Goal: Task Accomplishment & Management: Use online tool/utility

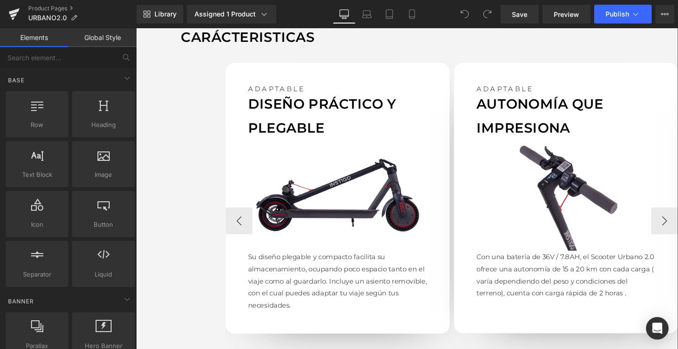
scroll to position [886, 0]
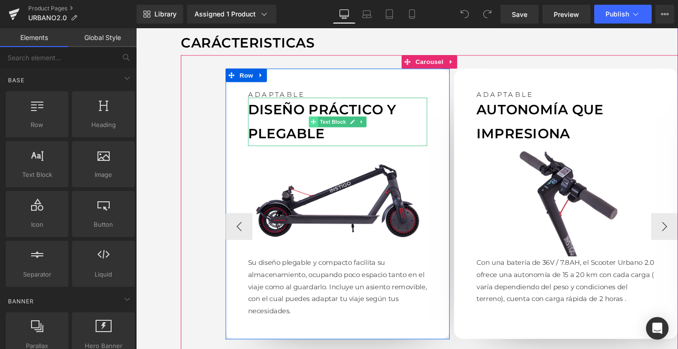
click at [318, 127] on span at bounding box center [323, 126] width 10 height 11
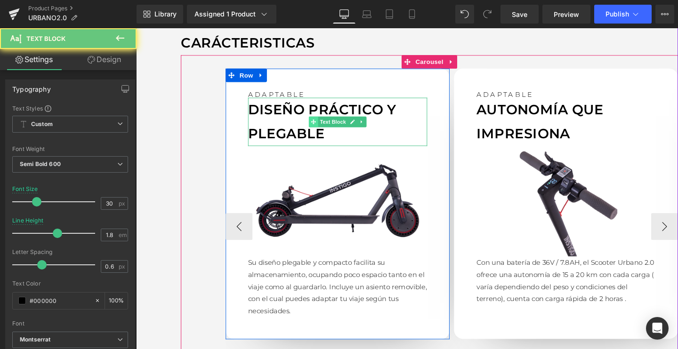
click at [318, 127] on span at bounding box center [323, 126] width 10 height 11
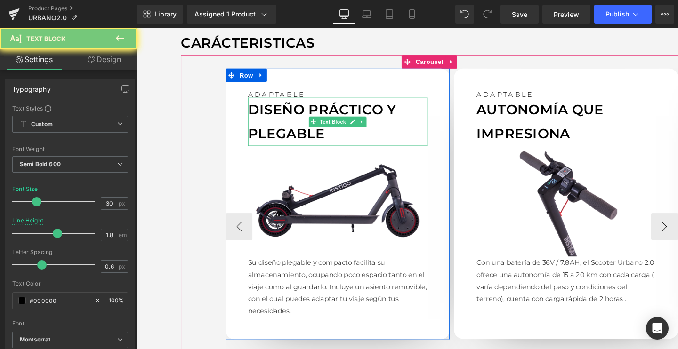
click at [292, 127] on p "DISEÑO PRÁCTICO Y PLEGABLE" at bounding box center [348, 126] width 188 height 51
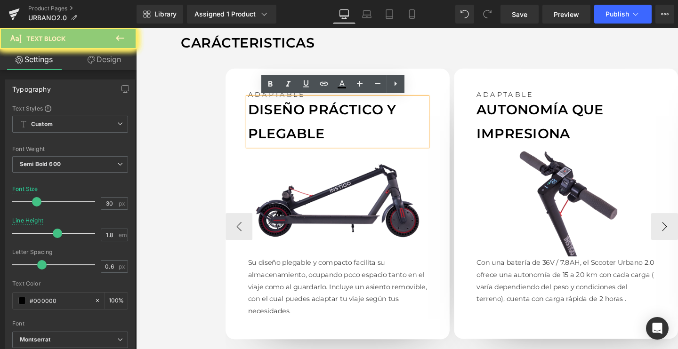
click at [292, 127] on p "DISEÑO PRÁCTICO Y PLEGABLE" at bounding box center [348, 126] width 188 height 51
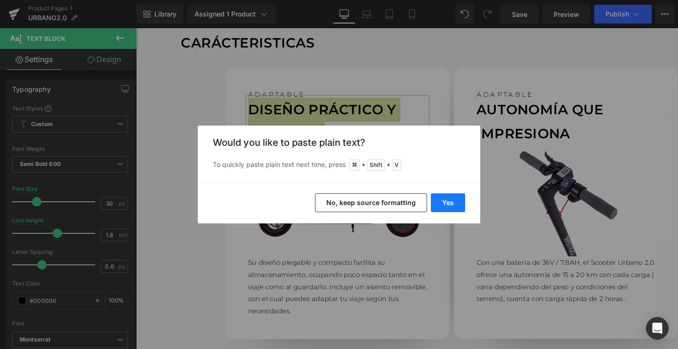
click at [460, 202] on button "Yes" at bounding box center [448, 202] width 34 height 19
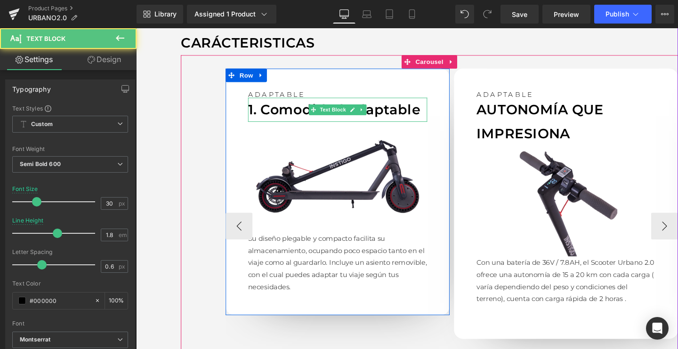
click at [265, 114] on p "1. Comodidad adaptable" at bounding box center [348, 113] width 188 height 25
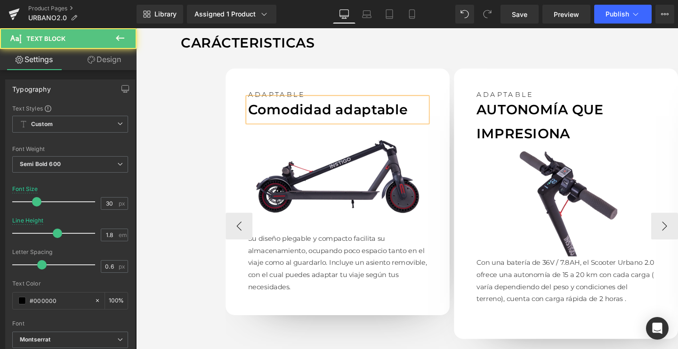
click at [267, 112] on p "Comodidad adaptable" at bounding box center [348, 113] width 188 height 25
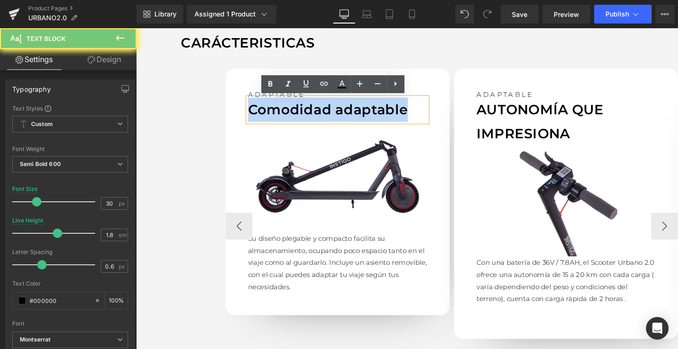
click at [267, 112] on p "Comodidad adaptable" at bounding box center [348, 113] width 188 height 25
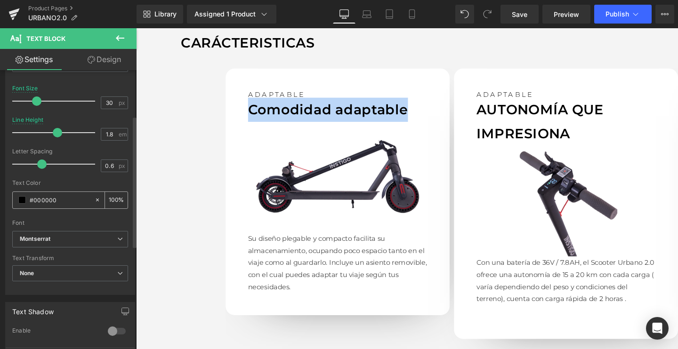
scroll to position [107, 0]
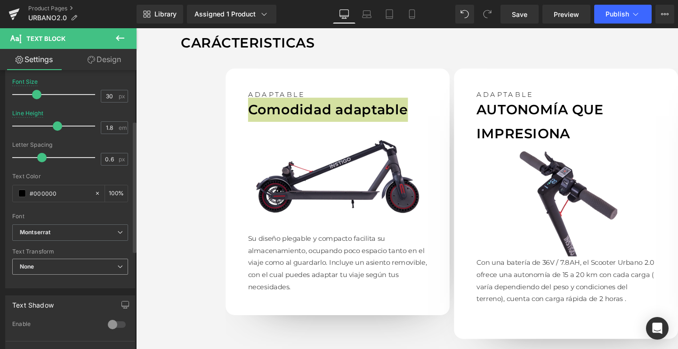
click at [40, 260] on span "None" at bounding box center [70, 267] width 116 height 16
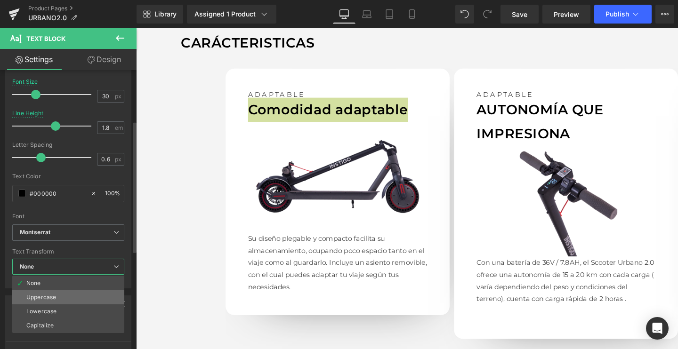
click at [29, 299] on div "Uppercase" at bounding box center [41, 297] width 30 height 7
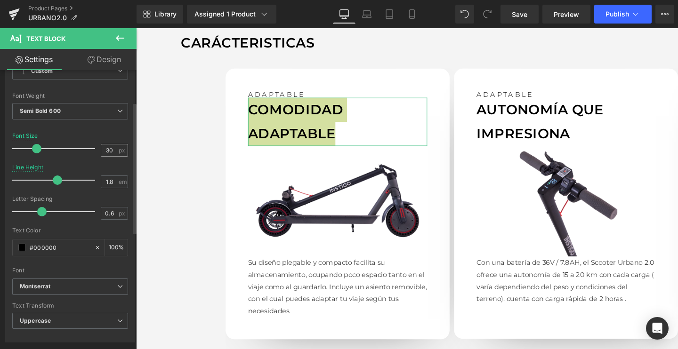
scroll to position [52, 0]
click at [112, 151] on input "30" at bounding box center [109, 151] width 16 height 12
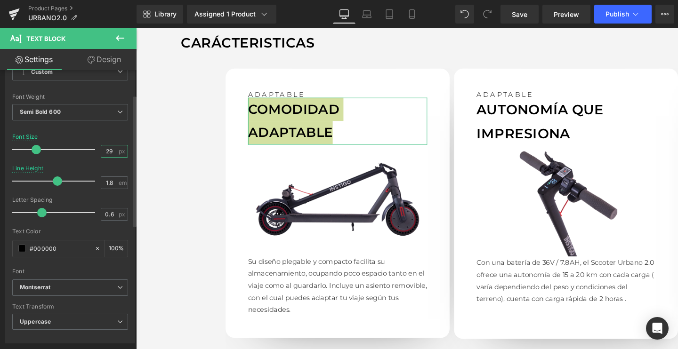
type input "28"
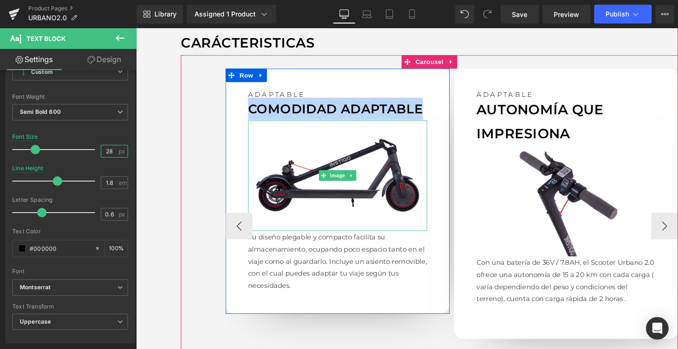
click at [349, 189] on img at bounding box center [348, 183] width 188 height 116
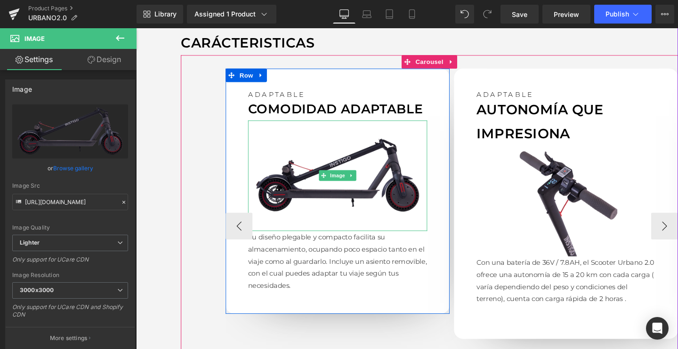
click at [315, 176] on img at bounding box center [348, 183] width 188 height 116
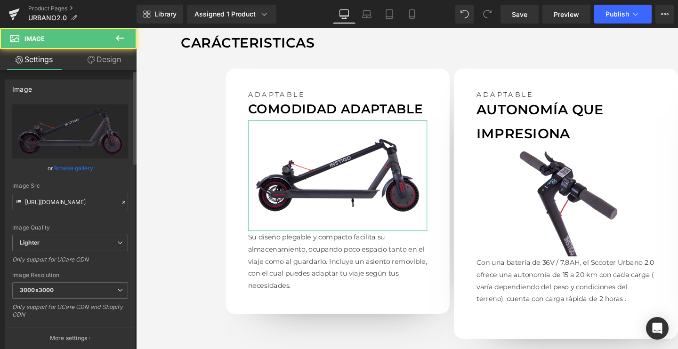
click at [76, 166] on link "Browse gallery" at bounding box center [73, 168] width 40 height 16
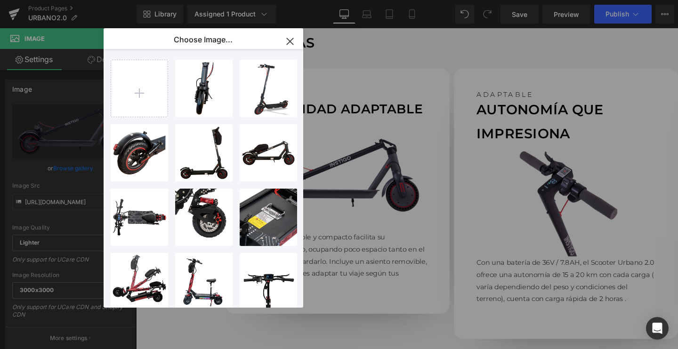
type input "C:\fakepath\URBANO-FRENTE_2048x2048.png.webp"
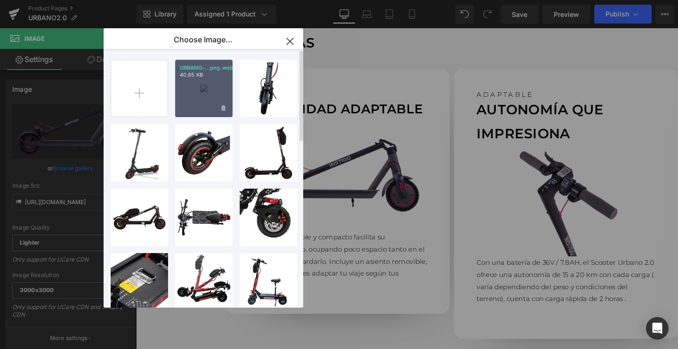
click at [203, 97] on div "URBANO-...png.webp 40.85 KB" at bounding box center [203, 88] width 57 height 57
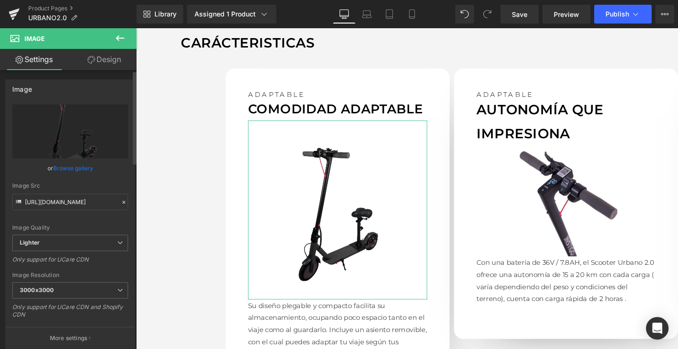
click at [70, 169] on link "Browse gallery" at bounding box center [73, 168] width 40 height 16
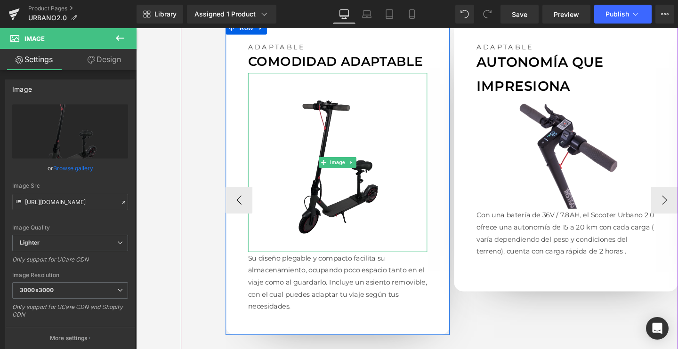
scroll to position [936, 0]
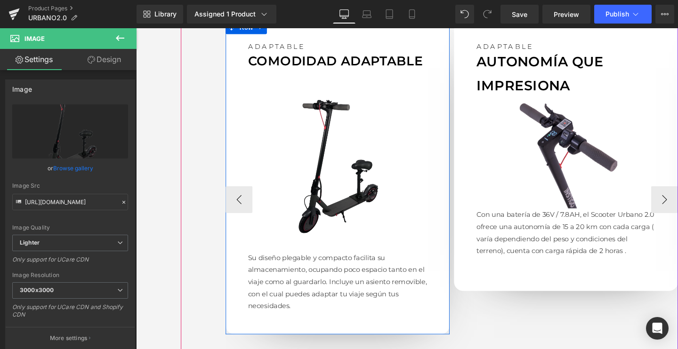
click at [378, 274] on p "Su diseño plegable y compacto facilita su almacenamiento, ocupando poco espacio…" at bounding box center [348, 295] width 188 height 64
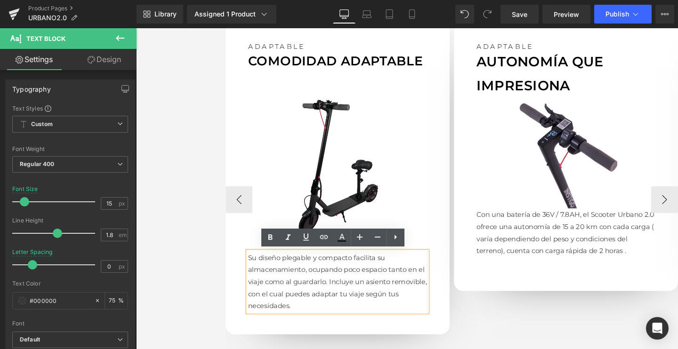
click at [300, 288] on p "Su diseño plegable y compacto facilita su almacenamiento, ocupando poco espacio…" at bounding box center [348, 295] width 188 height 64
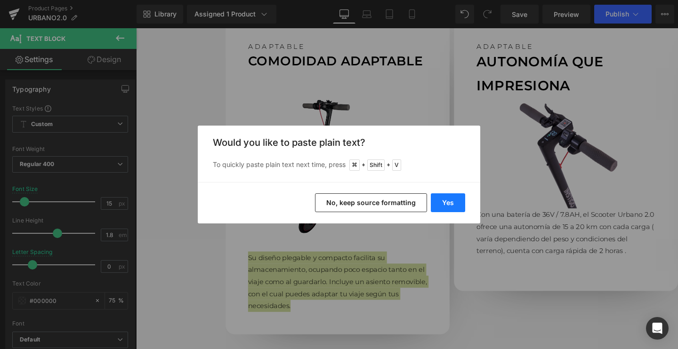
click at [436, 198] on button "Yes" at bounding box center [448, 202] width 34 height 19
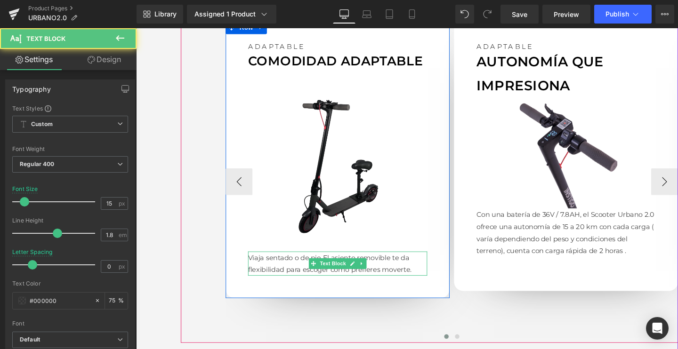
click at [328, 266] on p "Viaja sentado o de pieEl asiento removible te da flexibilidad para escoger cóm…" at bounding box center [348, 275] width 188 height 25
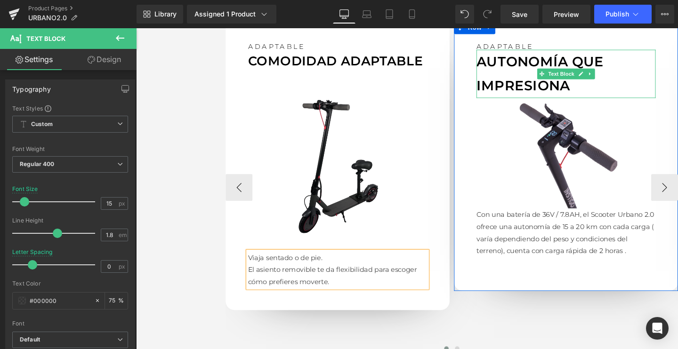
click at [525, 70] on p "AUTONOMÍA QUE IMPRESIONA" at bounding box center [588, 76] width 188 height 51
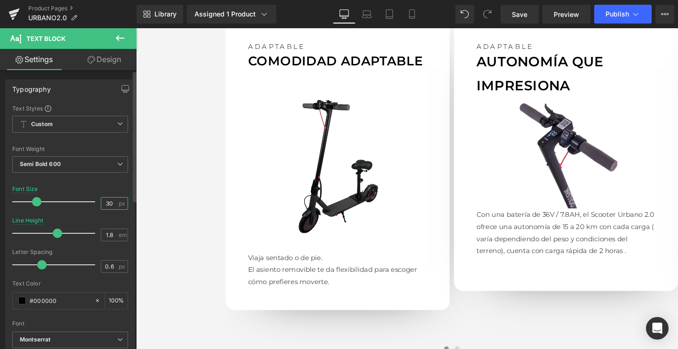
click at [104, 200] on input "30" at bounding box center [109, 204] width 16 height 12
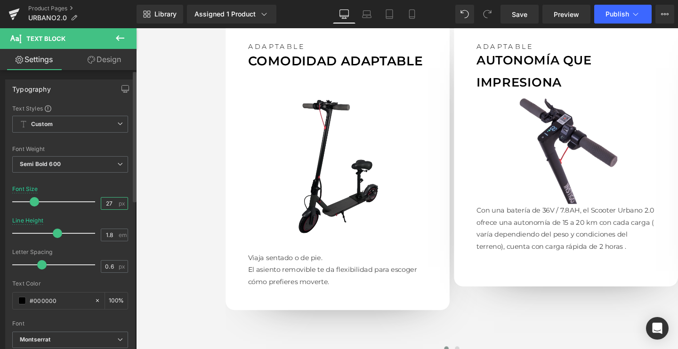
click at [104, 200] on input "27" at bounding box center [109, 204] width 16 height 12
type input "28"
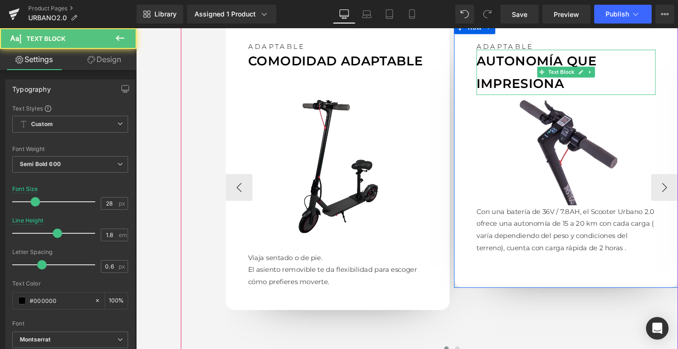
click at [534, 70] on p "AUTONOMÍA QUE IMPRESIONA" at bounding box center [588, 75] width 188 height 48
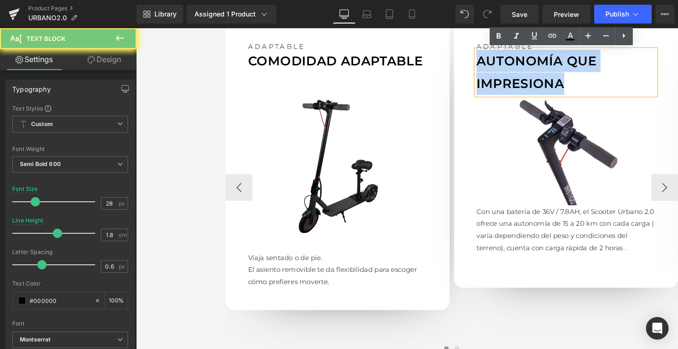
click at [534, 70] on p "AUTONOMÍA QUE IMPRESIONA" at bounding box center [588, 75] width 188 height 48
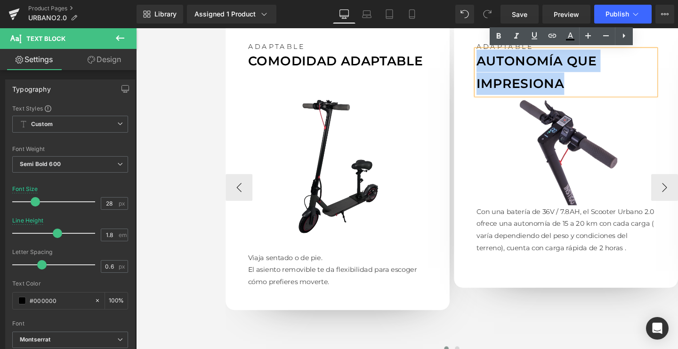
paste div
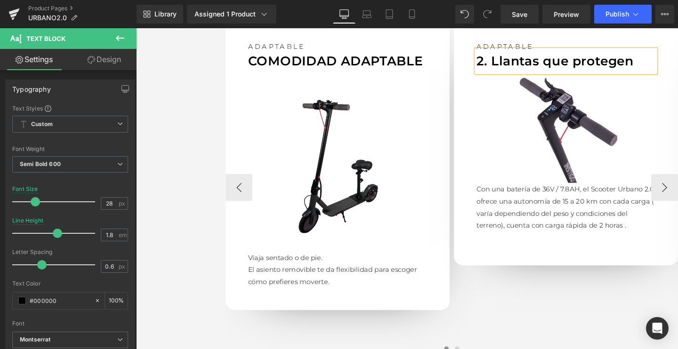
click at [508, 61] on p "2. Llantas que protegen" at bounding box center [588, 63] width 188 height 24
click at [508, 61] on p "Llantas que protegen" at bounding box center [588, 63] width 188 height 24
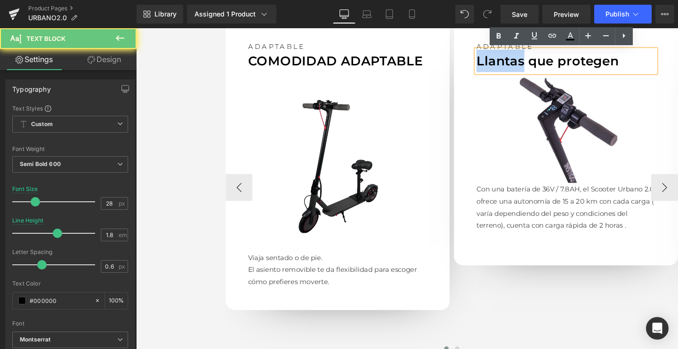
click at [508, 61] on p "Llantas que protegen" at bounding box center [588, 63] width 188 height 24
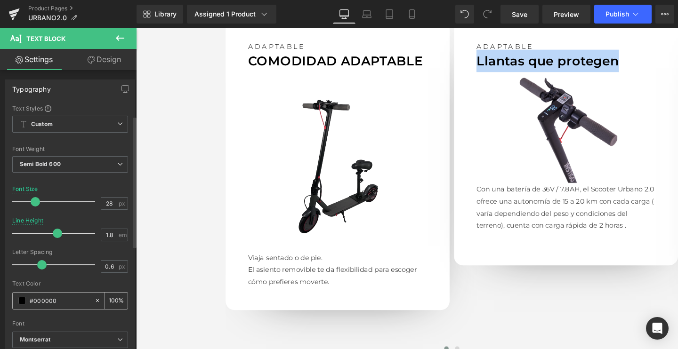
scroll to position [103, 0]
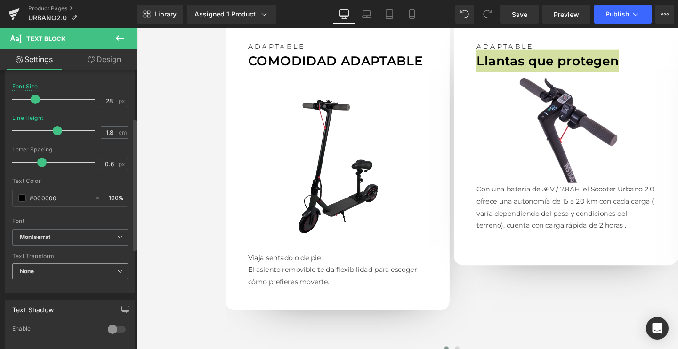
click at [36, 268] on span "None" at bounding box center [70, 272] width 116 height 16
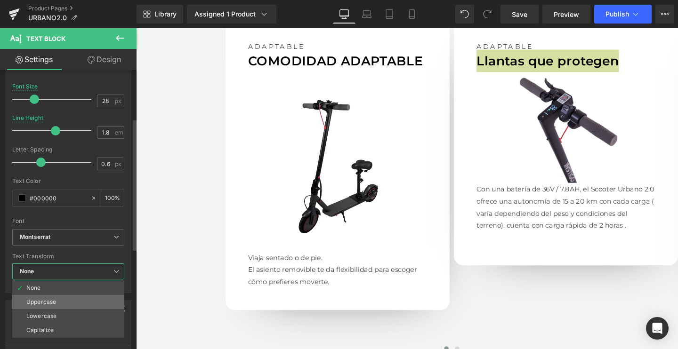
click at [35, 305] on li "Uppercase" at bounding box center [68, 302] width 112 height 14
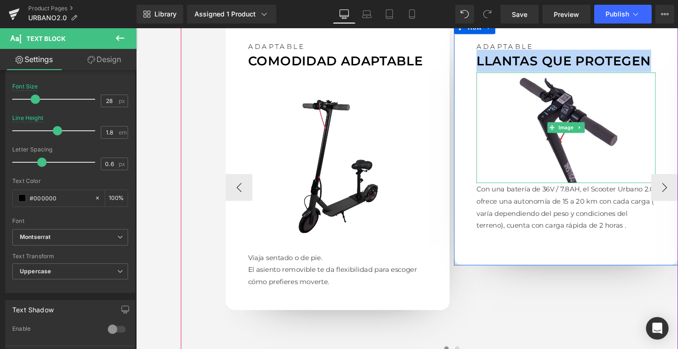
click at [554, 152] on img at bounding box center [588, 133] width 188 height 116
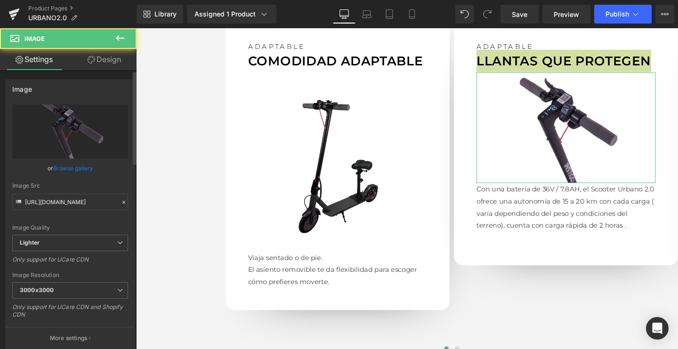
click at [76, 168] on link "Browse gallery" at bounding box center [73, 168] width 40 height 16
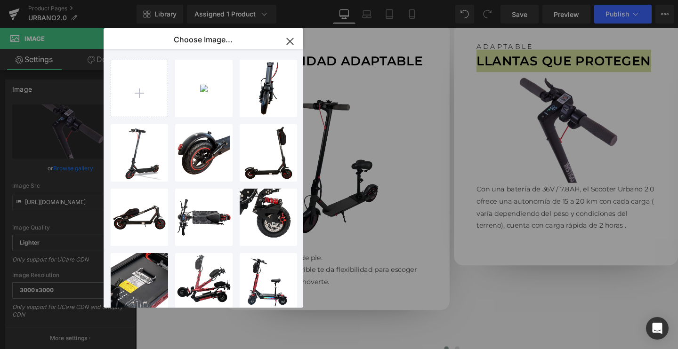
type input "C:\fakepath\URBANO-DETALLE-LLANTA_2048x2048.png.webp"
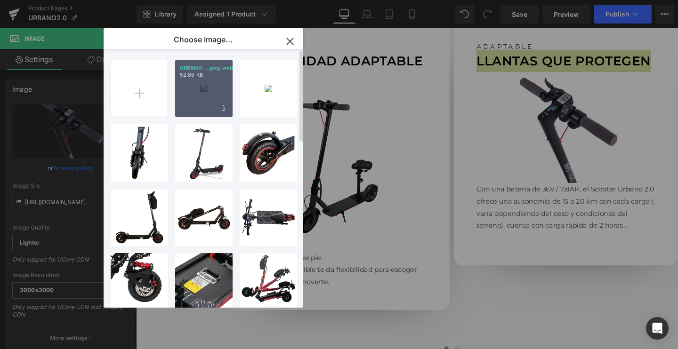
click at [193, 98] on div "URBANO-...png.webp 52.85 KB" at bounding box center [203, 88] width 57 height 57
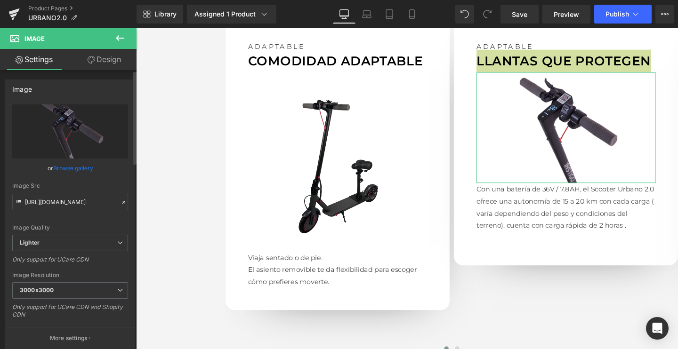
click at [73, 168] on link "Browse gallery" at bounding box center [73, 168] width 40 height 16
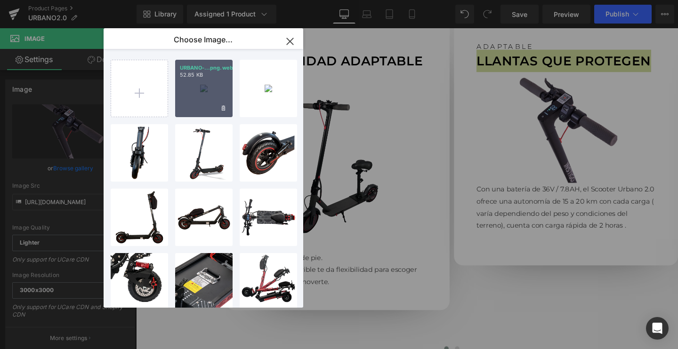
click at [195, 114] on div "URBANO-...png.webp 52.85 KB" at bounding box center [203, 88] width 57 height 57
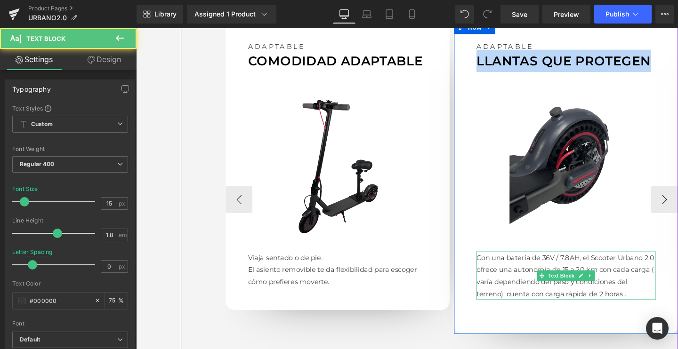
click at [542, 284] on p "Con una batería de 36V / 7.8AH, el Scooter Urbano 2.0 ofrece una autonomía de 1…" at bounding box center [588, 288] width 188 height 51
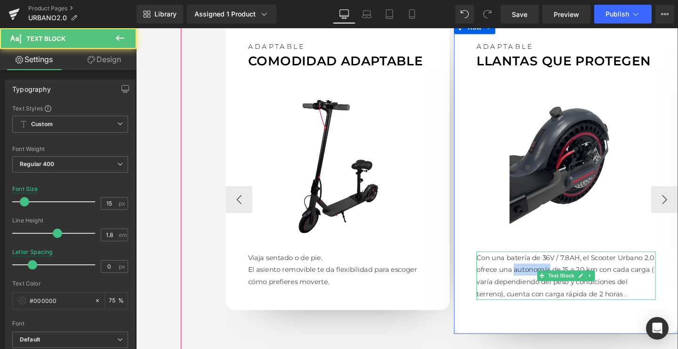
click at [542, 284] on p "Con una batería de 36V / 7.8AH, el Scooter Urbano 2.0 ofrece una autonomía de 1…" at bounding box center [588, 288] width 188 height 51
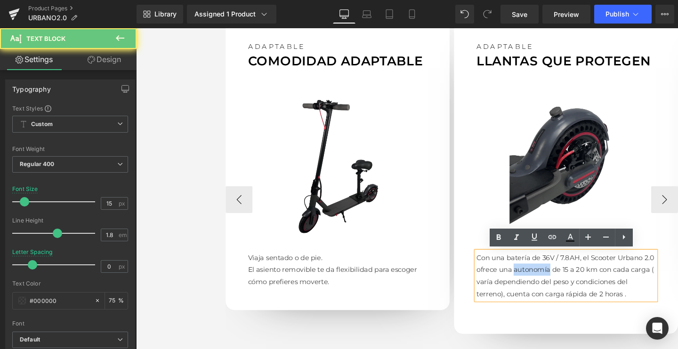
click at [542, 284] on p "Con una batería de 36V / 7.8AH, el Scooter Urbano 2.0 ofrece una autonomía de 1…" at bounding box center [588, 288] width 188 height 51
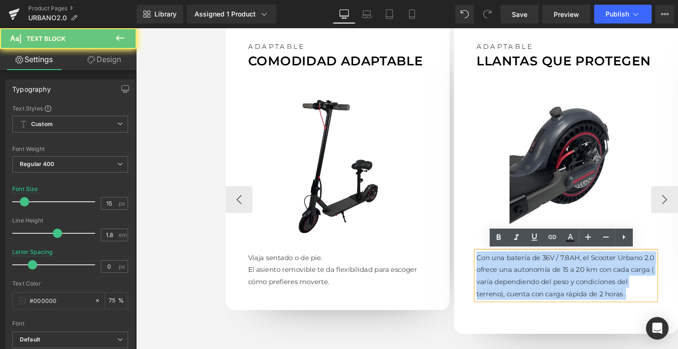
click at [542, 284] on p "Con una batería de 36V / 7.8AH, el Scooter Urbano 2.0 ofrece una autonomía de 1…" at bounding box center [588, 288] width 188 height 51
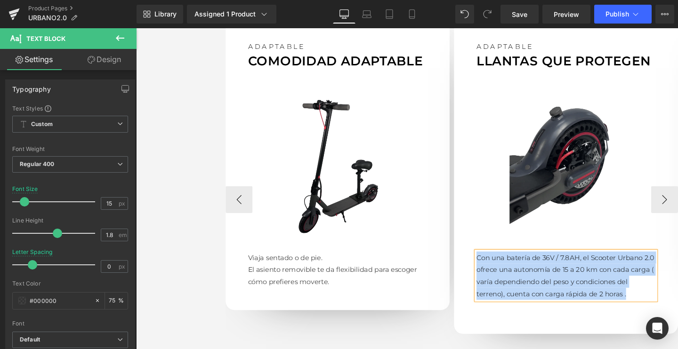
paste div
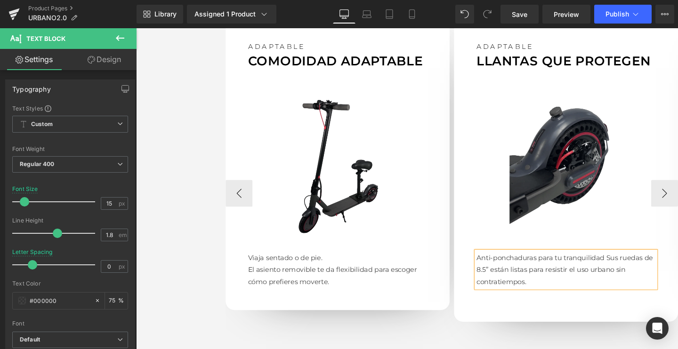
click at [627, 268] on p "Anti-ponchaduras para tu tranquilidadSus ruedas de 8.5” están listas para resi…" at bounding box center [588, 282] width 188 height 38
click at [498, 316] on div "ADAPTABLE Text Block Llantas que protegen Text Block Image Anti-ponchaduras par…" at bounding box center [587, 178] width 235 height 316
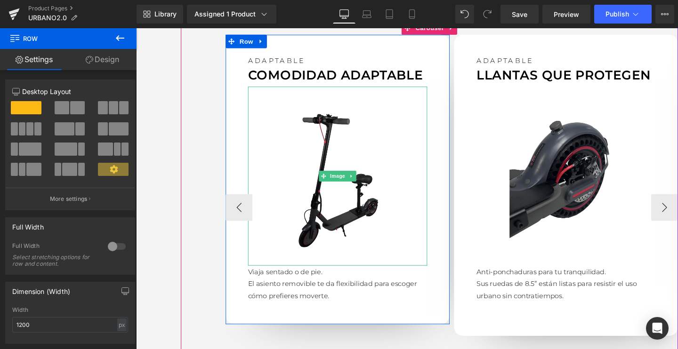
scroll to position [917, 0]
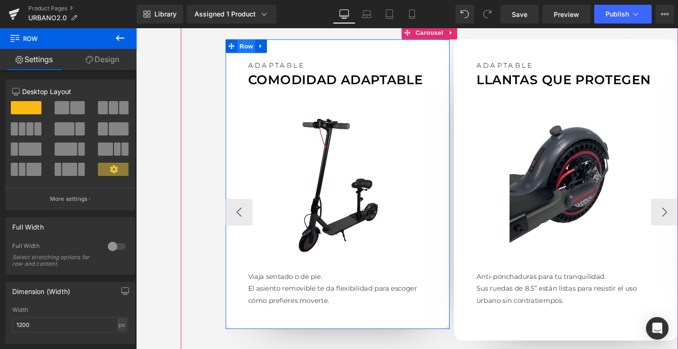
click at [243, 44] on span "Row" at bounding box center [251, 47] width 19 height 14
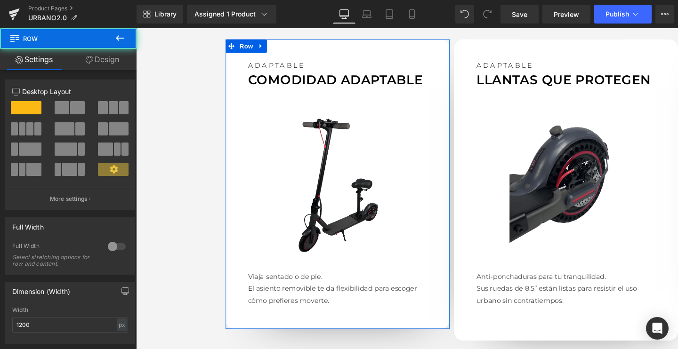
click at [113, 67] on link "Design" at bounding box center [102, 59] width 68 height 21
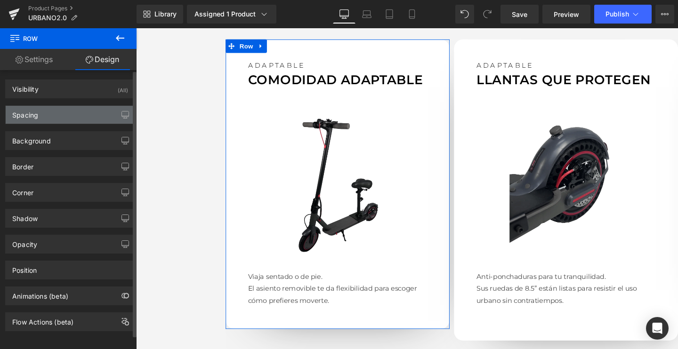
click at [58, 120] on div "Spacing" at bounding box center [70, 115] width 129 height 18
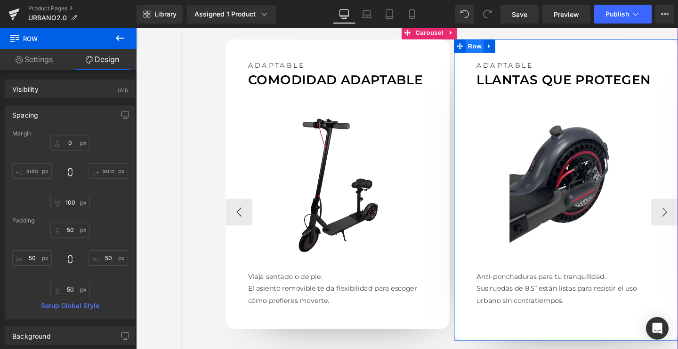
click at [490, 45] on span "Row" at bounding box center [492, 47] width 19 height 14
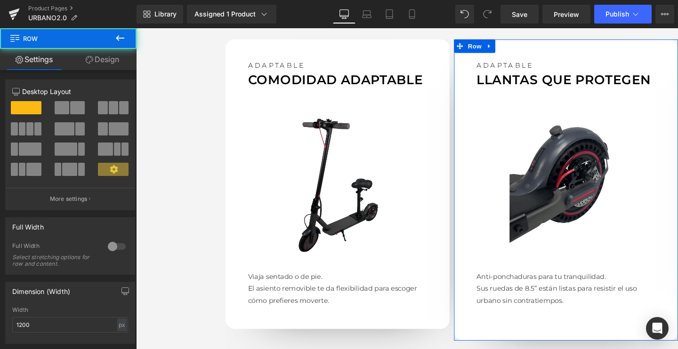
click at [101, 55] on link "Design" at bounding box center [102, 59] width 68 height 21
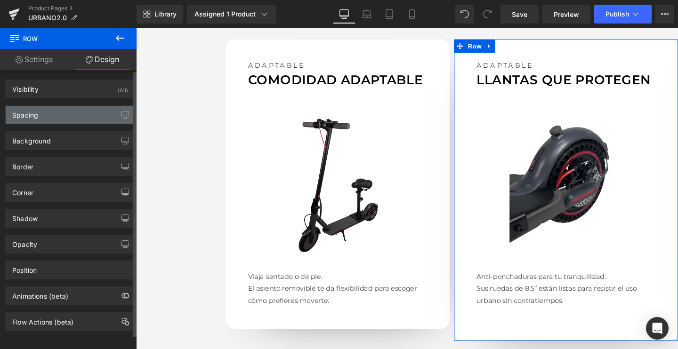
click at [36, 117] on div "Spacing" at bounding box center [25, 112] width 26 height 13
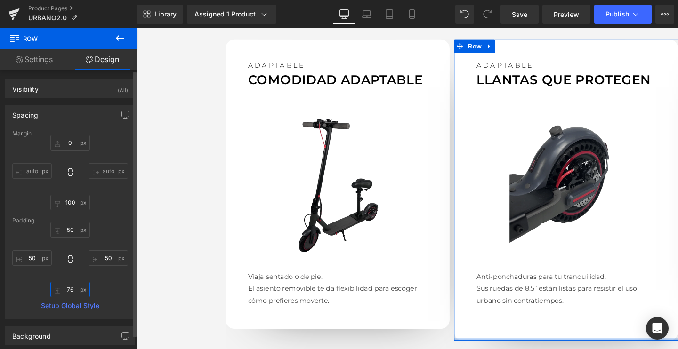
click at [64, 287] on input "text" at bounding box center [70, 290] width 40 height 16
click at [76, 289] on input "text" at bounding box center [70, 290] width 40 height 16
type input "7"
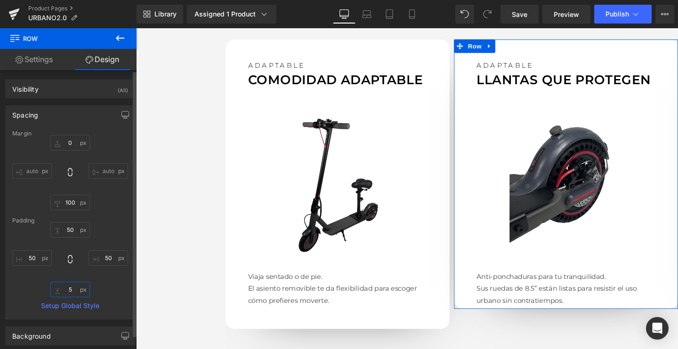
type input "50"
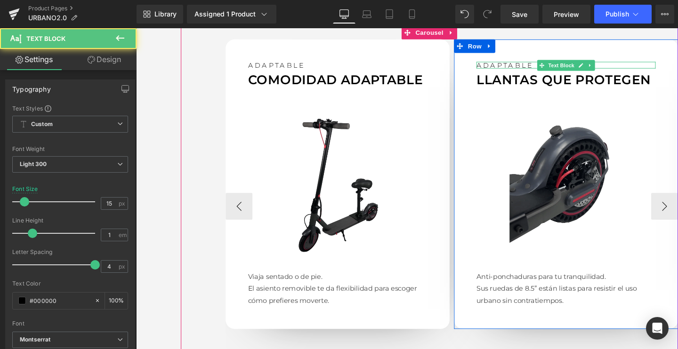
click at [523, 66] on p "ADAPTABLE" at bounding box center [588, 67] width 188 height 7
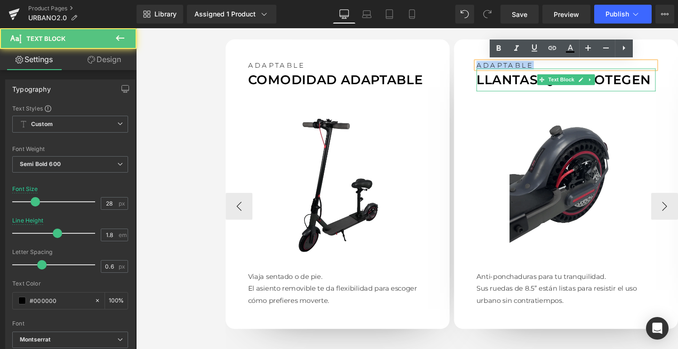
click at [551, 84] on p "Llantas que protegen" at bounding box center [588, 83] width 188 height 24
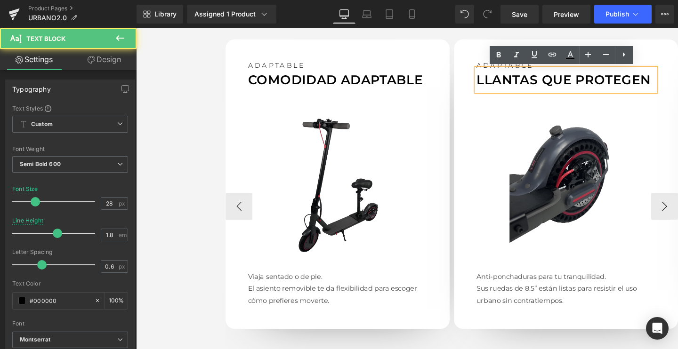
click at [516, 71] on div "Llantas que protegen" at bounding box center [588, 83] width 188 height 24
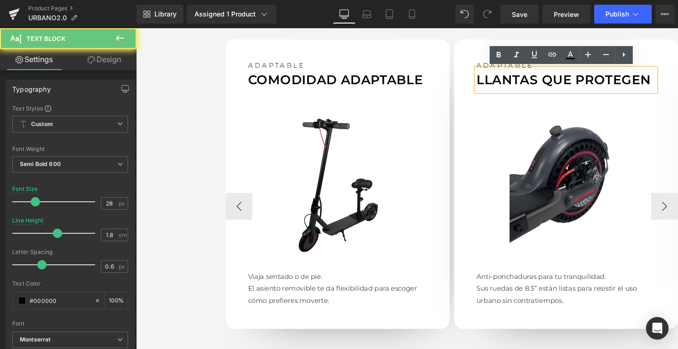
click at [497, 62] on div "ADAPTABLE Text Block Llantas que protegen Text Block Image Anti-ponchaduras par…" at bounding box center [587, 192] width 235 height 304
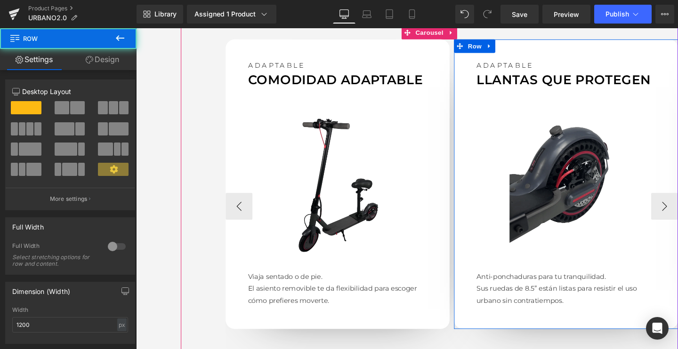
click at [500, 62] on div "ADAPTABLE Text Block Llantas que protegen Text Block Image Anti-ponchaduras par…" at bounding box center [587, 192] width 235 height 304
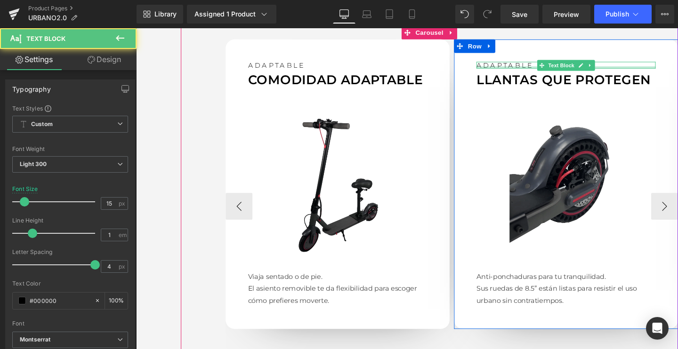
click at [514, 69] on div "ADAPTABLE Text Block" at bounding box center [588, 67] width 188 height 7
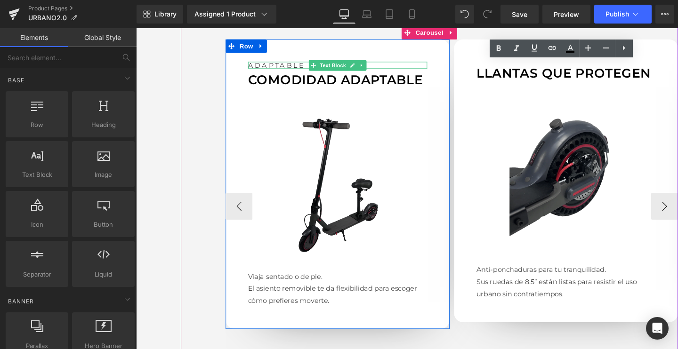
click at [288, 66] on p "ADAPTABLE" at bounding box center [348, 67] width 188 height 7
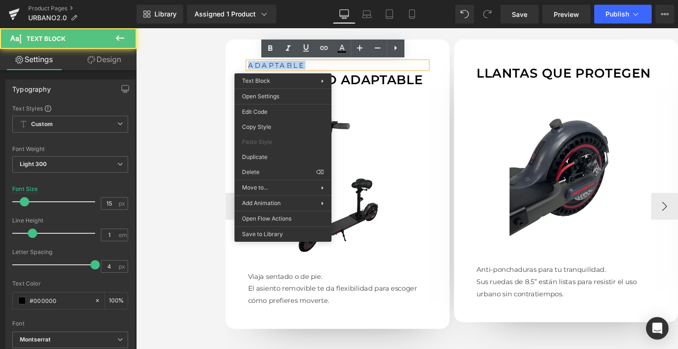
drag, startPoint x: 288, startPoint y: 66, endPoint x: 417, endPoint y: 104, distance: 134.2
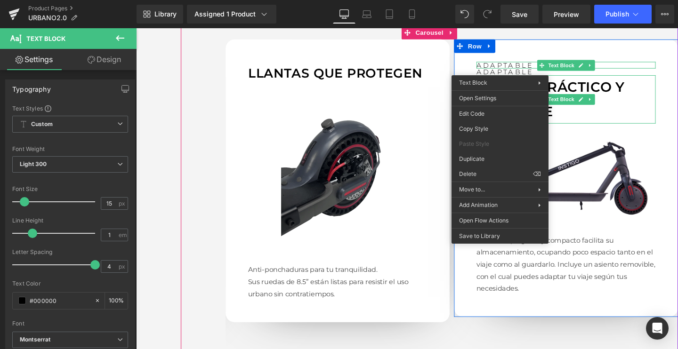
drag, startPoint x: 609, startPoint y: 202, endPoint x: 491, endPoint y: 181, distance: 120.4
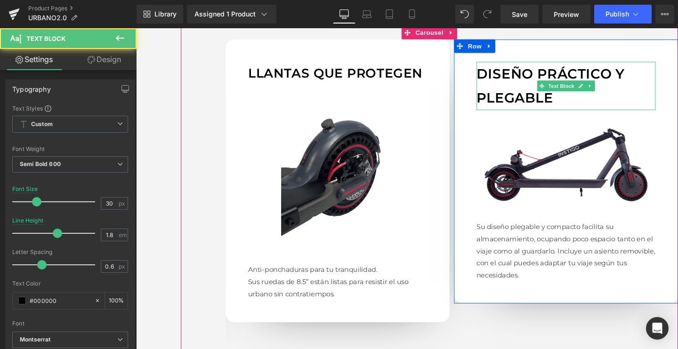
drag, startPoint x: 523, startPoint y: 80, endPoint x: 539, endPoint y: 247, distance: 167.0
click at [522, 80] on p "DISEÑO PRÁCTICO Y PLEGABLE" at bounding box center [588, 89] width 188 height 51
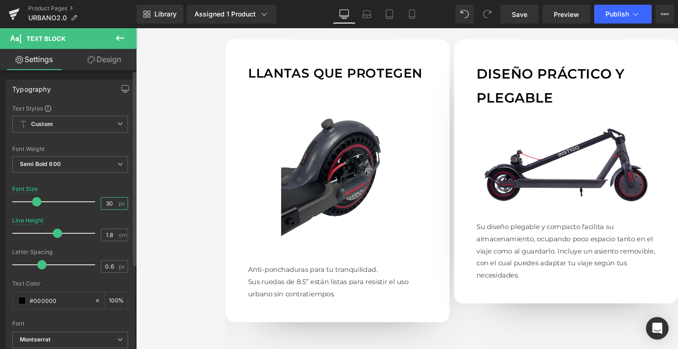
click at [103, 201] on input "30" at bounding box center [109, 204] width 16 height 12
type input "28"
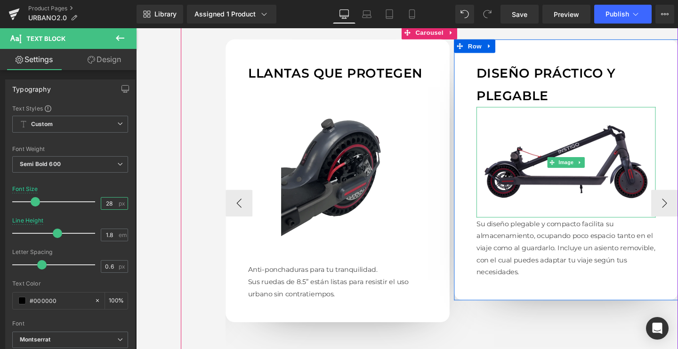
click at [540, 189] on img at bounding box center [588, 169] width 188 height 116
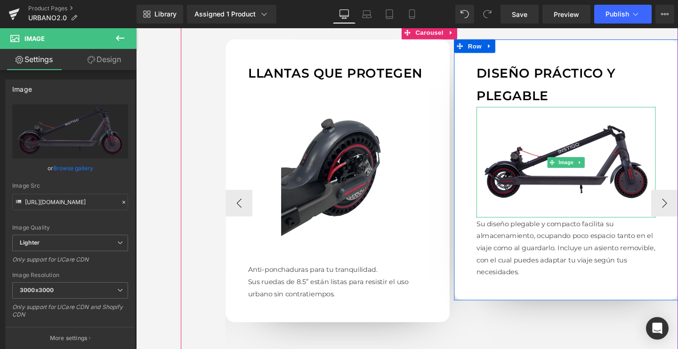
click at [578, 193] on img at bounding box center [588, 169] width 188 height 116
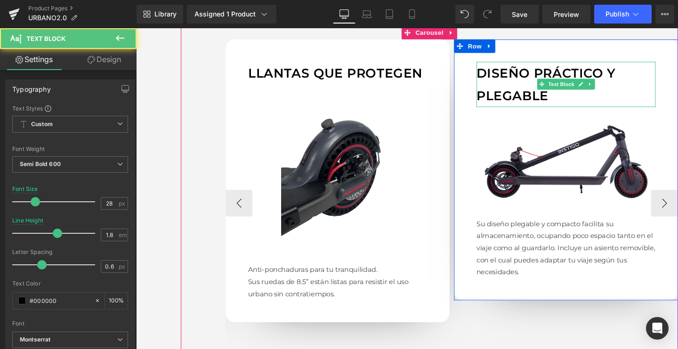
drag, startPoint x: 534, startPoint y: 88, endPoint x: 272, endPoint y: 183, distance: 278.8
click at [534, 88] on p "DISEÑO PRÁCTICO Y PLEGABLE" at bounding box center [588, 88] width 188 height 48
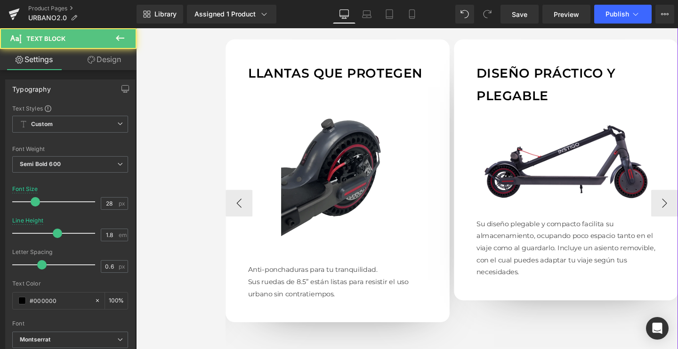
click at [524, 77] on p "DISEÑO PRÁCTICO Y PLEGABLE" at bounding box center [588, 88] width 188 height 48
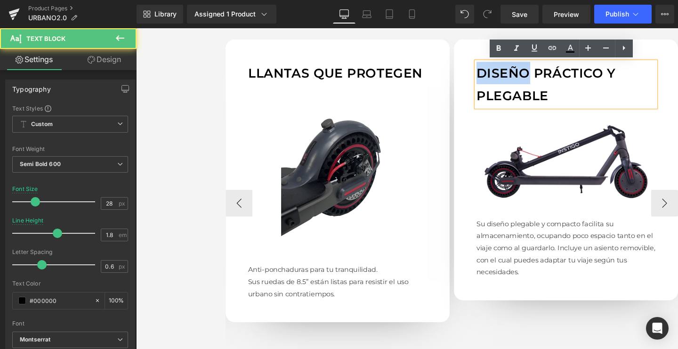
click at [524, 77] on p "DISEÑO PRÁCTICO Y PLEGABLE" at bounding box center [588, 88] width 188 height 48
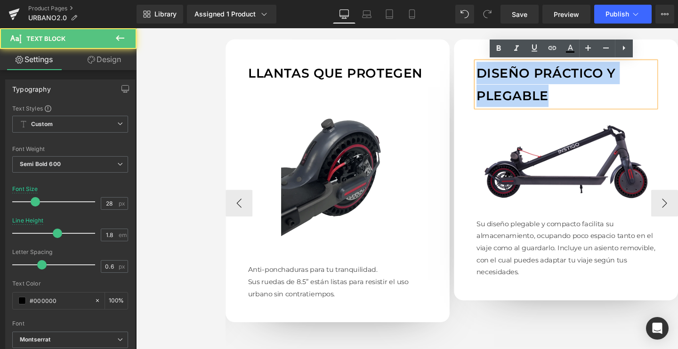
click at [524, 77] on p "DISEÑO PRÁCTICO Y PLEGABLE" at bounding box center [588, 88] width 188 height 48
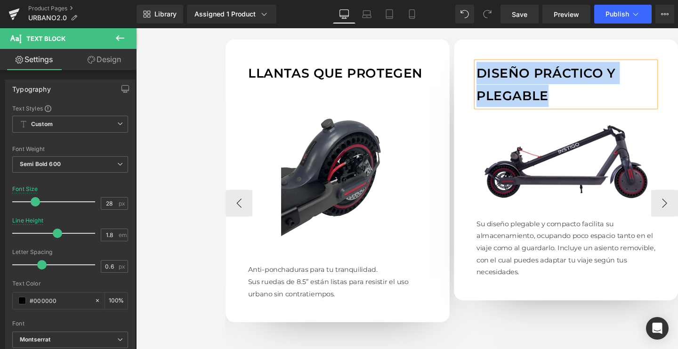
paste div
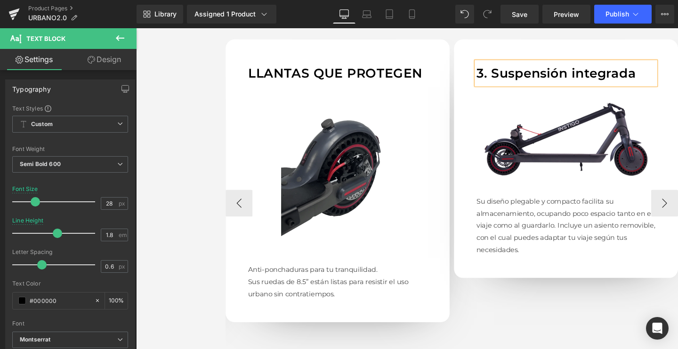
click at [511, 75] on p "3. Suspensión integrada" at bounding box center [588, 76] width 188 height 24
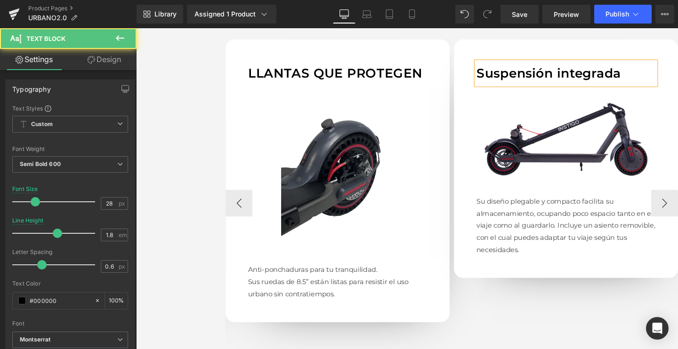
click at [511, 75] on p "Suspensión integrada" at bounding box center [588, 76] width 188 height 24
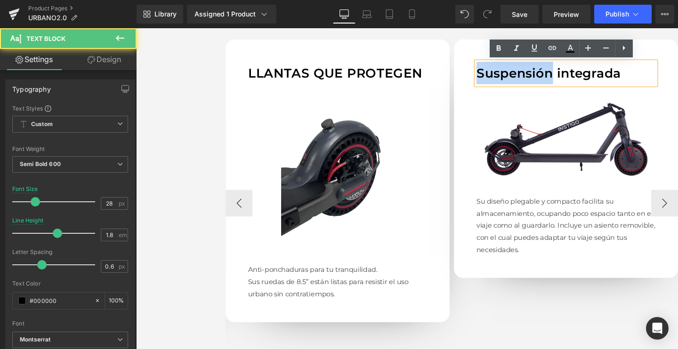
click at [511, 75] on p "Suspensión integrada" at bounding box center [588, 76] width 188 height 24
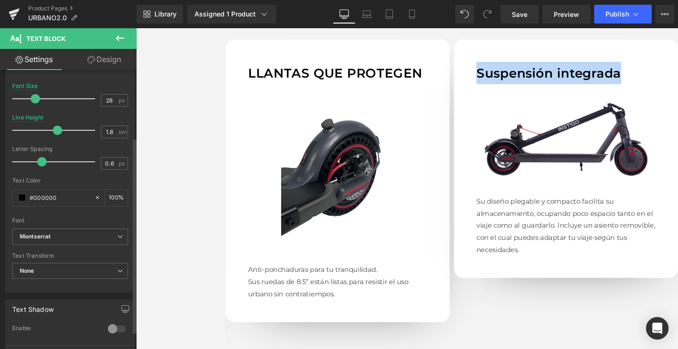
scroll to position [109, 0]
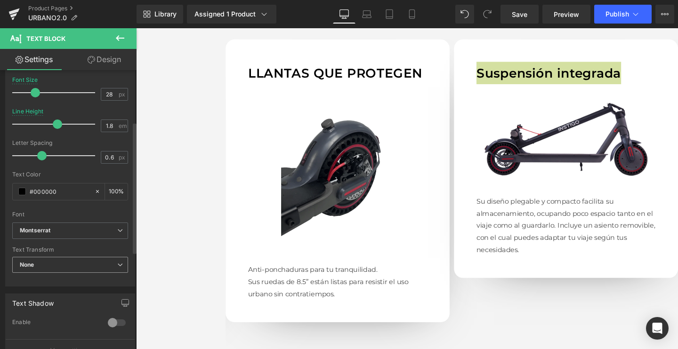
click at [45, 267] on span "None" at bounding box center [70, 265] width 116 height 16
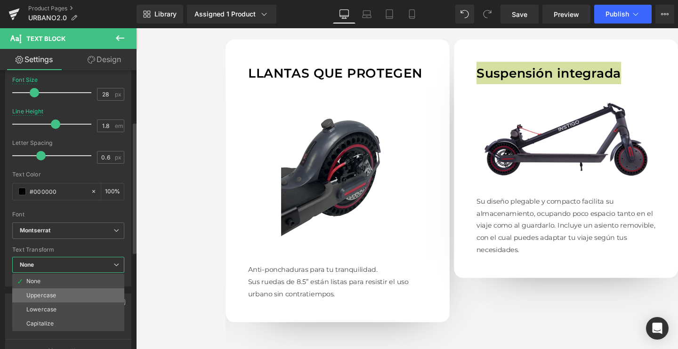
click at [38, 293] on div "Uppercase" at bounding box center [41, 295] width 30 height 7
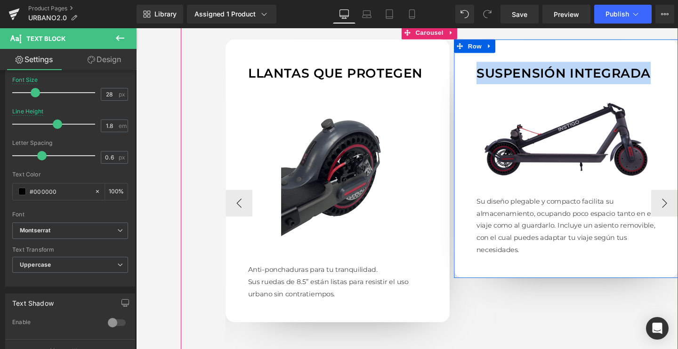
click at [556, 185] on img at bounding box center [588, 146] width 188 height 116
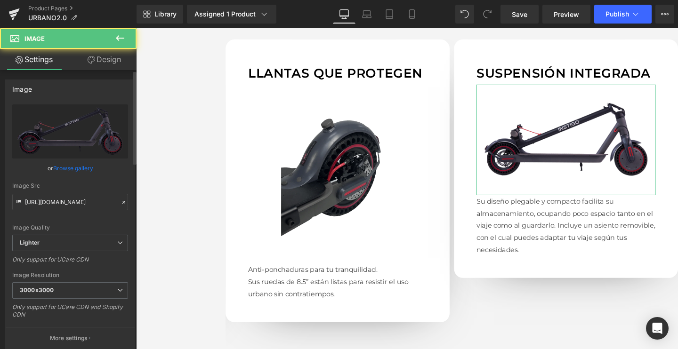
click at [79, 173] on link "Browse gallery" at bounding box center [73, 168] width 40 height 16
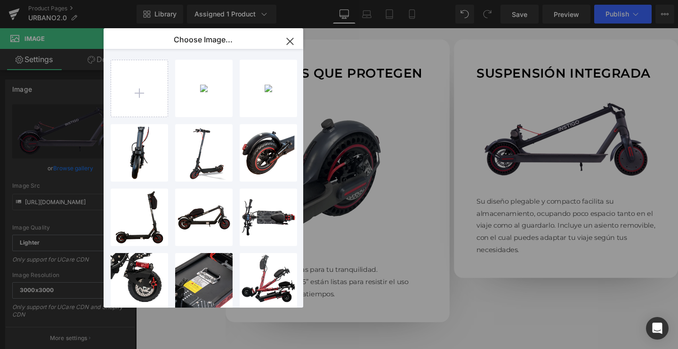
type input "C:\fakepath\URBANO-DETALLE-BASE_2048x2048.png.webp"
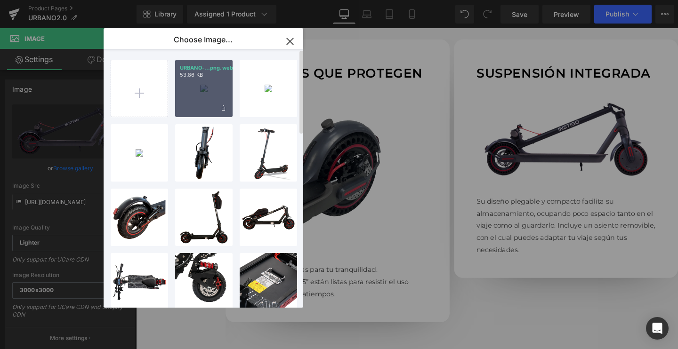
click at [205, 116] on div "URBANO-...png.webp 53.86 KB" at bounding box center [203, 88] width 57 height 57
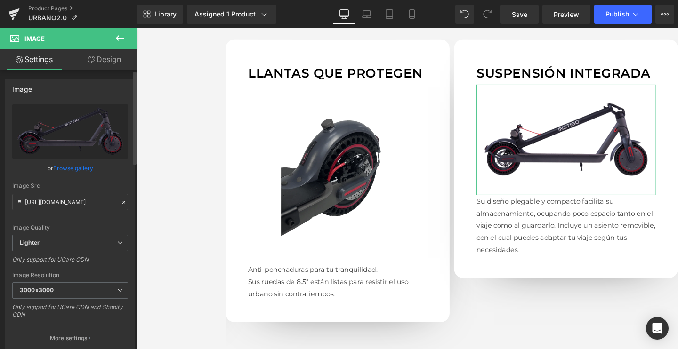
click at [84, 171] on link "Browse gallery" at bounding box center [73, 168] width 40 height 16
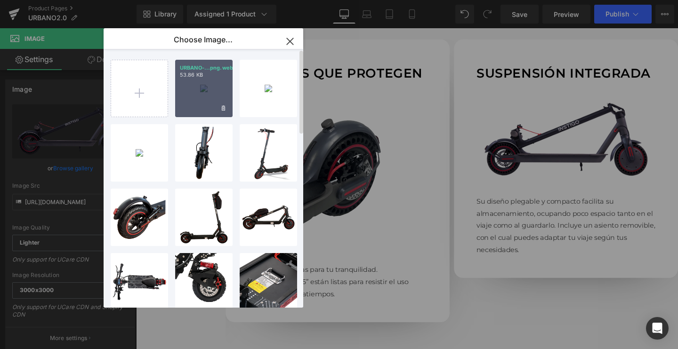
click at [190, 96] on div "URBANO-...png.webp 53.86 KB" at bounding box center [203, 88] width 57 height 57
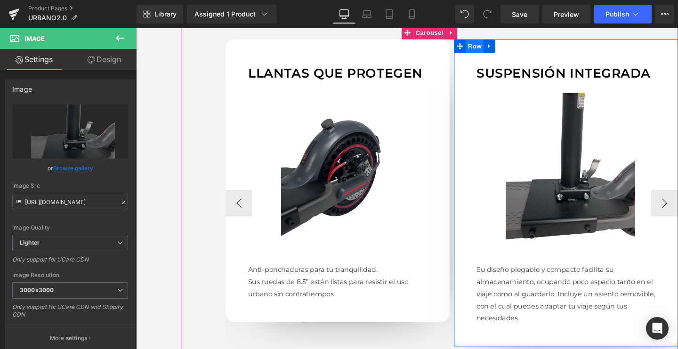
click at [490, 49] on span "Row" at bounding box center [492, 47] width 19 height 14
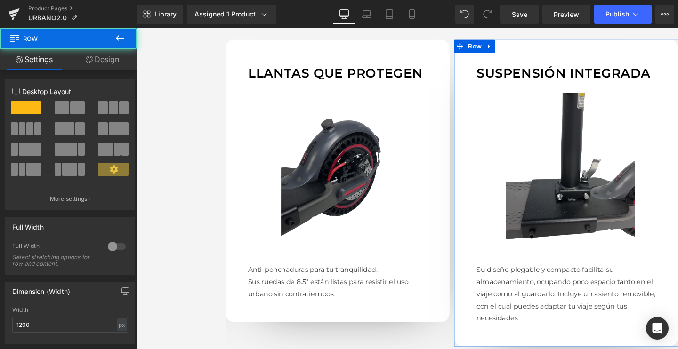
click at [87, 56] on icon at bounding box center [90, 60] width 8 height 8
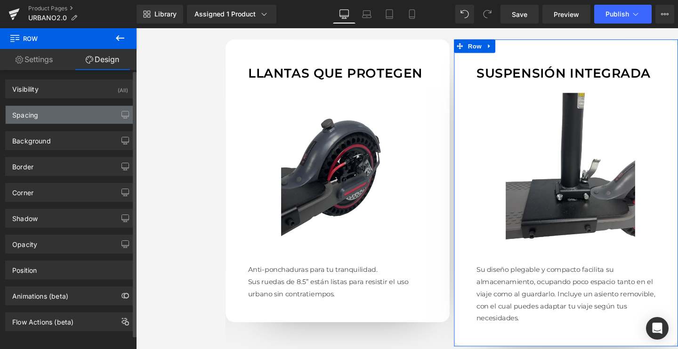
click at [48, 113] on div "Spacing" at bounding box center [70, 115] width 129 height 18
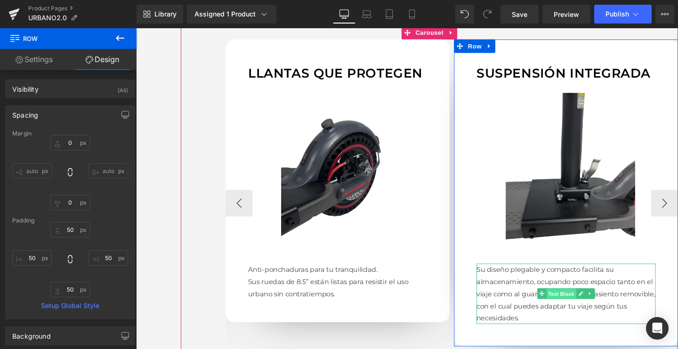
click at [567, 307] on span "Text Block" at bounding box center [582, 307] width 31 height 11
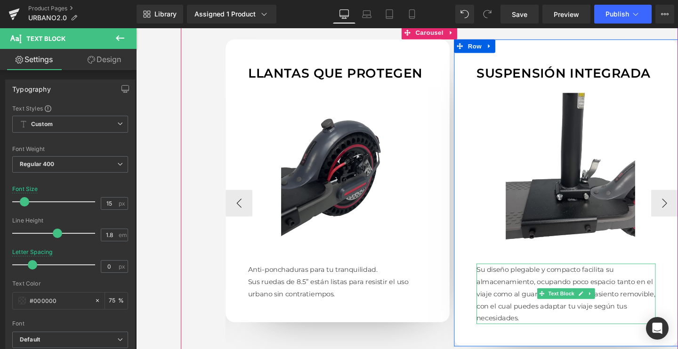
click at [531, 312] on p "Su diseño plegable y compacto facilita su almacenamiento, ocupando poco espacio…" at bounding box center [588, 308] width 188 height 64
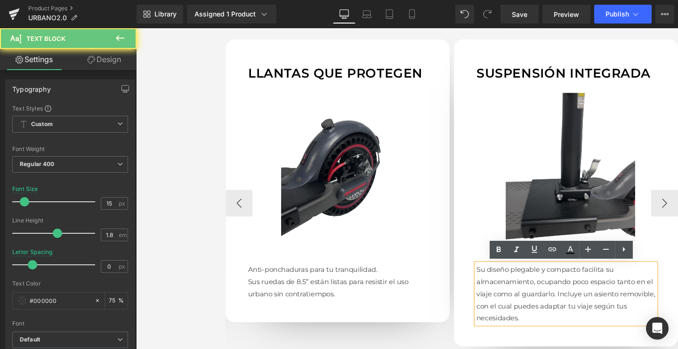
click at [510, 302] on p "Su diseño plegable y compacto facilita su almacenamiento, ocupando poco espacio…" at bounding box center [588, 308] width 188 height 64
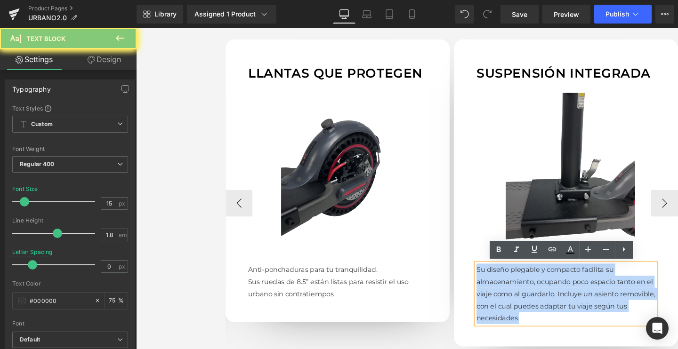
click at [510, 302] on p "Su diseño plegable y compacto facilita su almacenamiento, ocupando poco espacio…" at bounding box center [588, 308] width 188 height 64
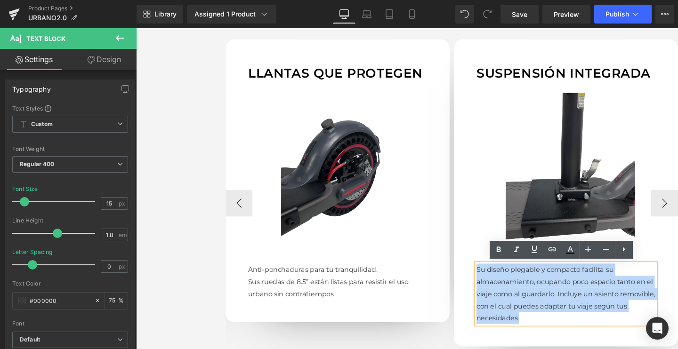
paste div
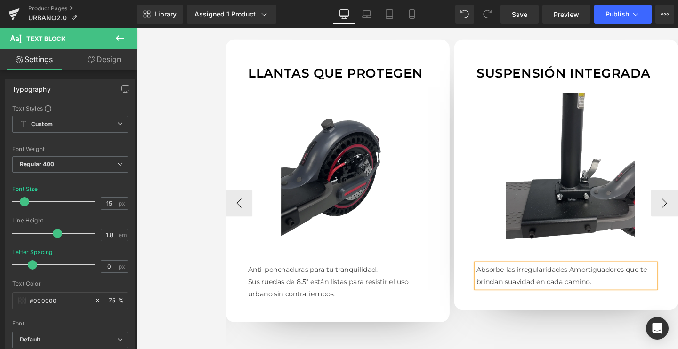
click at [587, 282] on p "Absorbe las irregularidadesAmortiguadores que te brindan suavidad en cada cami…" at bounding box center [588, 288] width 188 height 25
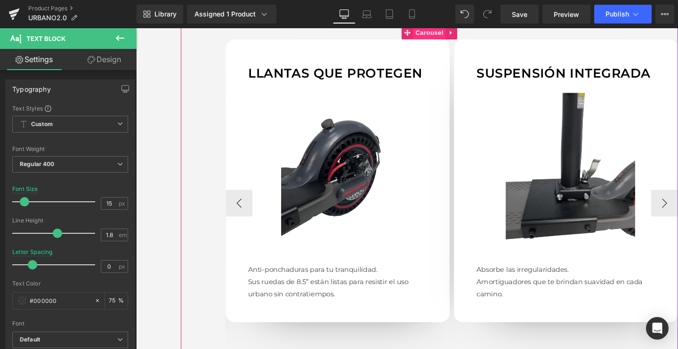
click at [445, 35] on span "Carousel" at bounding box center [444, 33] width 34 height 14
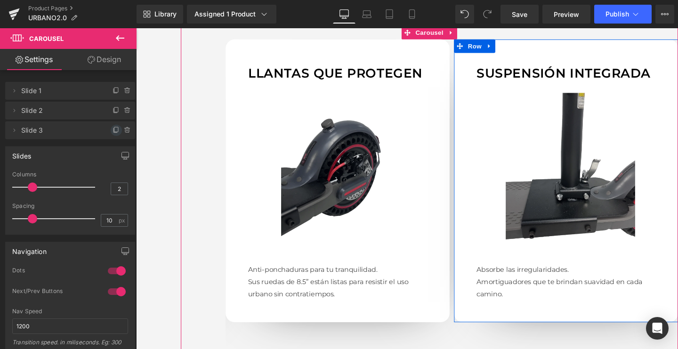
click at [113, 129] on icon at bounding box center [117, 131] width 8 height 8
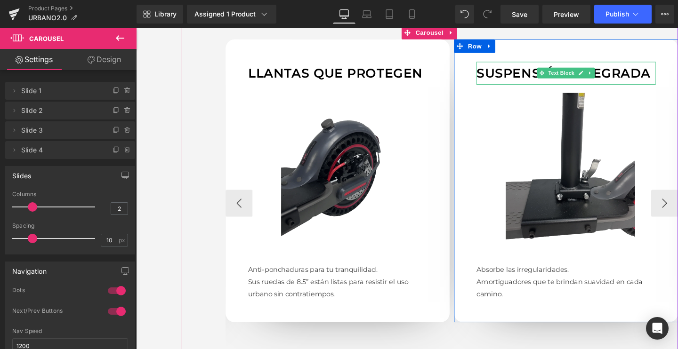
click at [515, 72] on p "Suspensión integrada" at bounding box center [588, 76] width 188 height 24
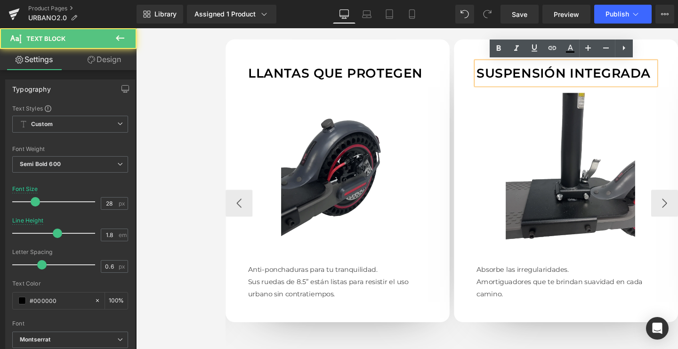
click at [515, 72] on p "Suspensión integrada" at bounding box center [588, 76] width 188 height 24
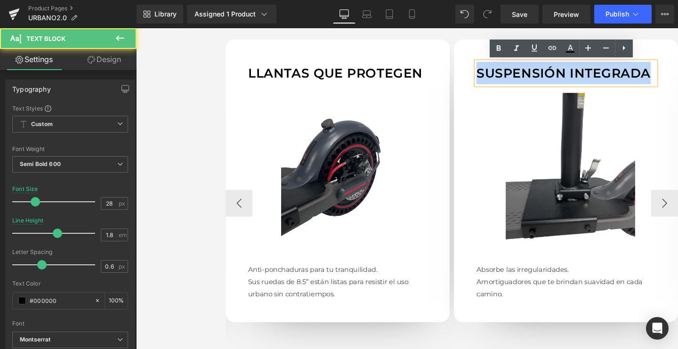
click at [515, 72] on p "Suspensión integrada" at bounding box center [588, 76] width 188 height 24
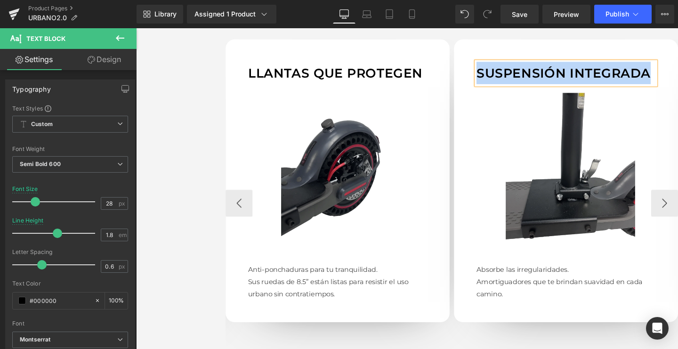
paste div
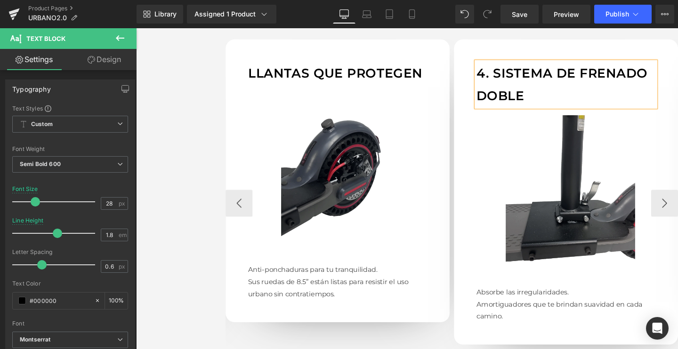
click at [512, 72] on p "4. Sistema de frenado doble" at bounding box center [588, 88] width 188 height 48
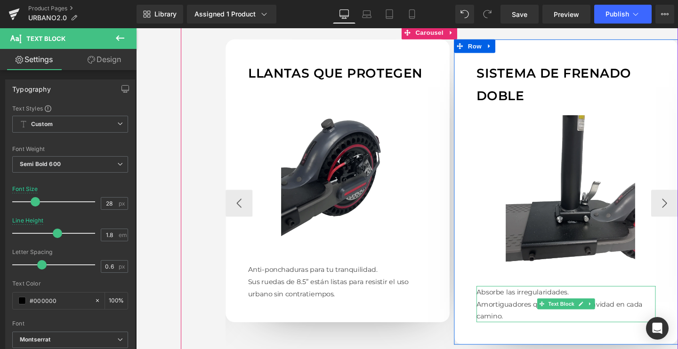
click at [533, 316] on p "Amortiguadores que te brindan suavidad en cada camino." at bounding box center [588, 324] width 188 height 25
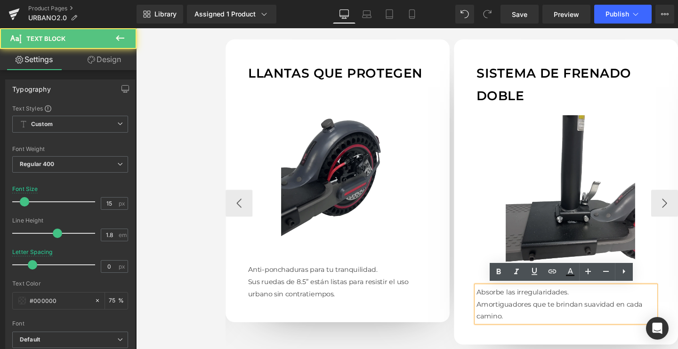
click at [513, 315] on p "Amortiguadores que te brindan suavidad en cada camino." at bounding box center [588, 324] width 188 height 25
click at [517, 316] on p "Amortiguadores que te brindan suavidad en cada camino." at bounding box center [588, 324] width 188 height 25
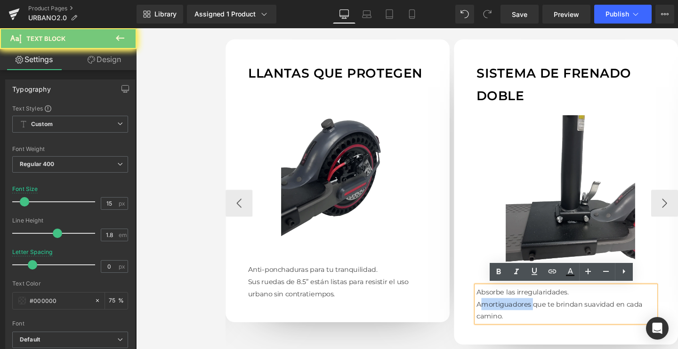
click at [517, 316] on p "Amortiguadores que te brindan suavidad en cada camino." at bounding box center [588, 324] width 188 height 25
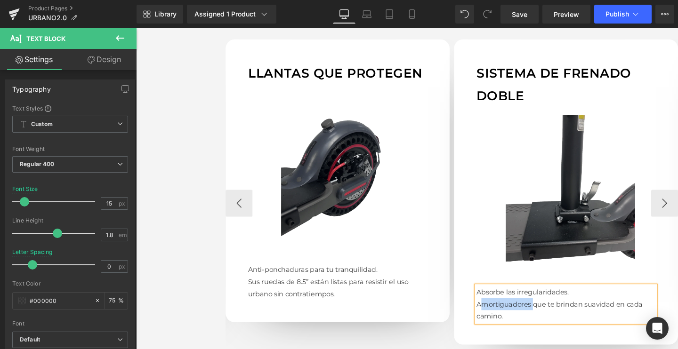
paste div
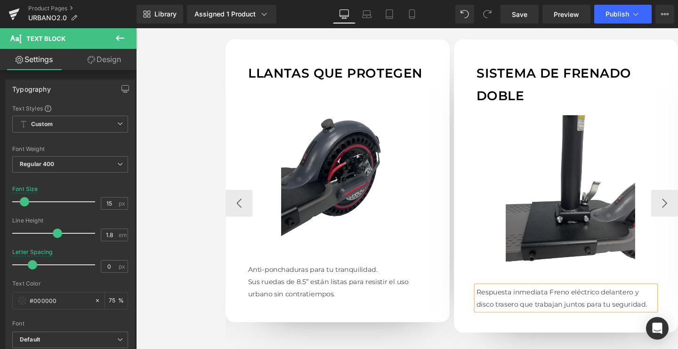
click at [564, 305] on p "Respuesta inmediataFreno eléctrico delantero y disco trasero que trabajan junt…" at bounding box center [588, 311] width 188 height 25
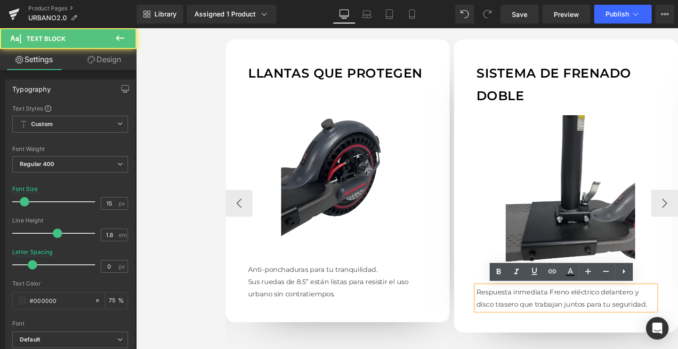
click at [568, 305] on p "Respuesta inmediataFreno eléctrico delantero y disco trasero que trabajan junt…" at bounding box center [588, 311] width 188 height 25
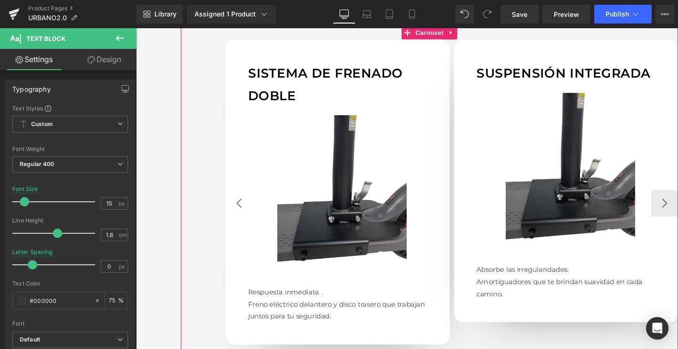
click at [249, 205] on button "‹" at bounding box center [244, 212] width 28 height 28
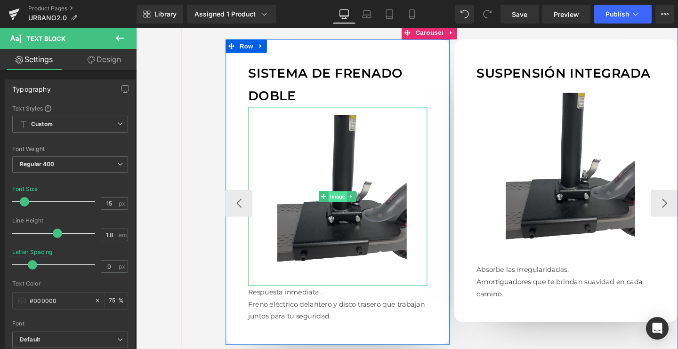
click at [341, 200] on span "Image" at bounding box center [348, 205] width 20 height 11
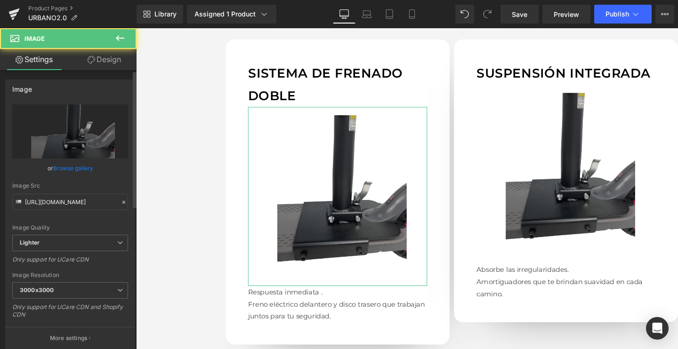
click at [80, 171] on link "Browse gallery" at bounding box center [73, 168] width 40 height 16
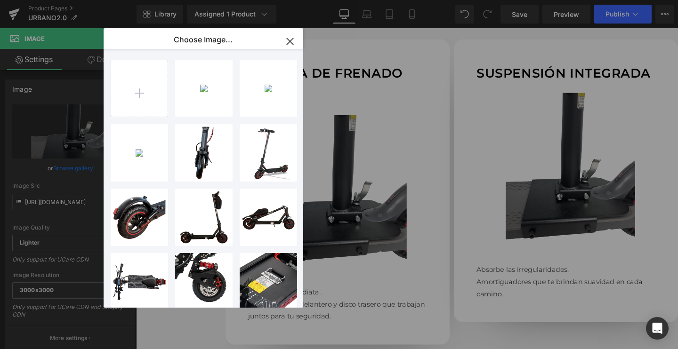
type input "C:\fakepath\URBANO-DETALLE_2048x2048.png.webp"
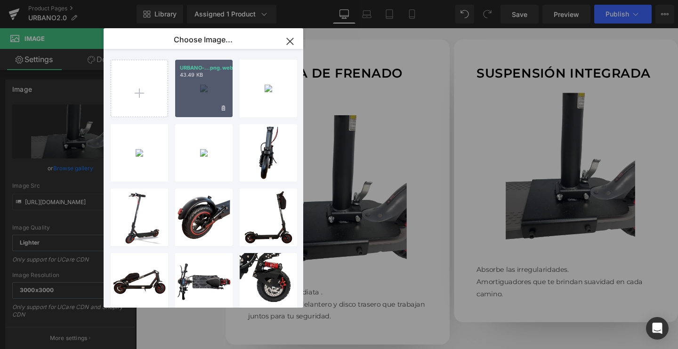
click at [204, 93] on div "URBANO-...png.webp 43.49 KB" at bounding box center [203, 88] width 57 height 57
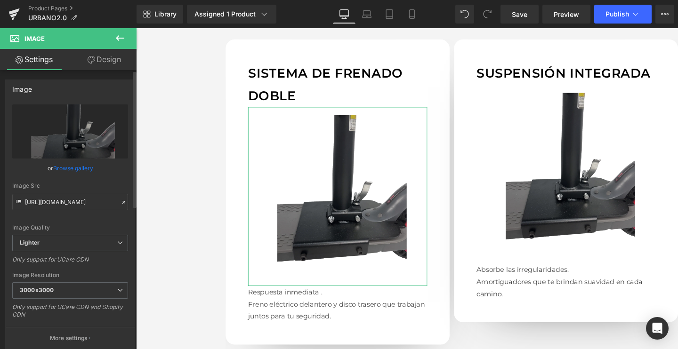
click at [78, 167] on link "Browse gallery" at bounding box center [73, 168] width 40 height 16
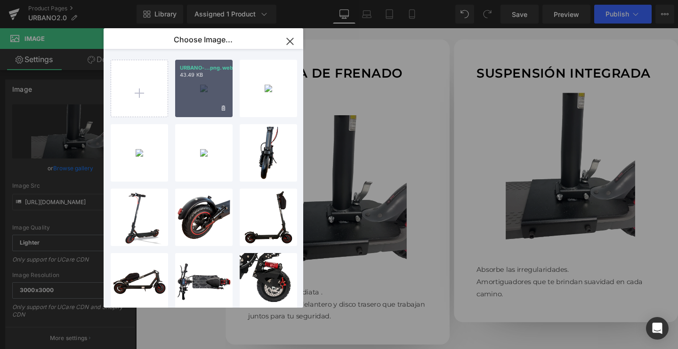
click at [185, 89] on div "URBANO-...png.webp 43.49 KB" at bounding box center [203, 88] width 57 height 57
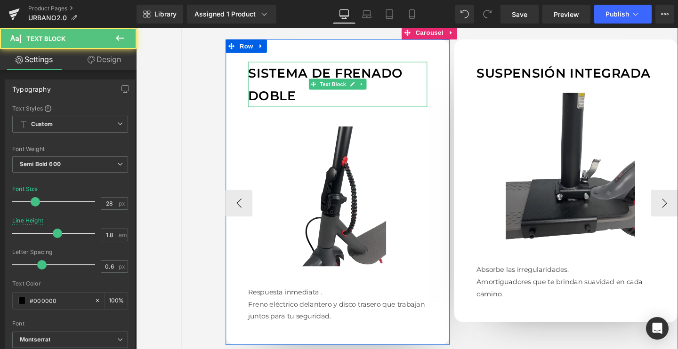
click at [316, 72] on p "Sistema de frenado doble" at bounding box center [348, 88] width 188 height 48
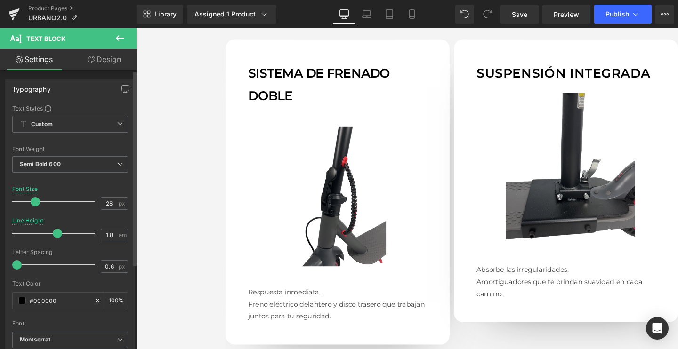
drag, startPoint x: 39, startPoint y: 265, endPoint x: 0, endPoint y: 263, distance: 38.6
click at [0, 263] on div "Typography Text Styles Custom Custom Setup Global Style Custom Setup Global Sty…" at bounding box center [70, 233] width 141 height 323
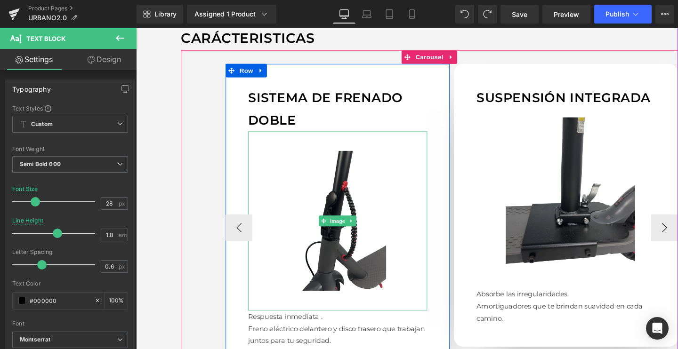
scroll to position [890, 0]
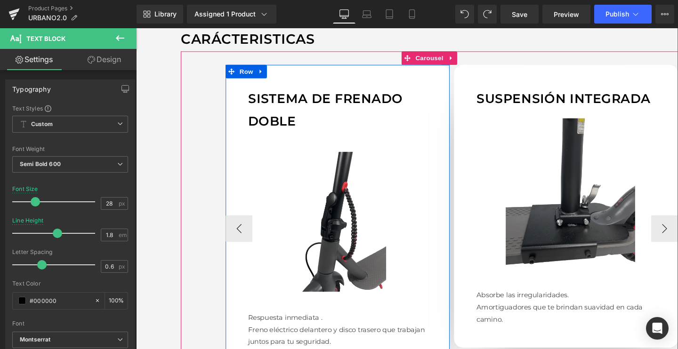
click at [342, 100] on p "Sistema de frenado doble" at bounding box center [348, 114] width 188 height 48
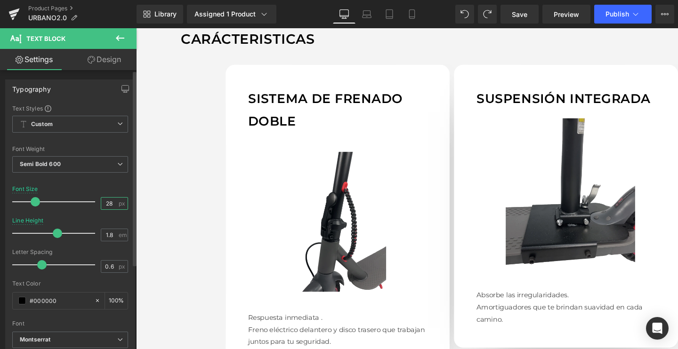
click at [103, 201] on input "28" at bounding box center [109, 204] width 16 height 12
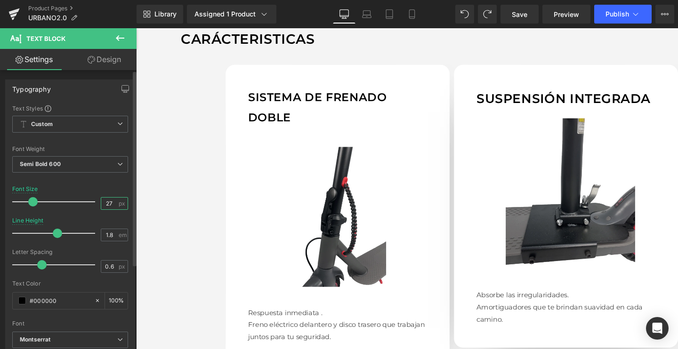
type input "28"
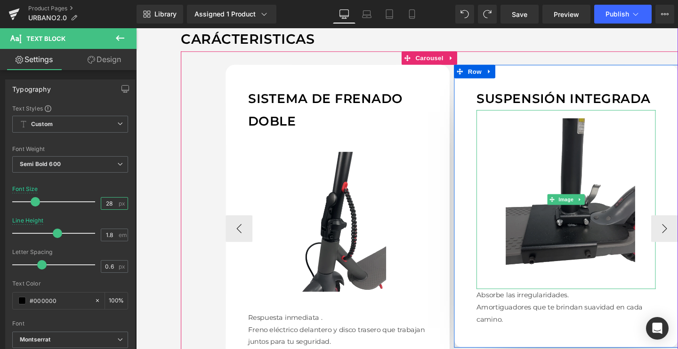
scroll to position [901, 0]
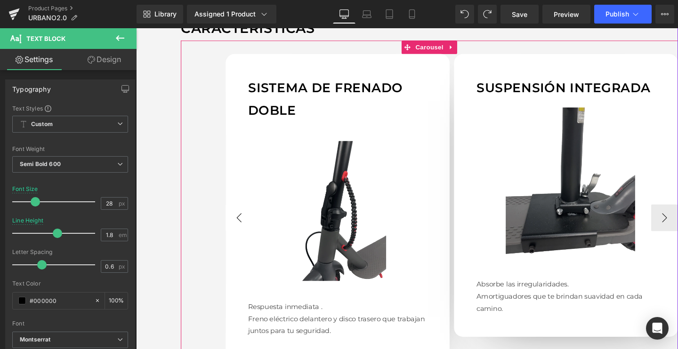
click at [248, 233] on button "‹" at bounding box center [244, 228] width 28 height 28
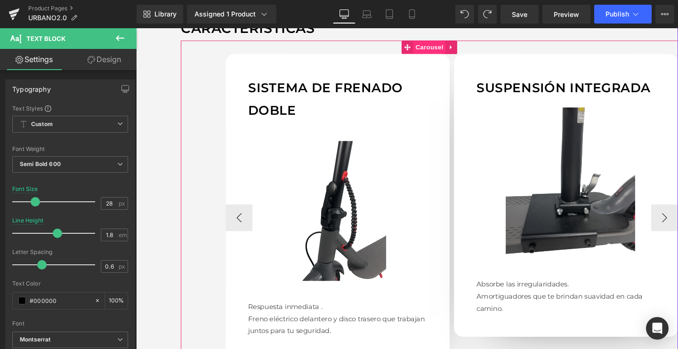
click at [437, 51] on span "Carousel" at bounding box center [444, 48] width 34 height 14
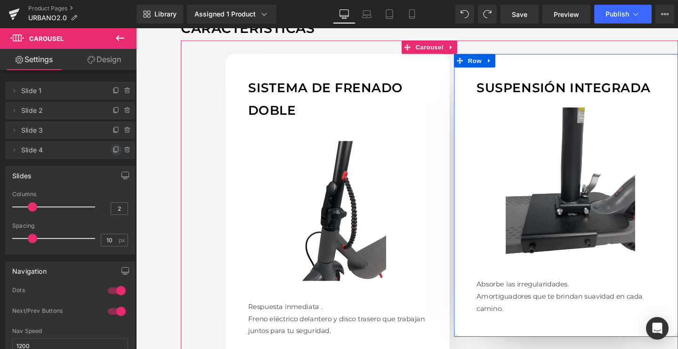
click at [113, 149] on icon at bounding box center [117, 150] width 8 height 8
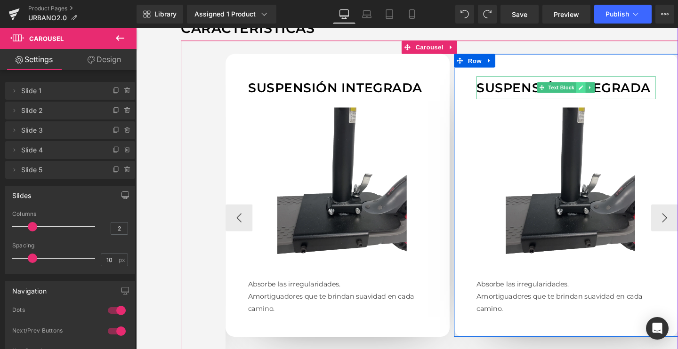
click at [607, 95] on ul "Text Block" at bounding box center [588, 90] width 61 height 11
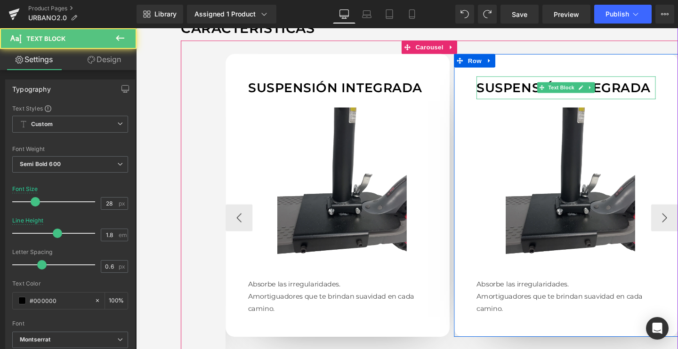
click at [531, 89] on p "Suspensión integrada" at bounding box center [588, 91] width 188 height 24
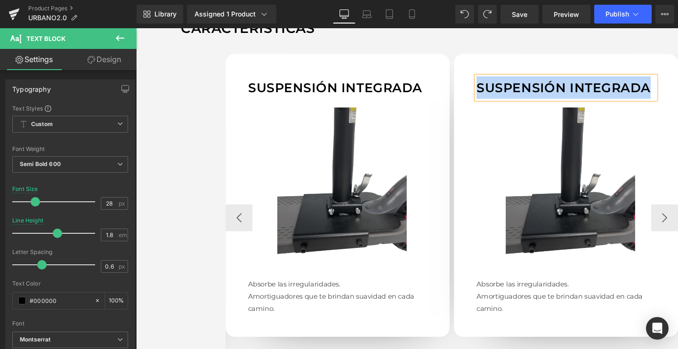
paste div
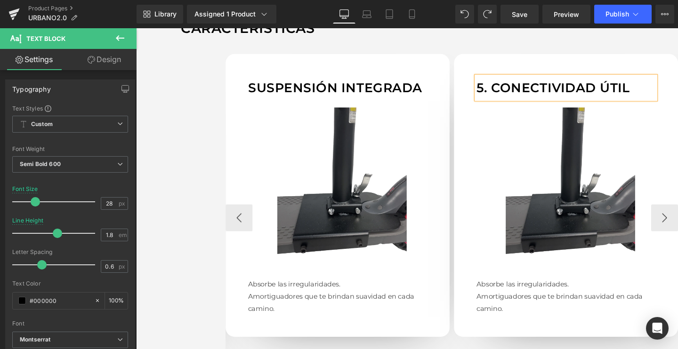
click at [507, 92] on p "5. Conectividad útil" at bounding box center [588, 91] width 188 height 24
click at [525, 305] on p "Amortiguadores que te brindan suavidad en cada camino." at bounding box center [588, 316] width 188 height 25
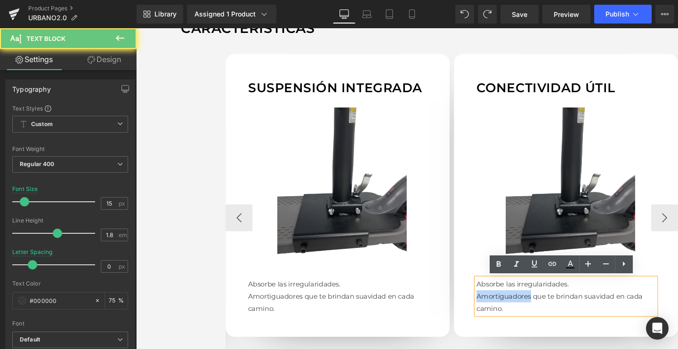
click at [525, 305] on p "Amortiguadores que te brindan suavidad en cada camino." at bounding box center [588, 316] width 188 height 25
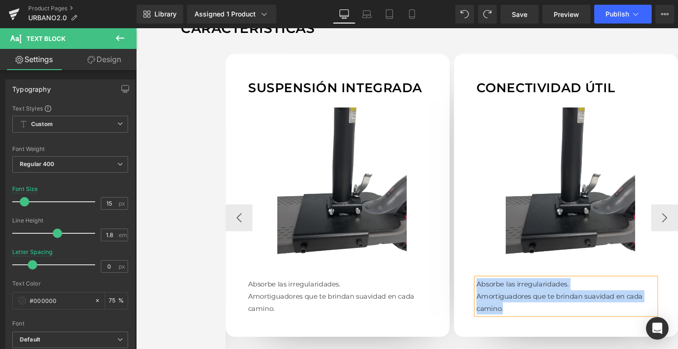
paste div
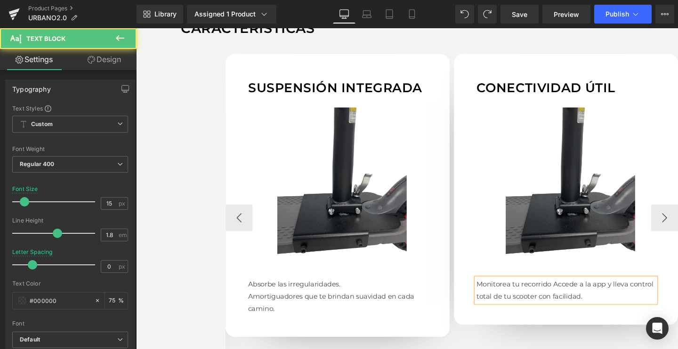
click at [571, 296] on p "Monitorea tu recorridoAccede a la app y lleva control total de tu scooter con …" at bounding box center [588, 303] width 188 height 25
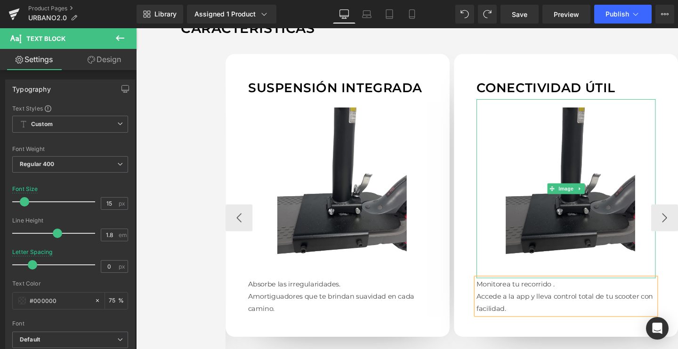
click at [567, 213] on img at bounding box center [588, 197] width 188 height 188
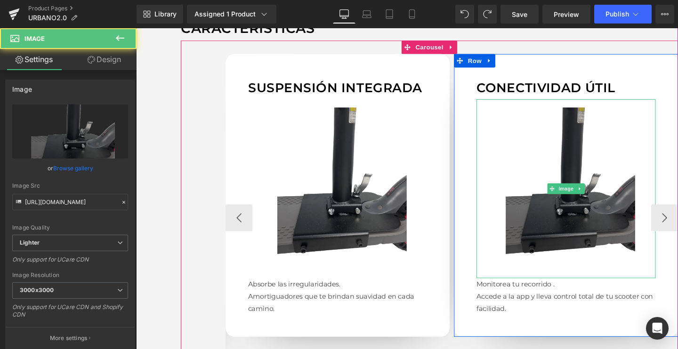
click at [553, 167] on img at bounding box center [588, 197] width 188 height 188
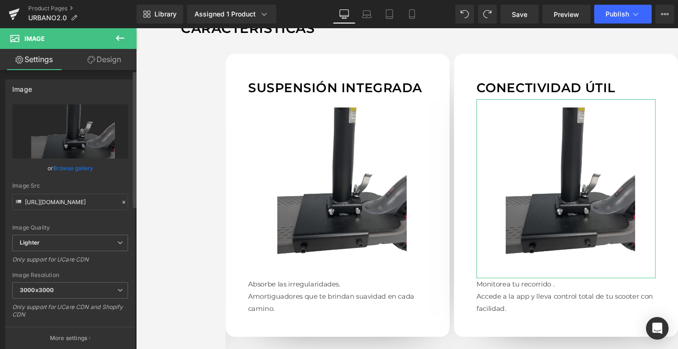
click at [83, 165] on link "Browse gallery" at bounding box center [73, 168] width 40 height 16
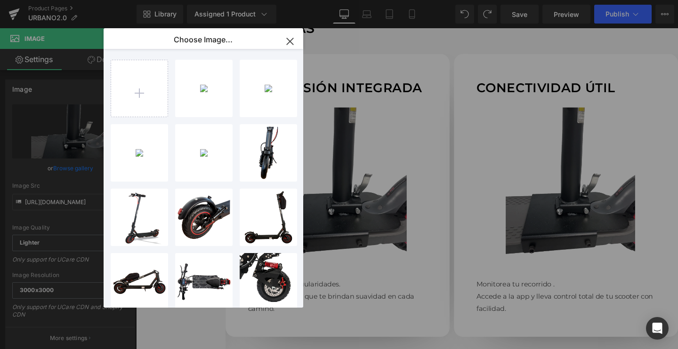
type input "C:\fakepath\URBANO-LATERAL-3_2048x2048.png.webp"
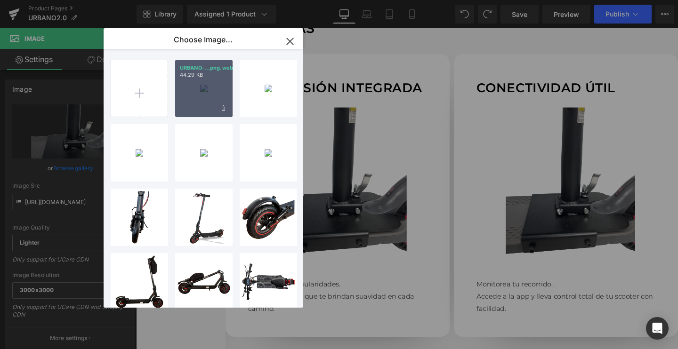
click at [205, 92] on div "URBANO-...png.webp 44.29 KB" at bounding box center [203, 88] width 57 height 57
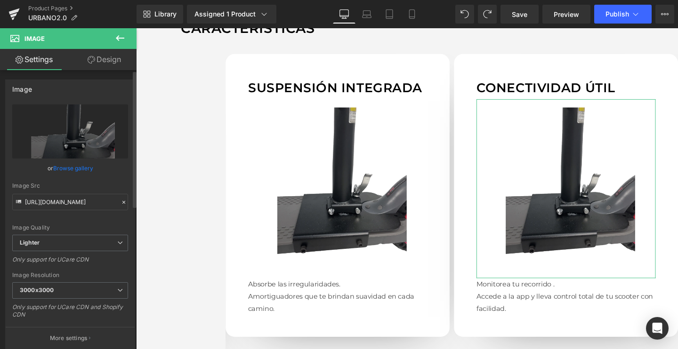
click at [72, 171] on link "Browse gallery" at bounding box center [73, 168] width 40 height 16
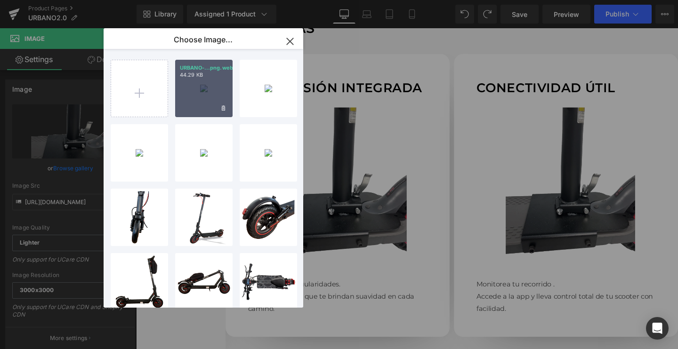
click at [195, 89] on div "URBANO-...png.webp 44.29 KB" at bounding box center [203, 88] width 57 height 57
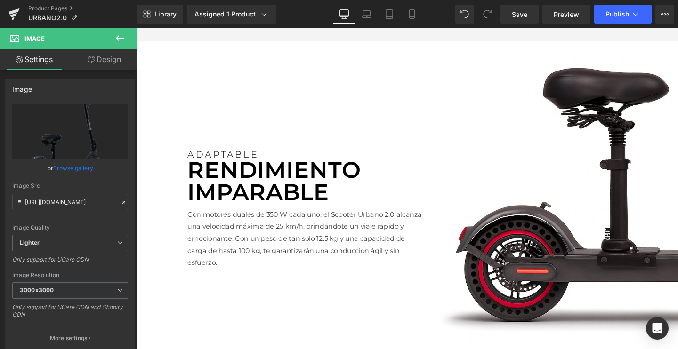
scroll to position [1326, 0]
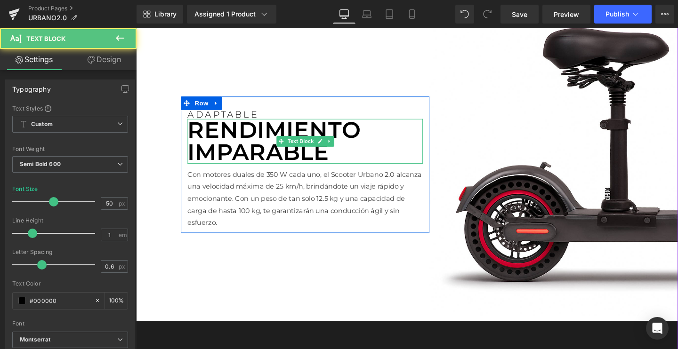
click at [320, 158] on p "RENDIMIENTO IMPARABLE" at bounding box center [313, 147] width 247 height 47
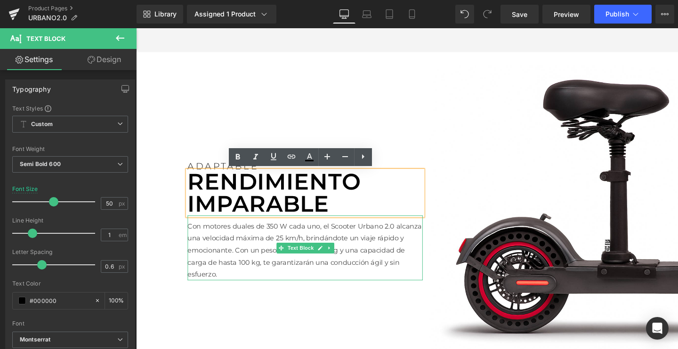
scroll to position [1269, 0]
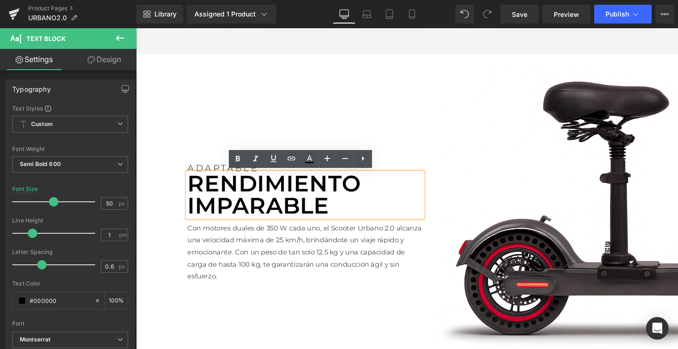
click at [226, 209] on p "RENDIMIENTO IMPARABLE" at bounding box center [313, 203] width 247 height 47
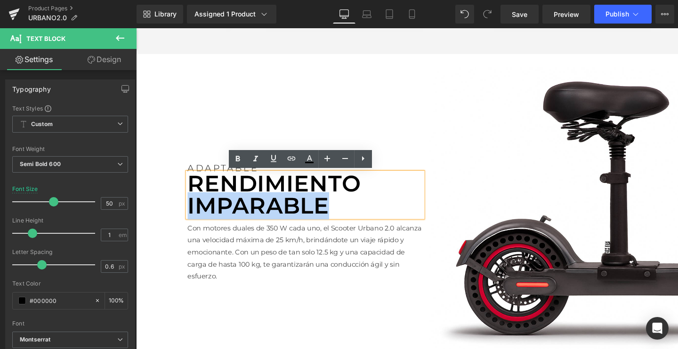
click at [226, 209] on p "RENDIMIENTO IMPARABLE" at bounding box center [313, 203] width 247 height 47
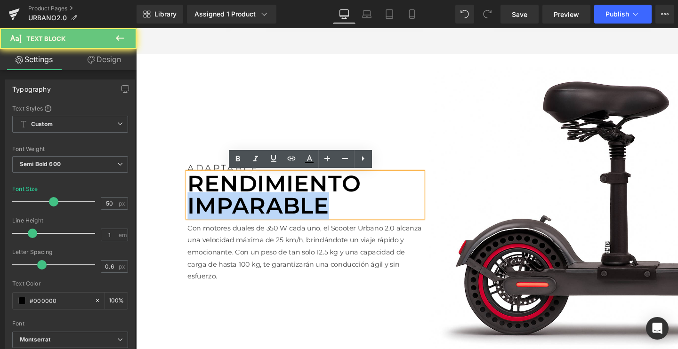
click at [226, 209] on p "RENDIMIENTO IMPARABLE" at bounding box center [313, 203] width 247 height 47
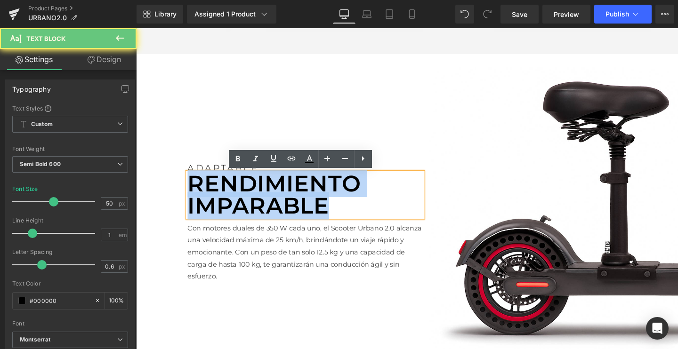
click at [226, 209] on p "RENDIMIENTO IMPARABLE" at bounding box center [313, 203] width 247 height 47
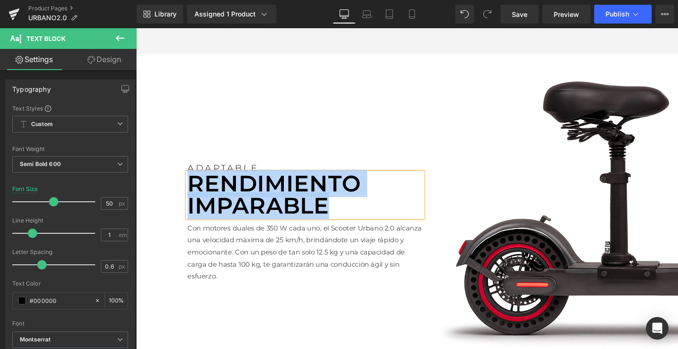
paste div
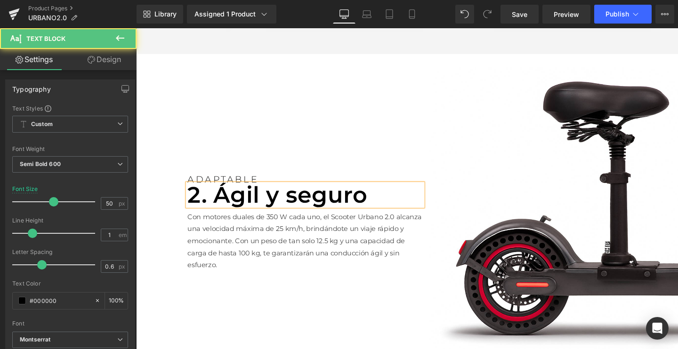
click at [221, 208] on p "2. Ágil y seguro" at bounding box center [313, 204] width 247 height 24
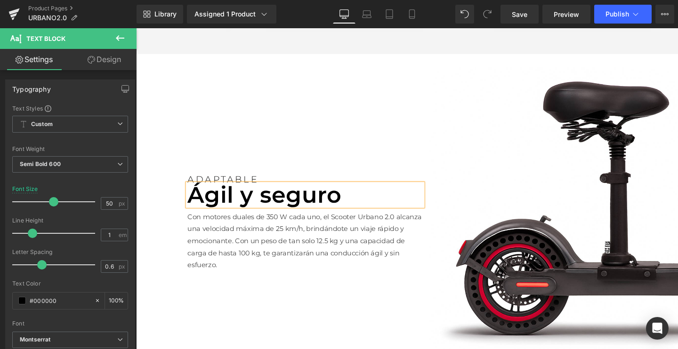
click at [219, 207] on p "Ágil y seguro" at bounding box center [313, 204] width 247 height 24
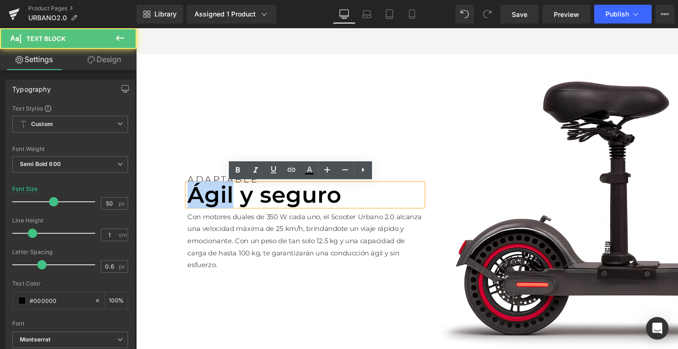
click at [219, 207] on p "Ágil y seguro" at bounding box center [313, 204] width 247 height 24
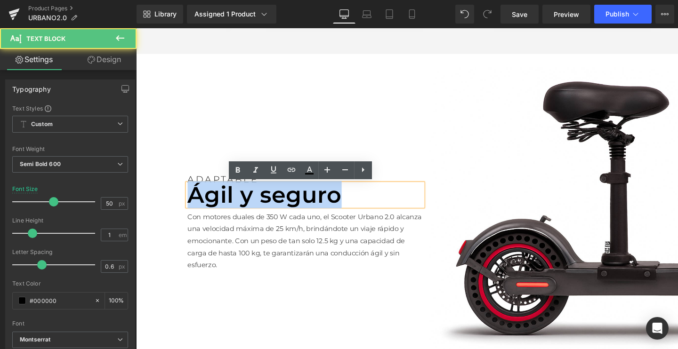
click at [219, 207] on p "Ágil y seguro" at bounding box center [313, 204] width 247 height 24
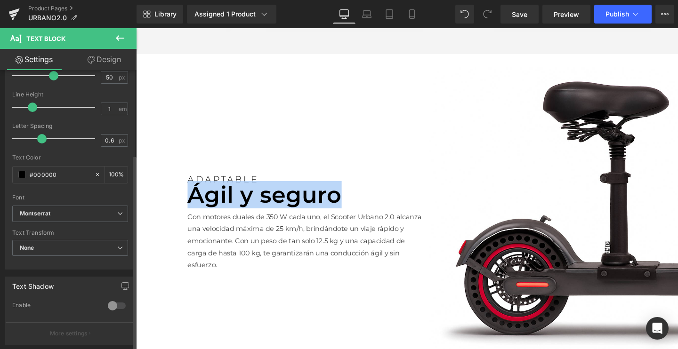
scroll to position [134, 0]
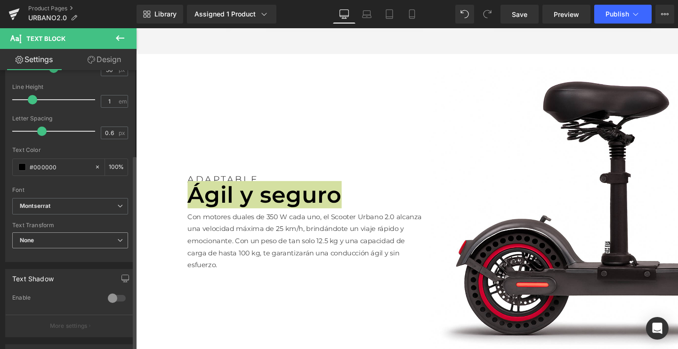
click at [41, 234] on span "None" at bounding box center [70, 241] width 116 height 16
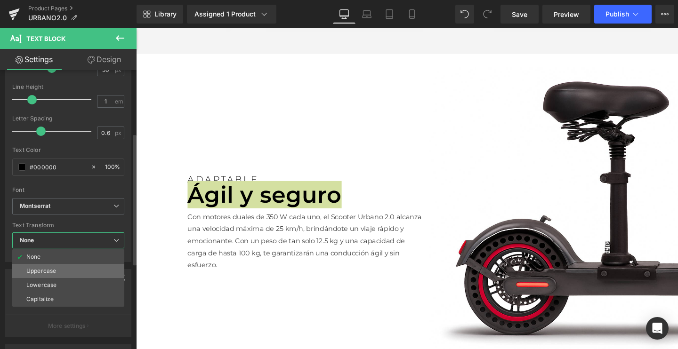
click at [38, 271] on div "Uppercase" at bounding box center [41, 271] width 30 height 7
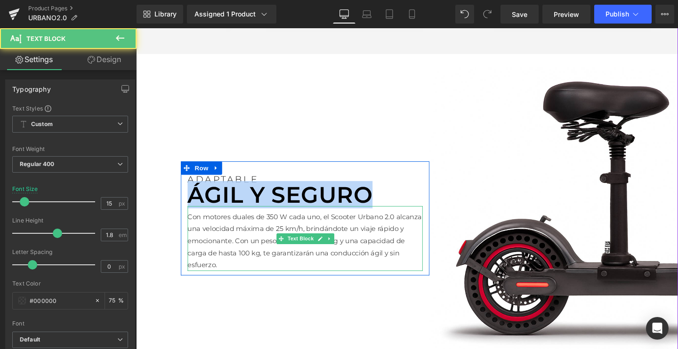
click at [290, 243] on p "Con motores duales de 350 W cada uno, el Scooter Urbano 2.0 alcanza una velocid…" at bounding box center [313, 252] width 247 height 64
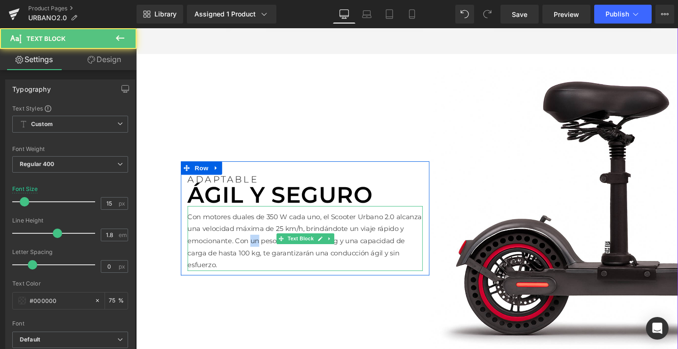
click at [290, 243] on p "Con motores duales de 350 W cada uno, el Scooter Urbano 2.0 alcanza una velocid…" at bounding box center [313, 252] width 247 height 64
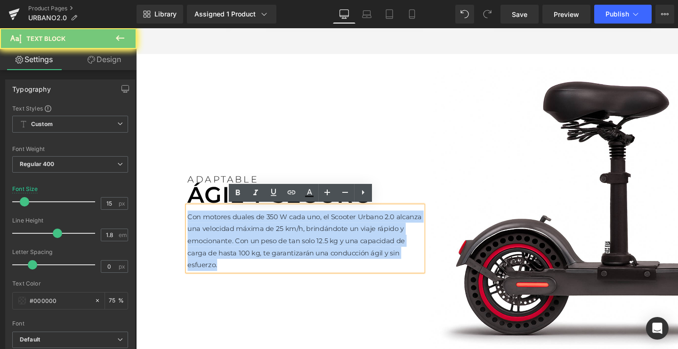
click at [246, 249] on p "Con motores duales de 350 W cada uno, el Scooter Urbano 2.0 alcanza una velocid…" at bounding box center [313, 252] width 247 height 64
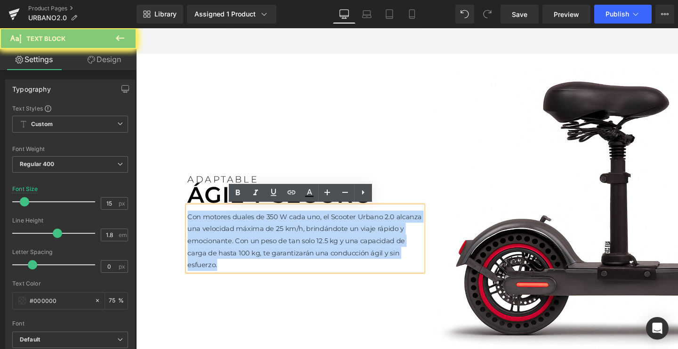
click at [246, 249] on p "Con motores duales de 350 W cada uno, el Scooter Urbano 2.0 alcanza una velocid…" at bounding box center [313, 252] width 247 height 64
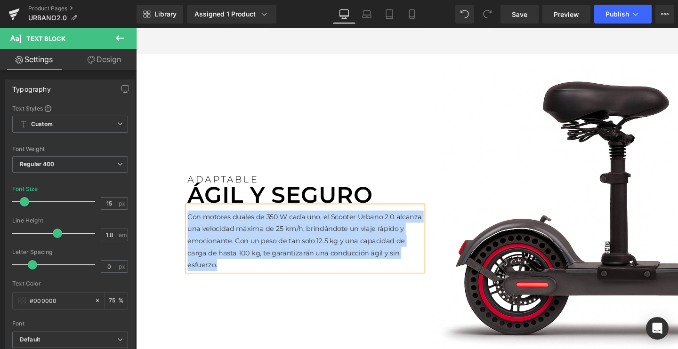
paste div
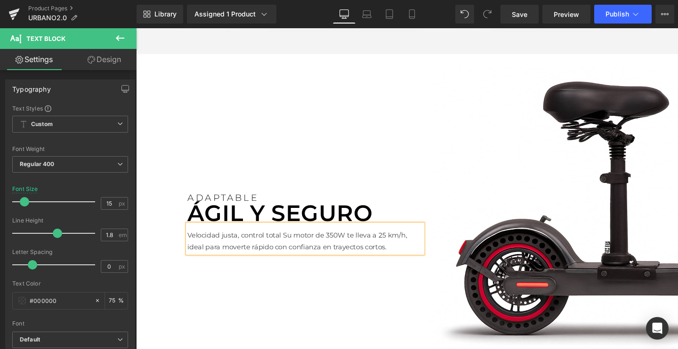
click at [289, 245] on p "Velocidad justa, control totalSu motor de 350W te lleva a 25 km/h, ideal para …" at bounding box center [313, 252] width 247 height 25
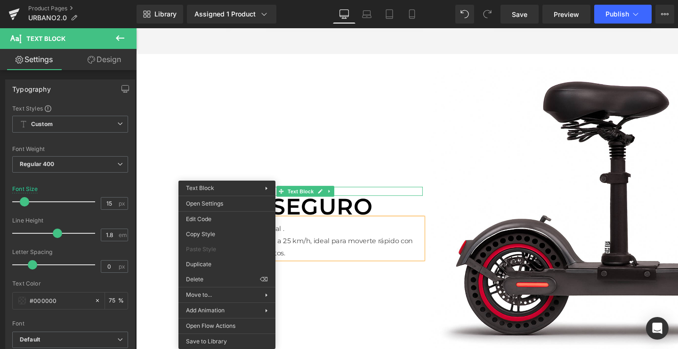
drag, startPoint x: 229, startPoint y: 199, endPoint x: 364, endPoint y: 223, distance: 137.2
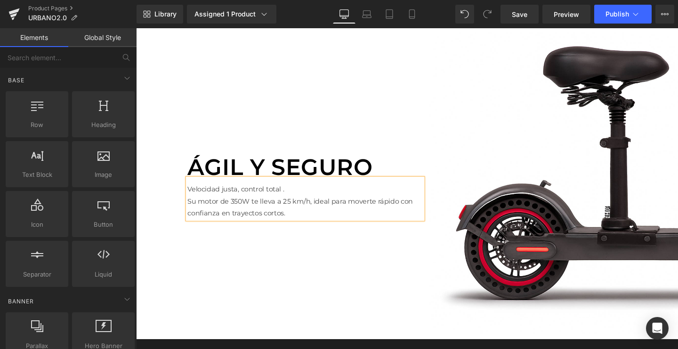
scroll to position [1307, 0]
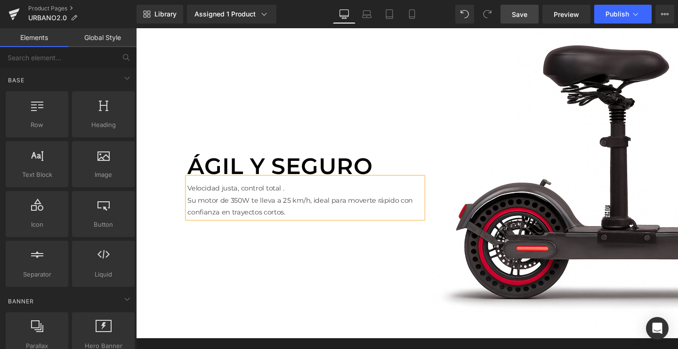
click at [528, 7] on link "Save" at bounding box center [519, 14] width 38 height 19
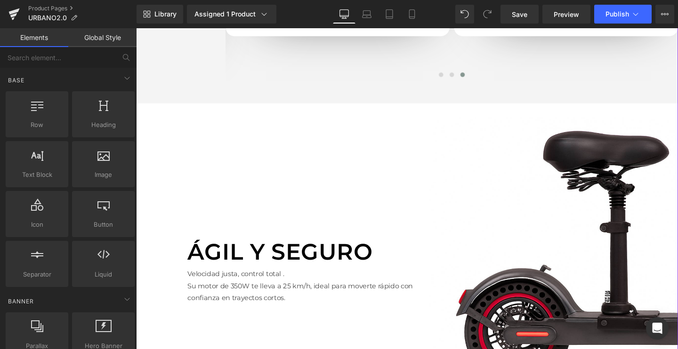
scroll to position [1210, 0]
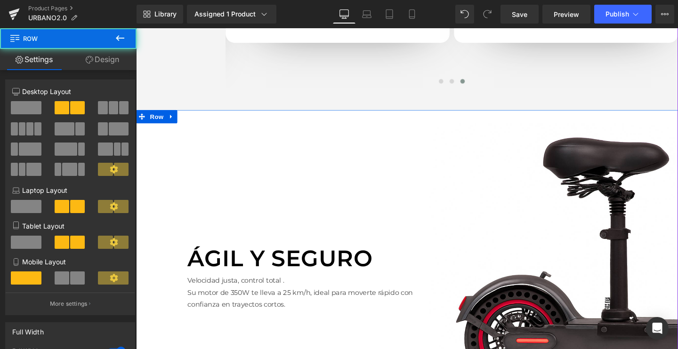
click at [433, 124] on div "Ágil y seguro Text Block Velocidad justa, control total. Su motor de 350W te l…" at bounding box center [421, 282] width 570 height 337
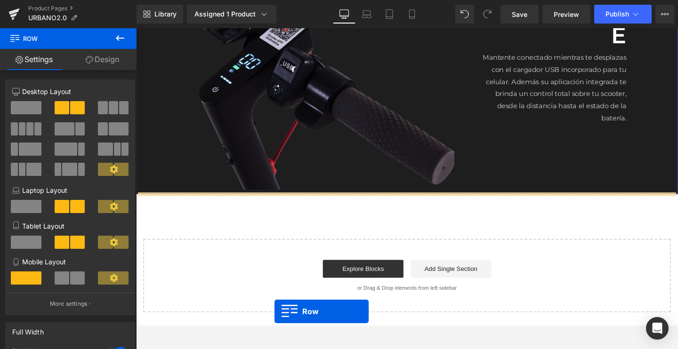
scroll to position [1798, 0]
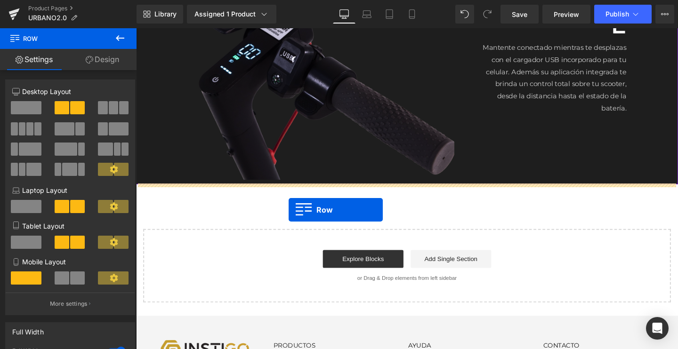
drag, startPoint x: 155, startPoint y: 63, endPoint x: 297, endPoint y: 219, distance: 211.3
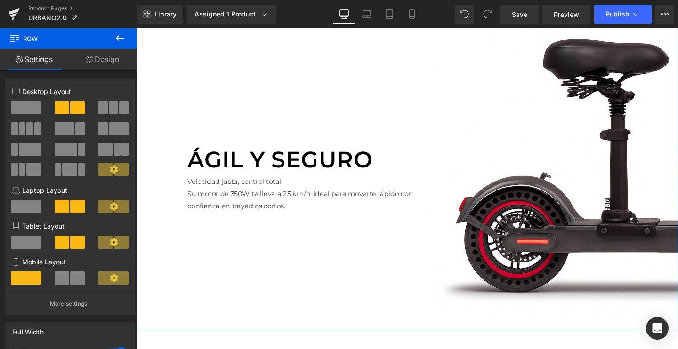
scroll to position [1957, 0]
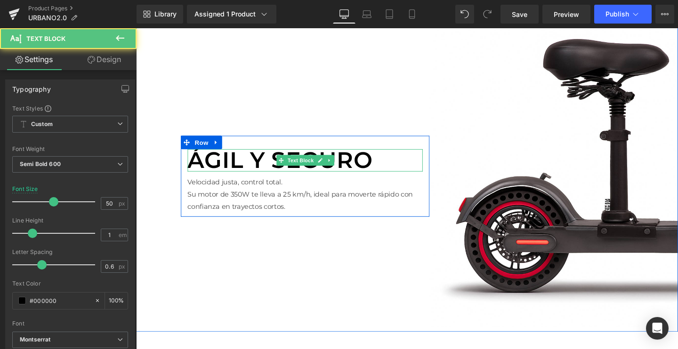
click at [249, 171] on p "Ágil y seguro" at bounding box center [313, 167] width 247 height 24
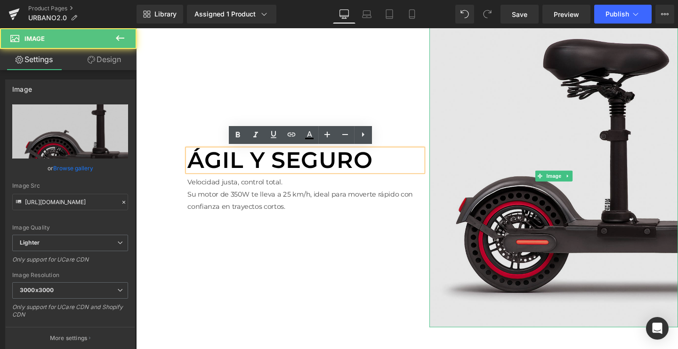
click at [480, 120] on img at bounding box center [574, 183] width 261 height 318
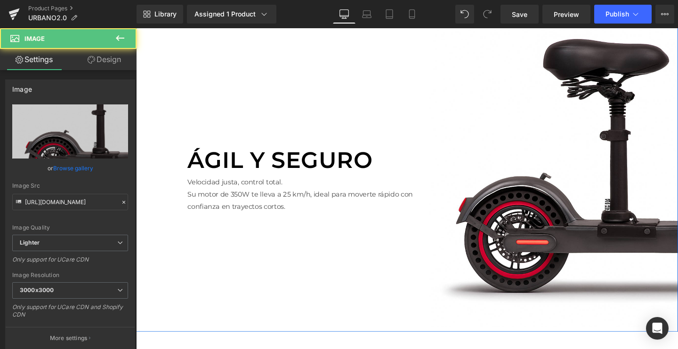
click at [391, 119] on div "Ágil y seguro Text Block Velocidad justa, control total. Su motor de 350W te ll…" at bounding box center [313, 183] width 261 height 318
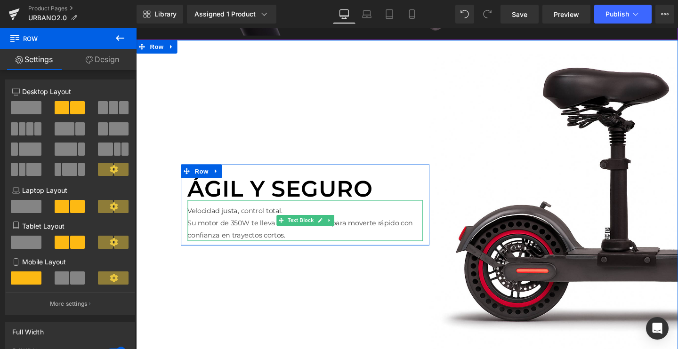
scroll to position [1932, 0]
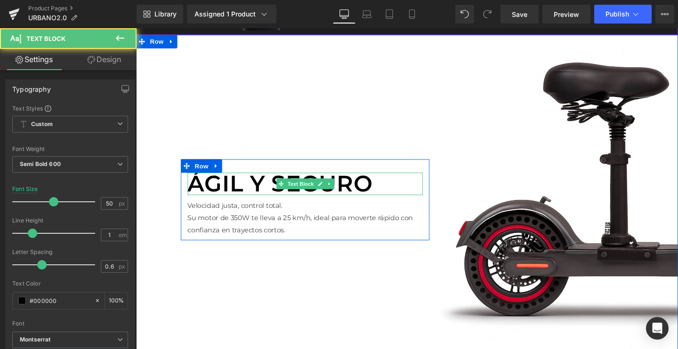
click at [279, 190] on p "Ágil y seguro" at bounding box center [313, 192] width 247 height 24
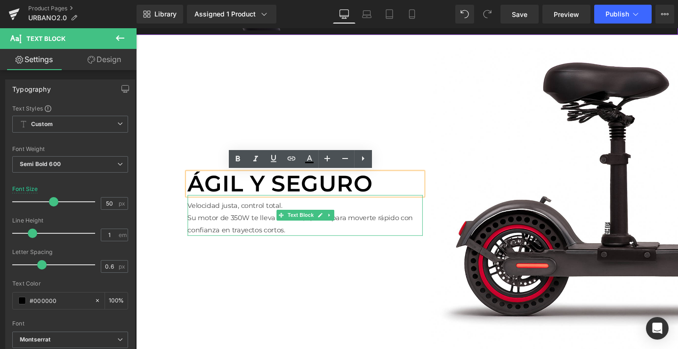
click at [248, 225] on p "Su motor de 350W te lleva a 25 km/h, ideal para moverte rápido con confianza en…" at bounding box center [313, 233] width 247 height 25
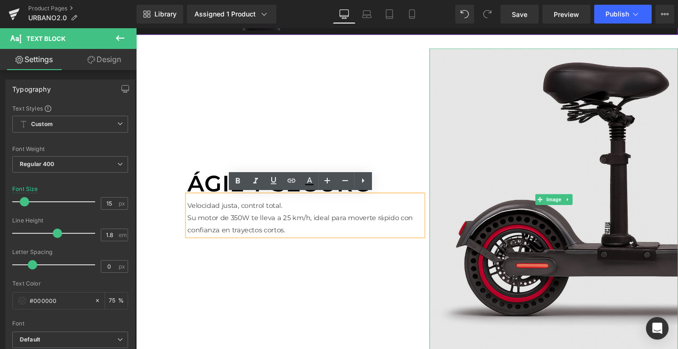
click at [529, 158] on img at bounding box center [574, 208] width 261 height 318
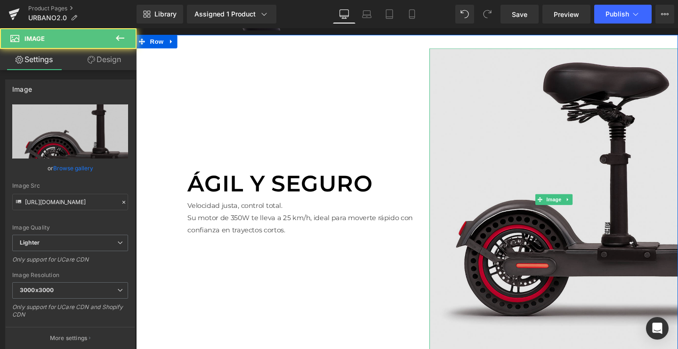
click at [579, 179] on img at bounding box center [574, 208] width 261 height 318
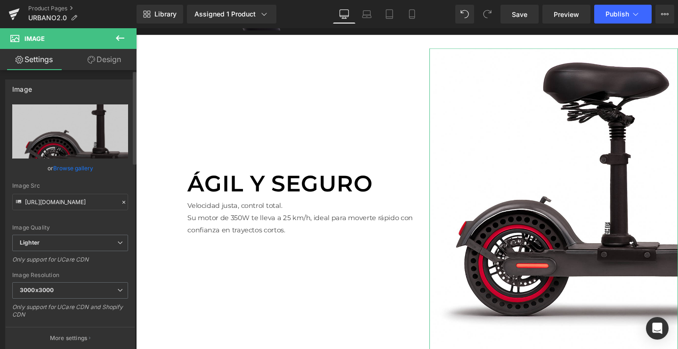
click at [64, 169] on link "Browse gallery" at bounding box center [73, 168] width 40 height 16
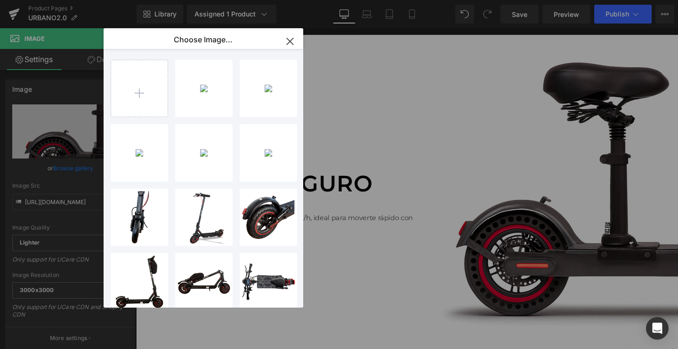
type input "C:\fakepath\URBANO-DOBLADO_2048x2048.png.webp"
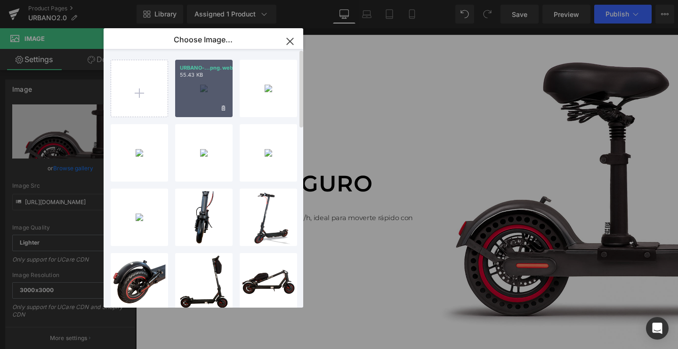
click at [197, 96] on div "URBANO-...png.webp 55.43 KB" at bounding box center [203, 88] width 57 height 57
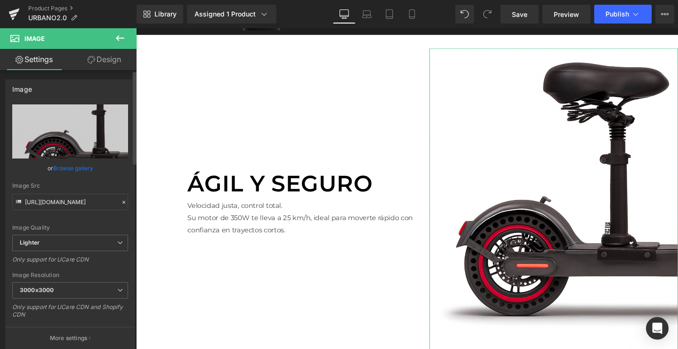
click at [58, 168] on link "Browse gallery" at bounding box center [73, 168] width 40 height 16
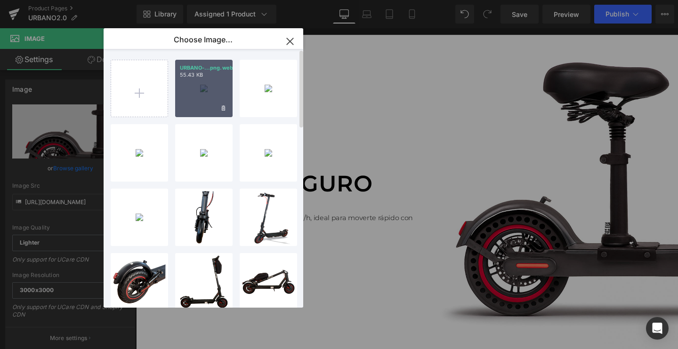
click at [203, 86] on div "URBANO-...png.webp 55.43 KB" at bounding box center [203, 88] width 57 height 57
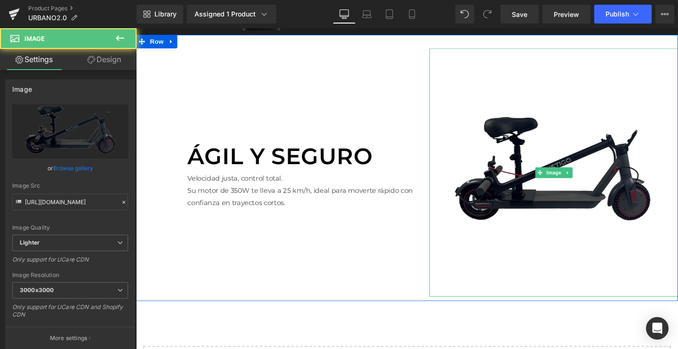
click at [513, 186] on img at bounding box center [574, 179] width 261 height 261
click at [528, 155] on img at bounding box center [574, 179] width 261 height 261
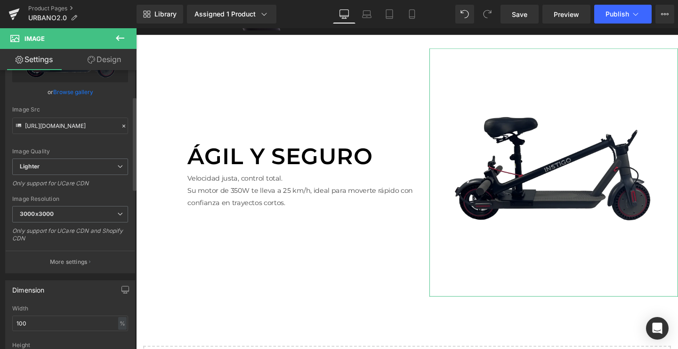
scroll to position [81, 0]
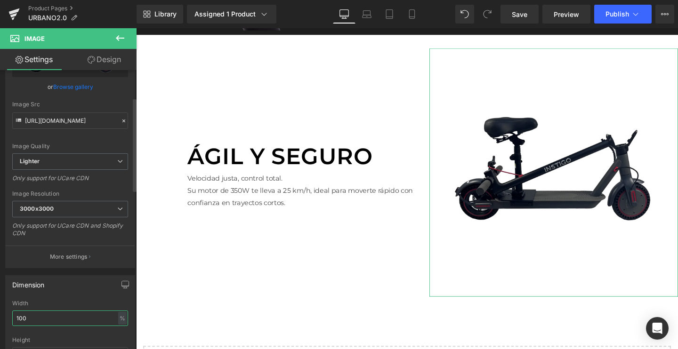
click at [38, 317] on input "100" at bounding box center [70, 319] width 116 height 16
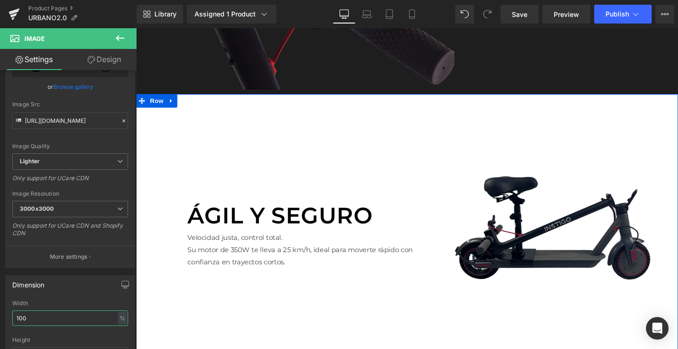
scroll to position [1861, 0]
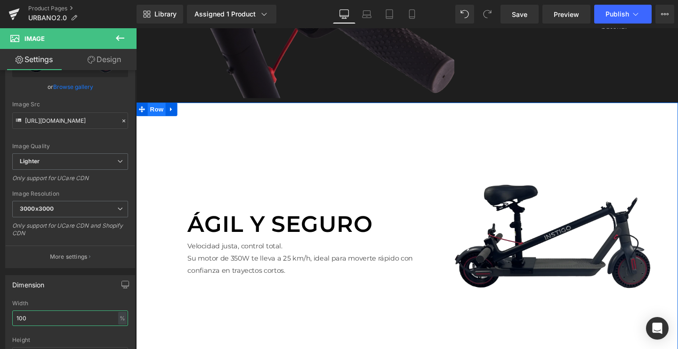
click at [157, 114] on span "Row" at bounding box center [157, 113] width 19 height 14
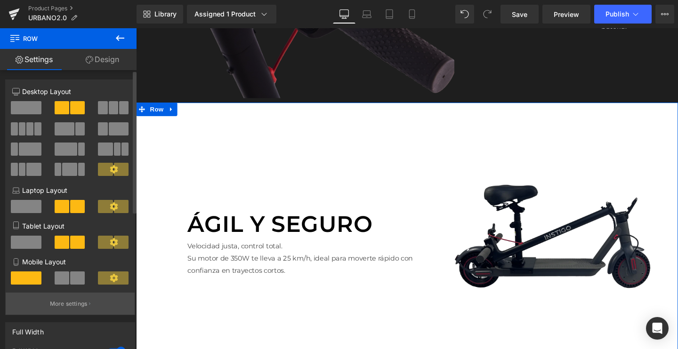
click at [73, 305] on p "More settings" at bounding box center [69, 304] width 38 height 8
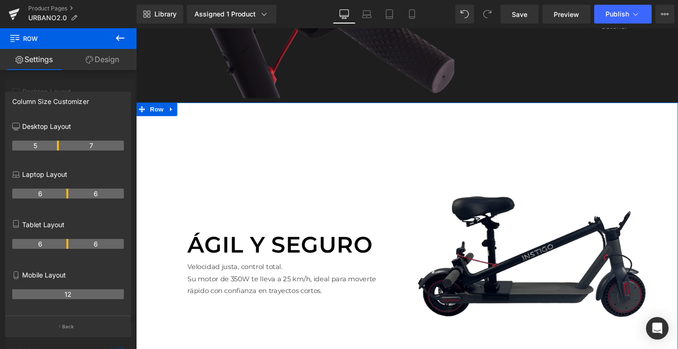
drag, startPoint x: 66, startPoint y: 146, endPoint x: 56, endPoint y: 146, distance: 9.4
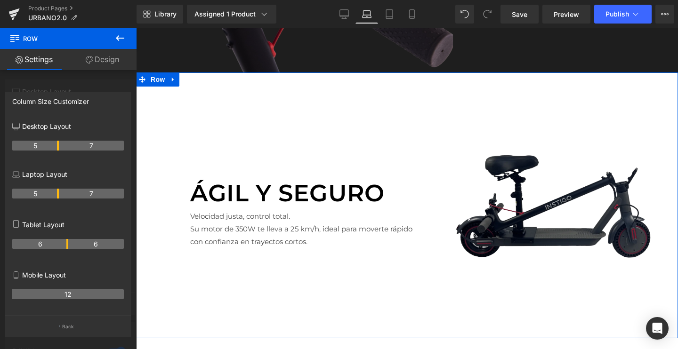
scroll to position [1827, 0]
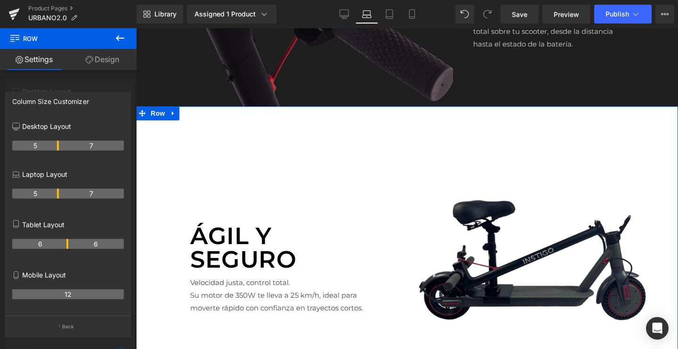
drag, startPoint x: 65, startPoint y: 193, endPoint x: 56, endPoint y: 193, distance: 9.5
click at [56, 193] on th "5" at bounding box center [35, 194] width 47 height 10
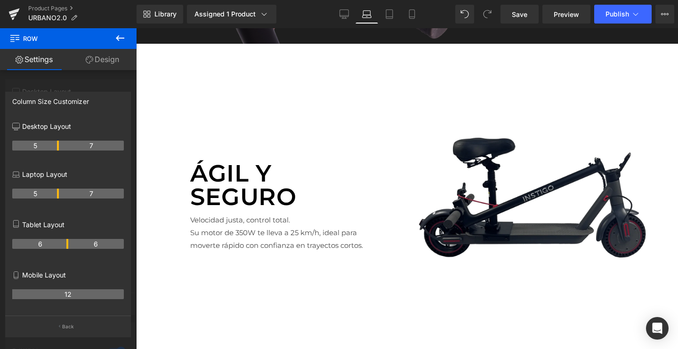
scroll to position [1822, 0]
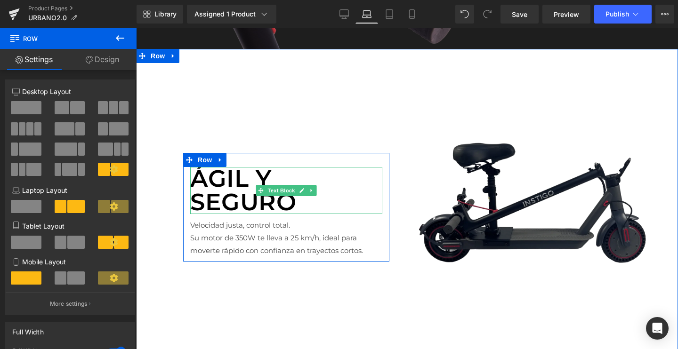
click at [263, 177] on p "Ágil y seguro" at bounding box center [286, 190] width 192 height 47
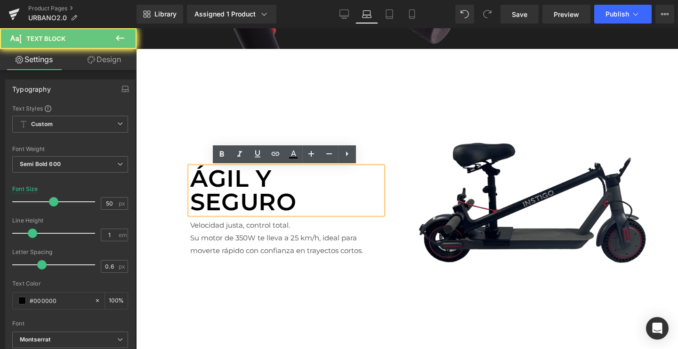
click at [262, 177] on p "Ágil y seguro" at bounding box center [286, 190] width 192 height 47
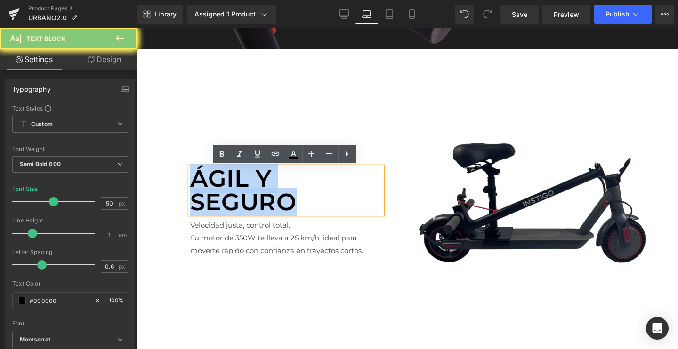
click at [262, 177] on p "Ágil y seguro" at bounding box center [286, 190] width 192 height 47
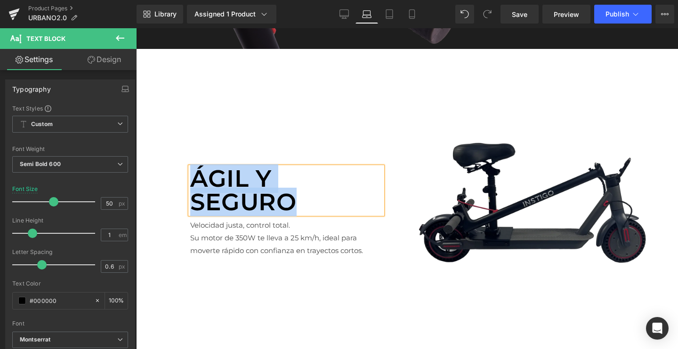
paste div
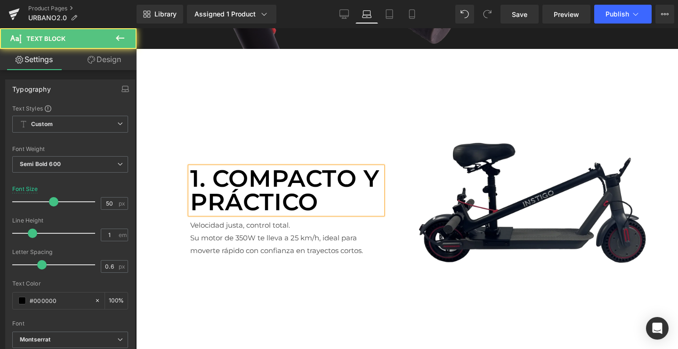
click at [215, 176] on p "1. Compacto y práctico" at bounding box center [286, 190] width 192 height 47
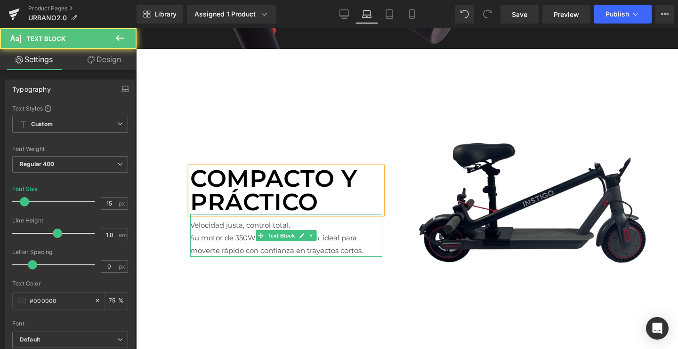
click at [236, 226] on p "Velocidad justa, control total." at bounding box center [286, 225] width 192 height 13
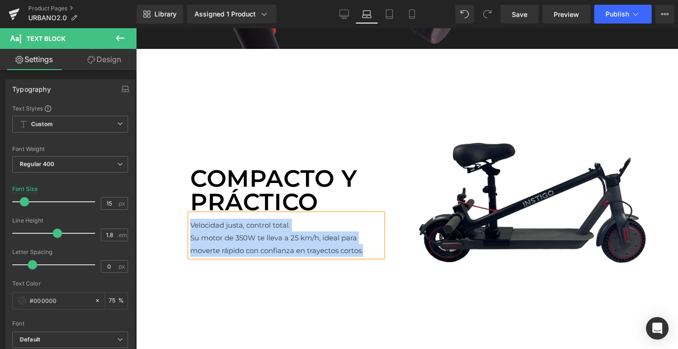
paste div
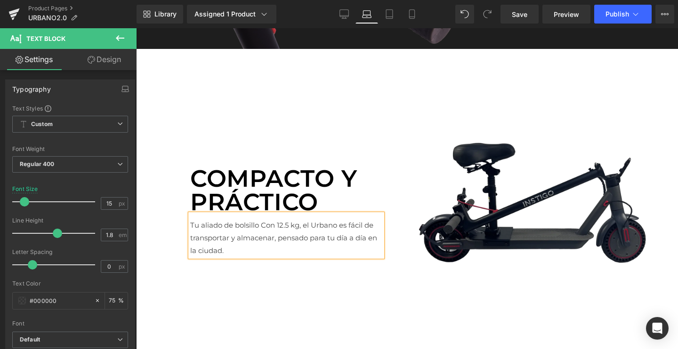
click at [257, 222] on p "Tu aliado de bolsilloCon 12.5 kg, el Urbano es fácil de transportar y almacena…" at bounding box center [286, 238] width 192 height 38
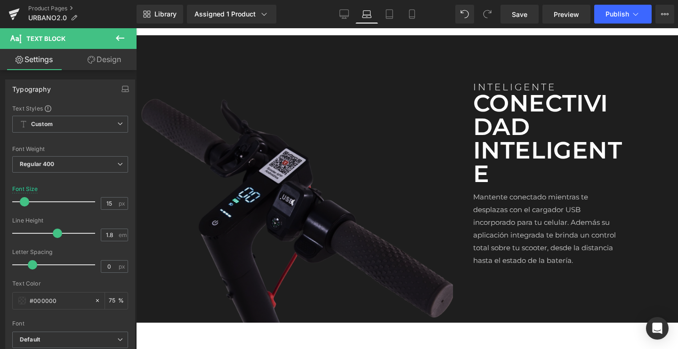
scroll to position [1533, 0]
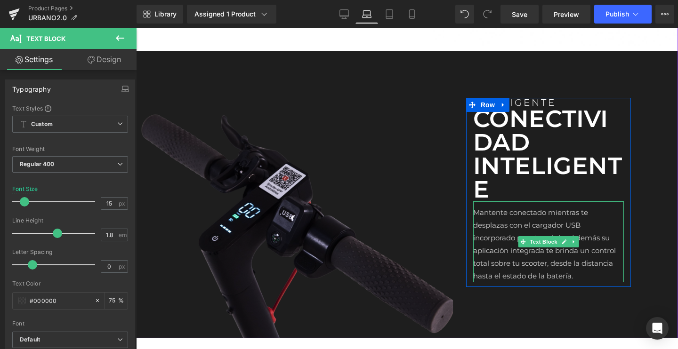
click at [496, 236] on p "Mantente conectado mientras te desplazas con el cargador USB incorporado para t…" at bounding box center [548, 244] width 151 height 76
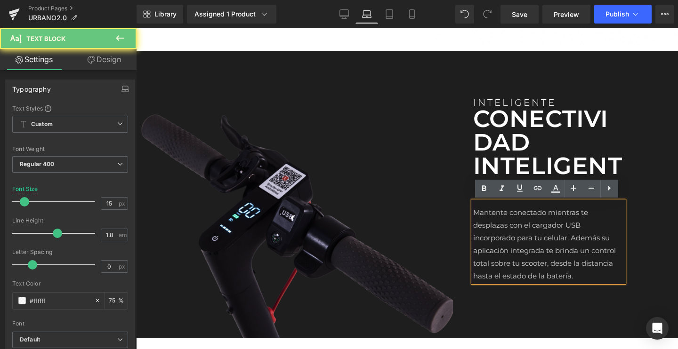
click at [496, 236] on p "Mantente conectado mientras te desplazas con el cargador USB incorporado para t…" at bounding box center [548, 244] width 151 height 76
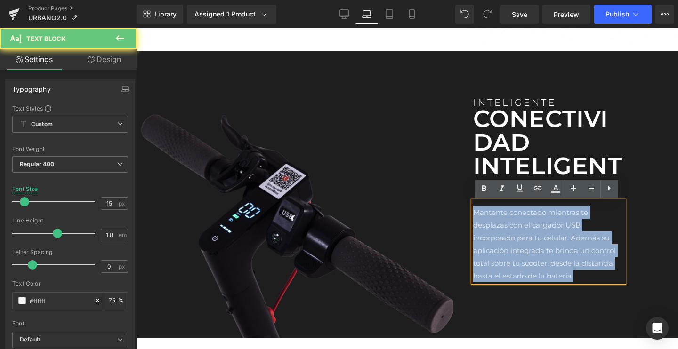
click at [496, 236] on p "Mantente conectado mientras te desplazas con el cargador USB incorporado para t…" at bounding box center [548, 244] width 151 height 76
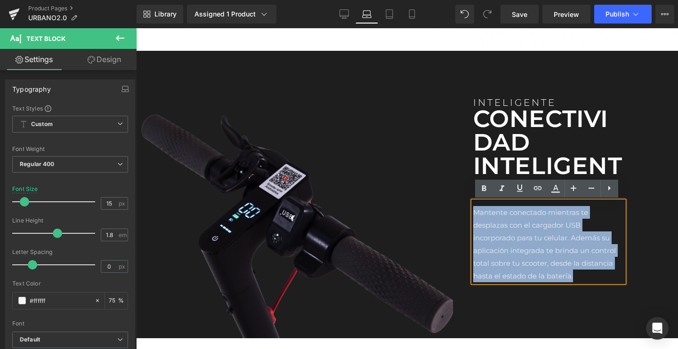
paste div
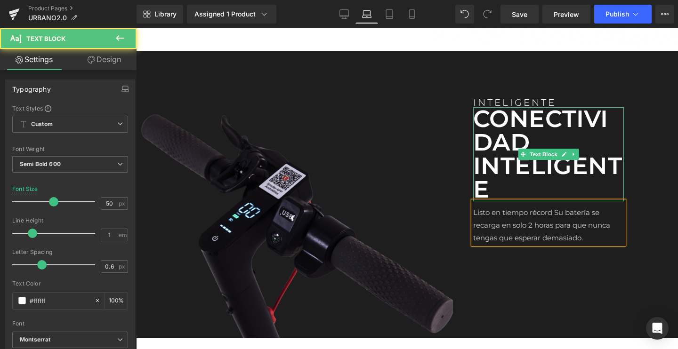
click at [492, 153] on p "CONECTIVIDAD INTELIGENTE" at bounding box center [548, 154] width 151 height 94
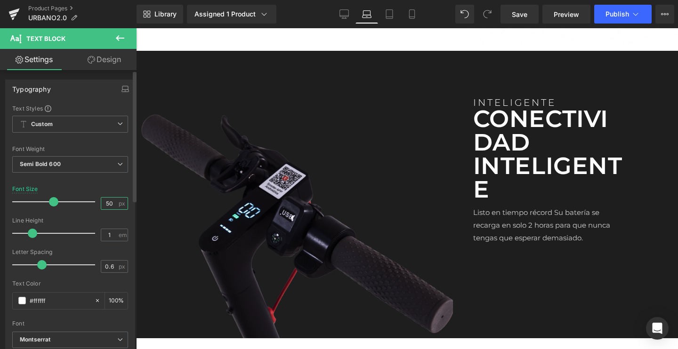
click at [105, 198] on input "50" at bounding box center [109, 204] width 16 height 12
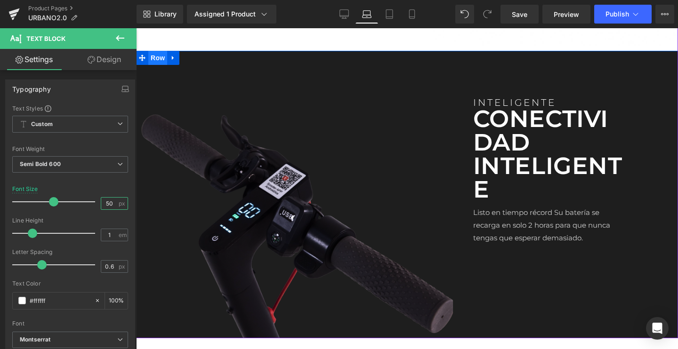
click at [152, 55] on span "Row" at bounding box center [157, 58] width 19 height 14
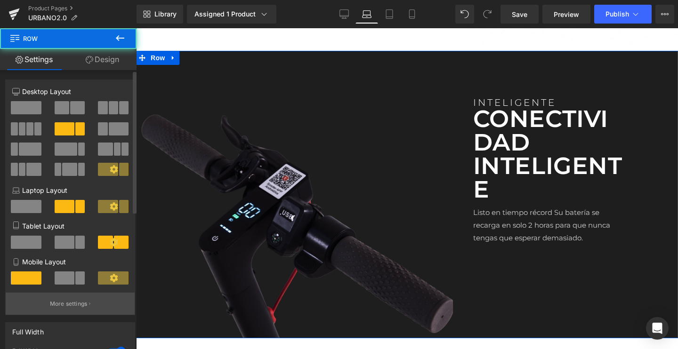
click at [72, 300] on p "More settings" at bounding box center [69, 304] width 38 height 8
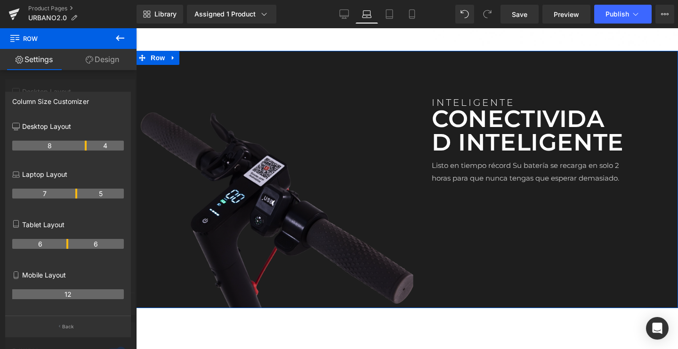
drag, startPoint x: 84, startPoint y: 191, endPoint x: 72, endPoint y: 191, distance: 11.8
click at [72, 191] on th "7" at bounding box center [44, 194] width 65 height 10
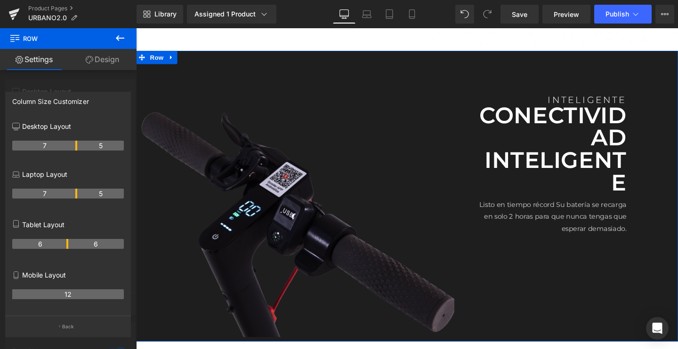
scroll to position [1572, 0]
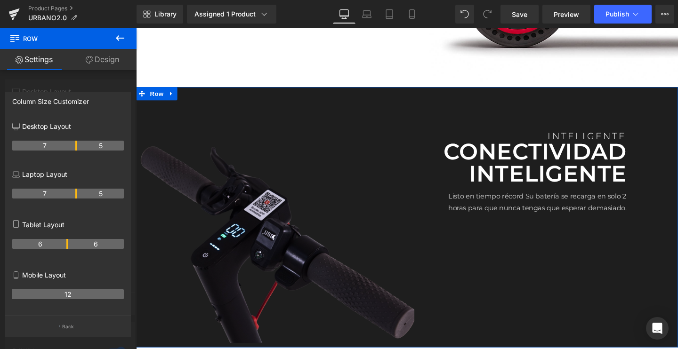
drag, startPoint x: 86, startPoint y: 145, endPoint x: 80, endPoint y: 145, distance: 6.6
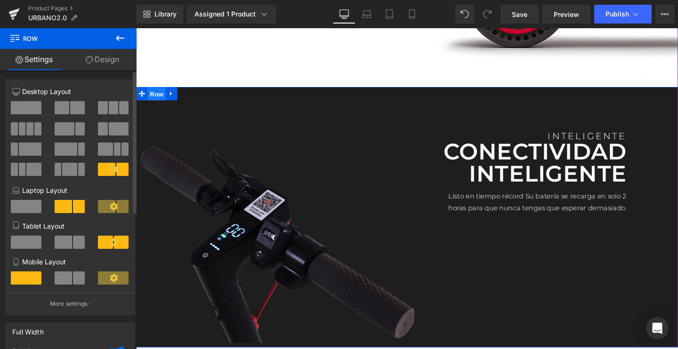
click at [156, 96] on span "Row" at bounding box center [157, 97] width 19 height 14
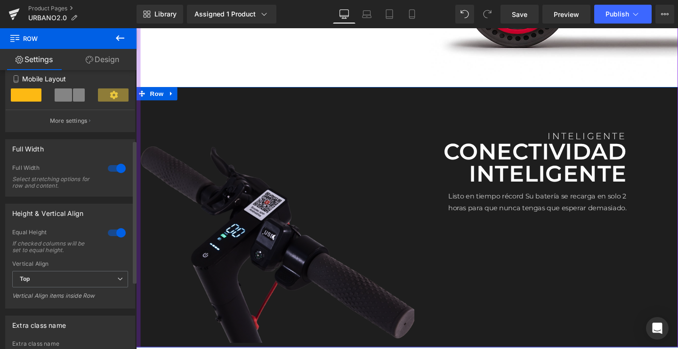
scroll to position [197, 0]
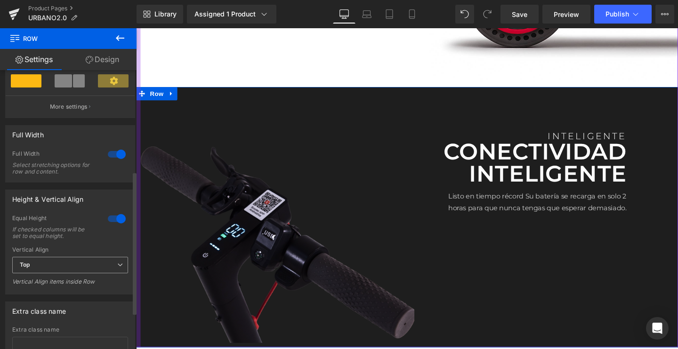
click at [27, 270] on span "Top" at bounding box center [70, 265] width 116 height 16
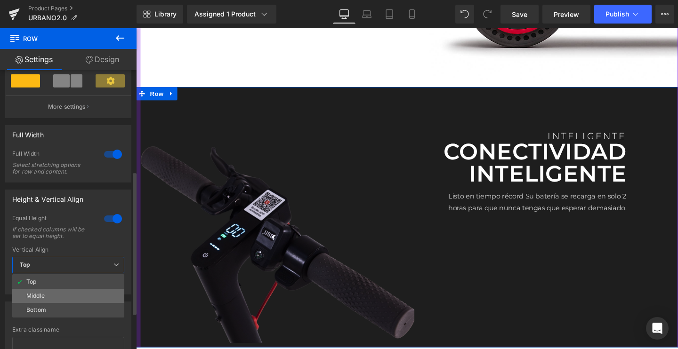
click at [38, 290] on li "Middle" at bounding box center [68, 296] width 112 height 14
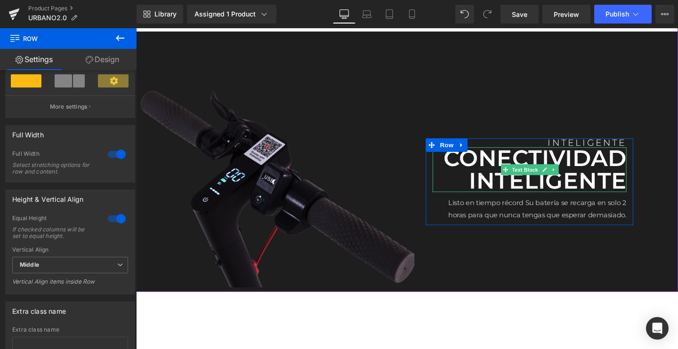
scroll to position [1632, 0]
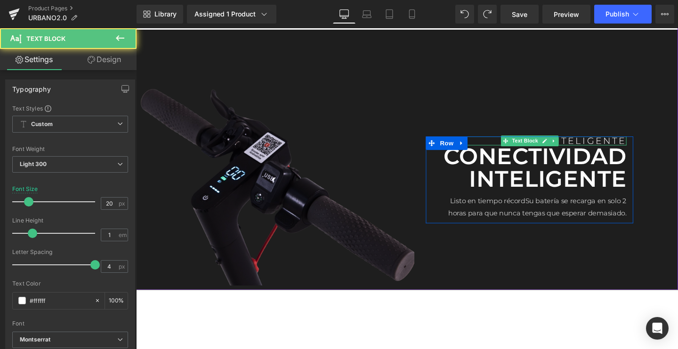
click at [598, 147] on p "INTELIGENTE" at bounding box center [550, 146] width 204 height 9
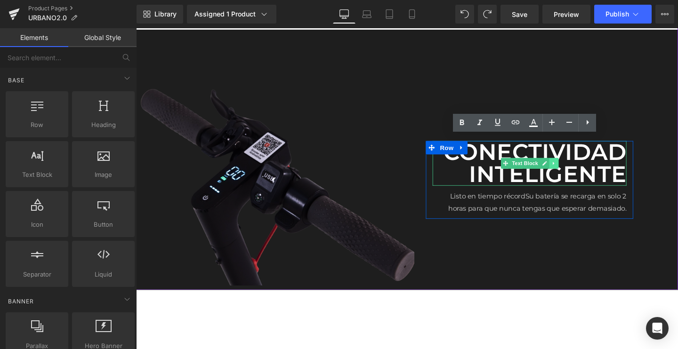
click at [572, 172] on icon at bounding box center [574, 171] width 5 height 6
click at [571, 172] on link at bounding box center [570, 170] width 10 height 11
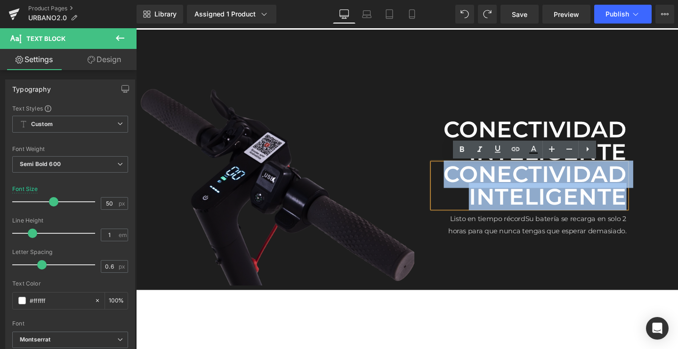
click at [631, 203] on p "CONECTIVIDAD INTELIGENTE" at bounding box center [550, 193] width 204 height 47
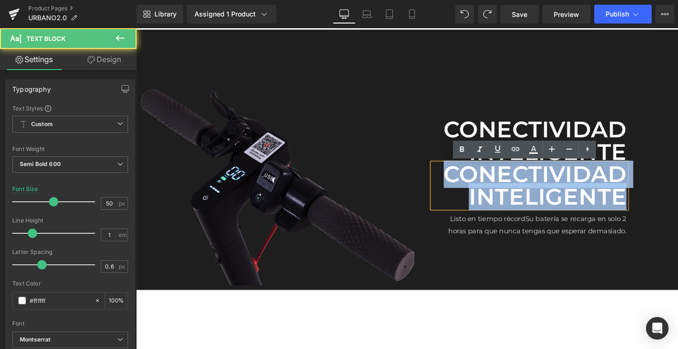
click at [659, 186] on div "Image CONECTIVIDAD INTELIGENTE Text Block CONECTIVIDAD INTELIGENTE Text Block L…" at bounding box center [421, 167] width 570 height 274
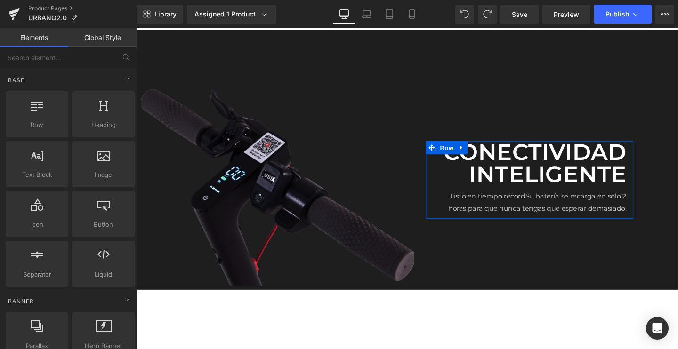
drag, startPoint x: 670, startPoint y: 310, endPoint x: 555, endPoint y: 294, distance: 116.8
click at [499, 174] on p "CONECTIVIDAD INTELIGENTE" at bounding box center [550, 170] width 204 height 47
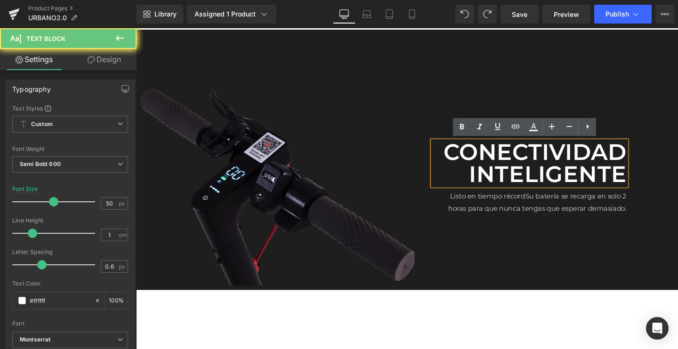
click at [475, 173] on p "CONECTIVIDAD INTELIGENTE" at bounding box center [550, 170] width 204 height 47
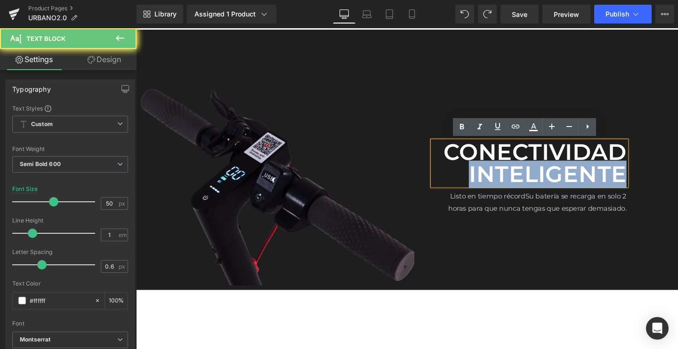
click at [475, 173] on p "CONECTIVIDAD INTELIGENTE" at bounding box center [550, 170] width 204 height 47
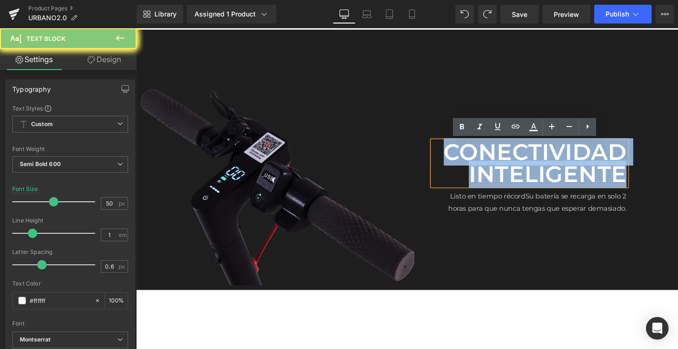
click at [475, 173] on p "CONECTIVIDAD INTELIGENTE" at bounding box center [550, 170] width 204 height 47
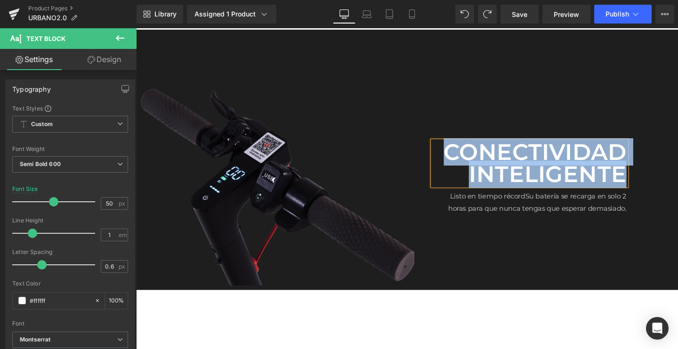
paste div
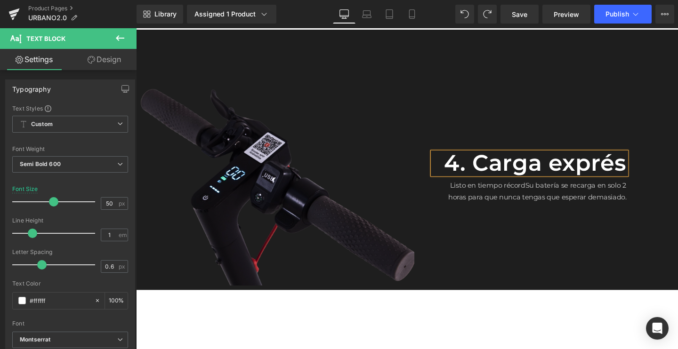
click at [487, 166] on p "4. Carga exprés" at bounding box center [550, 171] width 204 height 24
click at [487, 166] on p "Carga exprés" at bounding box center [550, 171] width 204 height 24
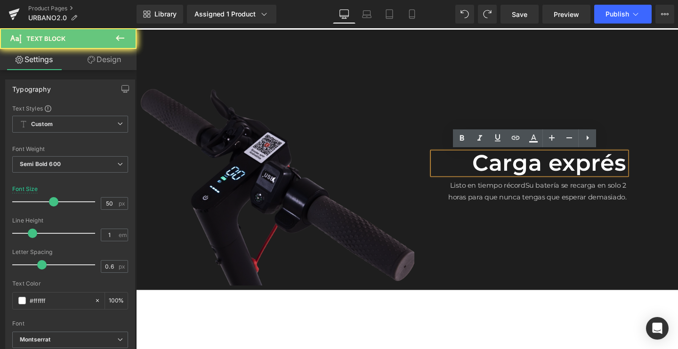
click at [487, 166] on p "Carga exprés" at bounding box center [550, 171] width 204 height 24
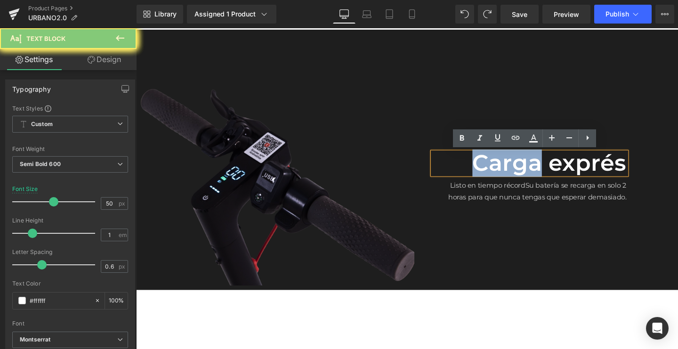
click at [524, 171] on p "Carga exprés" at bounding box center [550, 171] width 204 height 24
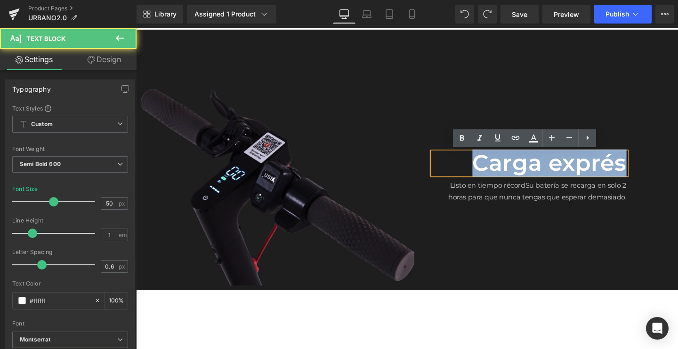
click at [524, 171] on p "Carga exprés" at bounding box center [550, 171] width 204 height 24
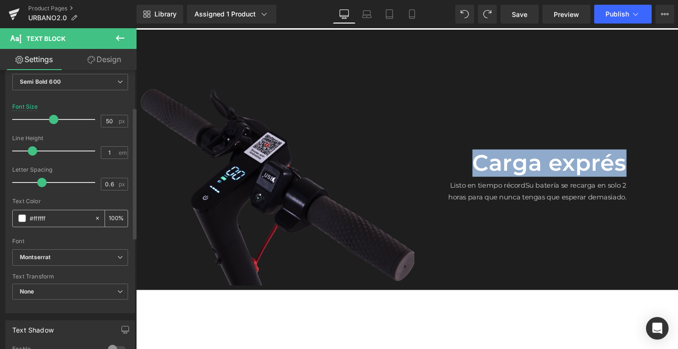
scroll to position [83, 0]
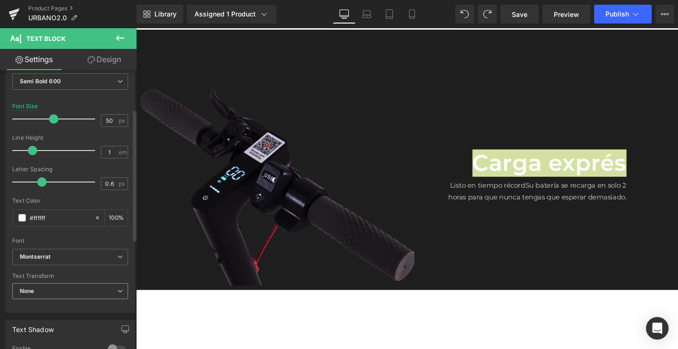
click at [36, 297] on span "None" at bounding box center [70, 291] width 116 height 16
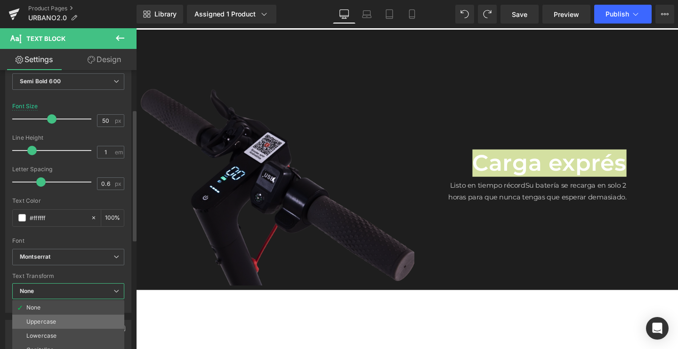
click at [38, 322] on div "Uppercase" at bounding box center [41, 322] width 30 height 7
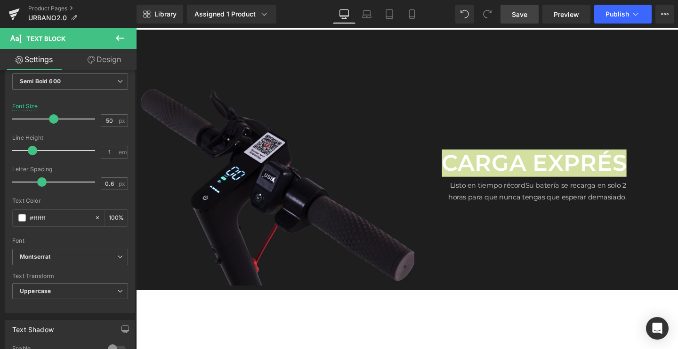
click at [518, 16] on span "Save" at bounding box center [520, 14] width 16 height 10
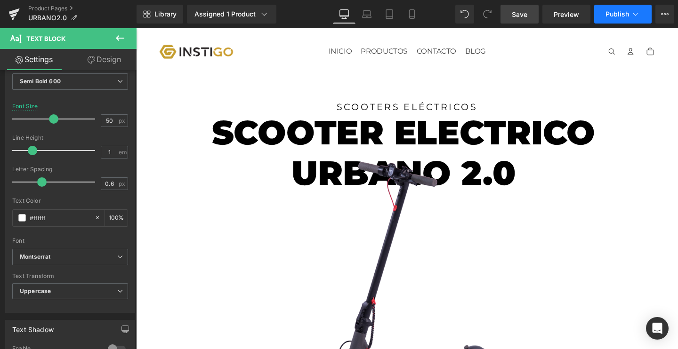
scroll to position [0, 0]
click at [520, 17] on span "Save" at bounding box center [520, 14] width 16 height 10
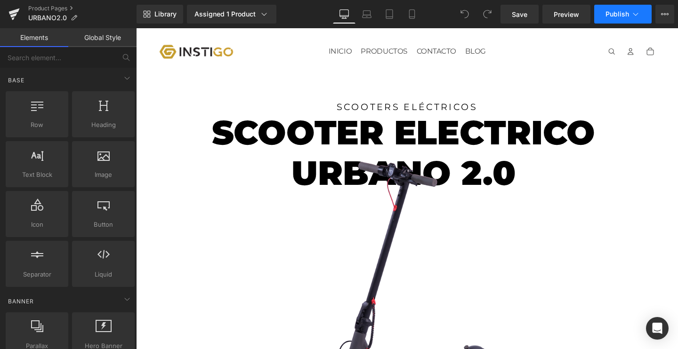
click at [617, 18] on button "Publish" at bounding box center [622, 14] width 57 height 19
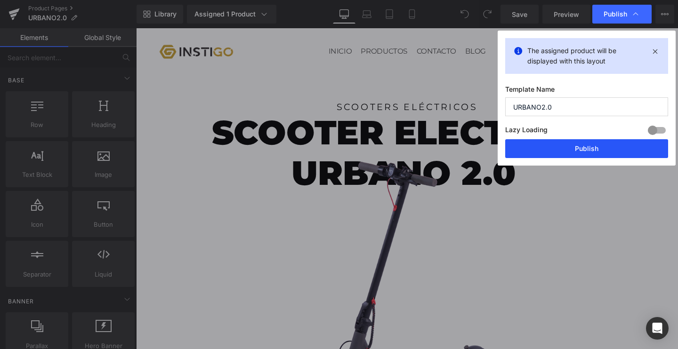
click at [564, 153] on button "Publish" at bounding box center [586, 148] width 163 height 19
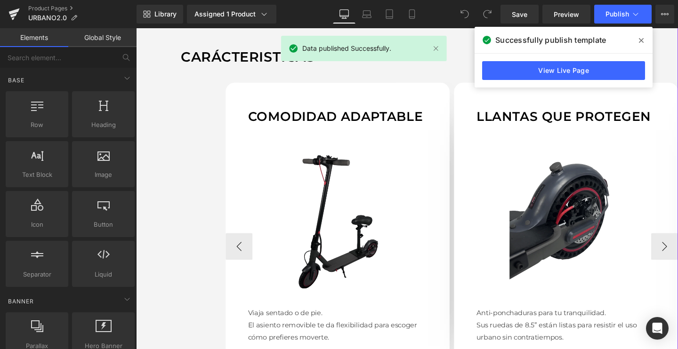
scroll to position [797, 0]
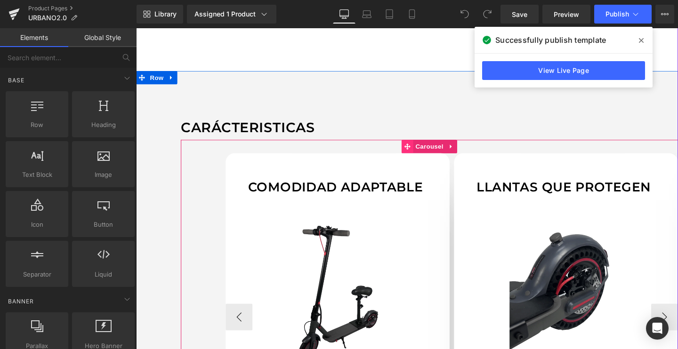
click at [421, 150] on icon at bounding box center [421, 152] width 7 height 7
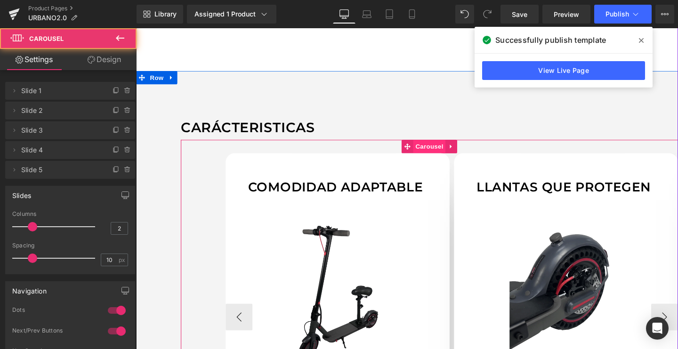
click at [435, 151] on span "Carousel" at bounding box center [444, 152] width 34 height 14
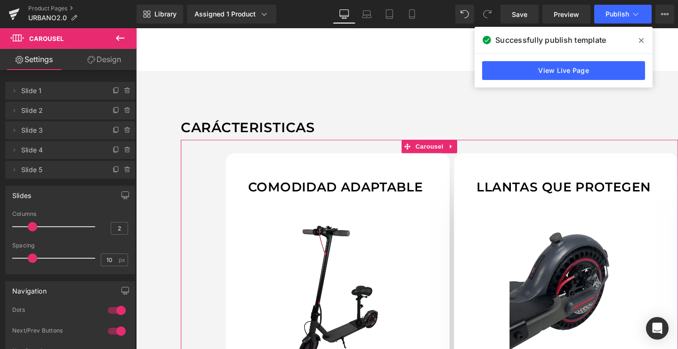
click at [107, 59] on link "Design" at bounding box center [104, 59] width 68 height 21
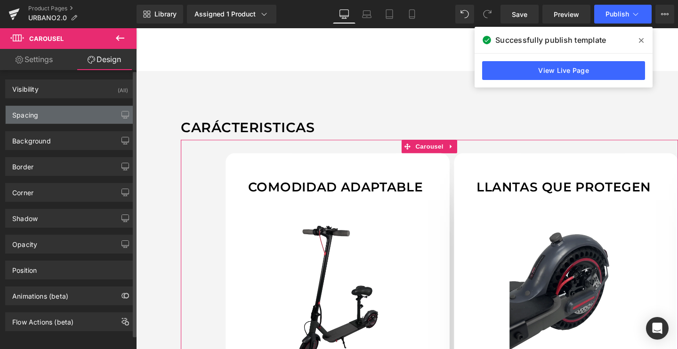
click at [53, 118] on div "Spacing" at bounding box center [70, 115] width 129 height 18
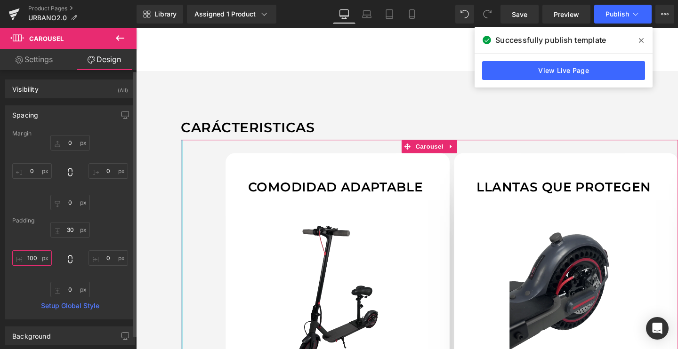
click at [37, 257] on input "100" at bounding box center [32, 258] width 40 height 16
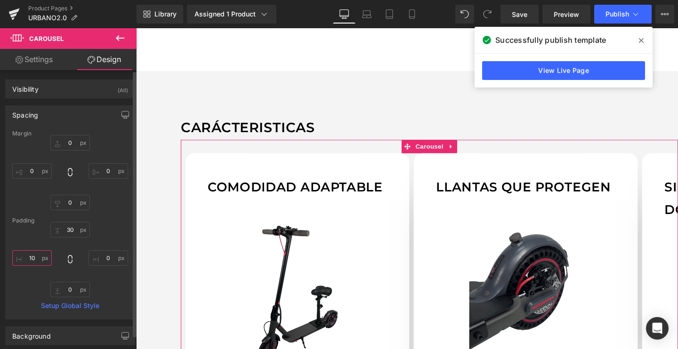
type input "1"
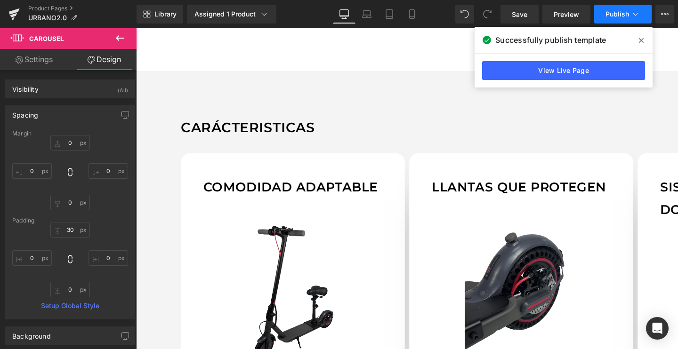
click at [623, 16] on span "Publish" at bounding box center [617, 14] width 24 height 8
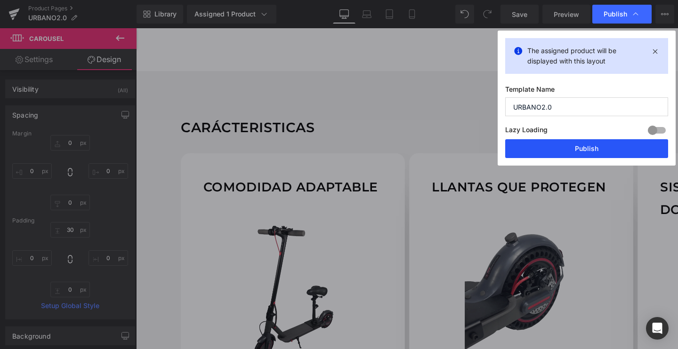
click at [575, 144] on button "Publish" at bounding box center [586, 148] width 163 height 19
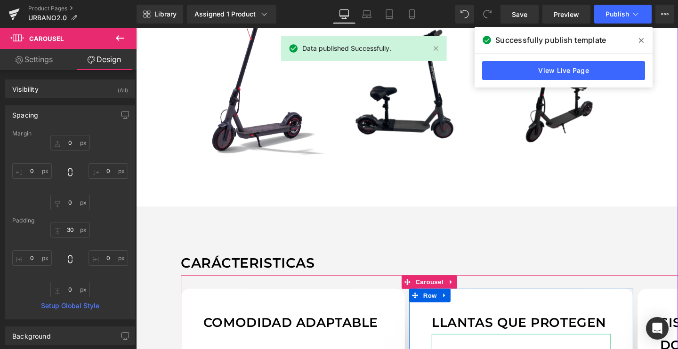
scroll to position [557, 0]
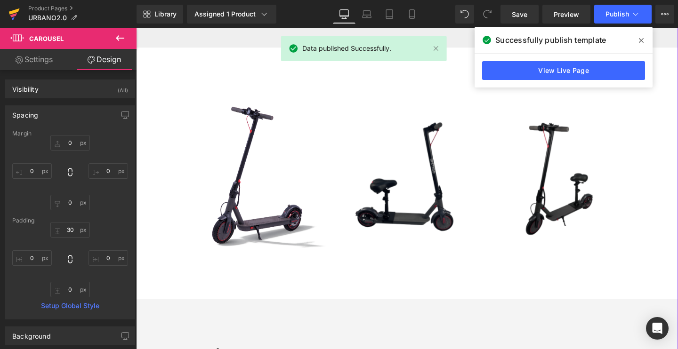
click at [12, 13] on icon at bounding box center [14, 11] width 11 height 6
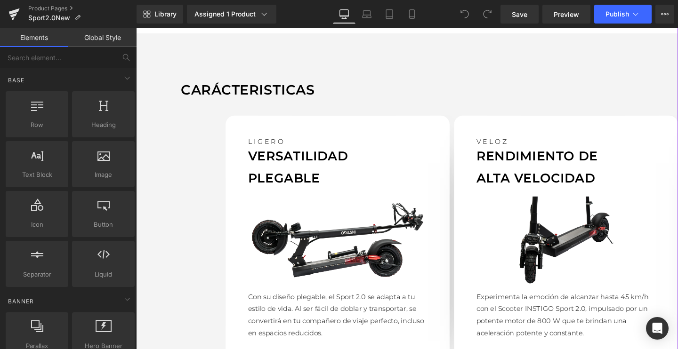
scroll to position [842, 0]
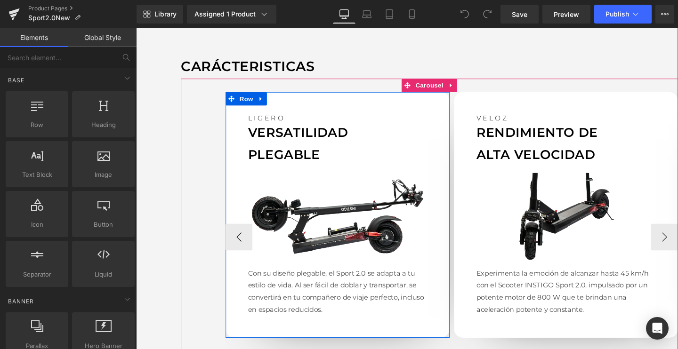
click at [273, 102] on div "LIGERO Text Block VERSATILIDAD PLEGABLE Text Block Image Con su diseño plegable…" at bounding box center [347, 225] width 235 height 258
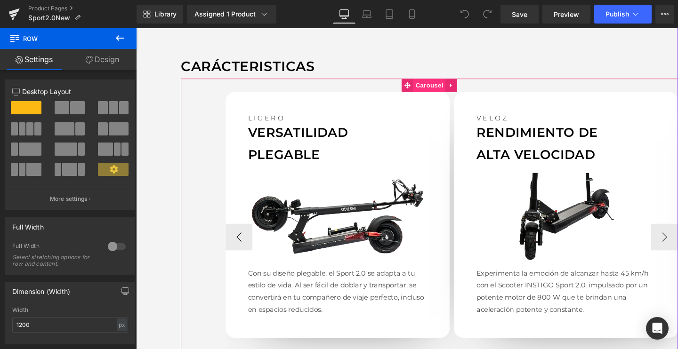
click at [433, 88] on span "Carousel" at bounding box center [444, 88] width 34 height 14
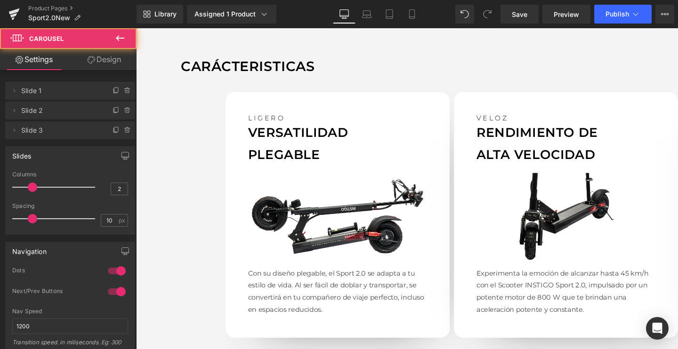
click at [101, 63] on link "Design" at bounding box center [104, 59] width 68 height 21
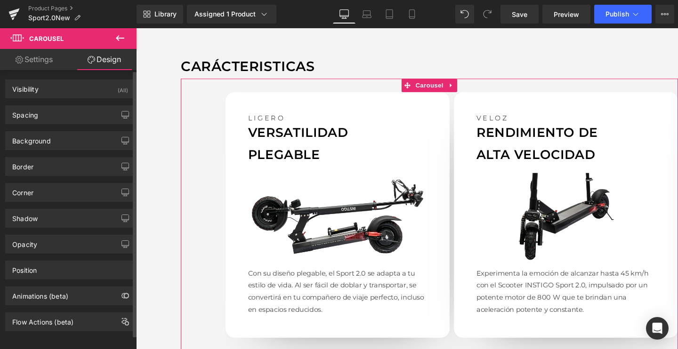
click at [44, 124] on div "Background Color & Image color Color % Image Replace Image Upload image or Brow…" at bounding box center [70, 137] width 141 height 26
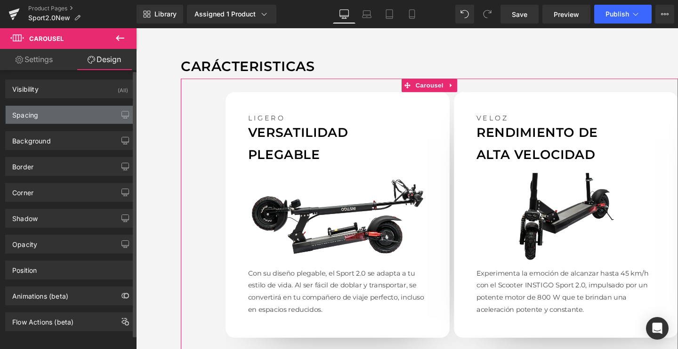
click at [44, 119] on div "Spacing" at bounding box center [70, 115] width 129 height 18
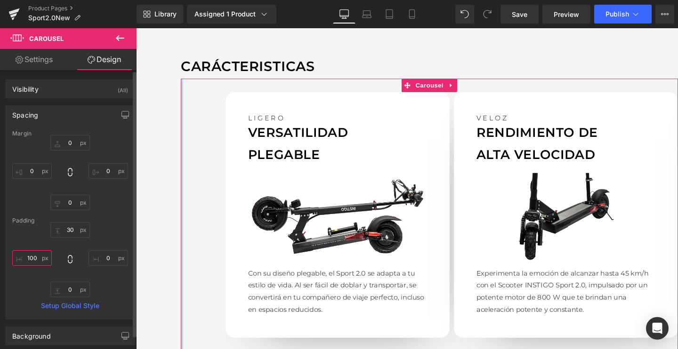
click at [40, 264] on input "text" at bounding box center [32, 258] width 40 height 16
type input "1"
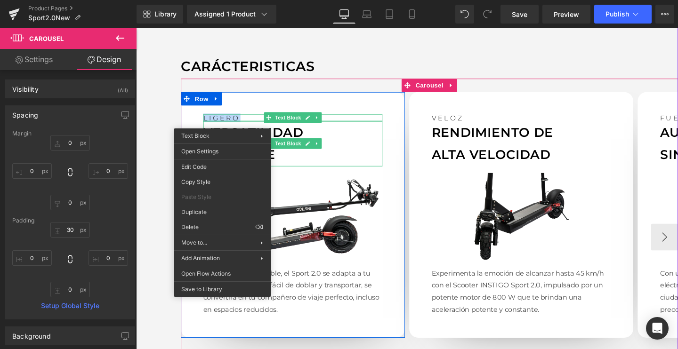
drag, startPoint x: 341, startPoint y: 260, endPoint x: 209, endPoint y: 242, distance: 133.5
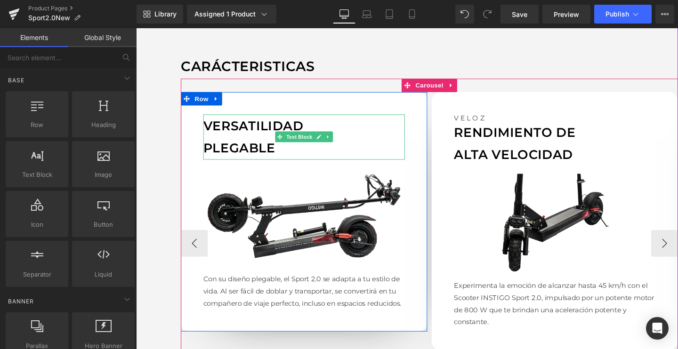
click at [279, 140] on p "VERSATILIDAD" at bounding box center [313, 131] width 212 height 24
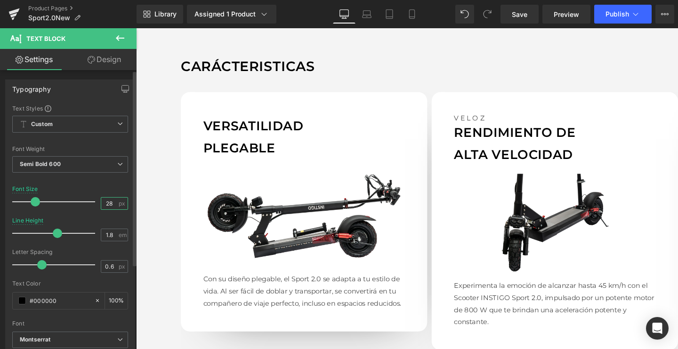
click at [113, 203] on input "28" at bounding box center [109, 204] width 16 height 12
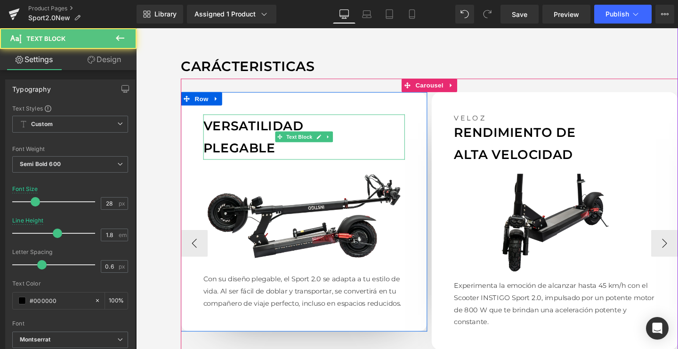
click at [272, 133] on p "VERSATILIDAD" at bounding box center [313, 131] width 212 height 24
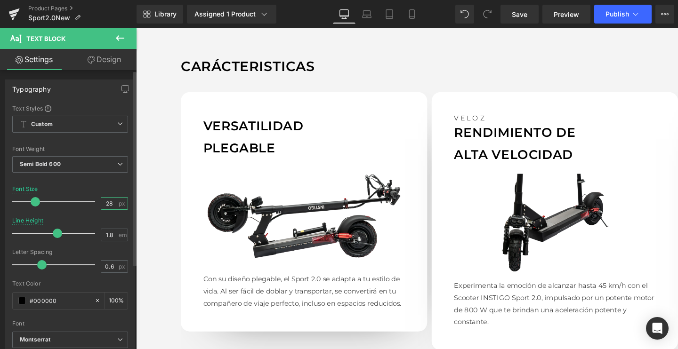
click at [105, 202] on input "28" at bounding box center [109, 204] width 16 height 12
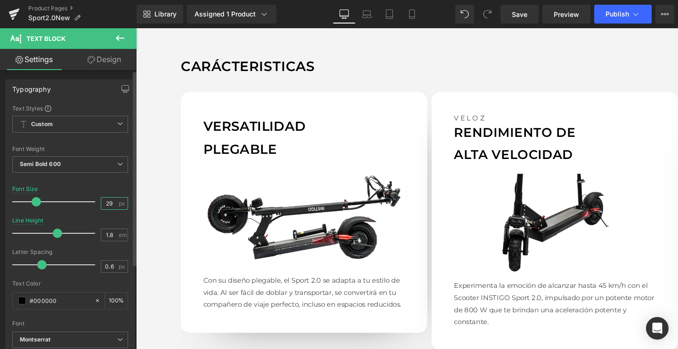
type input "28"
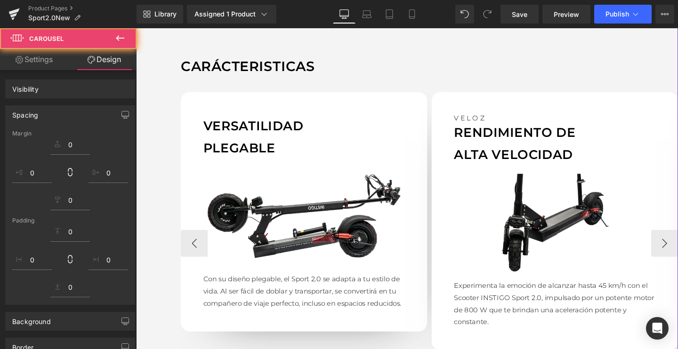
click at [209, 151] on p "PLEGABLE" at bounding box center [313, 155] width 212 height 24
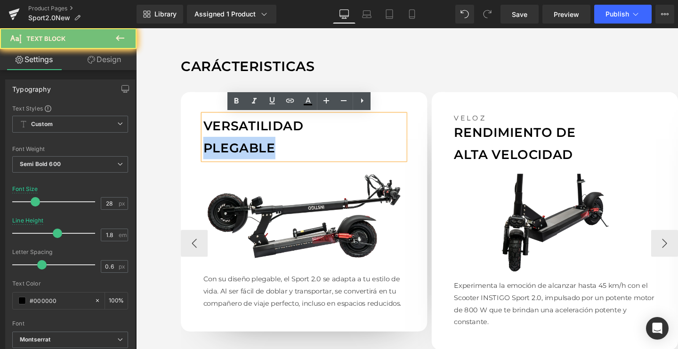
click at [243, 146] on p "PLEGABLE" at bounding box center [313, 155] width 212 height 24
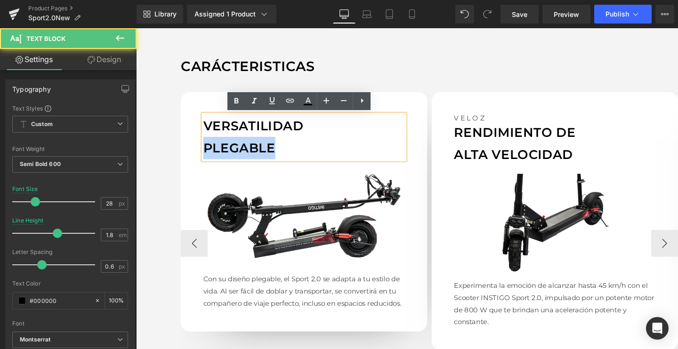
click at [243, 146] on p "PLEGABLE" at bounding box center [313, 155] width 212 height 24
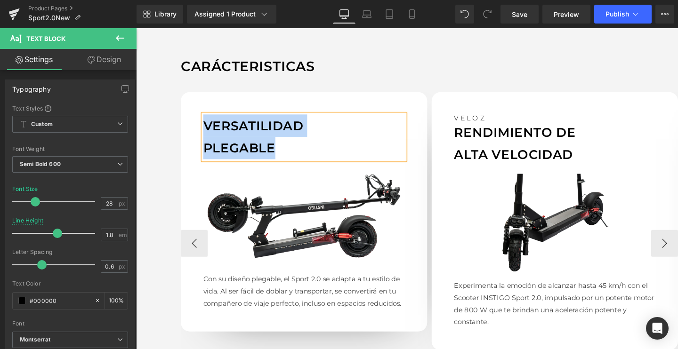
paste div
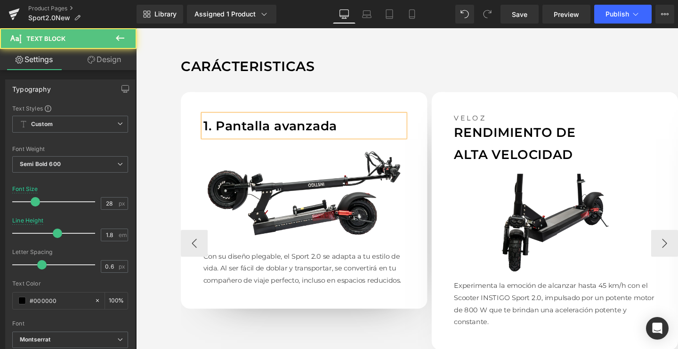
click at [219, 128] on p "1. Pantalla avanzada" at bounding box center [313, 131] width 212 height 24
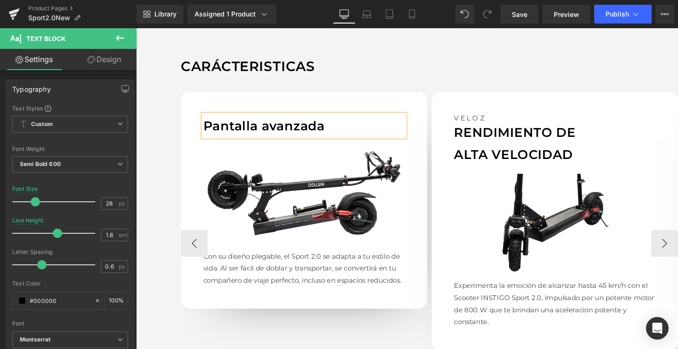
click at [281, 132] on p "Pantalla avanzada" at bounding box center [313, 131] width 212 height 24
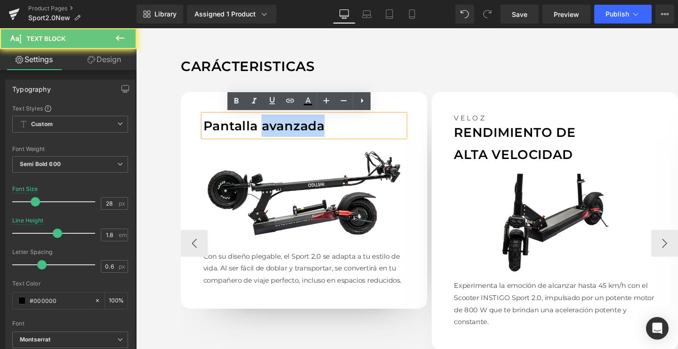
click at [281, 132] on p "Pantalla avanzada" at bounding box center [313, 131] width 212 height 24
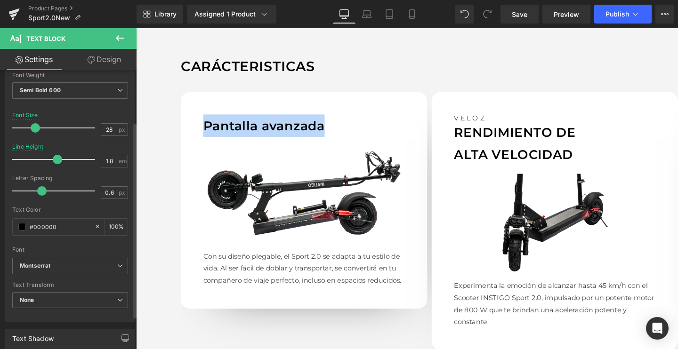
scroll to position [74, 0]
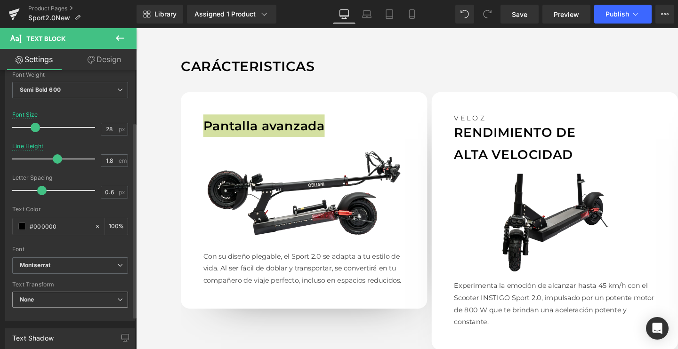
click at [41, 295] on span "None" at bounding box center [70, 300] width 116 height 16
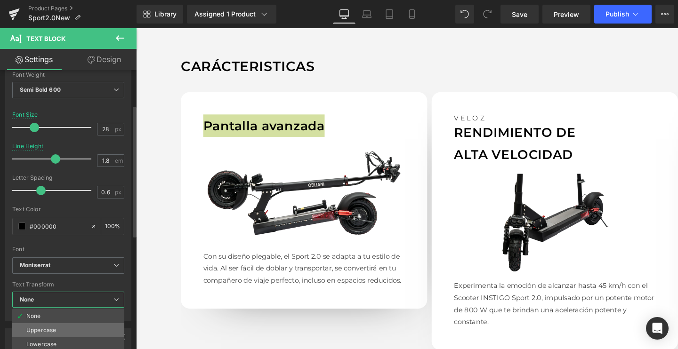
click at [31, 327] on div "Uppercase" at bounding box center [41, 330] width 30 height 7
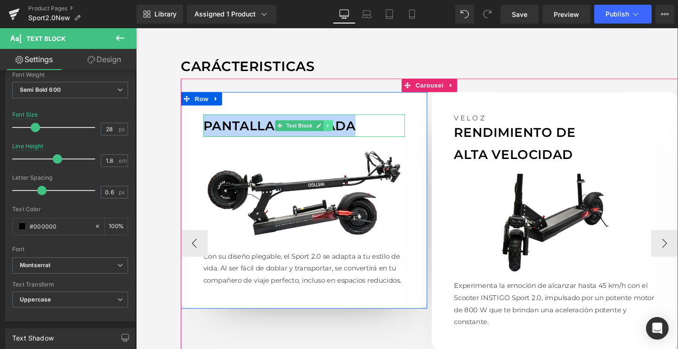
click at [338, 133] on icon at bounding box center [337, 131] width 5 height 6
click at [390, 132] on p "Pantalla avanzada" at bounding box center [313, 131] width 212 height 24
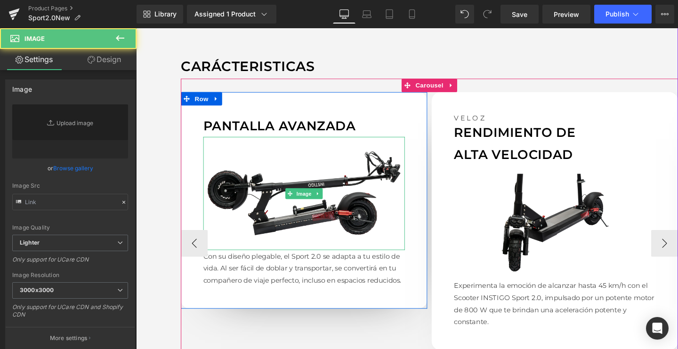
click at [343, 201] on img at bounding box center [313, 202] width 212 height 119
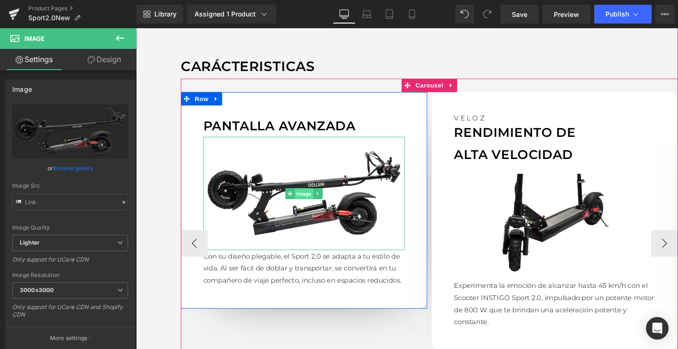
click at [313, 206] on span "Image" at bounding box center [313, 202] width 20 height 11
click at [312, 199] on span "Image" at bounding box center [313, 202] width 20 height 11
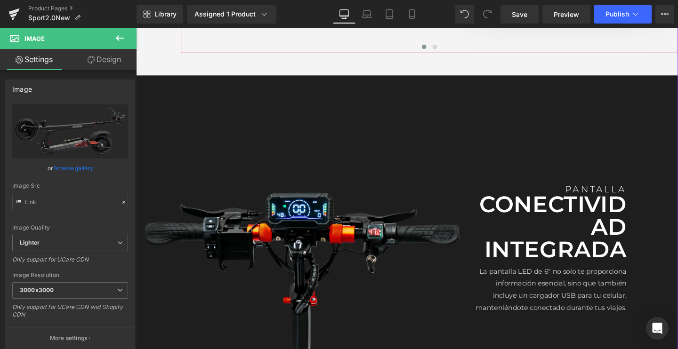
scroll to position [1249, 0]
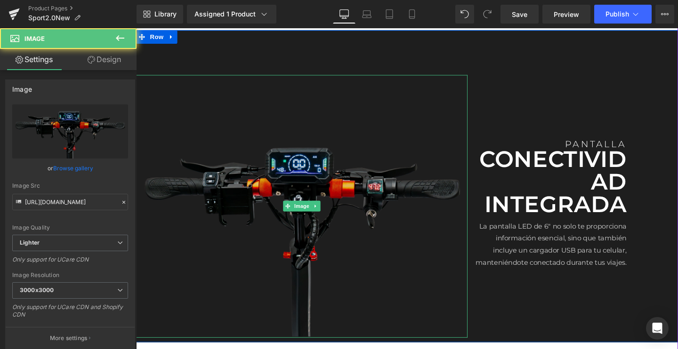
click at [322, 184] on img at bounding box center [310, 216] width 348 height 276
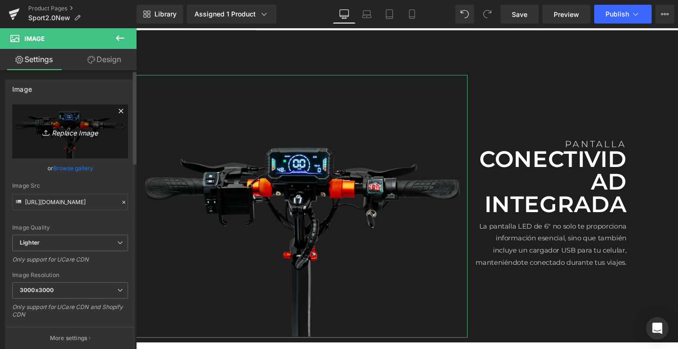
click at [83, 122] on link "Replace Image" at bounding box center [70, 132] width 116 height 54
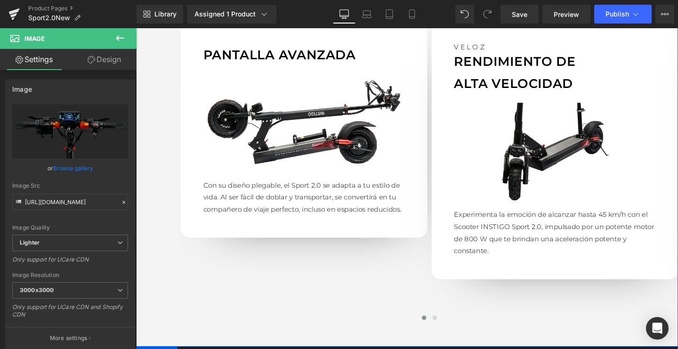
scroll to position [916, 0]
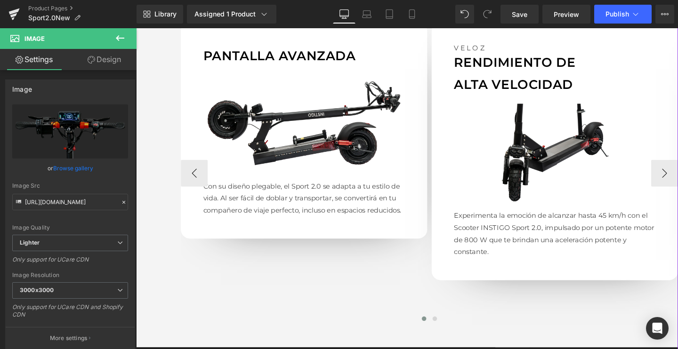
click at [302, 134] on img at bounding box center [313, 128] width 212 height 119
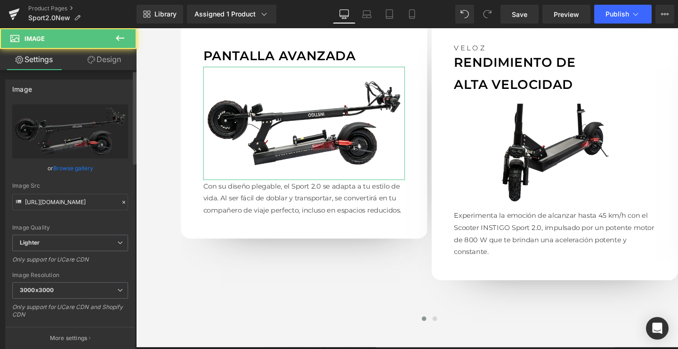
click at [69, 162] on link "Browse gallery" at bounding box center [73, 168] width 40 height 16
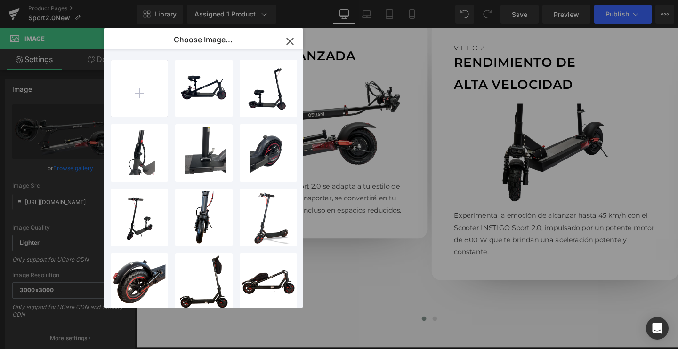
type input "C:\fakepath\E-8.webp"
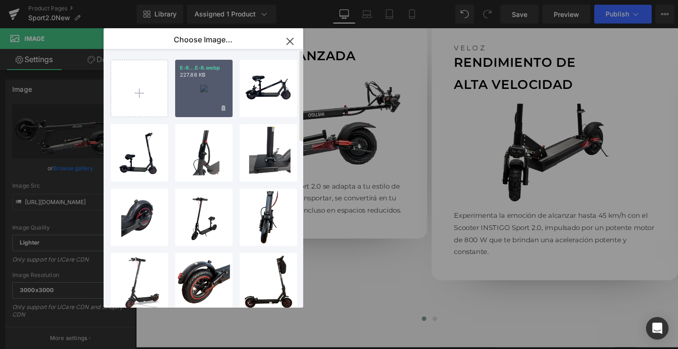
click at [208, 91] on div "E-8...E-8.webp 227.88 KB" at bounding box center [203, 88] width 57 height 57
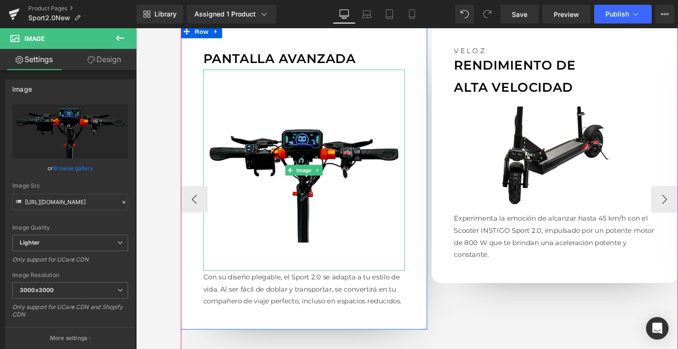
scroll to position [919, 0]
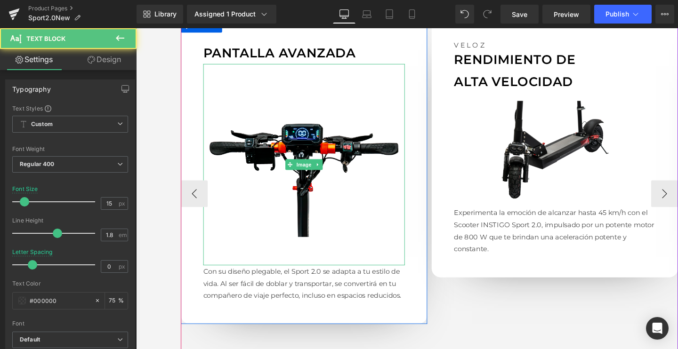
click at [278, 286] on p "Con su diseño plegable, el Sport 2.0 se adapta a tu estilo de vida. Al ser fáci…" at bounding box center [313, 297] width 212 height 38
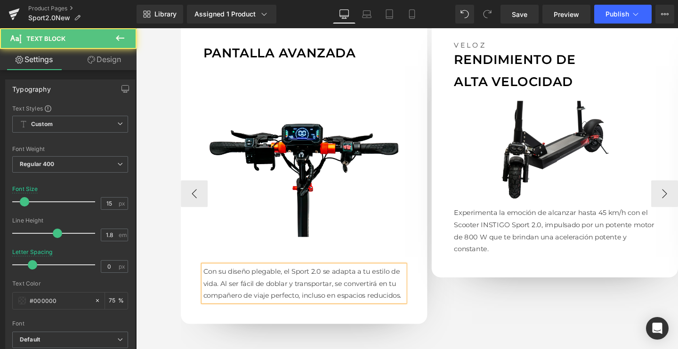
click at [278, 286] on p "Con su diseño plegable, el Sport 2.0 se adapta a tu estilo de vida. Al ser fáci…" at bounding box center [313, 297] width 212 height 38
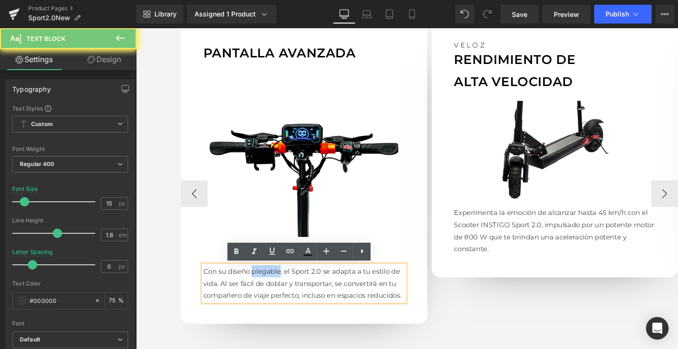
click at [278, 286] on p "Con su diseño plegable, el Sport 2.0 se adapta a tu estilo de vida. Al ser fáci…" at bounding box center [313, 297] width 212 height 38
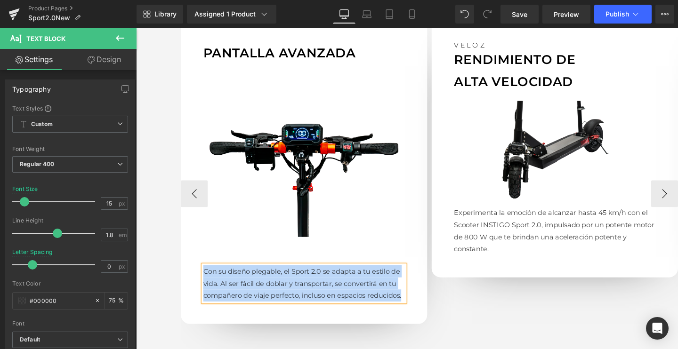
paste div
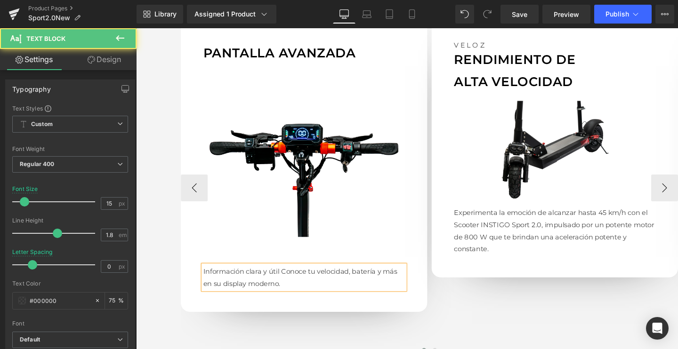
click at [288, 283] on p "Información clara y útilConoce tu velocidad, batería y más en su display moder…" at bounding box center [313, 290] width 212 height 25
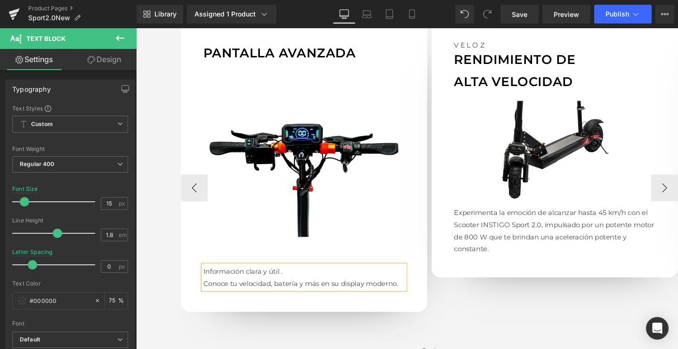
click at [451, 308] on div "VELOZ Text Block RENDIMIENTO DE ALTA VELOCIDAD Text Block Image Experimenta la …" at bounding box center [576, 178] width 259 height 319
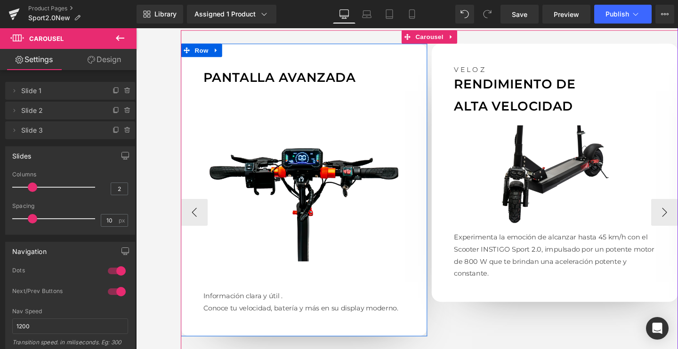
scroll to position [893, 0]
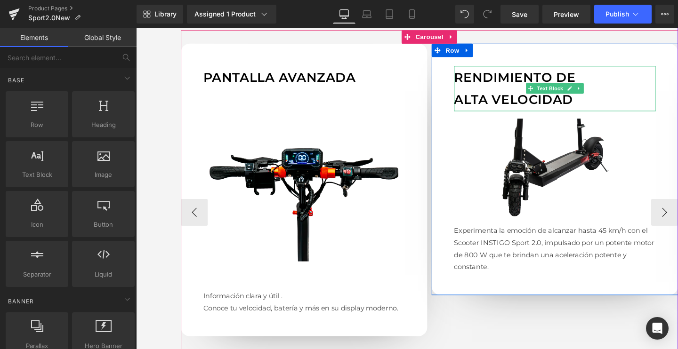
click at [522, 80] on p "RENDIMIENTO DE" at bounding box center [576, 80] width 212 height 24
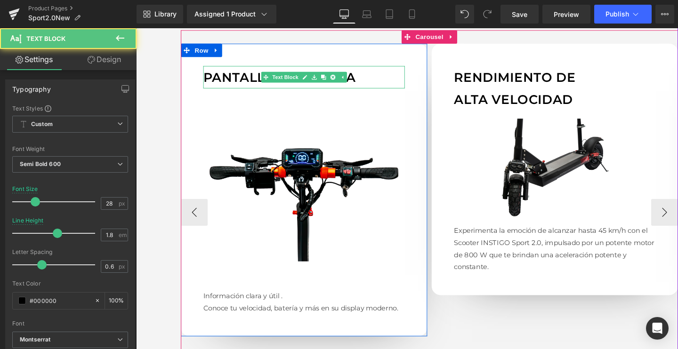
click at [252, 85] on p "Pantalla avanzada" at bounding box center [313, 80] width 212 height 24
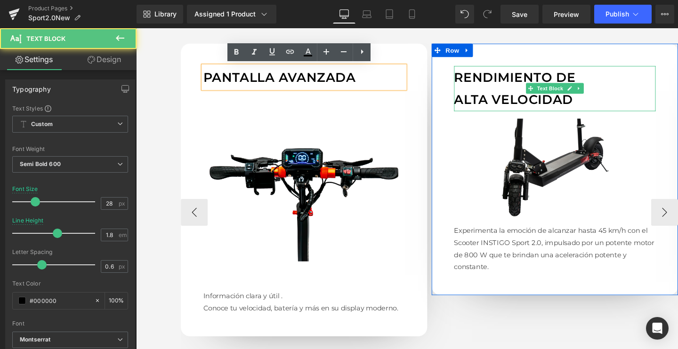
click at [489, 82] on p "RENDIMIENTO DE" at bounding box center [576, 80] width 212 height 24
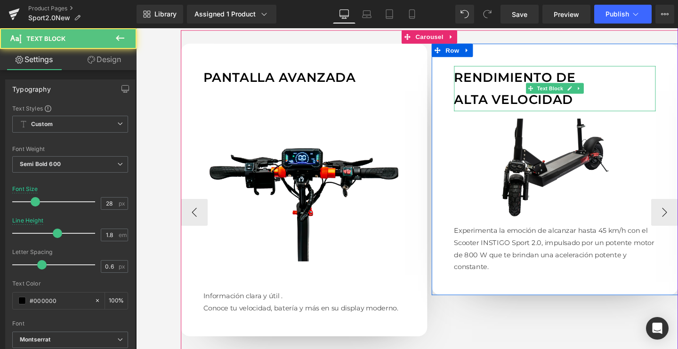
click at [489, 92] on p "ALTA VELOCIDAD" at bounding box center [576, 103] width 212 height 24
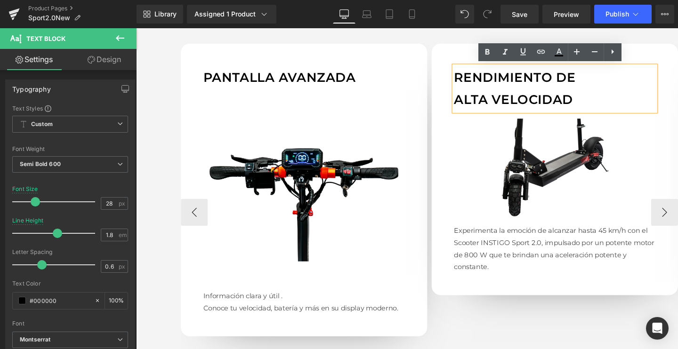
click at [550, 83] on p "RENDIMIENTO DE" at bounding box center [576, 80] width 212 height 24
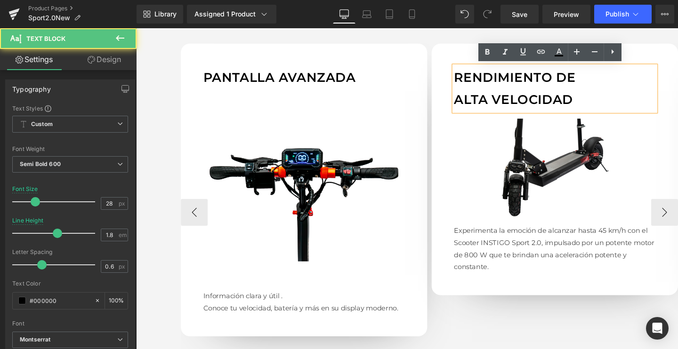
click at [550, 83] on p "RENDIMIENTO DE" at bounding box center [576, 80] width 212 height 24
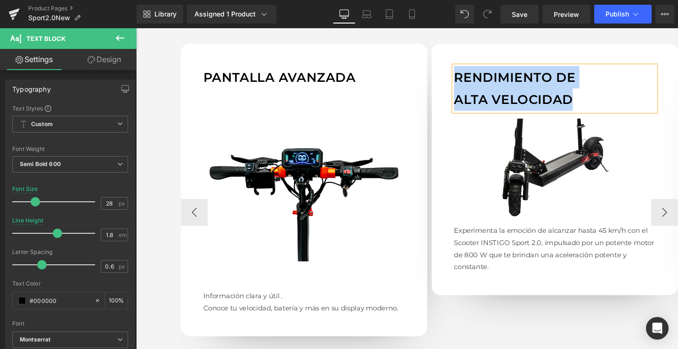
paste div
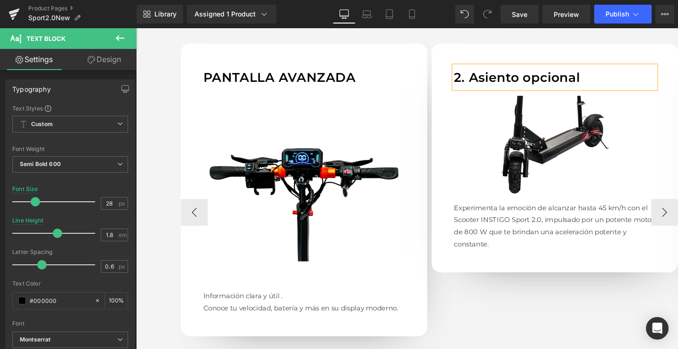
click at [486, 83] on p "2. Asiento opcional" at bounding box center [576, 80] width 212 height 24
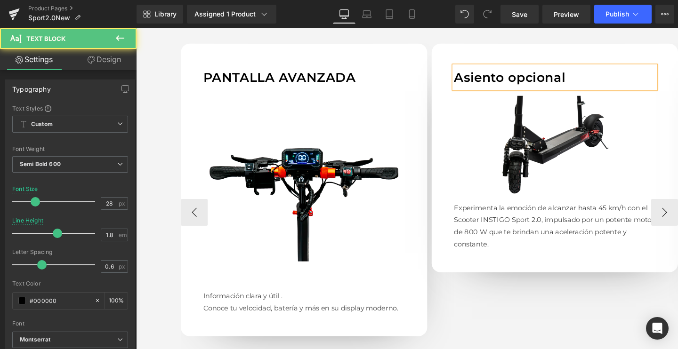
click at [496, 86] on p "Asiento opcional" at bounding box center [576, 80] width 212 height 24
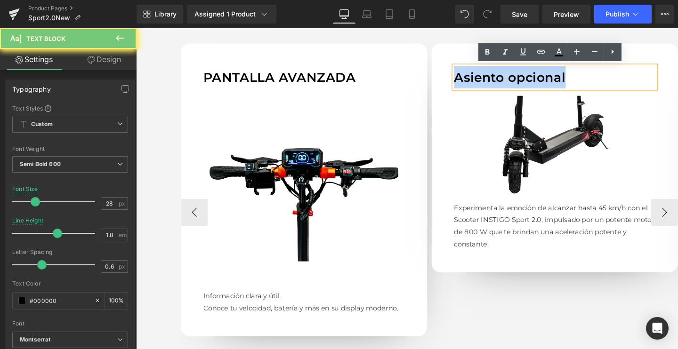
click at [496, 86] on p "Asiento opcional" at bounding box center [576, 80] width 212 height 24
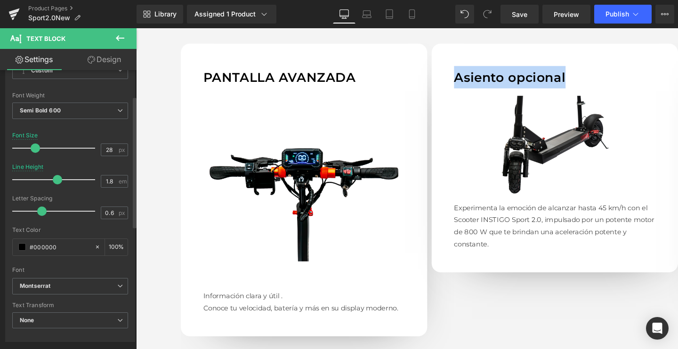
scroll to position [55, 0]
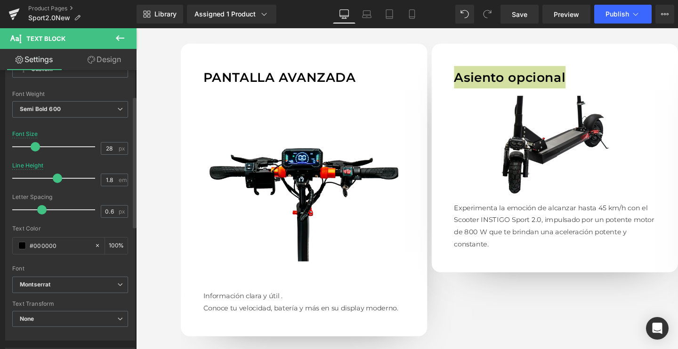
click at [33, 304] on div "Text Transform" at bounding box center [70, 304] width 116 height 7
click at [33, 308] on div "Text Transform None None Uppercase Lowercase Capitalize" at bounding box center [70, 320] width 116 height 38
click at [36, 318] on span "None" at bounding box center [70, 319] width 116 height 16
click at [54, 304] on div "Text Transform" at bounding box center [70, 304] width 116 height 7
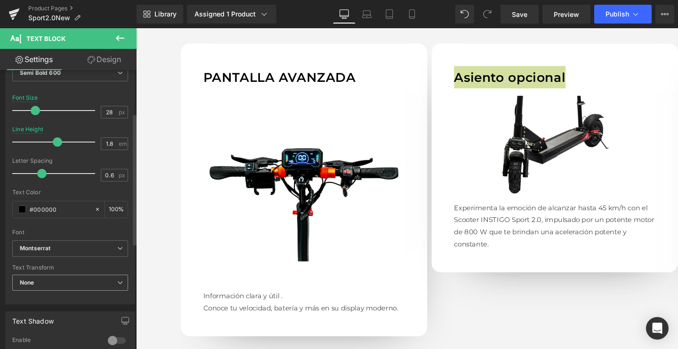
click at [51, 279] on span "None" at bounding box center [70, 283] width 116 height 16
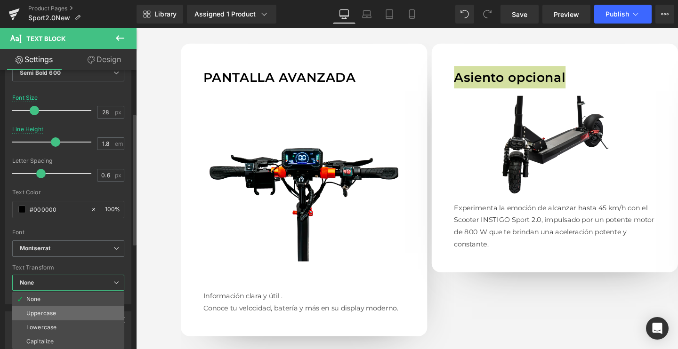
click at [38, 314] on div "Uppercase" at bounding box center [41, 313] width 30 height 7
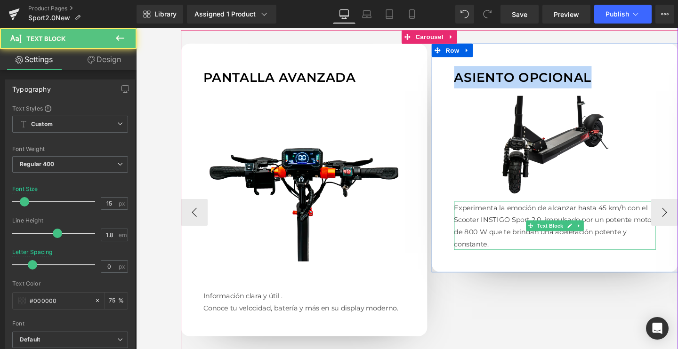
click at [523, 232] on p "Experimenta la emoción de alcanzar hasta 45 km/h con el Scooter INSTIGO Sport 2…" at bounding box center [576, 235] width 212 height 51
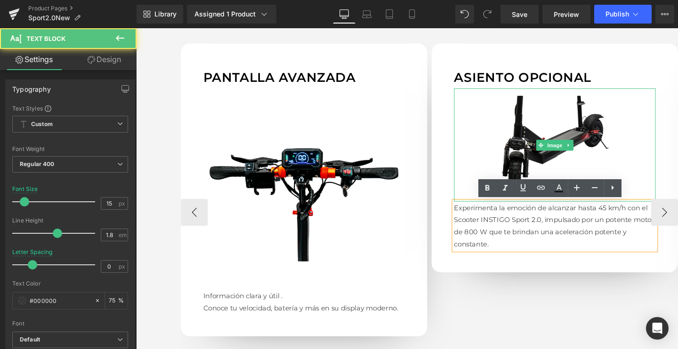
click at [534, 154] on img at bounding box center [576, 150] width 212 height 119
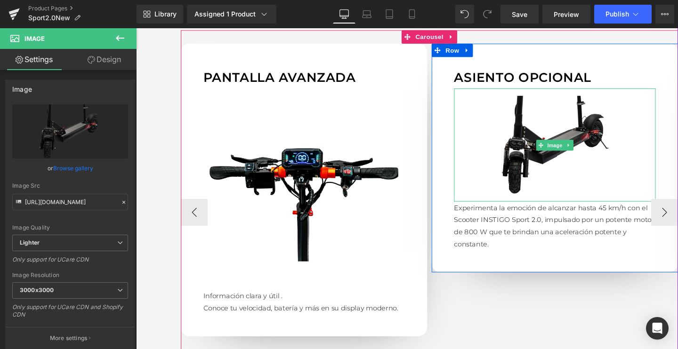
click at [543, 153] on img at bounding box center [576, 150] width 212 height 119
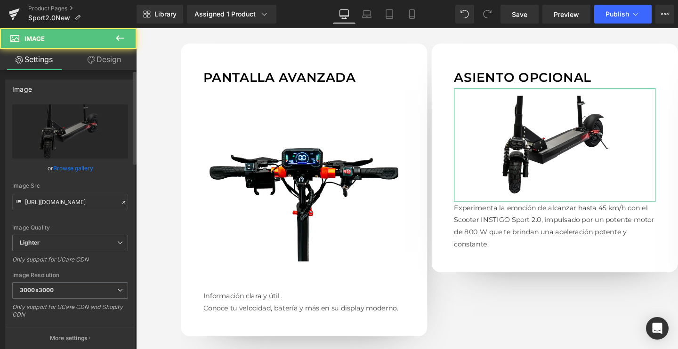
click at [80, 169] on link "Browse gallery" at bounding box center [73, 168] width 40 height 16
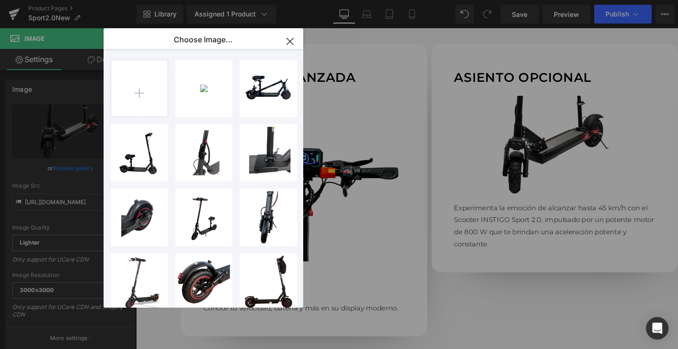
type input "C:\fakepath\E-2_2048x2048.png.webp"
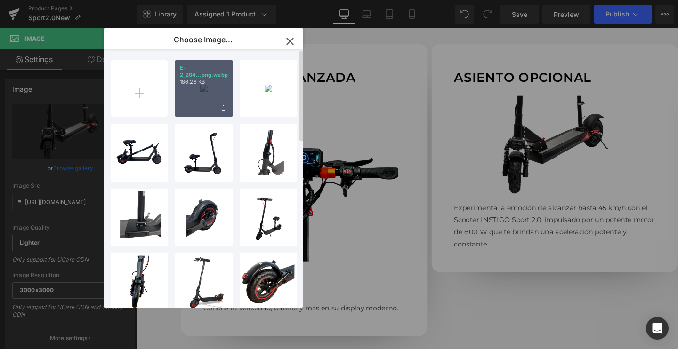
click at [192, 97] on div "E-2_204...png.webp 186.28 KB" at bounding box center [203, 88] width 57 height 57
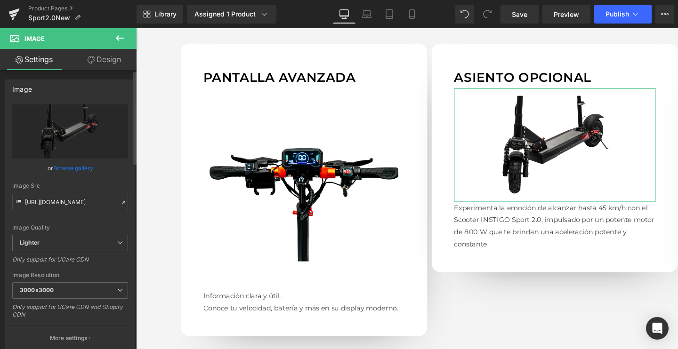
click at [80, 169] on link "Browse gallery" at bounding box center [73, 168] width 40 height 16
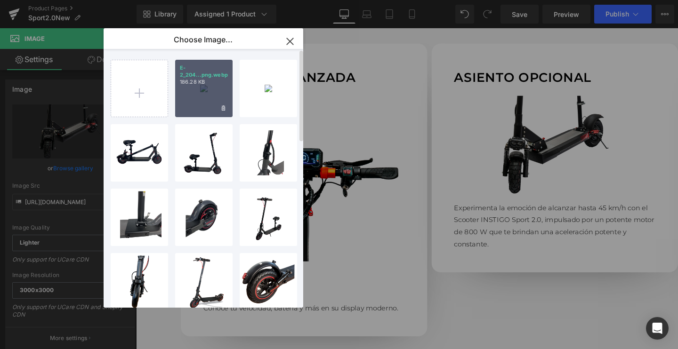
click at [210, 101] on div "E-2_204...png.webp 186.28 KB" at bounding box center [203, 88] width 57 height 57
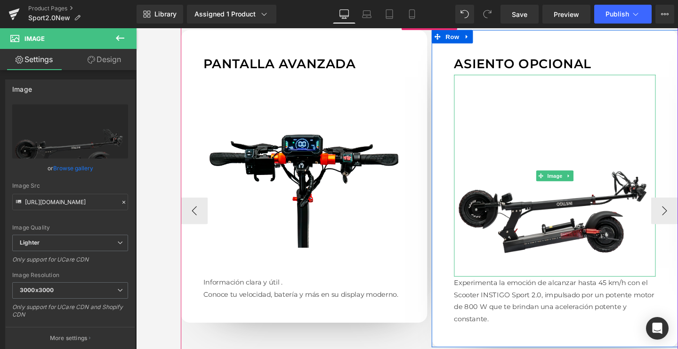
scroll to position [907, 0]
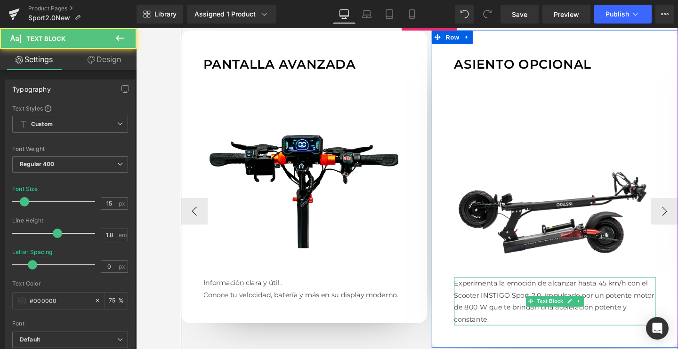
click at [491, 315] on p "Experimenta la emoción de alcanzar hasta 45 km/h con el Scooter INSTIGO Sport 2…" at bounding box center [576, 315] width 212 height 51
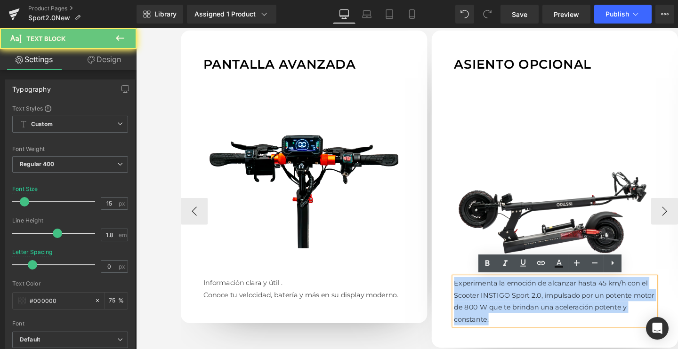
click at [491, 315] on p "Experimenta la emoción de alcanzar hasta 45 km/h con el Scooter INSTIGO Sport 2…" at bounding box center [576, 315] width 212 height 51
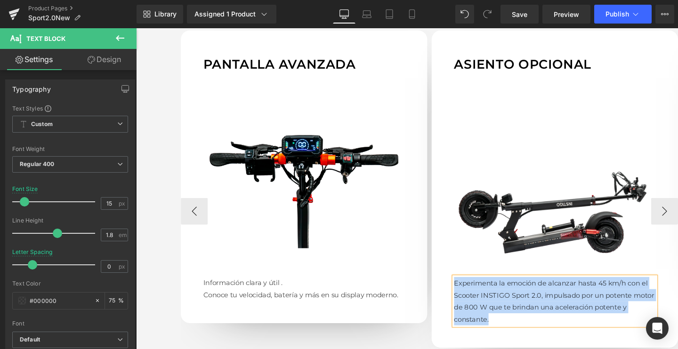
paste div
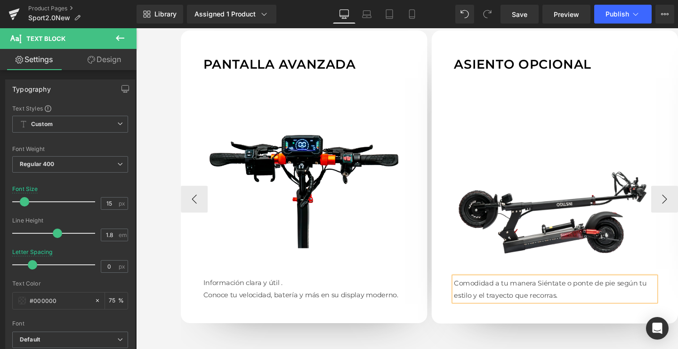
click at [554, 296] on p "Comodidad a tu maneraSiéntate o ponte de pie según tu estilo y el trayecto que…" at bounding box center [576, 302] width 212 height 25
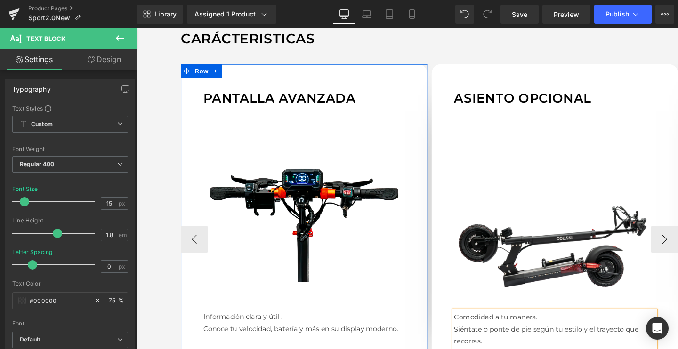
scroll to position [874, 0]
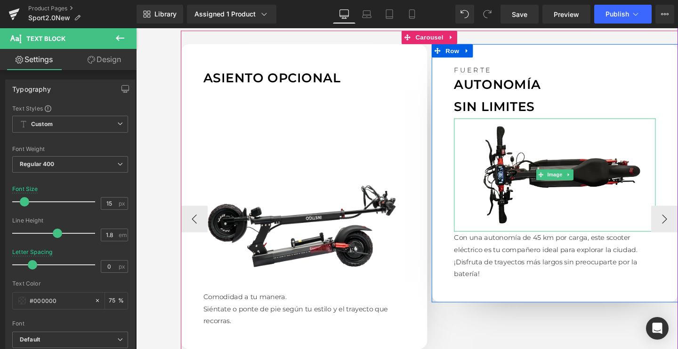
scroll to position [901, 0]
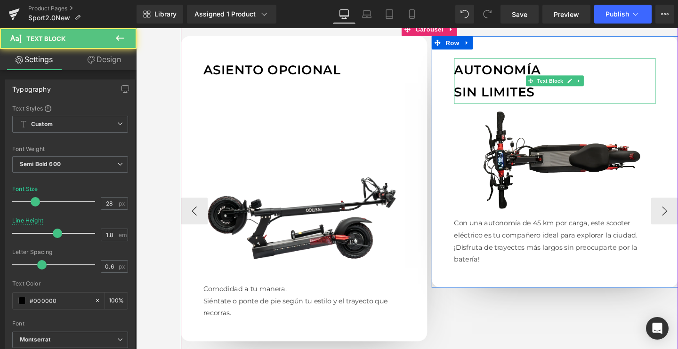
click at [490, 83] on p "AUTONOMÍA" at bounding box center [576, 72] width 212 height 24
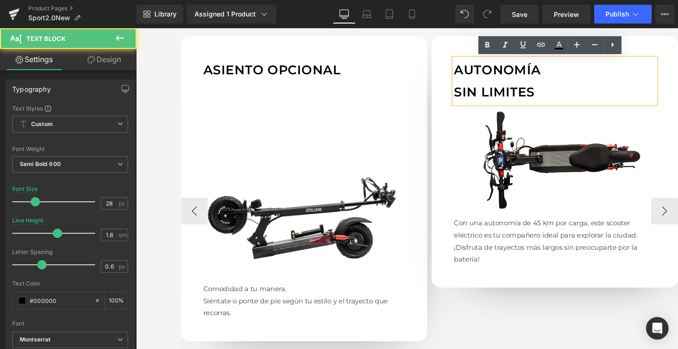
click at [511, 75] on p "AUTONOMÍA" at bounding box center [576, 72] width 212 height 24
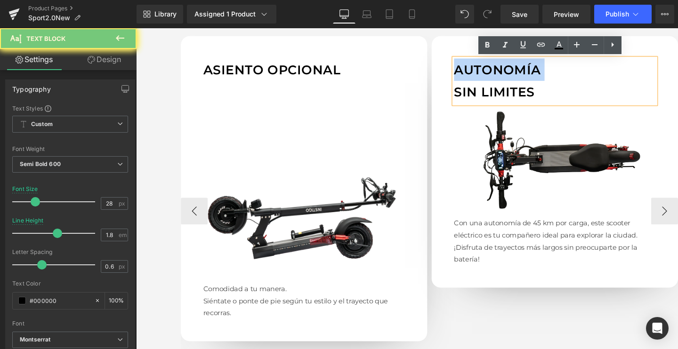
click at [511, 75] on p "AUTONOMÍA" at bounding box center [576, 72] width 212 height 24
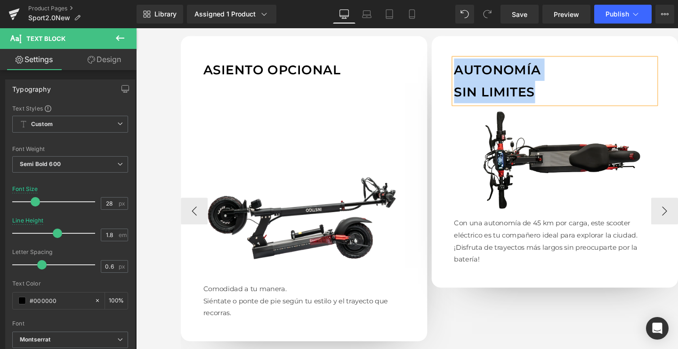
paste div
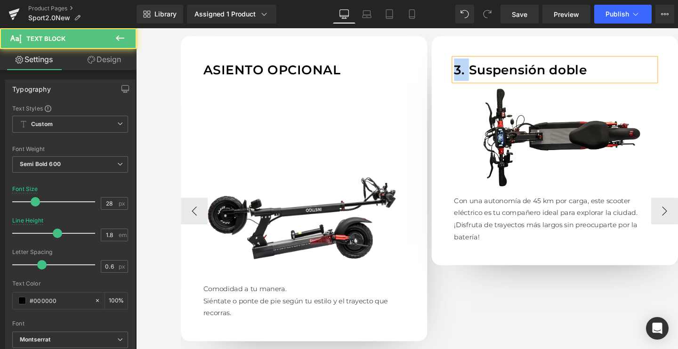
drag, startPoint x: 484, startPoint y: 68, endPoint x: 452, endPoint y: 67, distance: 32.0
click at [452, 67] on div "3. Suspensión doble Text Block Image Con una autonomía de 45 km por carga, este…" at bounding box center [576, 157] width 259 height 241
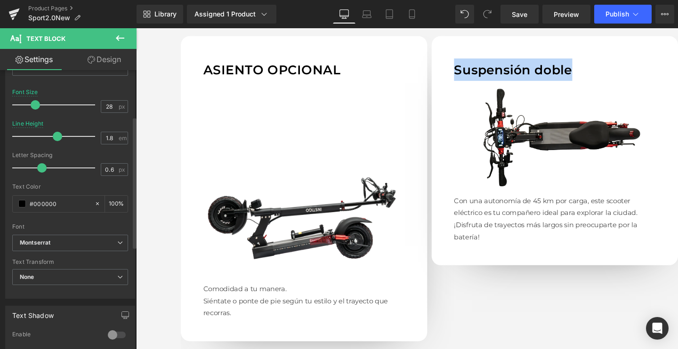
scroll to position [99, 0]
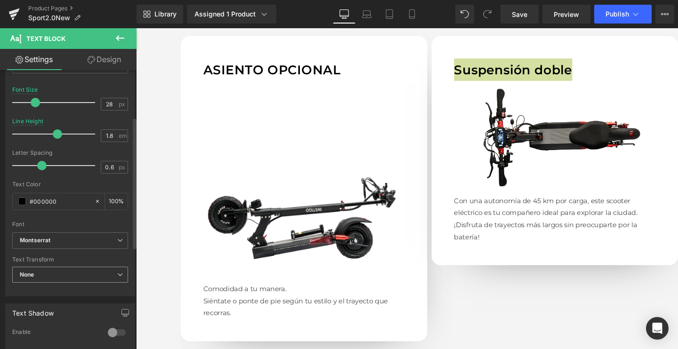
click at [48, 278] on span "None" at bounding box center [70, 275] width 116 height 16
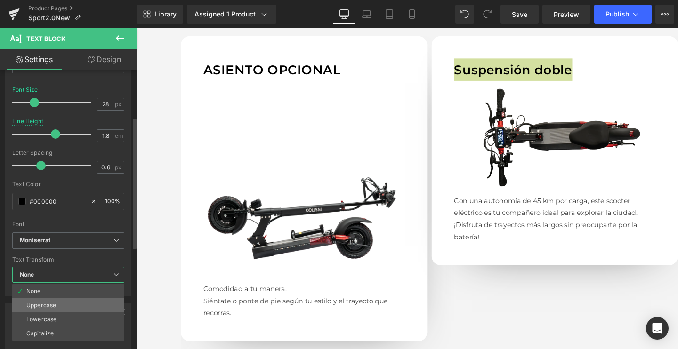
click at [43, 304] on div "Uppercase" at bounding box center [41, 305] width 30 height 7
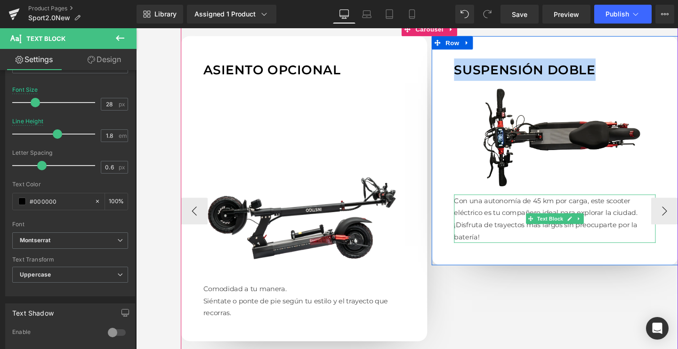
click at [494, 225] on p "Con una autonomía de 45 km por carga, este scooter eléctrico es tu compañero id…" at bounding box center [576, 228] width 212 height 51
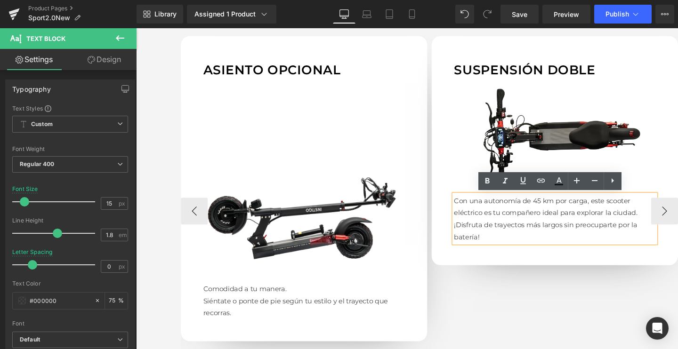
click at [509, 230] on p "Con una autonomía de 45 km por carga, este scooter eléctrico es tu compañero id…" at bounding box center [576, 228] width 212 height 51
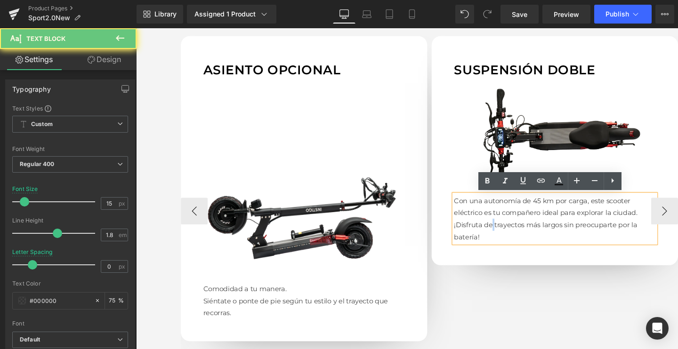
click at [509, 230] on p "Con una autonomía de 45 km por carga, este scooter eléctrico es tu compañero id…" at bounding box center [576, 228] width 212 height 51
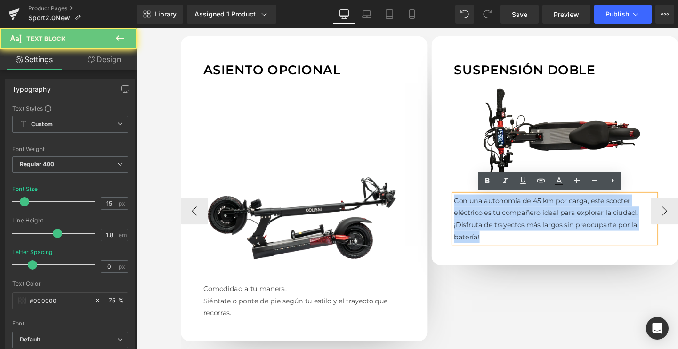
click at [509, 230] on p "Con una autonomía de 45 km por carga, este scooter eléctrico es tu compañero id…" at bounding box center [576, 228] width 212 height 51
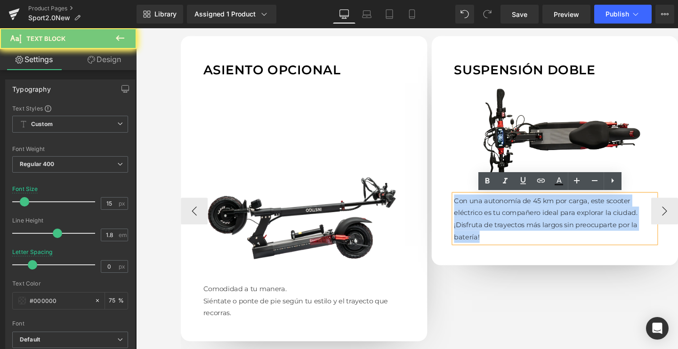
click at [509, 230] on p "Con una autonomía de 45 km por carga, este scooter eléctrico es tu compañero id…" at bounding box center [576, 228] width 212 height 51
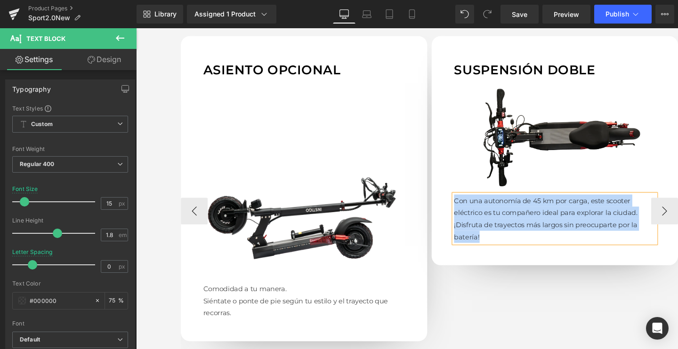
paste div
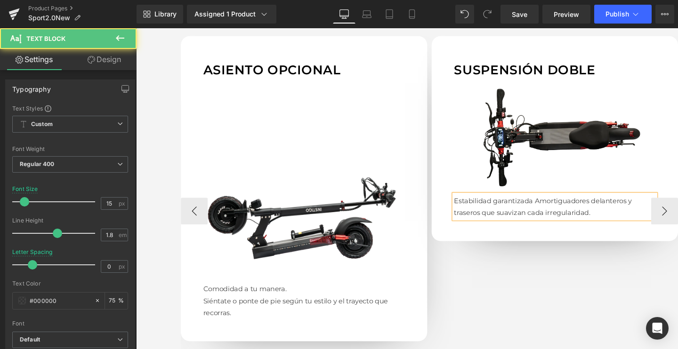
click at [552, 207] on p "Estabilidad garantizadaAmortiguadores delanteros y traseros que suavizan cada …" at bounding box center [576, 215] width 212 height 25
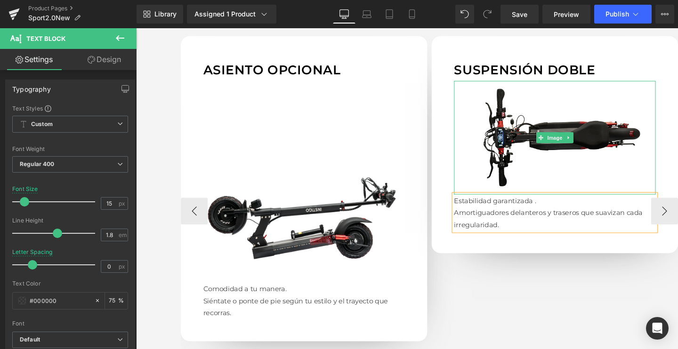
click at [539, 140] on img at bounding box center [576, 143] width 212 height 119
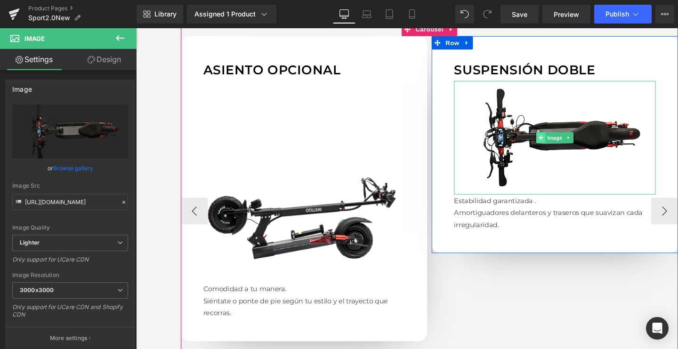
click at [558, 146] on span at bounding box center [561, 143] width 10 height 11
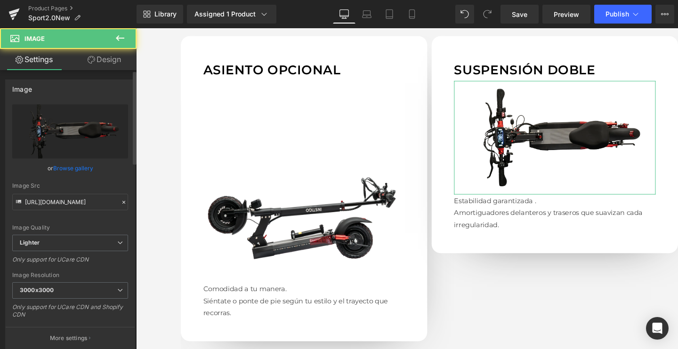
click at [68, 172] on link "Browse gallery" at bounding box center [73, 168] width 40 height 16
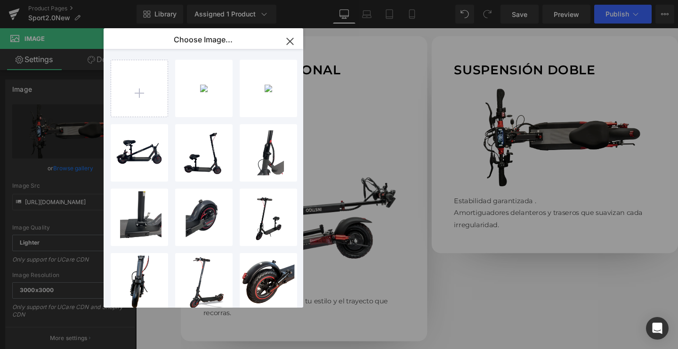
type input "C:\fakepath\E_-3.1_clipped_rev_1_2048x2048.jpg.webp"
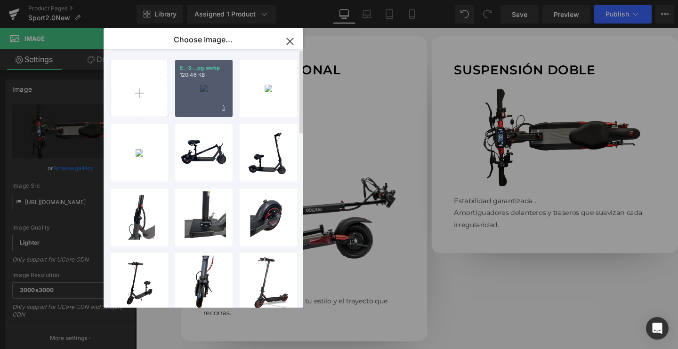
click at [196, 93] on div "E_-3...pg.webp 120.46 KB" at bounding box center [203, 88] width 57 height 57
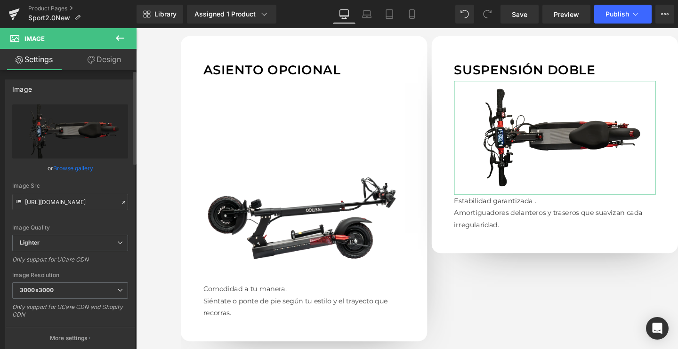
click at [81, 169] on link "Browse gallery" at bounding box center [73, 168] width 40 height 16
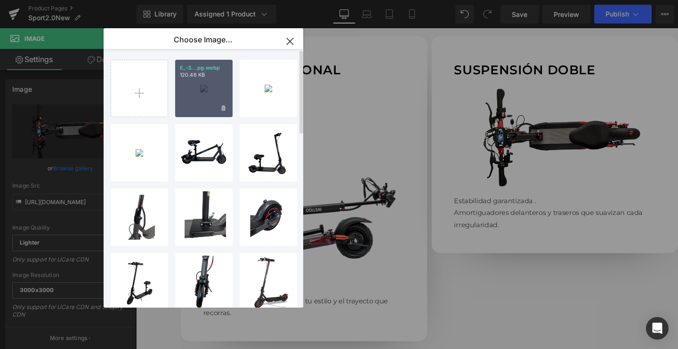
click at [204, 96] on div "E_-3...pg.webp 120.46 KB" at bounding box center [203, 88] width 57 height 57
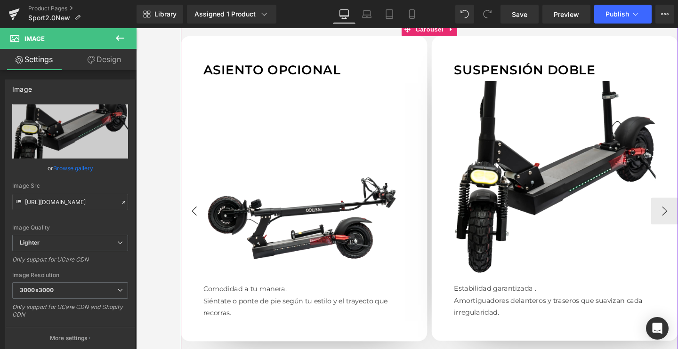
click at [193, 225] on button "‹" at bounding box center [197, 221] width 28 height 28
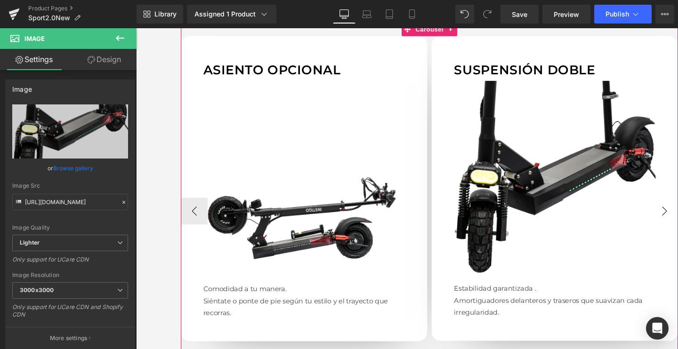
click at [441, 32] on span "Carousel" at bounding box center [444, 30] width 34 height 14
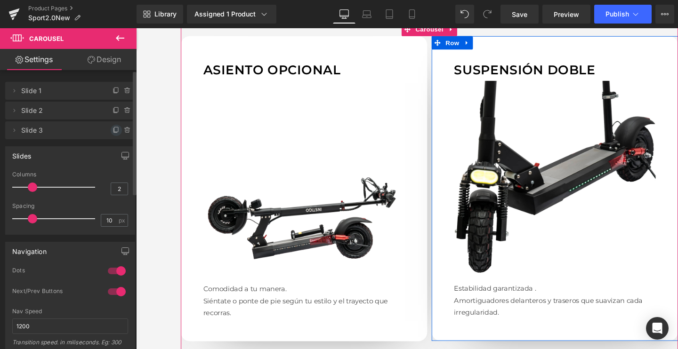
click at [113, 134] on icon at bounding box center [117, 131] width 8 height 8
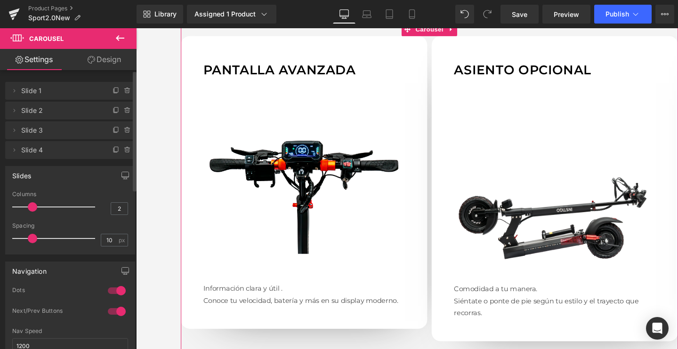
click at [62, 146] on span "Slide 4" at bounding box center [60, 150] width 79 height 18
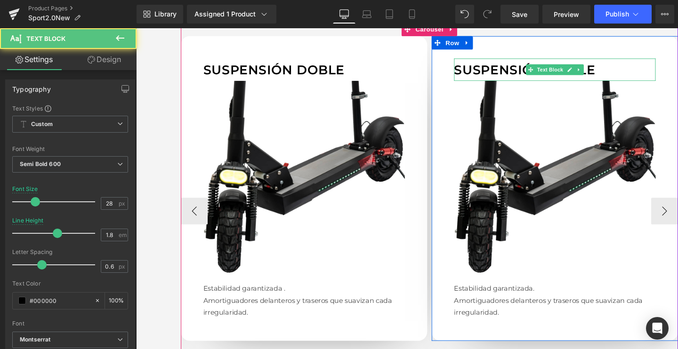
drag, startPoint x: 511, startPoint y: 64, endPoint x: 213, endPoint y: 126, distance: 303.8
click at [511, 64] on p "Suspensión doble" at bounding box center [576, 72] width 212 height 24
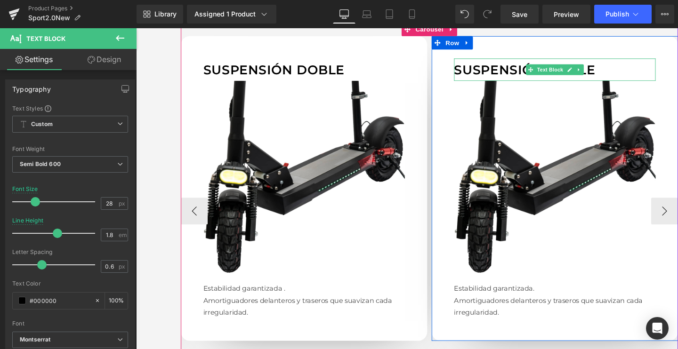
click at [489, 67] on p "Suspensión doble" at bounding box center [576, 72] width 212 height 24
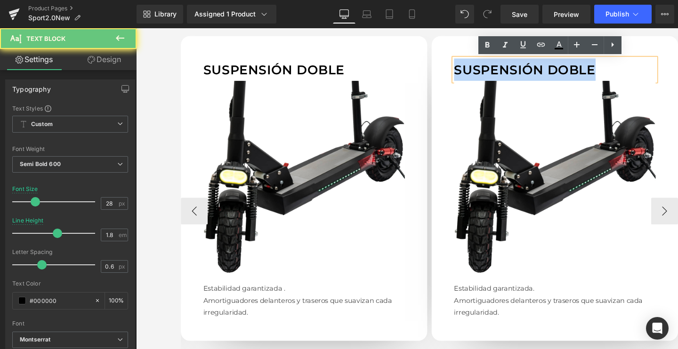
click at [489, 67] on p "Suspensión doble" at bounding box center [576, 72] width 212 height 24
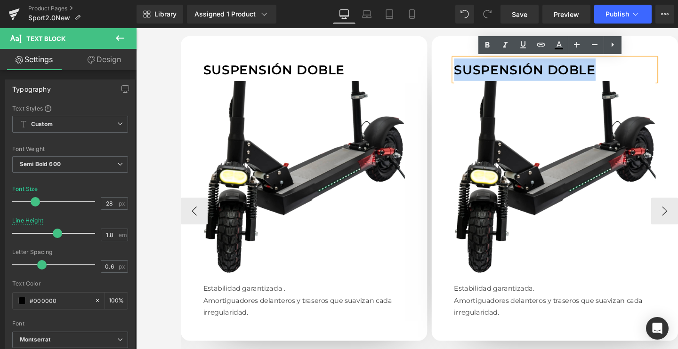
paste div
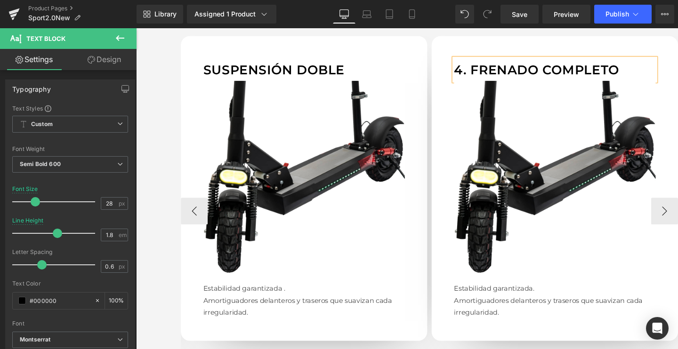
click at [486, 71] on p "4. Frenado completo" at bounding box center [576, 72] width 212 height 24
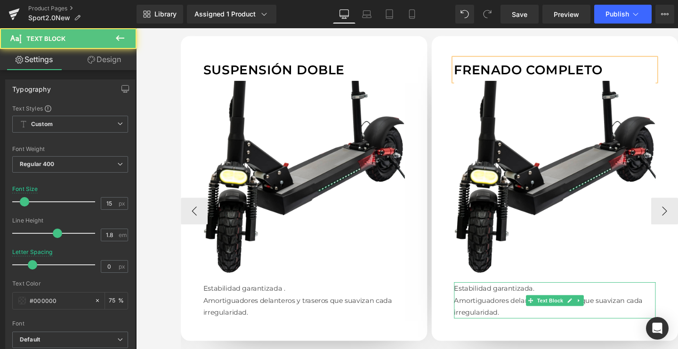
click at [501, 309] on p "Amortiguadores delanteros y traseros que suavizan cada irregularidad." at bounding box center [576, 320] width 212 height 25
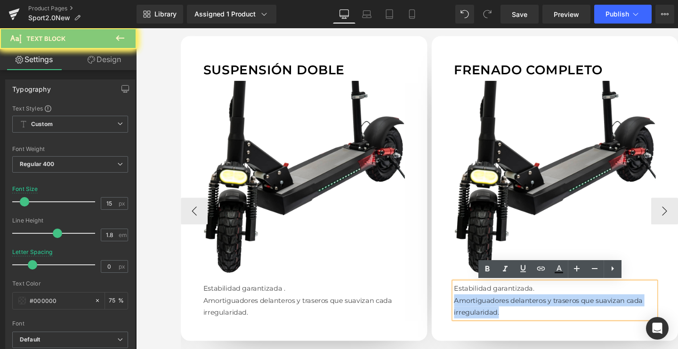
click at [501, 309] on p "Amortiguadores delanteros y traseros que suavizan cada irregularidad." at bounding box center [576, 320] width 212 height 25
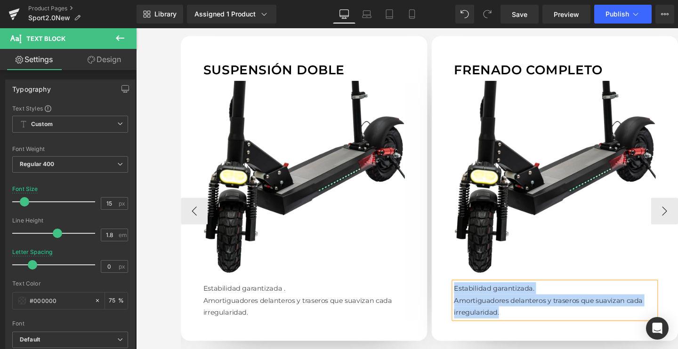
paste div
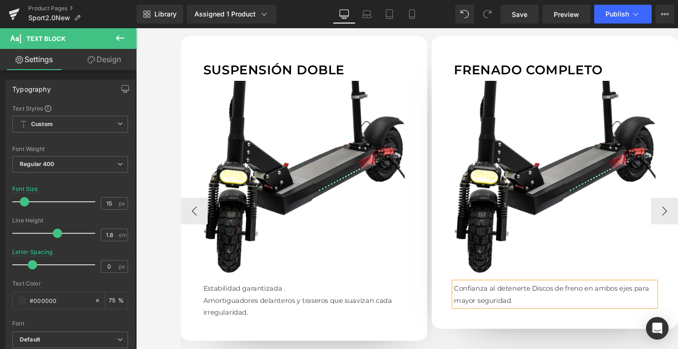
click at [549, 300] on p "Confianza al detenerteDiscos de freno en ambos ejes para mayor seguridad." at bounding box center [576, 308] width 212 height 25
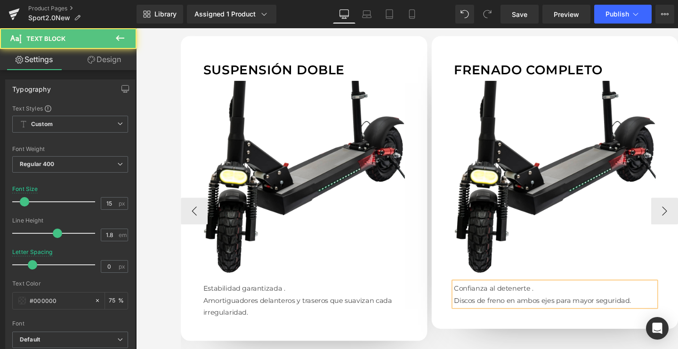
click at [596, 313] on p "Discos de freno en ambos ejes para mayor seguridad." at bounding box center [576, 314] width 212 height 13
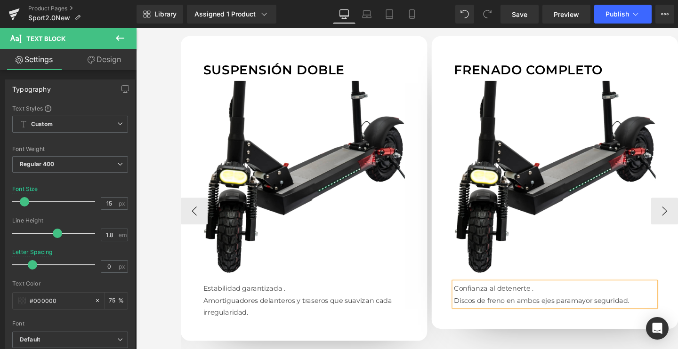
click at [580, 312] on p "Discos de freno en ambos ejes para mayor seguridad." at bounding box center [576, 314] width 212 height 13
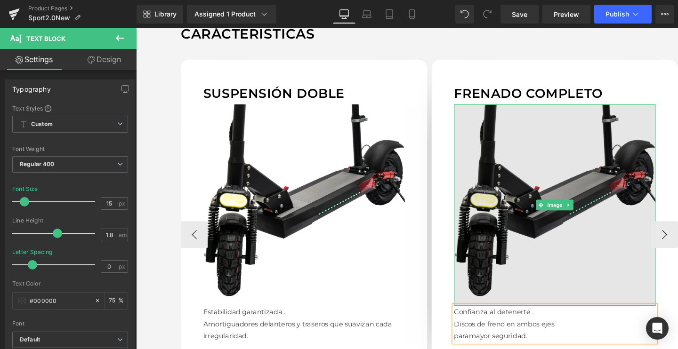
scroll to position [921, 0]
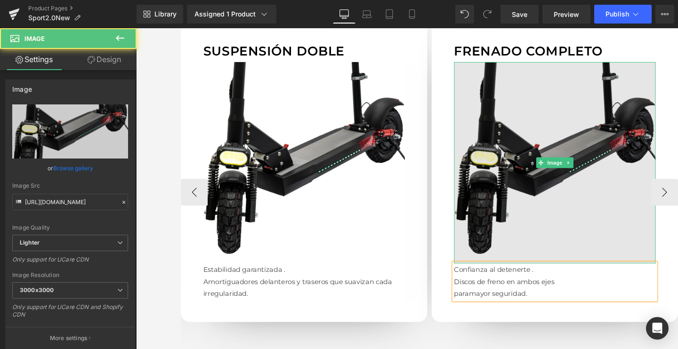
click at [540, 157] on img at bounding box center [576, 170] width 212 height 212
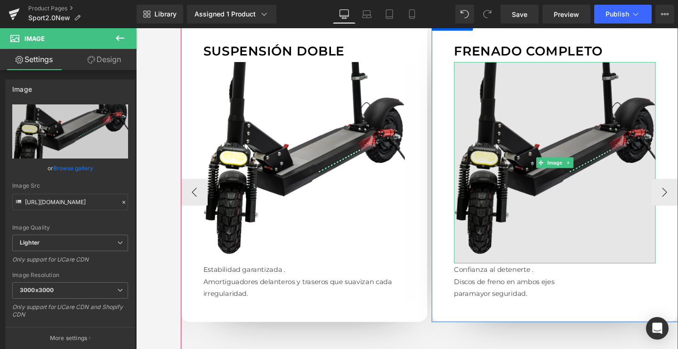
click at [553, 175] on img at bounding box center [576, 170] width 212 height 212
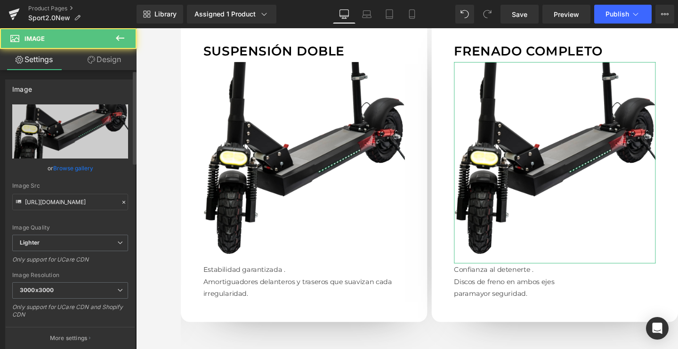
click at [64, 169] on link "Browse gallery" at bounding box center [73, 168] width 40 height 16
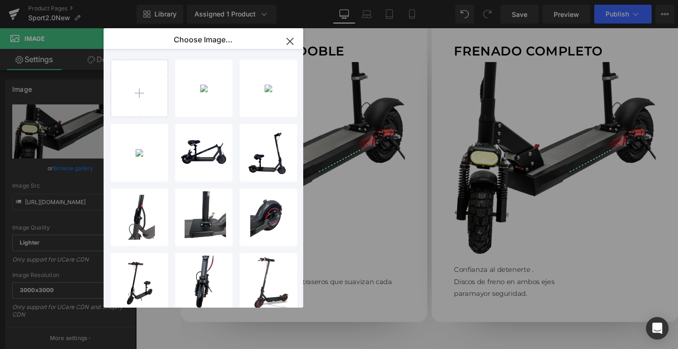
type input "C:\fakepath\E-6_clipped_rev_1_2048x2048.jpg.webp"
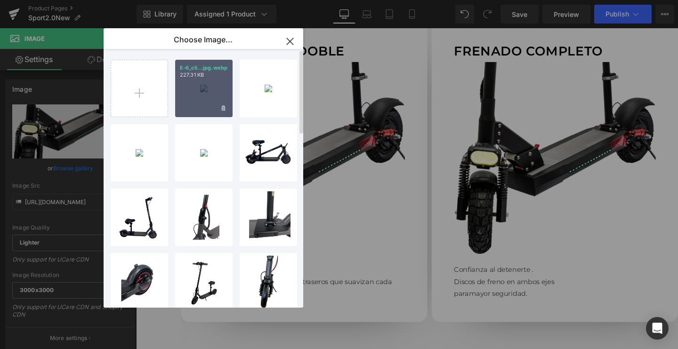
click at [194, 85] on div "E-6_cli...jpg.webp 227.31 KB" at bounding box center [203, 88] width 57 height 57
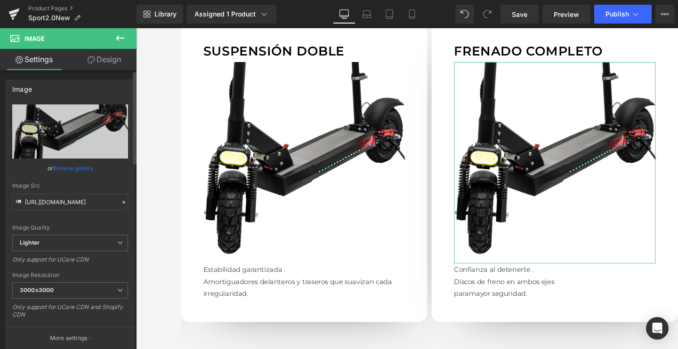
click at [82, 167] on link "Browse gallery" at bounding box center [73, 168] width 40 height 16
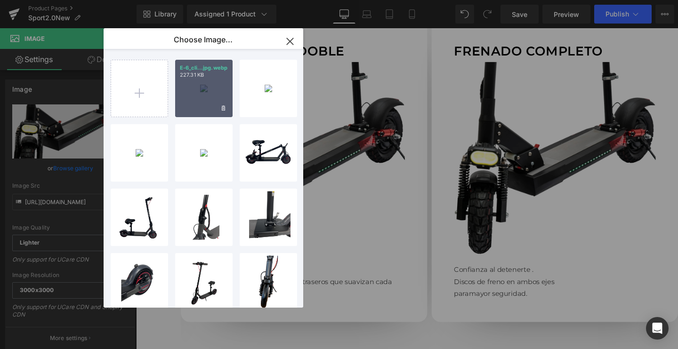
click at [211, 97] on div "E-6_cli...jpg.webp 227.31 KB" at bounding box center [203, 88] width 57 height 57
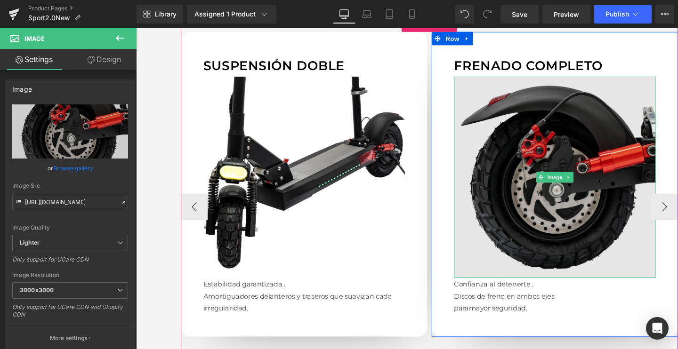
scroll to position [907, 0]
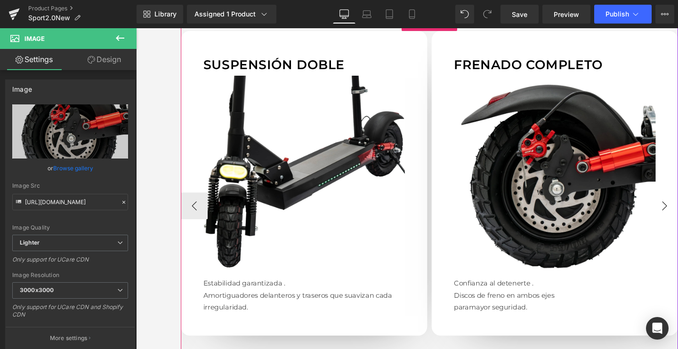
click at [193, 213] on button "‹" at bounding box center [197, 215] width 28 height 28
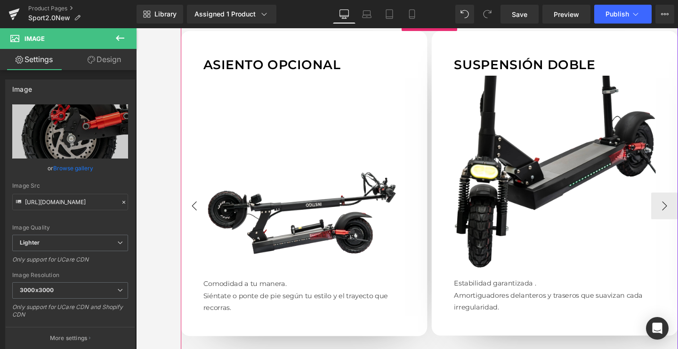
click at [193, 213] on button "‹" at bounding box center [197, 215] width 28 height 28
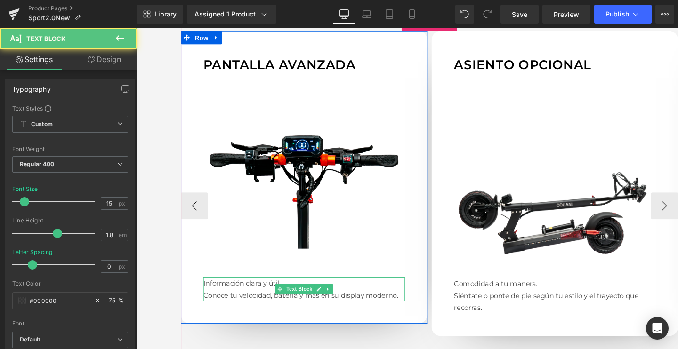
click at [337, 310] on p "Conoce tu velocidad, batería y más en su display moderno." at bounding box center [313, 309] width 212 height 13
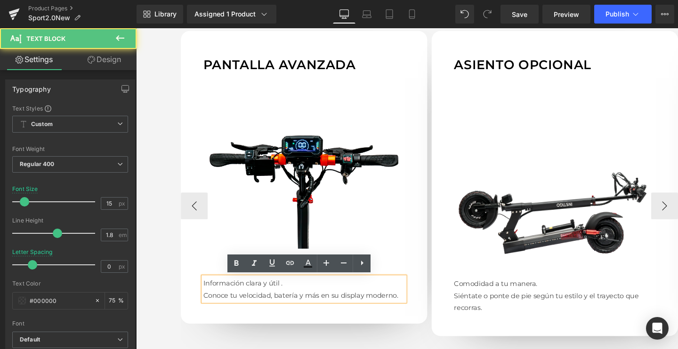
click at [340, 308] on p "Conoce tu velocidad, batería y más en su display moderno." at bounding box center [313, 309] width 212 height 13
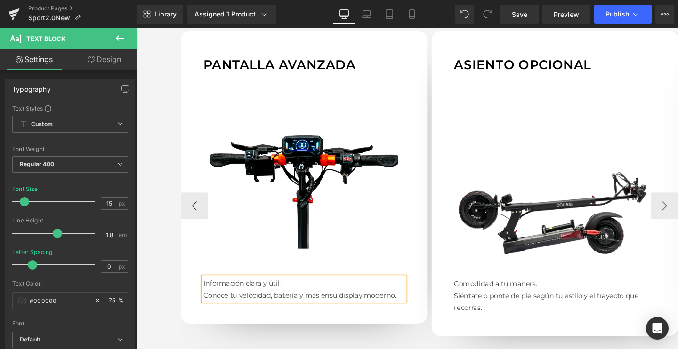
click at [313, 307] on p "Conoce tu velocidad, batería y más en su display moderno." at bounding box center [313, 309] width 212 height 13
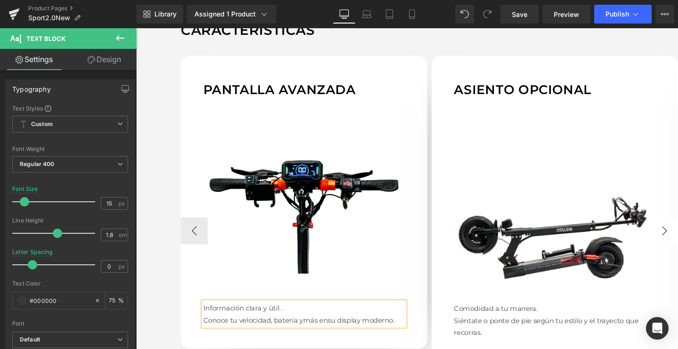
scroll to position [877, 0]
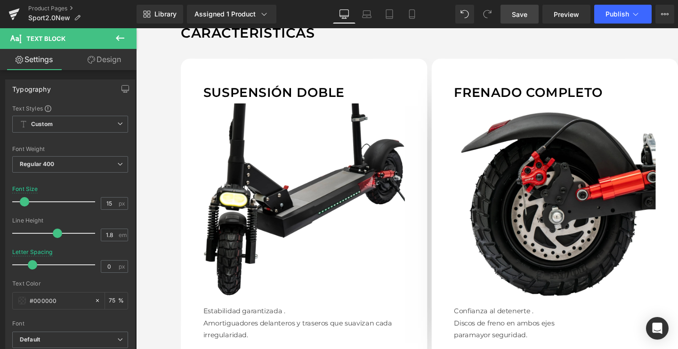
click at [524, 18] on span "Save" at bounding box center [520, 14] width 16 height 10
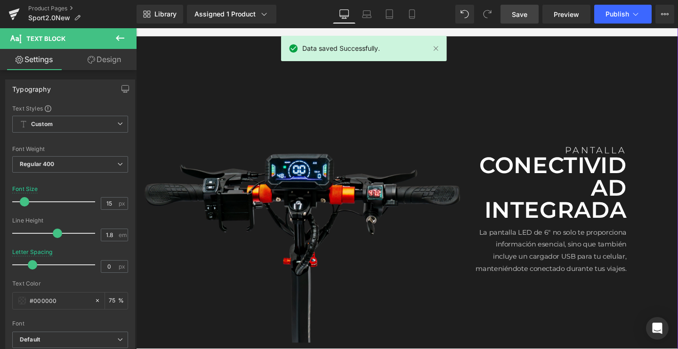
scroll to position [1328, 0]
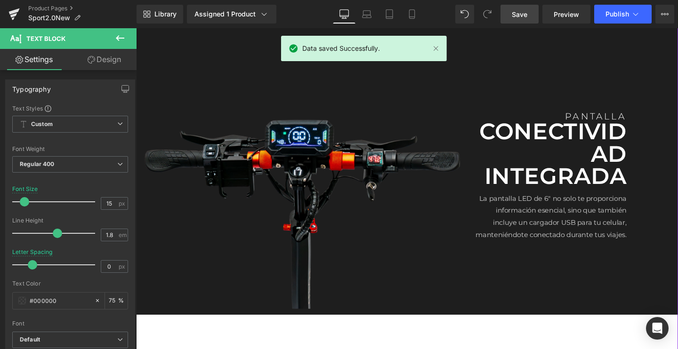
click at [539, 154] on p "CONECTIVIDAD INTEGRADA" at bounding box center [571, 160] width 160 height 71
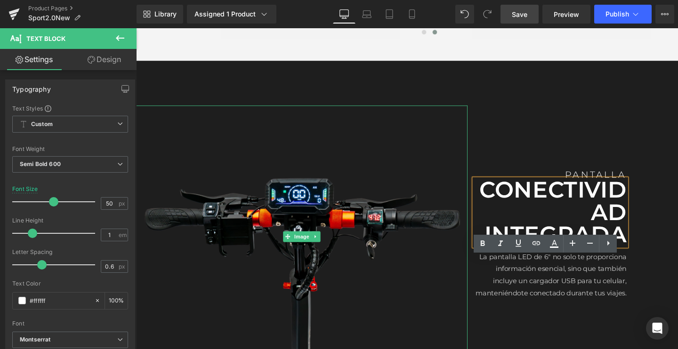
scroll to position [1278, 0]
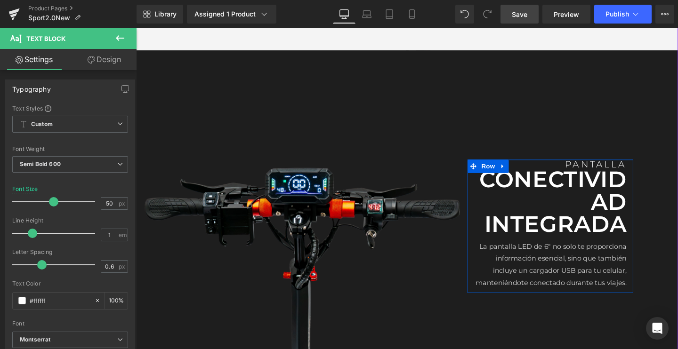
click at [582, 226] on p "CONECTIVIDAD INTEGRADA" at bounding box center [571, 211] width 160 height 71
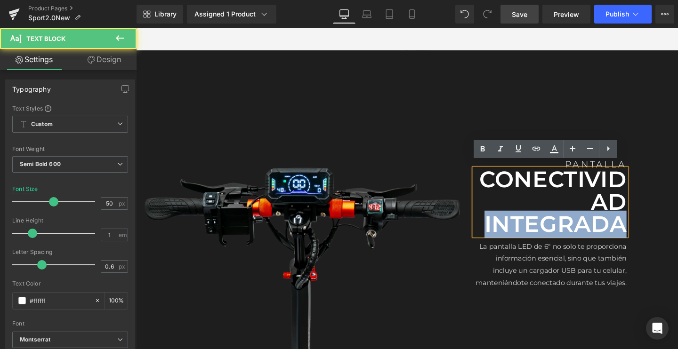
click at [582, 226] on p "CONECTIVIDAD INTEGRADA" at bounding box center [571, 211] width 160 height 71
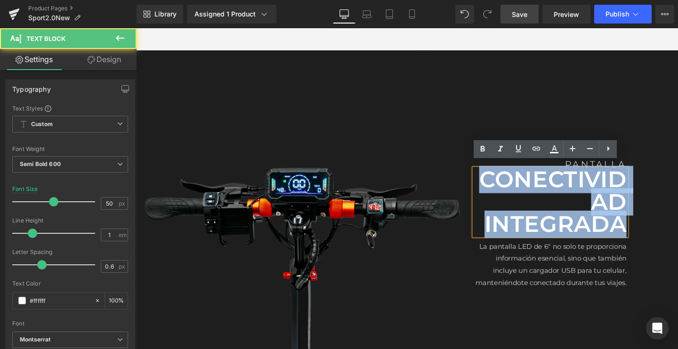
click at [582, 226] on p "CONECTIVIDAD INTEGRADA" at bounding box center [571, 211] width 160 height 71
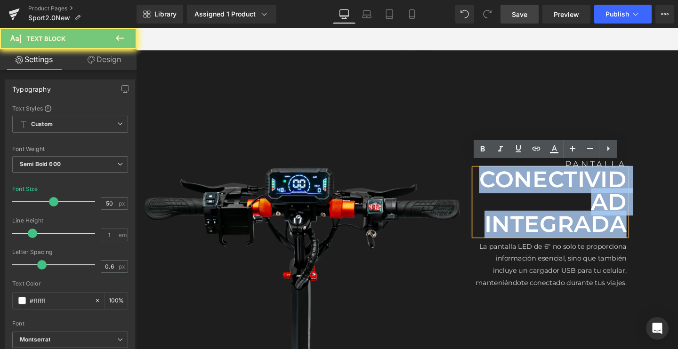
click at [582, 226] on p "CONECTIVIDAD INTEGRADA" at bounding box center [571, 211] width 160 height 71
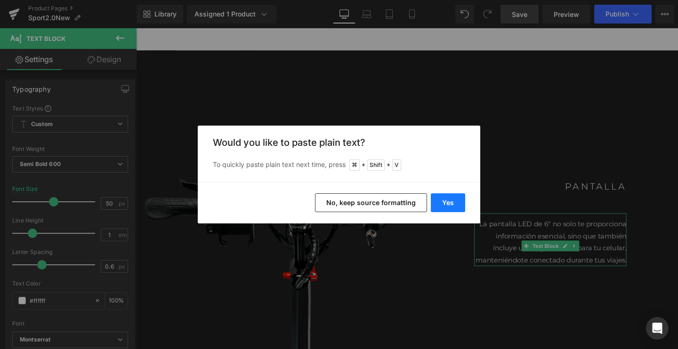
click at [450, 204] on button "Yes" at bounding box center [448, 202] width 34 height 19
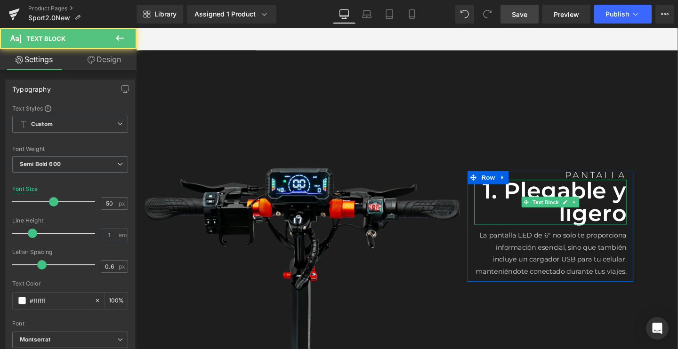
click at [512, 190] on p "1. Plegable y ligero" at bounding box center [571, 211] width 160 height 47
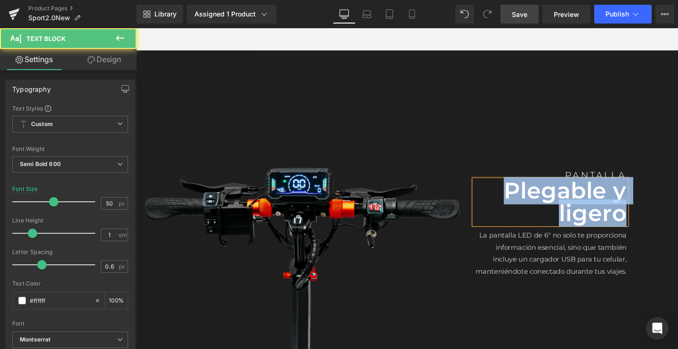
drag, startPoint x: 516, startPoint y: 190, endPoint x: 657, endPoint y: 218, distance: 143.1
click at [657, 218] on div "Image PANTALLA Text Block Plegable y ligero Text Block La pantalla LED de 6" no…" at bounding box center [421, 216] width 570 height 328
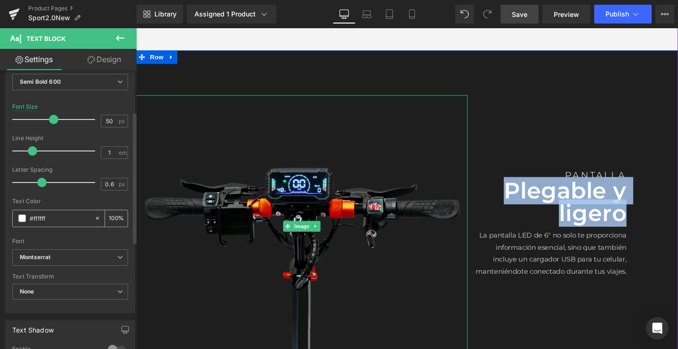
scroll to position [88, 0]
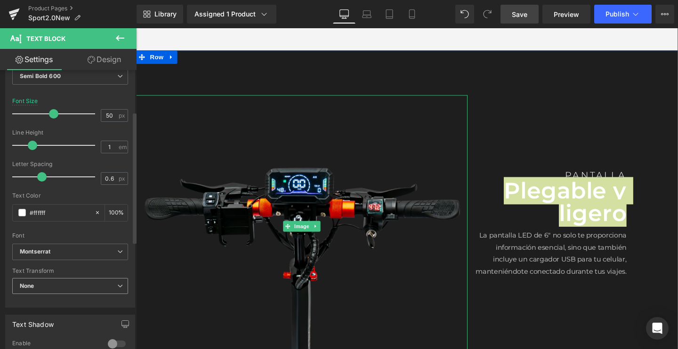
click at [43, 286] on span "None" at bounding box center [70, 286] width 116 height 16
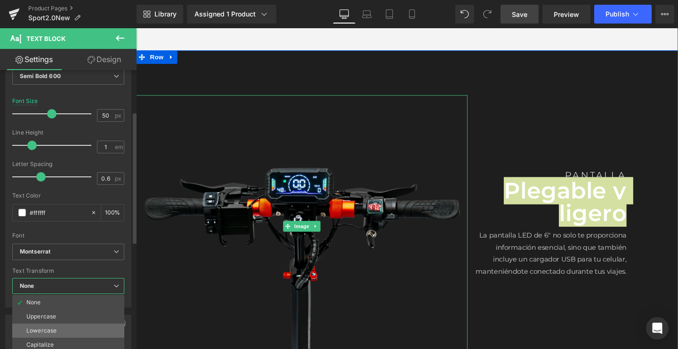
click at [36, 328] on div "Lowercase" at bounding box center [41, 331] width 30 height 7
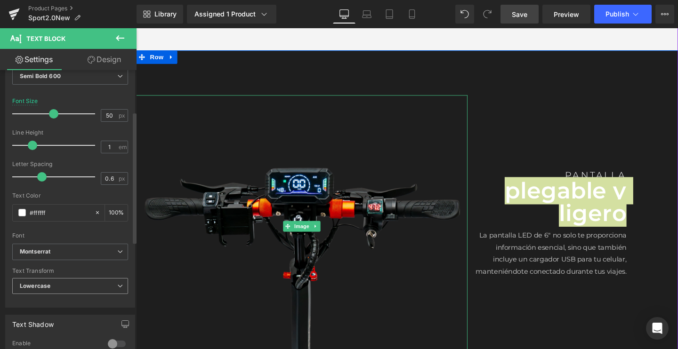
click at [50, 290] on span "Lowercase" at bounding box center [70, 286] width 116 height 16
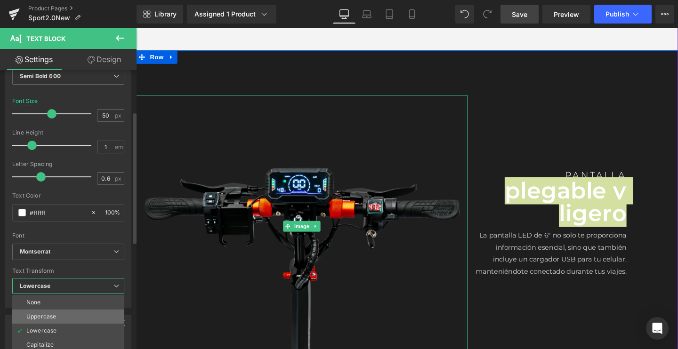
click at [27, 310] on li "Uppercase" at bounding box center [68, 317] width 112 height 14
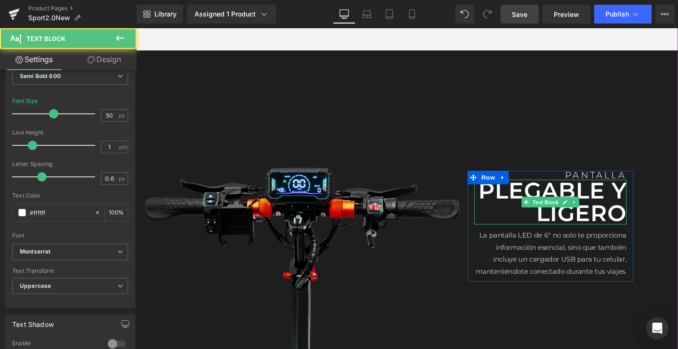
click at [557, 221] on p "Plegable y ligero" at bounding box center [571, 211] width 160 height 47
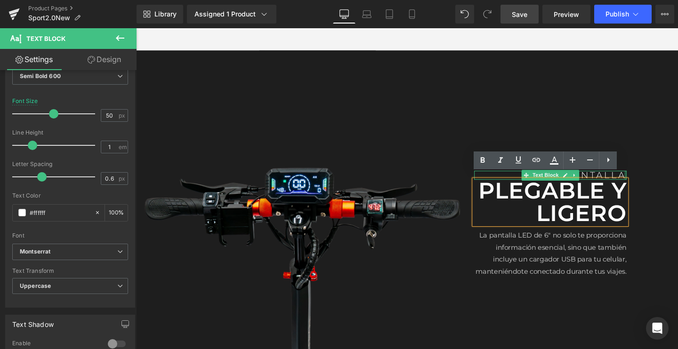
click at [649, 178] on div at bounding box center [650, 182] width 2 height 9
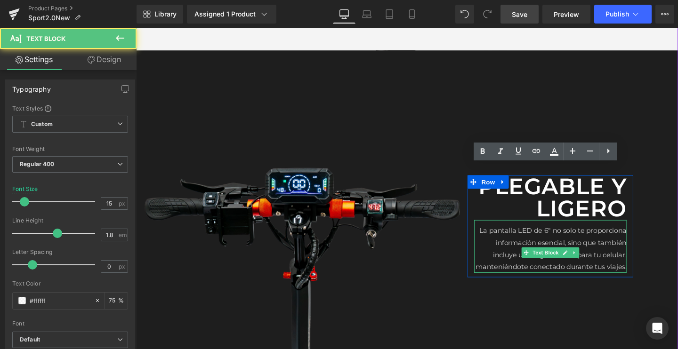
click at [521, 259] on p "La pantalla LED de 6" no solo te proporciona información esencial, sino que tam…" at bounding box center [571, 260] width 160 height 51
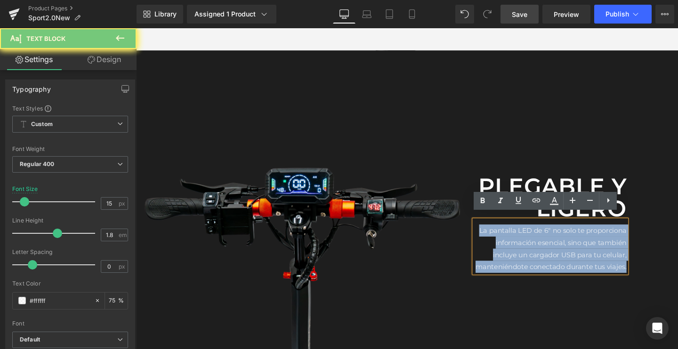
click at [521, 259] on p "La pantalla LED de 6" no solo te proporciona información esencial, sino que tam…" at bounding box center [571, 260] width 160 height 51
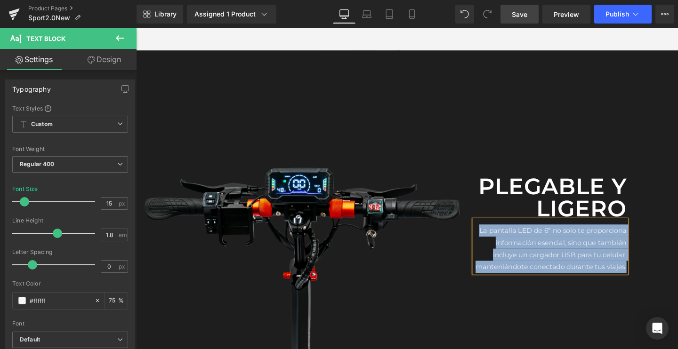
paste div
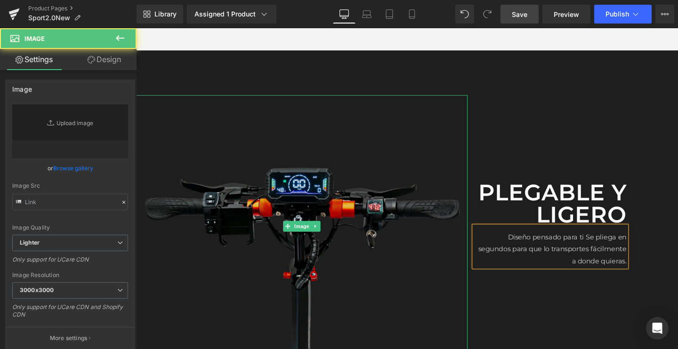
click at [339, 221] on img at bounding box center [310, 237] width 348 height 276
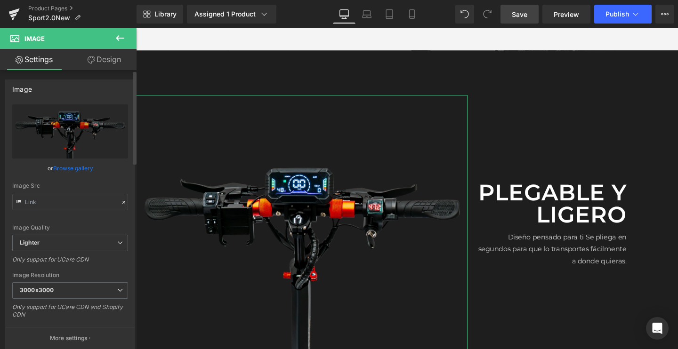
click at [64, 166] on link "Browse gallery" at bounding box center [73, 168] width 40 height 16
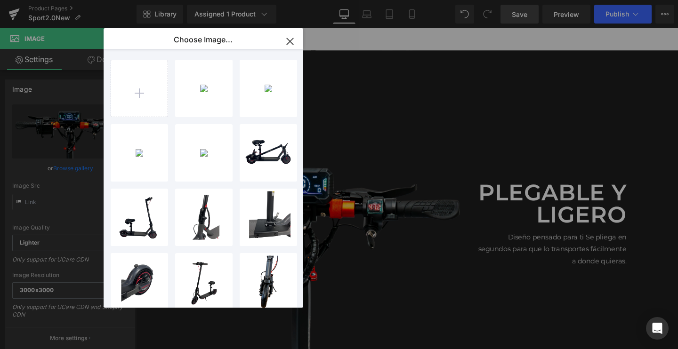
click at [287, 37] on icon "button" at bounding box center [289, 41] width 15 height 15
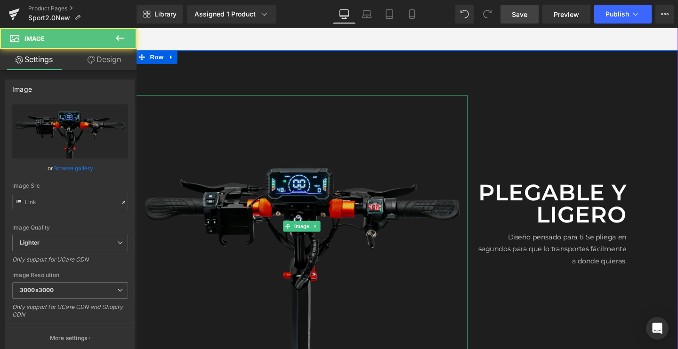
click at [312, 243] on img at bounding box center [310, 237] width 348 height 276
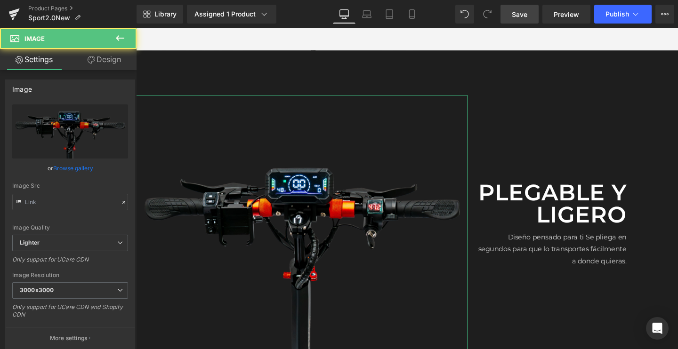
click at [78, 165] on link "Browse gallery" at bounding box center [73, 168] width 40 height 16
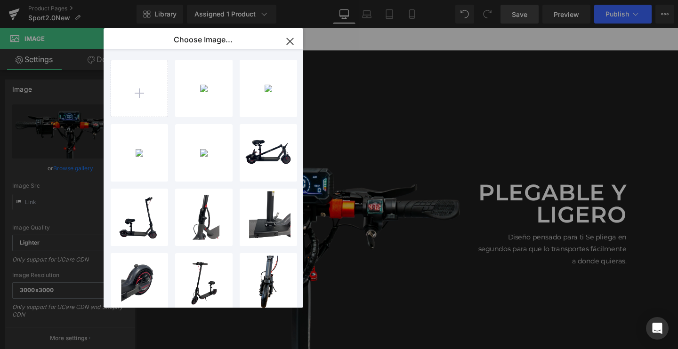
type input "C:\fakepath\E-2_2048x2048.png.webp"
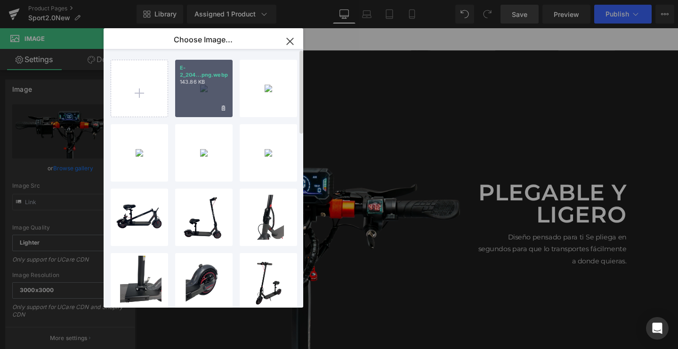
click at [206, 105] on div "E-2_204...png.webp 143.86 KB" at bounding box center [203, 88] width 57 height 57
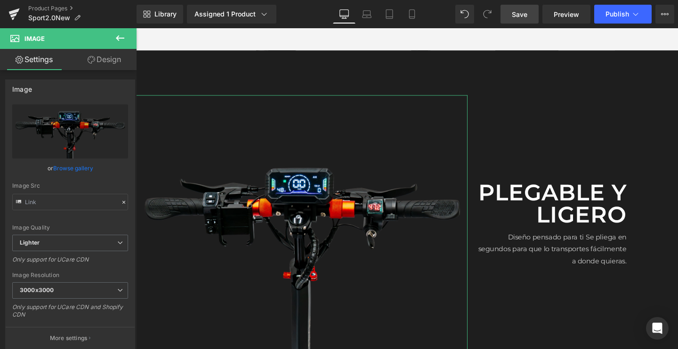
click at [78, 169] on link "Browse gallery" at bounding box center [73, 168] width 40 height 16
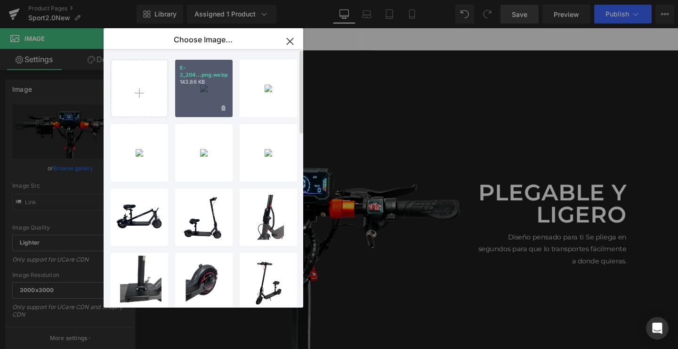
click at [198, 85] on p "143.86 KB" at bounding box center [204, 82] width 48 height 7
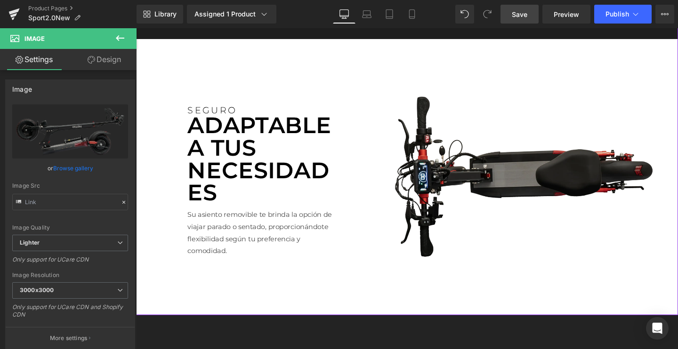
scroll to position [1686, 0]
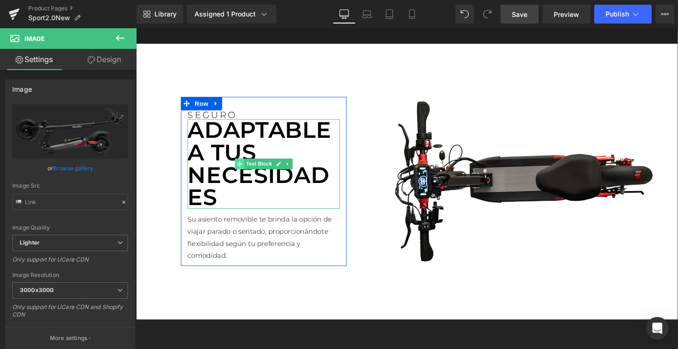
click at [244, 165] on span at bounding box center [245, 170] width 10 height 11
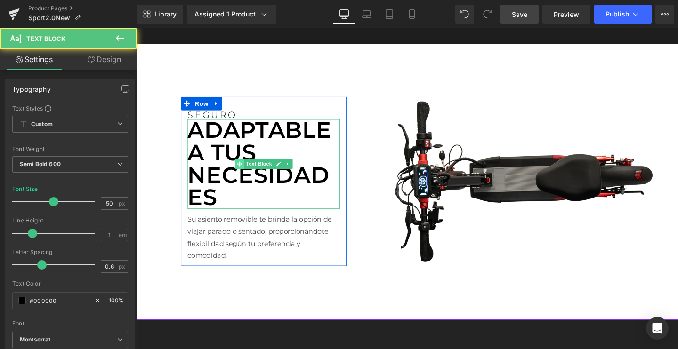
click at [244, 165] on span at bounding box center [245, 170] width 10 height 11
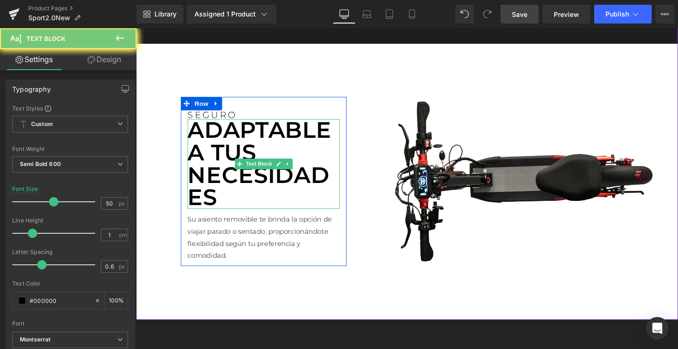
click at [237, 163] on p "ADAPTABLE A TUS NECESIDADES" at bounding box center [270, 171] width 160 height 94
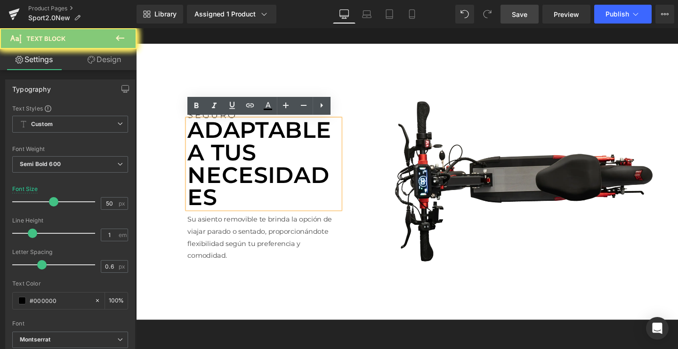
click at [237, 163] on p "ADAPTABLE A TUS NECESIDADES" at bounding box center [270, 171] width 160 height 94
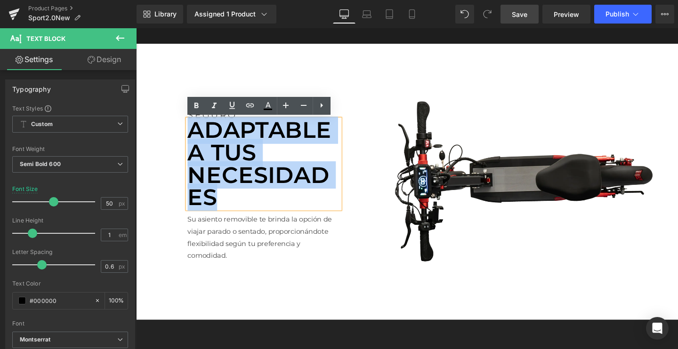
paste div
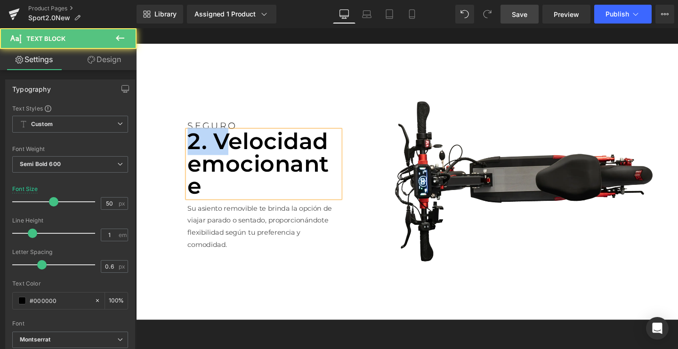
drag, startPoint x: 224, startPoint y: 143, endPoint x: 193, endPoint y: 143, distance: 31.1
click at [193, 143] on p "2. Velocidad emocionante" at bounding box center [270, 171] width 160 height 71
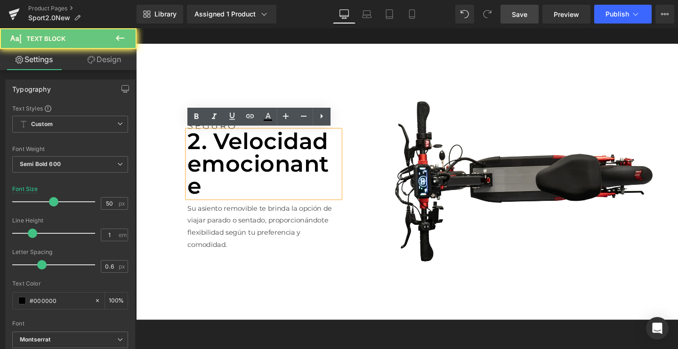
click at [221, 143] on p "2. Velocidad emocionante" at bounding box center [270, 171] width 160 height 71
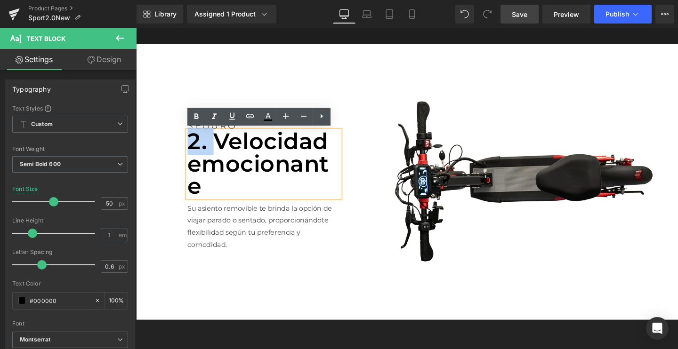
drag, startPoint x: 218, startPoint y: 143, endPoint x: 178, endPoint y: 143, distance: 40.0
click at [178, 143] on div "SEGURO Text Block 2. Velocidad emocionante Text Block Su asiento removible te b…" at bounding box center [421, 189] width 570 height 290
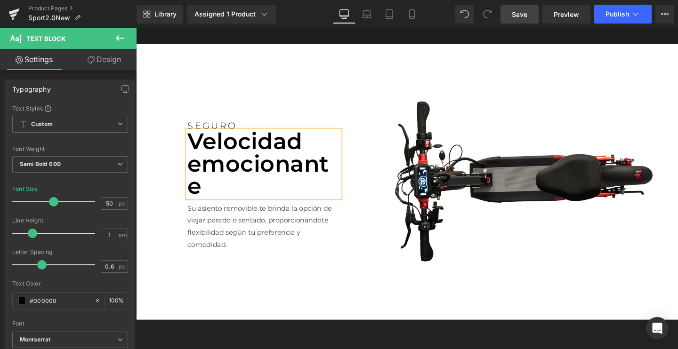
click at [217, 168] on p "Velocidad emocionante" at bounding box center [270, 171] width 160 height 71
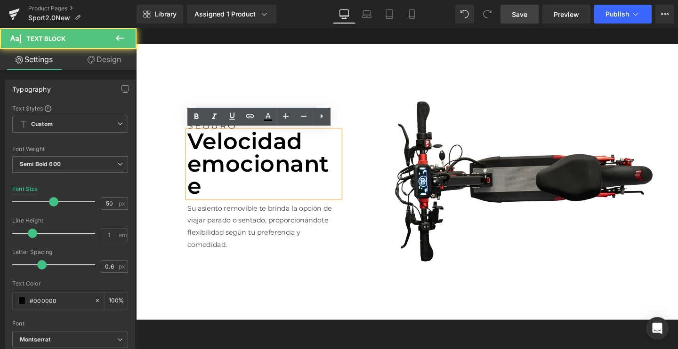
click at [217, 168] on p "Velocidad emocionante" at bounding box center [270, 171] width 160 height 71
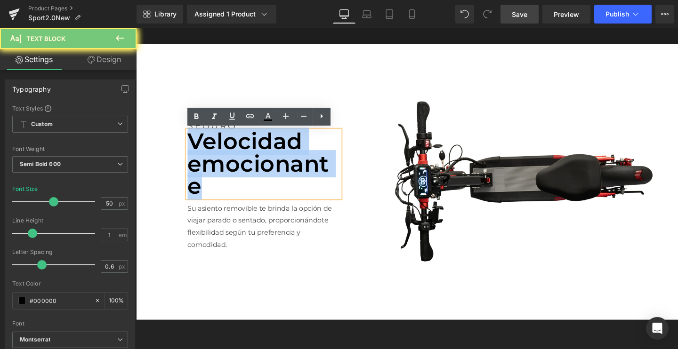
click at [217, 168] on p "Velocidad emocionante" at bounding box center [270, 171] width 160 height 71
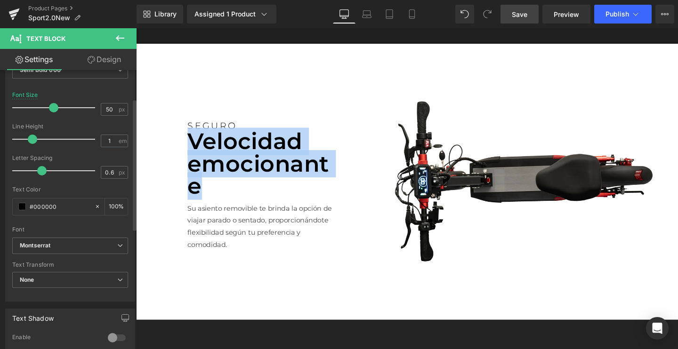
scroll to position [103, 0]
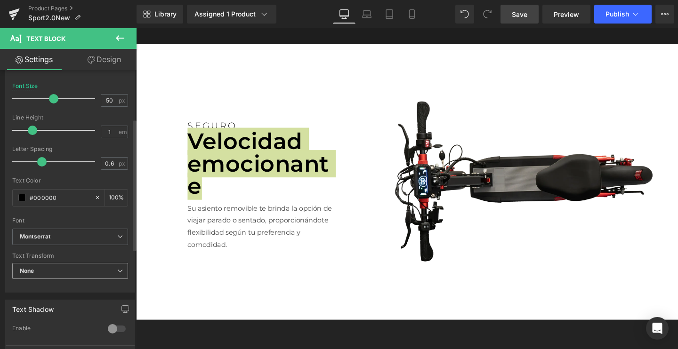
click at [47, 267] on span "None" at bounding box center [70, 271] width 116 height 16
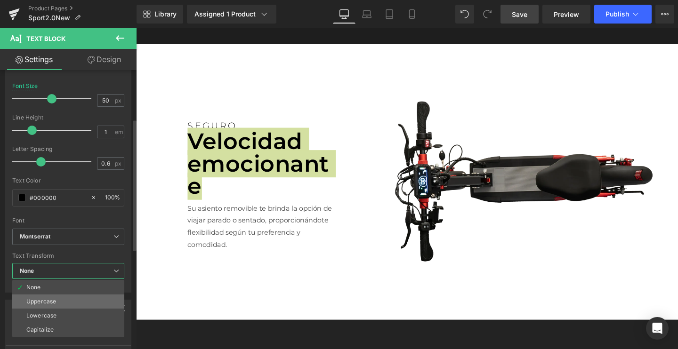
click at [36, 299] on div "Uppercase" at bounding box center [41, 301] width 30 height 7
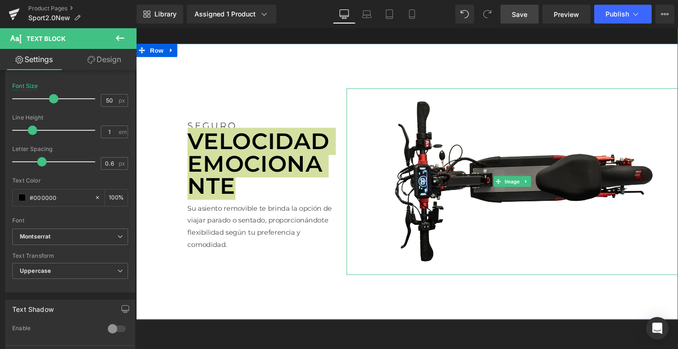
scroll to position [1640, 0]
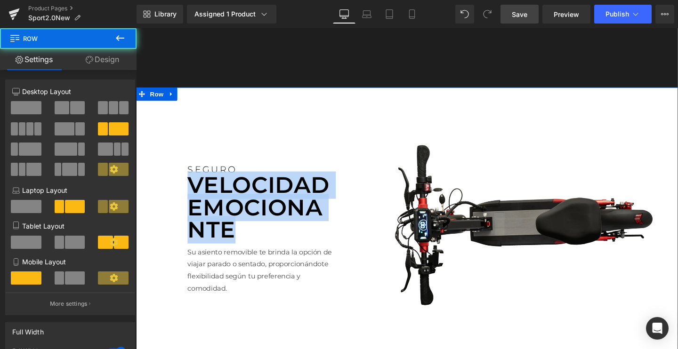
click at [338, 145] on div "SEGURO Text Block Velocidad emocionante Text Block Su asiento removible te brin…" at bounding box center [270, 235] width 174 height 196
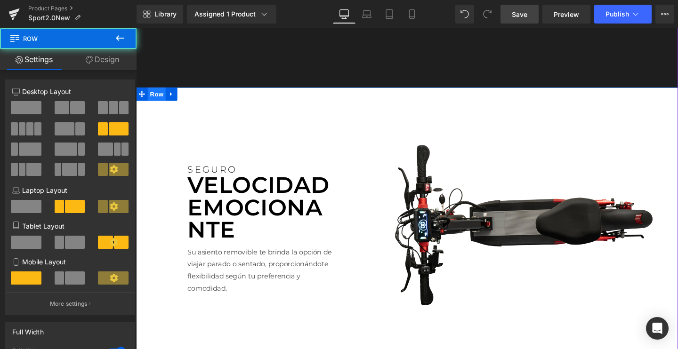
click at [160, 94] on span "Row" at bounding box center [157, 97] width 19 height 14
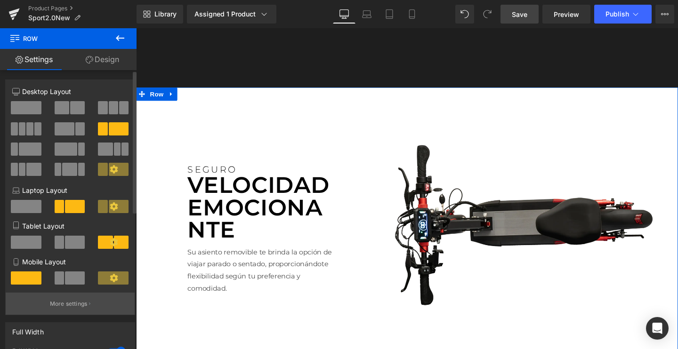
click at [69, 306] on p "More settings" at bounding box center [69, 304] width 38 height 8
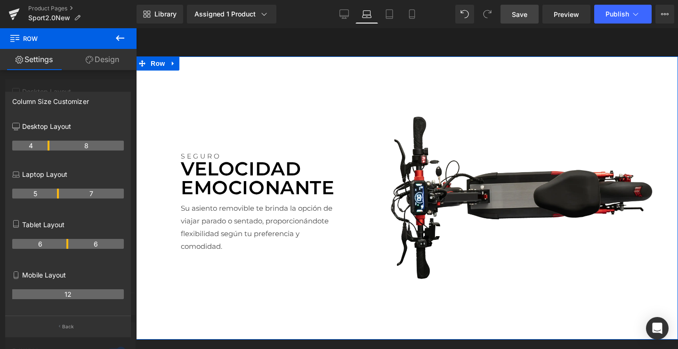
scroll to position [1553, 0]
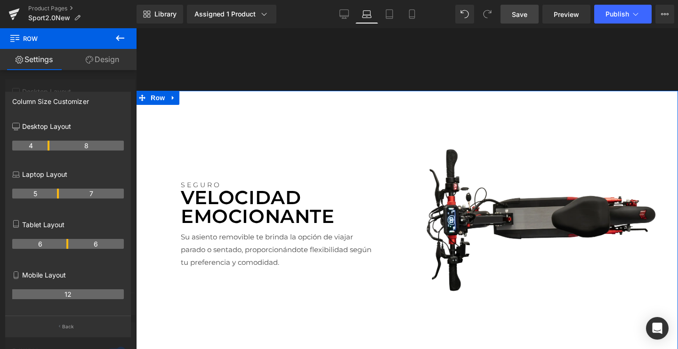
drag, startPoint x: 48, startPoint y: 193, endPoint x: 55, endPoint y: 193, distance: 7.5
click at [55, 193] on th "5" at bounding box center [35, 194] width 47 height 10
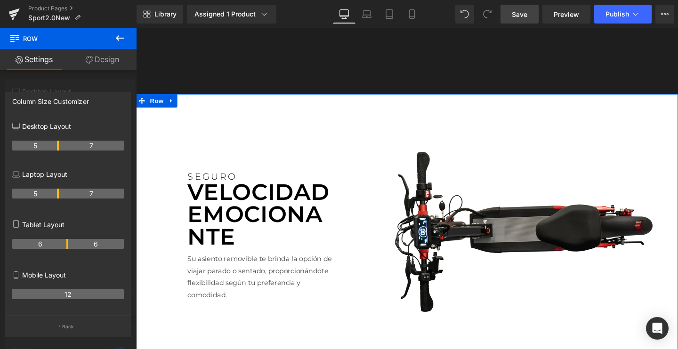
scroll to position [1513, 0]
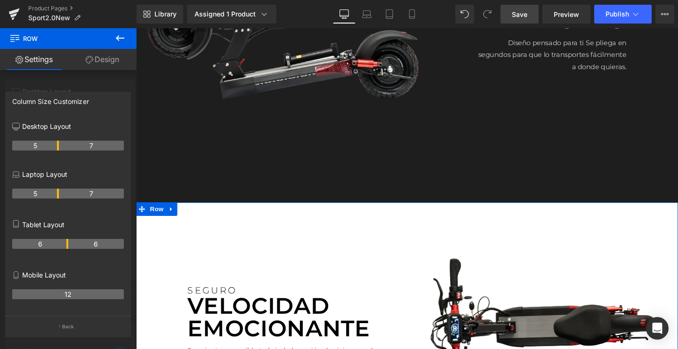
drag, startPoint x: 47, startPoint y: 143, endPoint x: 58, endPoint y: 143, distance: 10.8
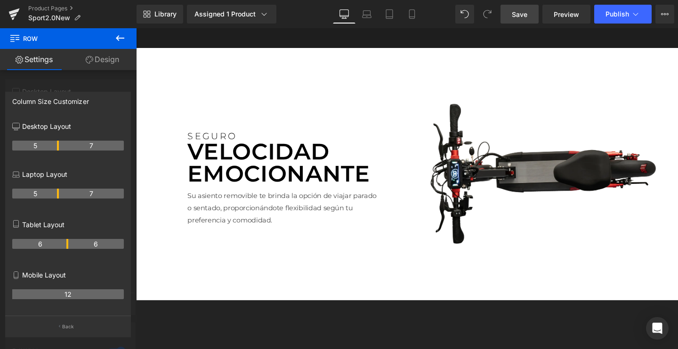
scroll to position [1682, 0]
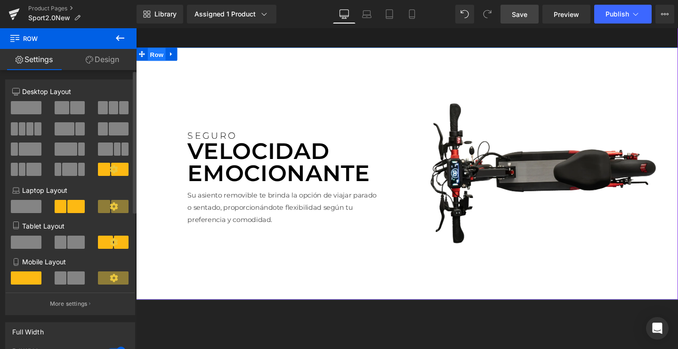
click at [161, 54] on span "Row" at bounding box center [157, 56] width 19 height 14
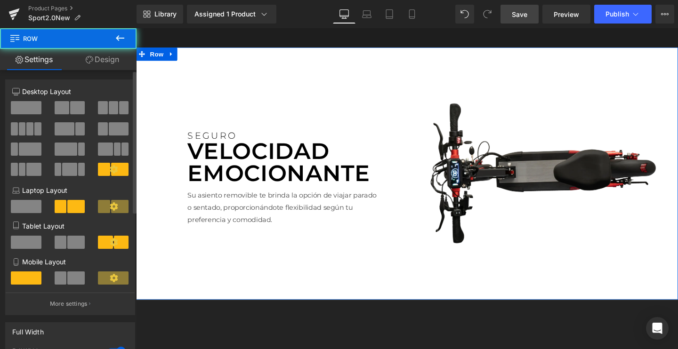
click at [102, 56] on link "Design" at bounding box center [102, 59] width 68 height 21
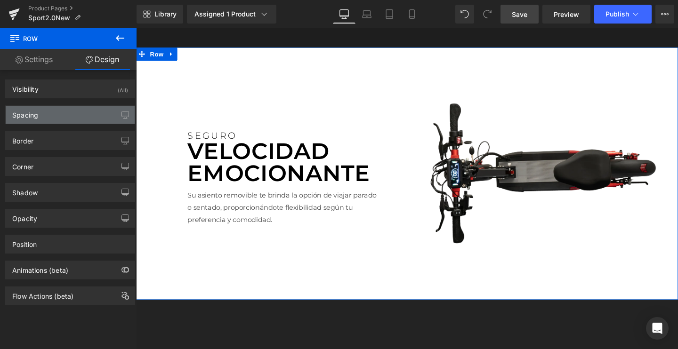
click at [45, 115] on div "Spacing" at bounding box center [70, 115] width 129 height 18
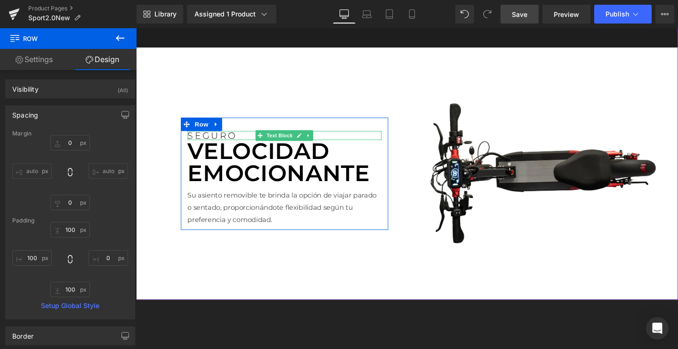
click at [214, 141] on p "SEGURO" at bounding box center [292, 141] width 204 height 9
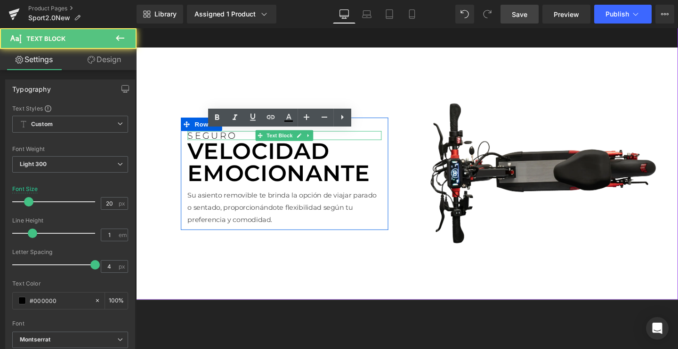
click at [214, 141] on p "SEGURO" at bounding box center [292, 141] width 204 height 9
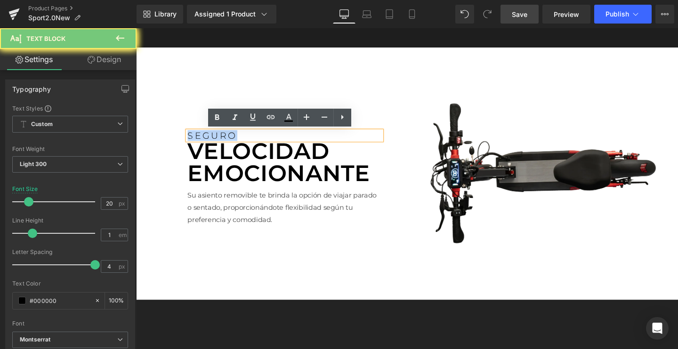
click at [214, 141] on p "SEGURO" at bounding box center [292, 141] width 204 height 9
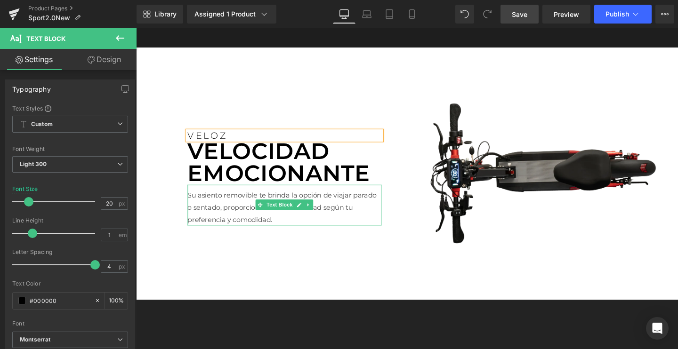
click at [217, 221] on p "Su asiento removible te brinda la opción de viajar parado o sentado, proporcion…" at bounding box center [292, 217] width 204 height 38
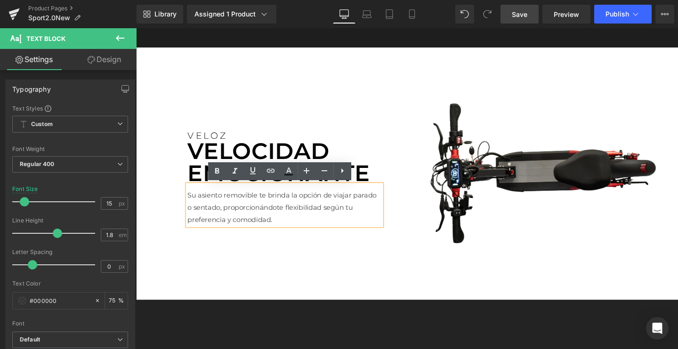
click at [271, 215] on p "Su asiento removible te brinda la opción de viajar parado o sentado, proporcion…" at bounding box center [292, 217] width 204 height 38
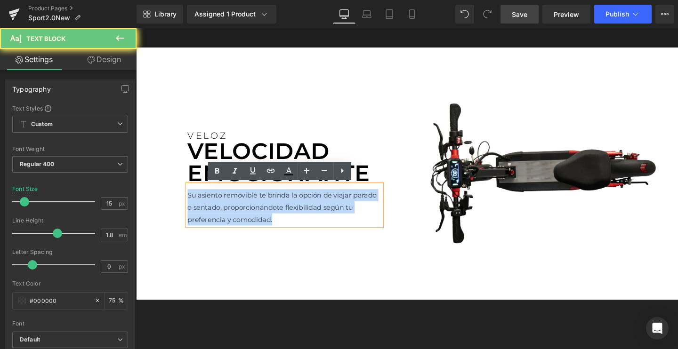
click at [271, 215] on p "Su asiento removible te brinda la opción de viajar parado o sentado, proporcion…" at bounding box center [292, 217] width 204 height 38
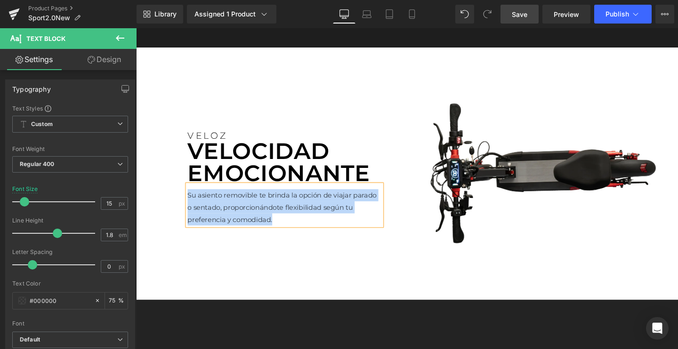
paste div
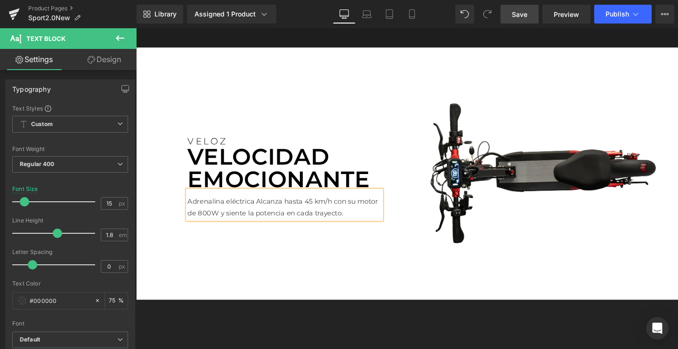
click at [259, 206] on p "Adrenalina eléctricaAlcanza hasta 45 km/h con su motor de 800W y siente la pot…" at bounding box center [292, 216] width 204 height 25
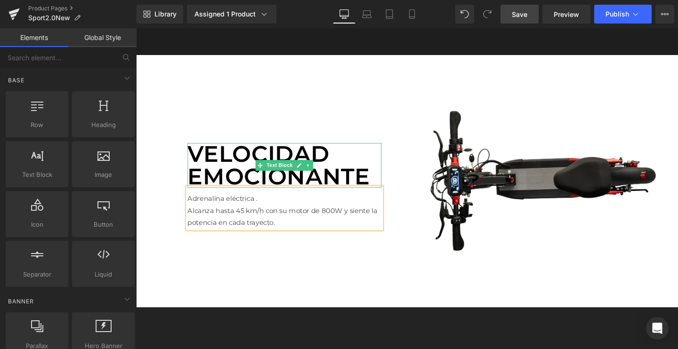
scroll to position [1690, 0]
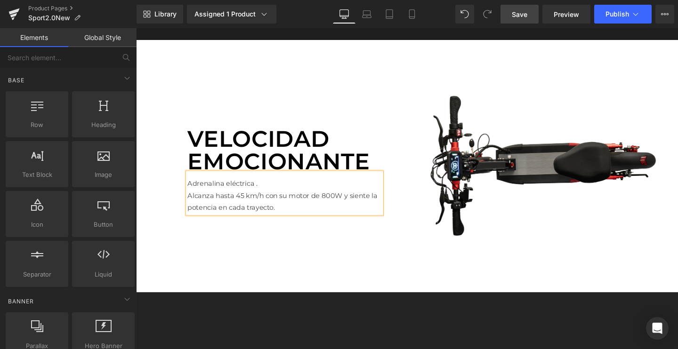
click at [522, 19] on span "Save" at bounding box center [520, 14] width 16 height 10
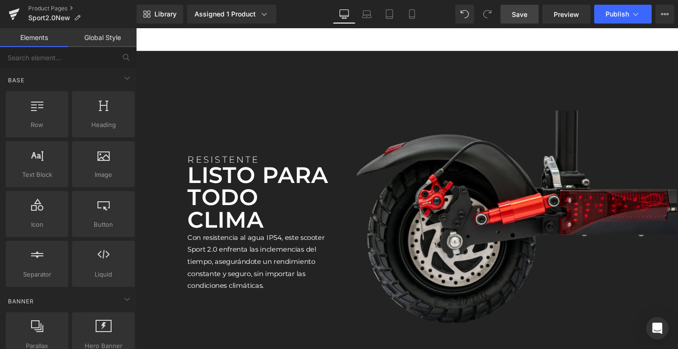
scroll to position [1967, 0]
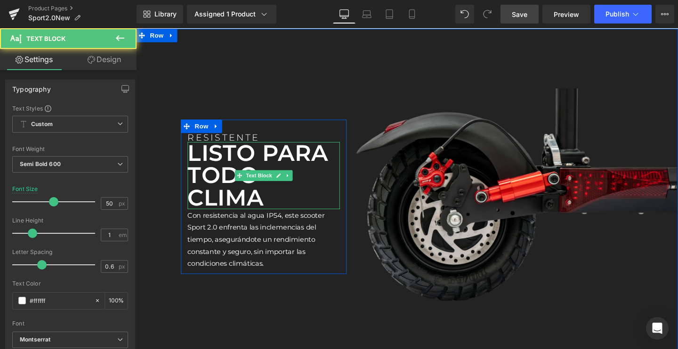
click at [207, 186] on p "LISTO PARA TODO CLIMA" at bounding box center [270, 183] width 160 height 71
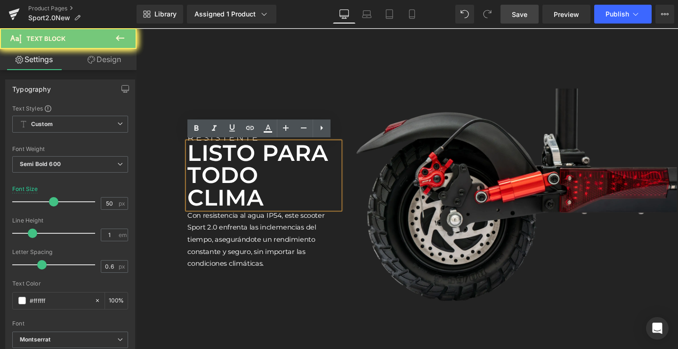
click at [207, 186] on p "LISTO PARA TODO CLIMA" at bounding box center [270, 183] width 160 height 71
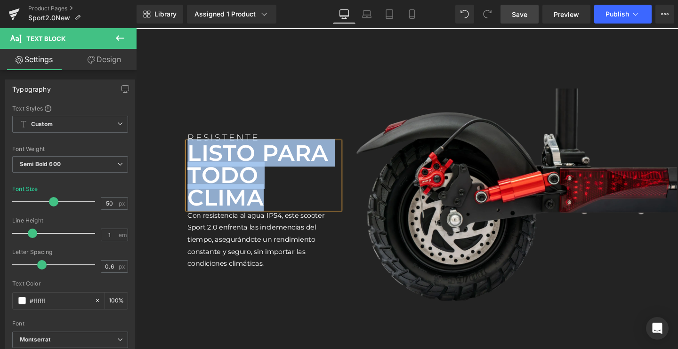
paste div
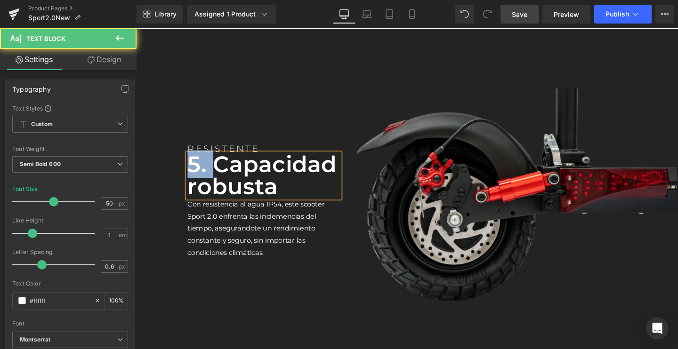
drag, startPoint x: 214, startPoint y: 172, endPoint x: 167, endPoint y: 172, distance: 47.1
click at [167, 172] on div "RESISTENTE Text Block 5. Capacidad robusta Text Block Con resistencia al agua I…" at bounding box center [421, 205] width 570 height 353
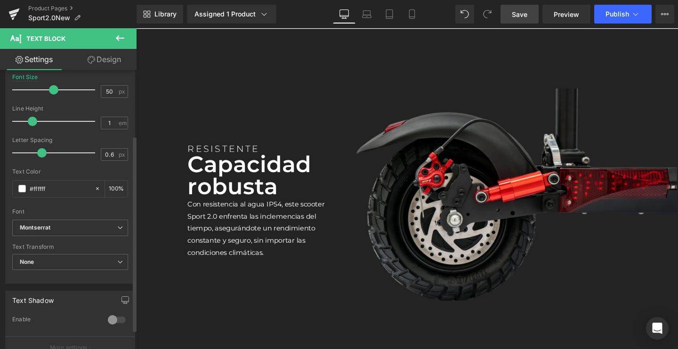
scroll to position [115, 0]
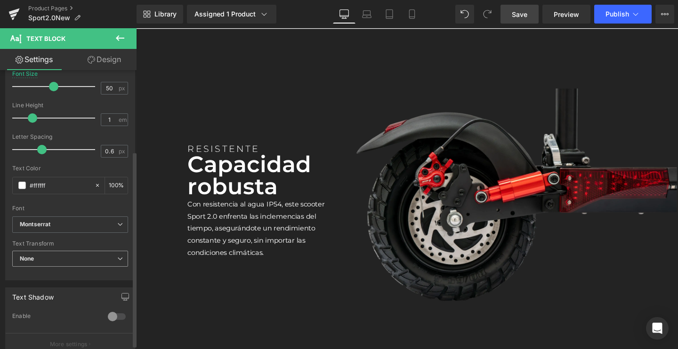
click at [44, 257] on span "None" at bounding box center [70, 259] width 116 height 16
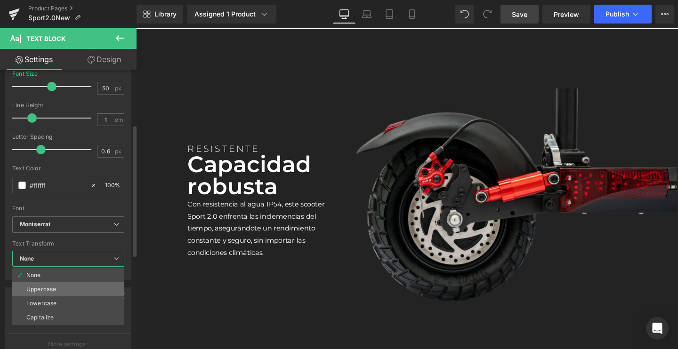
click at [39, 289] on div "Uppercase" at bounding box center [41, 289] width 30 height 7
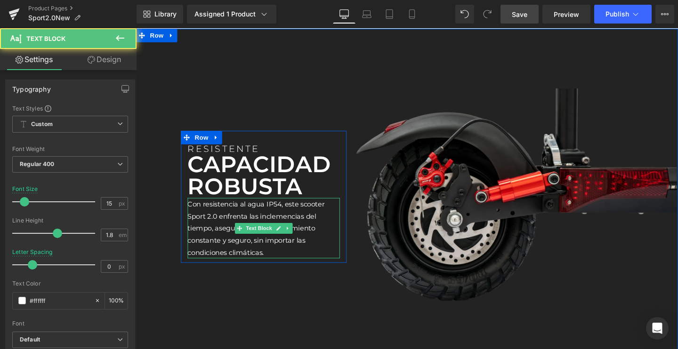
click at [236, 231] on p "Con resistencia al agua IP54, este scooter Sport 2.0 enfrenta las inclemencias …" at bounding box center [270, 239] width 160 height 64
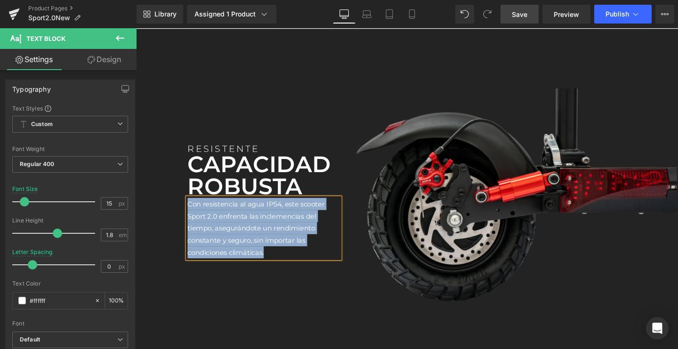
paste div
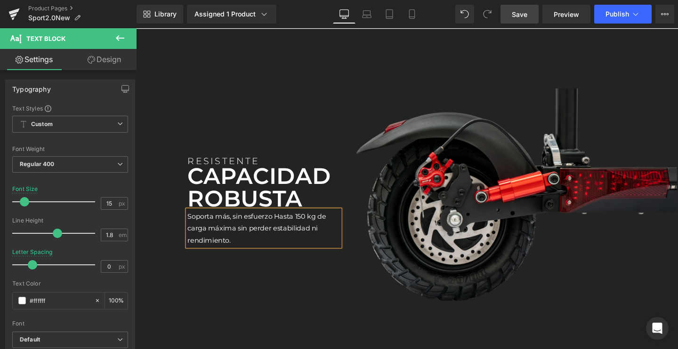
click at [280, 227] on p "Soporta más, sin esfuerzoHasta 150 kg de carga máxima sin perder estabilidad n…" at bounding box center [270, 238] width 160 height 38
click at [523, 16] on span "Save" at bounding box center [520, 14] width 16 height 10
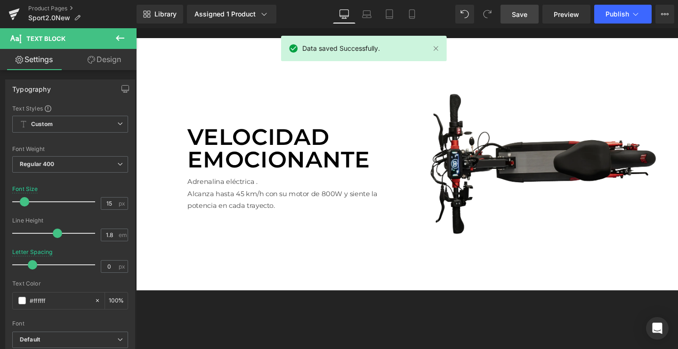
scroll to position [1656, 0]
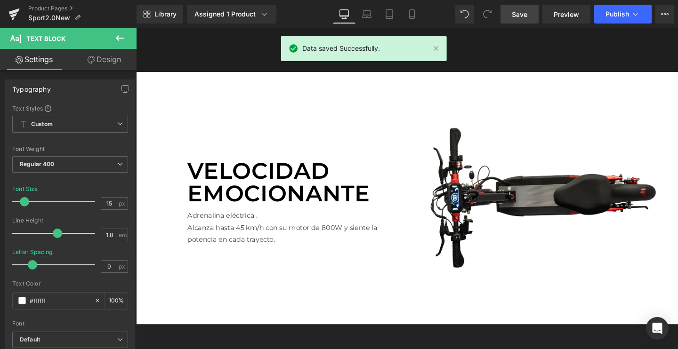
click at [402, 121] on div "Image" at bounding box center [553, 207] width 305 height 172
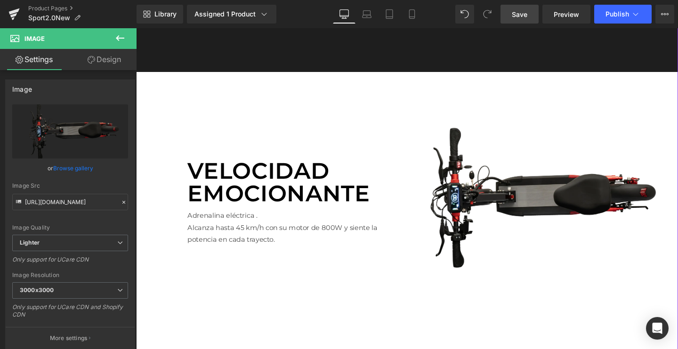
click at [130, 163] on div "Row You are previewing how the will restyle your page. You can not edit Element…" at bounding box center [339, 182] width 678 height 365
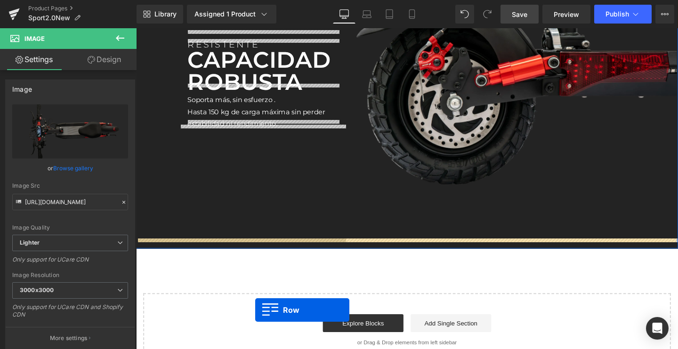
scroll to position [2129, 0]
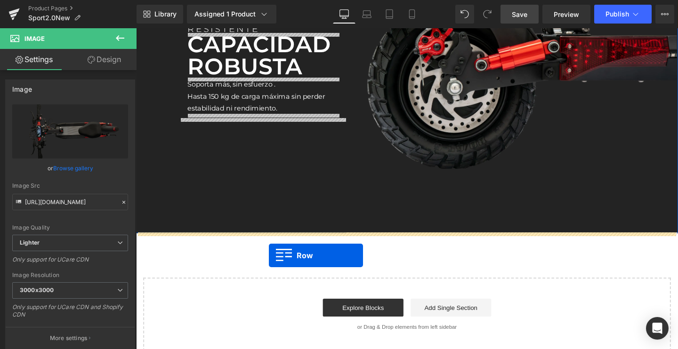
drag, startPoint x: 159, startPoint y: 76, endPoint x: 275, endPoint y: 267, distance: 223.7
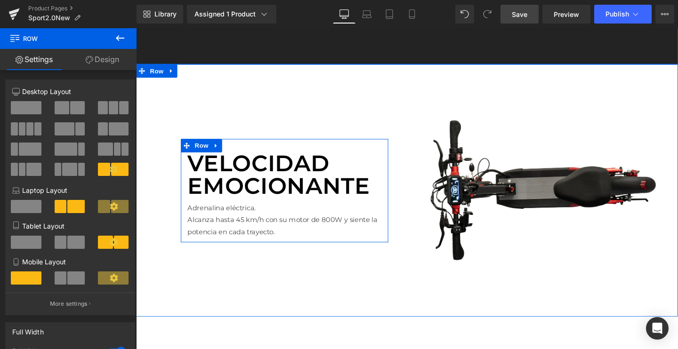
scroll to position [2284, 0]
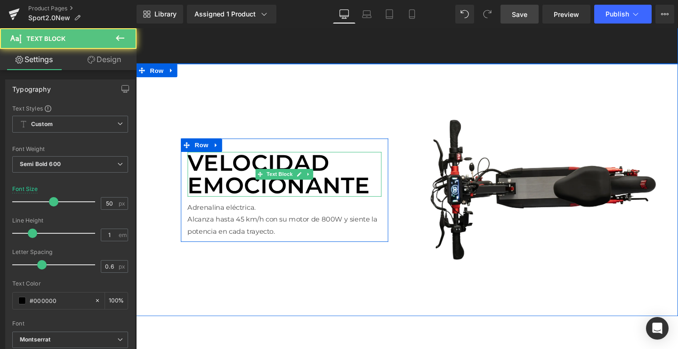
click at [254, 182] on p "Velocidad emocionante" at bounding box center [292, 181] width 204 height 47
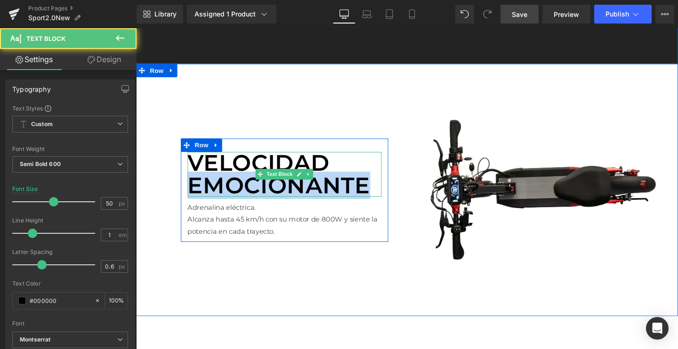
click at [254, 182] on p "Velocidad emocionante" at bounding box center [292, 181] width 204 height 47
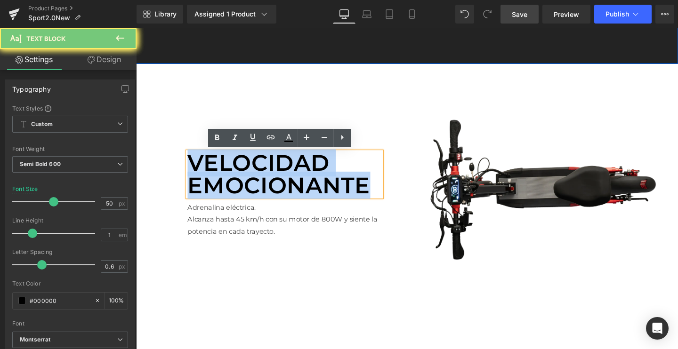
click at [254, 182] on p "Velocidad emocionante" at bounding box center [292, 181] width 204 height 47
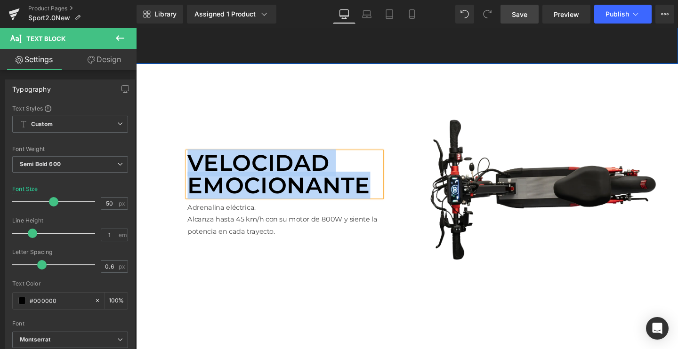
paste div
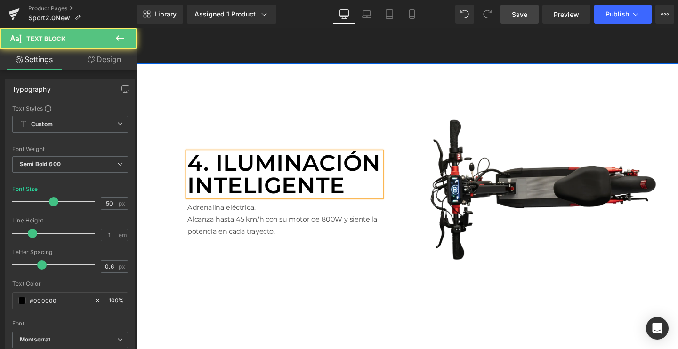
click at [220, 171] on p "4. Iluminación inteligente" at bounding box center [292, 181] width 204 height 47
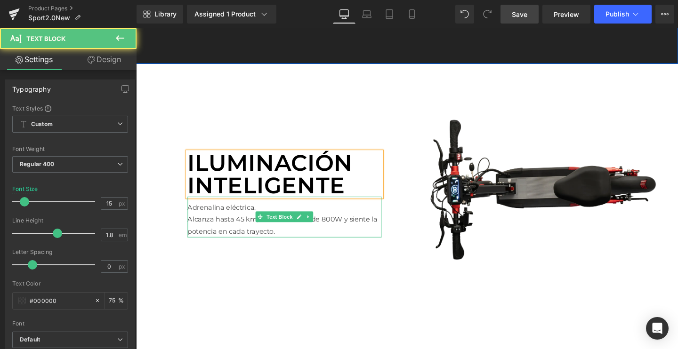
click at [209, 223] on p "Alcanza hasta 45 km/h con su motor de 800W y siente la potencia en cada trayect…" at bounding box center [292, 235] width 204 height 25
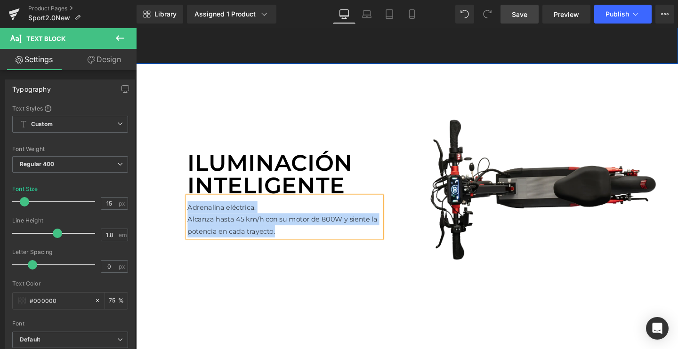
paste div
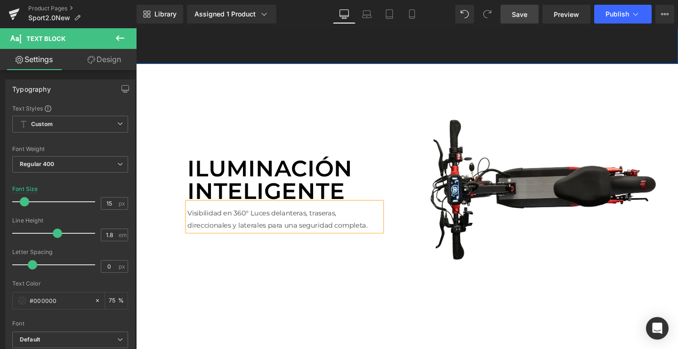
click at [254, 223] on p "Visibilidad en 360°Luces delanteras, traseras, direccionales y laterales para …" at bounding box center [292, 228] width 204 height 25
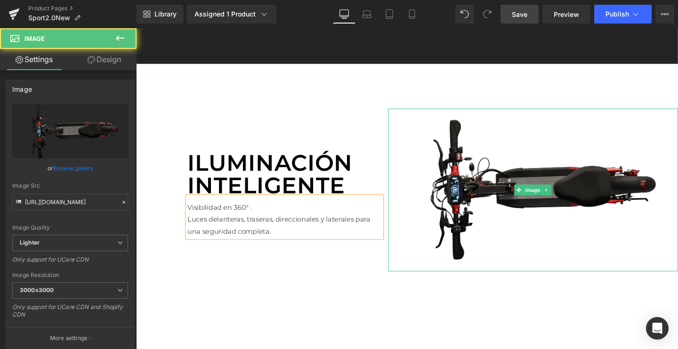
click at [490, 190] on img at bounding box center [553, 199] width 305 height 172
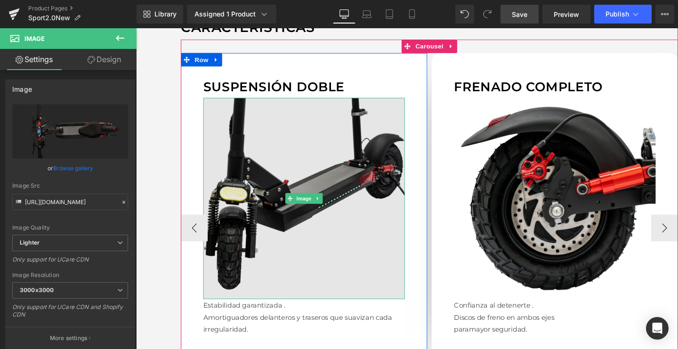
scroll to position [906, 0]
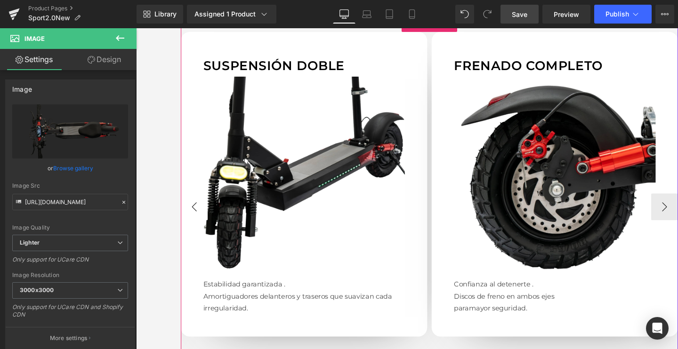
click at [195, 218] on button "‹" at bounding box center [197, 216] width 28 height 28
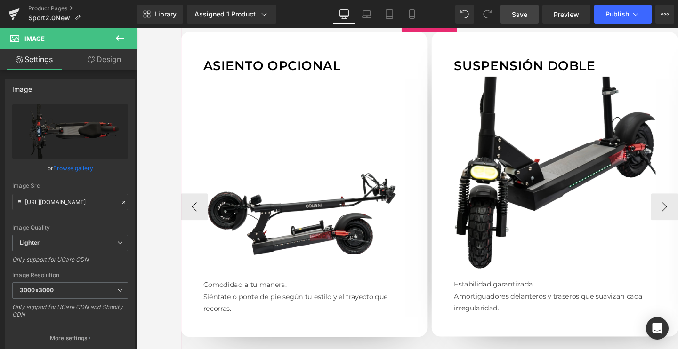
click at [280, 206] on img at bounding box center [313, 185] width 212 height 212
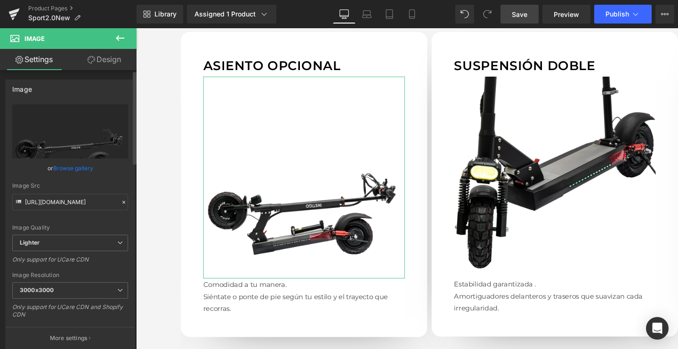
click at [74, 170] on link "Browse gallery" at bounding box center [73, 168] width 40 height 16
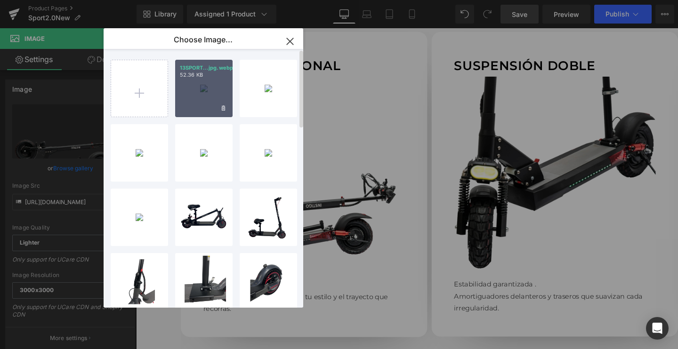
click at [205, 99] on div "13SPORT...jpg.webp 52.36 KB" at bounding box center [203, 88] width 57 height 57
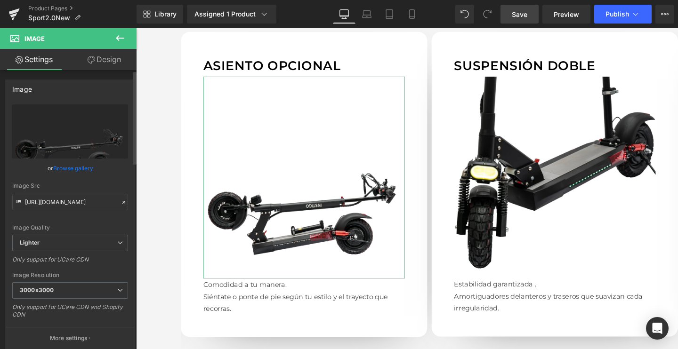
click at [79, 164] on link "Browse gallery" at bounding box center [73, 168] width 40 height 16
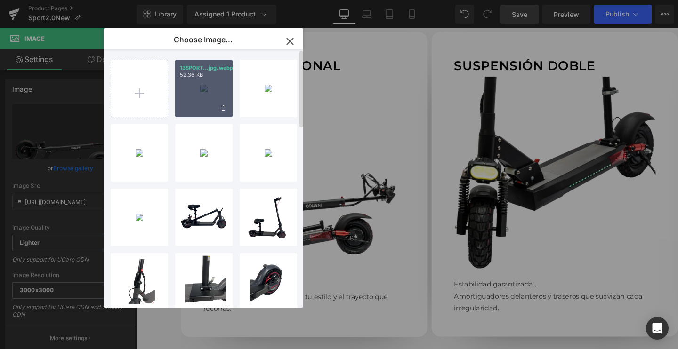
click at [187, 90] on div "13SPORT...jpg.webp 52.36 KB" at bounding box center [203, 88] width 57 height 57
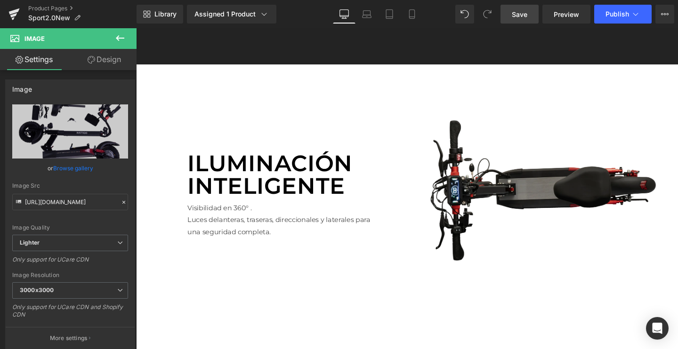
scroll to position [2315, 0]
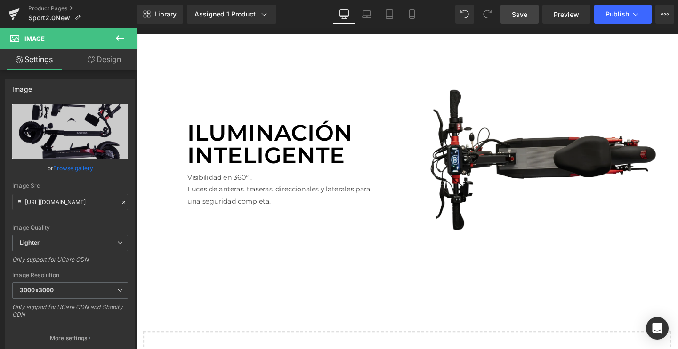
click at [520, 160] on img at bounding box center [553, 167] width 305 height 172
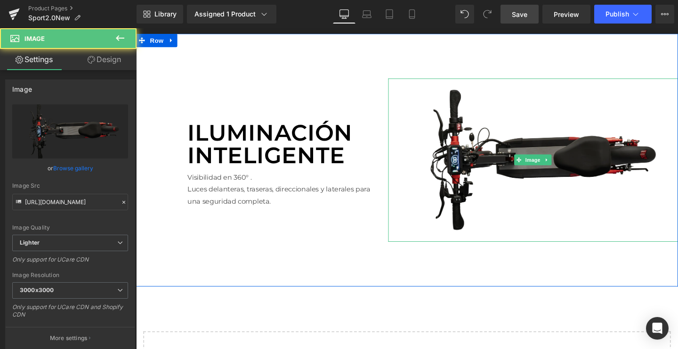
click at [524, 188] on img at bounding box center [553, 167] width 305 height 172
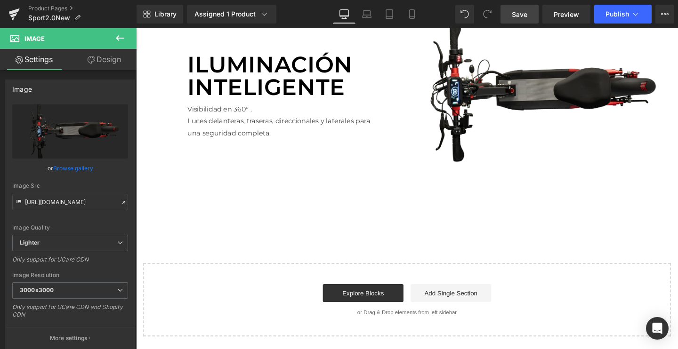
scroll to position [2329, 0]
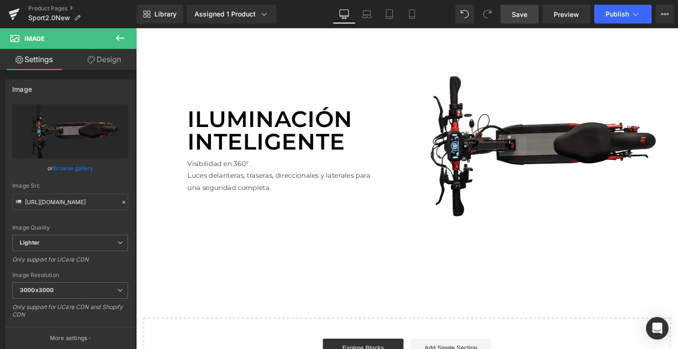
click at [499, 164] on img at bounding box center [553, 153] width 305 height 172
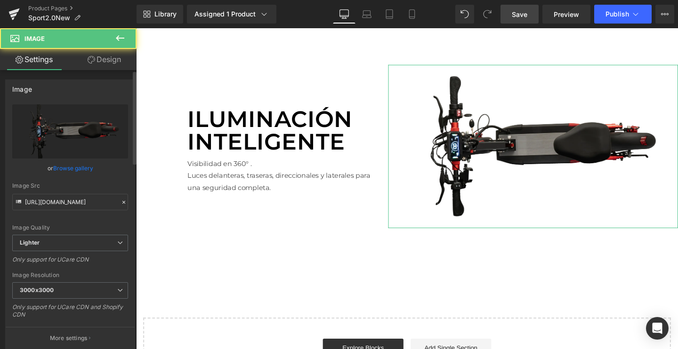
click at [75, 171] on link "Browse gallery" at bounding box center [73, 168] width 40 height 16
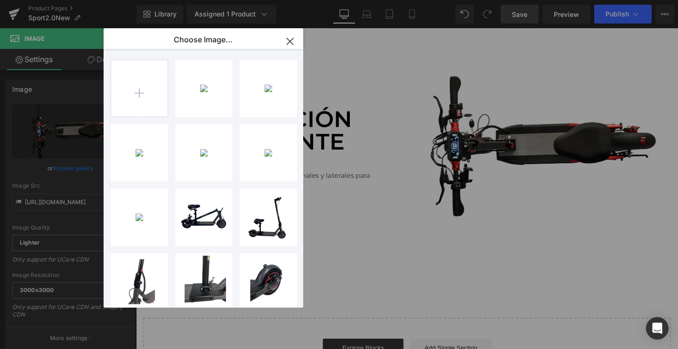
type input "C:\fakepath\E-3.webp"
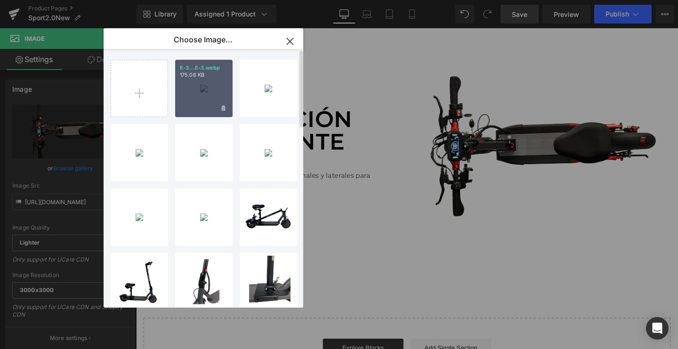
click at [209, 100] on div "E-3...E-3.webp 175.06 KB" at bounding box center [203, 88] width 57 height 57
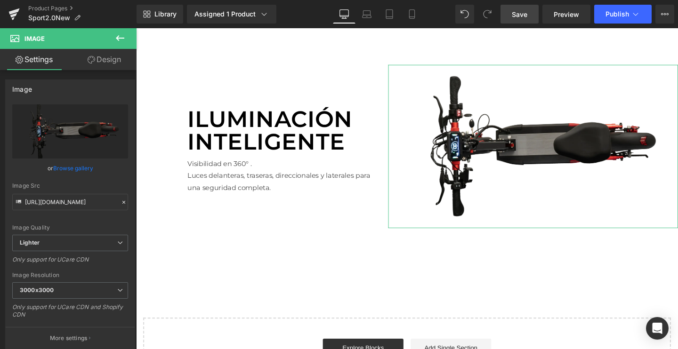
click at [87, 169] on link "Browse gallery" at bounding box center [73, 168] width 40 height 16
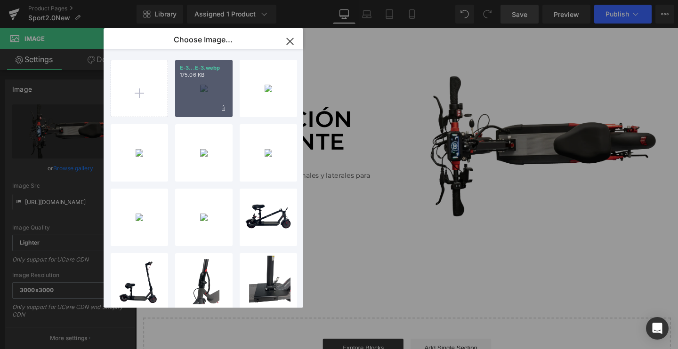
click at [206, 95] on div "E-3...E-3.webp 175.06 KB" at bounding box center [203, 88] width 57 height 57
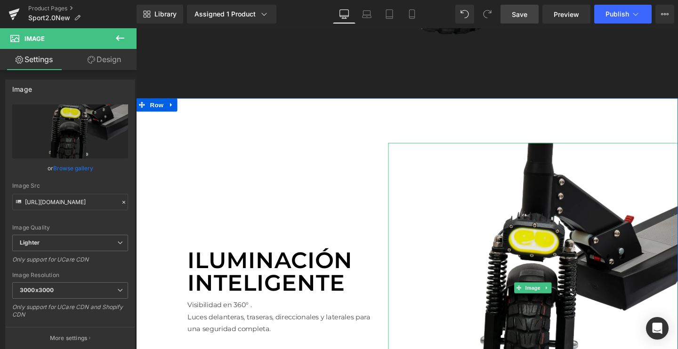
scroll to position [2241, 0]
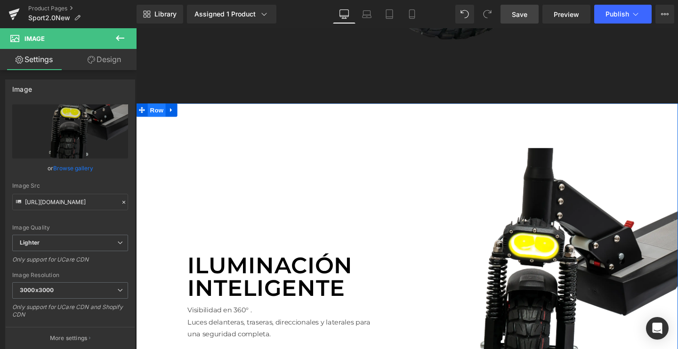
click at [158, 114] on span "Row" at bounding box center [157, 114] width 19 height 14
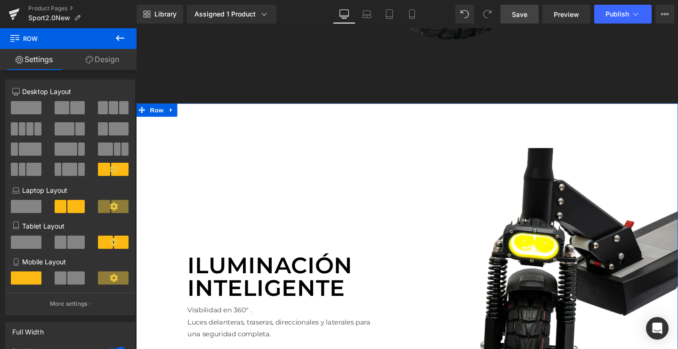
click at [107, 57] on link "Design" at bounding box center [102, 59] width 68 height 21
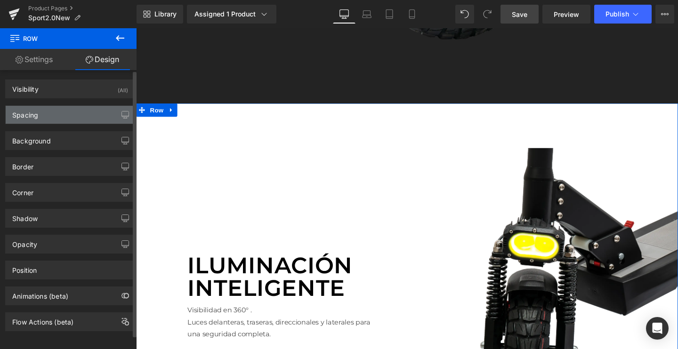
click at [41, 113] on div "Spacing" at bounding box center [70, 115] width 129 height 18
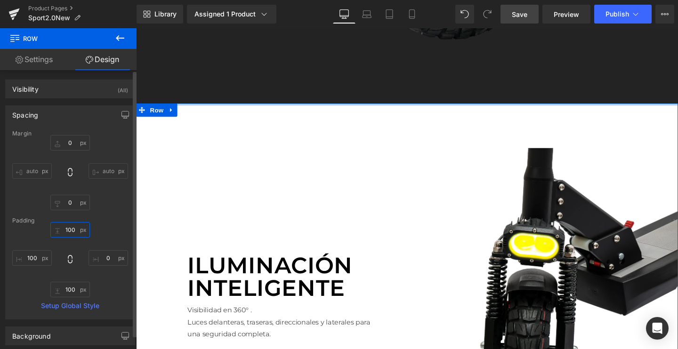
click at [71, 233] on input "100" at bounding box center [70, 230] width 40 height 16
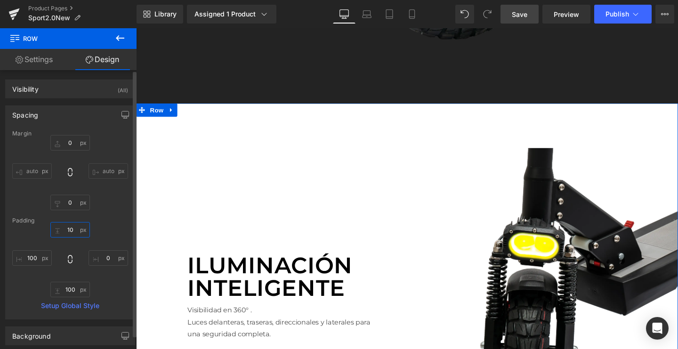
type input "1"
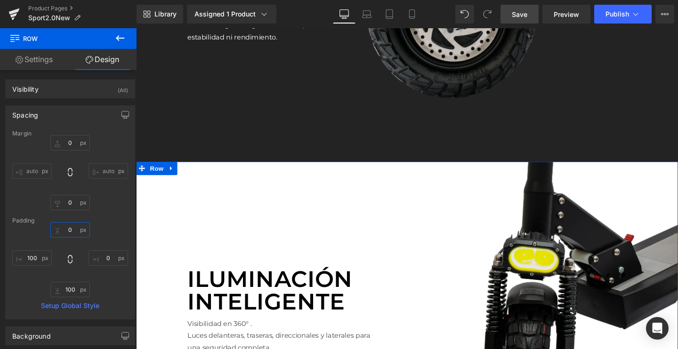
scroll to position [2186, 0]
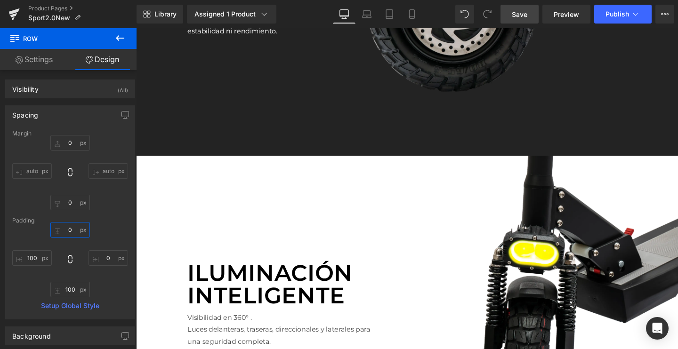
type input "0"
click at [519, 11] on span "Save" at bounding box center [520, 14] width 16 height 10
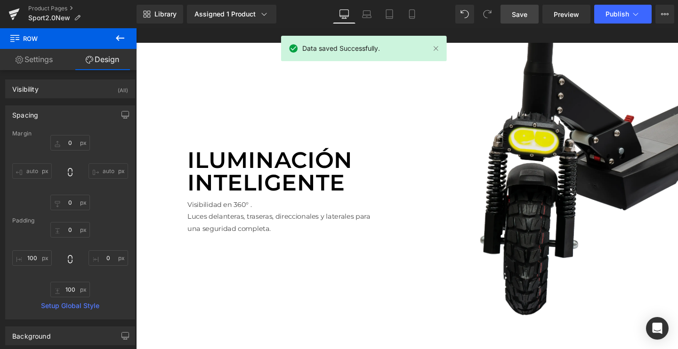
scroll to position [2310, 0]
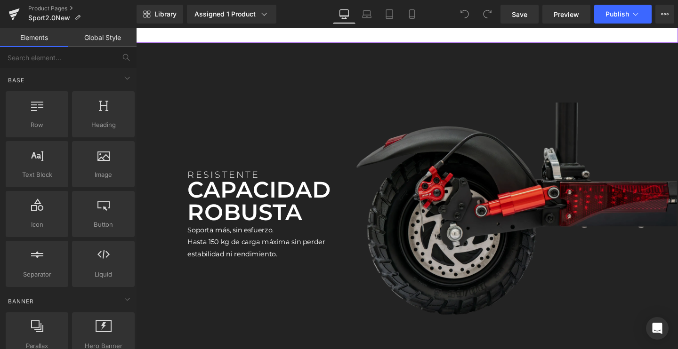
scroll to position [1959, 0]
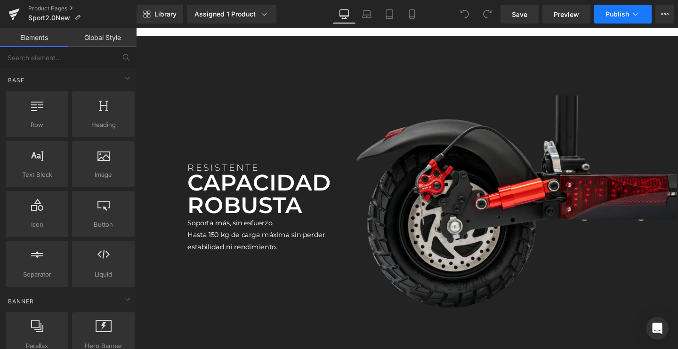
click at [604, 13] on button "Publish" at bounding box center [622, 14] width 57 height 19
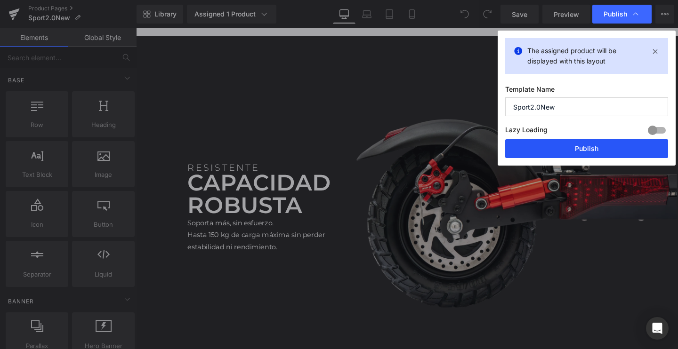
click at [530, 147] on button "Publish" at bounding box center [586, 148] width 163 height 19
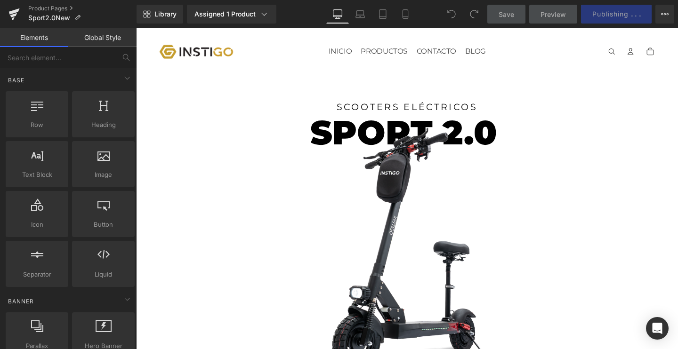
scroll to position [0, 0]
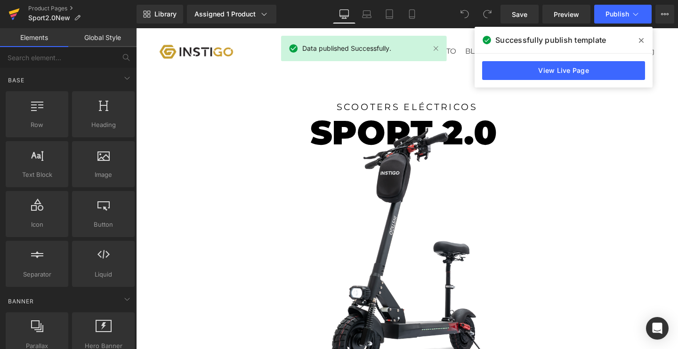
click at [16, 12] on icon at bounding box center [14, 11] width 11 height 6
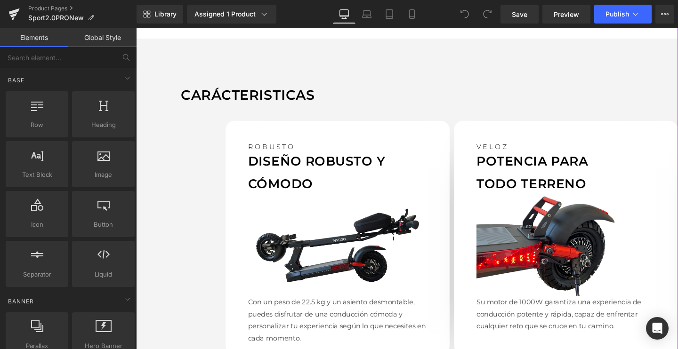
scroll to position [846, 0]
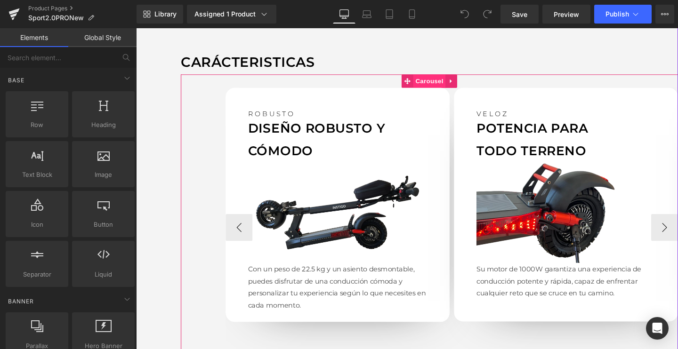
click at [443, 77] on span "Carousel" at bounding box center [444, 84] width 34 height 14
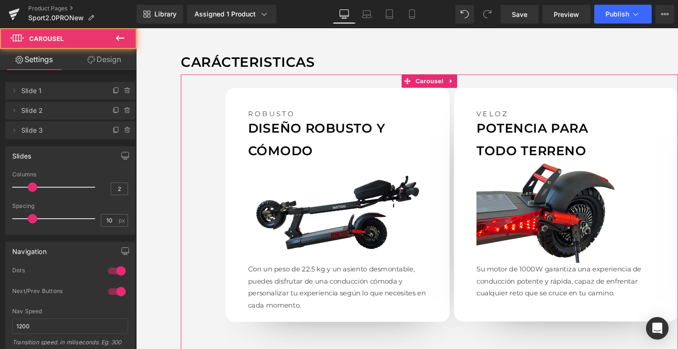
click at [103, 70] on link "Design" at bounding box center [104, 59] width 68 height 21
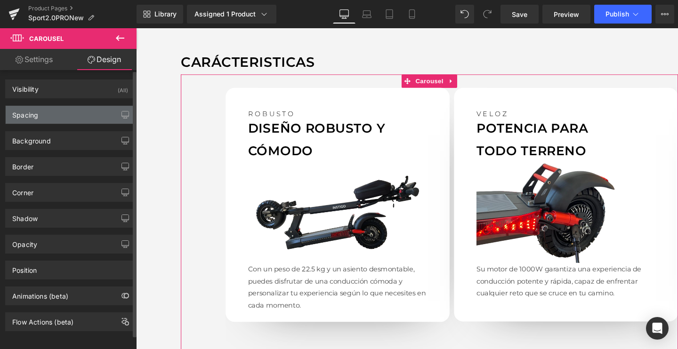
click at [51, 118] on div "Spacing" at bounding box center [70, 115] width 129 height 18
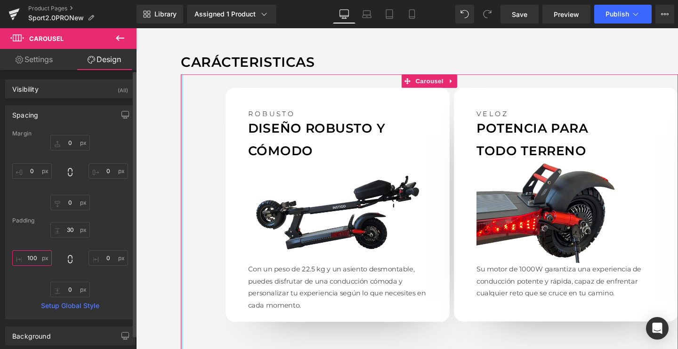
click at [38, 258] on input "100" at bounding box center [32, 258] width 40 height 16
type input "1"
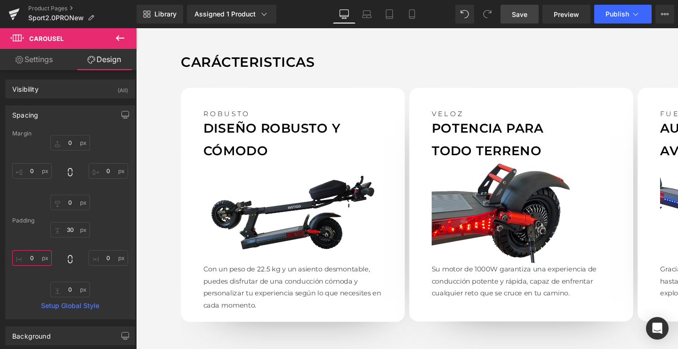
type input "0"
click at [528, 12] on link "Save" at bounding box center [519, 14] width 38 height 19
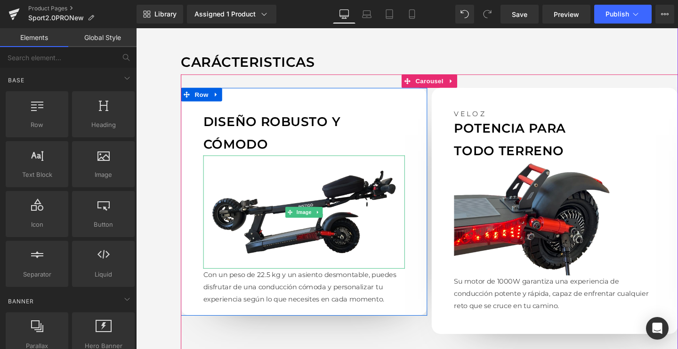
click at [221, 216] on img at bounding box center [313, 221] width 212 height 119
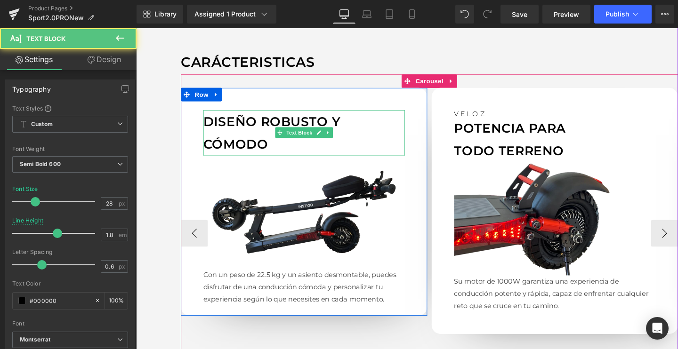
click at [275, 121] on p "DISEÑO ROBUSTO Y CÓMODO" at bounding box center [313, 138] width 212 height 48
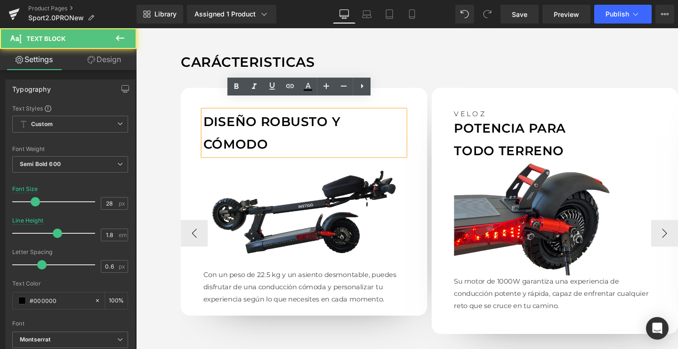
click at [230, 121] on p "DISEÑO ROBUSTO Y CÓMODO" at bounding box center [313, 138] width 212 height 48
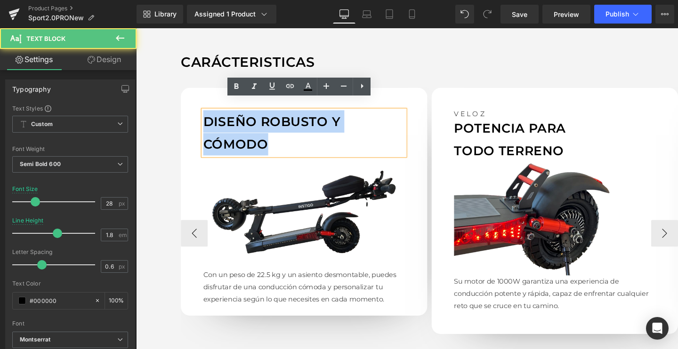
click at [230, 121] on p "DISEÑO ROBUSTO Y CÓMODO" at bounding box center [313, 138] width 212 height 48
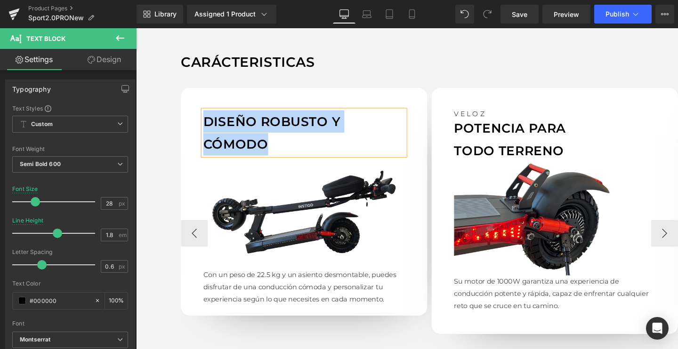
paste div
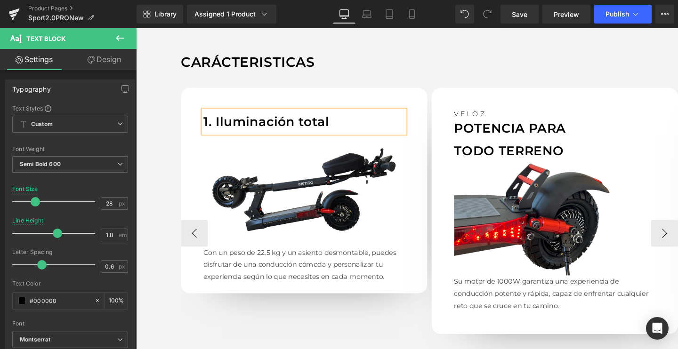
click at [217, 114] on p "1. Iluminación total" at bounding box center [313, 126] width 212 height 24
click at [251, 116] on p "Iluminación total" at bounding box center [313, 126] width 212 height 24
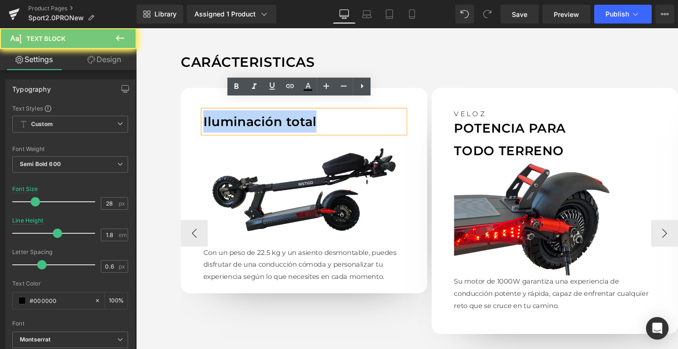
click at [251, 116] on p "Iluminación total" at bounding box center [313, 126] width 212 height 24
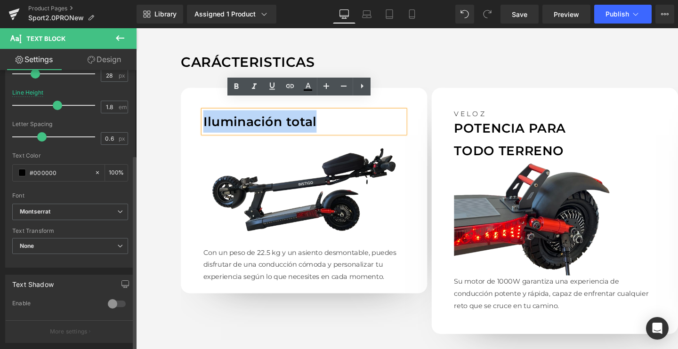
scroll to position [154, 0]
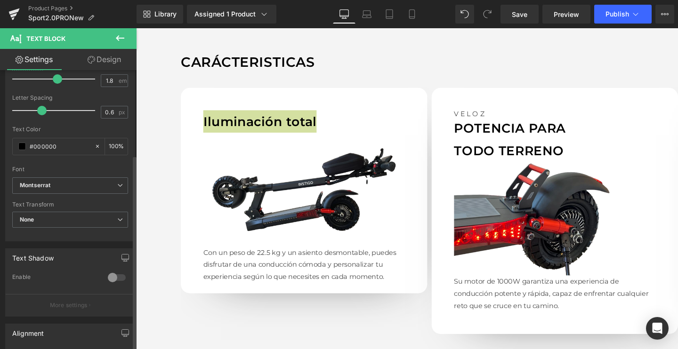
click at [36, 210] on div "Text Transform None None Uppercase Lowercase Capitalize" at bounding box center [70, 220] width 116 height 38
click at [34, 218] on b "None" at bounding box center [27, 219] width 15 height 7
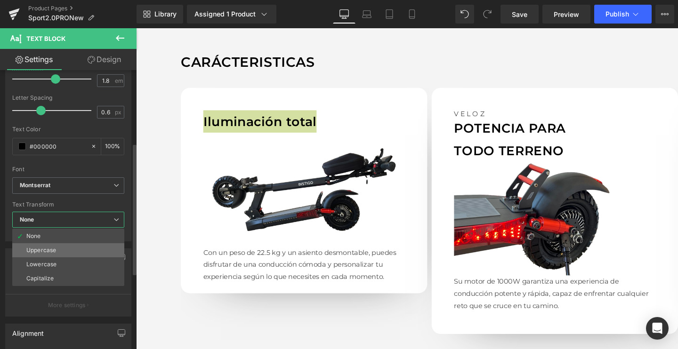
click at [32, 249] on div "Uppercase" at bounding box center [41, 250] width 30 height 7
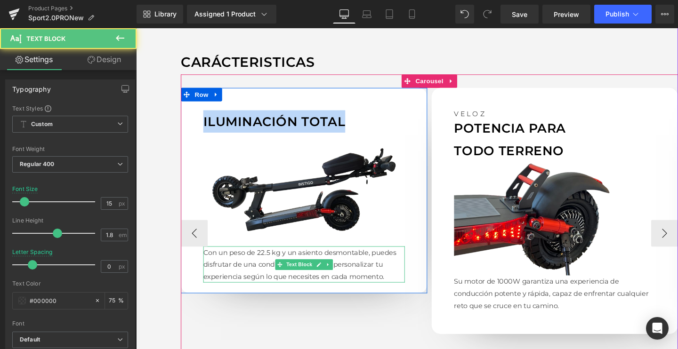
click at [249, 260] on p "Con un peso de 22.5 kg y un asiento desmontable, puedes disfrutar de una conduc…" at bounding box center [313, 277] width 212 height 38
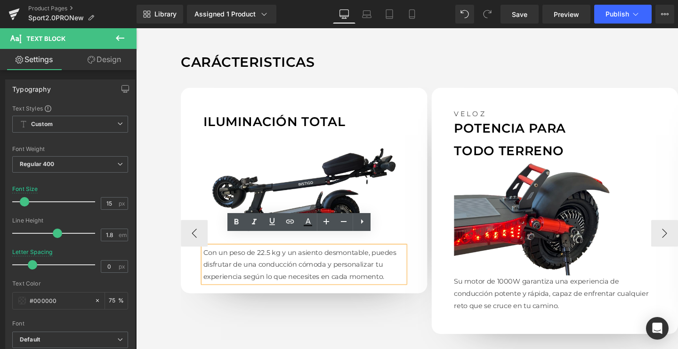
click at [217, 270] on p "Con un peso de 22.5 kg y un asiento desmontable, puedes disfrutar de una conduc…" at bounding box center [313, 277] width 212 height 38
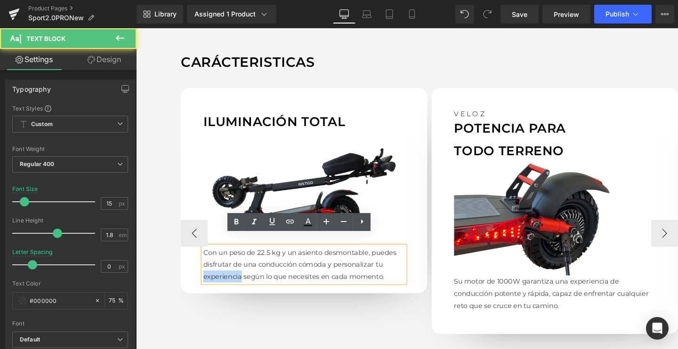
click at [217, 270] on p "Con un peso de 22.5 kg y un asiento desmontable, puedes disfrutar de una conduc…" at bounding box center [313, 277] width 212 height 38
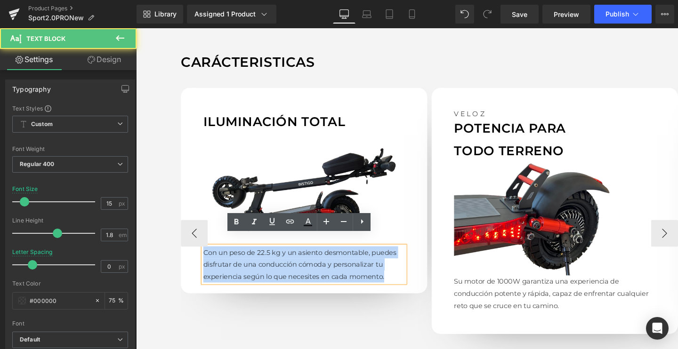
click at [217, 270] on p "Con un peso de 22.5 kg y un asiento desmontable, puedes disfrutar de una conduc…" at bounding box center [313, 277] width 212 height 38
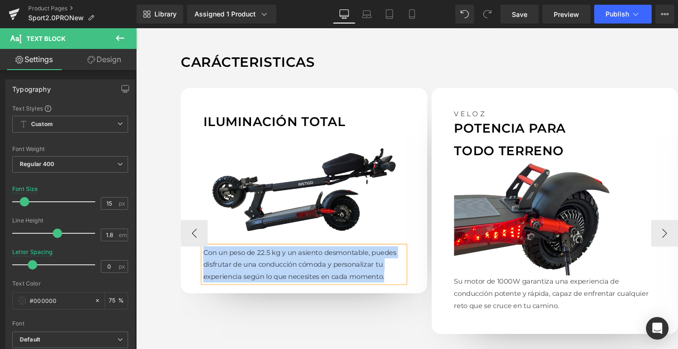
paste div
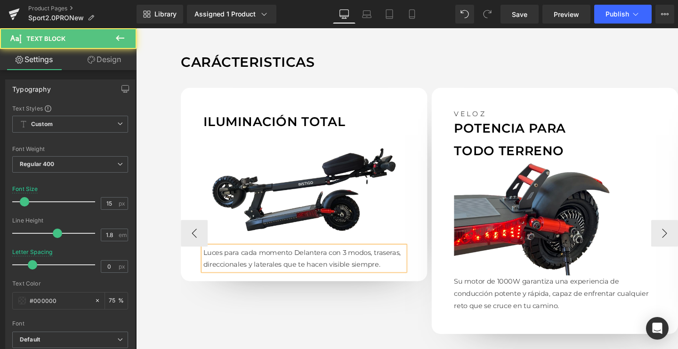
click at [299, 258] on p "Luces para cada momentoDelantera con 3 modos, traseras, direccionales y latera…" at bounding box center [313, 270] width 212 height 25
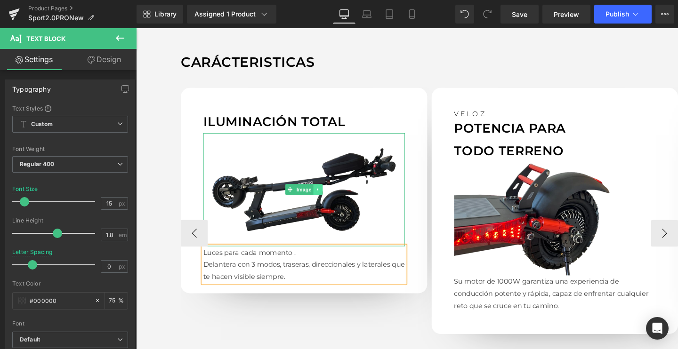
click at [325, 195] on icon at bounding box center [327, 198] width 5 height 6
click at [310, 195] on icon at bounding box center [312, 198] width 5 height 6
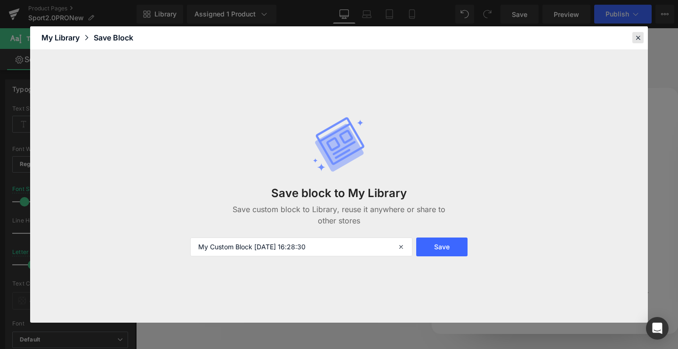
click at [633, 42] on div at bounding box center [637, 37] width 11 height 11
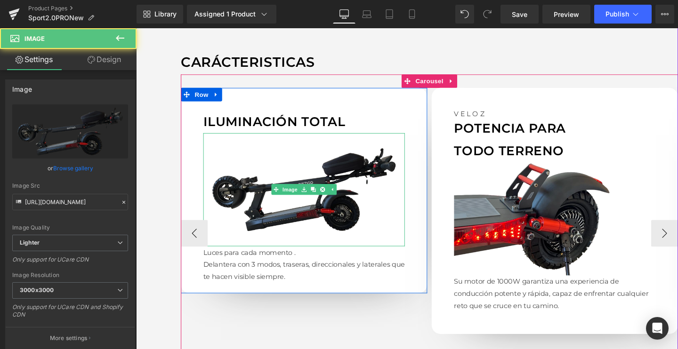
click at [261, 179] on img at bounding box center [313, 197] width 212 height 119
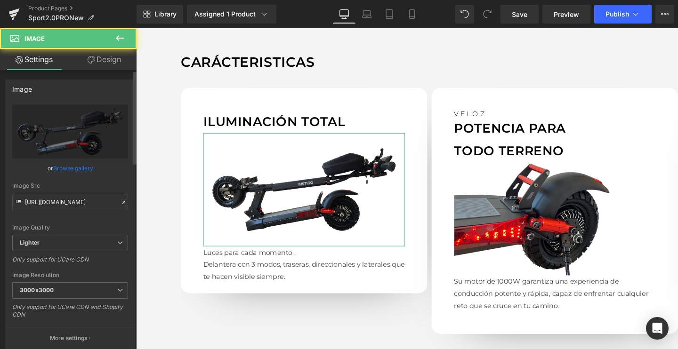
click at [75, 167] on link "Browse gallery" at bounding box center [73, 168] width 40 height 16
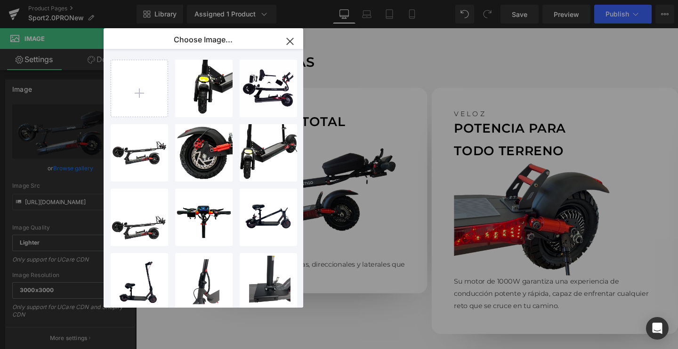
type input "C:\fakepath\E-3.5_2048x2048.webp.png"
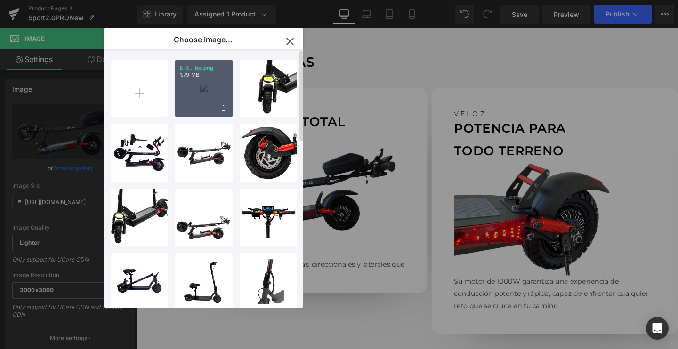
click at [200, 94] on div "E-3...bp.png 1.79 MB" at bounding box center [203, 88] width 57 height 57
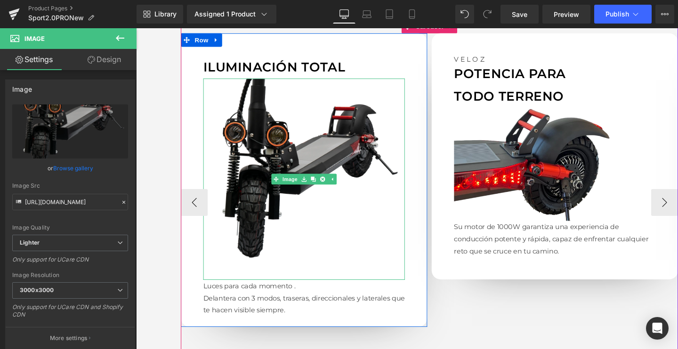
scroll to position [919, 0]
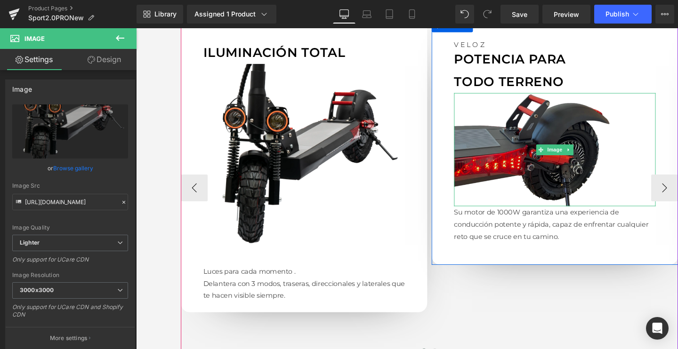
click at [518, 121] on img at bounding box center [576, 156] width 212 height 119
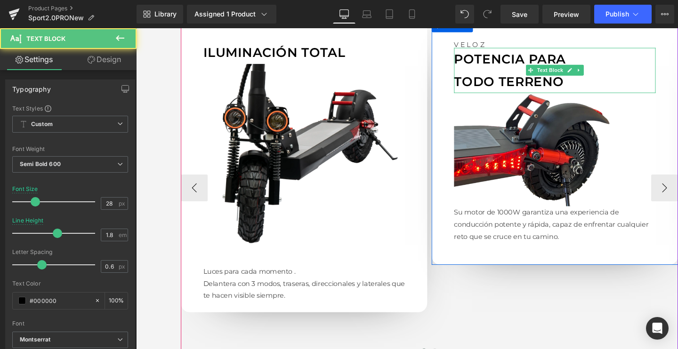
click at [494, 56] on p "POTENCIA PARA" at bounding box center [576, 61] width 212 height 24
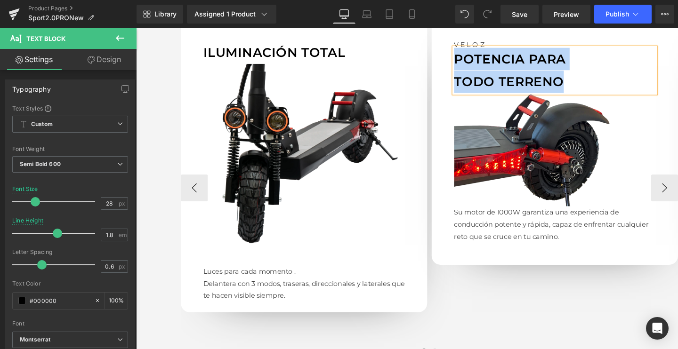
paste div
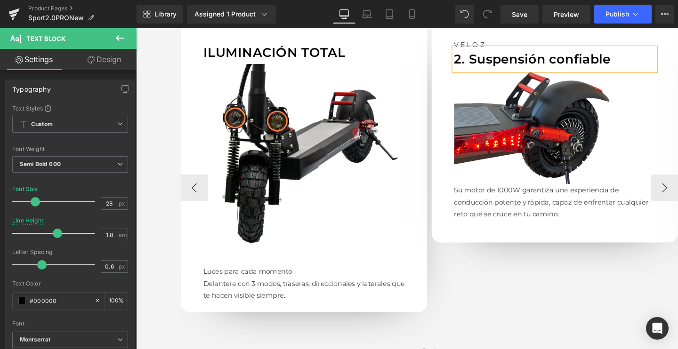
click at [488, 52] on p "2. Suspensión confiable" at bounding box center [576, 61] width 212 height 24
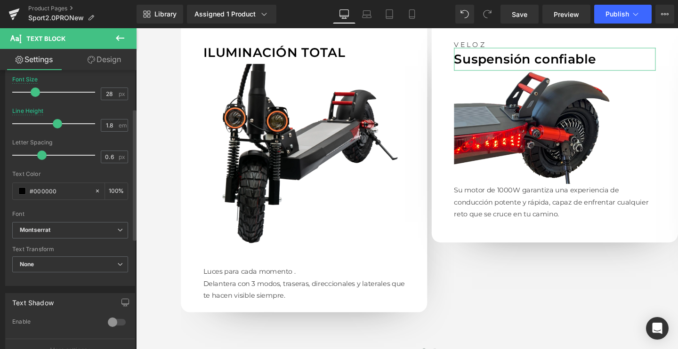
scroll to position [117, 0]
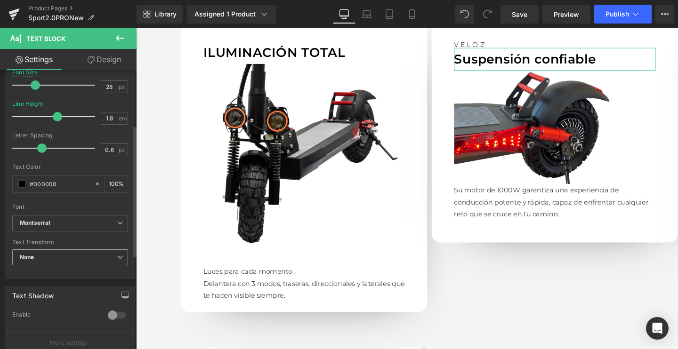
click at [42, 256] on span "None" at bounding box center [70, 257] width 116 height 16
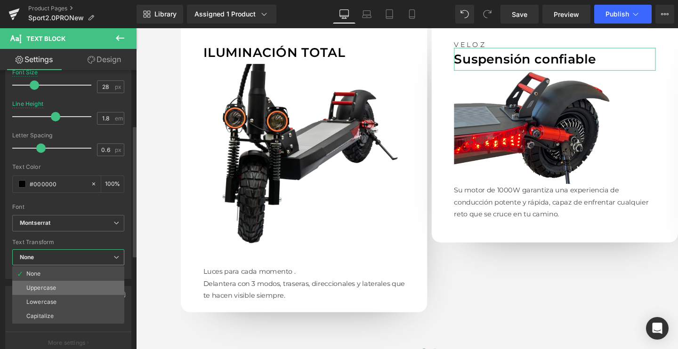
click at [42, 288] on div "Uppercase" at bounding box center [41, 288] width 30 height 7
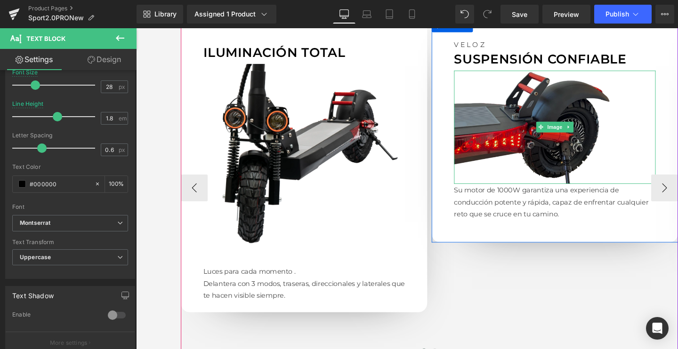
scroll to position [892, 0]
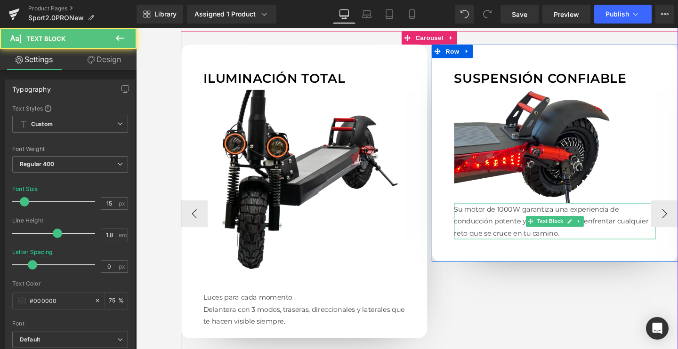
click at [513, 212] on p "Su motor de 1000W garantiza una experiencia de conducción potente y rápida, cap…" at bounding box center [576, 231] width 212 height 38
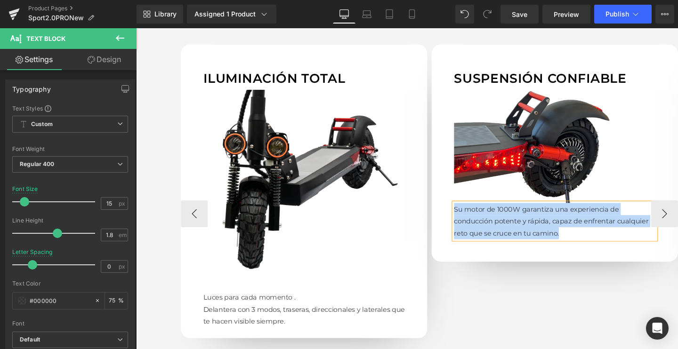
paste div
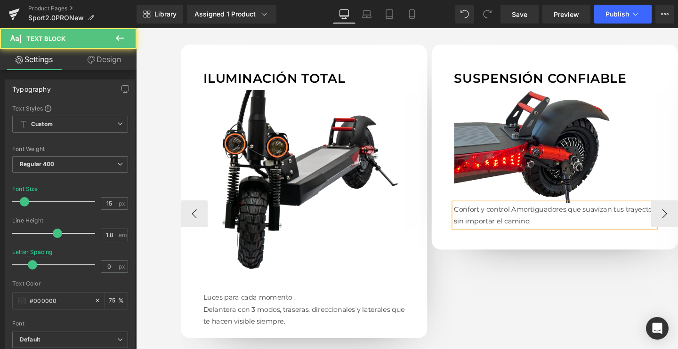
click at [529, 212] on p "Confort y controlAmortiguadores que suavizan tus trayectos sin importar el cam…" at bounding box center [576, 224] width 212 height 25
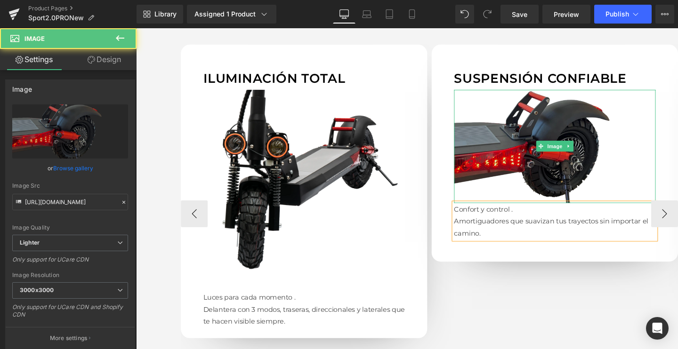
click at [531, 134] on img at bounding box center [576, 152] width 212 height 119
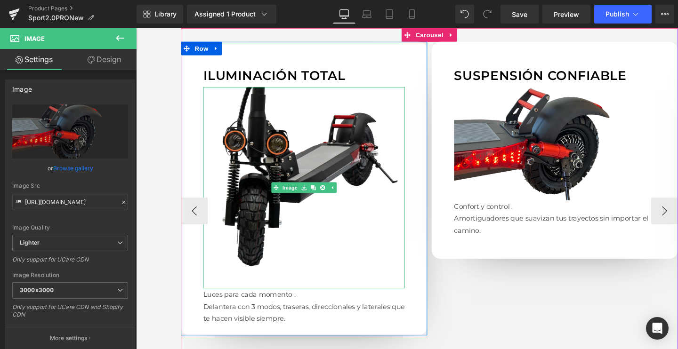
scroll to position [894, 0]
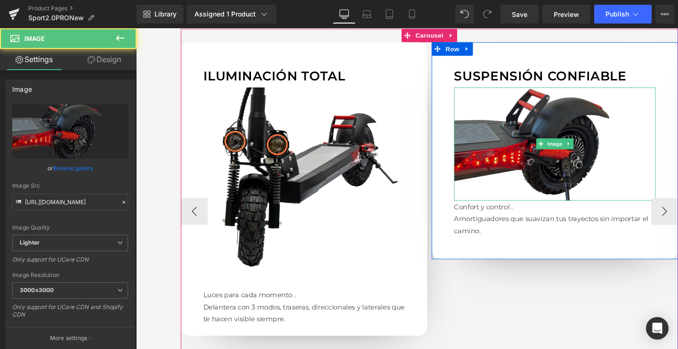
click at [547, 160] on img at bounding box center [576, 149] width 212 height 119
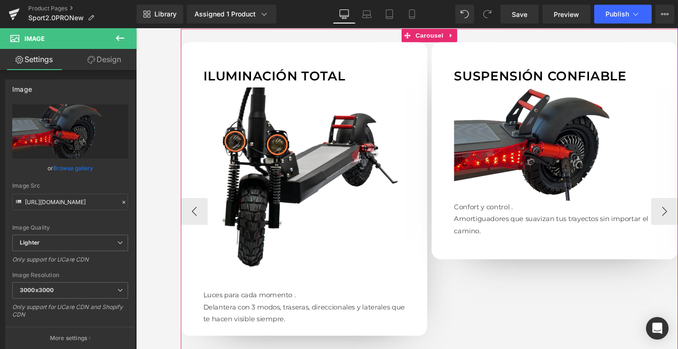
click at [545, 142] on img at bounding box center [576, 149] width 212 height 119
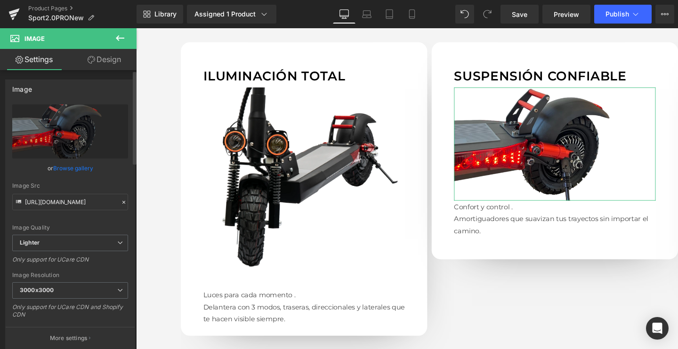
click at [75, 172] on link "Browse gallery" at bounding box center [73, 168] width 40 height 16
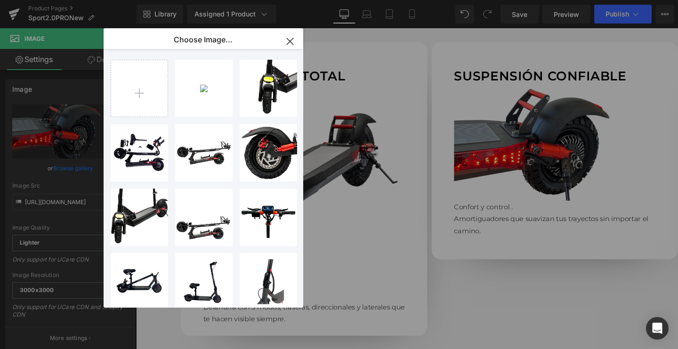
type input "C:\fakepath\06 2.webp"
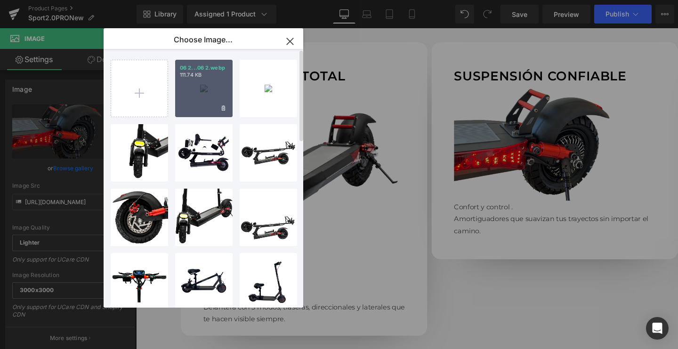
click at [198, 81] on div "06 2...06 2.webp 111.74 KB" at bounding box center [203, 88] width 57 height 57
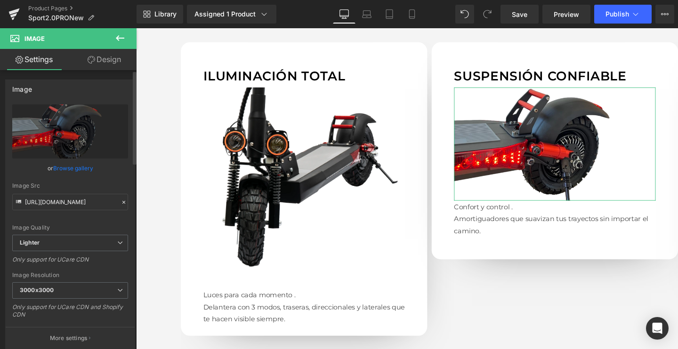
click at [56, 167] on link "Browse gallery" at bounding box center [73, 168] width 40 height 16
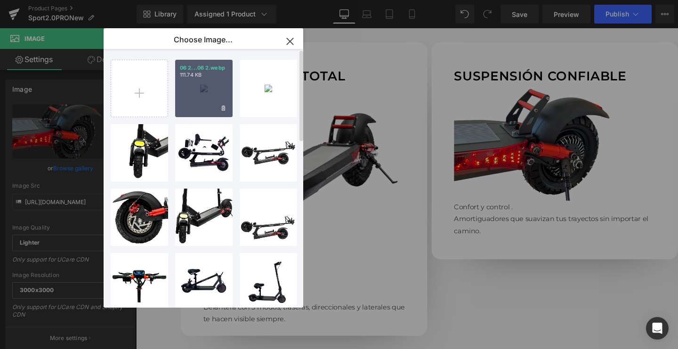
click at [197, 102] on div "06 2...06 2.webp 111.74 KB" at bounding box center [203, 88] width 57 height 57
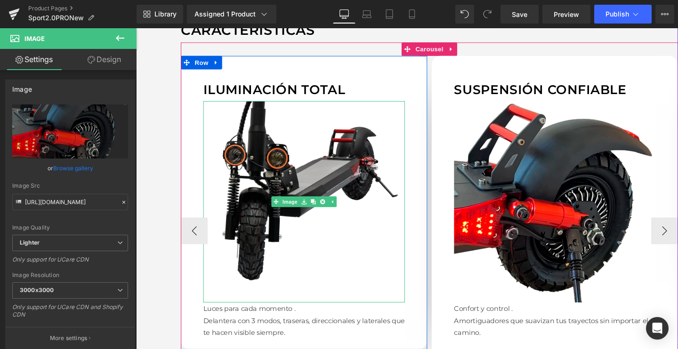
scroll to position [878, 0]
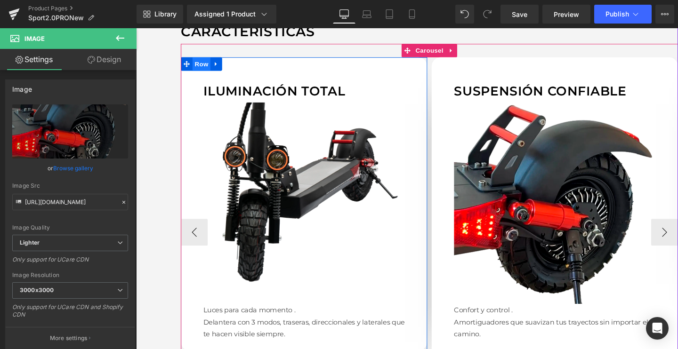
click at [197, 59] on span "Row" at bounding box center [204, 66] width 19 height 14
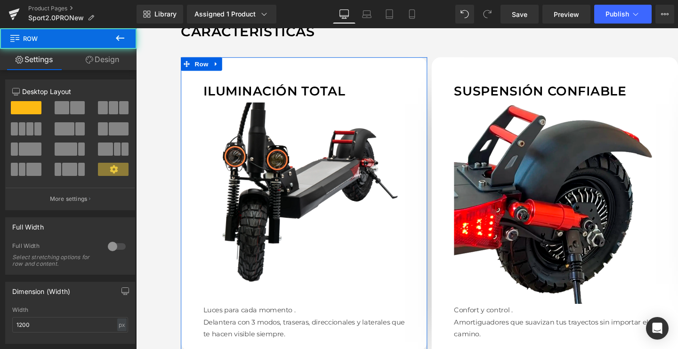
click at [94, 61] on link "Design" at bounding box center [102, 59] width 68 height 21
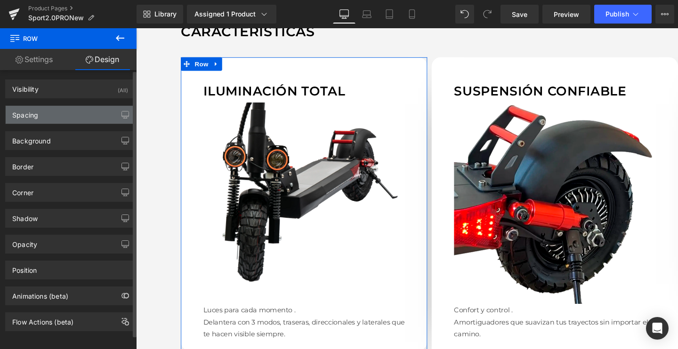
click at [51, 121] on div "Spacing" at bounding box center [70, 115] width 129 height 18
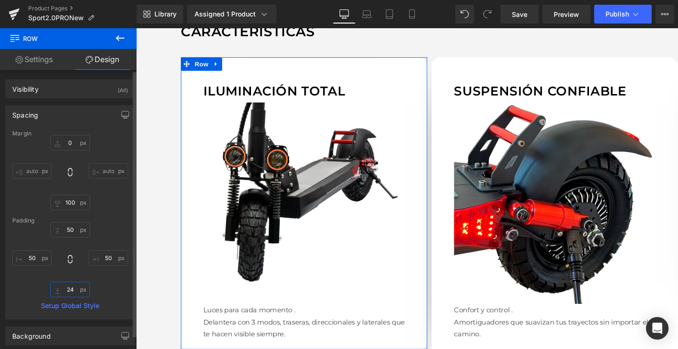
click at [72, 289] on input "24" at bounding box center [70, 290] width 40 height 16
type input "2"
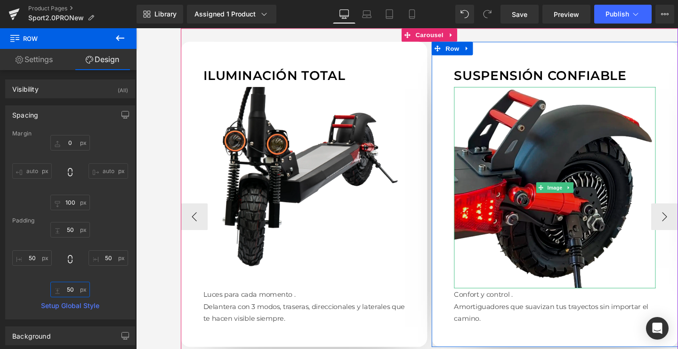
scroll to position [900, 0]
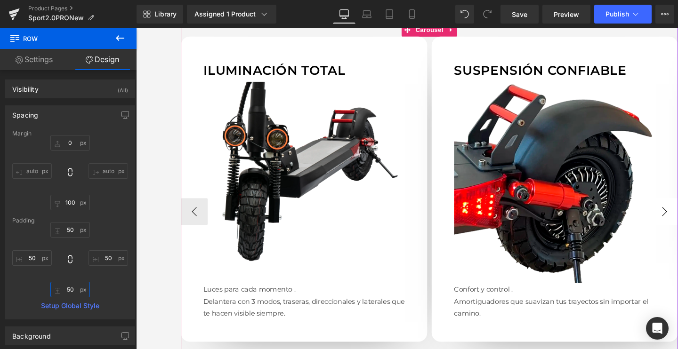
type input "50"
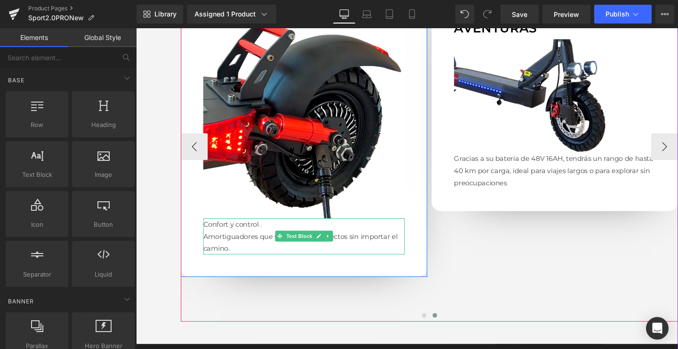
scroll to position [970, 0]
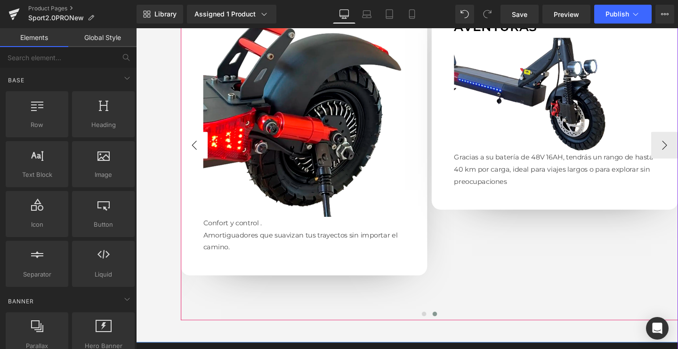
click at [197, 145] on button "‹" at bounding box center [197, 151] width 28 height 28
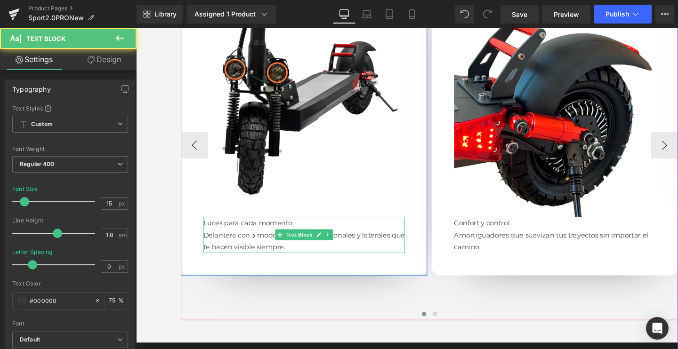
click at [236, 227] on p "Luces para cada momento." at bounding box center [313, 233] width 212 height 13
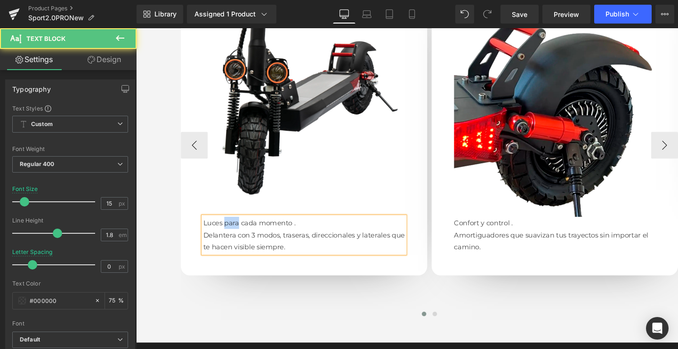
click at [236, 227] on p "Luces para cada momento." at bounding box center [313, 233] width 212 height 13
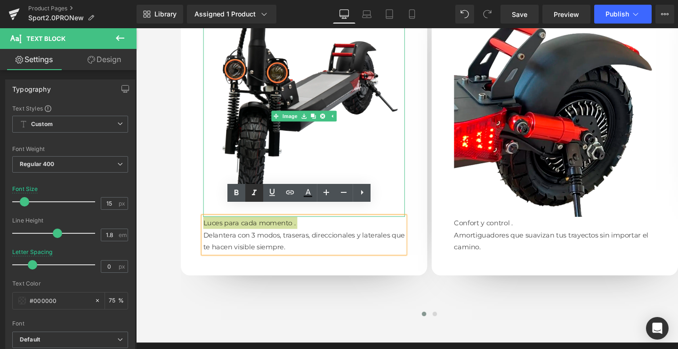
click at [254, 193] on icon at bounding box center [254, 193] width 5 height 6
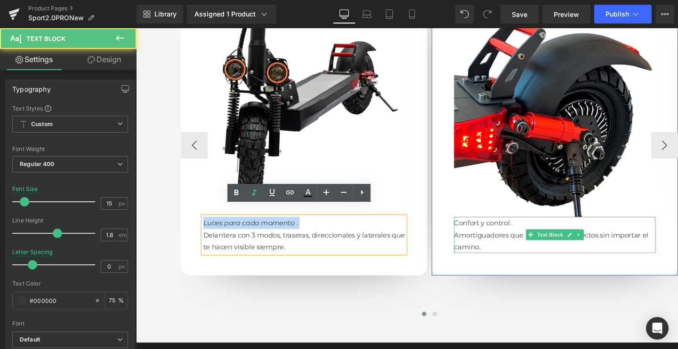
click at [496, 227] on p "Confort y control." at bounding box center [576, 233] width 212 height 13
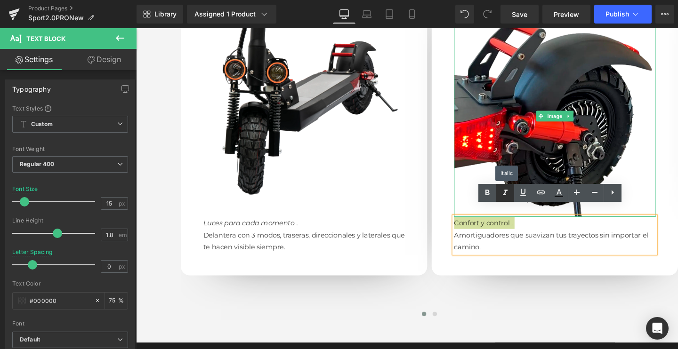
click at [500, 192] on icon at bounding box center [504, 192] width 11 height 11
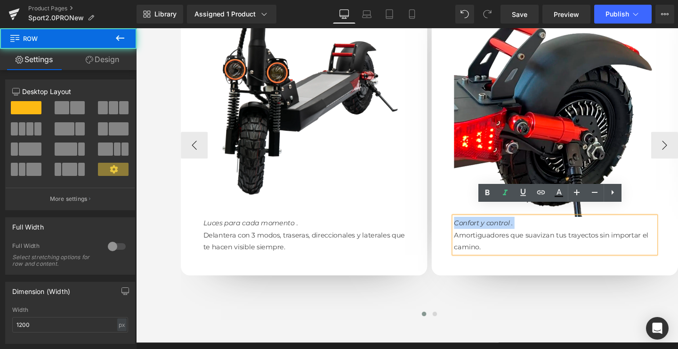
click at [460, 179] on div "Suspensión confiable Text Block Image Confort y control. Amortiguadores que su…" at bounding box center [576, 128] width 259 height 321
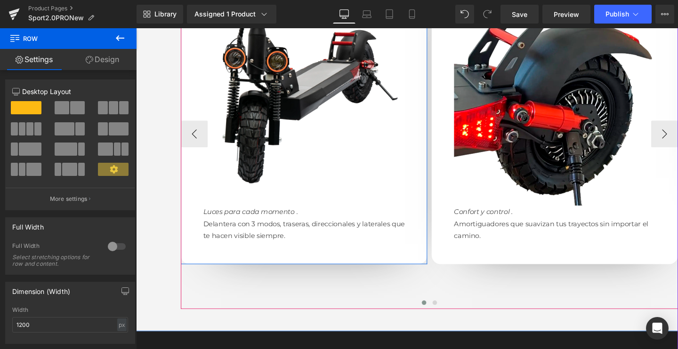
scroll to position [982, 0]
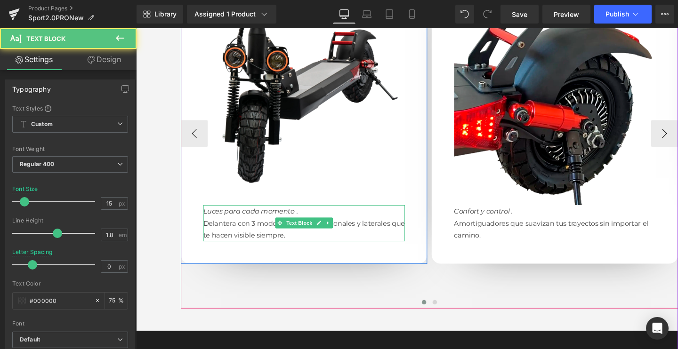
click at [240, 216] on icon "Luces para cada momento." at bounding box center [256, 220] width 99 height 9
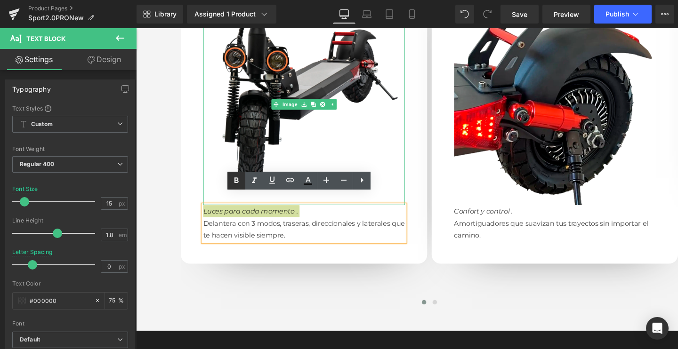
click at [239, 180] on icon at bounding box center [236, 180] width 11 height 11
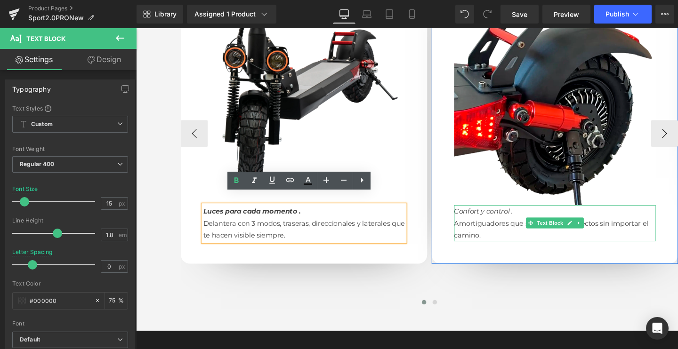
click at [499, 216] on icon "Confort y control." at bounding box center [501, 220] width 62 height 9
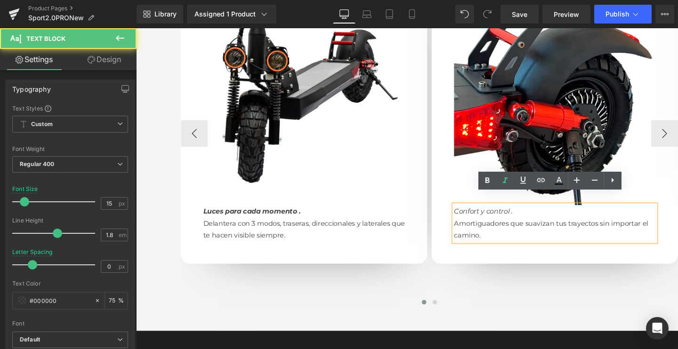
click at [499, 216] on icon "Confort y control." at bounding box center [501, 220] width 62 height 9
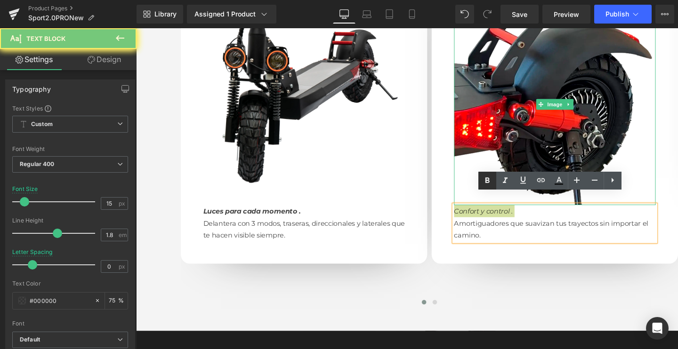
click at [487, 186] on icon at bounding box center [487, 180] width 11 height 11
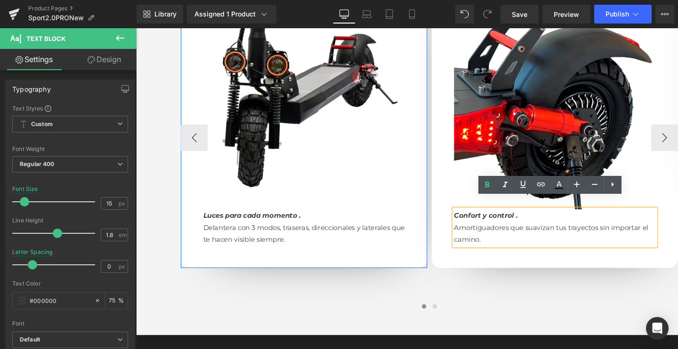
scroll to position [978, 0]
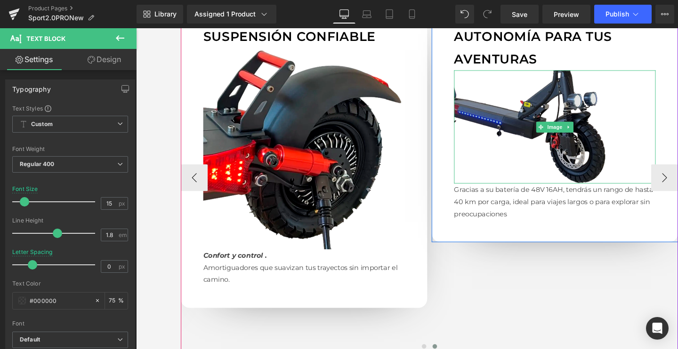
scroll to position [865, 0]
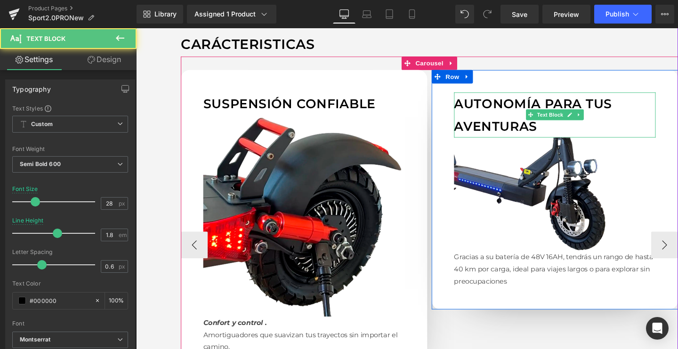
click at [500, 96] on p "AUTONOMÍA PARA TUS AVENTURAS" at bounding box center [576, 120] width 212 height 48
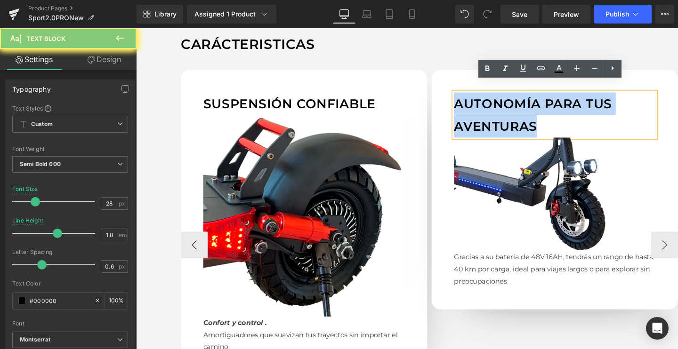
click at [500, 96] on p "AUTONOMÍA PARA TUS AVENTURAS" at bounding box center [576, 120] width 212 height 48
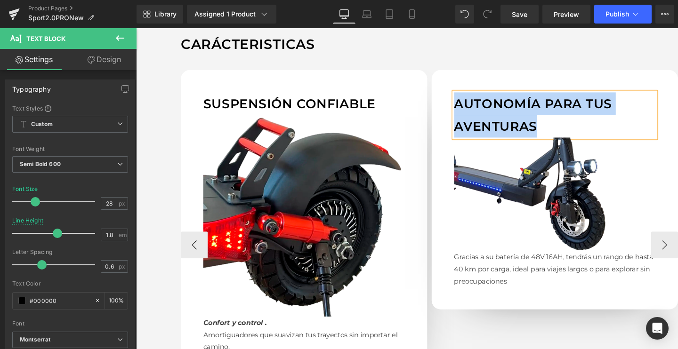
paste div
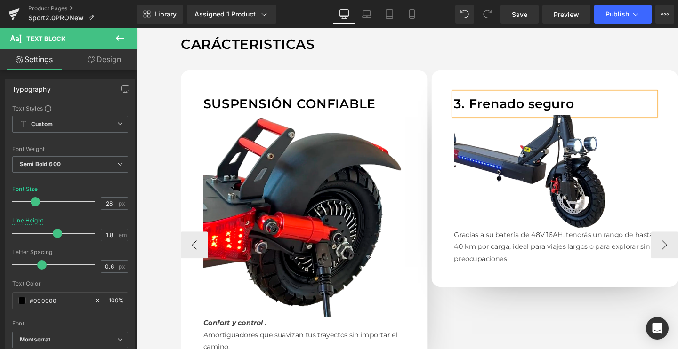
click at [486, 96] on p "3. Frenado seguro" at bounding box center [576, 108] width 212 height 24
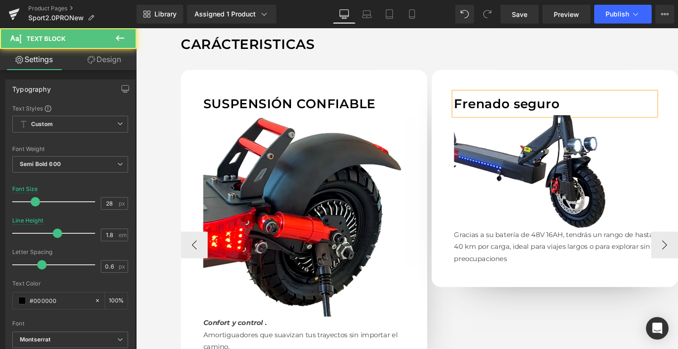
click at [491, 96] on p "Frenado seguro" at bounding box center [576, 108] width 212 height 24
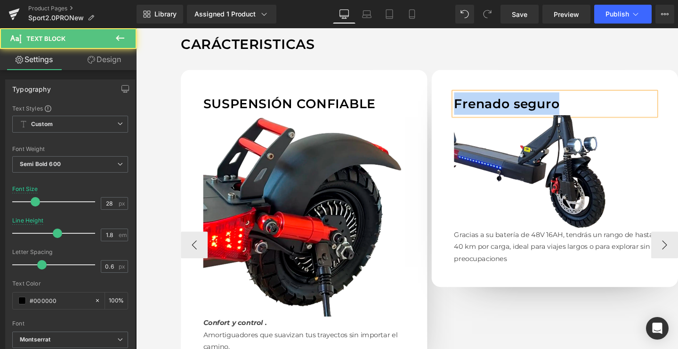
click at [491, 96] on p "Frenado seguro" at bounding box center [576, 108] width 212 height 24
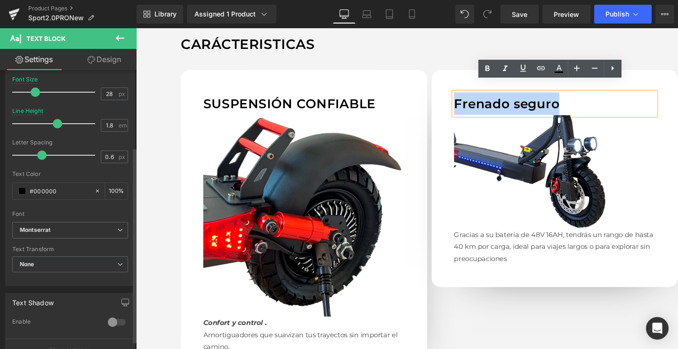
scroll to position [118, 0]
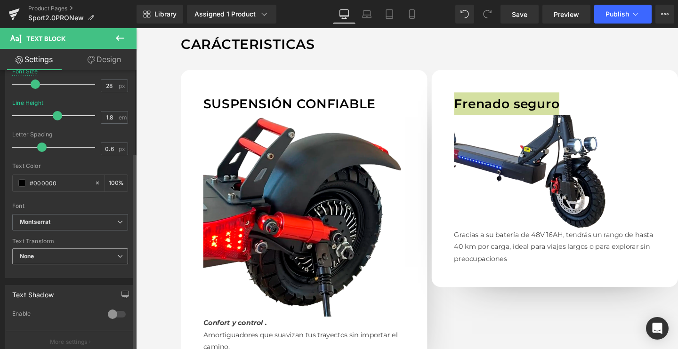
click at [41, 254] on span "None" at bounding box center [70, 257] width 116 height 16
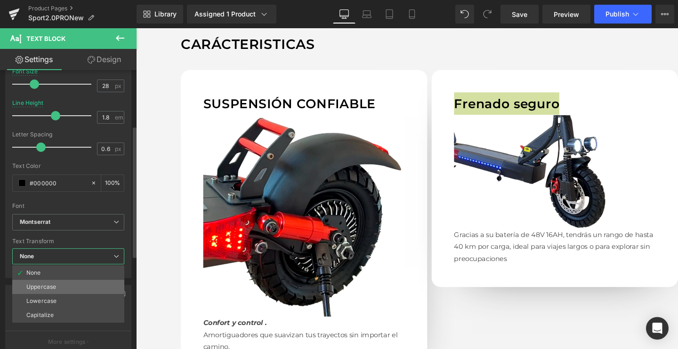
click at [35, 286] on div "Uppercase" at bounding box center [41, 287] width 30 height 7
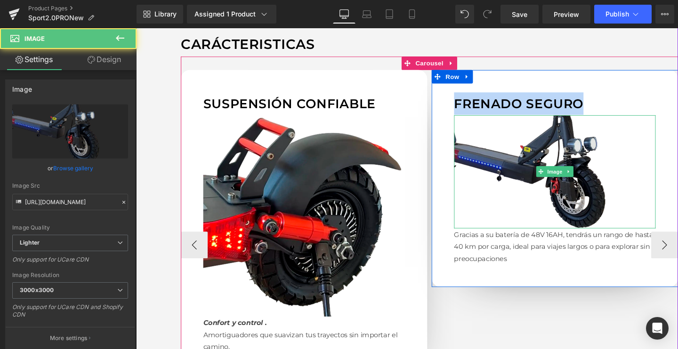
click at [500, 153] on img at bounding box center [576, 179] width 212 height 119
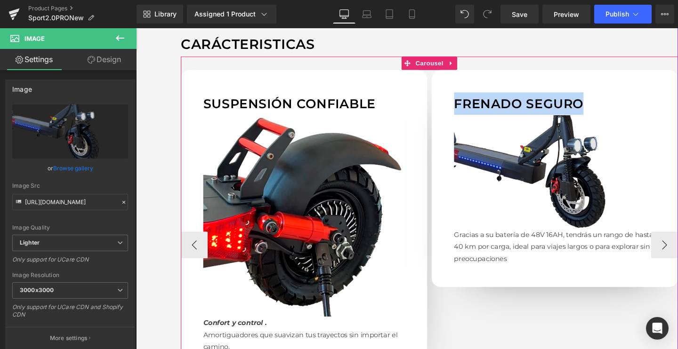
click at [540, 172] on img at bounding box center [576, 179] width 212 height 119
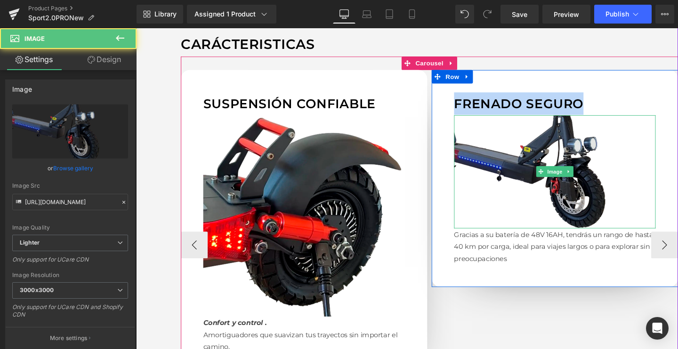
click at [520, 183] on img at bounding box center [576, 179] width 212 height 119
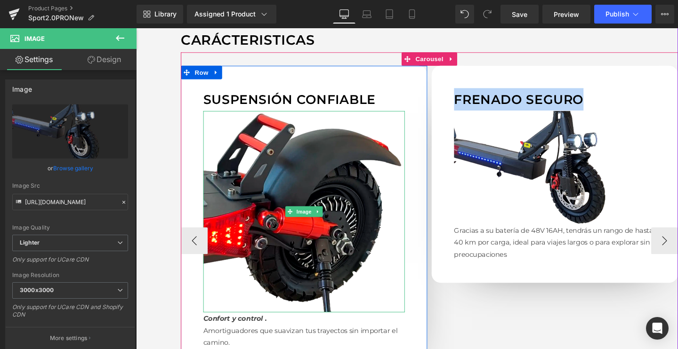
scroll to position [860, 0]
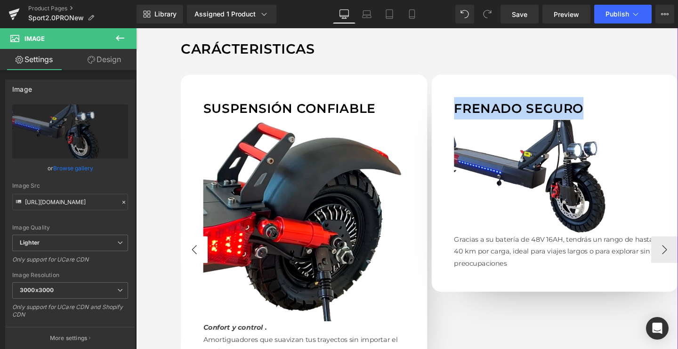
click at [193, 247] on button "‹" at bounding box center [197, 261] width 28 height 28
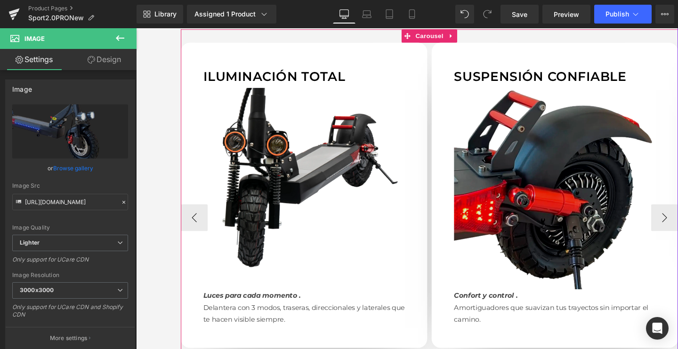
scroll to position [893, 0]
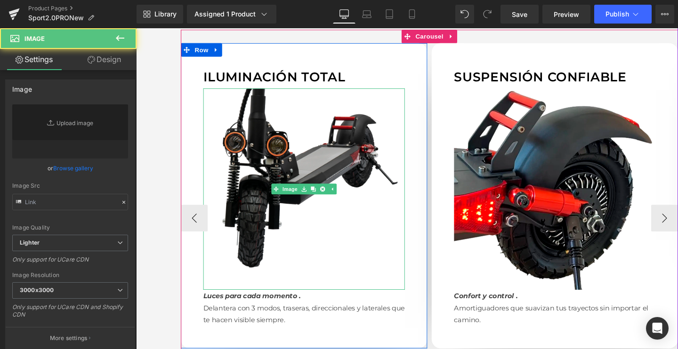
click at [274, 167] on img at bounding box center [313, 198] width 212 height 212
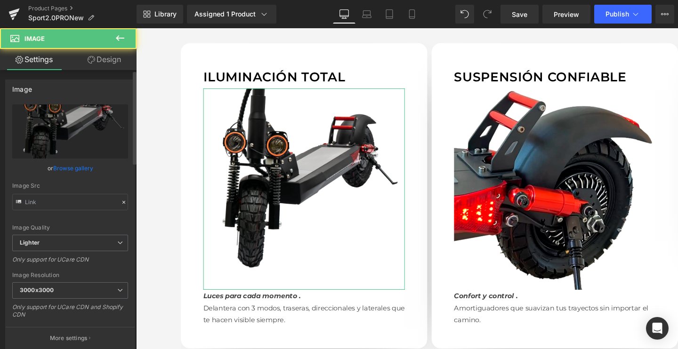
click at [65, 171] on link "Browse gallery" at bounding box center [73, 168] width 40 height 16
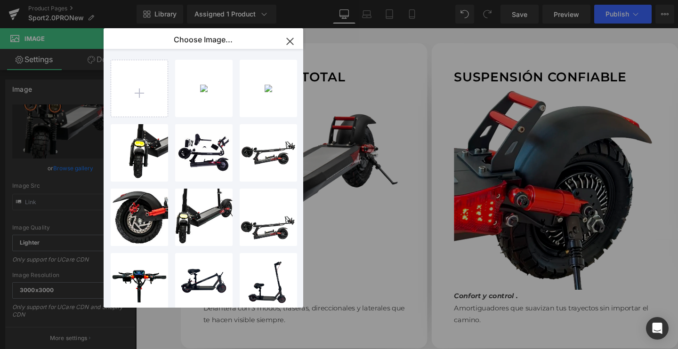
type input "C:\fakepath\E-3-2.webp"
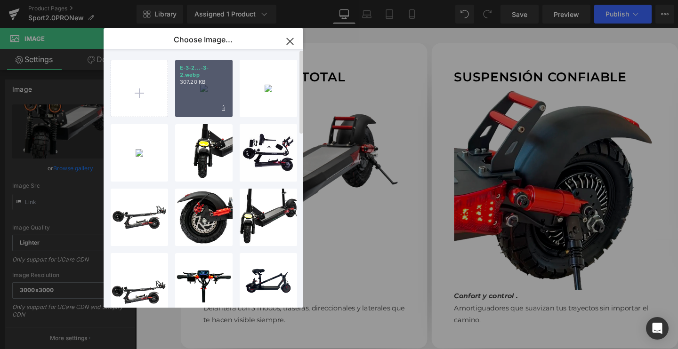
click at [190, 89] on div "E-3-2...-3-2.webp 307.20 KB" at bounding box center [203, 88] width 57 height 57
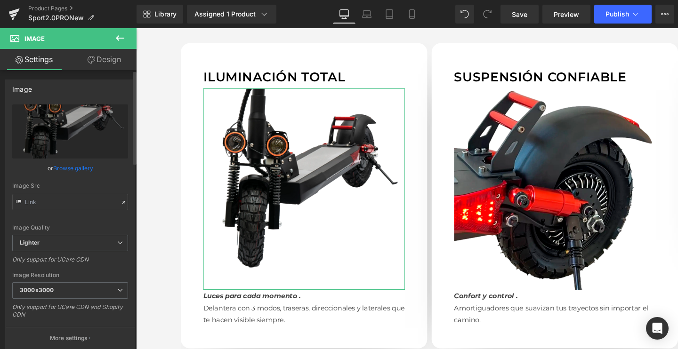
click at [68, 168] on link "Browse gallery" at bounding box center [73, 168] width 40 height 16
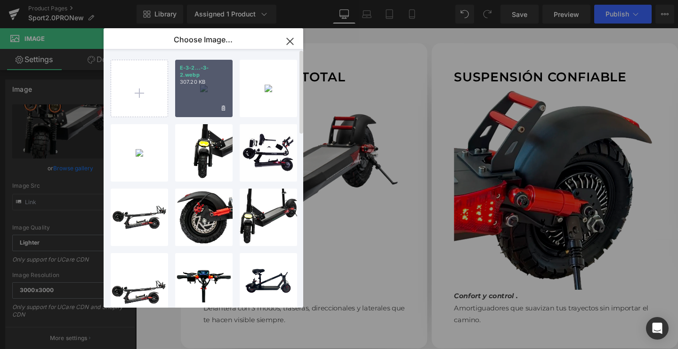
click at [188, 103] on div "E-3-2...-3-2.webp 307.20 KB" at bounding box center [203, 88] width 57 height 57
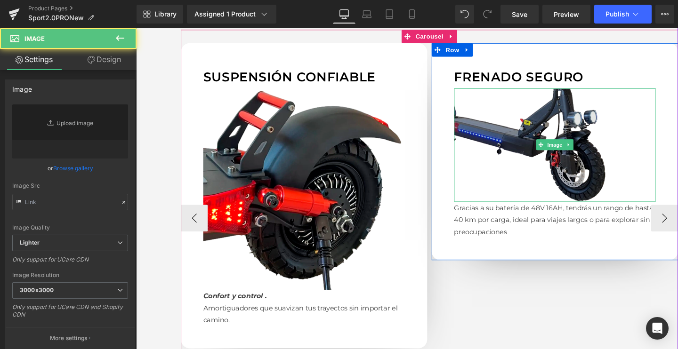
click at [551, 112] on img at bounding box center [576, 151] width 212 height 119
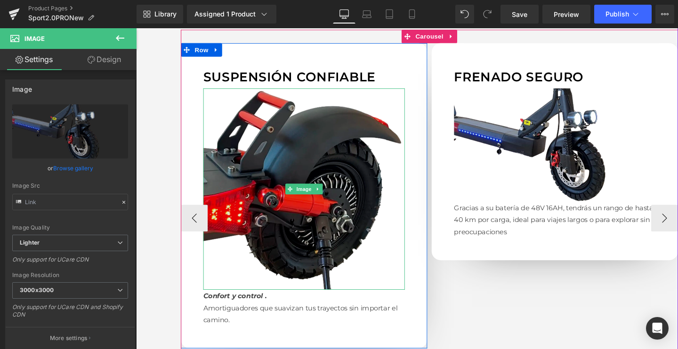
click at [306, 150] on img at bounding box center [313, 198] width 212 height 212
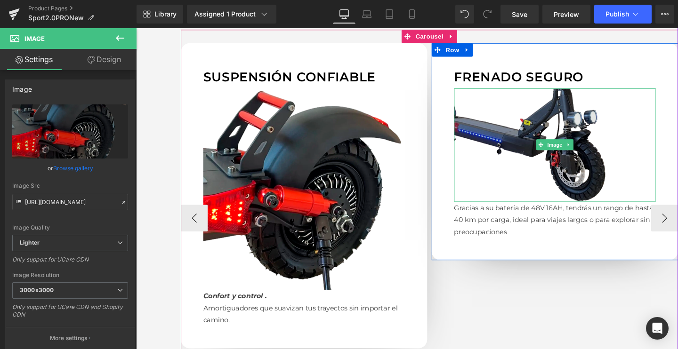
click at [500, 145] on img at bounding box center [576, 151] width 212 height 119
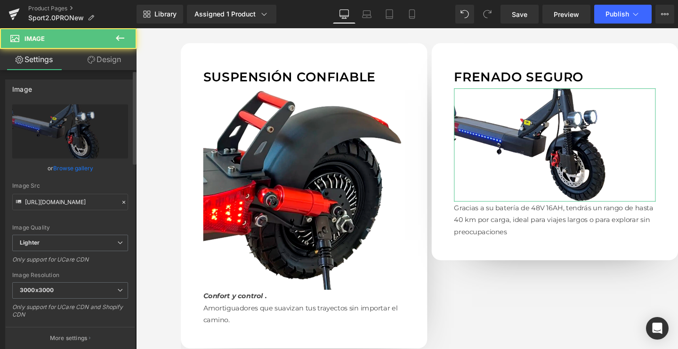
click at [85, 167] on link "Browse gallery" at bounding box center [73, 168] width 40 height 16
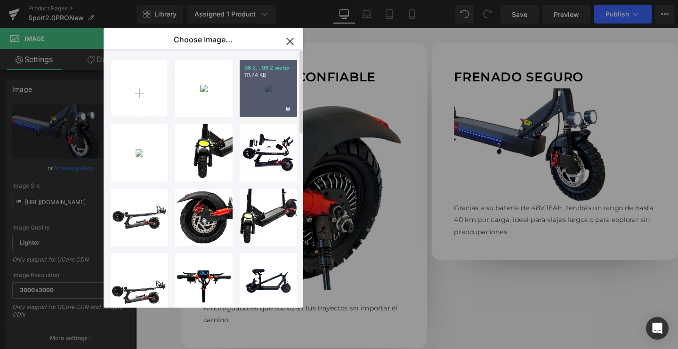
click at [266, 94] on div "06 2...06 2.webp 111.74 KB" at bounding box center [268, 88] width 57 height 57
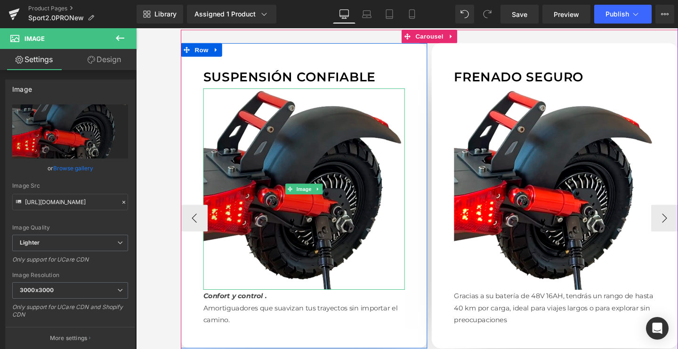
click at [291, 211] on img at bounding box center [313, 198] width 212 height 212
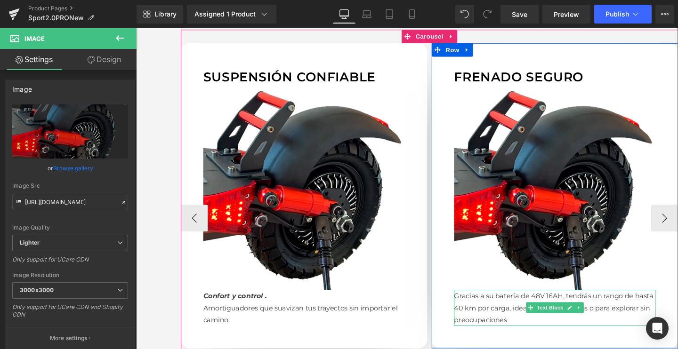
click at [493, 304] on p "Gracias a su batería de 48V 16AH, tendrás un rango de hasta 40 km por carga, id…" at bounding box center [576, 323] width 212 height 38
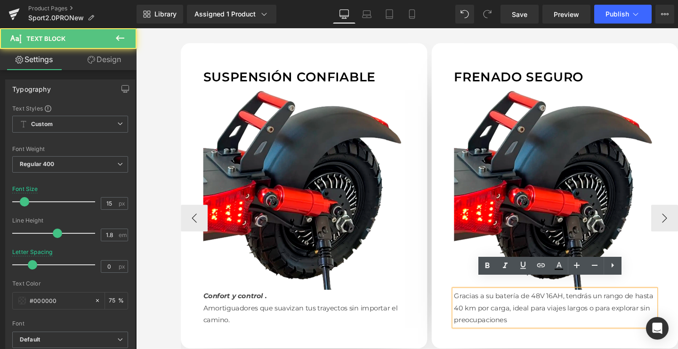
click at [493, 304] on p "Gracias a su batería de 48V 16AH, tendrás un rango de hasta 40 km por carga, id…" at bounding box center [576, 323] width 212 height 38
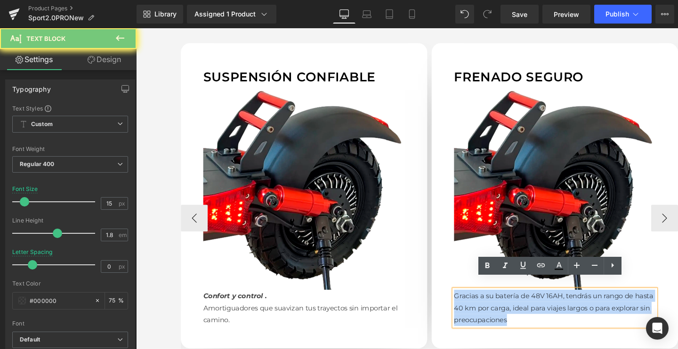
click at [493, 304] on p "Gracias a su batería de 48V 16AH, tendrás un rango de hasta 40 km por carga, id…" at bounding box center [576, 323] width 212 height 38
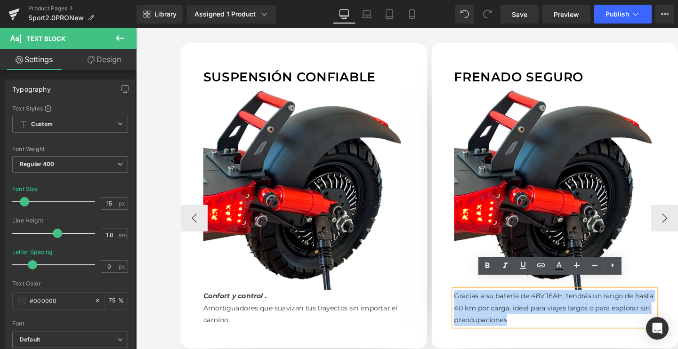
paste div
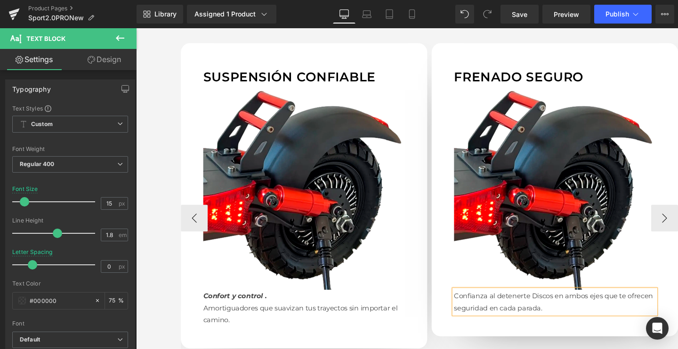
click at [549, 304] on p "Confianza al detenerteDiscos en ambos ejes que te ofrecen seguridad en cada pa…" at bounding box center [576, 316] width 212 height 25
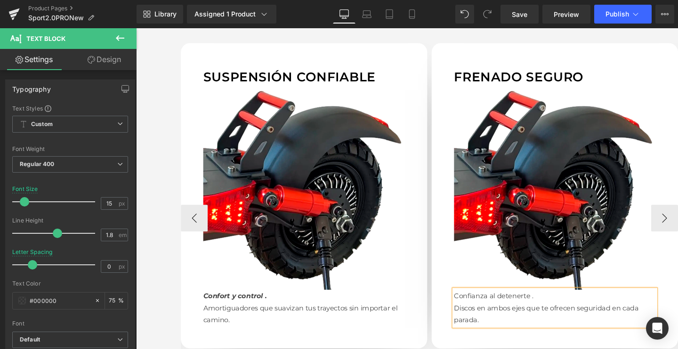
click at [538, 304] on p "Confianza al detenerte." at bounding box center [576, 310] width 212 height 13
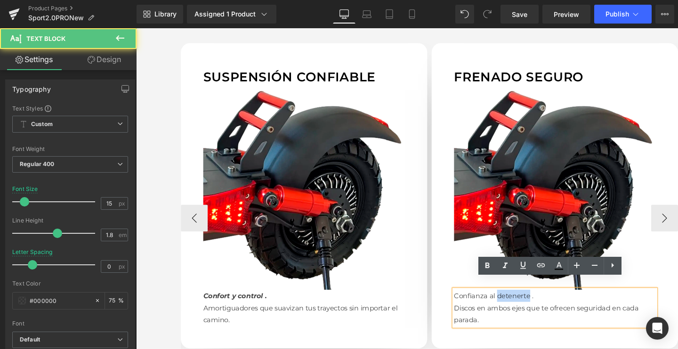
click at [538, 304] on p "Confianza al detenerte." at bounding box center [576, 310] width 212 height 13
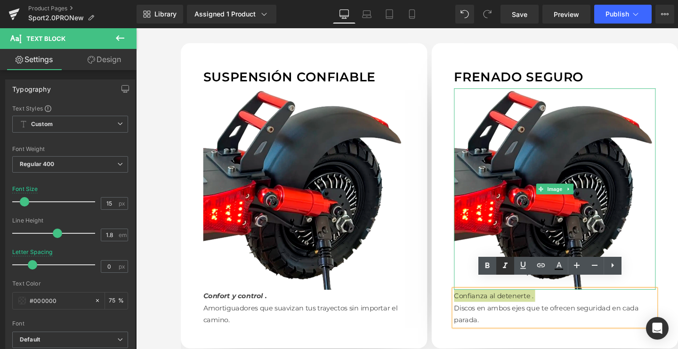
click at [499, 265] on link at bounding box center [505, 266] width 18 height 18
click at [482, 265] on icon at bounding box center [487, 265] width 11 height 11
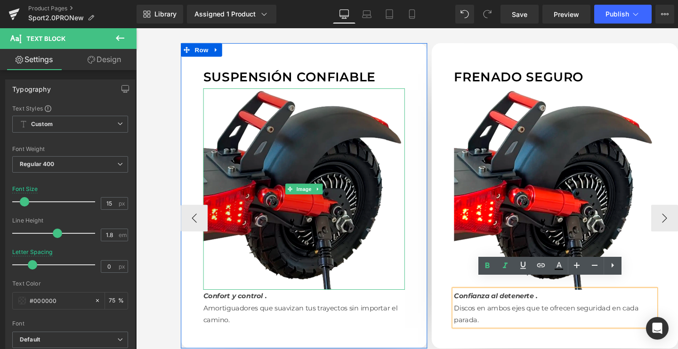
click at [295, 172] on img at bounding box center [313, 198] width 212 height 212
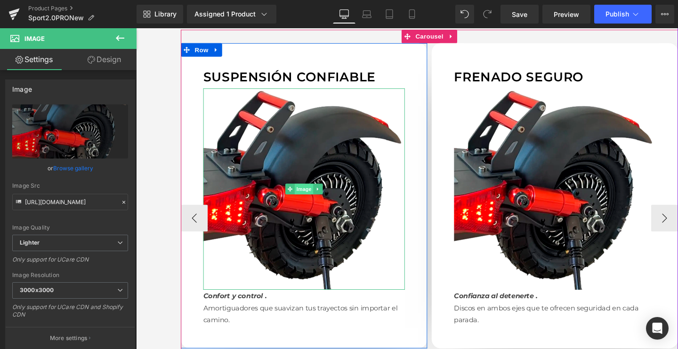
click at [303, 192] on span "Image" at bounding box center [313, 197] width 20 height 11
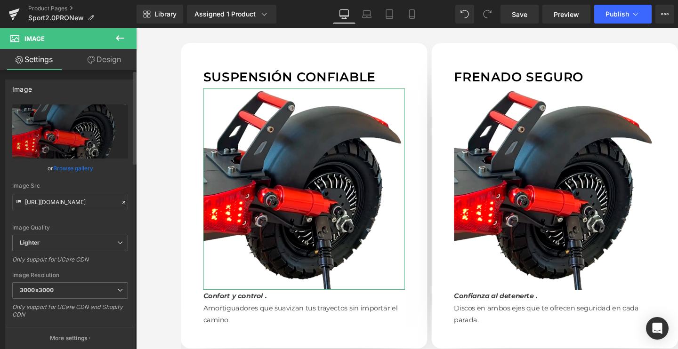
click at [76, 169] on link "Browse gallery" at bounding box center [73, 168] width 40 height 16
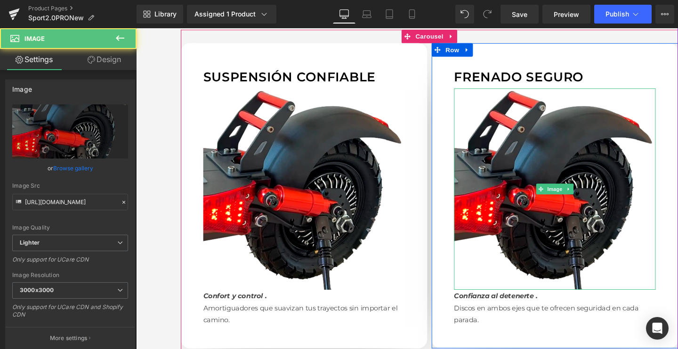
click at [559, 189] on div "Image" at bounding box center [576, 198] width 212 height 212
click at [567, 193] on span "Image" at bounding box center [576, 198] width 20 height 11
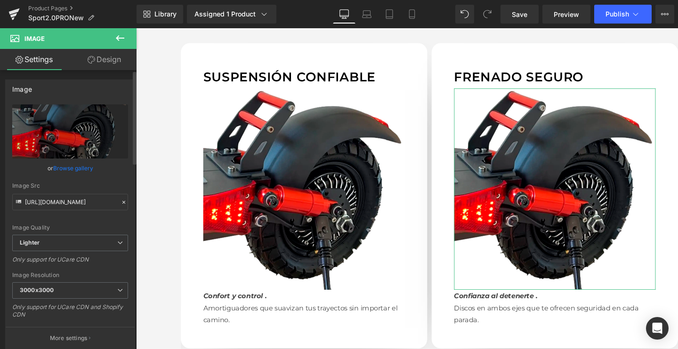
click at [83, 167] on link "Browse gallery" at bounding box center [73, 168] width 40 height 16
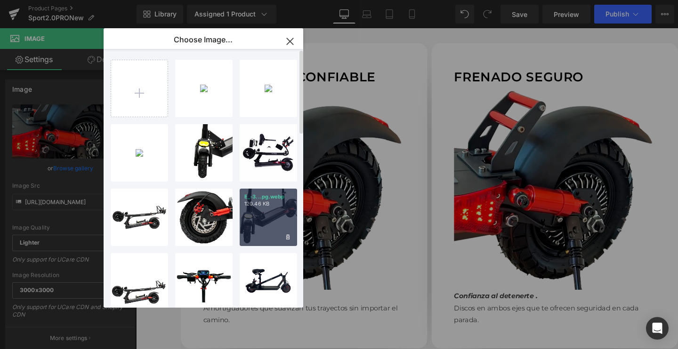
type input "C:\fakepath\E-6_3a3ae792-cbb2-4d28-a919-986a2403a489_2048x2048.webp.png"
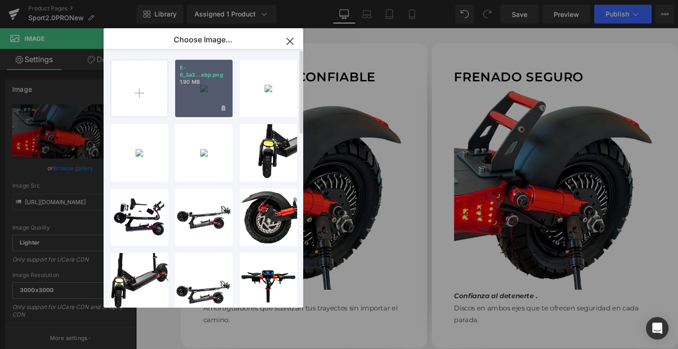
click at [193, 98] on div "E-6_3a3...ebp.png 1.90 MB" at bounding box center [203, 88] width 57 height 57
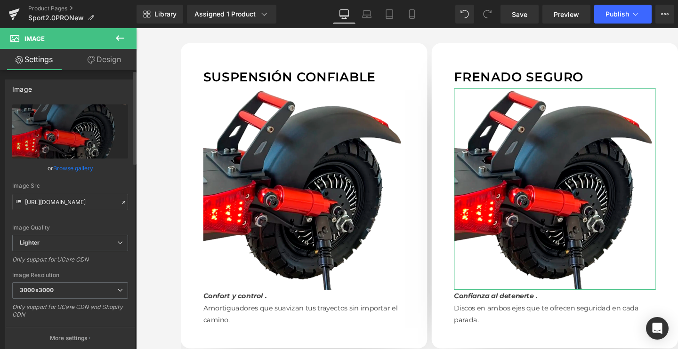
click at [77, 169] on link "Browse gallery" at bounding box center [73, 168] width 40 height 16
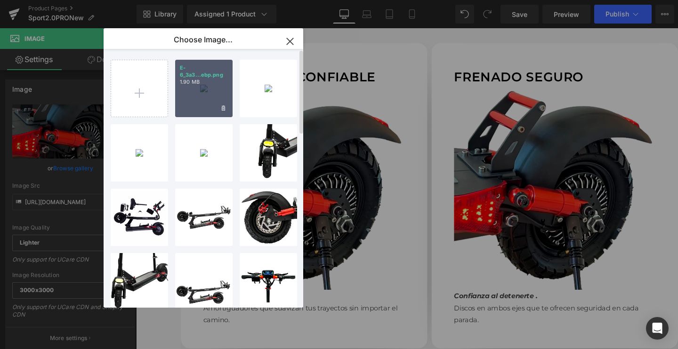
click at [201, 104] on div "E-6_3a3...ebp.png 1.90 MB" at bounding box center [203, 88] width 57 height 57
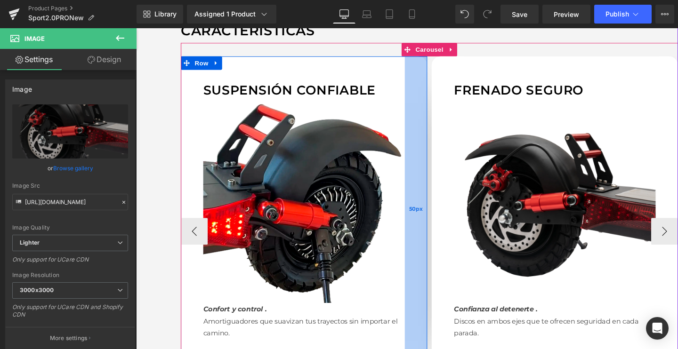
scroll to position [874, 0]
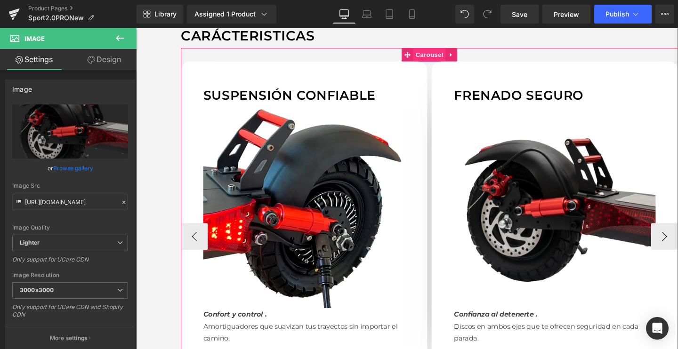
click at [440, 49] on span "Carousel" at bounding box center [444, 56] width 34 height 14
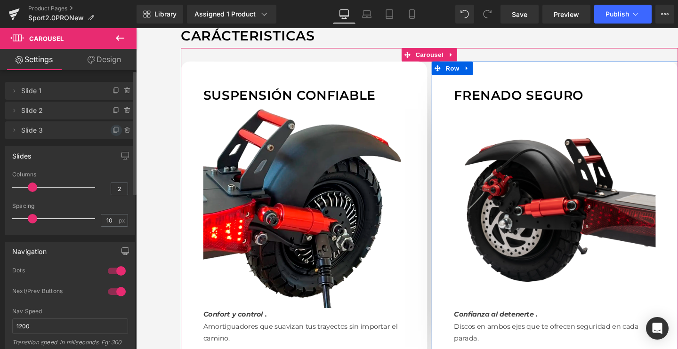
click at [113, 131] on icon at bounding box center [117, 131] width 8 height 8
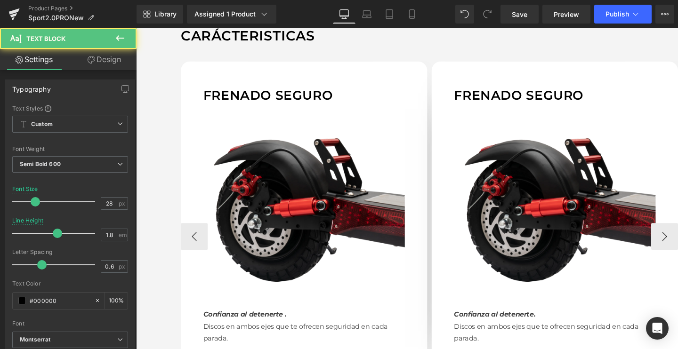
click at [497, 87] on p "Frenado seguro" at bounding box center [576, 99] width 212 height 24
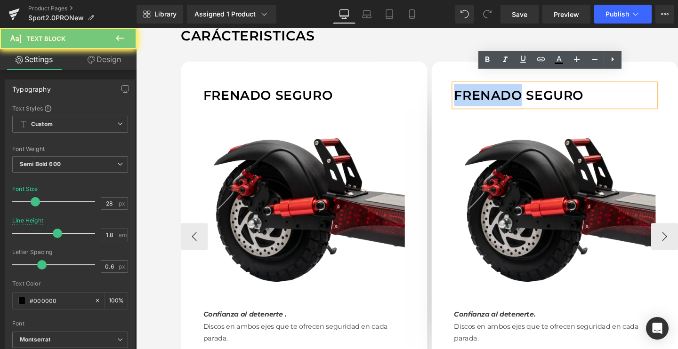
click at [497, 87] on p "Frenado seguro" at bounding box center [576, 99] width 212 height 24
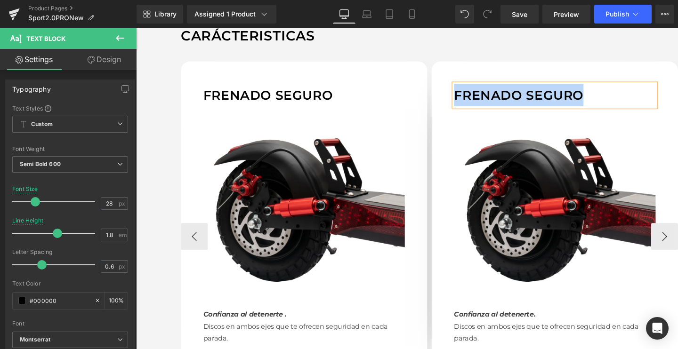
paste div
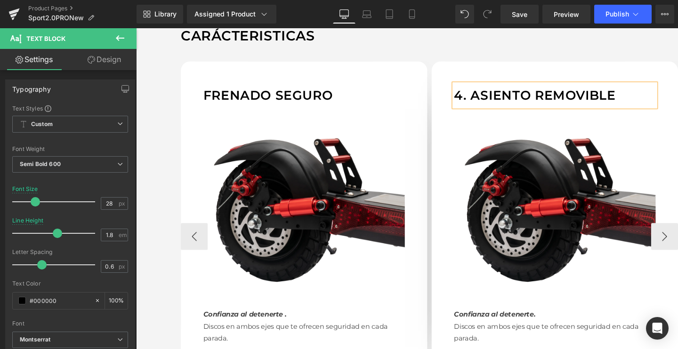
click at [488, 87] on p "4. Asiento removible" at bounding box center [576, 99] width 212 height 24
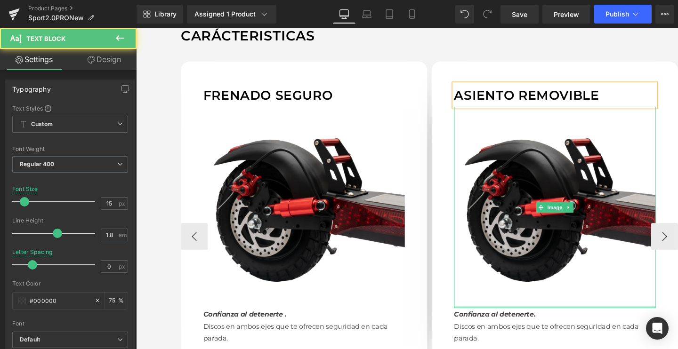
click at [501, 322] on p "Confianza al detenerte." at bounding box center [576, 328] width 212 height 13
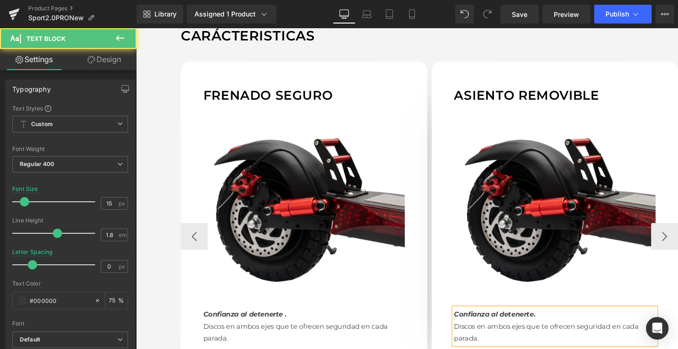
click at [501, 322] on p "Confianza al detenerte." at bounding box center [576, 328] width 212 height 13
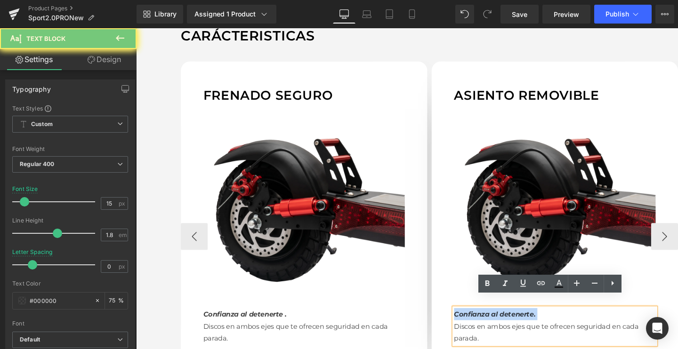
click at [501, 322] on p "Confianza al detenerte." at bounding box center [576, 328] width 212 height 13
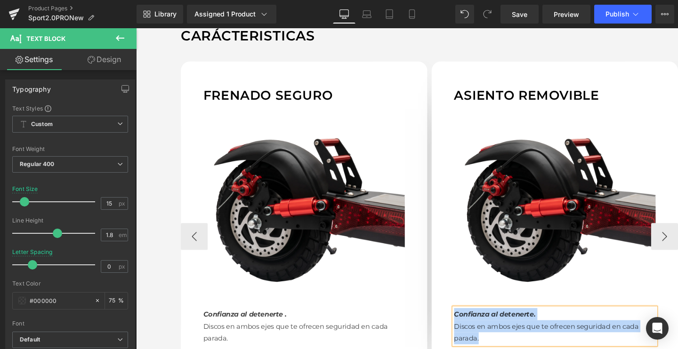
paste div
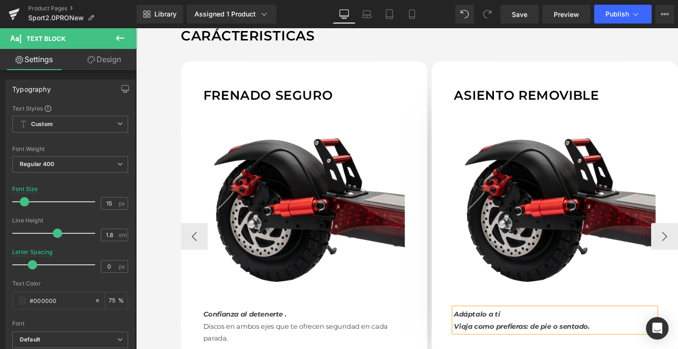
click at [533, 337] on icon "Viaja como prefieras: de pie o sentado." at bounding box center [541, 341] width 143 height 9
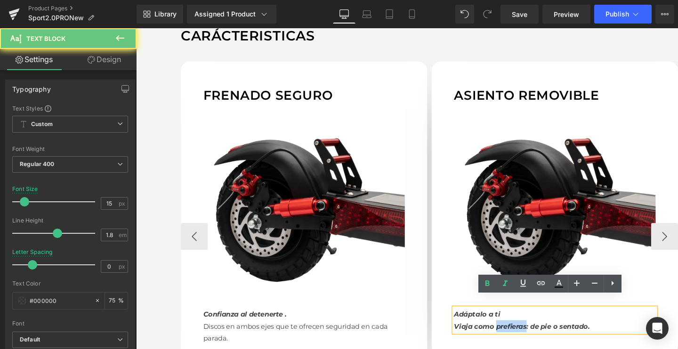
click at [533, 337] on icon "Viaja como prefieras: de pie o sentado." at bounding box center [541, 341] width 143 height 9
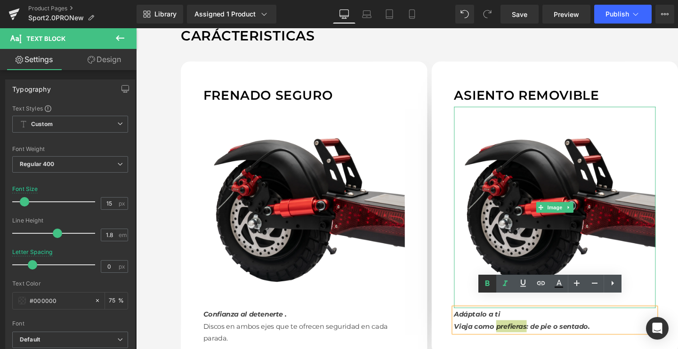
click at [487, 280] on icon at bounding box center [487, 283] width 11 height 11
click at [503, 280] on icon at bounding box center [504, 283] width 11 height 11
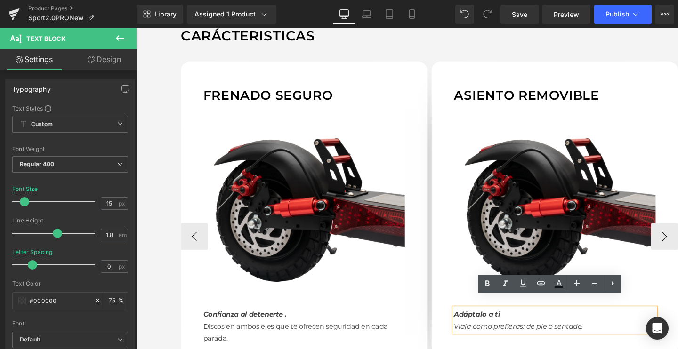
click at [513, 337] on icon "Viaja como prefieras: de pie o sentado." at bounding box center [538, 341] width 136 height 9
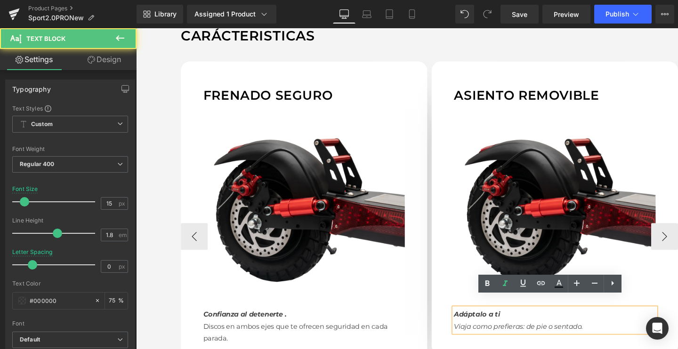
click at [513, 337] on icon "Viaja como prefieras: de pie o sentado." at bounding box center [538, 341] width 136 height 9
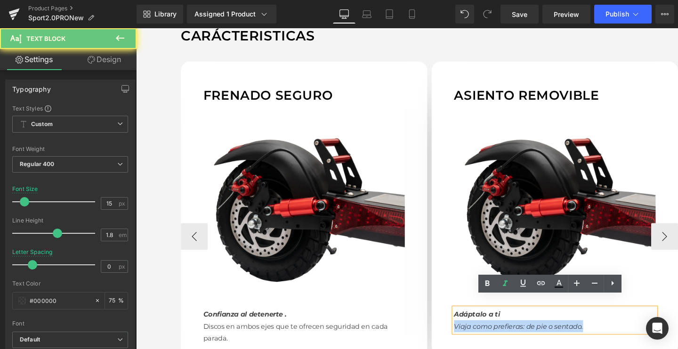
click at [513, 337] on icon "Viaja como prefieras: de pie o sentado." at bounding box center [538, 341] width 136 height 9
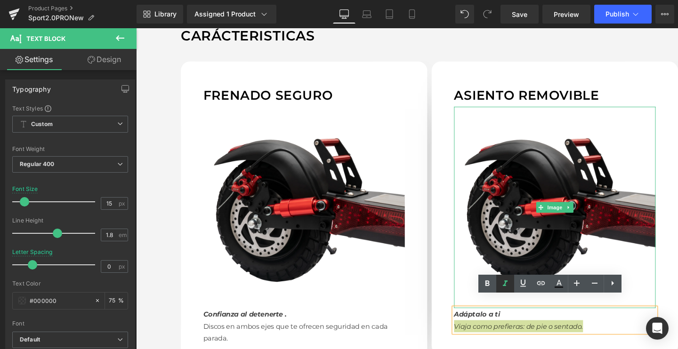
click at [504, 285] on icon at bounding box center [505, 284] width 5 height 6
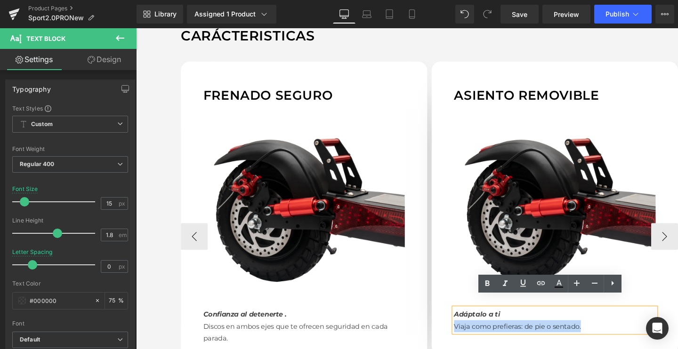
click at [541, 335] on p "Viaja como prefieras: de pie o sentado." at bounding box center [576, 341] width 212 height 13
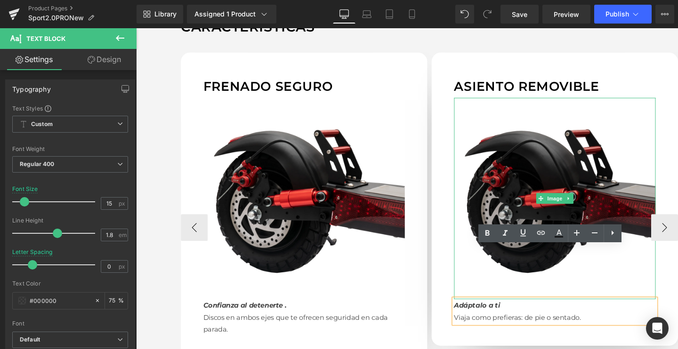
scroll to position [881, 0]
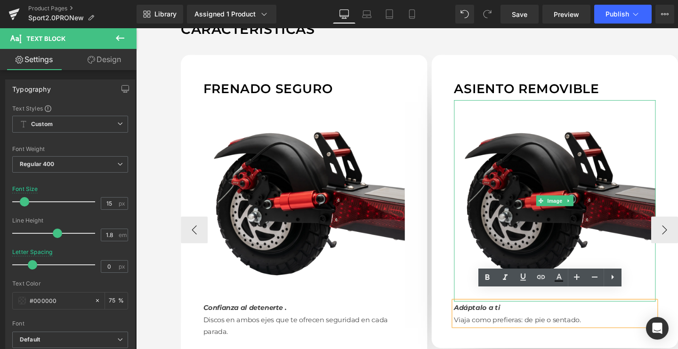
click at [554, 146] on img at bounding box center [576, 210] width 212 height 212
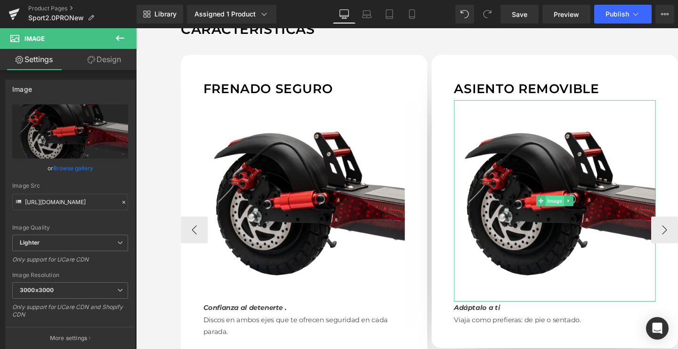
click at [571, 204] on span "Image" at bounding box center [576, 209] width 20 height 11
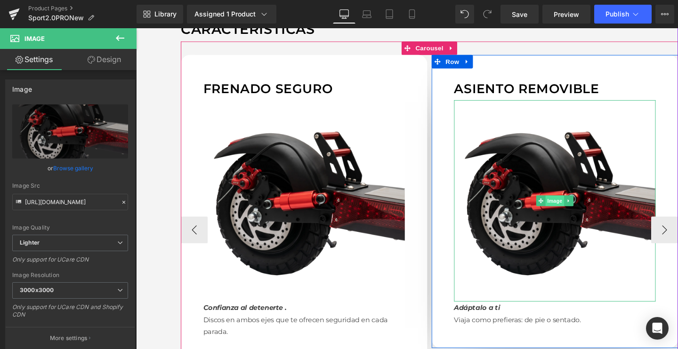
click at [570, 204] on span "Image" at bounding box center [576, 209] width 20 height 11
click at [573, 204] on span "Image" at bounding box center [576, 209] width 20 height 11
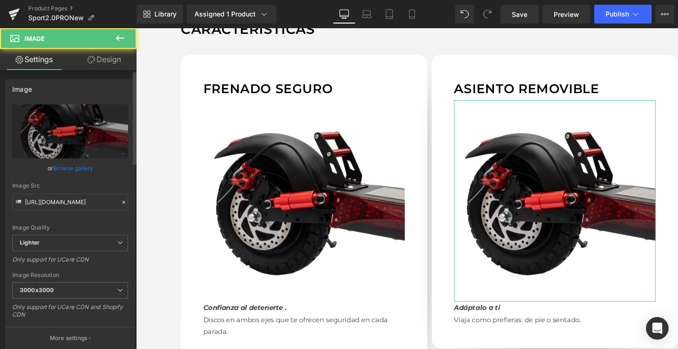
click at [74, 169] on link "Browse gallery" at bounding box center [73, 168] width 40 height 16
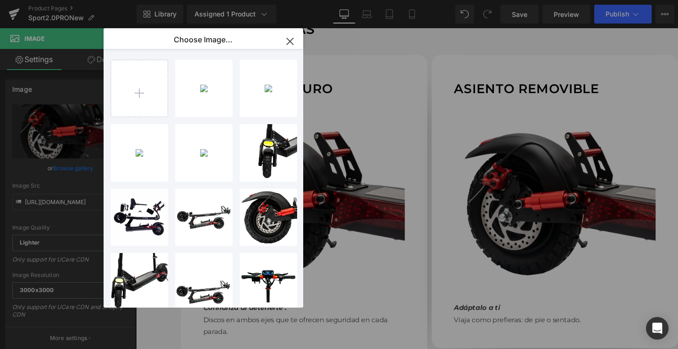
type input "C:\fakepath\E-8_a359cf23-5941-4615-946d-63285c30d3fc_2048x2048.webp.png"
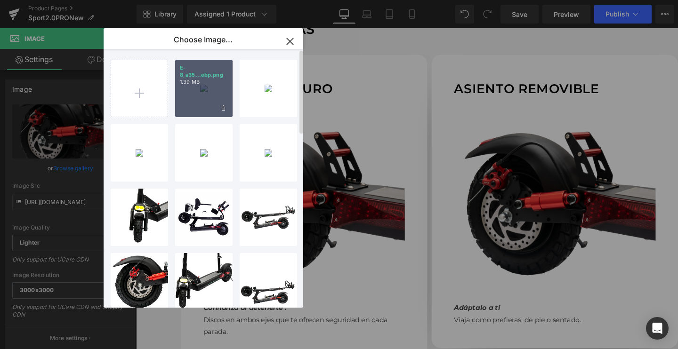
click at [205, 99] on div "E-8_a35...ebp.png 1.39 MB" at bounding box center [203, 88] width 57 height 57
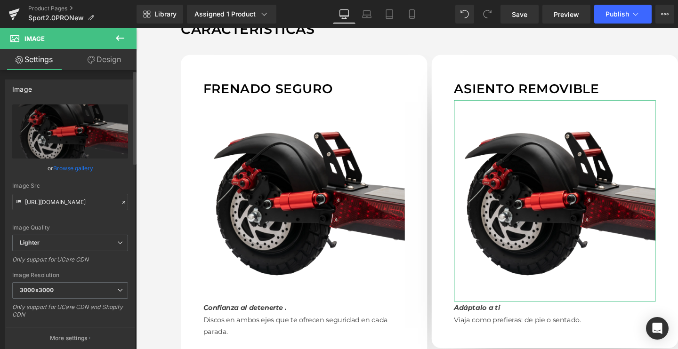
click at [75, 169] on link "Browse gallery" at bounding box center [73, 168] width 40 height 16
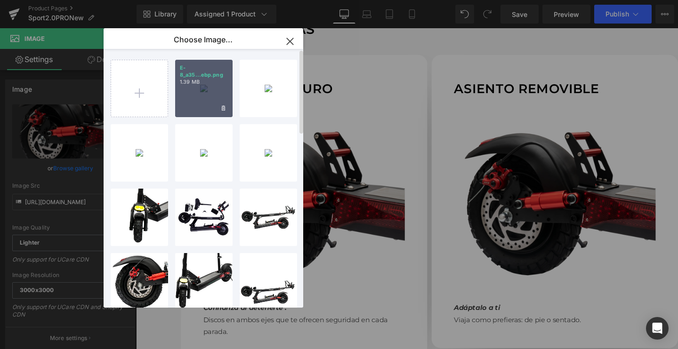
click at [202, 96] on div "E-8_a35...ebp.png 1.39 MB" at bounding box center [203, 88] width 57 height 57
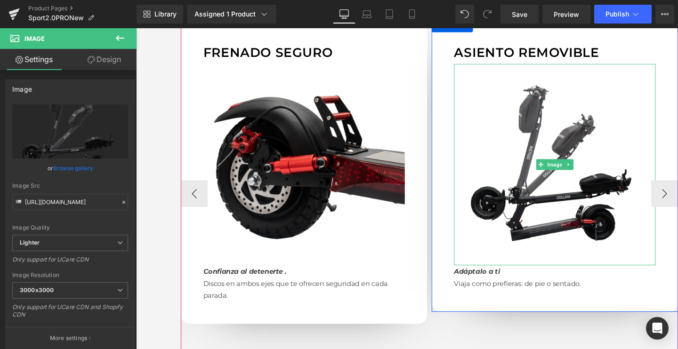
scroll to position [921, 0]
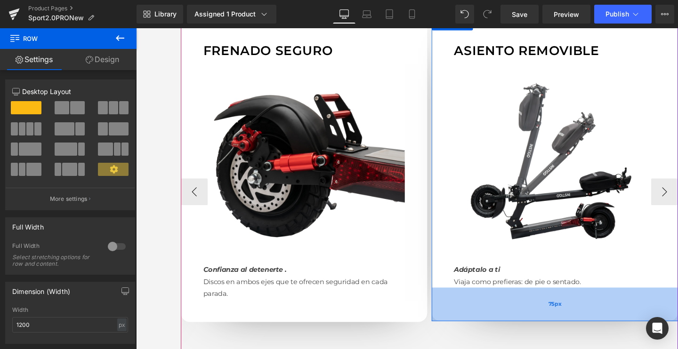
drag, startPoint x: 559, startPoint y: 298, endPoint x: 557, endPoint y: 310, distance: 11.9
click at [557, 310] on div "75px" at bounding box center [576, 318] width 259 height 35
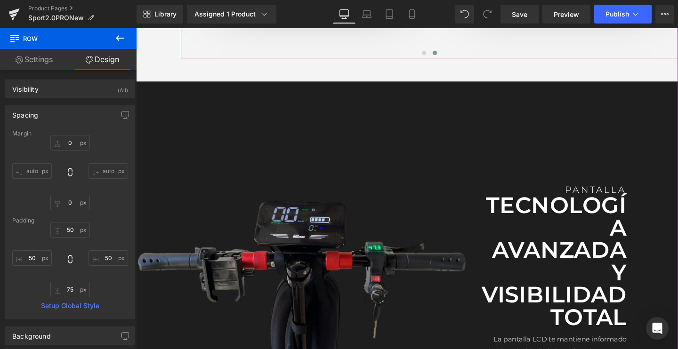
scroll to position [1294, 0]
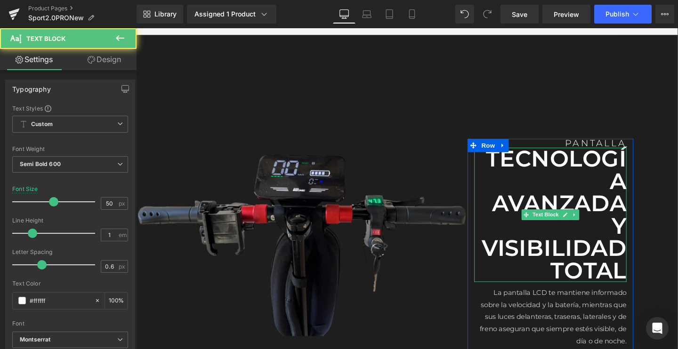
click at [587, 182] on p "TECNOLOGÍA AVANZADA Y VISIBILIDAD TOTAL" at bounding box center [571, 224] width 160 height 141
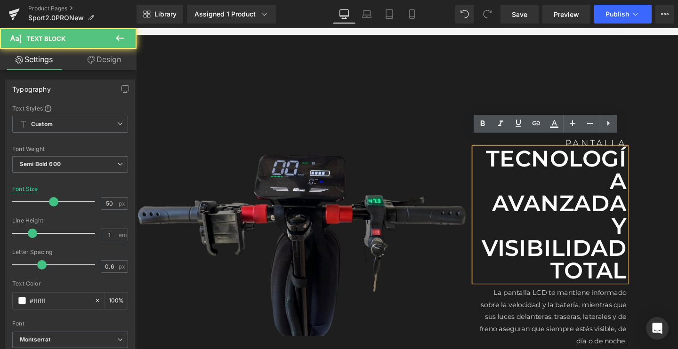
click at [541, 181] on p "TECNOLOGÍA AVANZADA Y VISIBILIDAD TOTAL" at bounding box center [571, 224] width 160 height 141
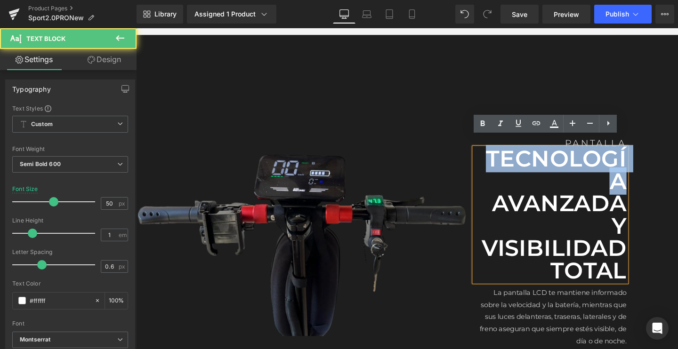
click at [541, 181] on p "TECNOLOGÍA AVANZADA Y VISIBILIDAD TOTAL" at bounding box center [571, 224] width 160 height 141
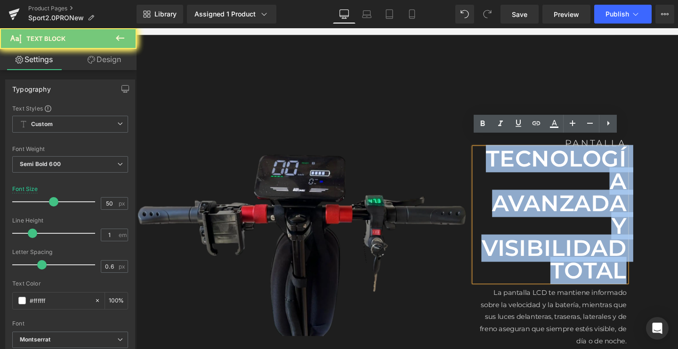
click at [541, 181] on p "TECNOLOGÍA AVANZADA Y VISIBILIDAD TOTAL" at bounding box center [571, 224] width 160 height 141
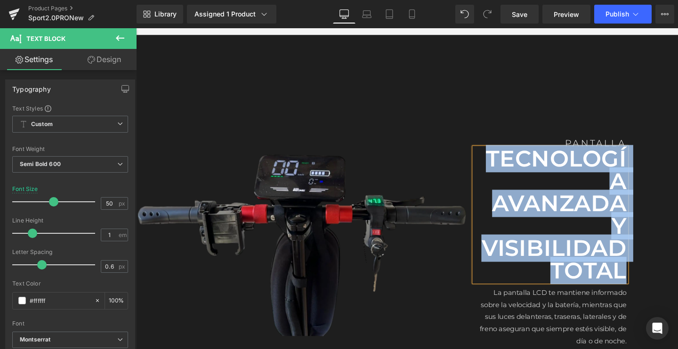
paste div
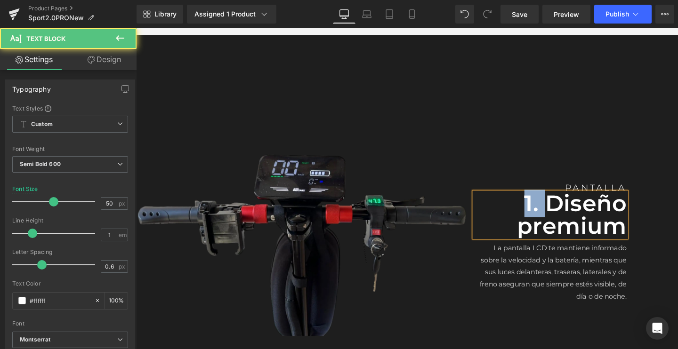
drag, startPoint x: 555, startPoint y: 198, endPoint x: 515, endPoint y: 198, distance: 40.0
click at [515, 201] on p "1. Diseño premium" at bounding box center [571, 224] width 160 height 47
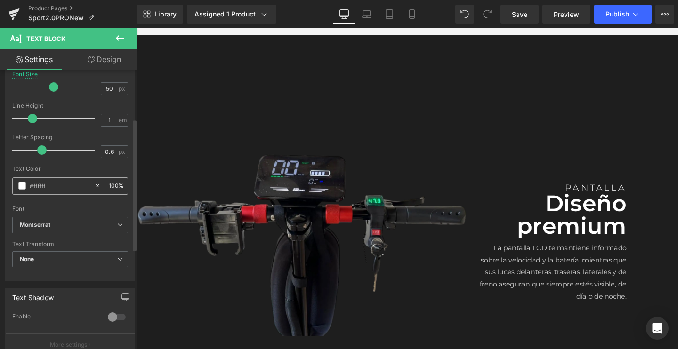
scroll to position [123, 0]
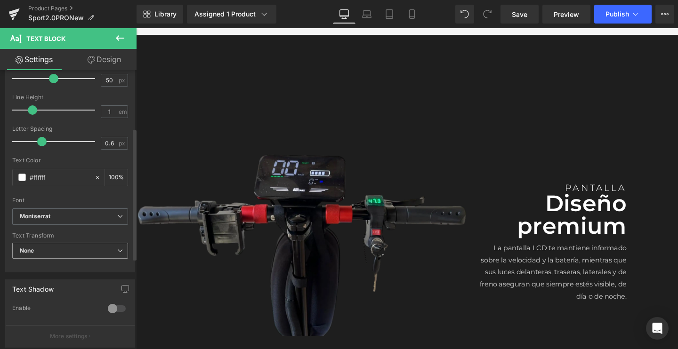
click at [36, 251] on span "None" at bounding box center [70, 251] width 116 height 16
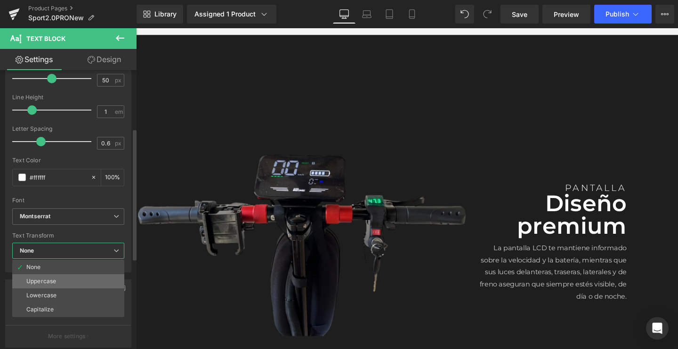
click at [31, 286] on li "Uppercase" at bounding box center [68, 281] width 112 height 14
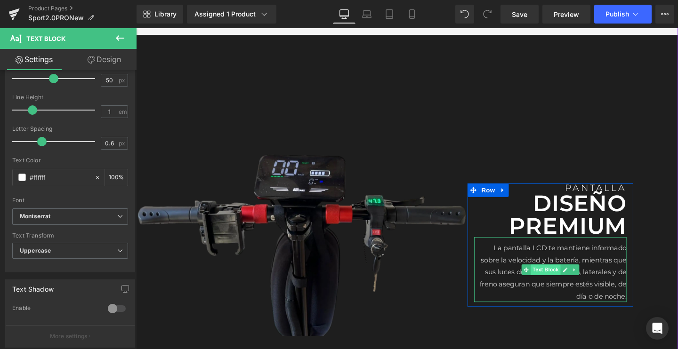
click at [552, 277] on span "Text Block" at bounding box center [566, 282] width 31 height 11
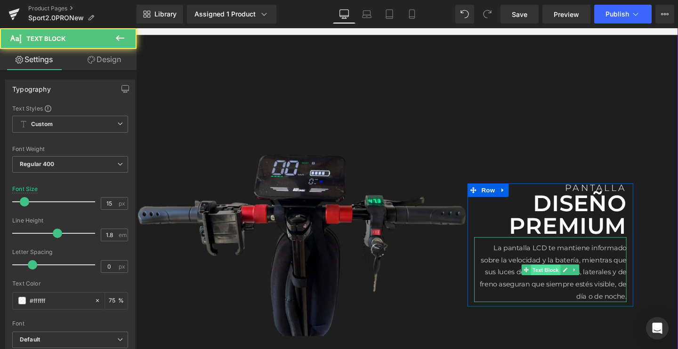
click at [552, 277] on span "Text Block" at bounding box center [566, 282] width 31 height 11
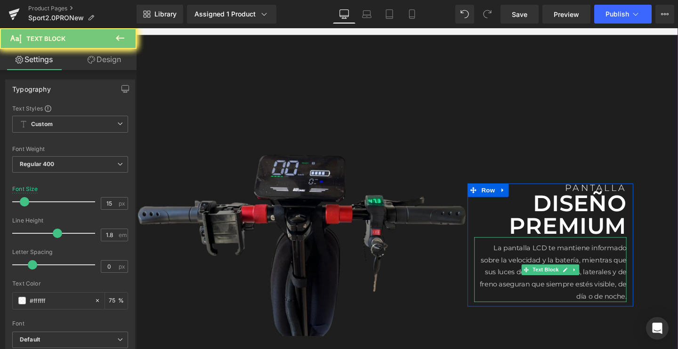
click at [513, 266] on p "La pantalla LCD te mantiene informado sobre la velocidad y la batería, mientras…" at bounding box center [571, 285] width 160 height 64
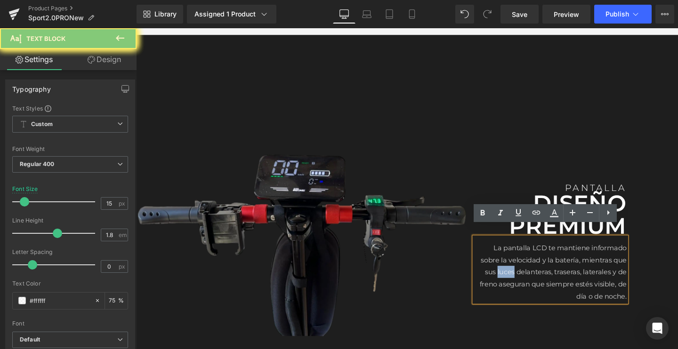
click at [513, 266] on p "La pantalla LCD te mantiene informado sobre la velocidad y la batería, mientras…" at bounding box center [571, 285] width 160 height 64
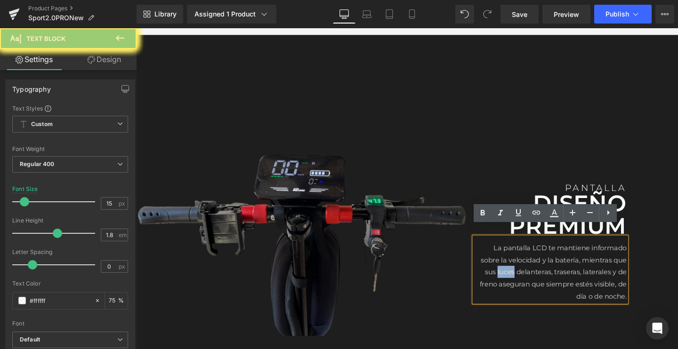
click at [513, 266] on p "La pantalla LCD te mantiene informado sobre la velocidad y la batería, mientras…" at bounding box center [571, 285] width 160 height 64
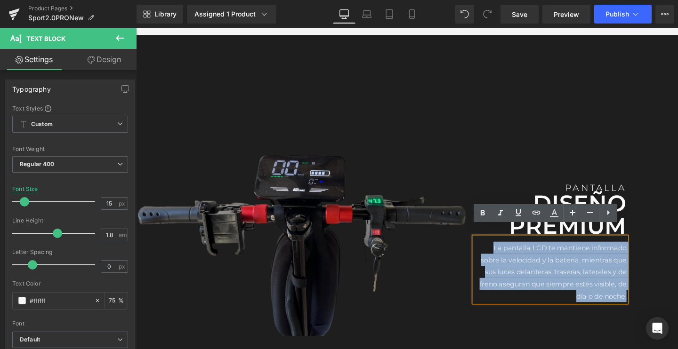
paste div
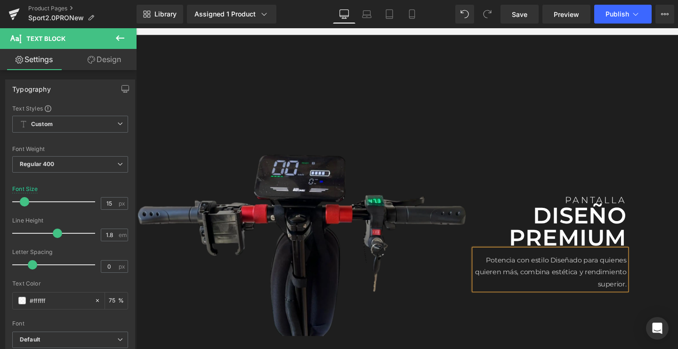
click at [568, 266] on p "Potencia con estiloDiseñado para quienes quieren más, combina estética y rendi…" at bounding box center [571, 285] width 160 height 38
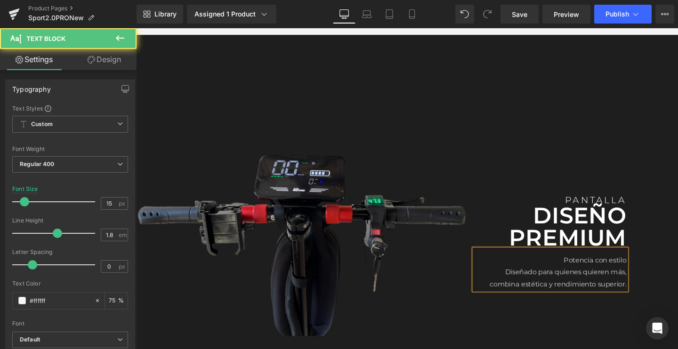
click at [606, 266] on p "Potencia con estilo" at bounding box center [571, 272] width 160 height 13
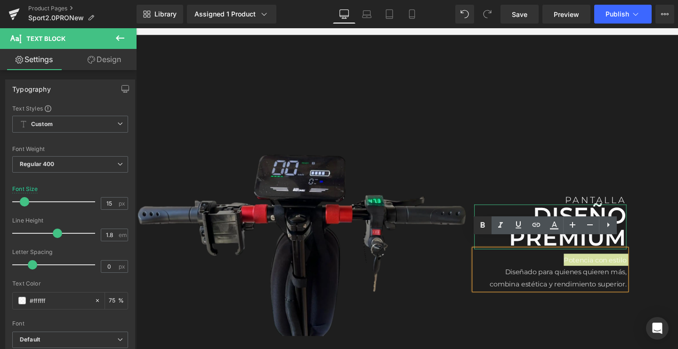
click at [485, 225] on icon at bounding box center [482, 225] width 11 height 11
click at [496, 225] on icon at bounding box center [500, 225] width 11 height 11
click at [597, 267] on strong "Potencia con estilo" at bounding box center [615, 271] width 71 height 9
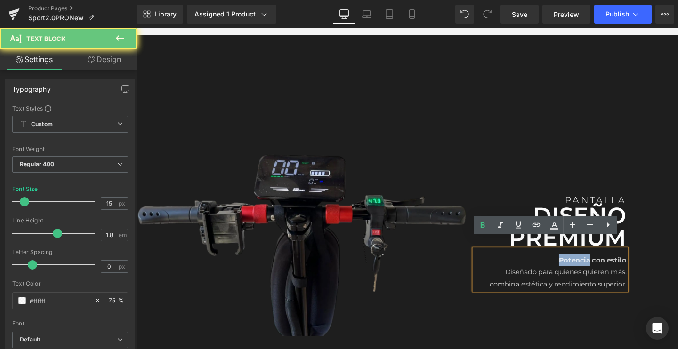
click at [597, 267] on strong "Potencia con estilo" at bounding box center [615, 271] width 71 height 9
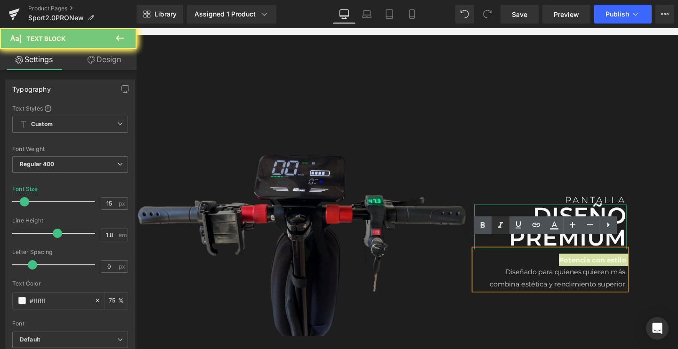
click at [502, 226] on icon at bounding box center [500, 225] width 11 height 11
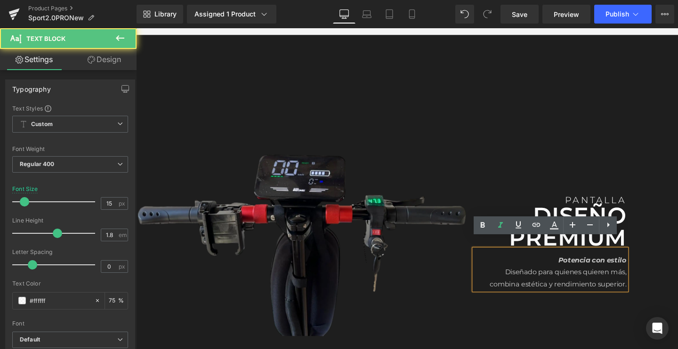
click at [594, 278] on p "Diseñado para quienes quieren más, combina estética y rendimiento superior." at bounding box center [571, 290] width 160 height 25
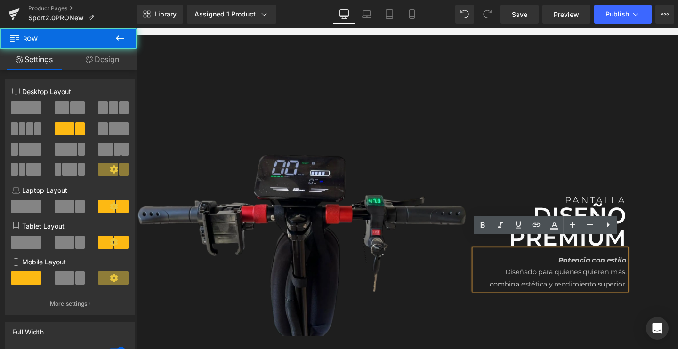
click at [661, 250] on div "Image PANTALLA Text Block Diseño premium Text Block Potencia con estilo Diseñad…" at bounding box center [421, 235] width 570 height 400
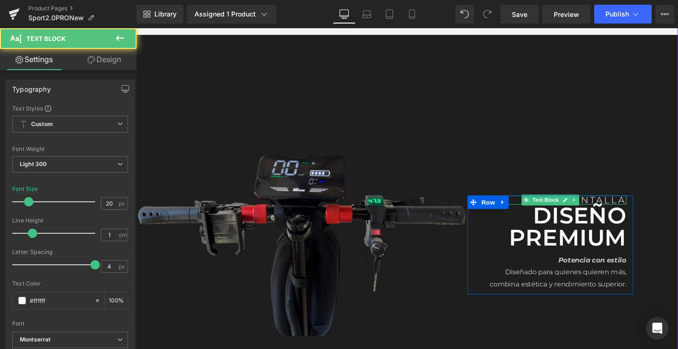
click at [611, 204] on p "PANTALLA" at bounding box center [571, 208] width 160 height 9
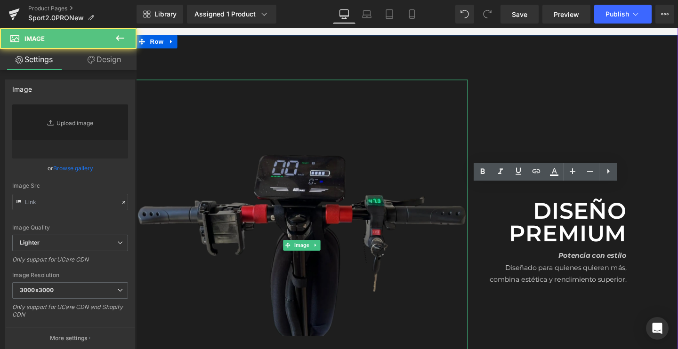
click at [299, 202] on img at bounding box center [310, 256] width 348 height 348
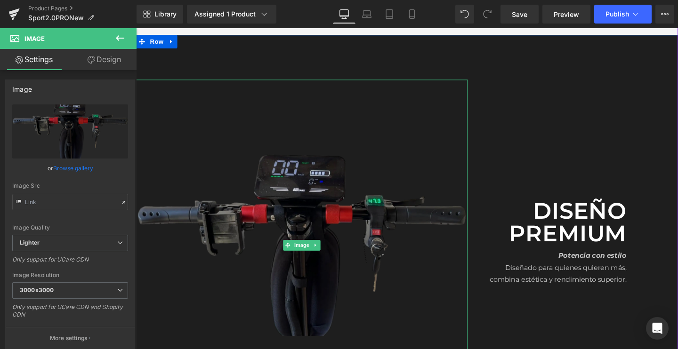
click at [279, 237] on img at bounding box center [310, 256] width 348 height 348
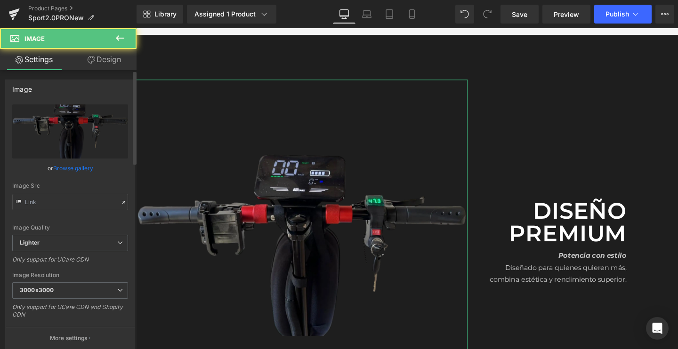
click at [72, 171] on link "Browse gallery" at bounding box center [73, 168] width 40 height 16
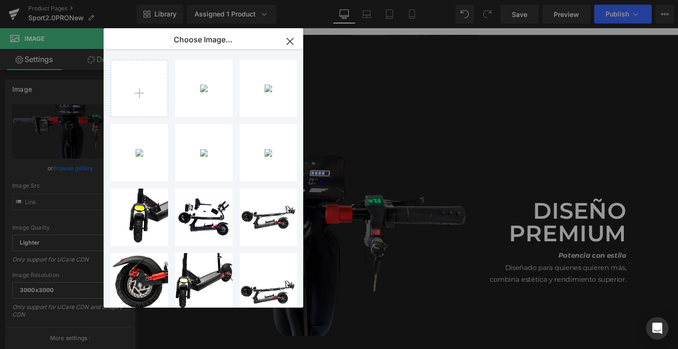
type input "C:\fakepath\E-1-1_2048x2048.png.webp"
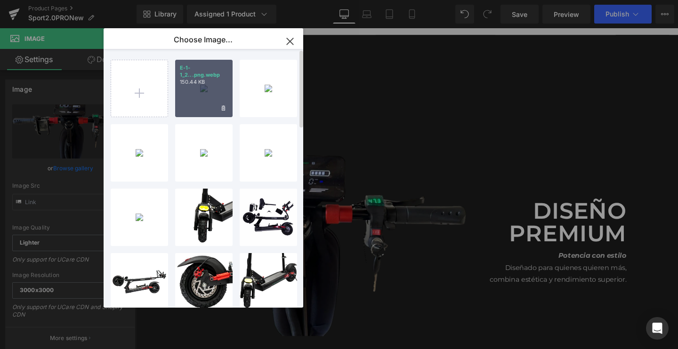
click at [208, 94] on div "E-1-1_2...png.webp 150.44 KB" at bounding box center [203, 88] width 57 height 57
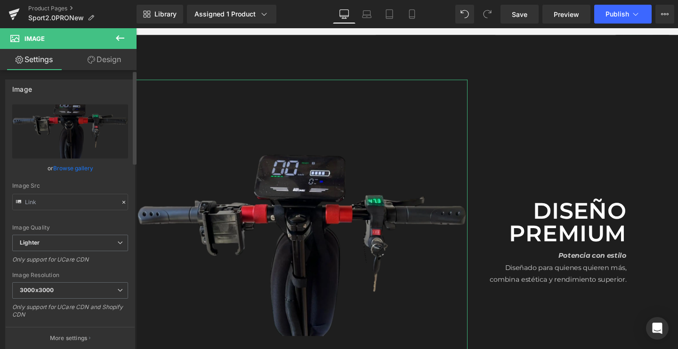
click at [69, 167] on link "Browse gallery" at bounding box center [73, 168] width 40 height 16
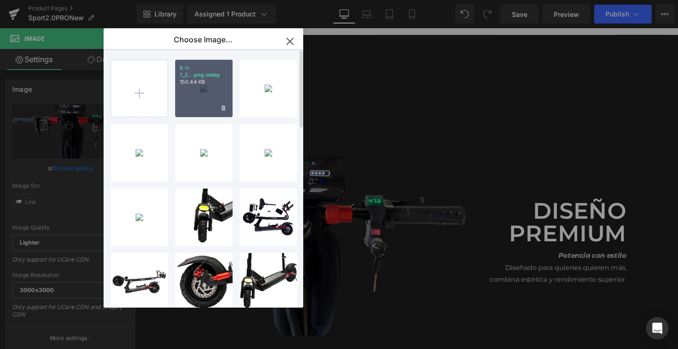
click at [200, 90] on div "E-1-1_2...png.webp 150.44 KB" at bounding box center [203, 88] width 57 height 57
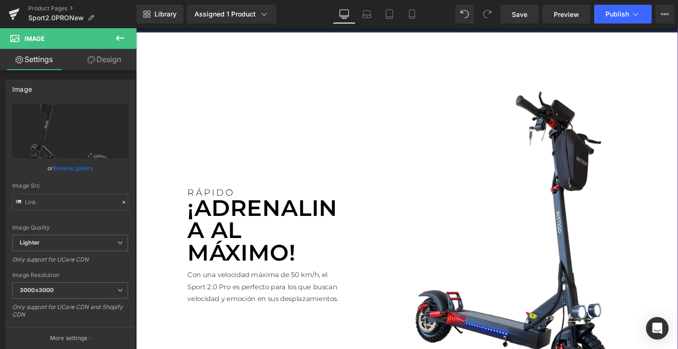
scroll to position [1719, 0]
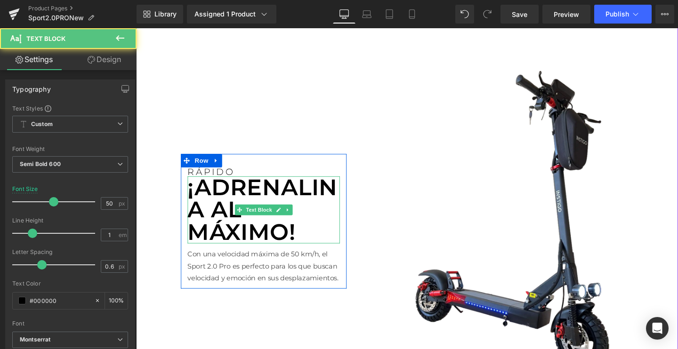
click at [278, 190] on p "¡ADRENALINA AL MÁXIMO!" at bounding box center [270, 219] width 160 height 71
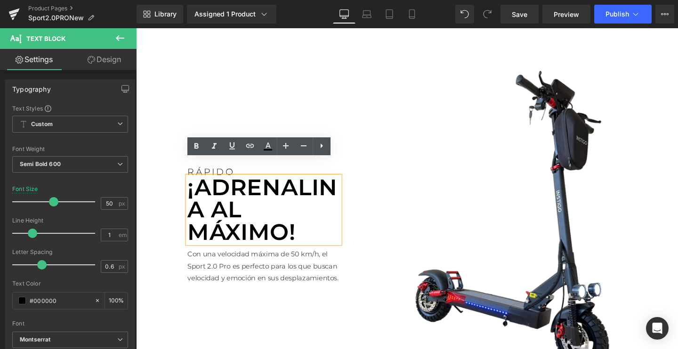
scroll to position [1743, 0]
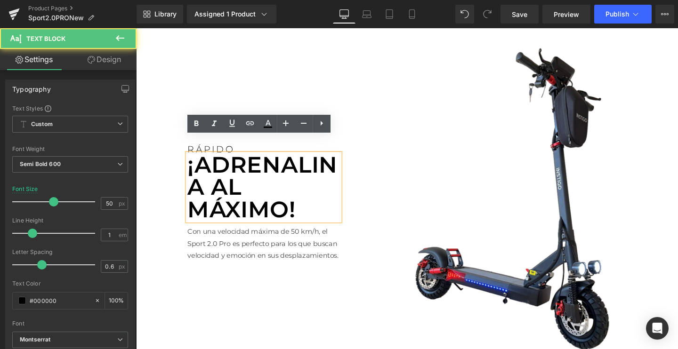
click at [266, 174] on p "¡ADRENALINA AL MÁXIMO!" at bounding box center [270, 195] width 160 height 71
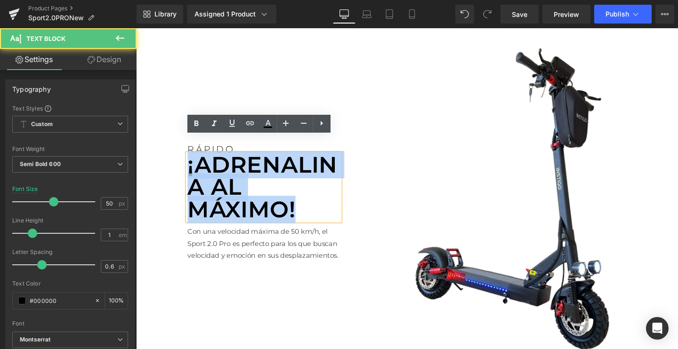
click at [266, 174] on p "¡ADRENALINA AL MÁXIMO!" at bounding box center [270, 195] width 160 height 71
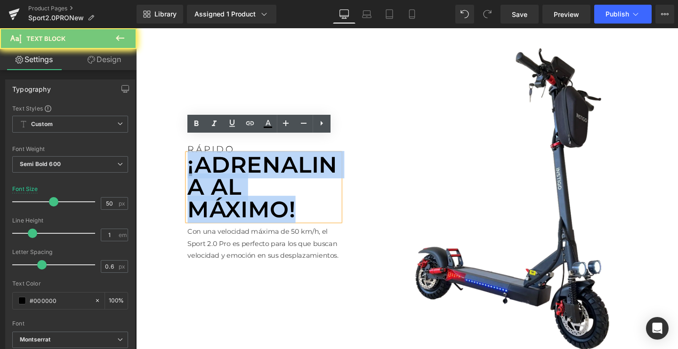
click at [266, 174] on p "¡ADRENALINA AL MÁXIMO!" at bounding box center [270, 195] width 160 height 71
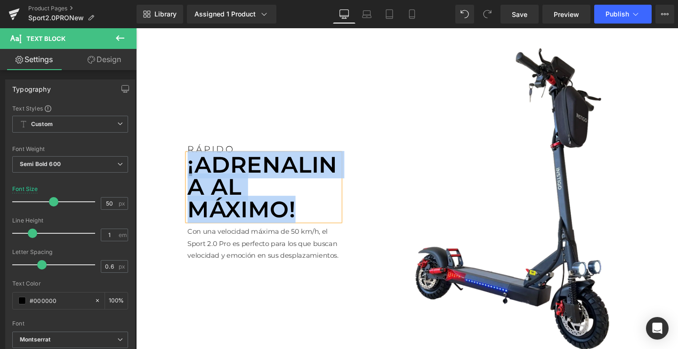
paste div
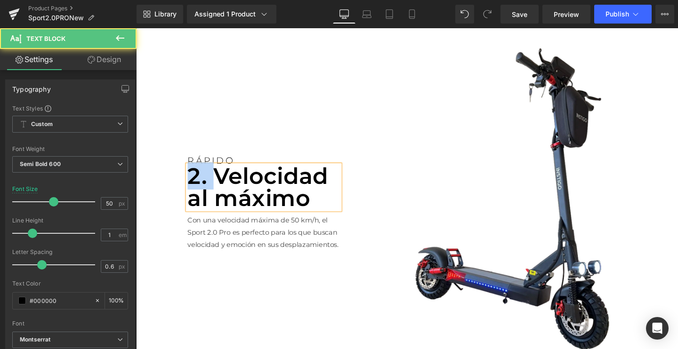
drag, startPoint x: 217, startPoint y: 166, endPoint x: 156, endPoint y: 166, distance: 61.2
click at [156, 166] on div "RÁPIDO Text Block 2. Velocidad al máximo Text Block Con una velocidad máxima de…" at bounding box center [421, 207] width 570 height 443
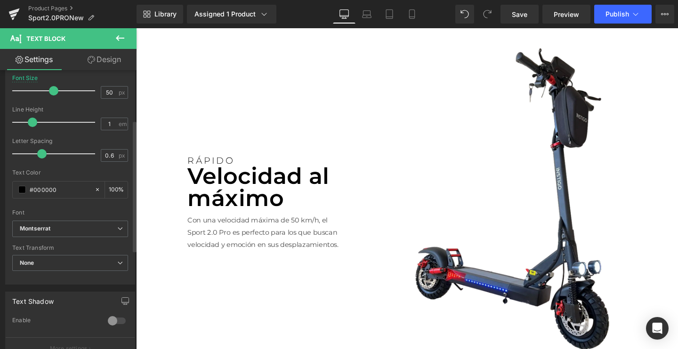
scroll to position [140, 0]
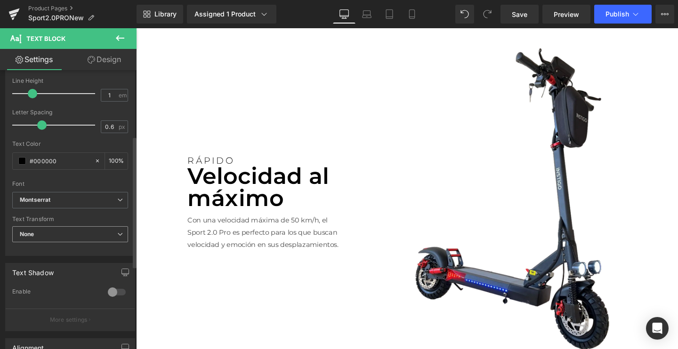
click at [43, 234] on span "None" at bounding box center [70, 234] width 116 height 16
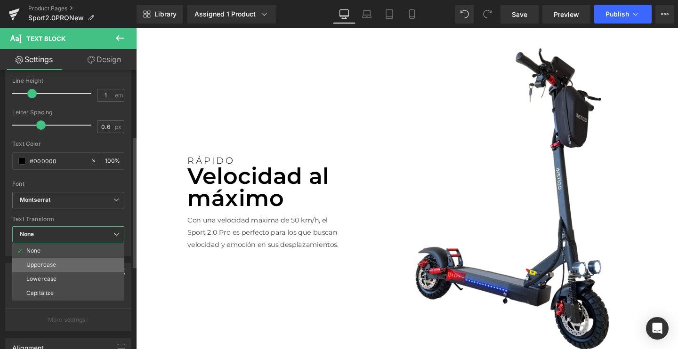
click at [44, 263] on div "Uppercase" at bounding box center [41, 265] width 30 height 7
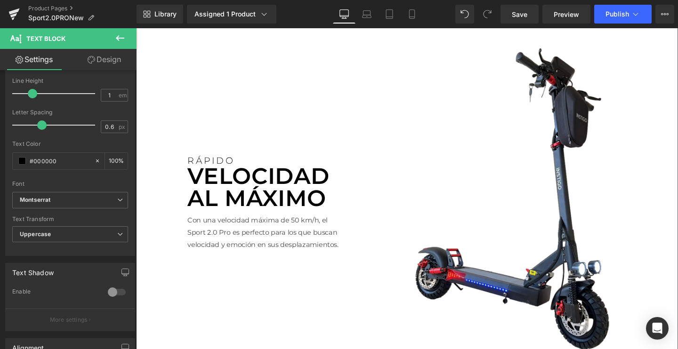
click at [254, 241] on span "Text Block" at bounding box center [264, 246] width 31 height 11
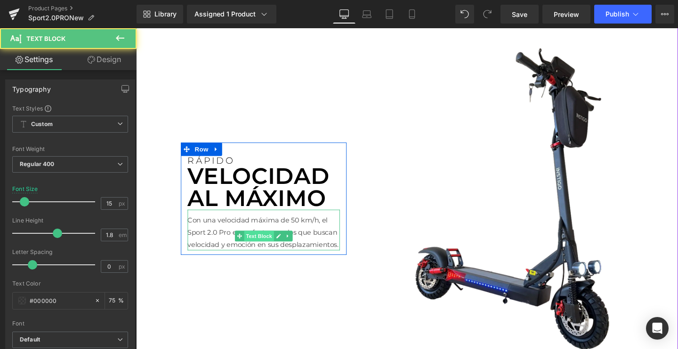
click at [254, 241] on span "Text Block" at bounding box center [264, 246] width 31 height 11
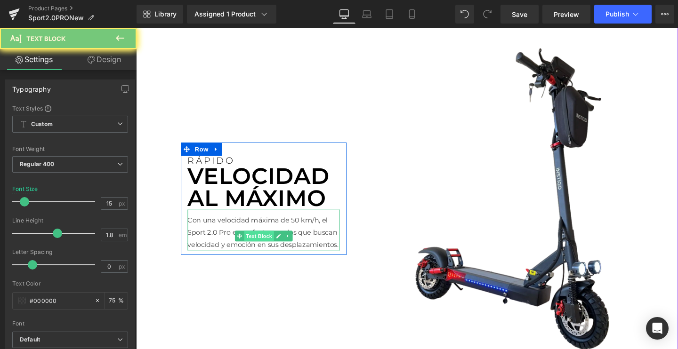
click at [254, 241] on span "Text Block" at bounding box center [264, 246] width 31 height 11
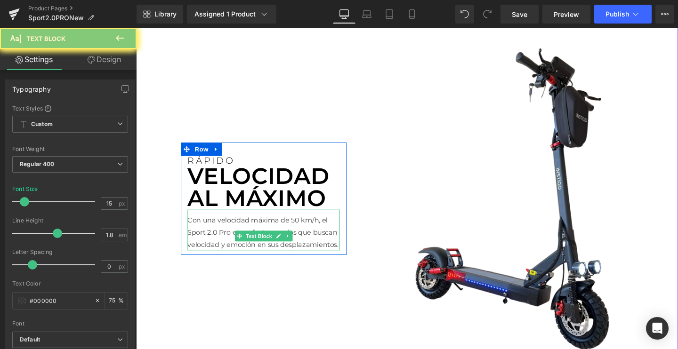
click at [219, 232] on p "Con una velocidad máxima de 50 km/h, el Sport 2.0 Pro es perfecto para los que …" at bounding box center [270, 243] width 160 height 38
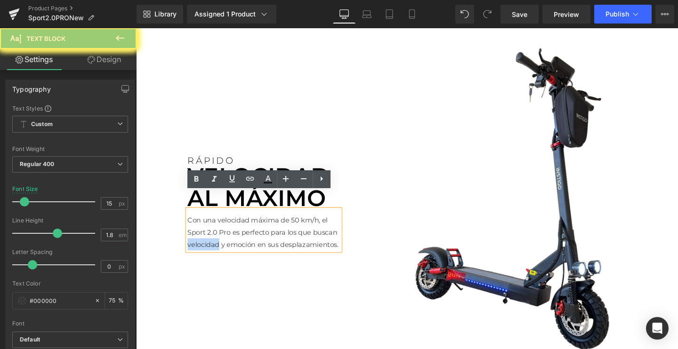
click at [219, 232] on p "Con una velocidad máxima de 50 km/h, el Sport 2.0 Pro es perfecto para los que …" at bounding box center [270, 243] width 160 height 38
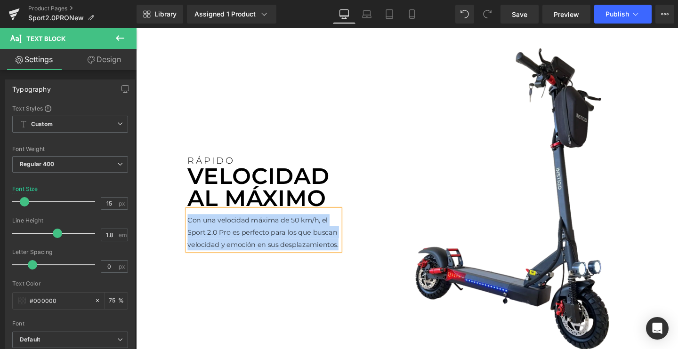
paste div
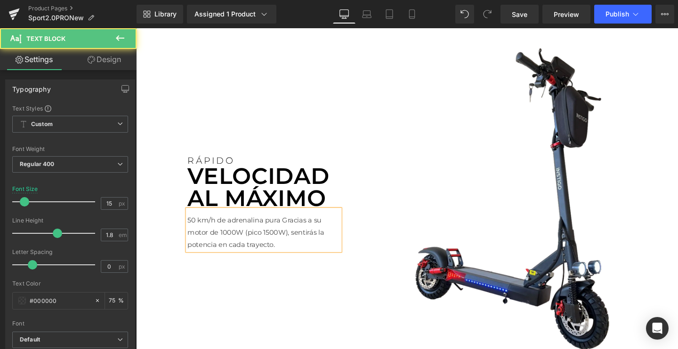
click at [288, 224] on p "50 km/h de adrenalina puraGracias a su motor de 1000W (pico 1500W), sentirás l…" at bounding box center [270, 243] width 160 height 38
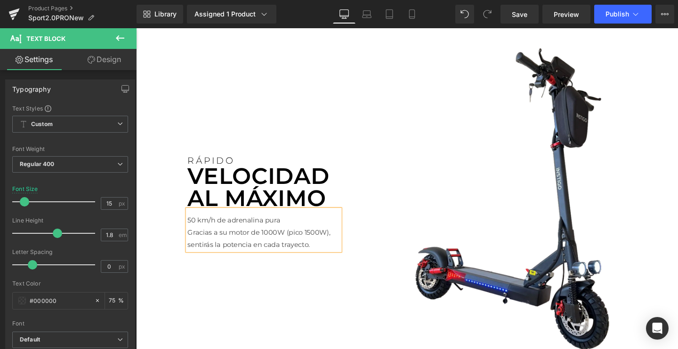
click at [264, 224] on p "50 km/h de adrenalina pura" at bounding box center [270, 230] width 160 height 13
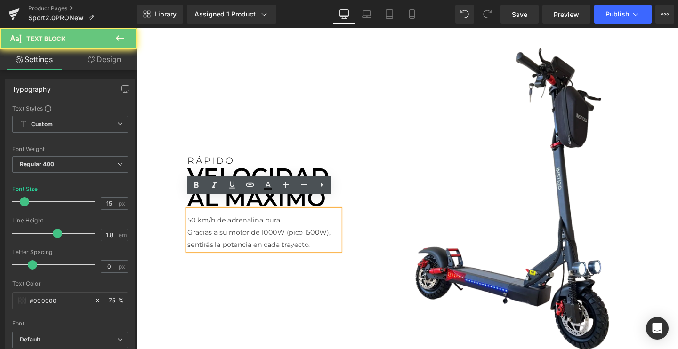
click at [264, 224] on p "50 km/h de adrenalina pura" at bounding box center [270, 230] width 160 height 13
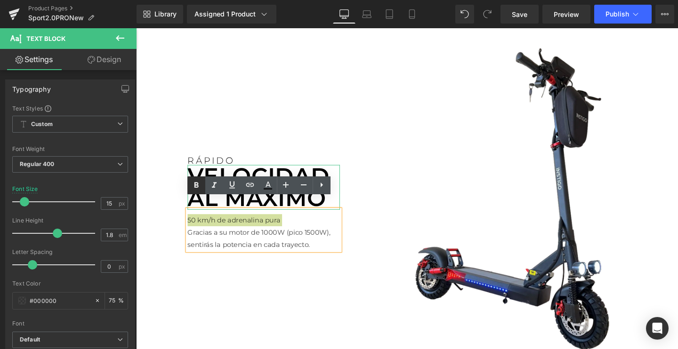
click at [197, 186] on icon at bounding box center [196, 185] width 11 height 11
click at [215, 186] on icon at bounding box center [214, 185] width 11 height 11
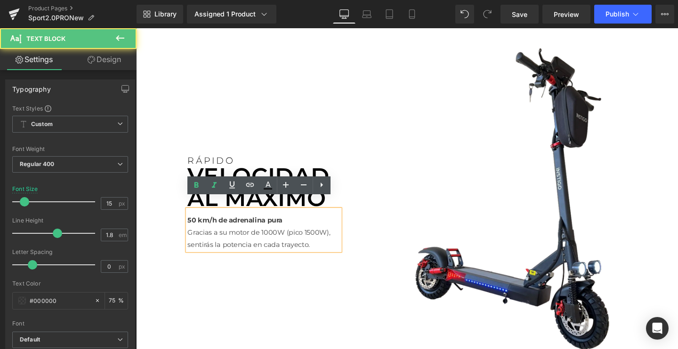
click at [259, 225] on strong "50 km/h de adrenalina pura" at bounding box center [240, 229] width 100 height 9
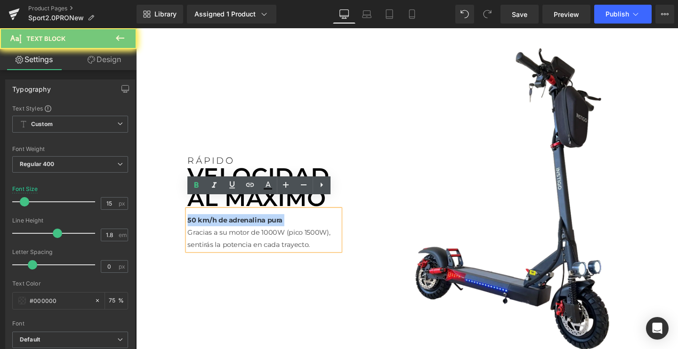
click at [259, 225] on strong "50 km/h de adrenalina pura" at bounding box center [240, 229] width 100 height 9
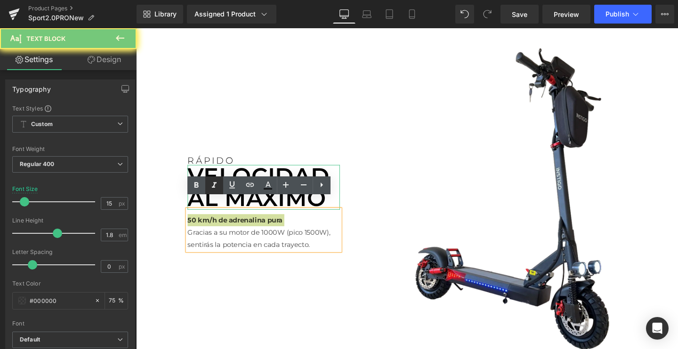
click at [214, 188] on icon at bounding box center [214, 186] width 5 height 6
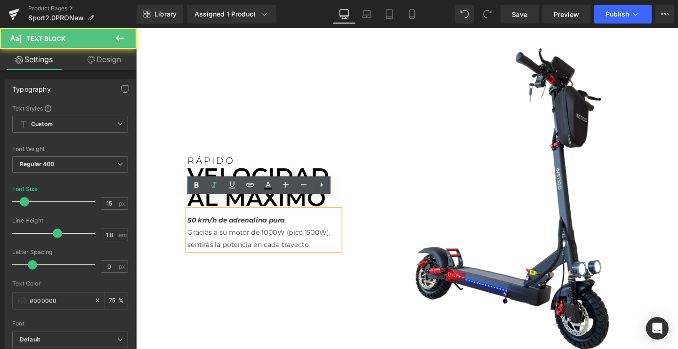
click at [263, 236] on p "Gracias a su motor de 1000W (pico 1500W), sentirás la potencia en cada trayecto." at bounding box center [270, 248] width 160 height 25
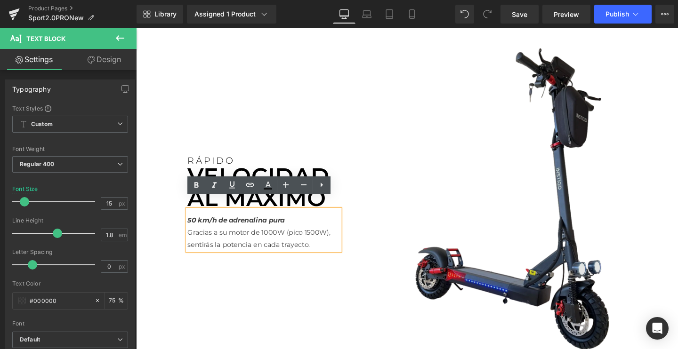
click at [460, 200] on img at bounding box center [531, 207] width 348 height 348
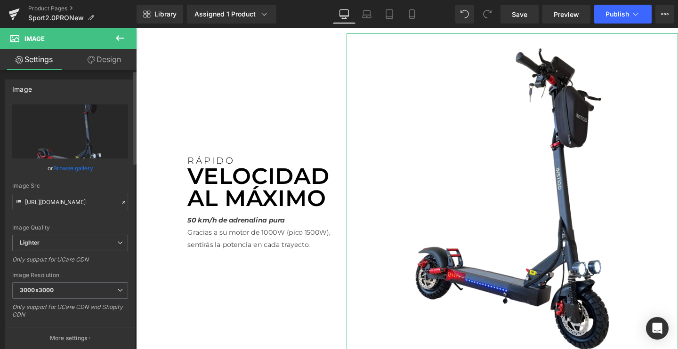
click at [73, 168] on link "Browse gallery" at bounding box center [73, 168] width 40 height 16
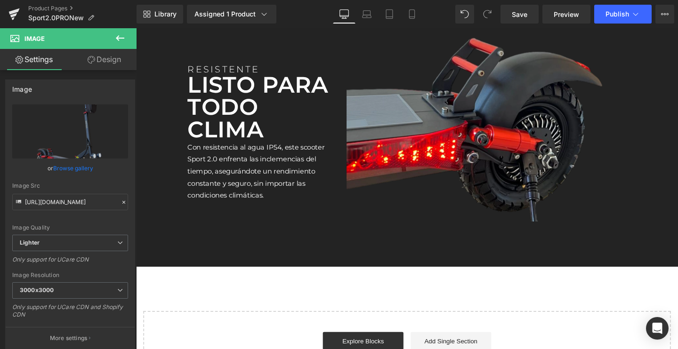
scroll to position [2137, 0]
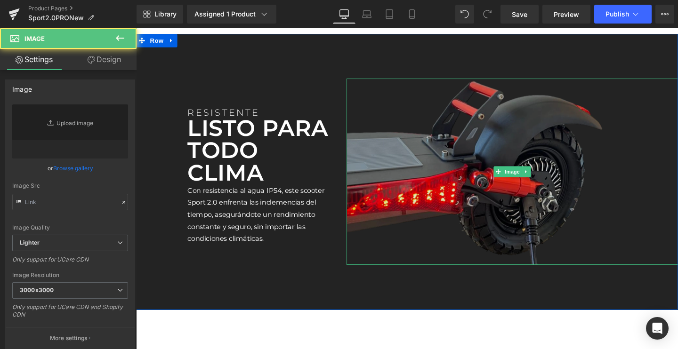
click at [407, 124] on img at bounding box center [531, 179] width 348 height 196
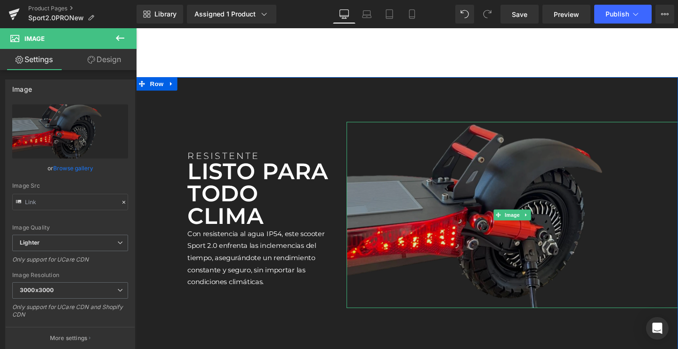
scroll to position [2114, 0]
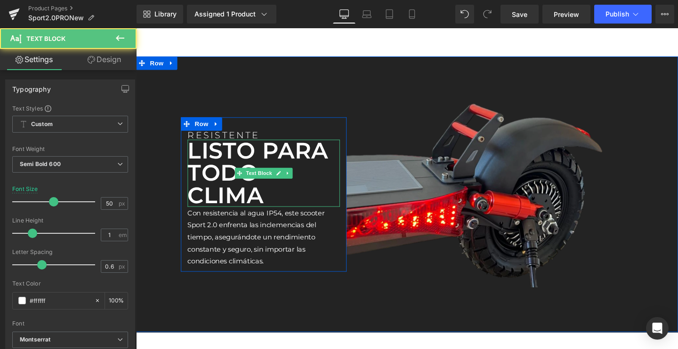
click at [252, 151] on p "LISTO PARA TODO CLIMA" at bounding box center [270, 180] width 160 height 71
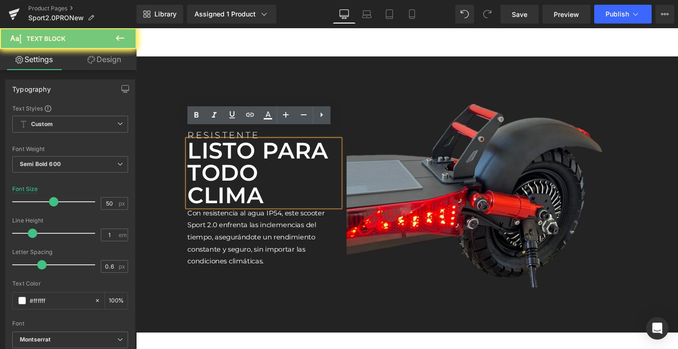
click at [252, 151] on p "LISTO PARA TODO CLIMA" at bounding box center [270, 180] width 160 height 71
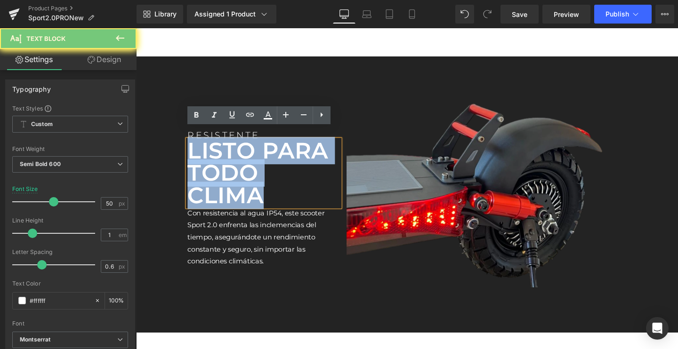
click at [252, 151] on p "LISTO PARA TODO CLIMA" at bounding box center [270, 180] width 160 height 71
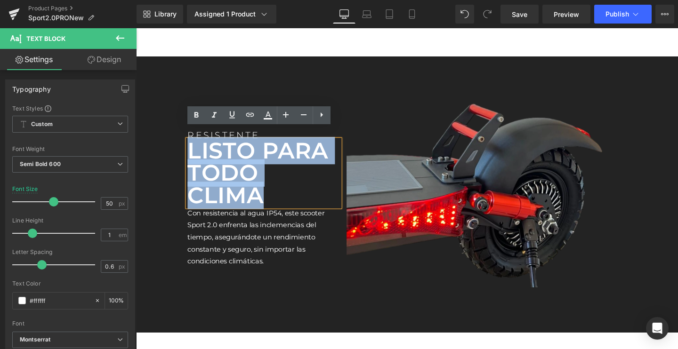
paste div
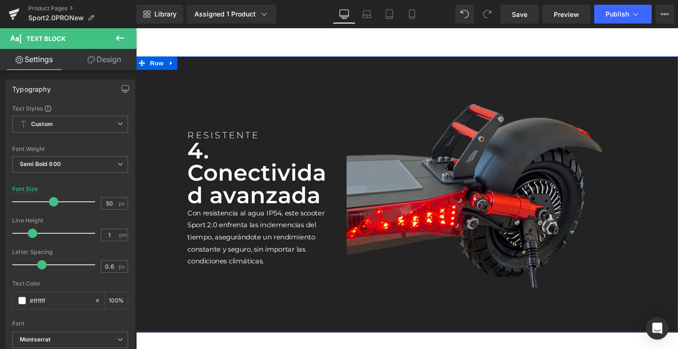
click at [193, 168] on p "4. Conectividad avanzada" at bounding box center [270, 180] width 160 height 71
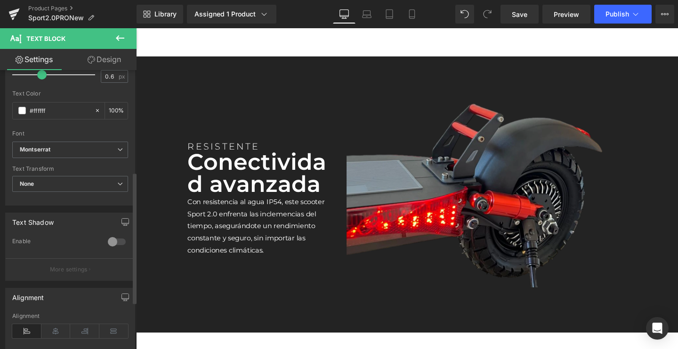
scroll to position [216, 0]
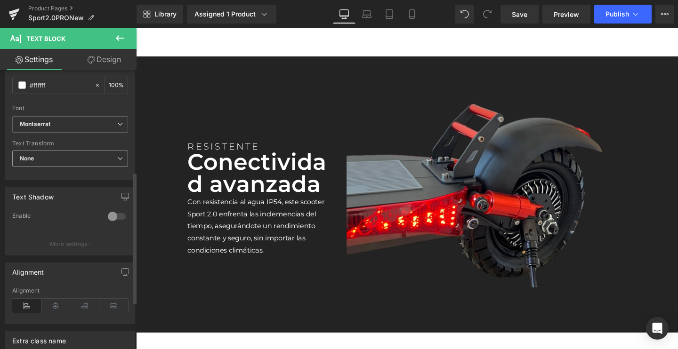
click at [72, 162] on span "None" at bounding box center [70, 159] width 116 height 16
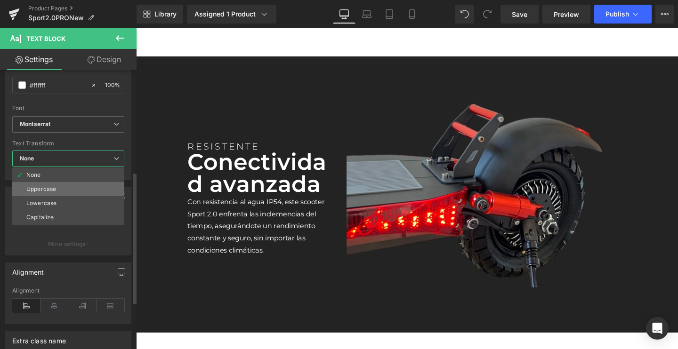
click at [53, 186] on div "Uppercase" at bounding box center [41, 189] width 30 height 7
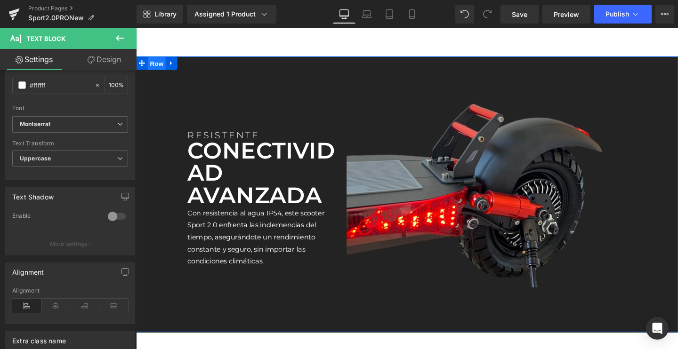
click at [160, 58] on span "Row" at bounding box center [157, 65] width 19 height 14
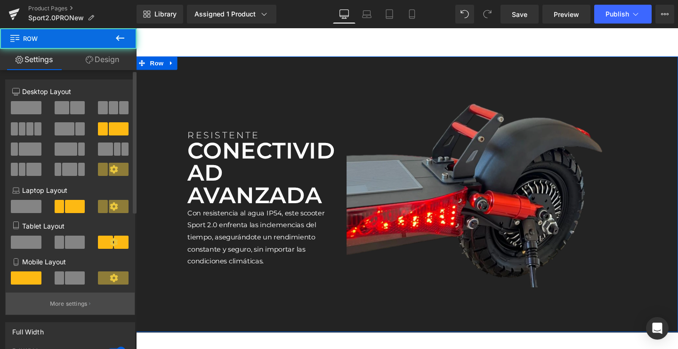
click at [54, 308] on button "More settings" at bounding box center [70, 304] width 129 height 22
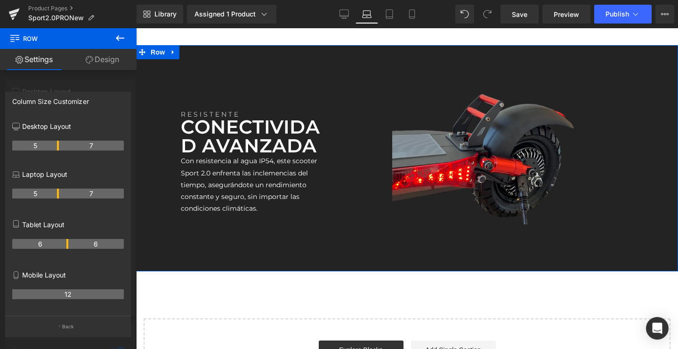
scroll to position [2026, 0]
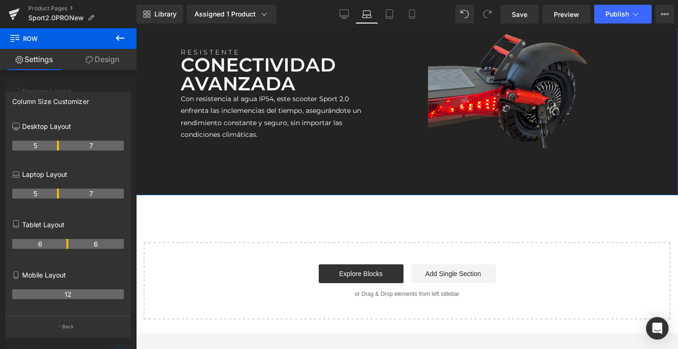
drag, startPoint x: 48, startPoint y: 193, endPoint x: 56, endPoint y: 193, distance: 7.5
click at [56, 193] on th "5" at bounding box center [35, 194] width 47 height 10
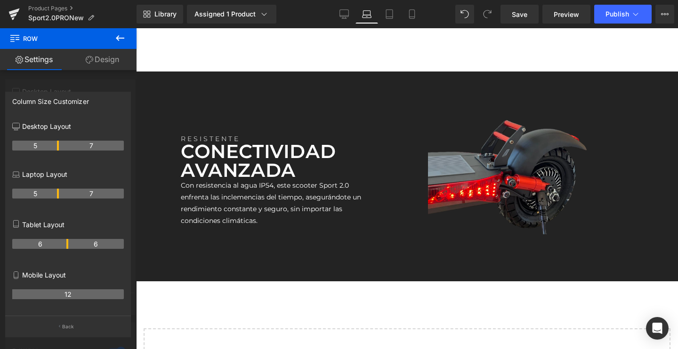
scroll to position [1927, 0]
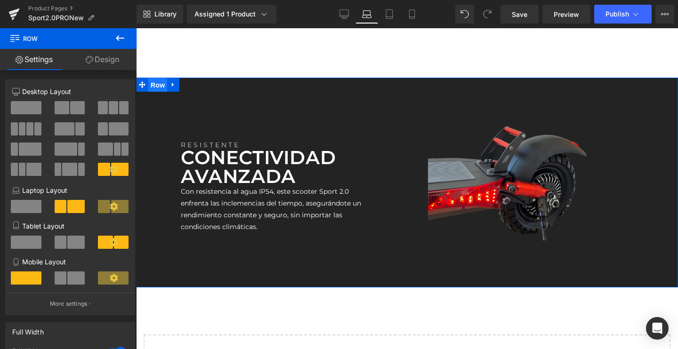
click at [156, 78] on span "Row" at bounding box center [157, 85] width 19 height 14
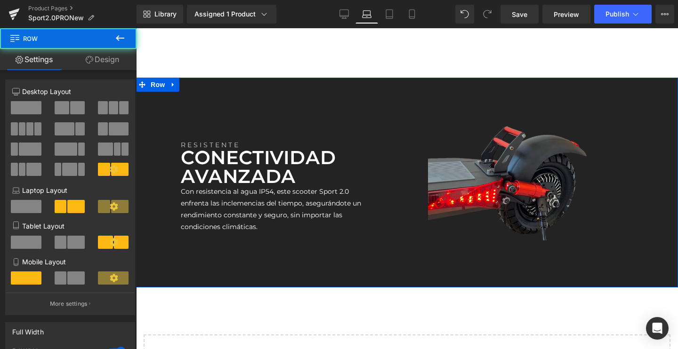
click at [98, 65] on link "Design" at bounding box center [102, 59] width 68 height 21
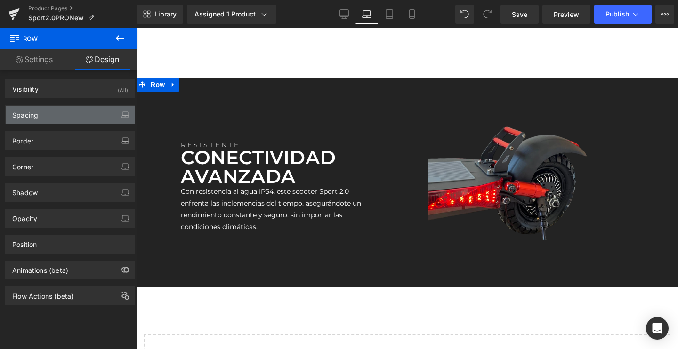
click at [49, 116] on div "Spacing" at bounding box center [70, 115] width 129 height 18
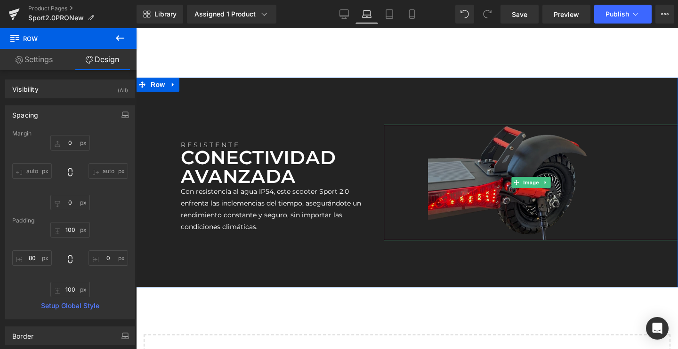
click at [503, 172] on img at bounding box center [531, 183] width 206 height 116
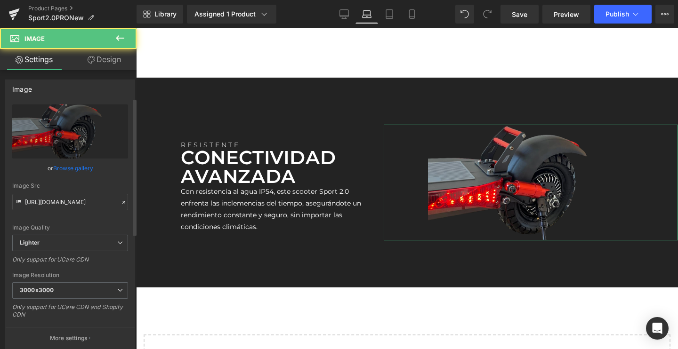
scroll to position [160, 0]
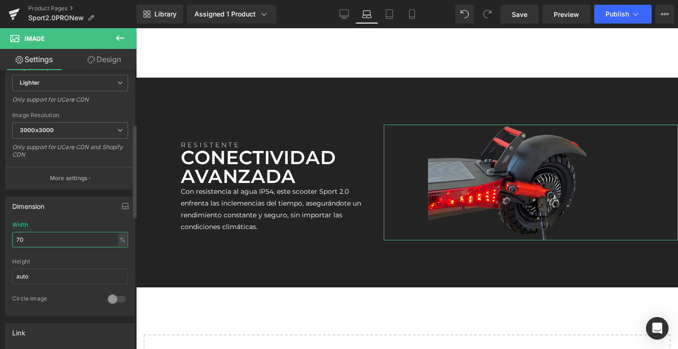
click at [49, 246] on input "70" at bounding box center [70, 240] width 116 height 16
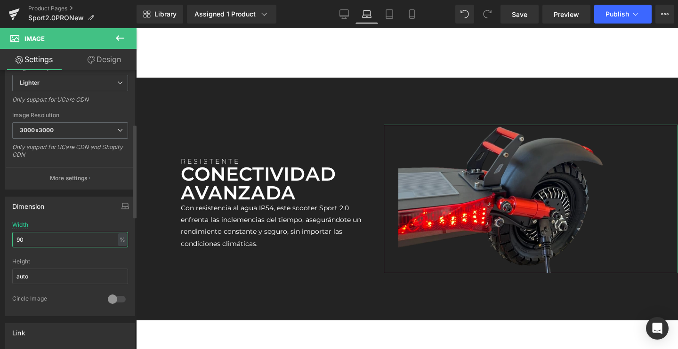
type input "9"
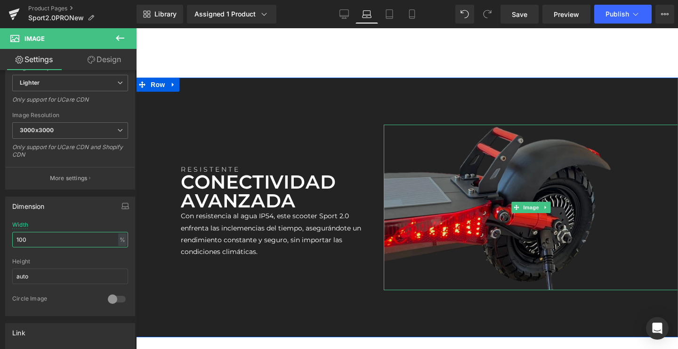
type input "100"
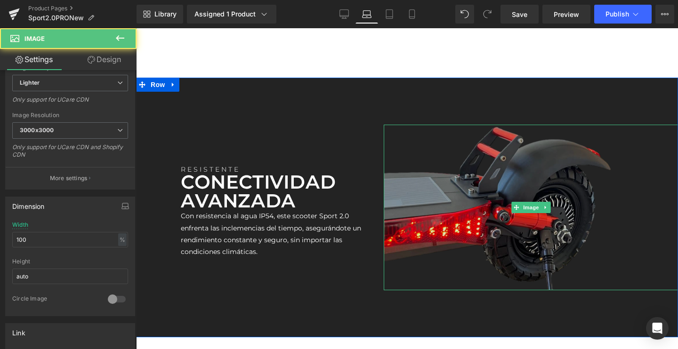
click at [438, 176] on img at bounding box center [531, 208] width 294 height 166
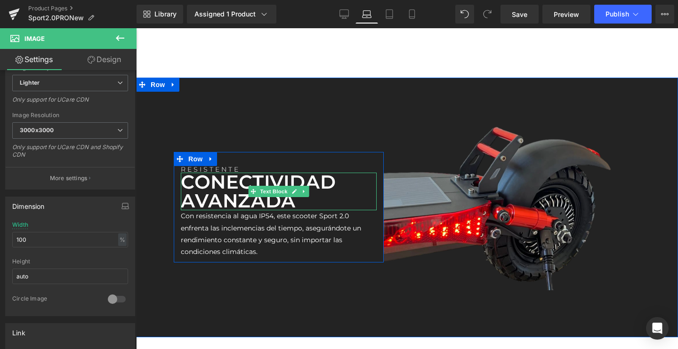
scroll to position [1931, 0]
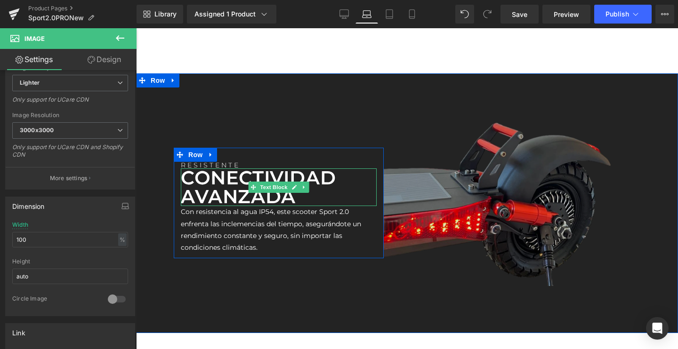
click at [409, 173] on img at bounding box center [531, 204] width 294 height 166
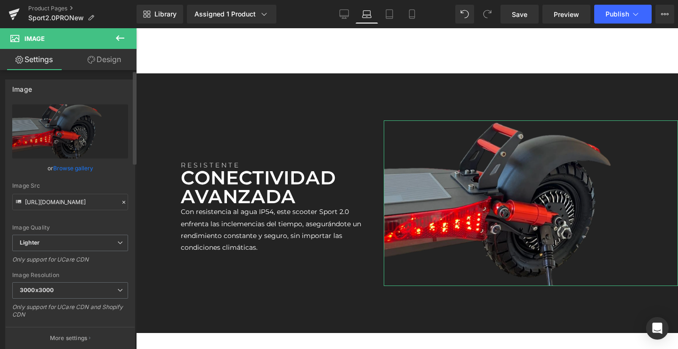
scroll to position [0, 0]
click at [71, 173] on link "Browse gallery" at bounding box center [73, 168] width 40 height 16
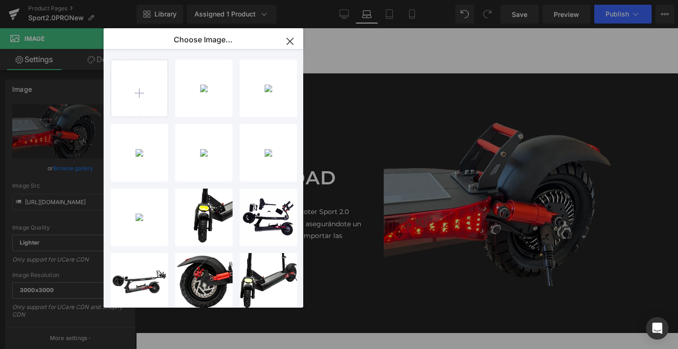
click at [79, 0] on div "Row You are previewing how the will restyle your page. You can not edit Element…" at bounding box center [339, 0] width 678 height 0
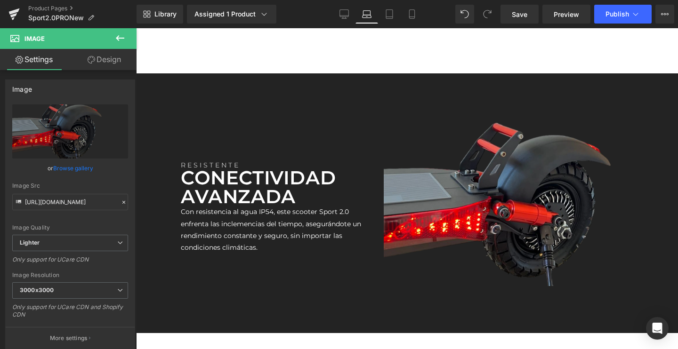
click at [79, 168] on link "Browse gallery" at bounding box center [73, 168] width 40 height 16
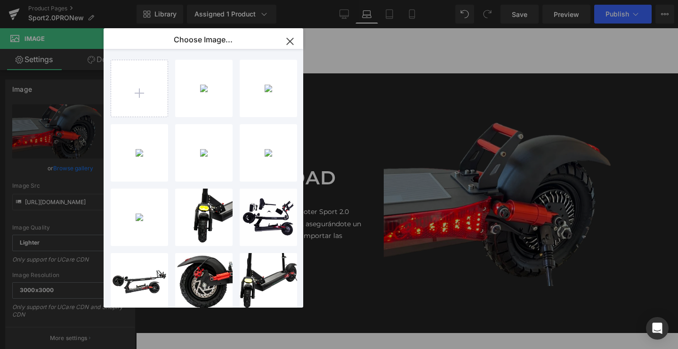
type input "C:\fakepath\E-7_fd2f9208-19ad-4521-b052-9f418d0ac3fa_2048x2048.webp.png"
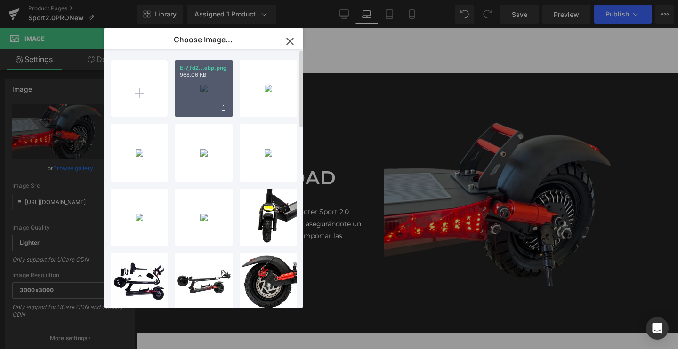
click at [197, 99] on div "E-7_fd2...ebp.png 968.06 KB" at bounding box center [203, 88] width 57 height 57
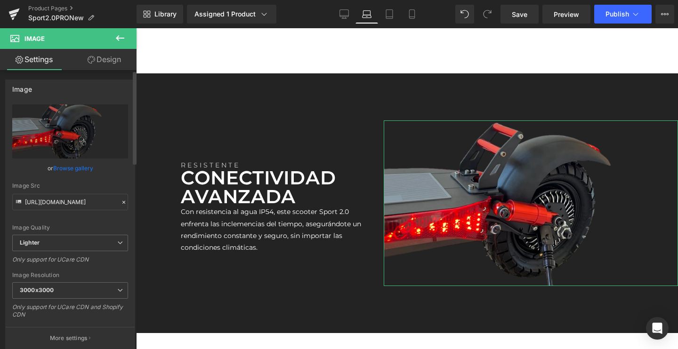
click at [66, 166] on link "Browse gallery" at bounding box center [73, 168] width 40 height 16
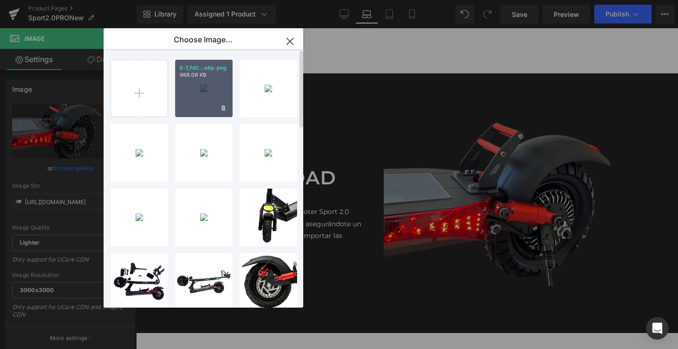
click at [199, 98] on div "E-7_fd2...ebp.png 968.06 KB" at bounding box center [203, 88] width 57 height 57
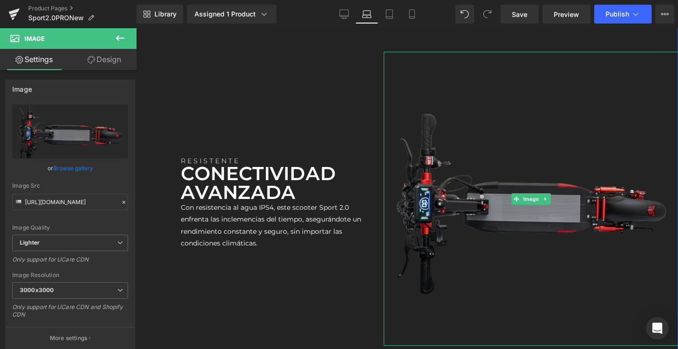
scroll to position [2019, 0]
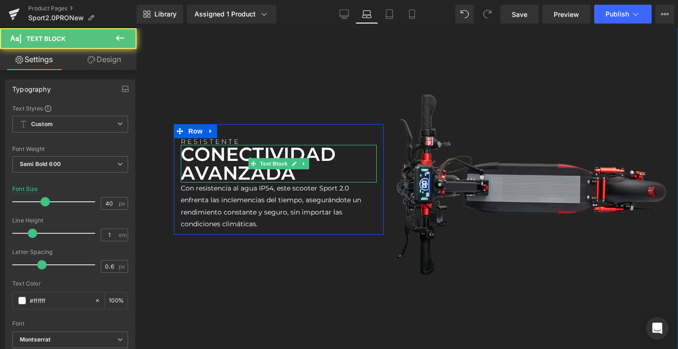
click at [234, 154] on p "Conectividad avanzada" at bounding box center [279, 164] width 196 height 38
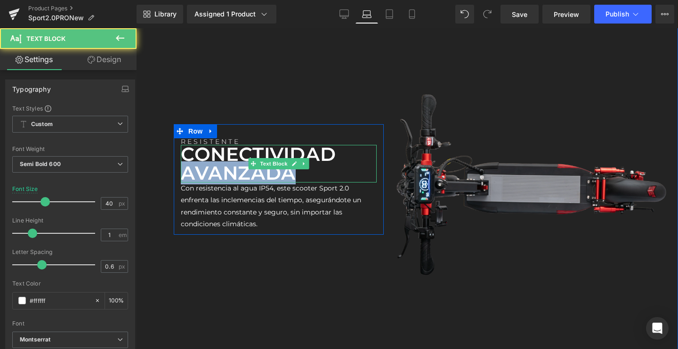
click at [234, 154] on p "Conectividad avanzada" at bounding box center [279, 164] width 196 height 38
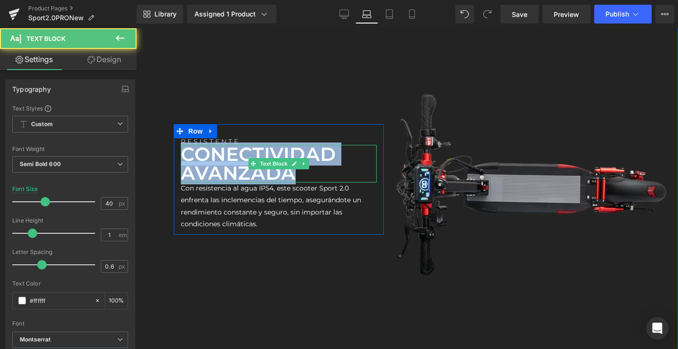
click at [234, 154] on p "Conectividad avanzada" at bounding box center [279, 164] width 196 height 38
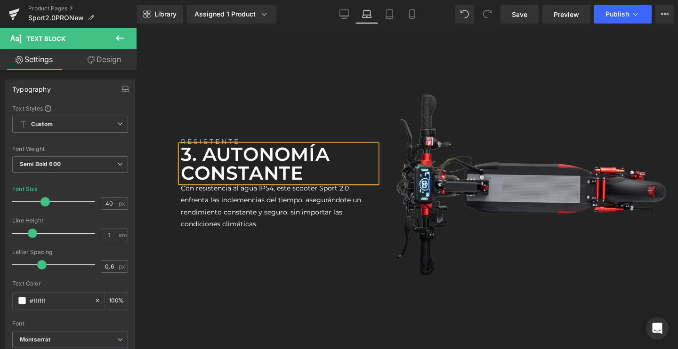
click at [199, 145] on p "3. Autonomía constante" at bounding box center [279, 164] width 196 height 38
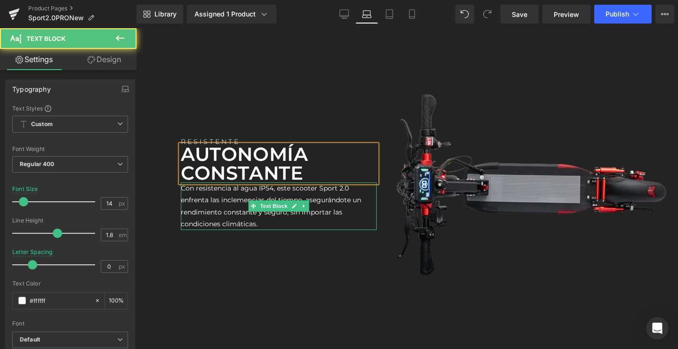
click at [239, 198] on p "Con resistencia al agua IP54, este scooter Sport 2.0 enfrenta las inclemencias …" at bounding box center [279, 207] width 196 height 48
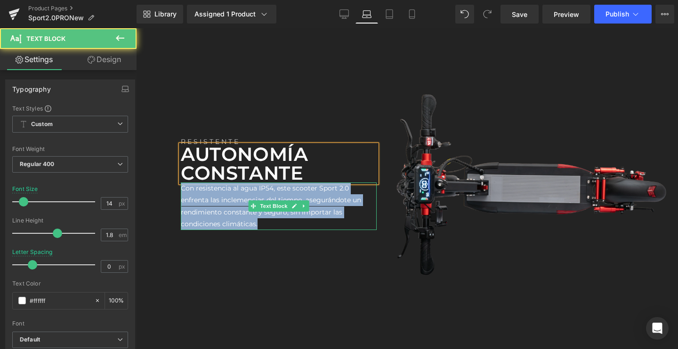
click at [239, 198] on p "Con resistencia al agua IP54, este scooter Sport 2.0 enfrenta las inclemencias …" at bounding box center [279, 207] width 196 height 48
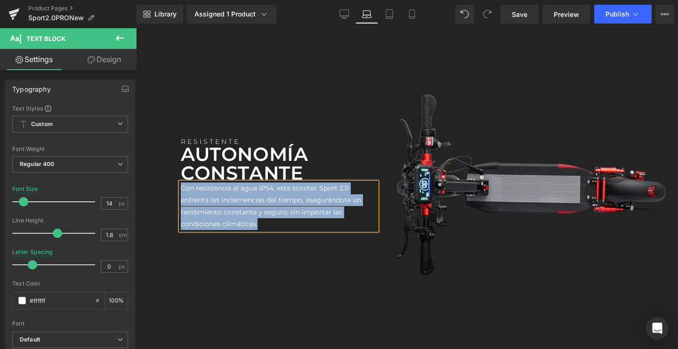
paste div
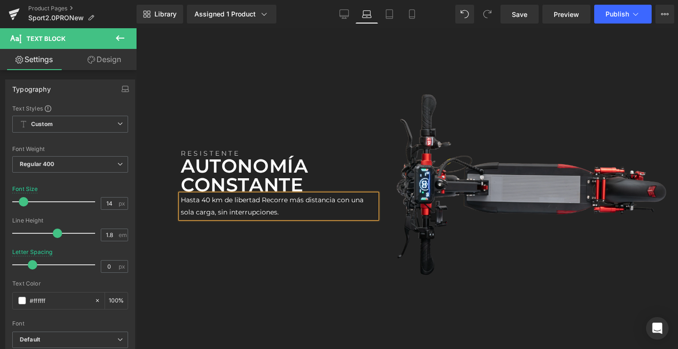
click at [258, 194] on p "Hasta 40 km de libertadRecorre más distancia con una sola carga, sin interrupc…" at bounding box center [279, 206] width 196 height 24
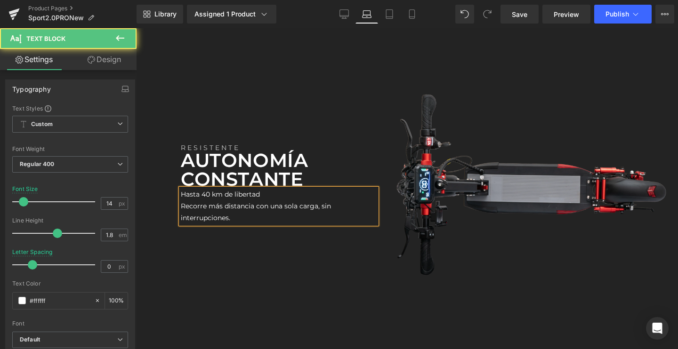
click at [238, 189] on p "Hasta 40 km de libertad" at bounding box center [279, 195] width 196 height 12
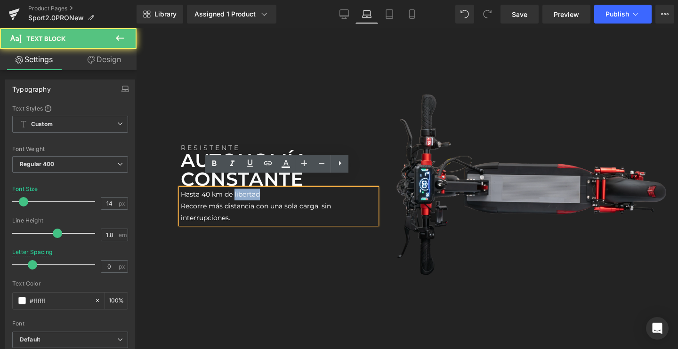
click at [238, 189] on p "Hasta 40 km de libertad" at bounding box center [279, 195] width 196 height 12
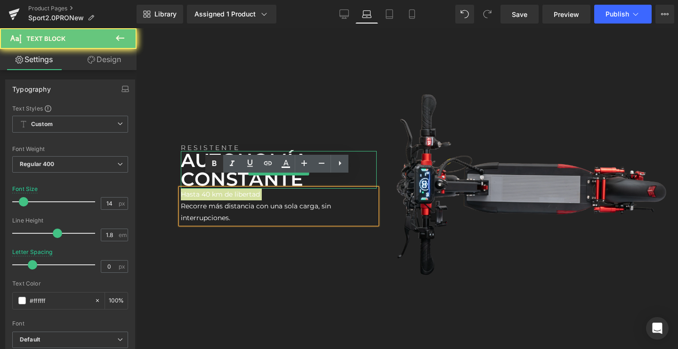
click at [216, 164] on icon at bounding box center [214, 164] width 4 height 6
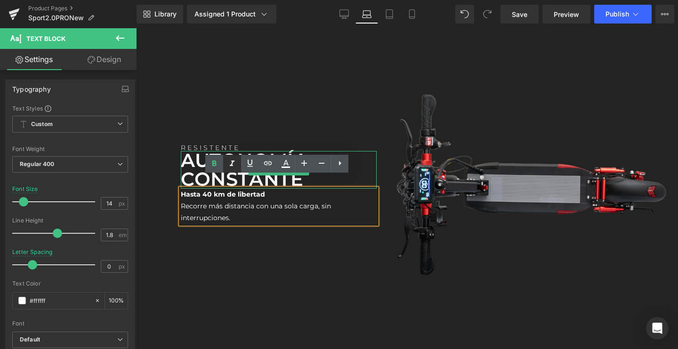
click at [229, 163] on icon at bounding box center [231, 163] width 11 height 11
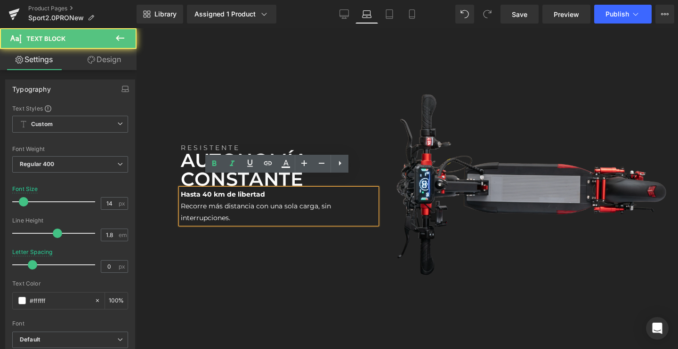
click at [218, 189] on div "Hasta 40 km de libertad Recorre más distancia con una sola carga, sin interrupc…" at bounding box center [279, 207] width 196 height 36
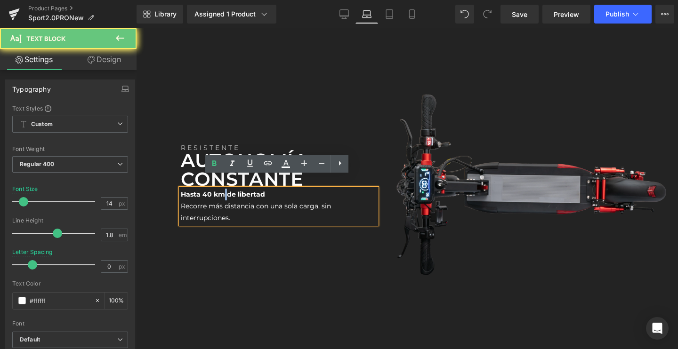
click at [218, 189] on div "Hasta 40 km de libertad Recorre más distancia con una sola carga, sin interrupc…" at bounding box center [279, 207] width 196 height 36
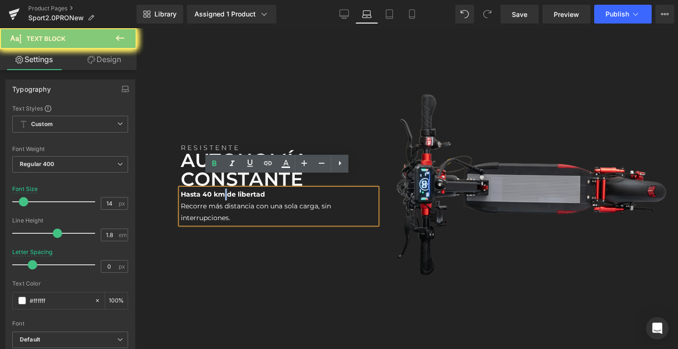
click at [218, 189] on div "Hasta 40 km de libertad Recorre más distancia con una sola carga, sin interrupc…" at bounding box center [279, 207] width 196 height 36
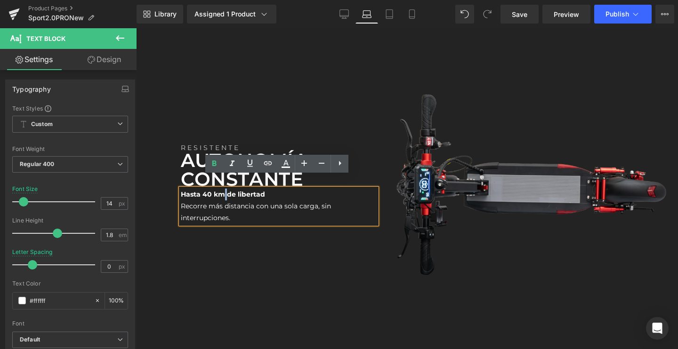
click at [218, 189] on div "Hasta 40 km de libertad Recorre más distancia con una sola carga, sin interrupc…" at bounding box center [279, 207] width 196 height 36
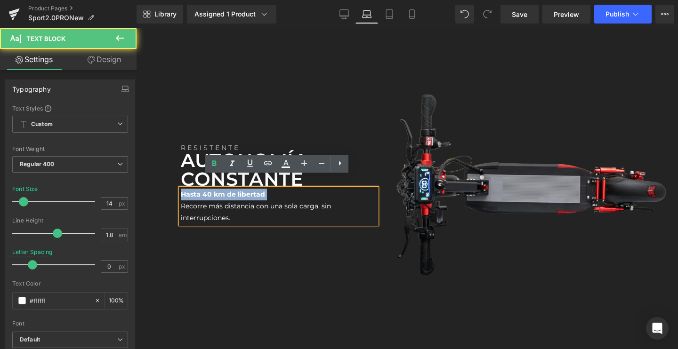
click at [218, 189] on div "Hasta 40 km de libertad Recorre más distancia con una sola carga, sin interrupc…" at bounding box center [279, 207] width 196 height 36
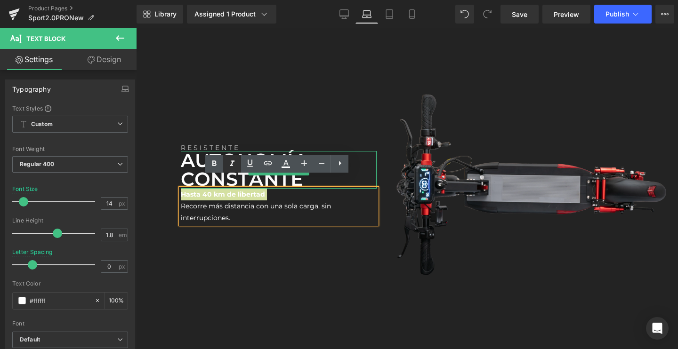
click at [230, 161] on icon at bounding box center [231, 163] width 11 height 11
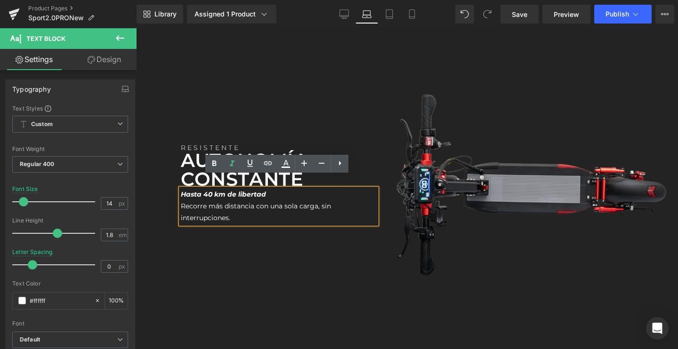
click at [258, 201] on p "Recorre más distancia con una sola carga, sin interrupciones." at bounding box center [279, 213] width 196 height 24
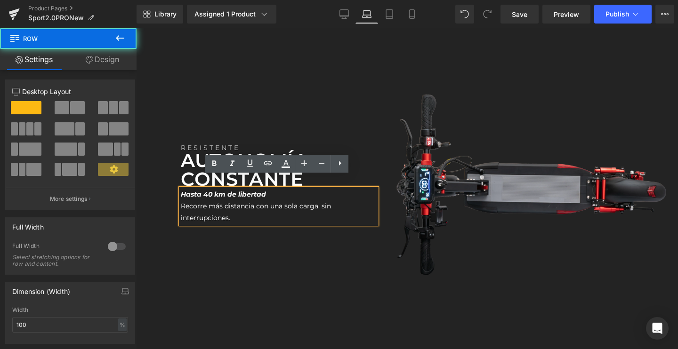
click at [246, 130] on div "RESISTENTE Text Block Autonomía constante Text Block Hasta 40 km de libertad Re…" at bounding box center [279, 179] width 210 height 99
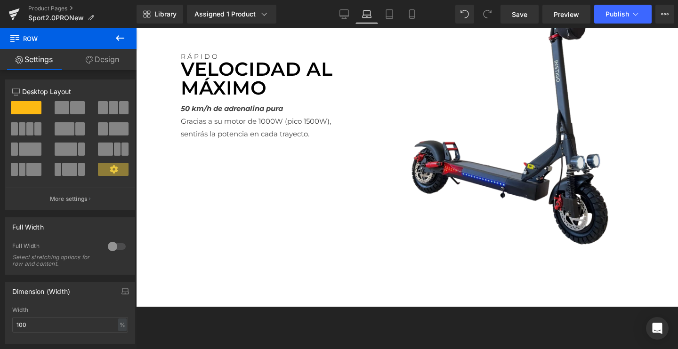
scroll to position [1656, 0]
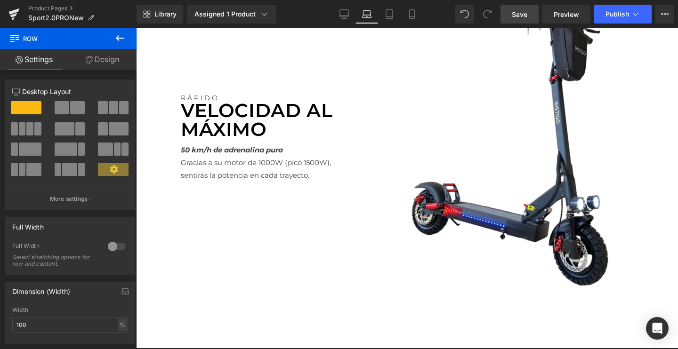
click at [515, 16] on span "Save" at bounding box center [520, 14] width 16 height 10
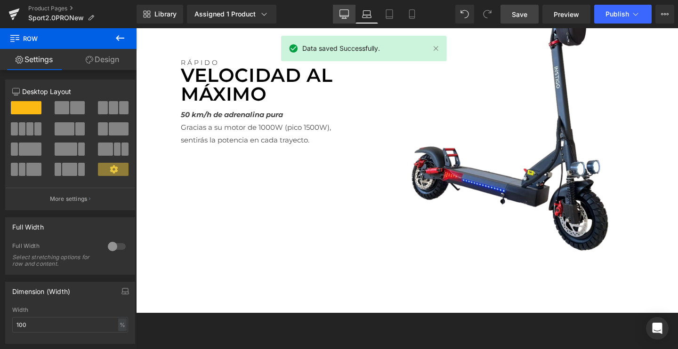
click at [349, 19] on link "Desktop" at bounding box center [344, 14] width 23 height 19
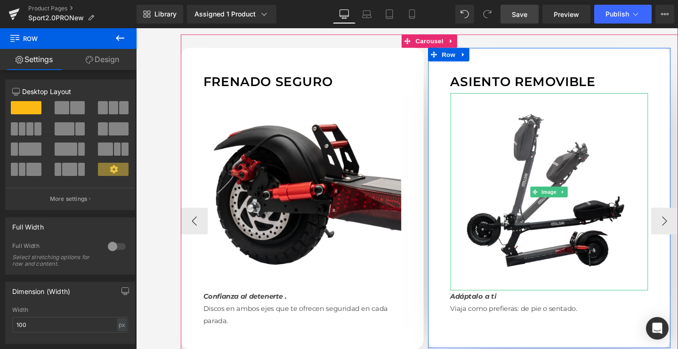
scroll to position [880, 0]
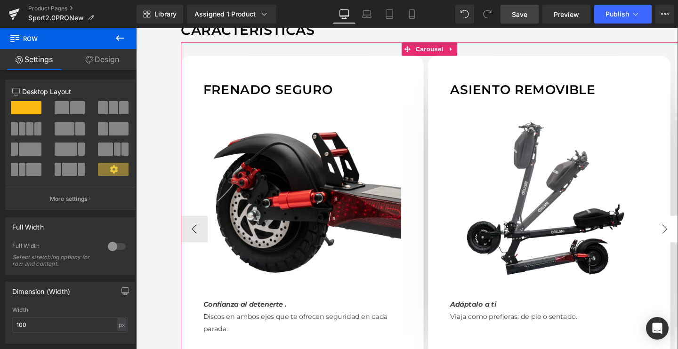
click at [191, 228] on button "‹" at bounding box center [197, 239] width 28 height 28
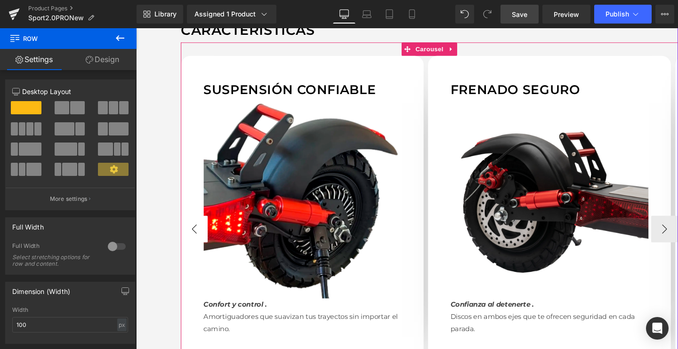
click at [191, 228] on button "‹" at bounding box center [197, 239] width 28 height 28
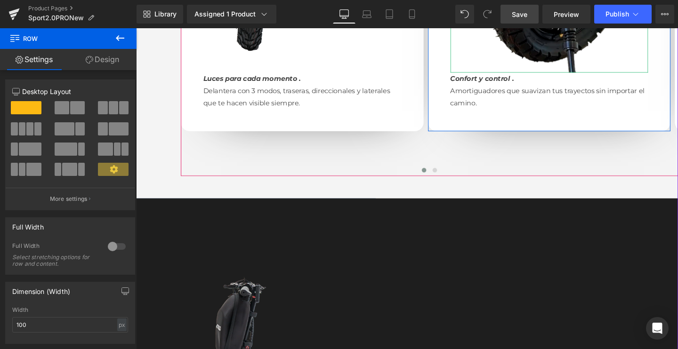
scroll to position [1120, 0]
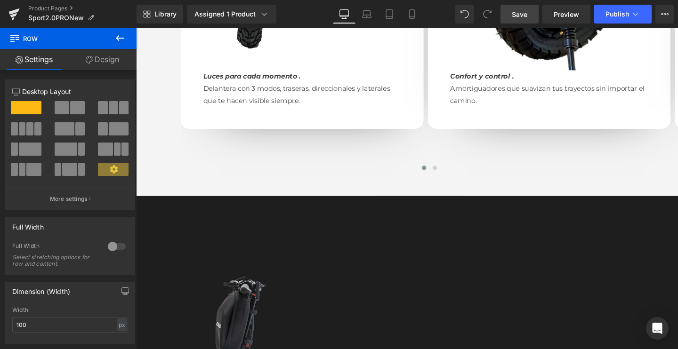
click at [511, 15] on link "Save" at bounding box center [519, 14] width 38 height 19
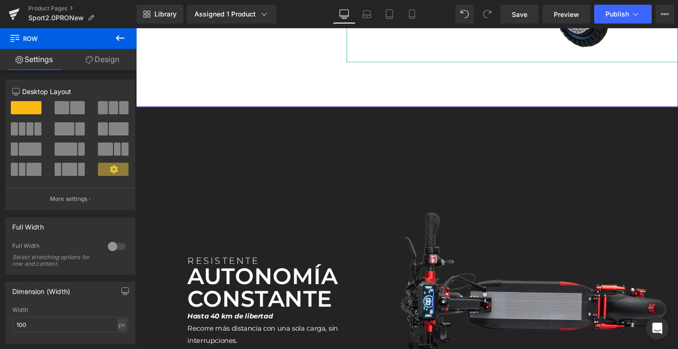
scroll to position [2058, 0]
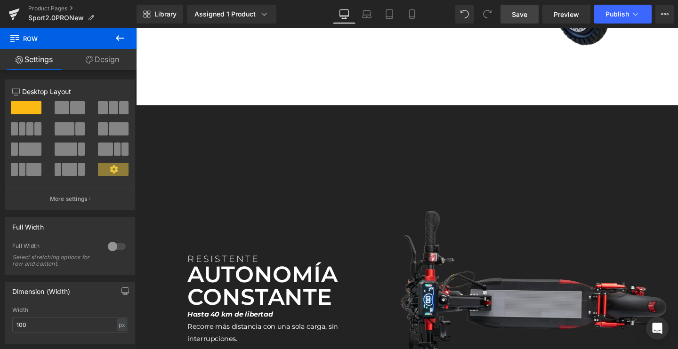
click at [503, 13] on link "Save" at bounding box center [519, 14] width 38 height 19
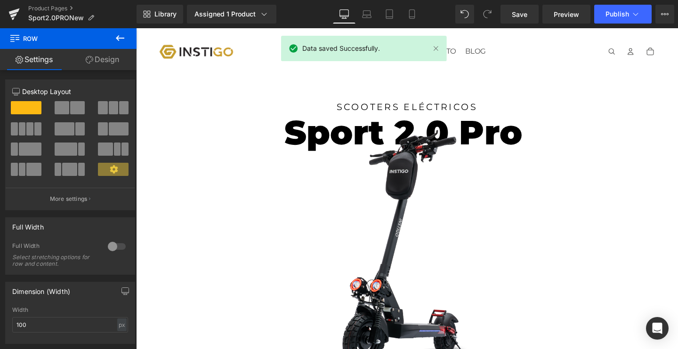
scroll to position [0, 0]
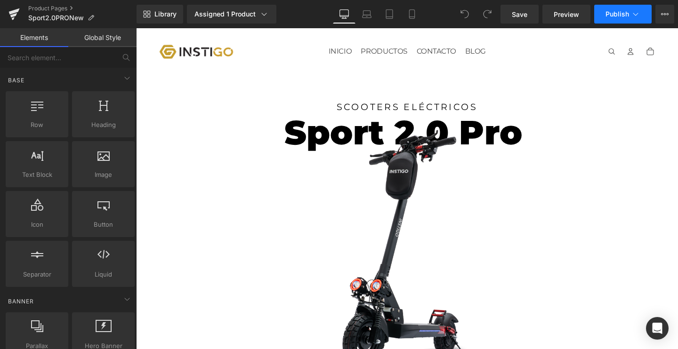
click at [627, 16] on span "Publish" at bounding box center [617, 14] width 24 height 8
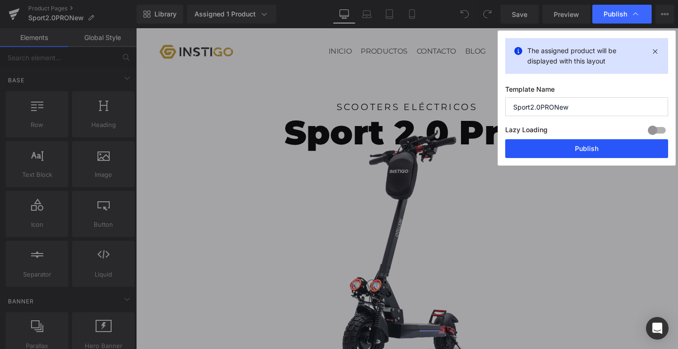
click at [559, 144] on button "Publish" at bounding box center [586, 148] width 163 height 19
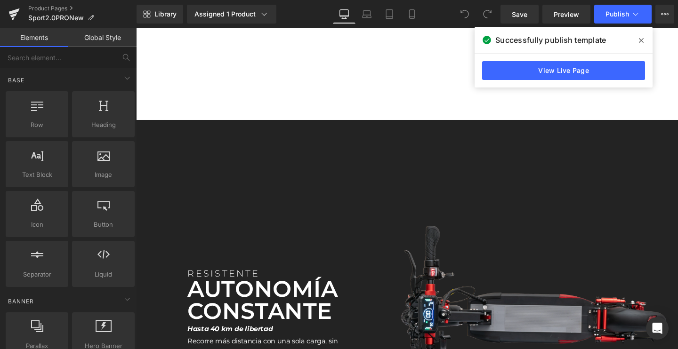
scroll to position [1993, 0]
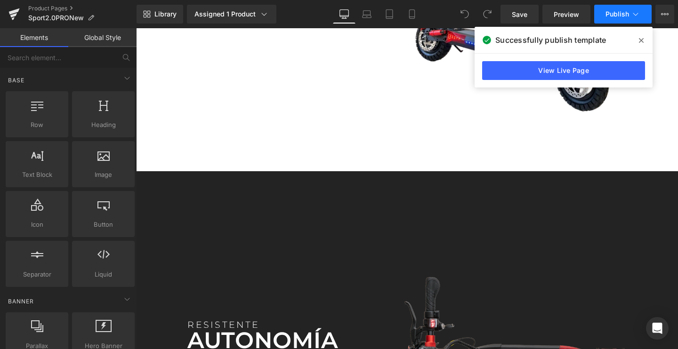
click at [609, 18] on button "Publish" at bounding box center [622, 14] width 57 height 19
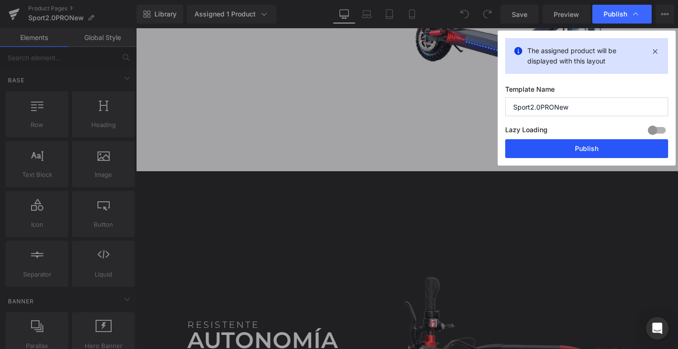
click at [558, 146] on button "Publish" at bounding box center [586, 148] width 163 height 19
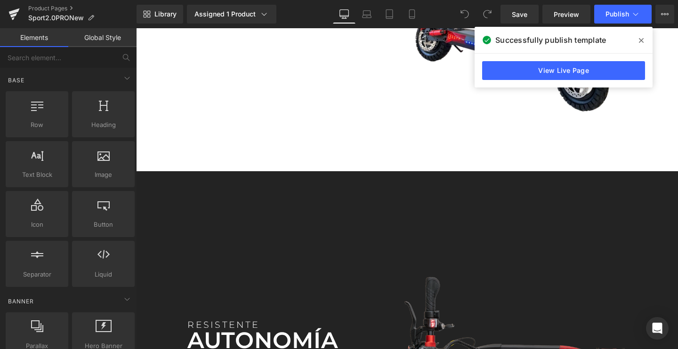
click at [636, 41] on span at bounding box center [641, 40] width 15 height 15
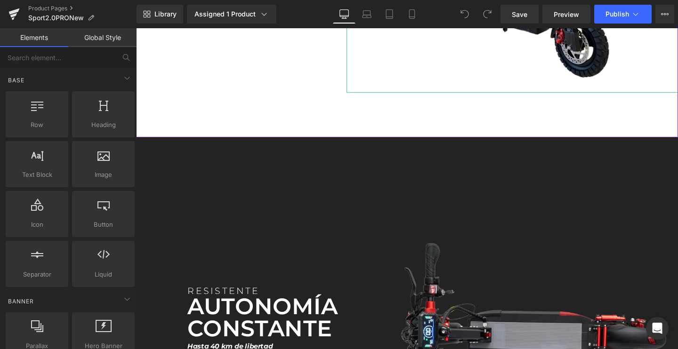
scroll to position [1669, 0]
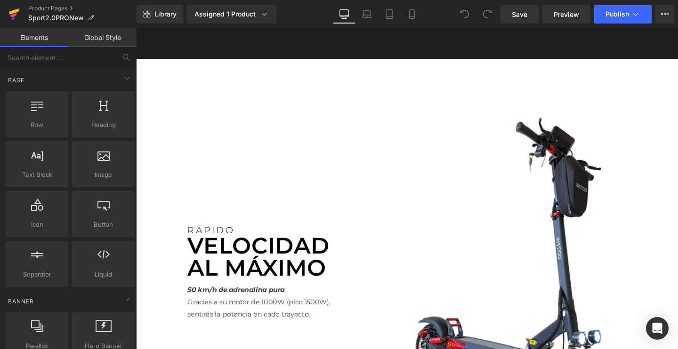
click at [10, 18] on icon at bounding box center [13, 14] width 11 height 24
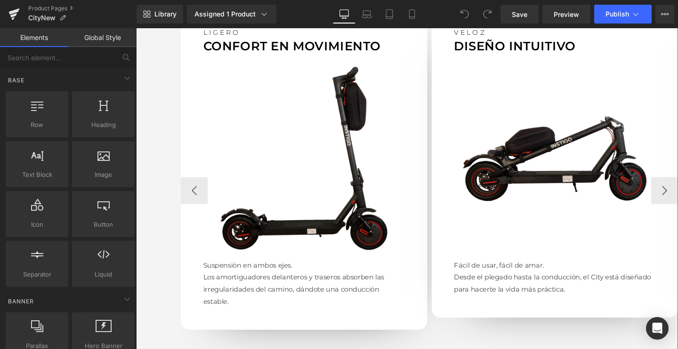
scroll to position [912, 0]
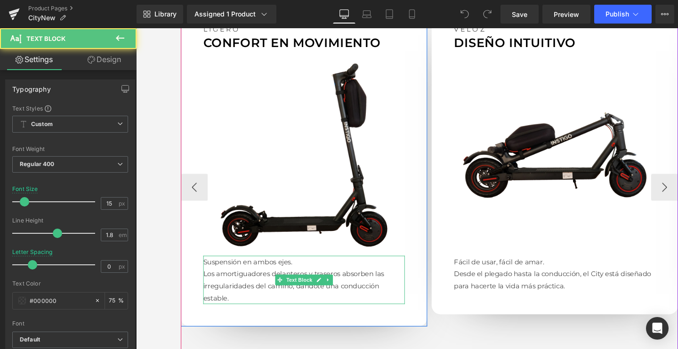
click at [240, 281] on p "Los amortiguadores delanteros y traseros absorben las irregularidades del camin…" at bounding box center [313, 300] width 212 height 38
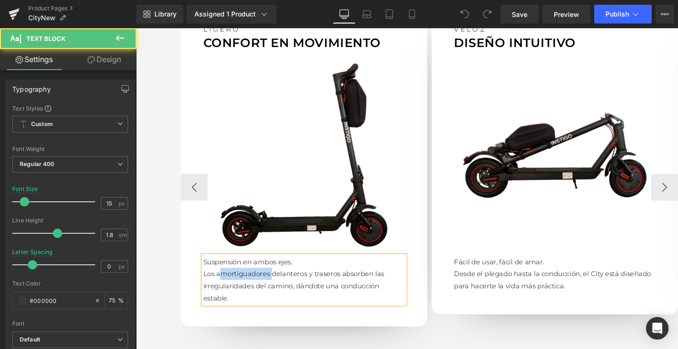
click at [240, 281] on p "Los amortiguadores delanteros y traseros absorben las irregularidades del camin…" at bounding box center [313, 300] width 212 height 38
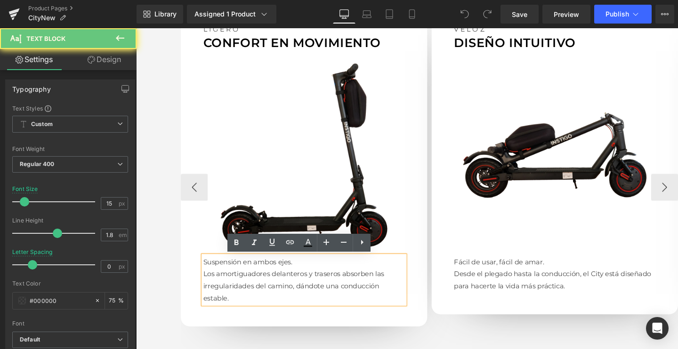
click at [235, 272] on p "Suspensión en ambos ejes." at bounding box center [313, 274] width 212 height 13
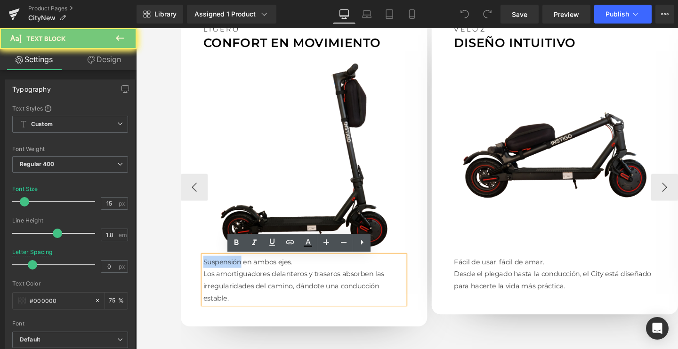
click at [235, 272] on p "Suspensión en ambos ejes." at bounding box center [313, 274] width 212 height 13
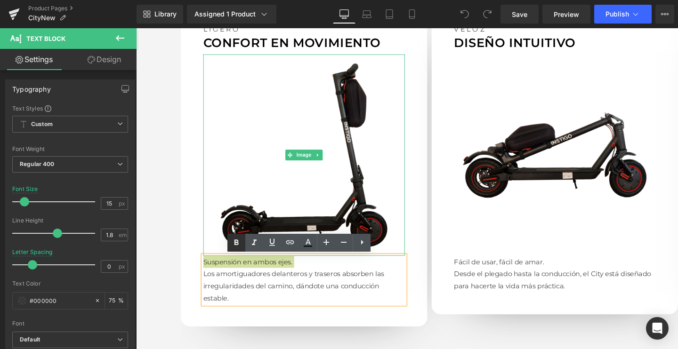
click icon
click link
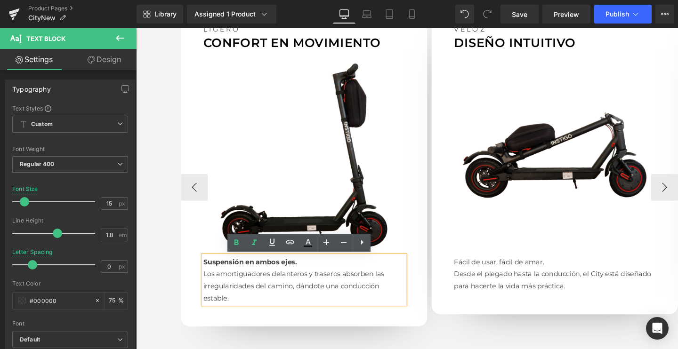
click strong "Suspensión en ambos ejes."
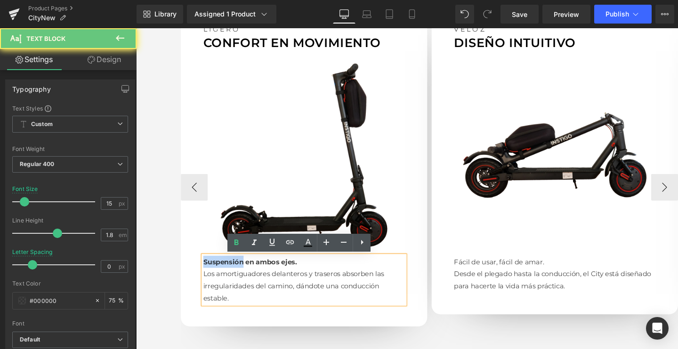
click strong "Suspensión en ambos ejes."
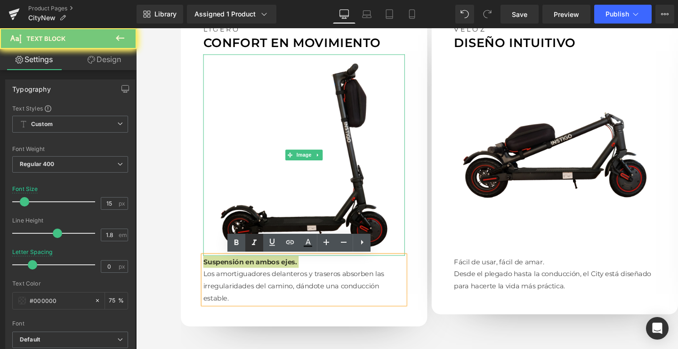
click icon
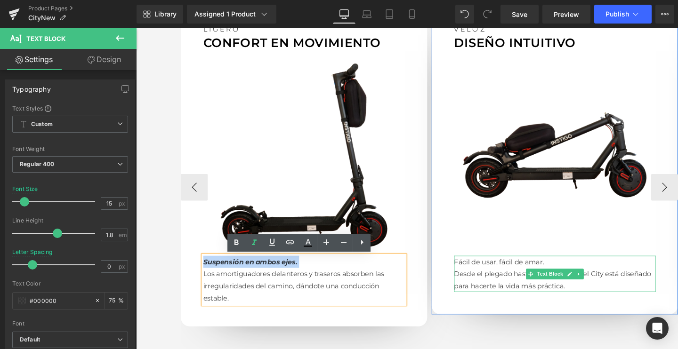
click p "Fácil de usar, fácil de amar."
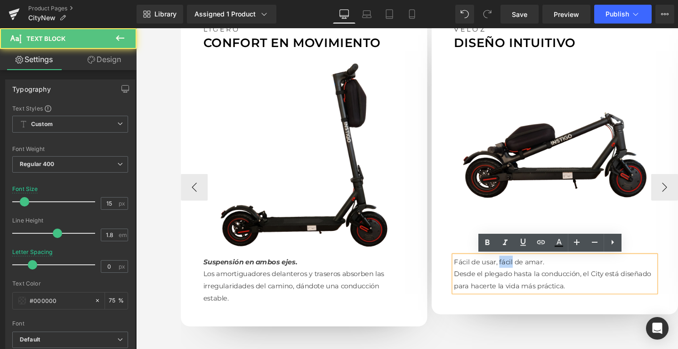
click p "Fácil de usar, fácil de amar."
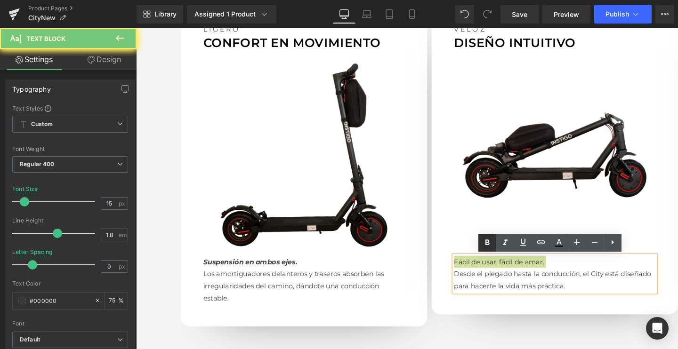
click icon
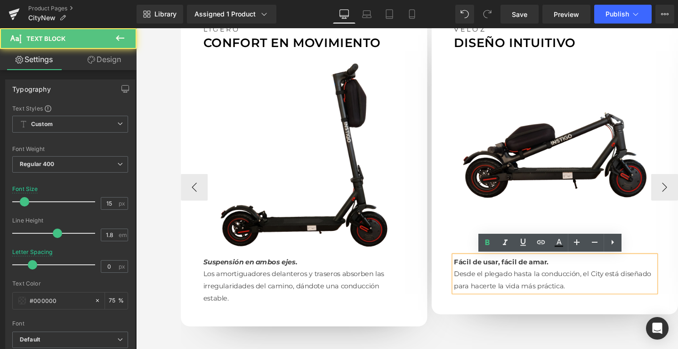
click strong "Fácil de usar, fácil de amar."
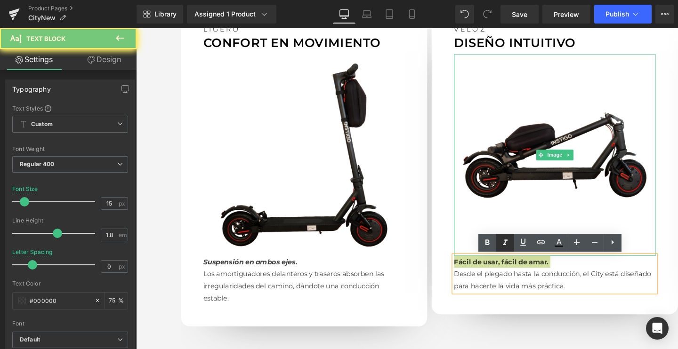
click icon
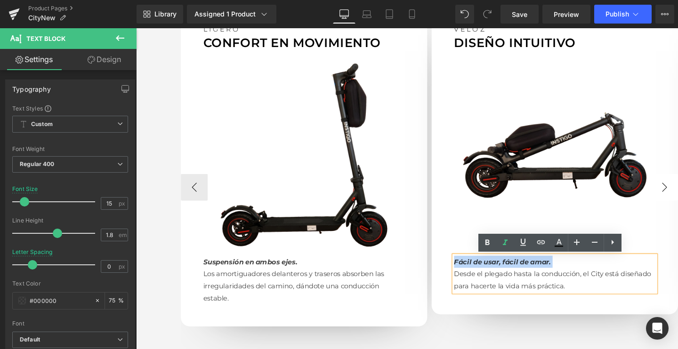
click button "›"
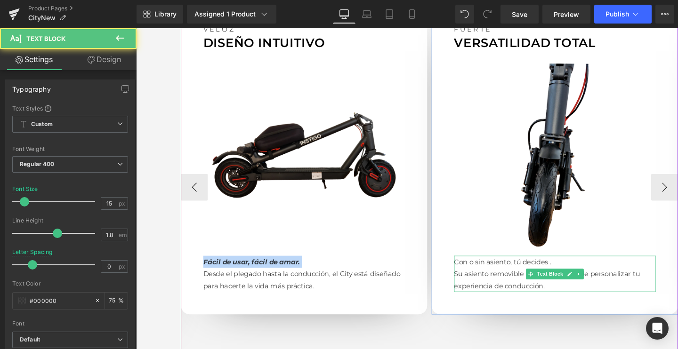
click p "Con o sin asiento, tú decides ."
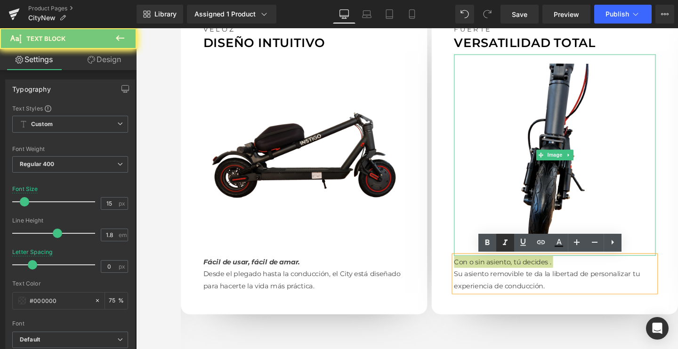
click icon
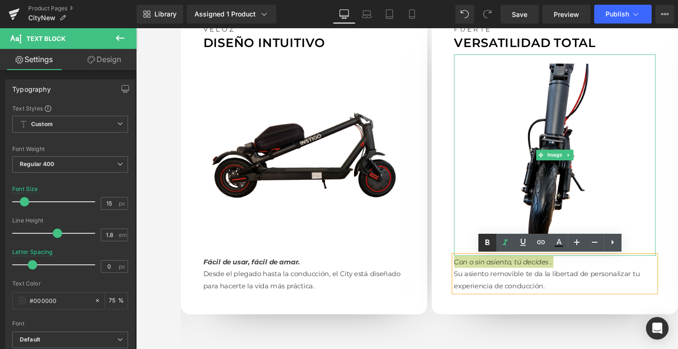
click icon
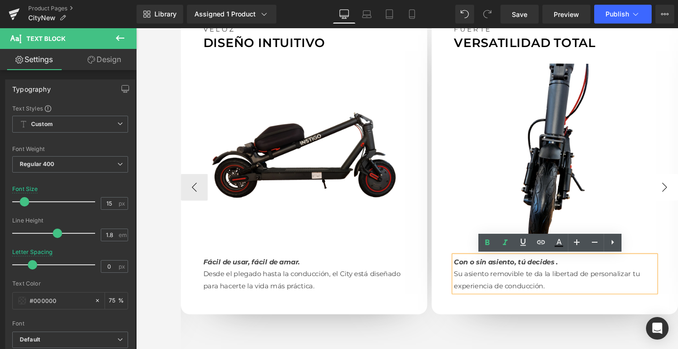
click button "›"
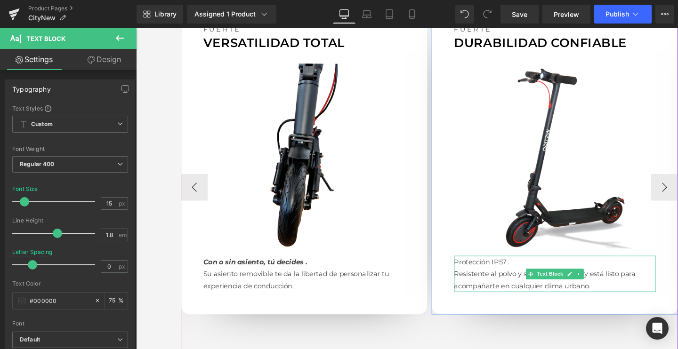
click p "Protección IP57 ."
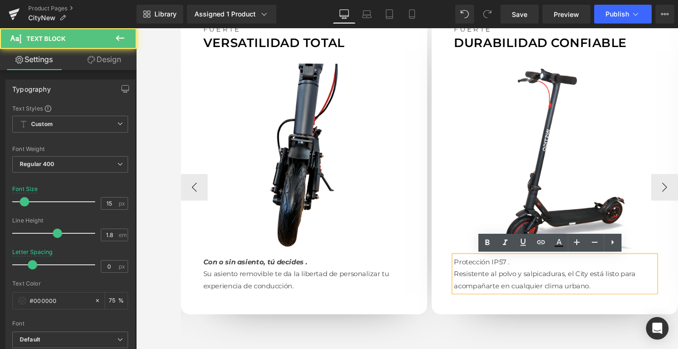
click p "Protección IP57 ."
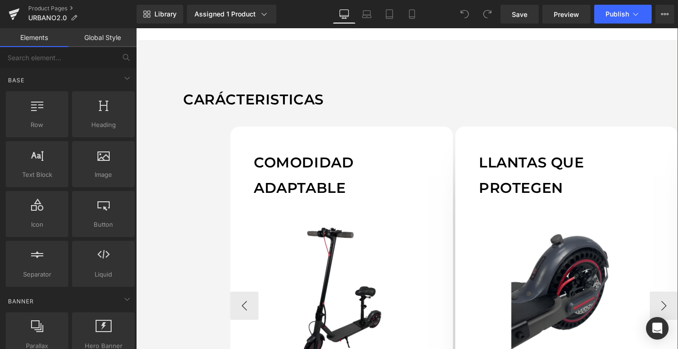
scroll to position [704, 0]
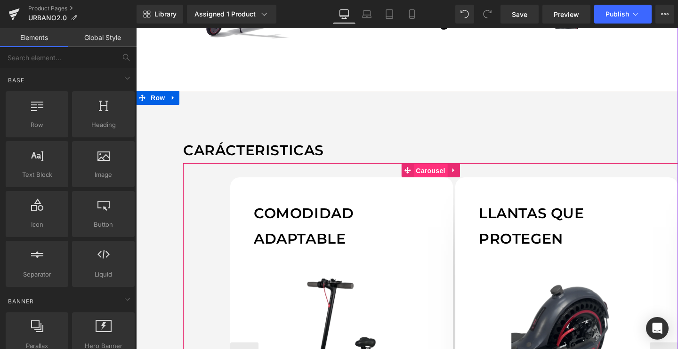
click at [418, 168] on span "Carousel" at bounding box center [430, 171] width 34 height 14
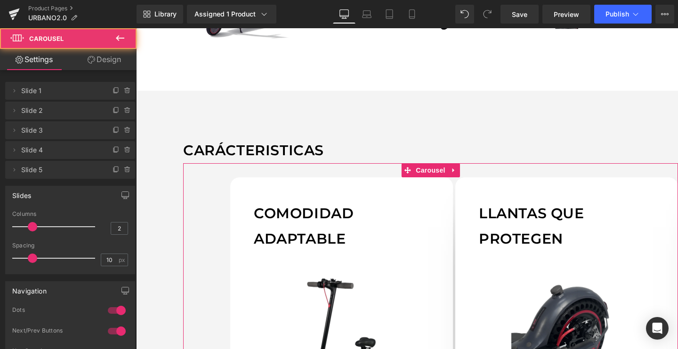
click at [105, 59] on link "Design" at bounding box center [104, 59] width 68 height 21
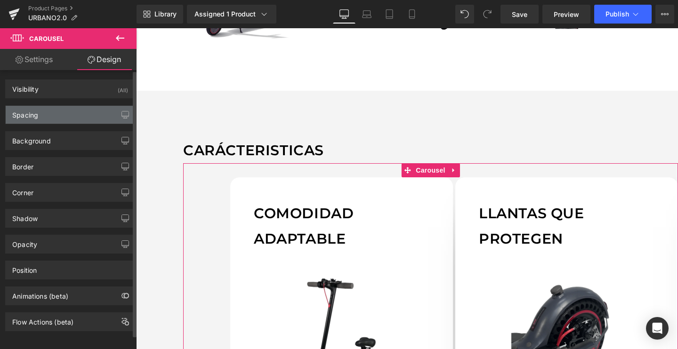
click at [43, 118] on div "Spacing" at bounding box center [70, 115] width 129 height 18
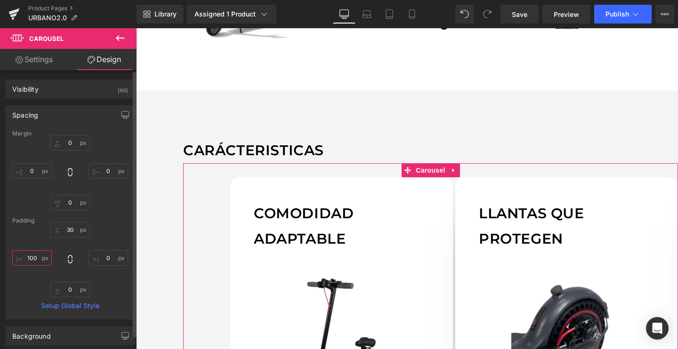
click at [39, 256] on input "100" at bounding box center [32, 258] width 40 height 16
type input "1"
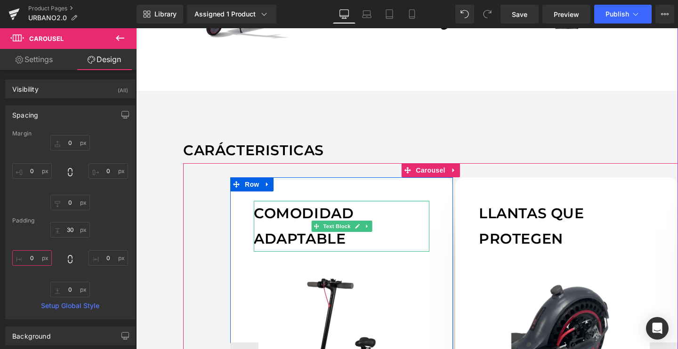
type input "0"
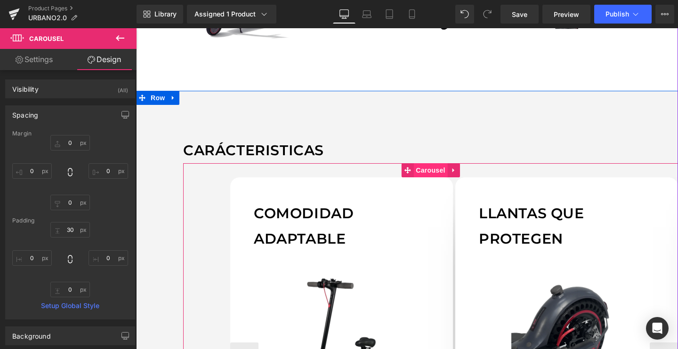
click at [431, 172] on span "Carousel" at bounding box center [430, 170] width 34 height 14
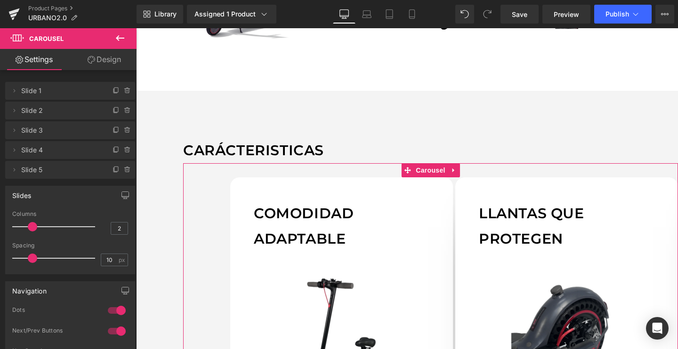
click at [106, 62] on link "Design" at bounding box center [104, 59] width 68 height 21
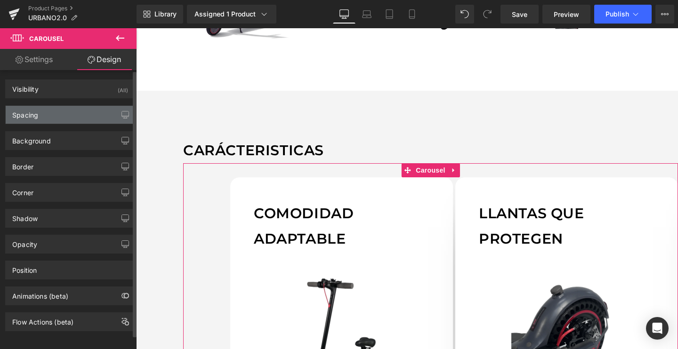
click at [42, 116] on div "Spacing" at bounding box center [70, 115] width 129 height 18
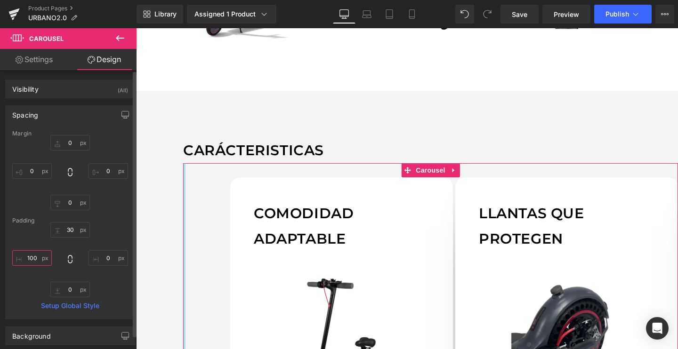
click at [39, 259] on input "100" at bounding box center [32, 258] width 40 height 16
type input "1"
type input "0"
click at [27, 234] on div "30 0 0 0" at bounding box center [70, 259] width 116 height 75
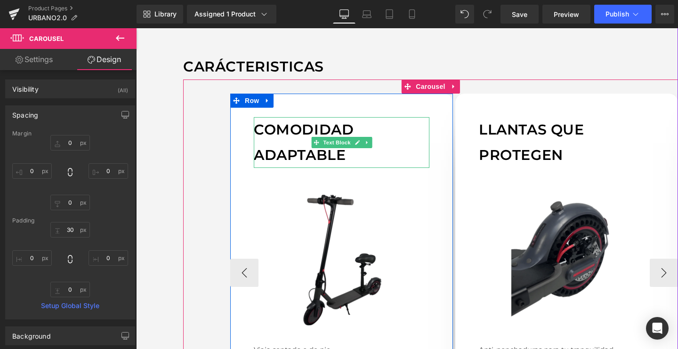
scroll to position [789, 0]
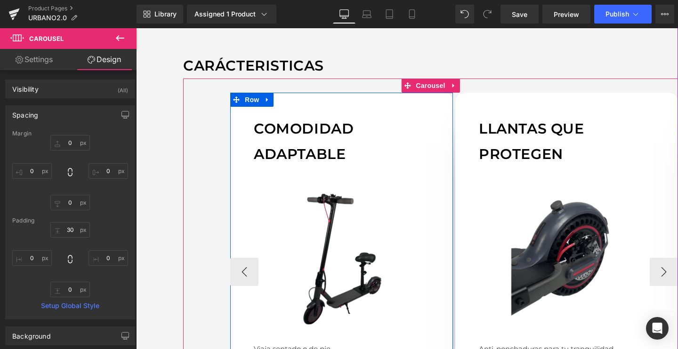
click at [226, 187] on div "Comodidad adaptable Text Block Image Viaja sentado o de pie. El asiento removib…" at bounding box center [430, 265] width 495 height 373
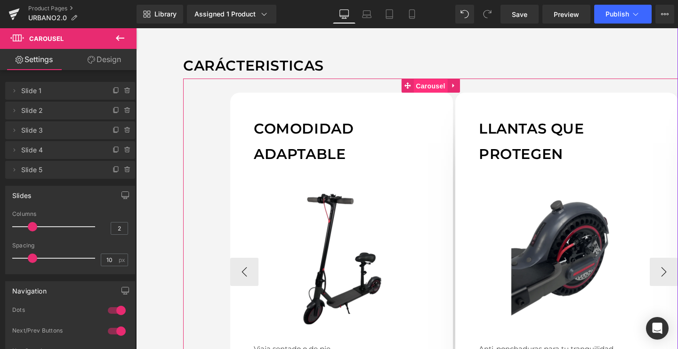
click at [417, 85] on span "Carousel" at bounding box center [430, 86] width 34 height 14
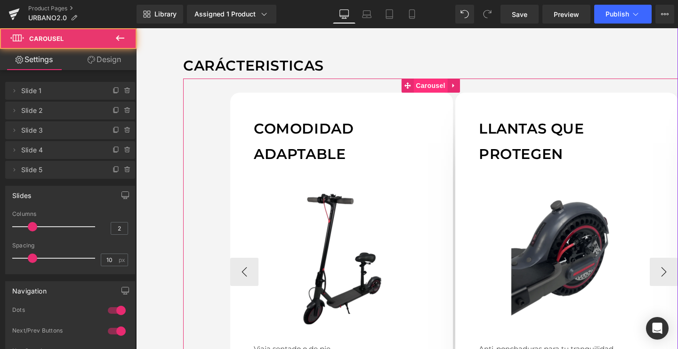
click at [417, 85] on span "Carousel" at bounding box center [430, 86] width 34 height 14
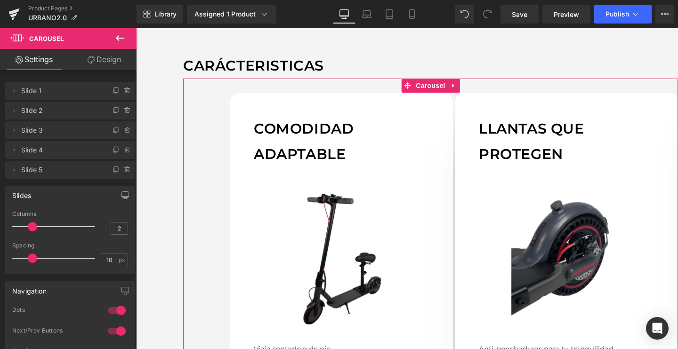
click at [97, 60] on link "Design" at bounding box center [104, 59] width 68 height 21
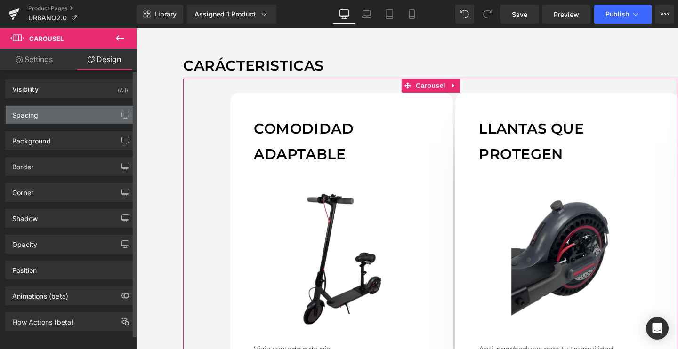
click at [22, 118] on div "Spacing" at bounding box center [25, 112] width 26 height 13
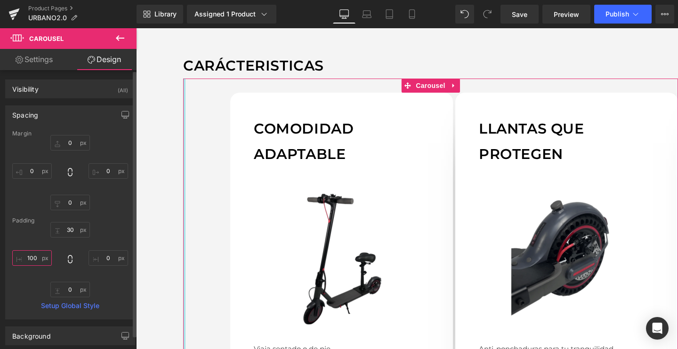
click at [32, 255] on input "100" at bounding box center [32, 258] width 40 height 16
click at [32, 243] on div "30 0 0 0" at bounding box center [70, 259] width 116 height 75
click at [33, 258] on input "0" at bounding box center [32, 258] width 40 height 16
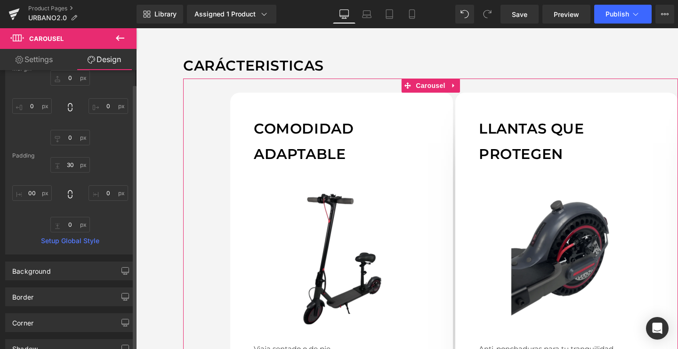
scroll to position [66, 0]
click at [38, 206] on div "30 0 0 00" at bounding box center [70, 193] width 116 height 75
click at [37, 192] on input "00" at bounding box center [32, 192] width 40 height 16
type input "0"
type input "1"
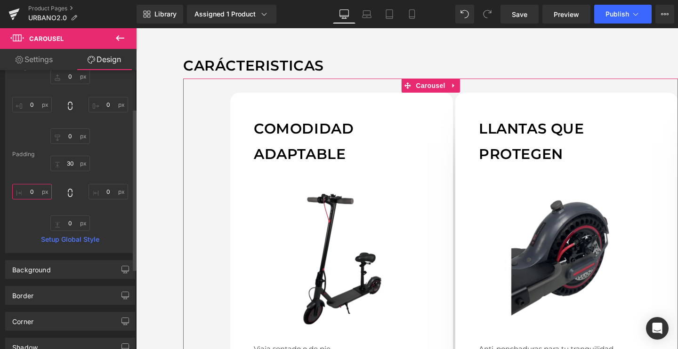
type input "0"
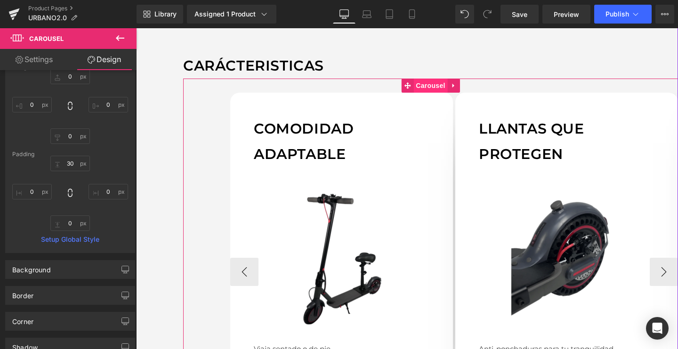
click at [424, 89] on span "Carousel" at bounding box center [430, 86] width 34 height 14
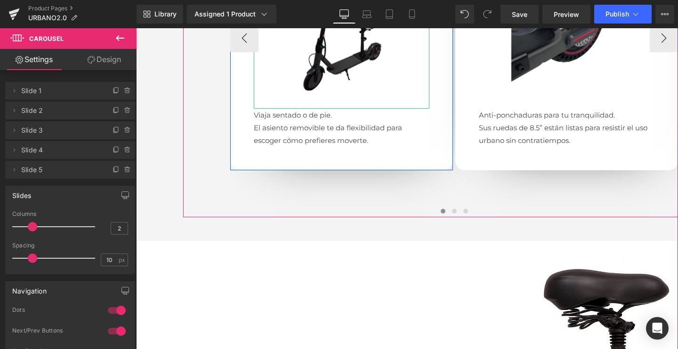
scroll to position [968, 0]
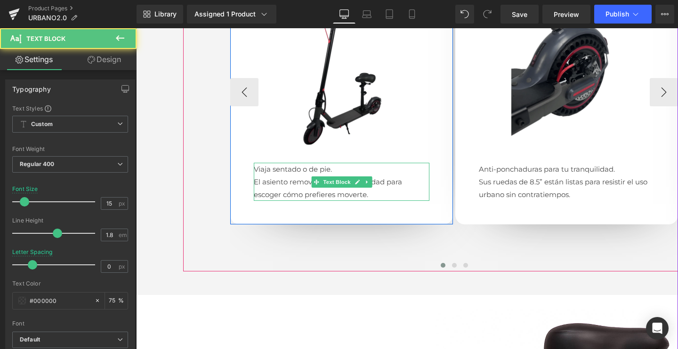
click at [294, 169] on p "Viaja sentado o de pie." at bounding box center [342, 169] width 176 height 13
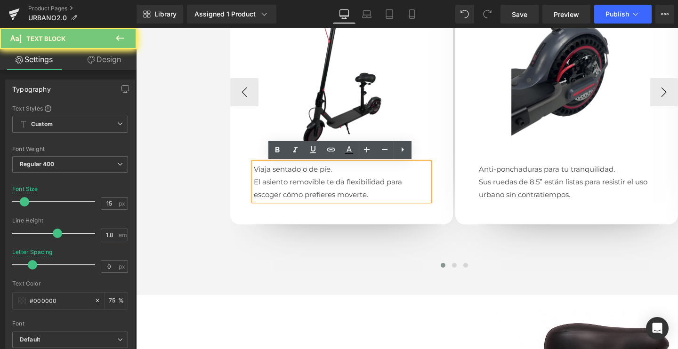
click at [294, 169] on p "Viaja sentado o de pie." at bounding box center [342, 169] width 176 height 13
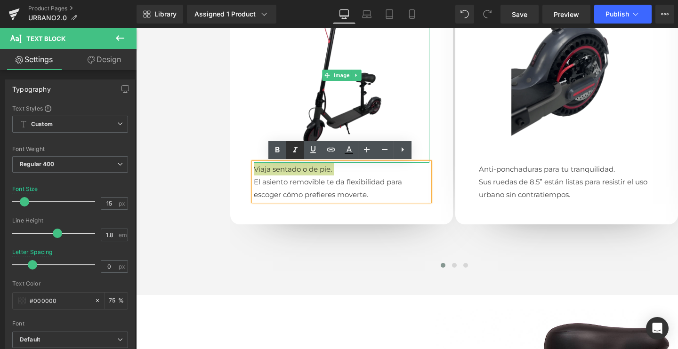
click at [293, 148] on icon at bounding box center [295, 150] width 11 height 11
click at [275, 149] on icon at bounding box center [277, 150] width 4 height 6
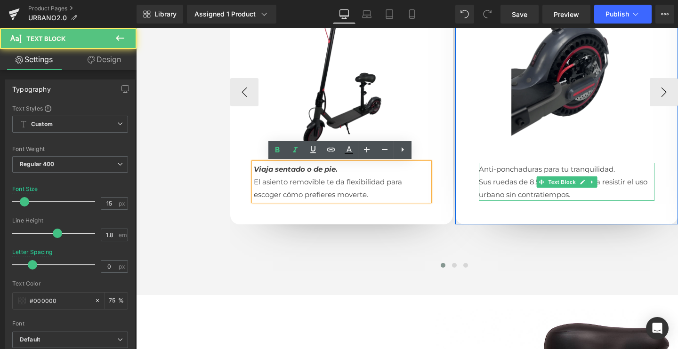
click at [534, 169] on p "Anti-ponchaduras para tu tranquilidad." at bounding box center [567, 169] width 176 height 13
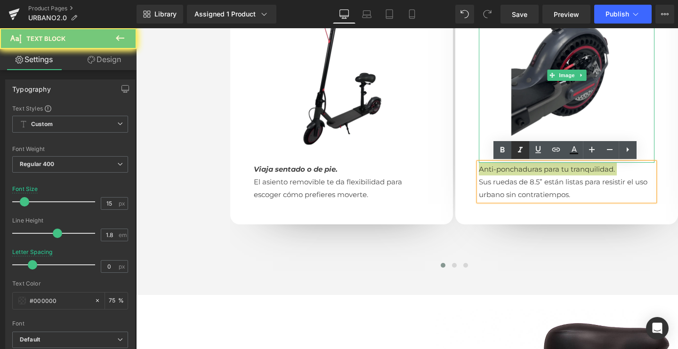
click at [522, 151] on icon at bounding box center [520, 150] width 11 height 11
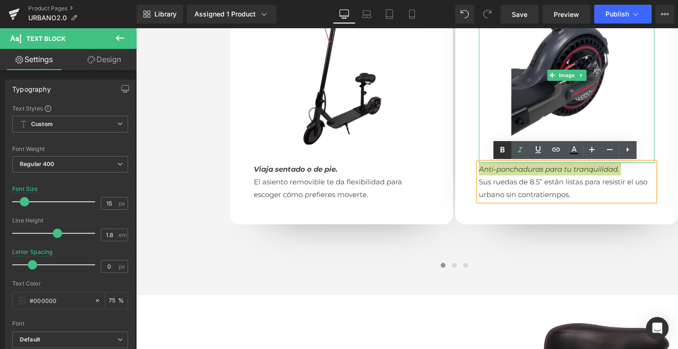
click at [500, 151] on icon at bounding box center [502, 150] width 11 height 11
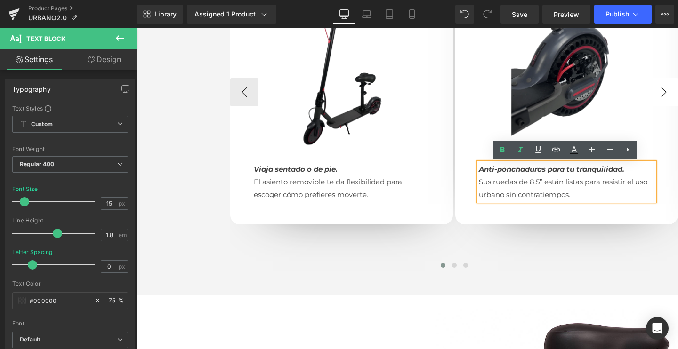
click at [658, 89] on button "›" at bounding box center [664, 92] width 28 height 28
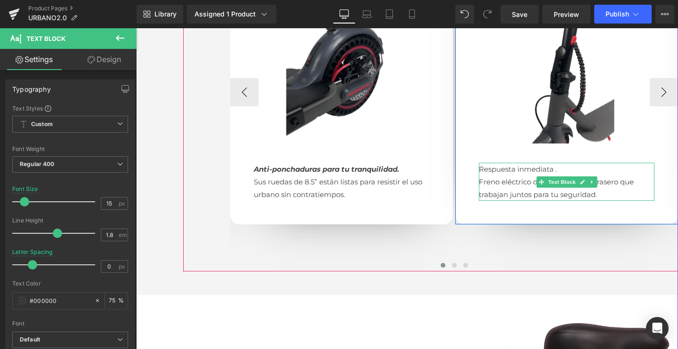
click at [528, 167] on p "Respuesta inmediata ." at bounding box center [567, 169] width 176 height 13
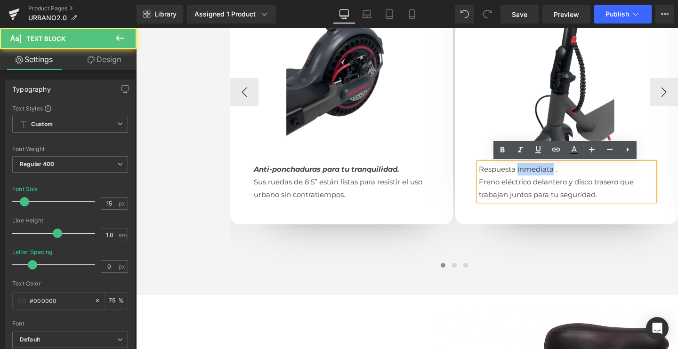
click at [528, 167] on p "Respuesta inmediata ." at bounding box center [567, 169] width 176 height 13
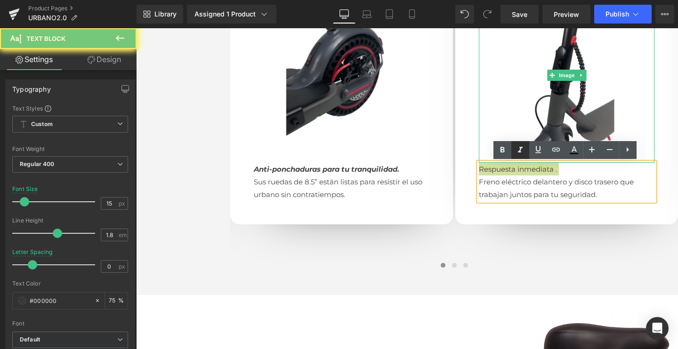
click at [518, 153] on icon at bounding box center [520, 150] width 11 height 11
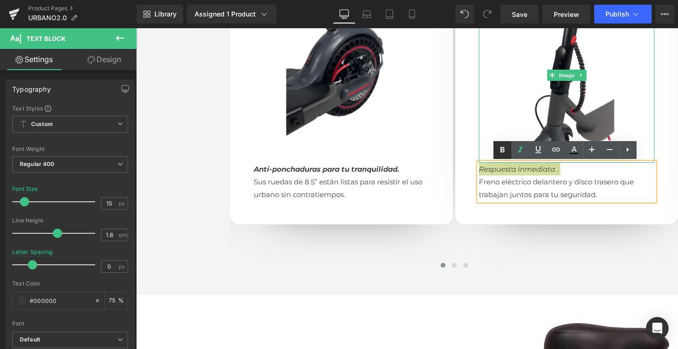
click at [502, 152] on icon at bounding box center [502, 150] width 4 height 6
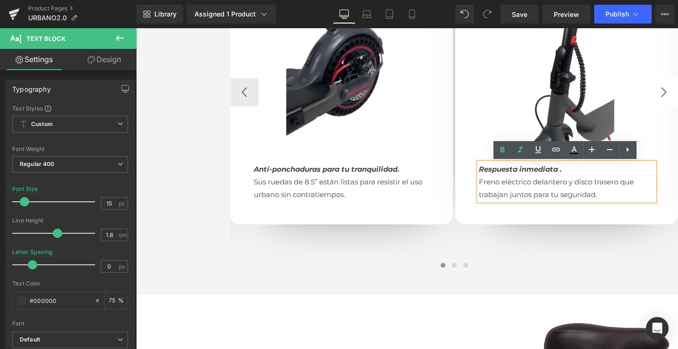
click at [663, 93] on button "›" at bounding box center [664, 92] width 28 height 28
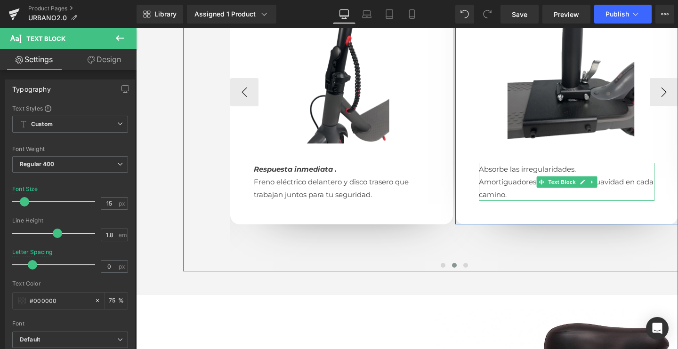
click at [550, 167] on p "Absorbe las irregularidades." at bounding box center [567, 169] width 176 height 13
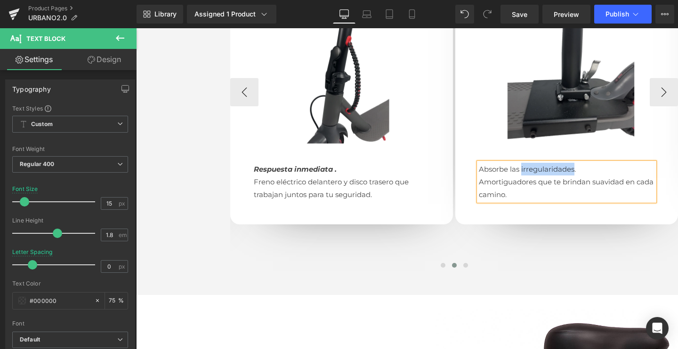
click at [550, 167] on p "Absorbe las irregularidades." at bounding box center [567, 169] width 176 height 13
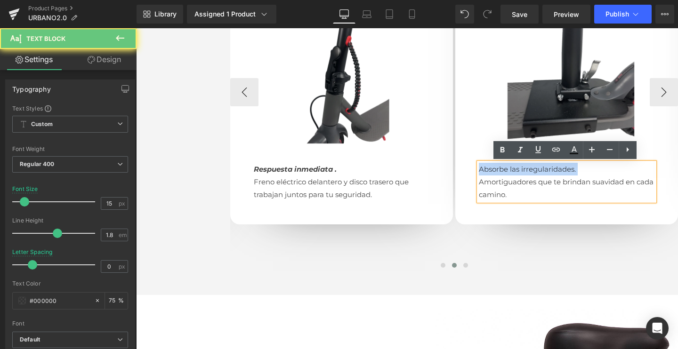
click at [550, 167] on p "Absorbe las irregularidades." at bounding box center [567, 169] width 176 height 13
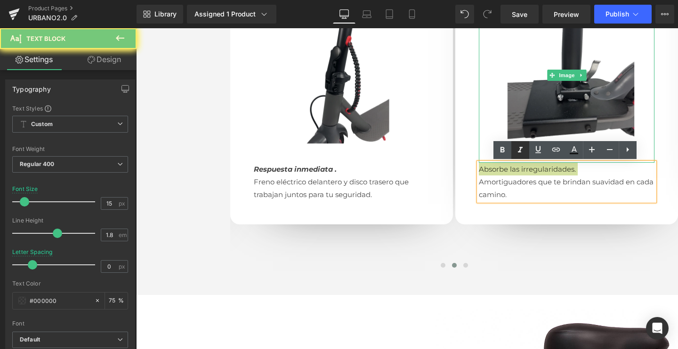
click at [518, 151] on icon at bounding box center [520, 150] width 11 height 11
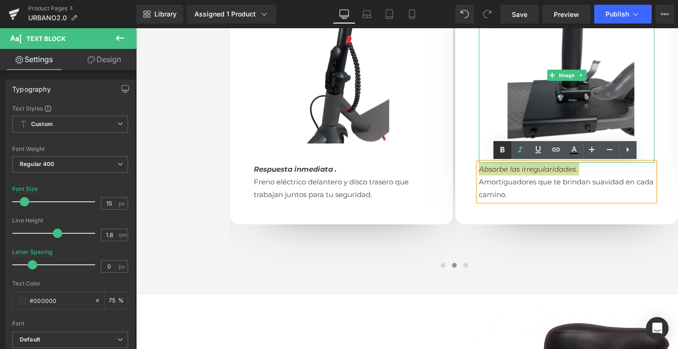
click at [500, 150] on icon at bounding box center [502, 150] width 4 height 6
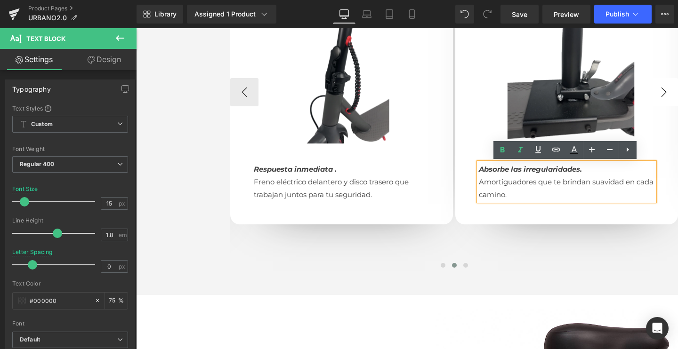
click at [659, 95] on button "›" at bounding box center [664, 92] width 28 height 28
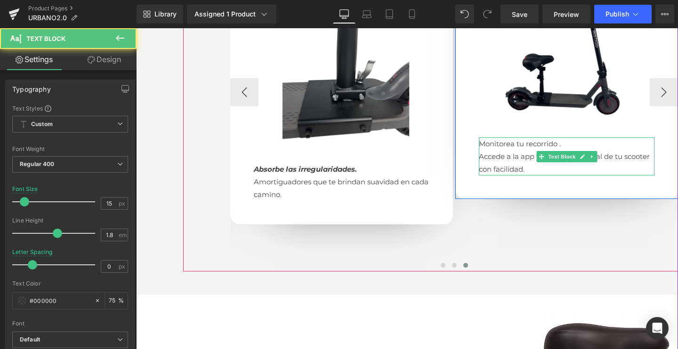
click at [517, 144] on p "Monitorea tu recorrido ." at bounding box center [567, 143] width 176 height 13
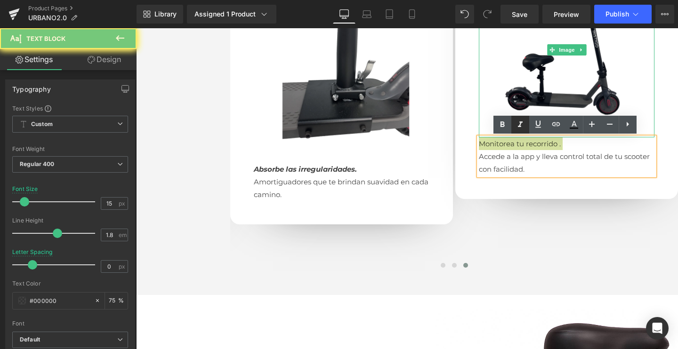
click at [521, 124] on icon at bounding box center [520, 124] width 11 height 11
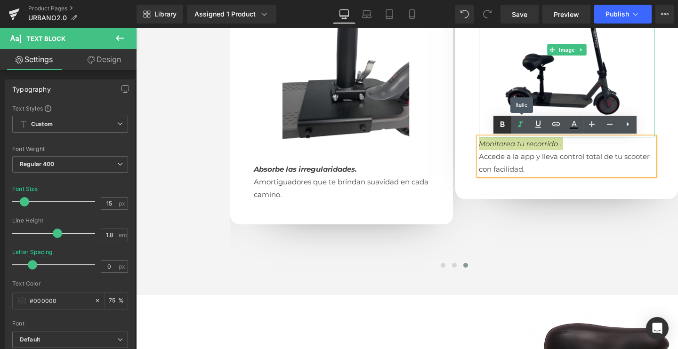
click at [502, 124] on icon at bounding box center [502, 124] width 4 height 6
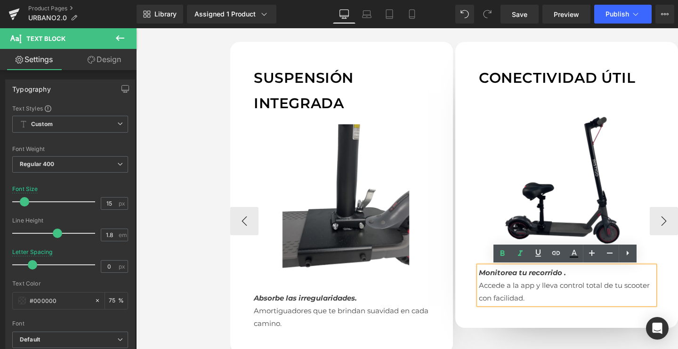
scroll to position [831, 0]
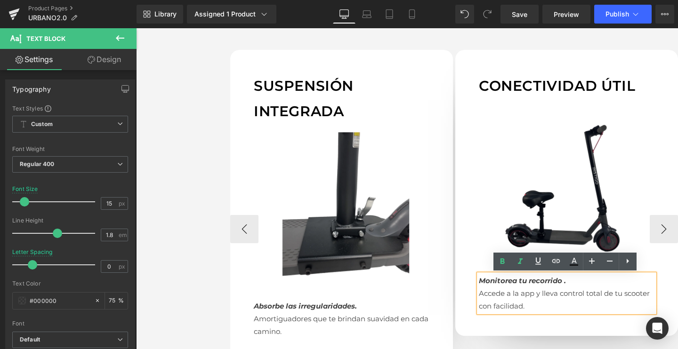
click at [541, 197] on img at bounding box center [567, 187] width 176 height 176
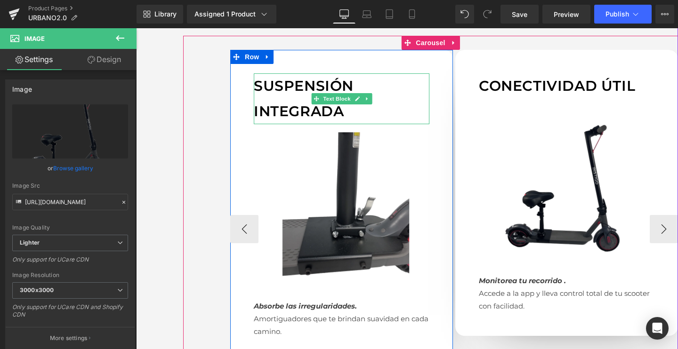
click at [306, 101] on p "Suspensión integrada" at bounding box center [342, 98] width 176 height 51
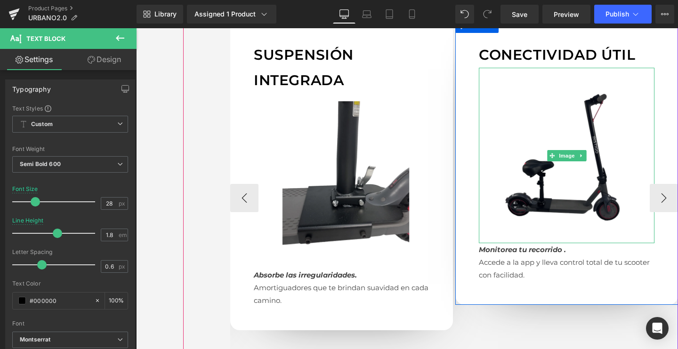
scroll to position [901, 0]
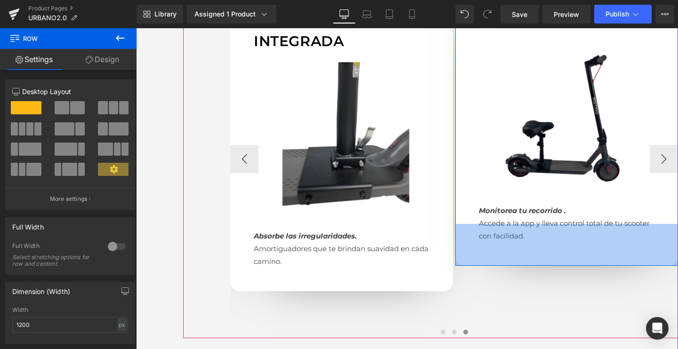
drag, startPoint x: 534, startPoint y: 265, endPoint x: 534, endPoint y: 283, distance: 18.4
click at [534, 283] on div "Comodidad adaptable Text Block Image Viaja sentado o de pie. El asiento removib…" at bounding box center [117, 159] width 1125 height 359
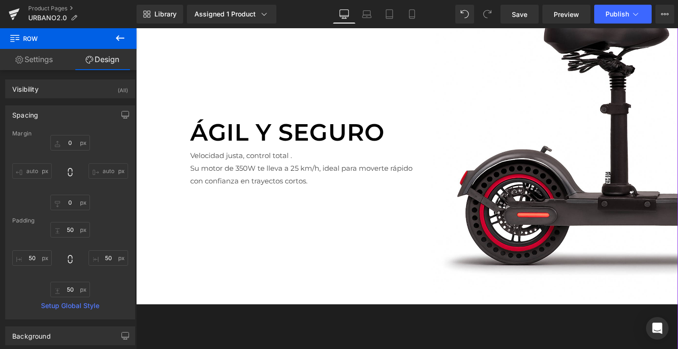
scroll to position [1280, 0]
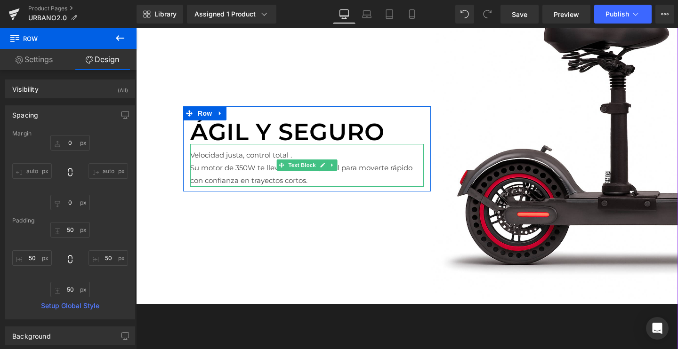
click at [228, 153] on p "Velocidad justa, control total ." at bounding box center [306, 155] width 233 height 13
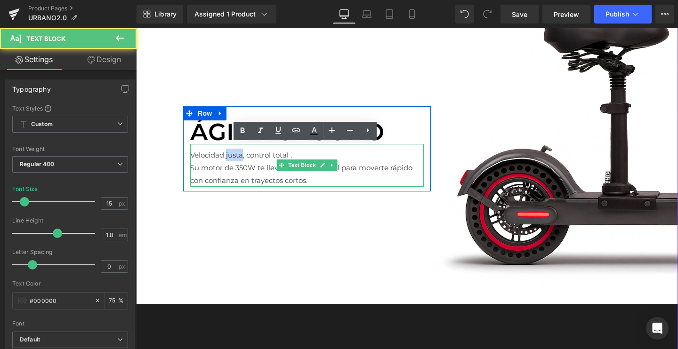
click at [228, 153] on p "Velocidad justa, control total ." at bounding box center [306, 155] width 233 height 13
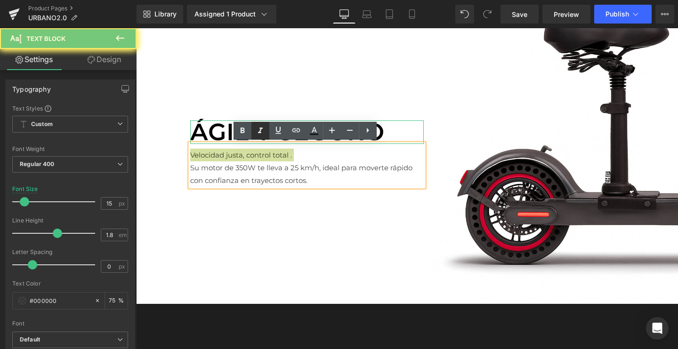
click at [262, 134] on icon at bounding box center [260, 130] width 11 height 11
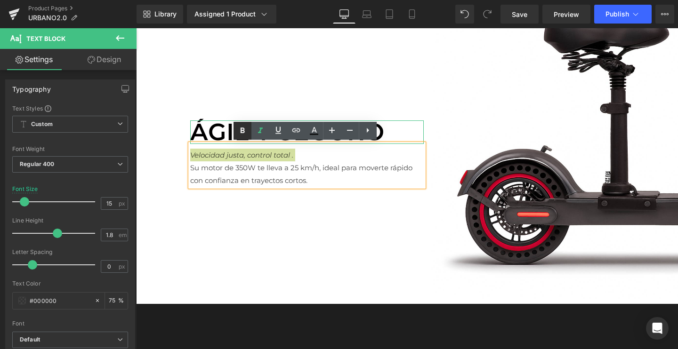
click at [243, 134] on icon at bounding box center [242, 130] width 11 height 11
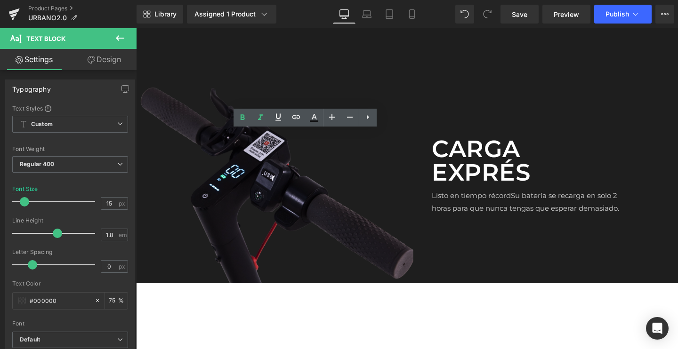
scroll to position [1603, 0]
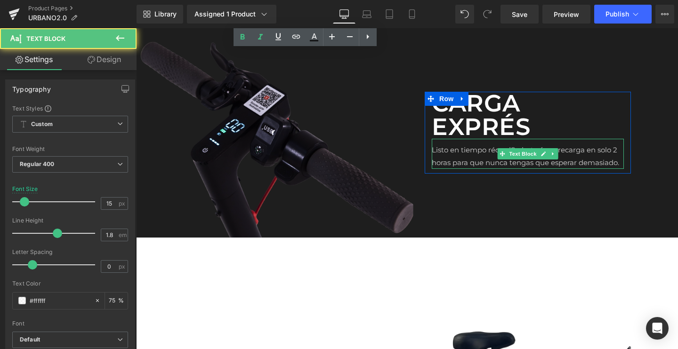
click at [475, 150] on p "Listo en tiempo récordSu batería se recarga en solo 2 horas para que nunca teng…" at bounding box center [528, 156] width 192 height 25
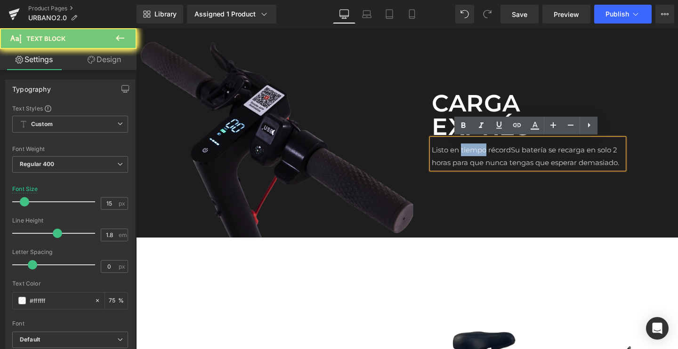
click at [475, 150] on p "Listo en tiempo récordSu batería se recarga en solo 2 horas para que nunca teng…" at bounding box center [528, 156] width 192 height 25
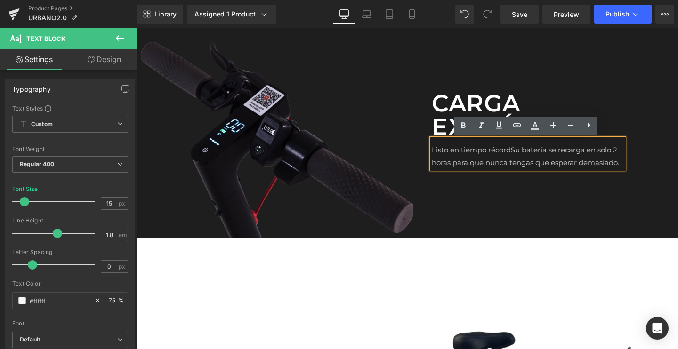
click at [511, 148] on p "Listo en tiempo récordSu batería se recarga en solo 2 horas para que nunca teng…" at bounding box center [528, 156] width 192 height 25
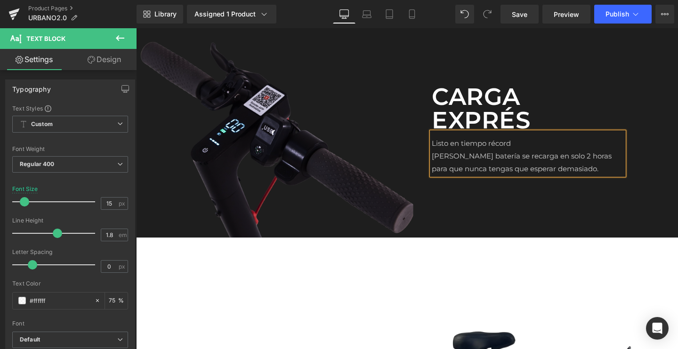
click at [489, 143] on p "Listo en tiempo récord" at bounding box center [528, 143] width 192 height 13
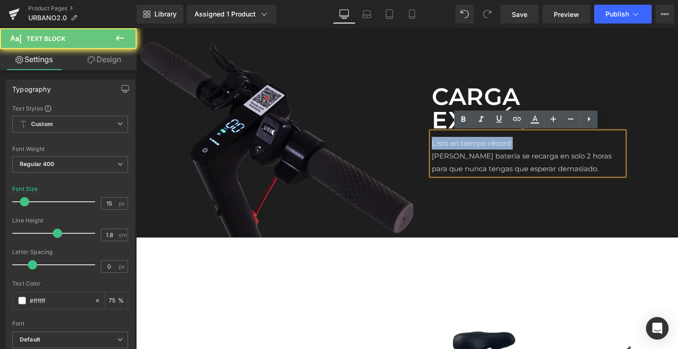
click at [489, 143] on p "Listo en tiempo récord" at bounding box center [528, 143] width 192 height 13
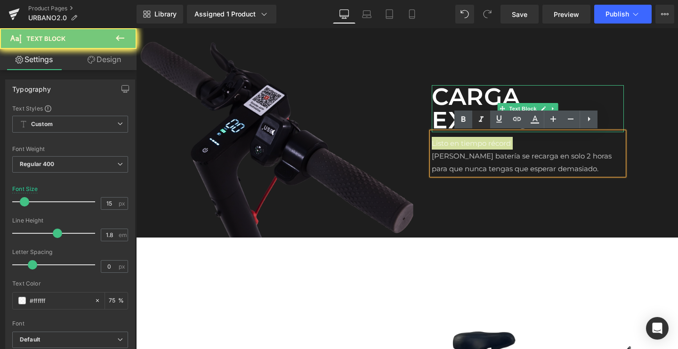
click at [478, 120] on icon at bounding box center [480, 119] width 11 height 11
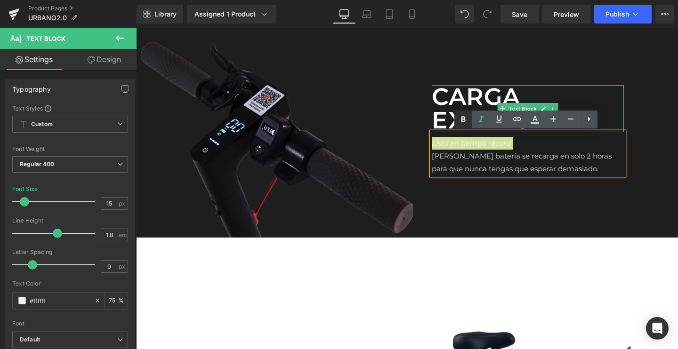
click at [460, 121] on icon at bounding box center [463, 119] width 11 height 11
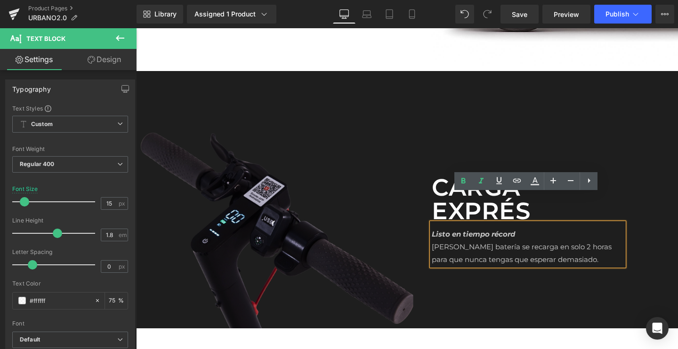
scroll to position [1506, 0]
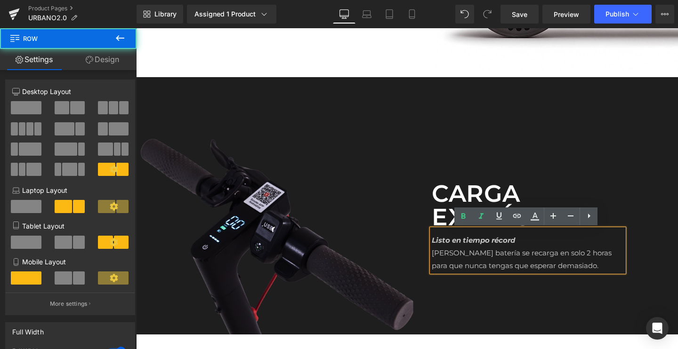
click at [173, 109] on div "Image Carga exprés Text Block Listo en tiempo récord Su batería se recarga en s…" at bounding box center [407, 206] width 542 height 258
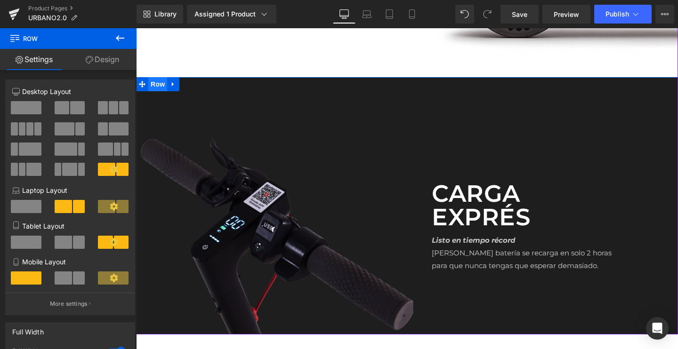
click at [154, 83] on span "Row" at bounding box center [157, 84] width 19 height 14
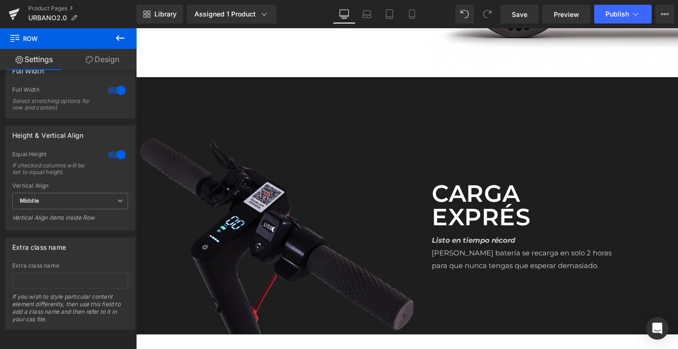
scroll to position [1523, 0]
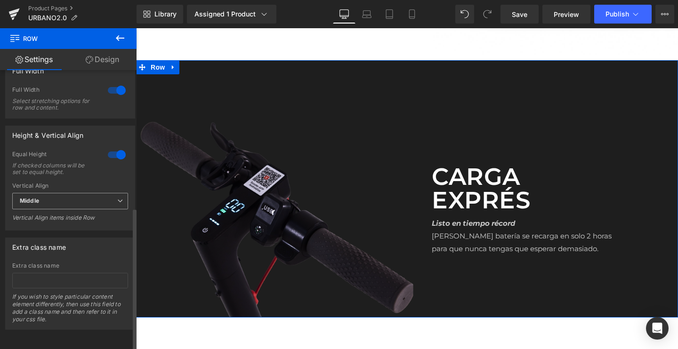
click at [65, 193] on span "Middle" at bounding box center [70, 201] width 116 height 16
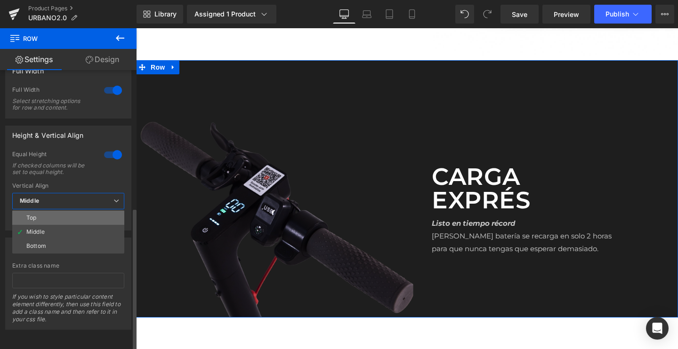
click at [32, 215] on div "Top" at bounding box center [31, 218] width 10 height 7
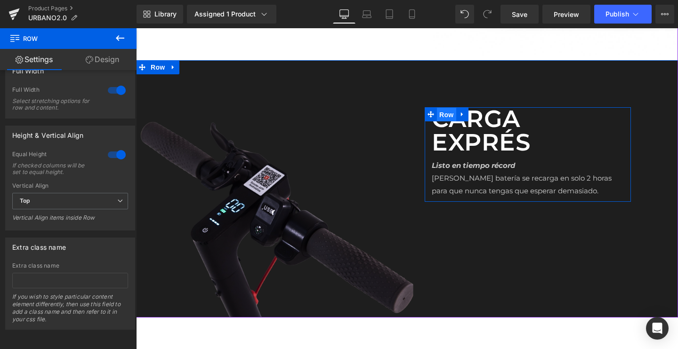
click at [443, 114] on span "Row" at bounding box center [446, 115] width 19 height 14
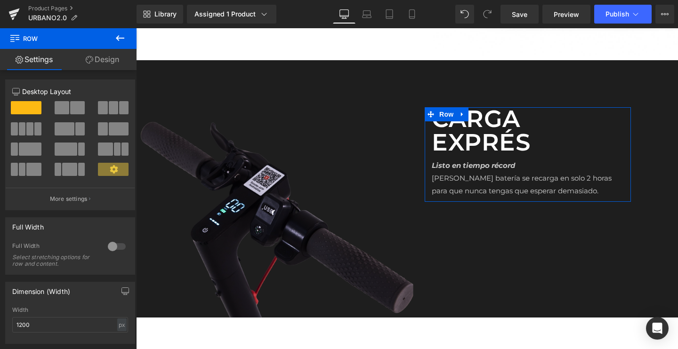
click at [93, 59] on link "Design" at bounding box center [102, 59] width 68 height 21
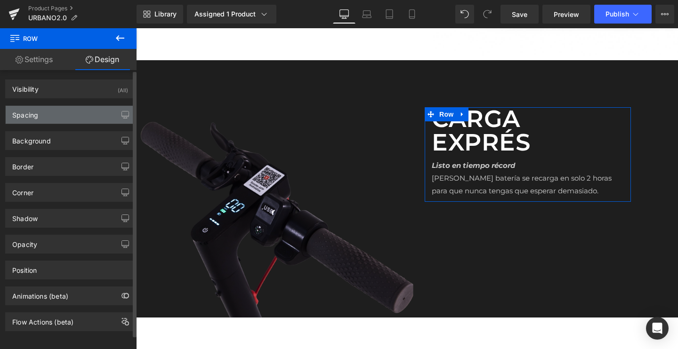
click at [52, 115] on div "Spacing" at bounding box center [70, 115] width 129 height 18
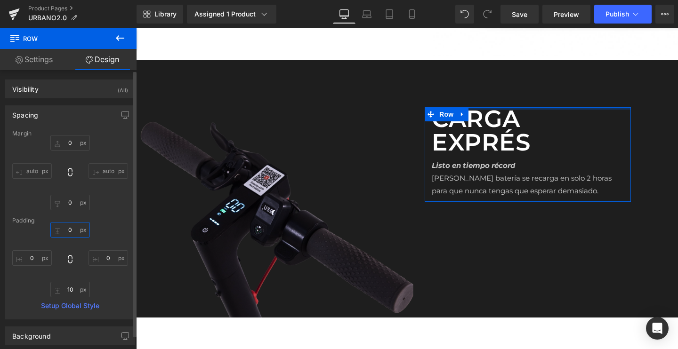
click at [66, 233] on input "0" at bounding box center [70, 230] width 40 height 16
type input "50"
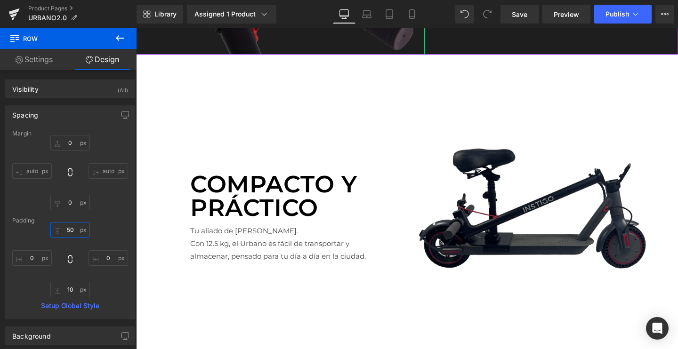
scroll to position [1820, 0]
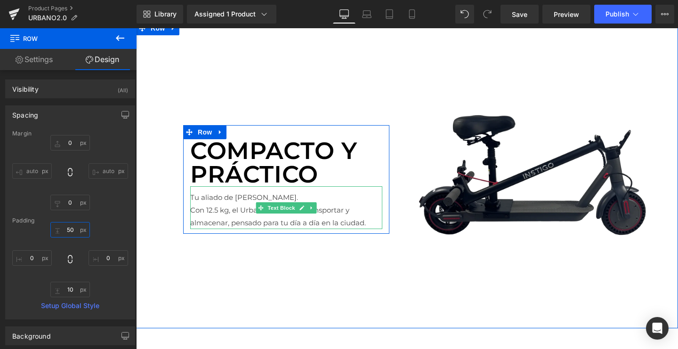
click at [229, 199] on p "Tu aliado de [PERSON_NAME]." at bounding box center [286, 197] width 192 height 13
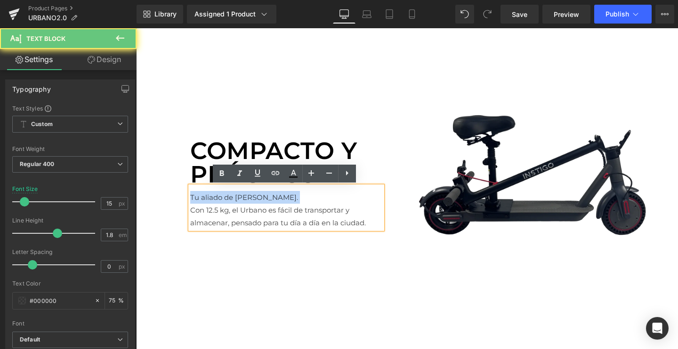
click at [229, 199] on p "Tu aliado de [PERSON_NAME]." at bounding box center [286, 197] width 192 height 13
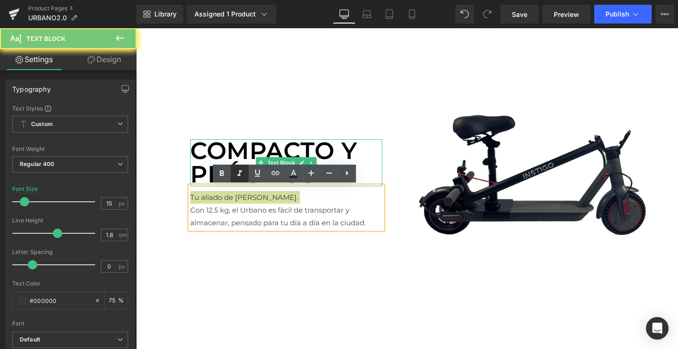
click at [236, 173] on icon at bounding box center [239, 173] width 11 height 11
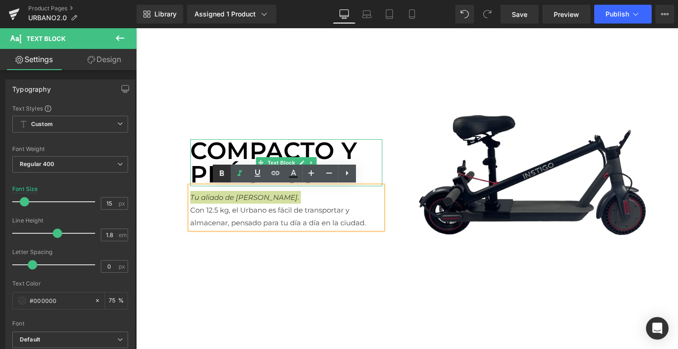
click at [222, 173] on icon at bounding box center [222, 173] width 4 height 6
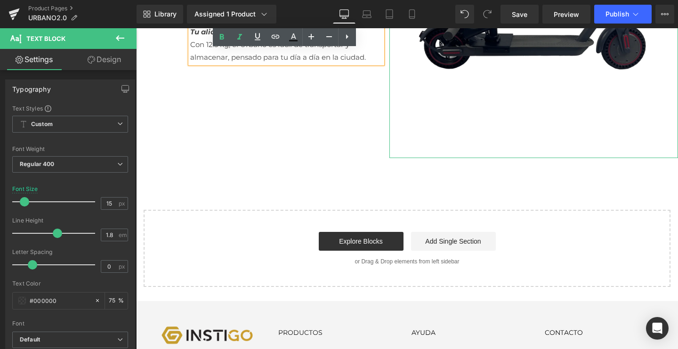
scroll to position [1996, 0]
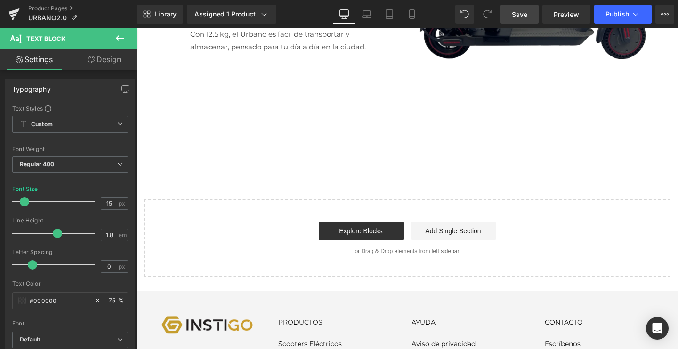
click at [520, 17] on span "Save" at bounding box center [520, 14] width 16 height 10
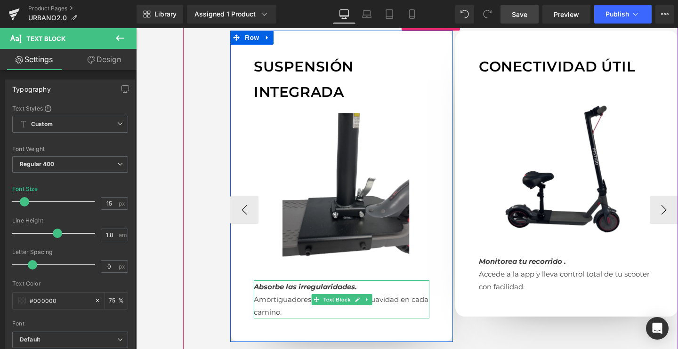
scroll to position [858, 0]
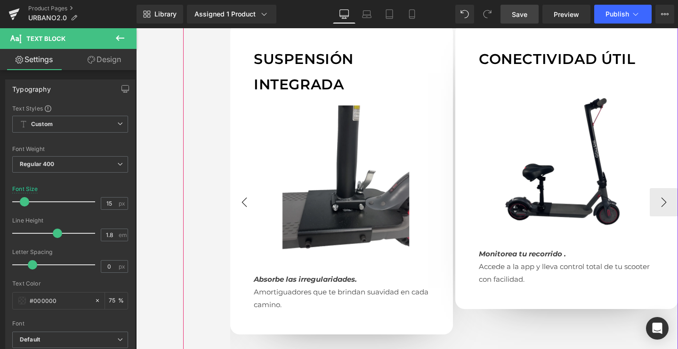
click at [239, 203] on button "‹" at bounding box center [244, 202] width 28 height 28
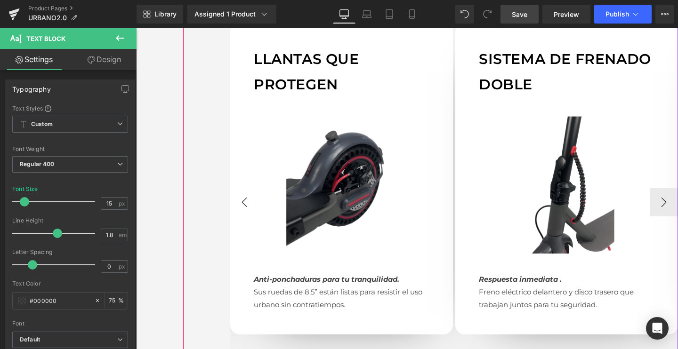
click at [239, 203] on button "‹" at bounding box center [244, 202] width 28 height 28
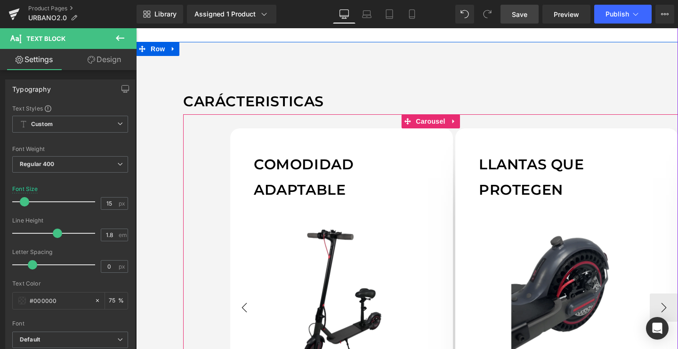
scroll to position [734, 0]
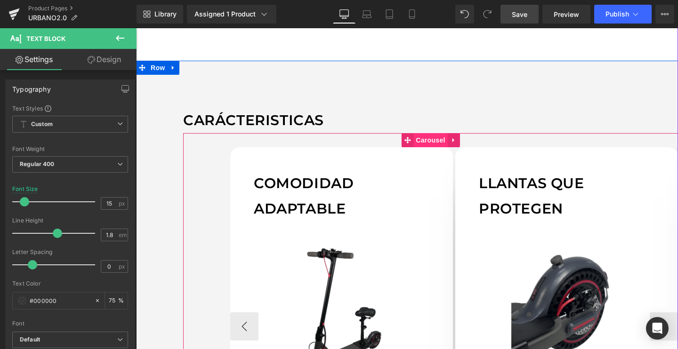
click at [432, 140] on span "Carousel" at bounding box center [430, 140] width 34 height 14
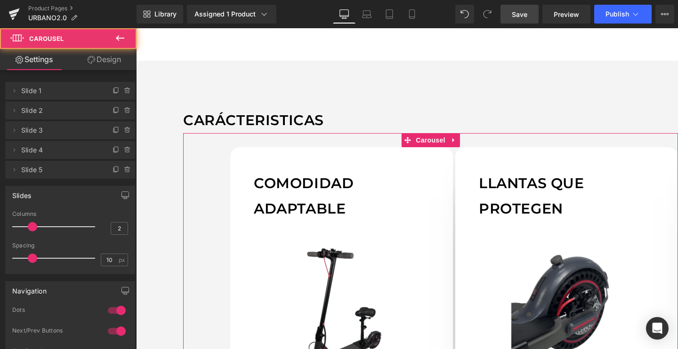
click at [100, 56] on link "Design" at bounding box center [104, 59] width 68 height 21
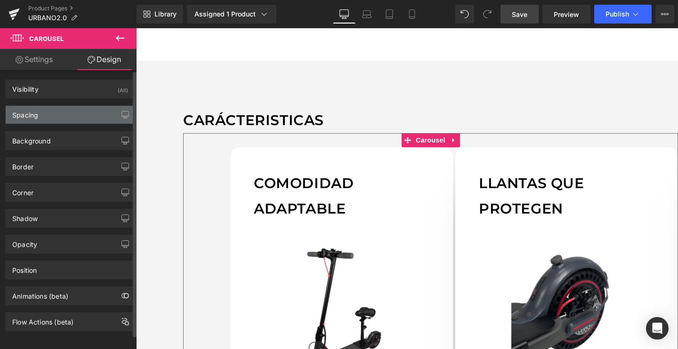
click at [38, 117] on div "Spacing" at bounding box center [25, 112] width 26 height 13
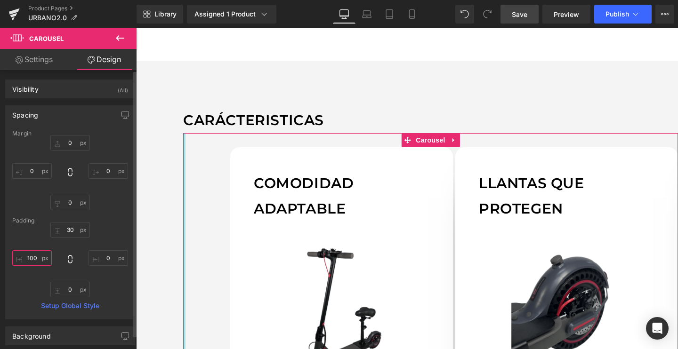
click at [18, 259] on input "100" at bounding box center [32, 258] width 40 height 16
type input "8"
type input "0+"
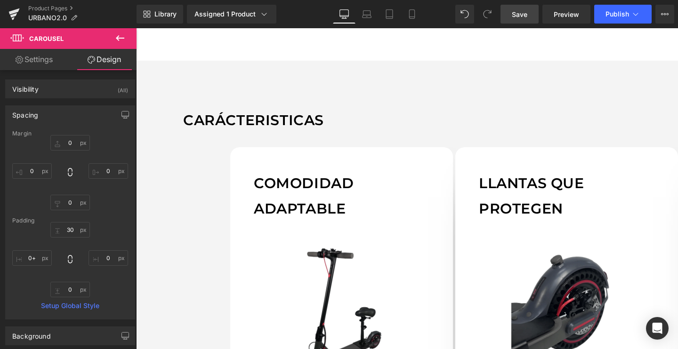
click at [513, 10] on span "Save" at bounding box center [520, 14] width 16 height 10
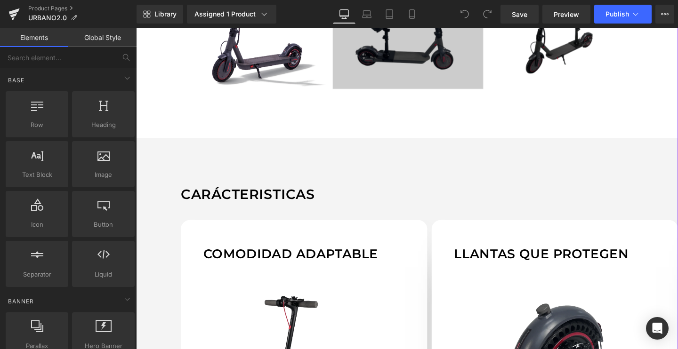
scroll to position [716, 0]
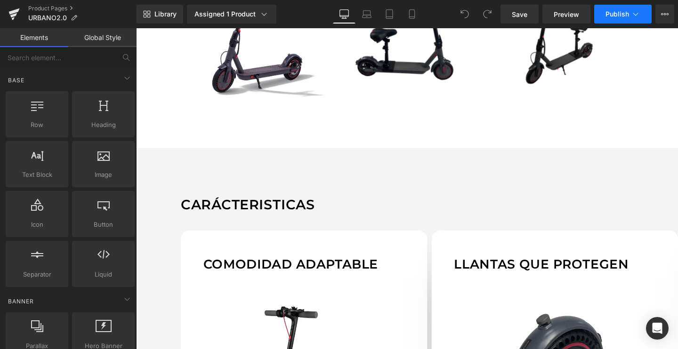
click at [622, 16] on span "Publish" at bounding box center [617, 14] width 24 height 8
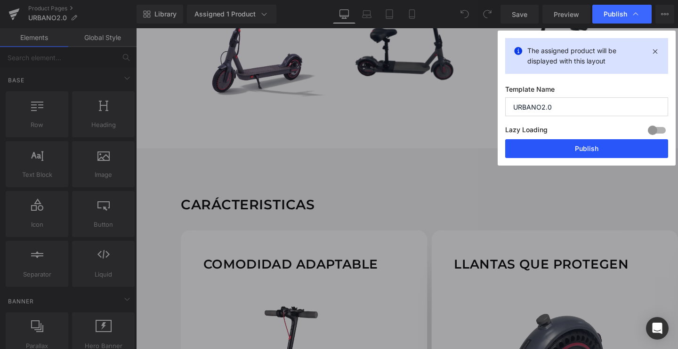
click at [559, 144] on button "Publish" at bounding box center [586, 148] width 163 height 19
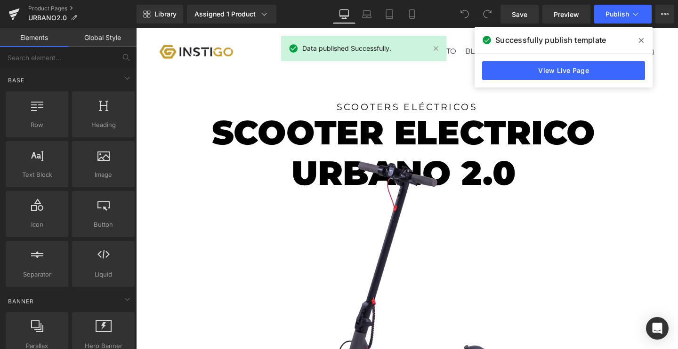
scroll to position [0, 0]
click at [16, 18] on icon at bounding box center [13, 14] width 11 height 24
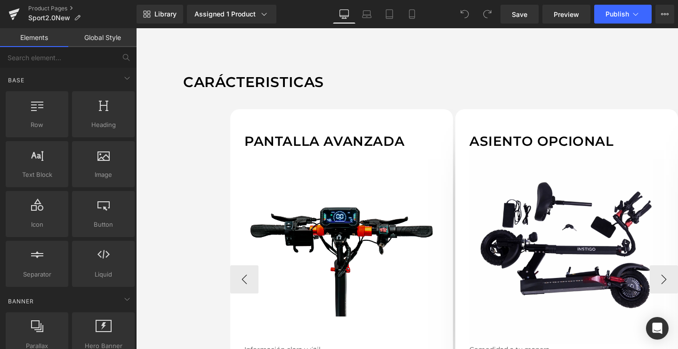
scroll to position [770, 0]
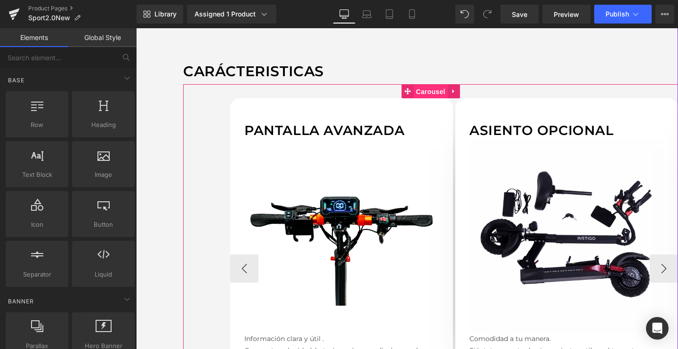
click at [418, 89] on span "Carousel" at bounding box center [430, 92] width 34 height 14
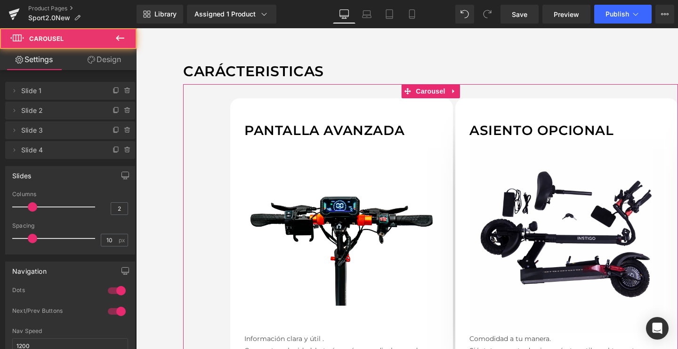
click at [102, 67] on link "Design" at bounding box center [104, 59] width 68 height 21
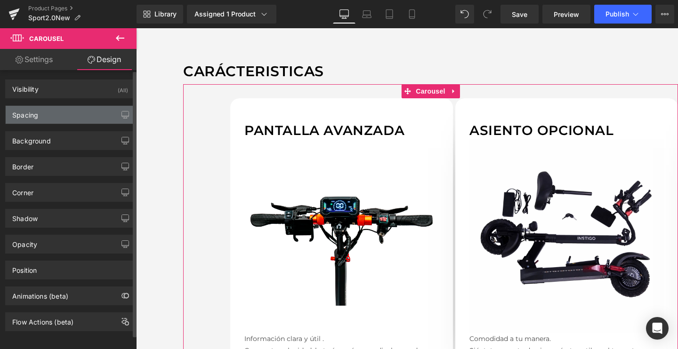
click at [40, 123] on div "Spacing" at bounding box center [70, 115] width 129 height 18
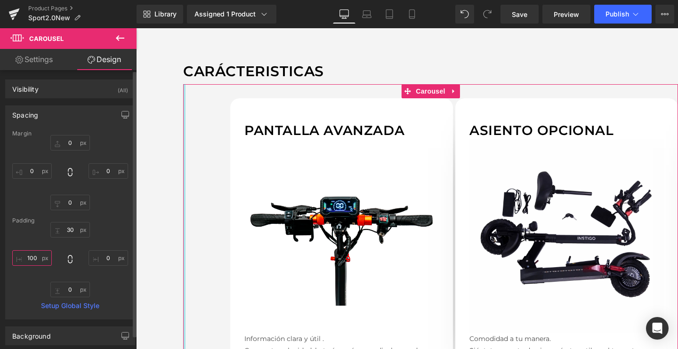
click at [38, 260] on input "100" at bounding box center [32, 258] width 40 height 16
click at [32, 258] on input "100" at bounding box center [32, 258] width 40 height 16
type input "0"
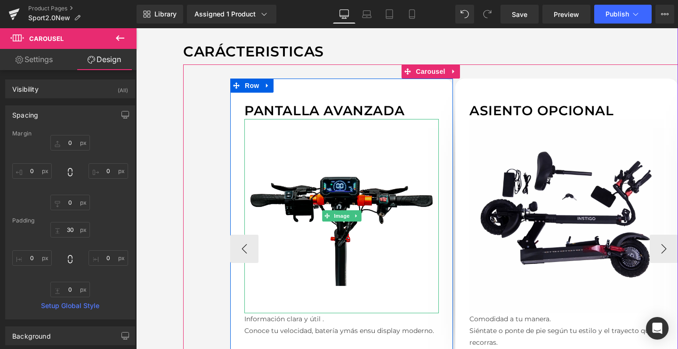
scroll to position [821, 0]
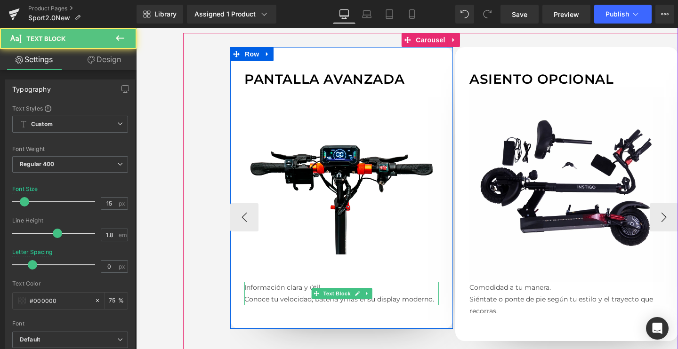
click at [280, 285] on p "Información clara y útil ." at bounding box center [341, 288] width 194 height 12
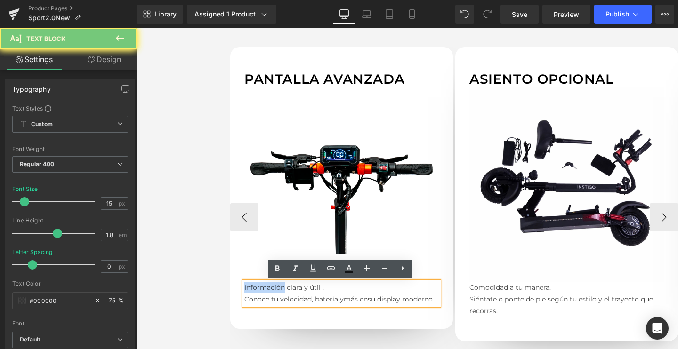
click at [280, 285] on p "Información clara y útil ." at bounding box center [341, 288] width 194 height 12
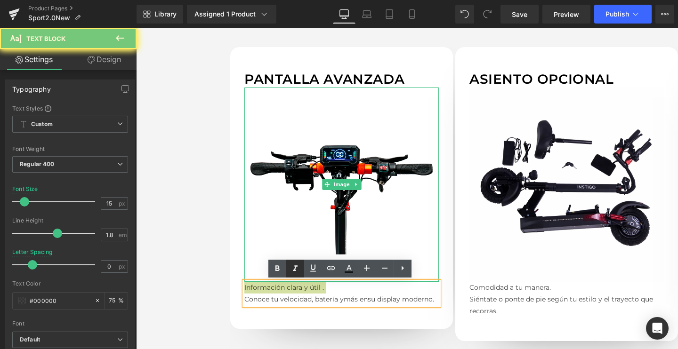
click at [295, 267] on icon at bounding box center [295, 268] width 11 height 11
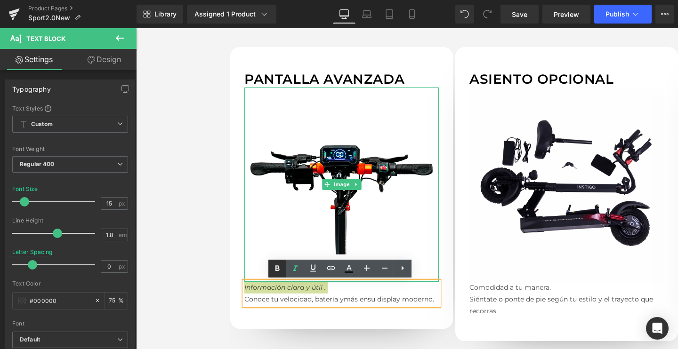
click at [278, 266] on icon at bounding box center [277, 269] width 4 height 6
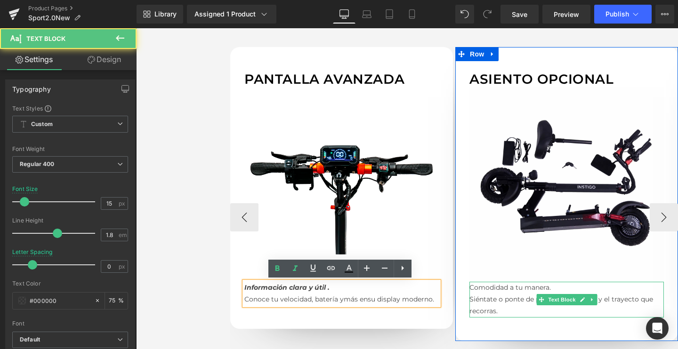
click at [510, 286] on p "Comodidad a tu manera." at bounding box center [566, 288] width 194 height 12
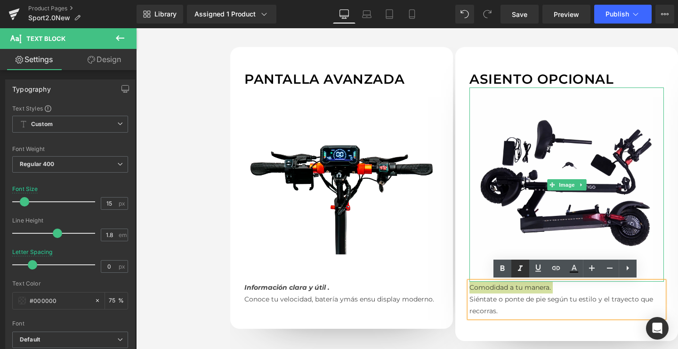
click at [515, 269] on icon at bounding box center [520, 268] width 11 height 11
click at [502, 269] on icon at bounding box center [502, 268] width 11 height 11
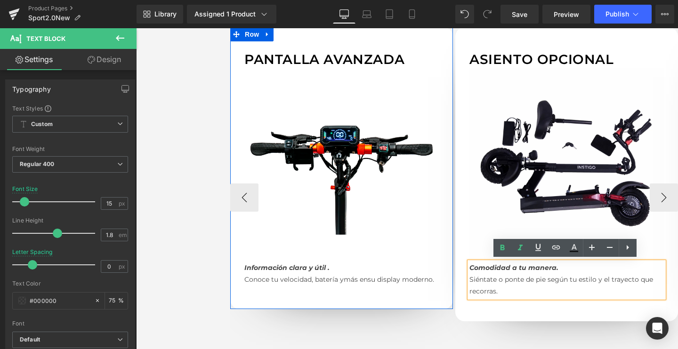
scroll to position [843, 0]
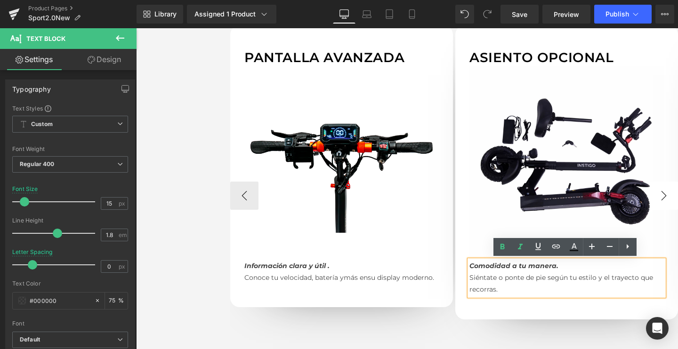
click at [667, 190] on button "›" at bounding box center [664, 196] width 28 height 28
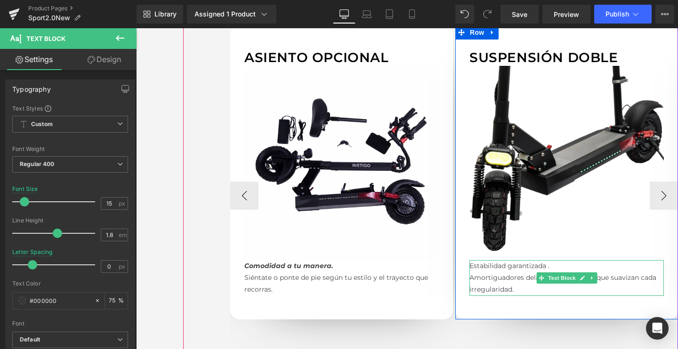
click at [500, 267] on p "Estabilidad garantizada ." at bounding box center [566, 266] width 194 height 12
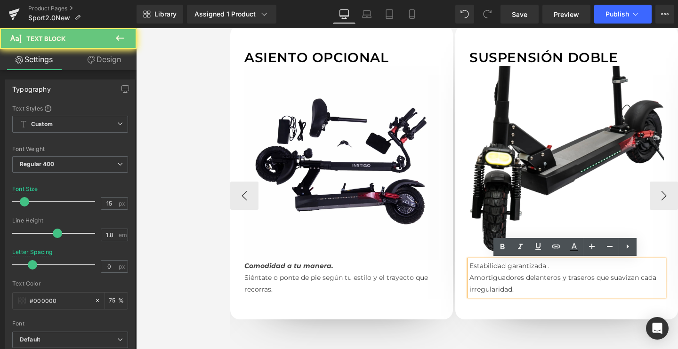
click at [500, 267] on p "Estabilidad garantizada ." at bounding box center [566, 266] width 194 height 12
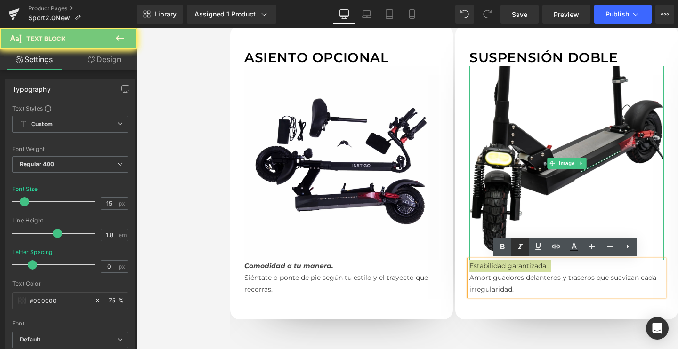
click at [523, 246] on icon at bounding box center [520, 246] width 11 height 11
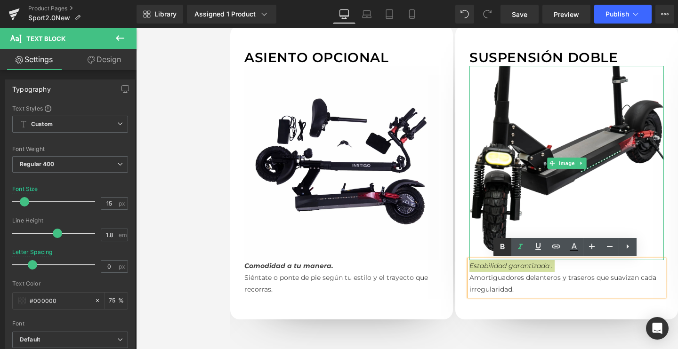
click at [501, 246] on icon at bounding box center [502, 247] width 4 height 6
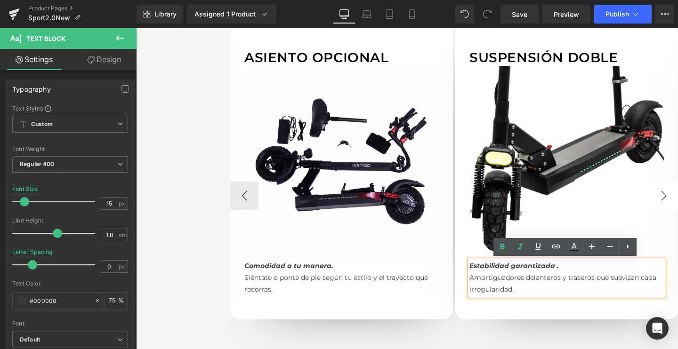
click at [663, 187] on button "›" at bounding box center [664, 196] width 28 height 28
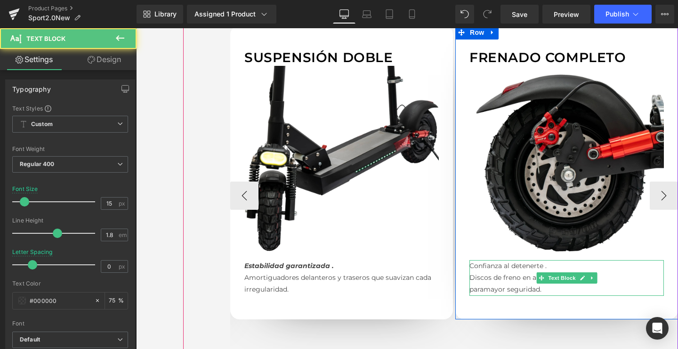
click at [511, 265] on p "Confianza al detenerte ." at bounding box center [566, 266] width 194 height 12
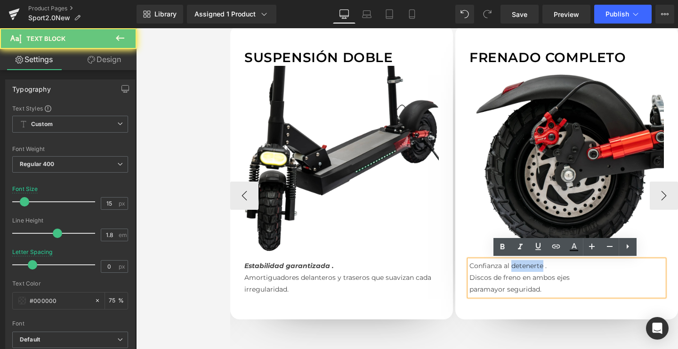
click at [511, 265] on p "Confianza al detenerte ." at bounding box center [566, 266] width 194 height 12
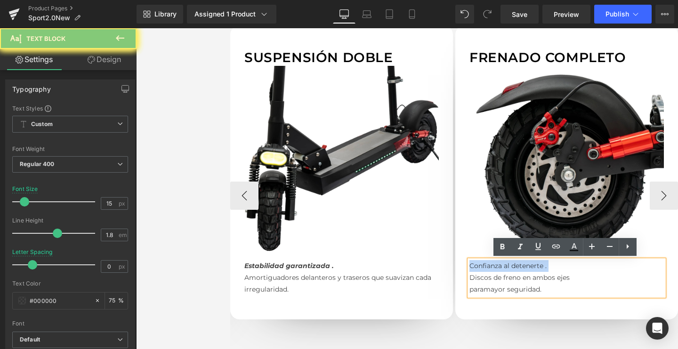
click at [511, 265] on p "Confianza al detenerte ." at bounding box center [566, 266] width 194 height 12
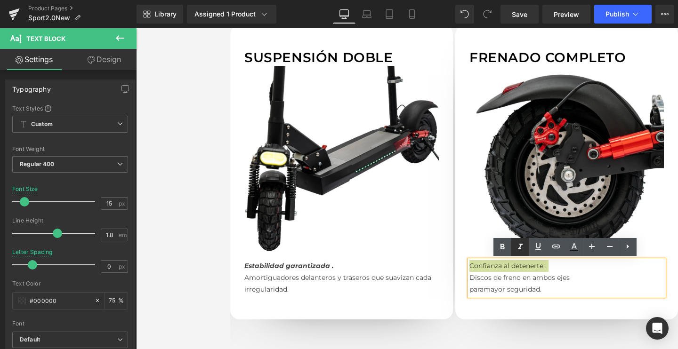
click at [518, 243] on icon at bounding box center [520, 246] width 11 height 11
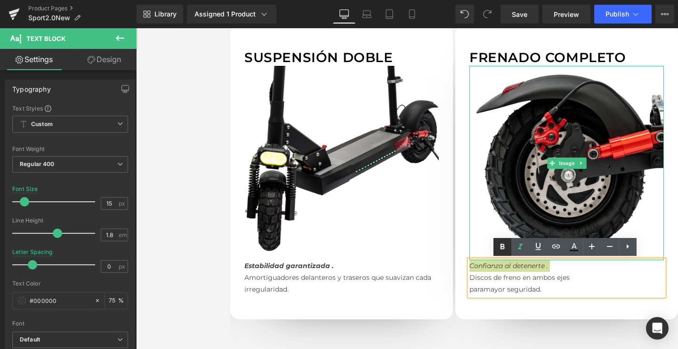
click at [505, 244] on icon at bounding box center [502, 246] width 11 height 11
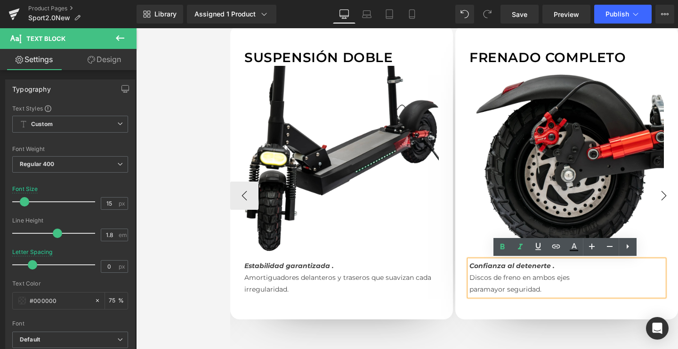
click at [667, 194] on button "›" at bounding box center [664, 196] width 28 height 28
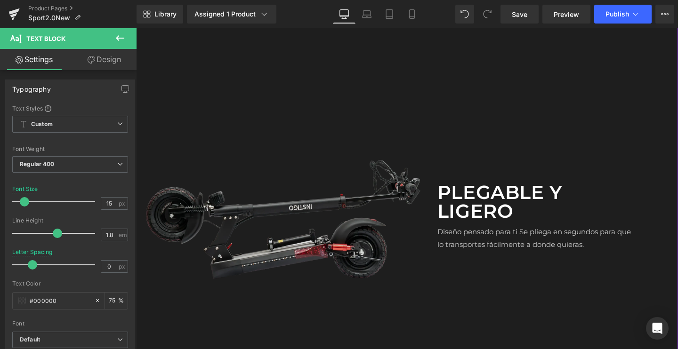
scroll to position [1248, 0]
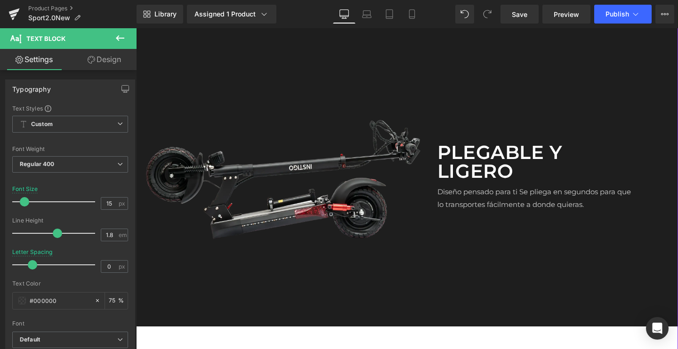
click at [519, 191] on div "Diseño pensado para ti Se pliega en segundos para que lo transportes fácilmente…" at bounding box center [535, 196] width 196 height 30
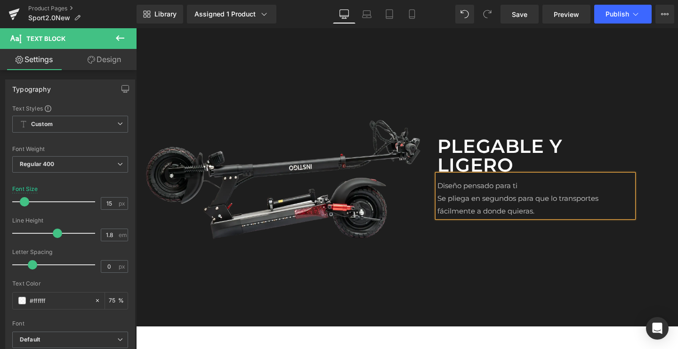
click at [466, 189] on p "Diseño pensado para ti" at bounding box center [535, 185] width 196 height 13
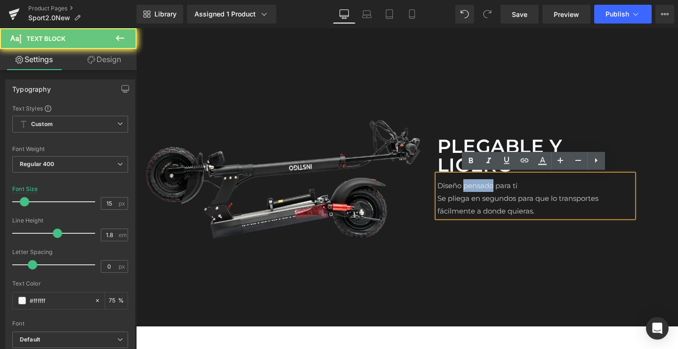
click at [466, 189] on p "Diseño pensado para ti" at bounding box center [535, 185] width 196 height 13
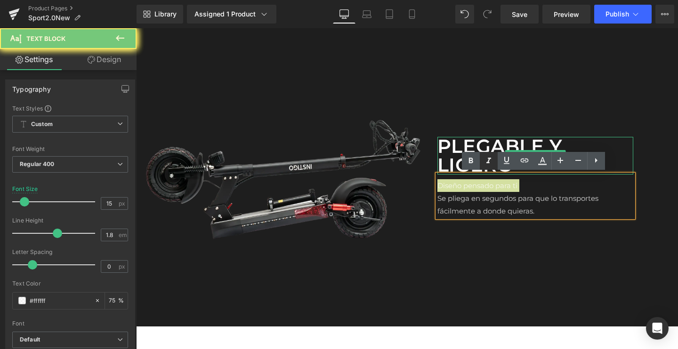
click at [484, 164] on icon at bounding box center [488, 160] width 11 height 11
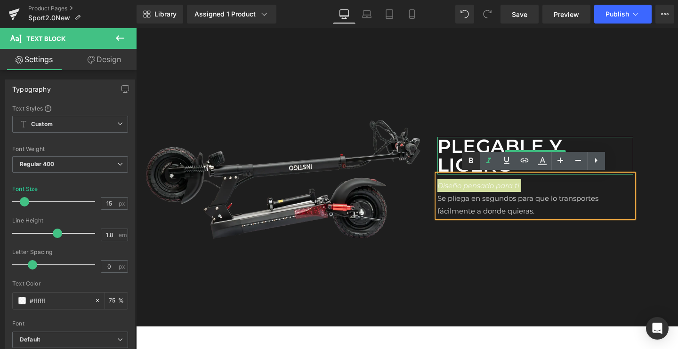
click at [472, 164] on icon at bounding box center [470, 160] width 11 height 11
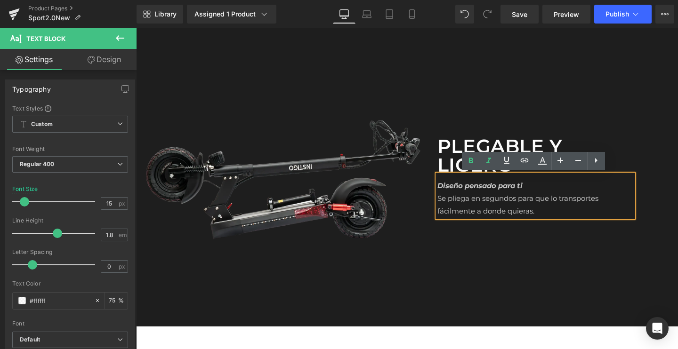
click at [531, 182] on p "Diseño pensado para ti" at bounding box center [535, 185] width 196 height 13
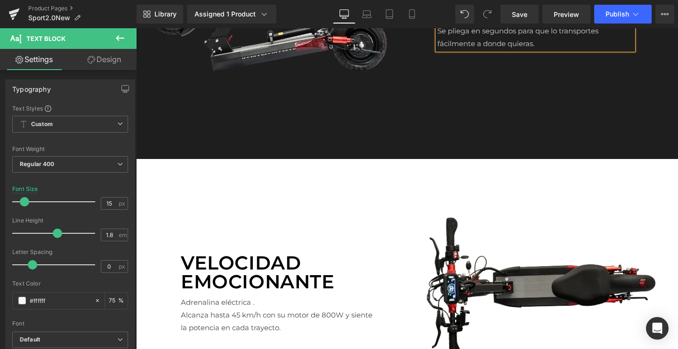
scroll to position [1555, 0]
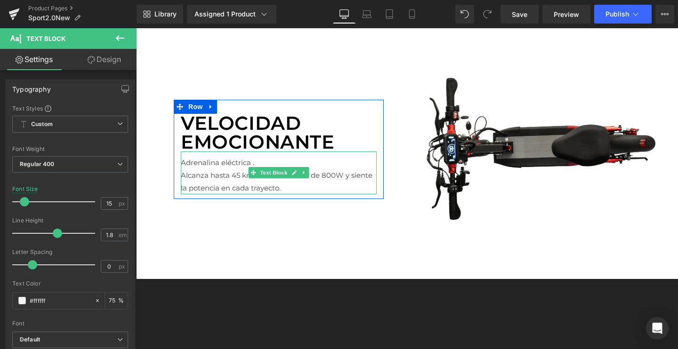
click at [224, 161] on p "Adrenalina eléctrica ." at bounding box center [279, 162] width 196 height 13
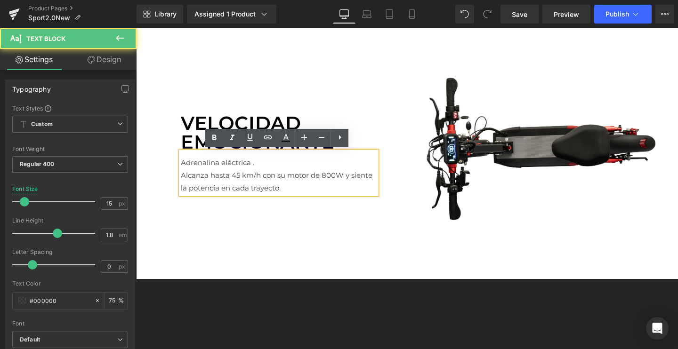
click at [224, 161] on p "Adrenalina eléctrica ." at bounding box center [279, 162] width 196 height 13
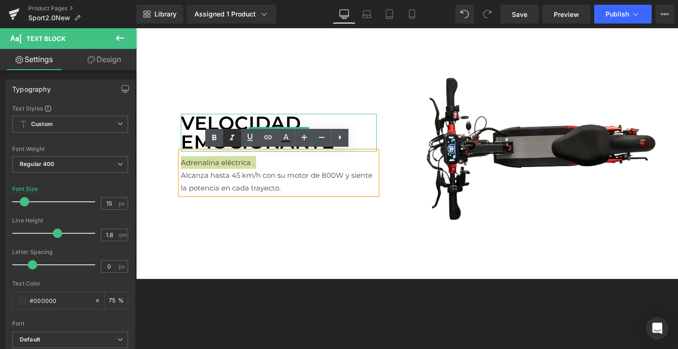
click at [229, 136] on icon at bounding box center [231, 137] width 11 height 11
click at [214, 136] on icon at bounding box center [214, 137] width 11 height 11
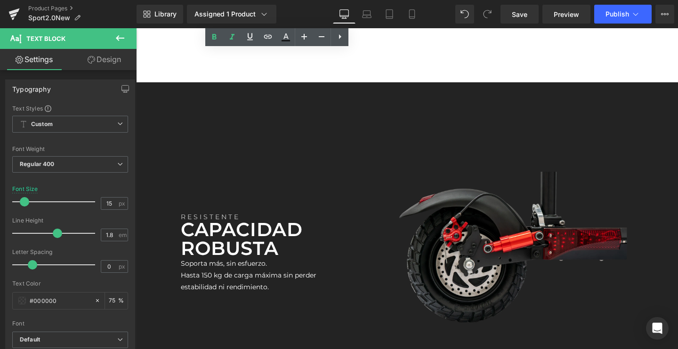
scroll to position [1788, 0]
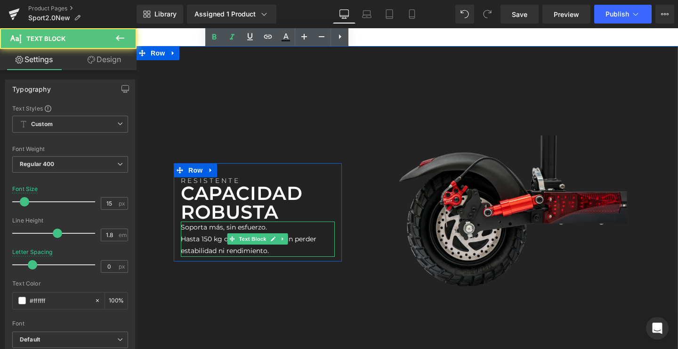
click at [224, 225] on p "Soporta más, sin esfuerzo." at bounding box center [258, 228] width 154 height 12
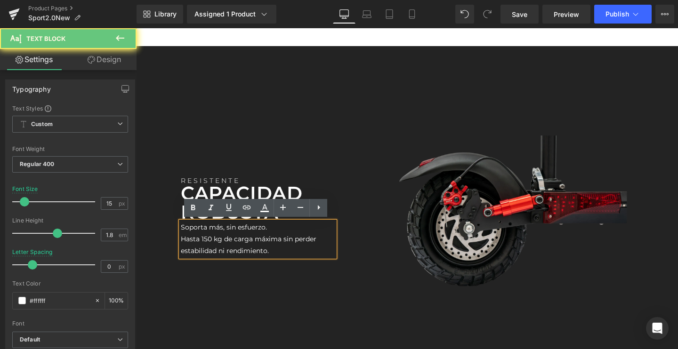
click at [224, 225] on p "Soporta más, sin esfuerzo." at bounding box center [258, 228] width 154 height 12
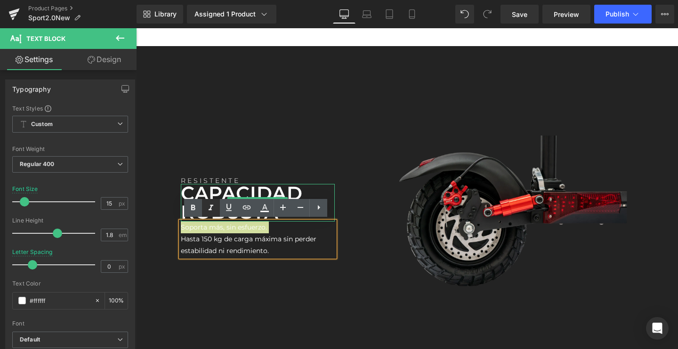
click at [209, 208] on icon at bounding box center [210, 207] width 11 height 11
click at [193, 208] on icon at bounding box center [193, 208] width 4 height 6
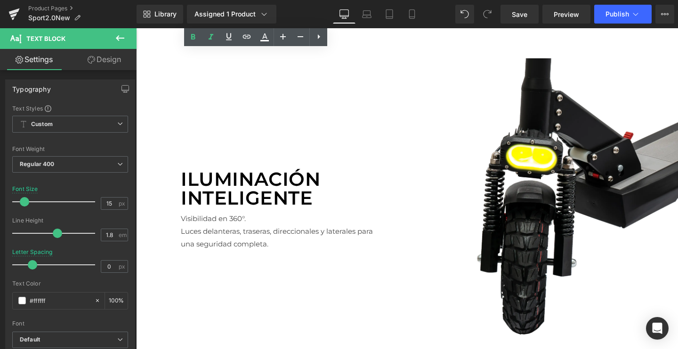
scroll to position [2244, 0]
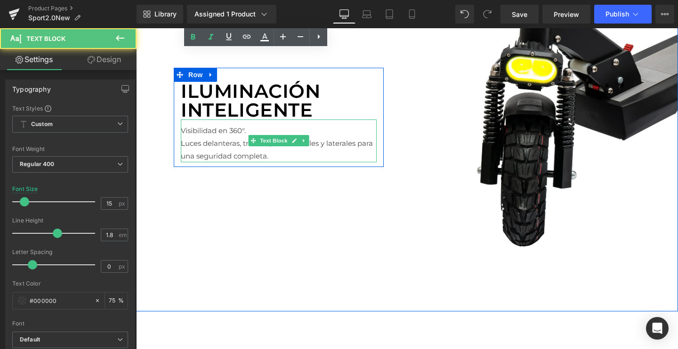
click at [213, 129] on p "Visibilidad en 360°." at bounding box center [279, 130] width 196 height 13
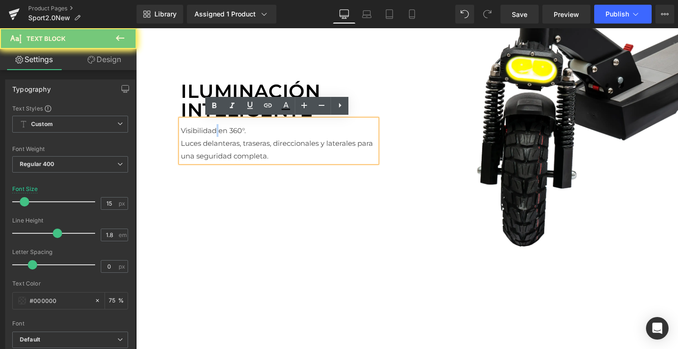
click at [213, 129] on p "Visibilidad en 360°." at bounding box center [279, 130] width 196 height 13
click at [218, 128] on p "Visibilidad en 360°." at bounding box center [279, 130] width 196 height 13
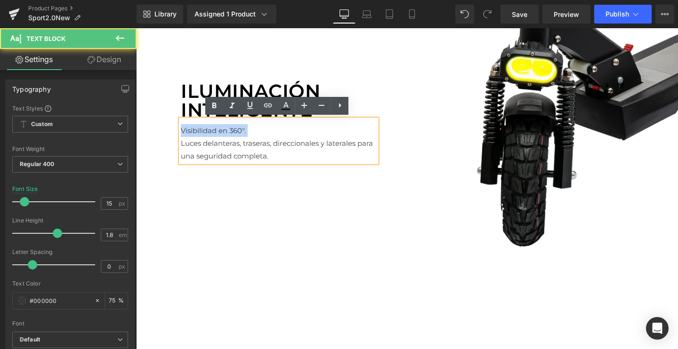
click at [218, 128] on p "Visibilidad en 360°." at bounding box center [279, 130] width 196 height 13
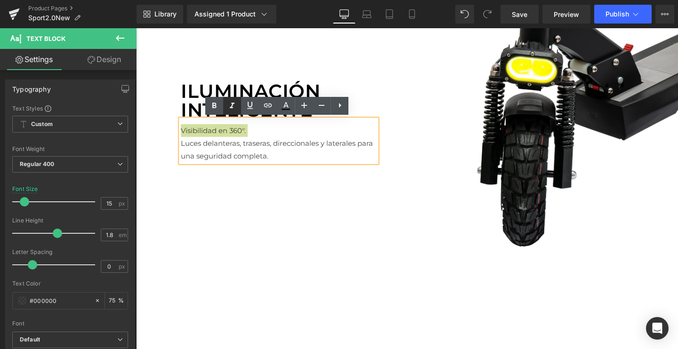
click at [230, 105] on icon at bounding box center [231, 105] width 11 height 11
click at [212, 105] on icon at bounding box center [214, 105] width 11 height 11
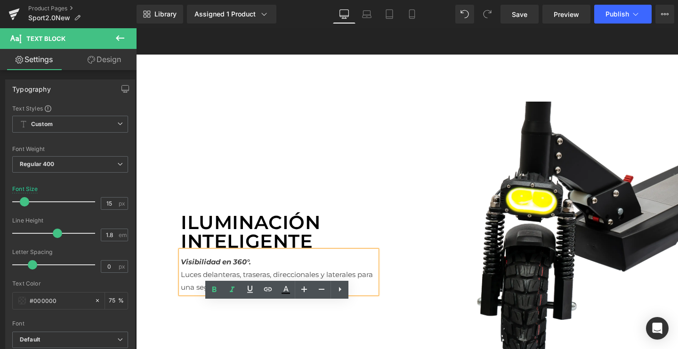
scroll to position [2060, 0]
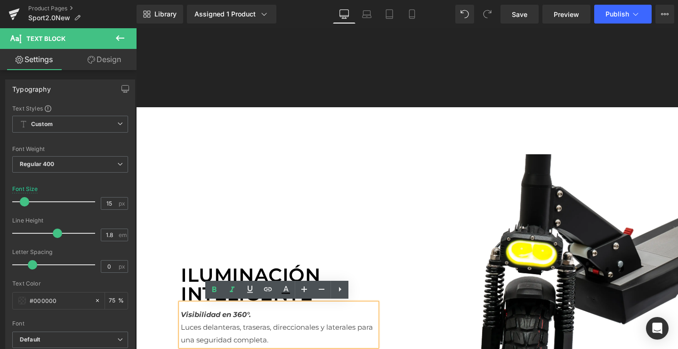
click at [185, 121] on div "Iluminación inteligente Text Block Visibilidad en 360°. Luces delanteras, trase…" at bounding box center [407, 301] width 542 height 388
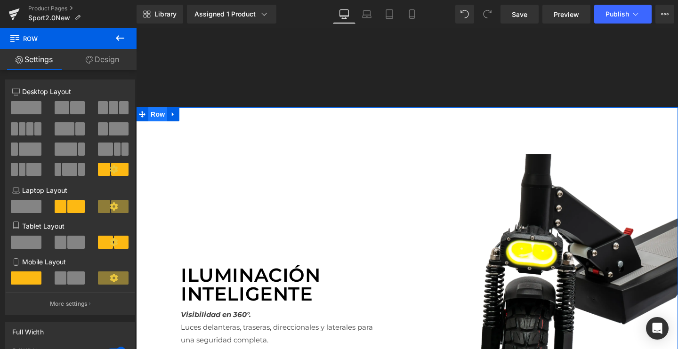
click at [156, 115] on span "Row" at bounding box center [157, 114] width 19 height 14
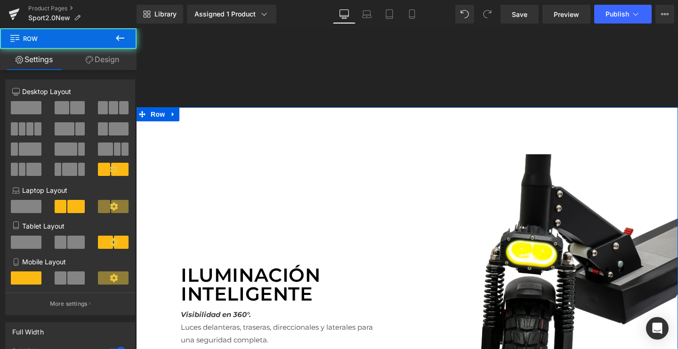
click at [101, 55] on link "Design" at bounding box center [102, 59] width 68 height 21
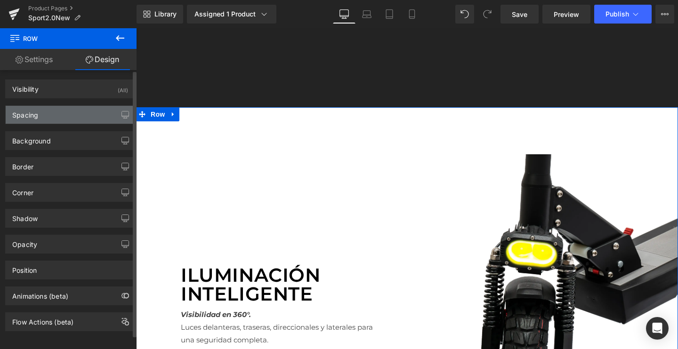
click at [41, 114] on div "Spacing" at bounding box center [70, 115] width 129 height 18
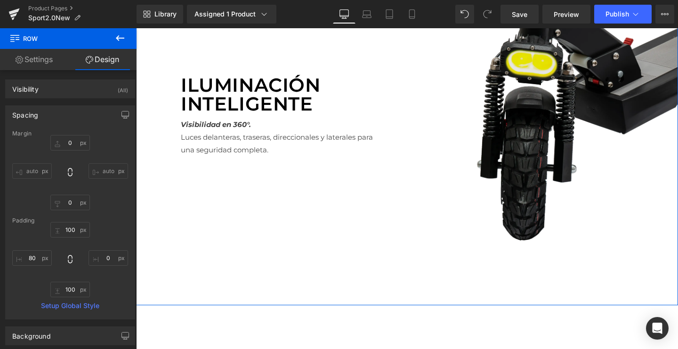
scroll to position [2264, 0]
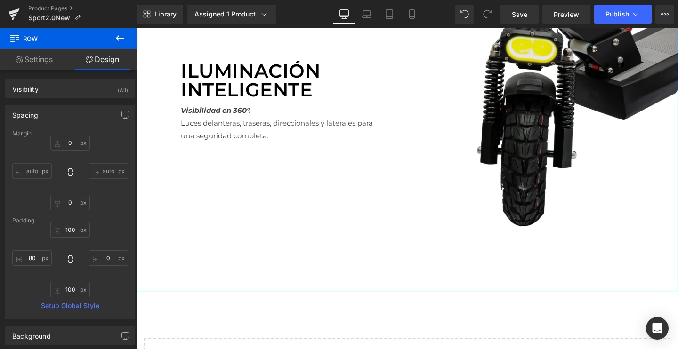
click at [541, 109] on img at bounding box center [531, 97] width 294 height 294
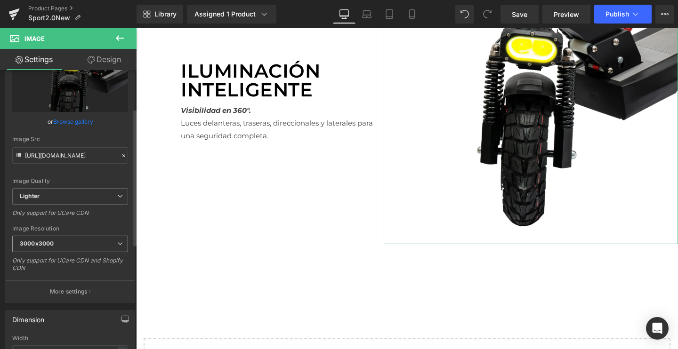
scroll to position [105, 0]
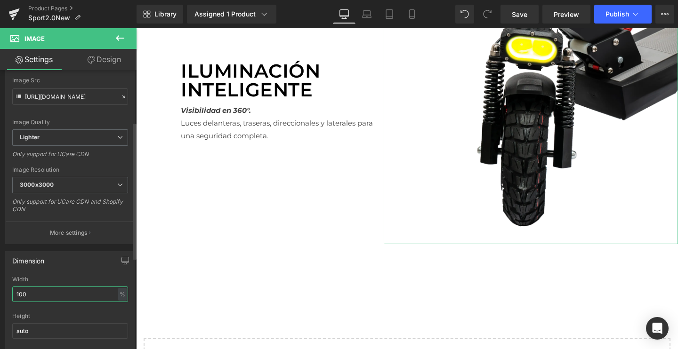
click at [42, 293] on input "100" at bounding box center [70, 295] width 116 height 16
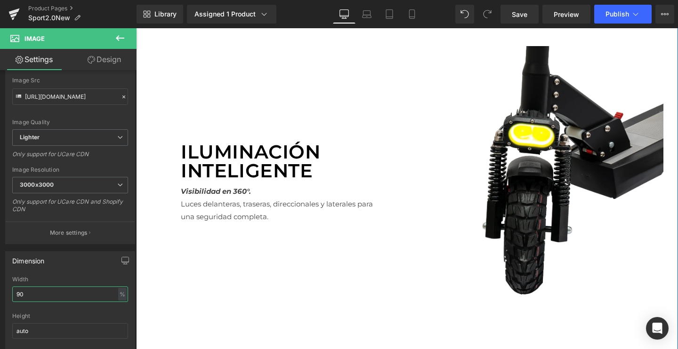
scroll to position [2091, 0]
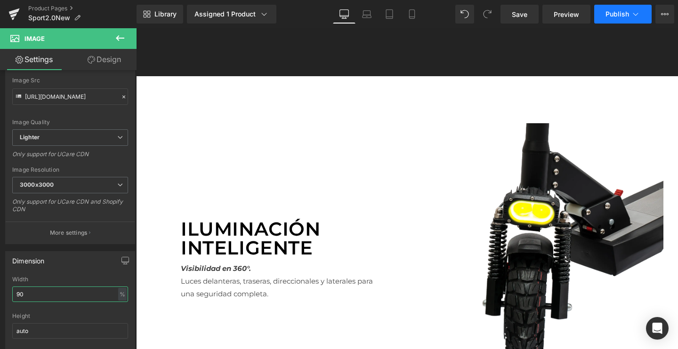
type input "90"
click at [602, 15] on button "Publish" at bounding box center [622, 14] width 57 height 19
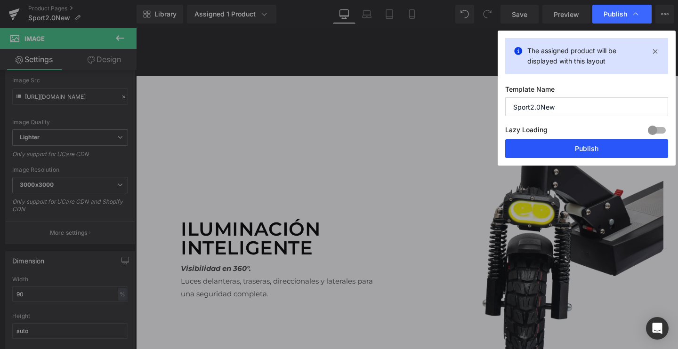
click at [551, 151] on button "Publish" at bounding box center [586, 148] width 163 height 19
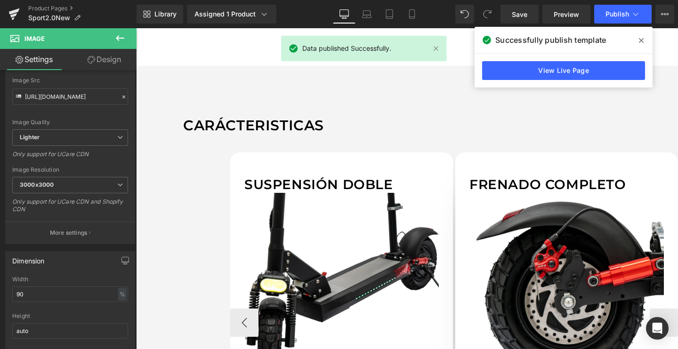
scroll to position [725, 0]
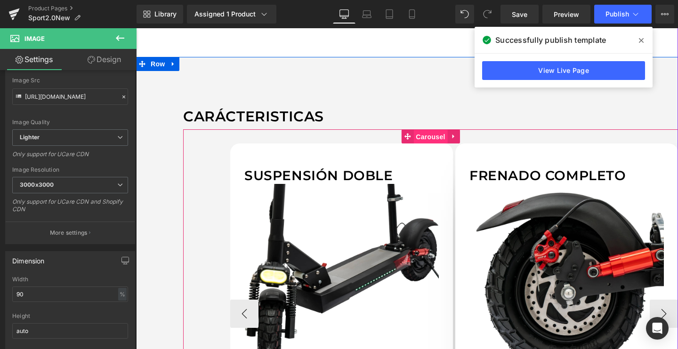
click at [425, 142] on span "Carousel" at bounding box center [430, 137] width 34 height 14
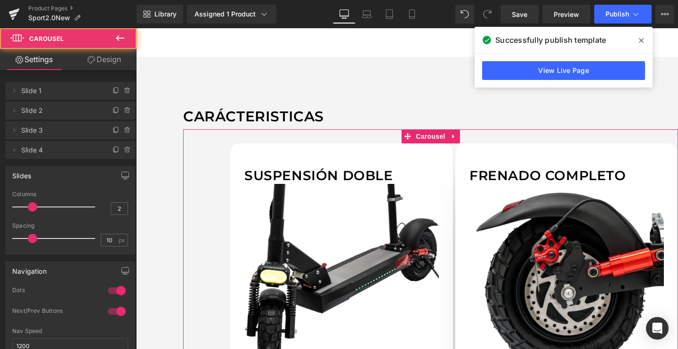
click at [95, 62] on link "Design" at bounding box center [104, 59] width 68 height 21
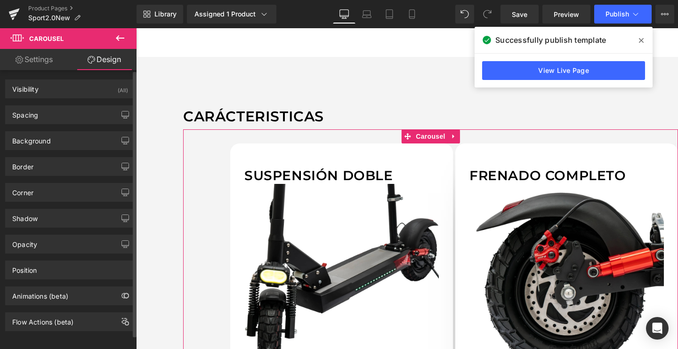
click at [51, 105] on div "Spacing Margin 0 0 0 0 Padding 30 0 0 100 Setup Global Style" at bounding box center [70, 114] width 130 height 19
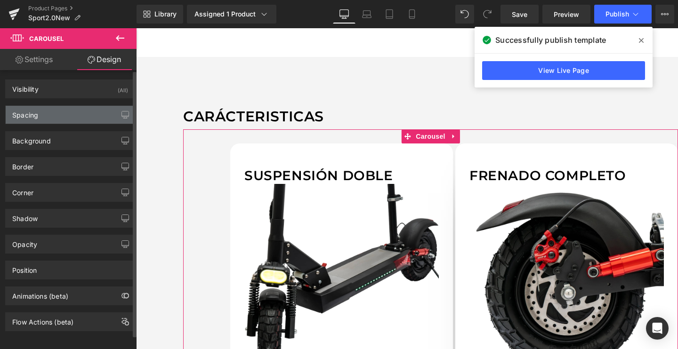
click at [42, 116] on div "Spacing" at bounding box center [70, 115] width 129 height 18
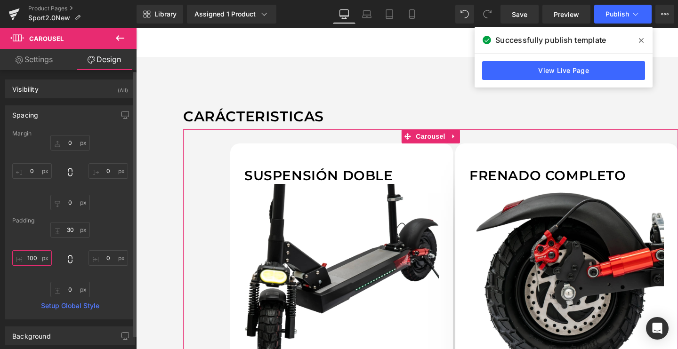
click at [32, 256] on input "100" at bounding box center [32, 258] width 40 height 16
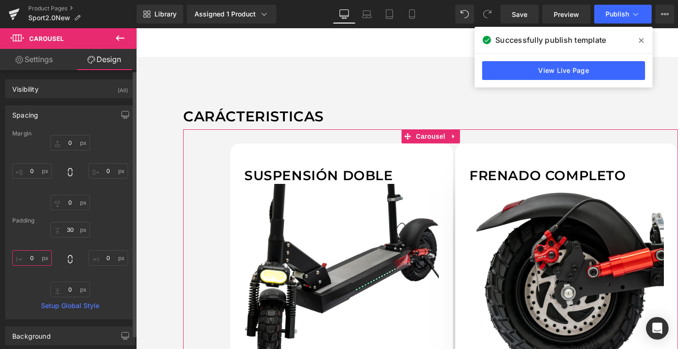
type input "0"
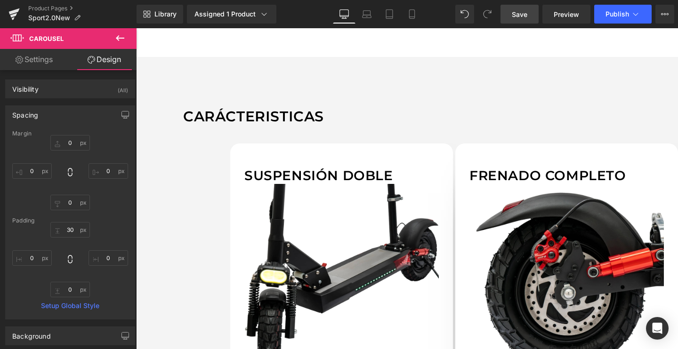
click at [526, 13] on span "Save" at bounding box center [520, 14] width 16 height 10
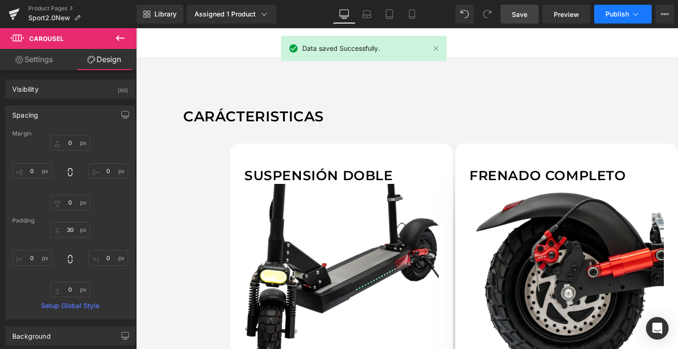
click at [619, 14] on span "Publish" at bounding box center [617, 14] width 24 height 8
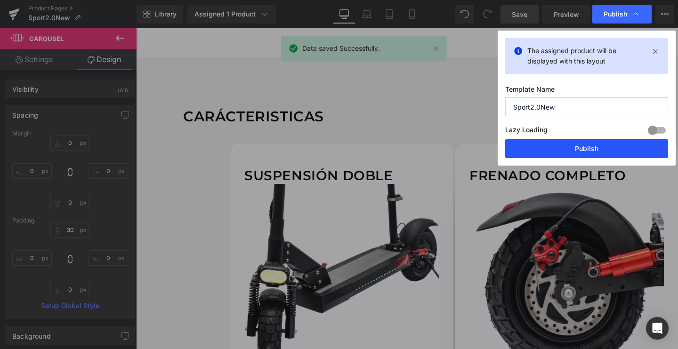
click at [569, 154] on button "Publish" at bounding box center [586, 148] width 163 height 19
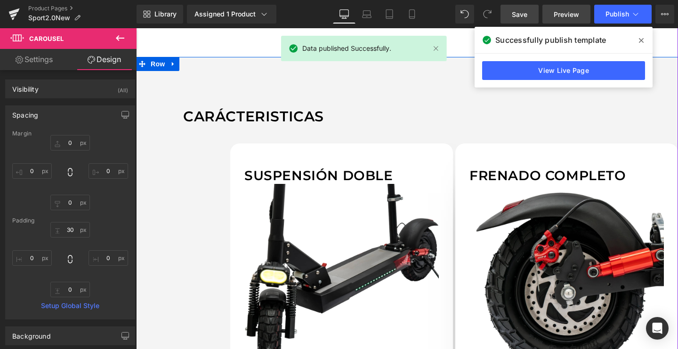
click at [555, 14] on span "Preview" at bounding box center [566, 14] width 25 height 10
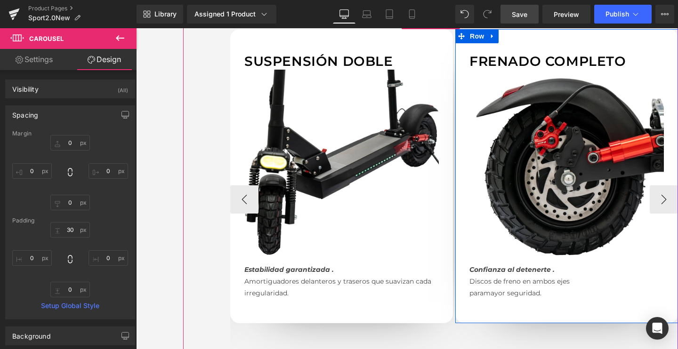
scroll to position [864, 0]
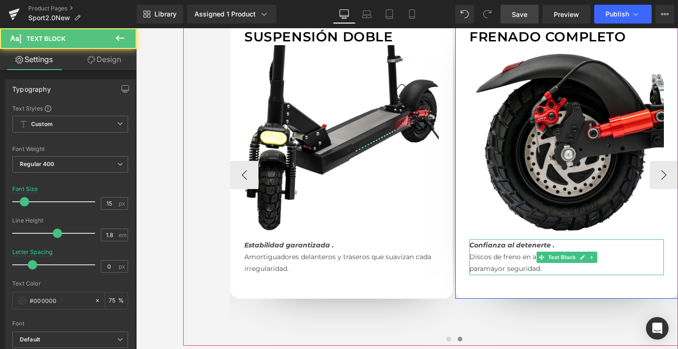
click at [489, 264] on p "para mayor seguridad." at bounding box center [566, 269] width 194 height 12
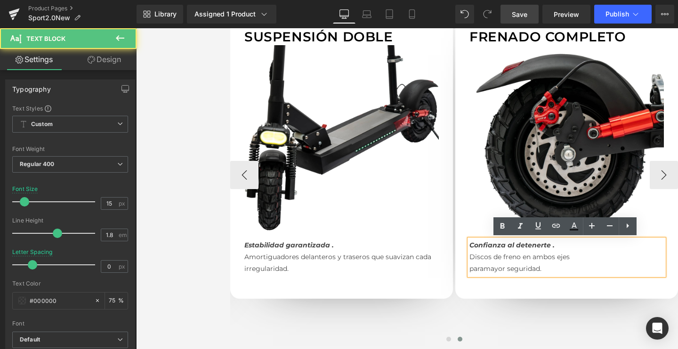
click at [463, 266] on div "Frenado completo Text Block Image Confianza al detenerte . Discos de freno en a…" at bounding box center [566, 152] width 223 height 294
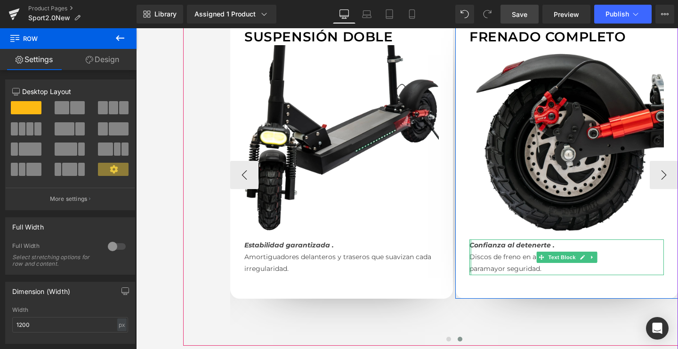
click at [469, 266] on div at bounding box center [470, 258] width 2 height 36
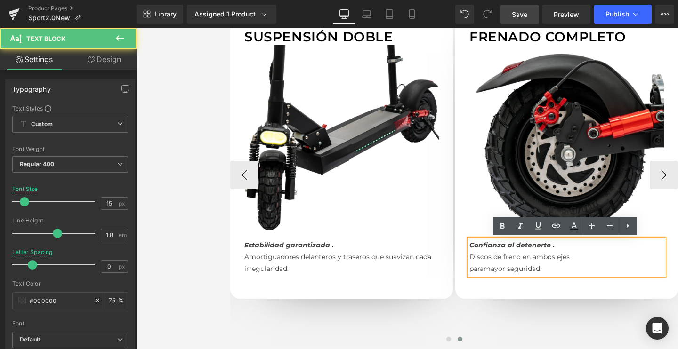
click at [469, 266] on p "para mayor seguridad." at bounding box center [566, 269] width 194 height 12
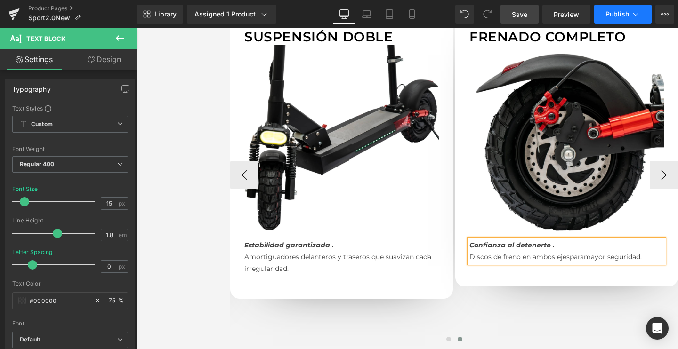
click at [608, 19] on button "Publish" at bounding box center [622, 14] width 57 height 19
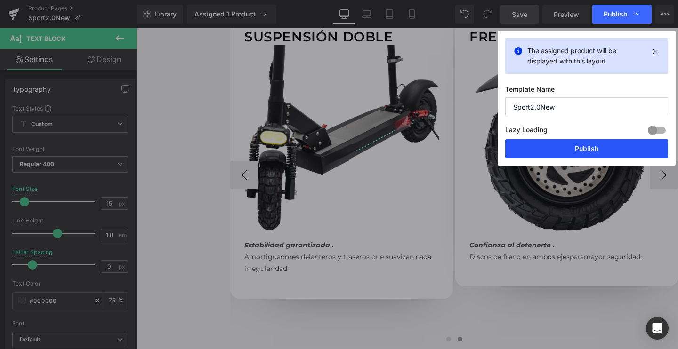
click at [575, 144] on button "Publish" at bounding box center [586, 148] width 163 height 19
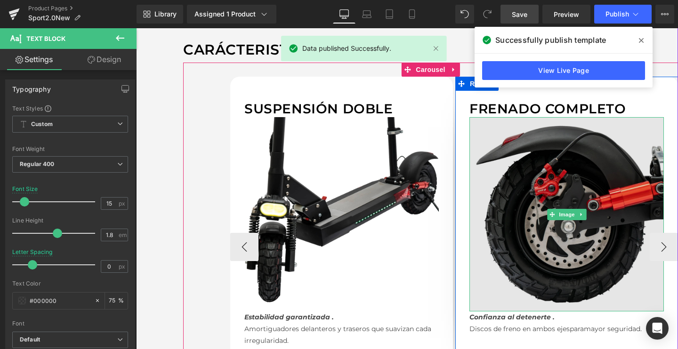
scroll to position [791, 0]
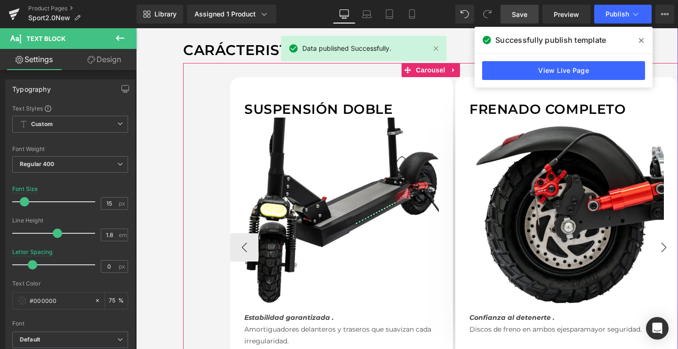
click at [667, 242] on button "›" at bounding box center [664, 247] width 28 height 28
click at [660, 250] on button "›" at bounding box center [664, 247] width 28 height 28
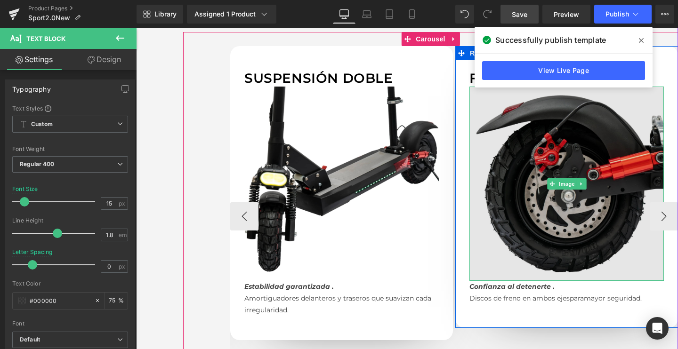
scroll to position [824, 0]
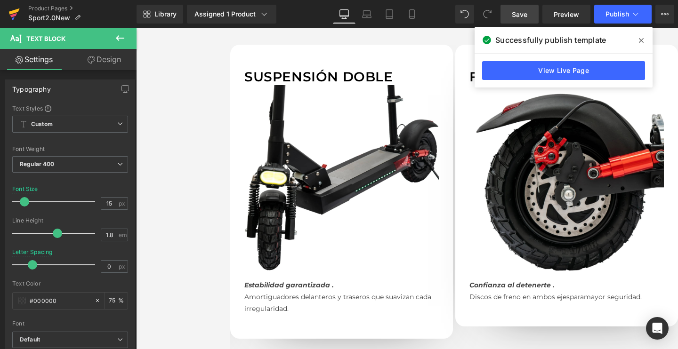
click at [15, 17] on icon at bounding box center [13, 14] width 11 height 24
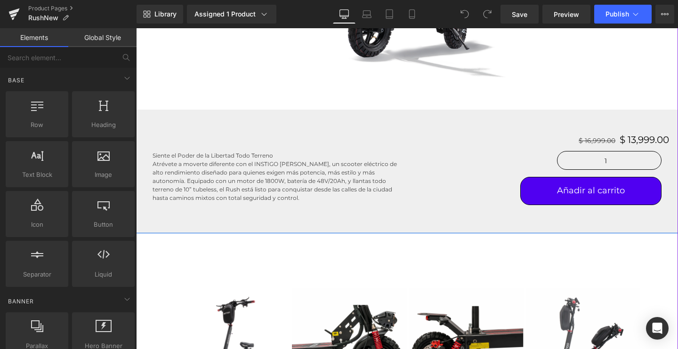
scroll to position [312, 0]
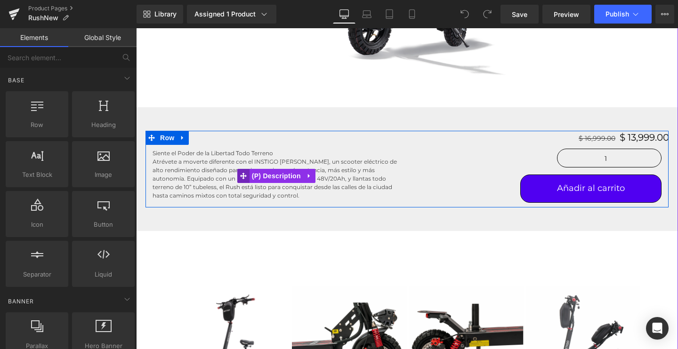
click at [240, 174] on icon at bounding box center [243, 175] width 7 height 7
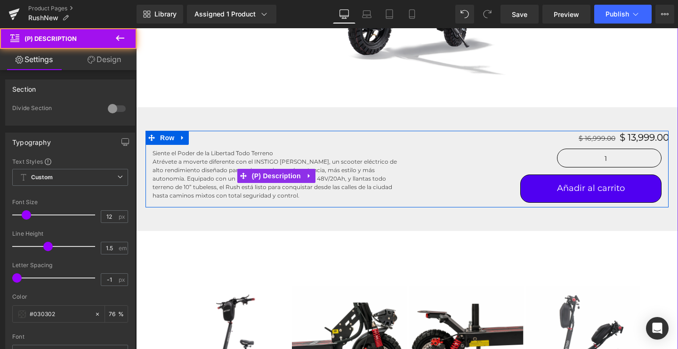
click at [177, 169] on p "Atrévete a moverte diferente con el INSTIGO [PERSON_NAME], un scooter eléctrico…" at bounding box center [277, 179] width 248 height 42
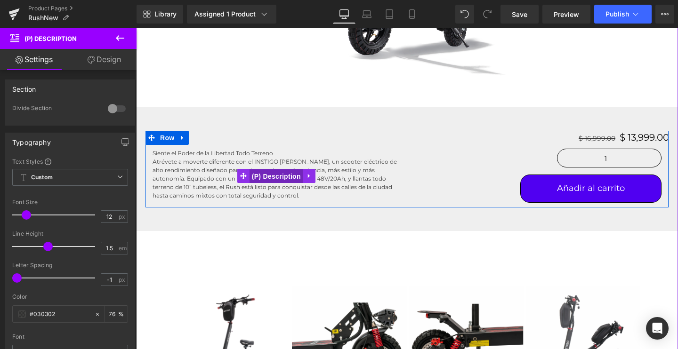
click at [270, 179] on span "(P) Description" at bounding box center [276, 176] width 54 height 14
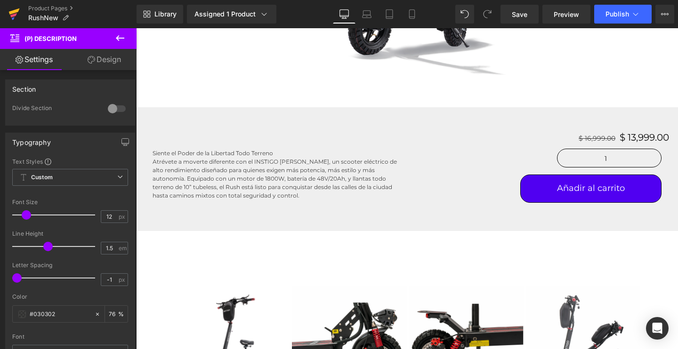
click at [16, 16] on icon at bounding box center [13, 14] width 11 height 24
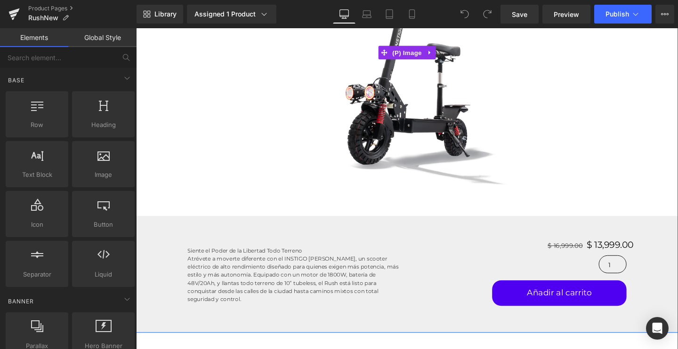
scroll to position [243, 0]
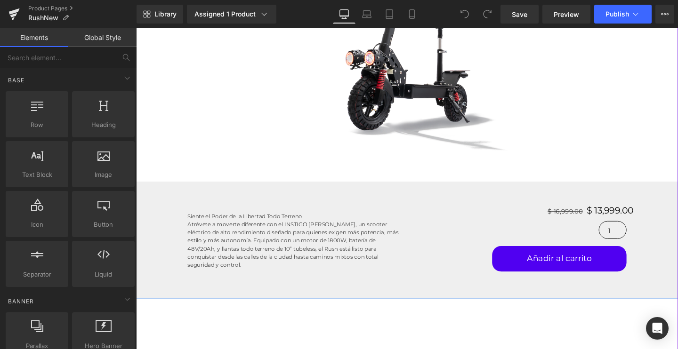
click at [234, 258] on p "Atrévete a moverte diferente con el INSTIGO [PERSON_NAME], un scooter eléctrico…" at bounding box center [302, 256] width 224 height 51
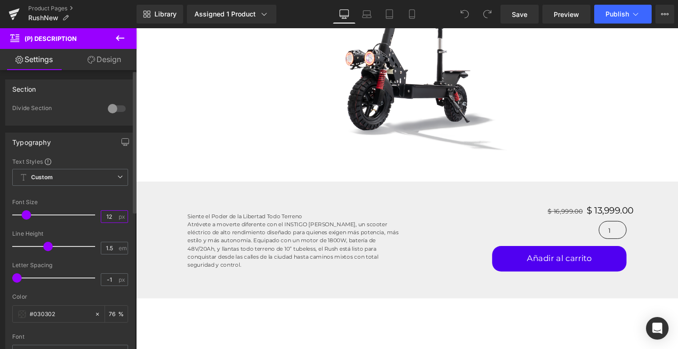
click at [101, 216] on input "12" at bounding box center [109, 217] width 16 height 12
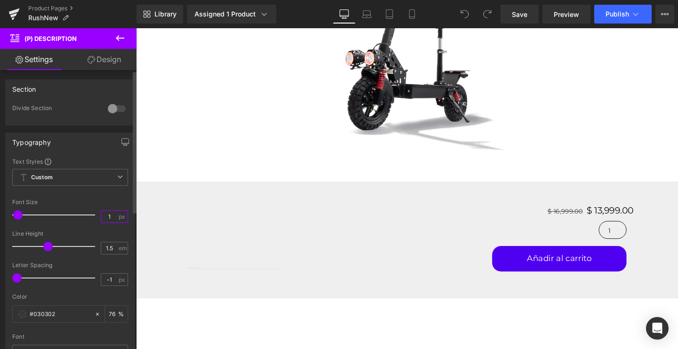
type input "16"
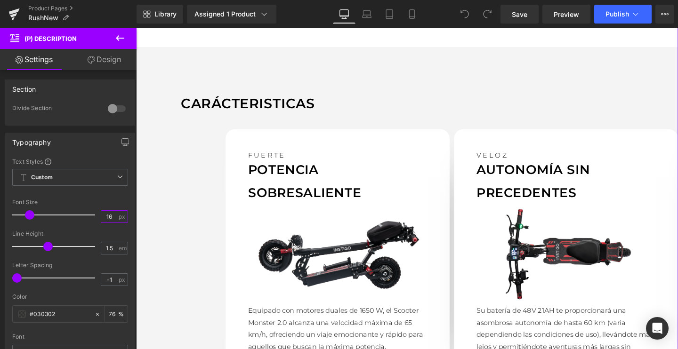
scroll to position [799, 0]
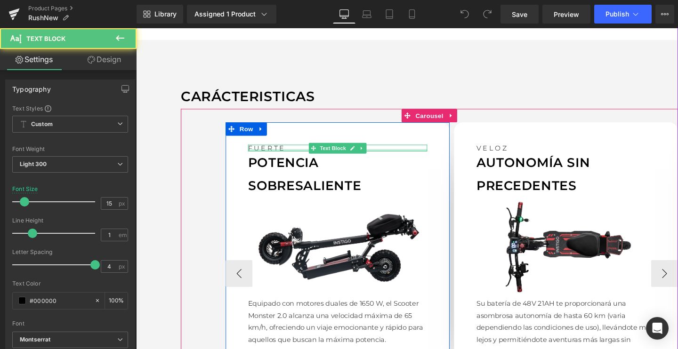
click at [300, 157] on div "FUERTE Text Block" at bounding box center [348, 154] width 188 height 7
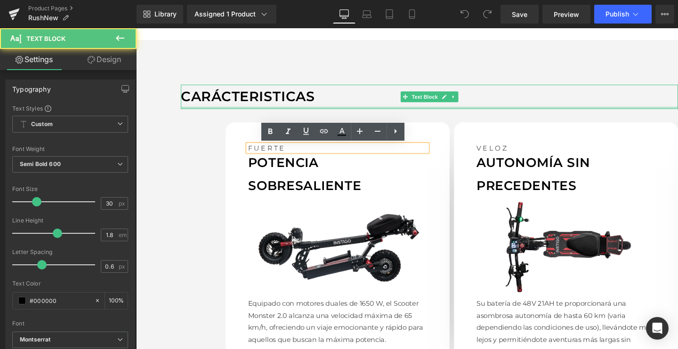
click at [315, 111] on div at bounding box center [444, 112] width 523 height 2
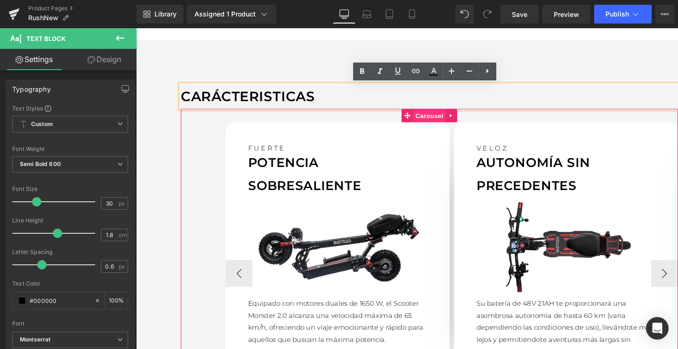
click at [438, 117] on span "Carousel" at bounding box center [444, 120] width 34 height 14
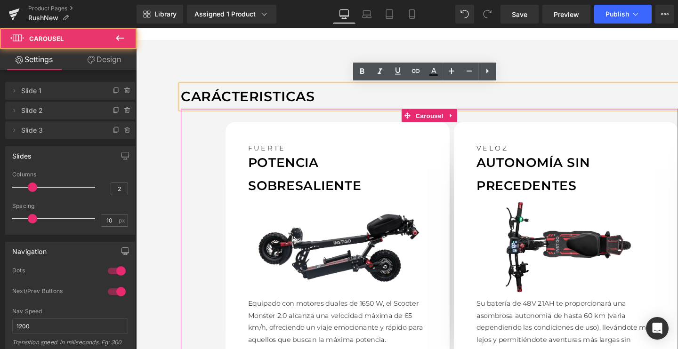
click at [110, 63] on link "Design" at bounding box center [104, 59] width 68 height 21
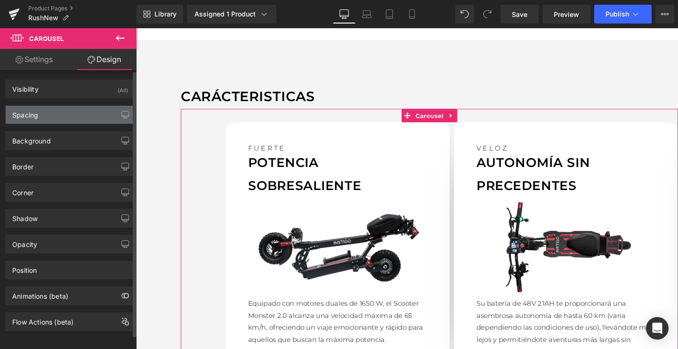
click at [57, 111] on div "Spacing" at bounding box center [70, 115] width 129 height 18
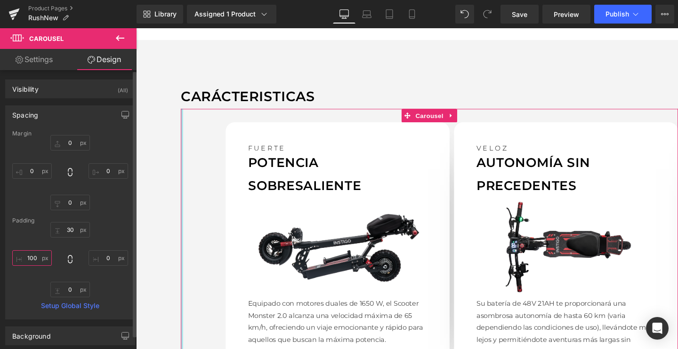
click at [30, 258] on input "text" at bounding box center [32, 258] width 40 height 16
type input "100"
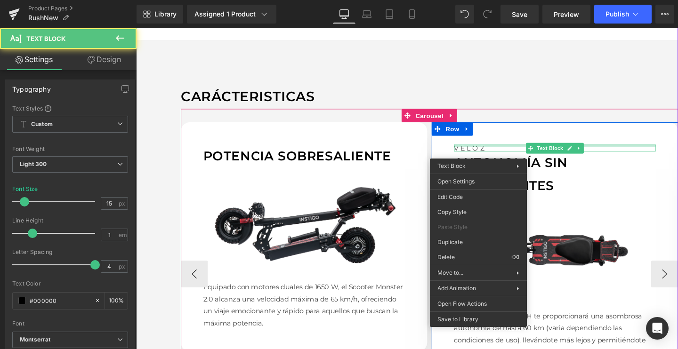
drag, startPoint x: 493, startPoint y: 152, endPoint x: 618, endPoint y: 219, distance: 141.8
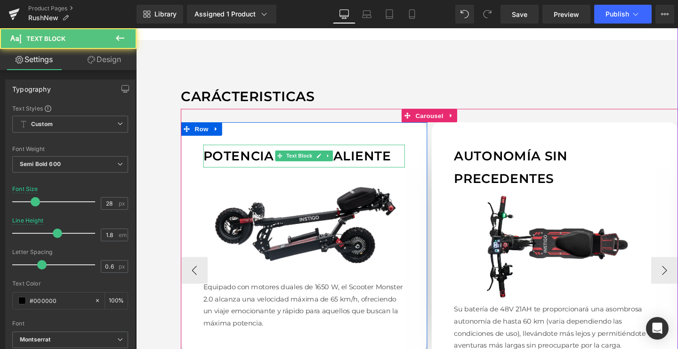
click at [274, 164] on p "POTENCIA SOBRESALIENTE" at bounding box center [313, 163] width 212 height 24
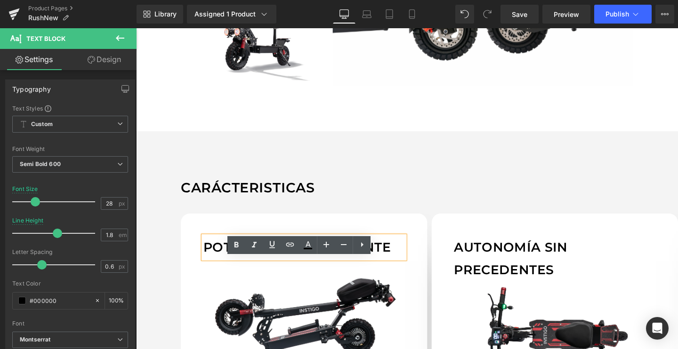
scroll to position [758, 0]
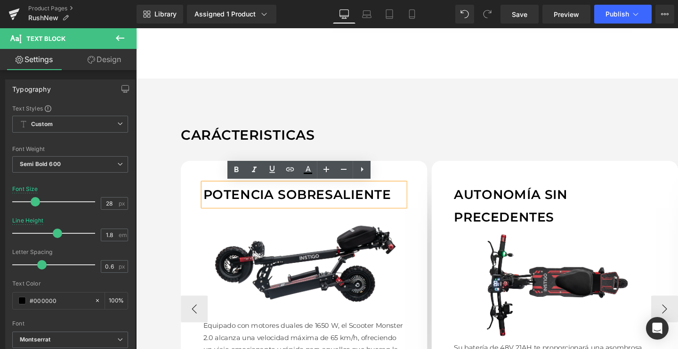
click at [226, 200] on p "POTENCIA SOBRESALIENTE" at bounding box center [313, 203] width 212 height 24
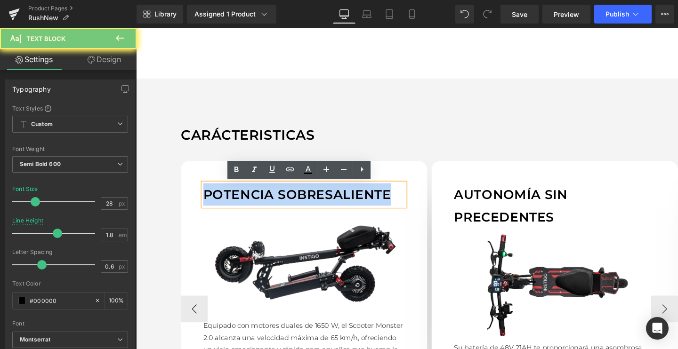
click at [226, 200] on p "POTENCIA SOBRESALIENTE" at bounding box center [313, 203] width 212 height 24
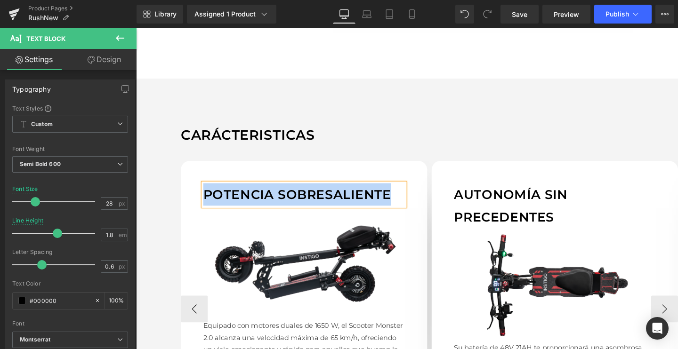
paste div
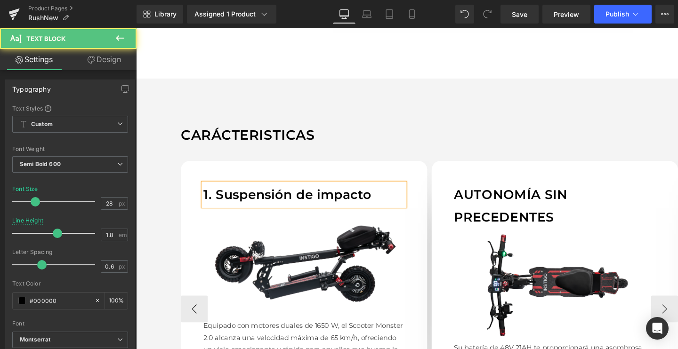
click at [219, 202] on p "1. Suspensión de impacto" at bounding box center [313, 203] width 212 height 24
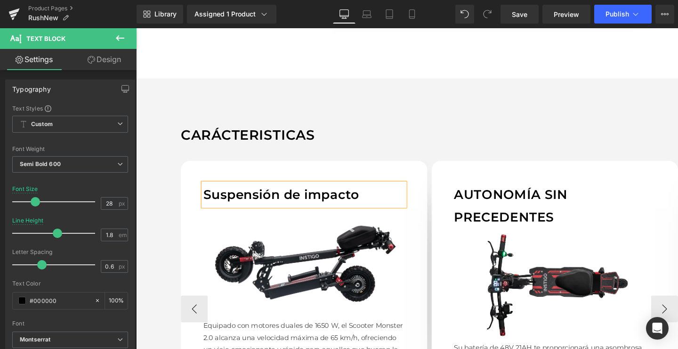
click at [245, 204] on p "Suspensión de impacto" at bounding box center [313, 203] width 212 height 24
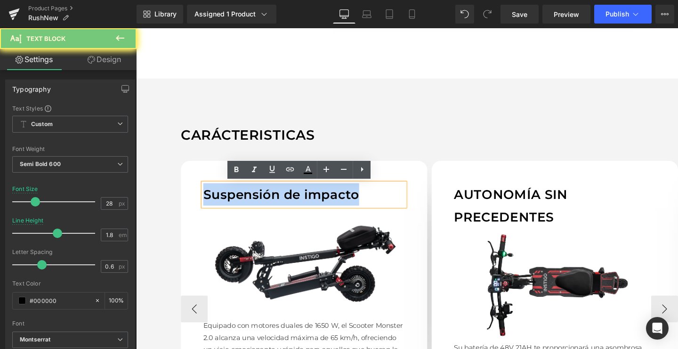
click at [245, 204] on p "Suspensión de impacto" at bounding box center [313, 203] width 212 height 24
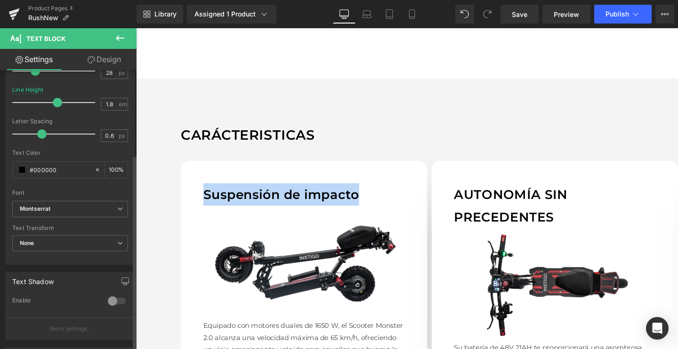
scroll to position [146, 0]
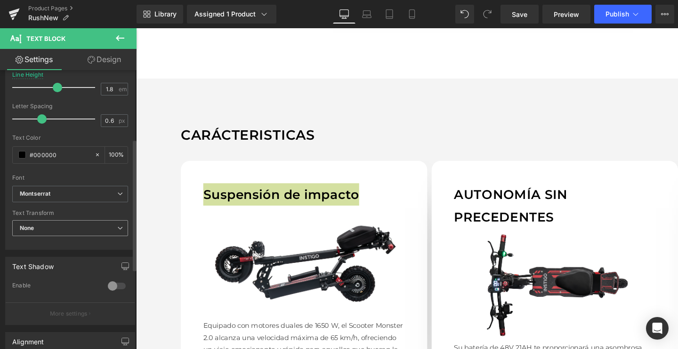
click at [41, 226] on span "None" at bounding box center [70, 228] width 116 height 16
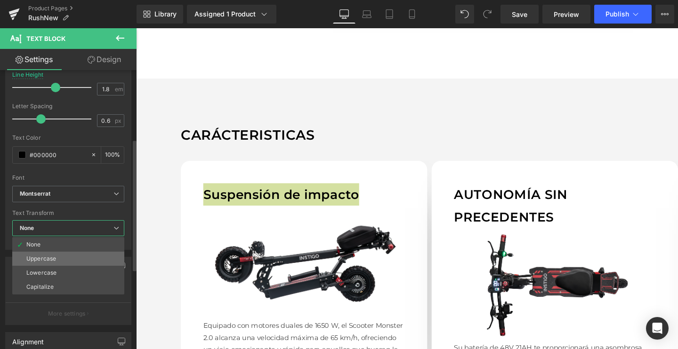
click at [44, 259] on div "Uppercase" at bounding box center [41, 259] width 30 height 7
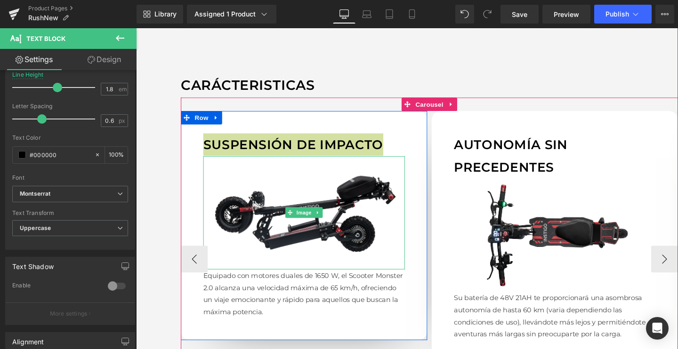
scroll to position [812, 0]
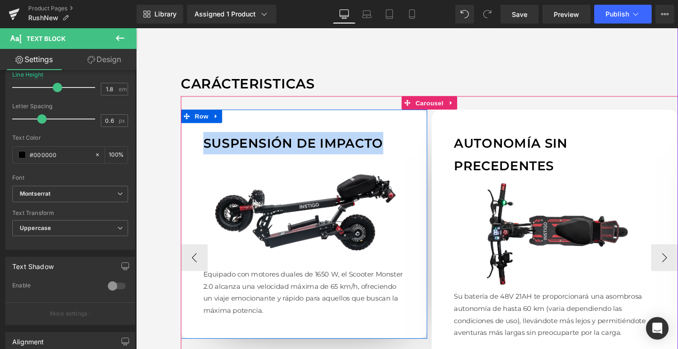
click at [272, 296] on p "Equipado con motores duales de 1650 W, el Scooter Monster 2.0 alcanza una veloc…" at bounding box center [313, 306] width 212 height 51
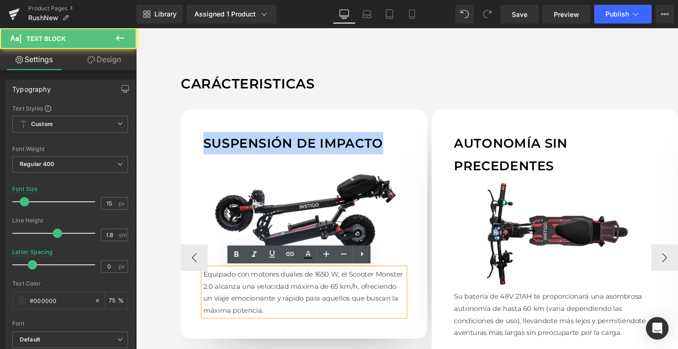
click at [272, 296] on p "Equipado con motores duales de 1650 W, el Scooter Monster 2.0 alcanza una veloc…" at bounding box center [313, 306] width 212 height 51
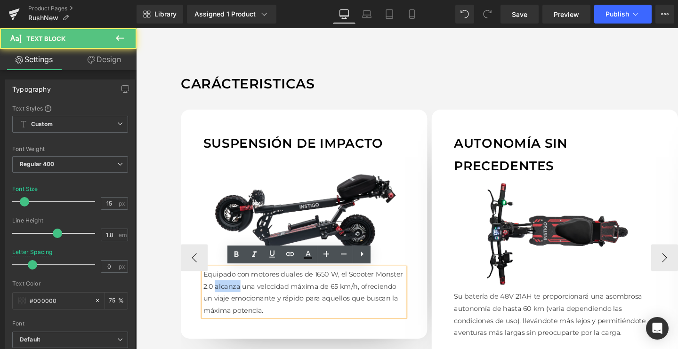
click at [272, 296] on p "Equipado con motores duales de 1650 W, el Scooter Monster 2.0 alcanza una veloc…" at bounding box center [313, 306] width 212 height 51
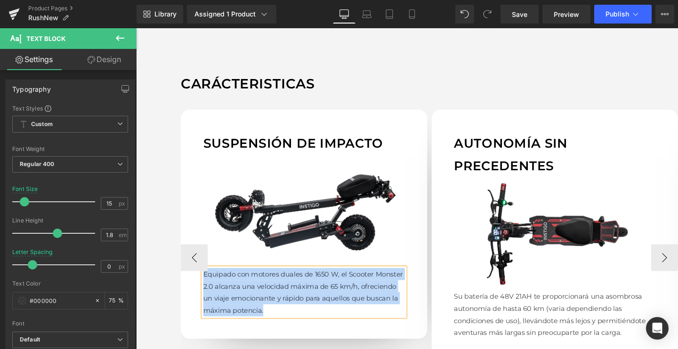
paste div
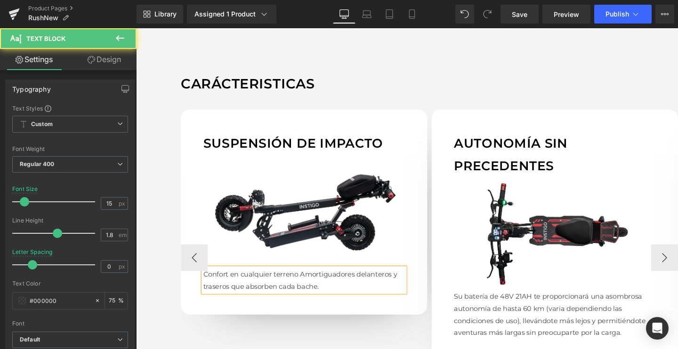
click at [305, 285] on p "Confort en cualquier terrenoAmortiguadores delanteros y traseros que absorben …" at bounding box center [313, 293] width 212 height 25
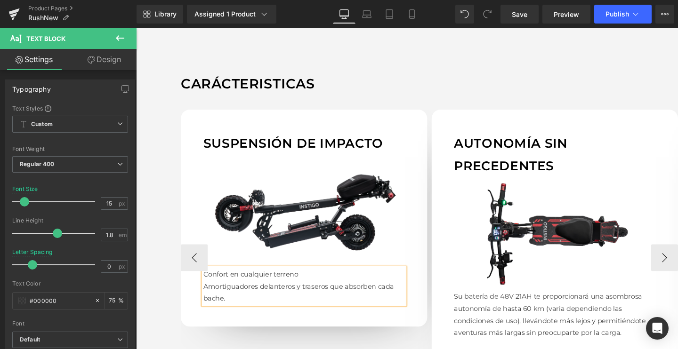
click at [285, 288] on p "Confort en cualquier terreno" at bounding box center [313, 287] width 212 height 13
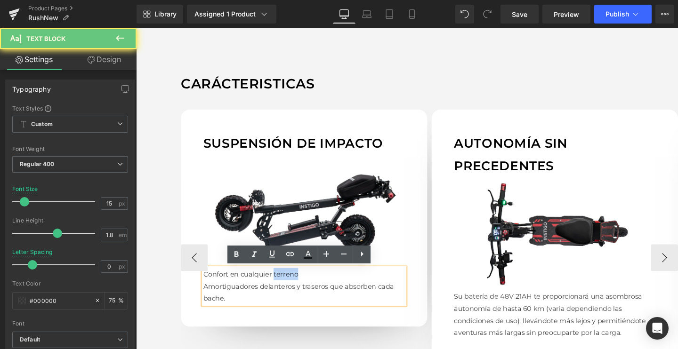
click at [285, 288] on p "Confort en cualquier terreno" at bounding box center [313, 287] width 212 height 13
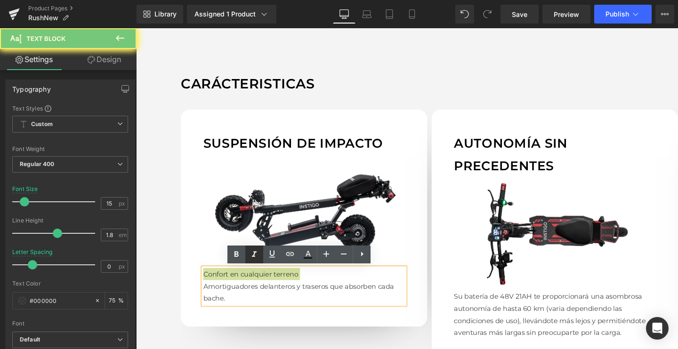
click at [256, 260] on icon at bounding box center [254, 254] width 11 height 11
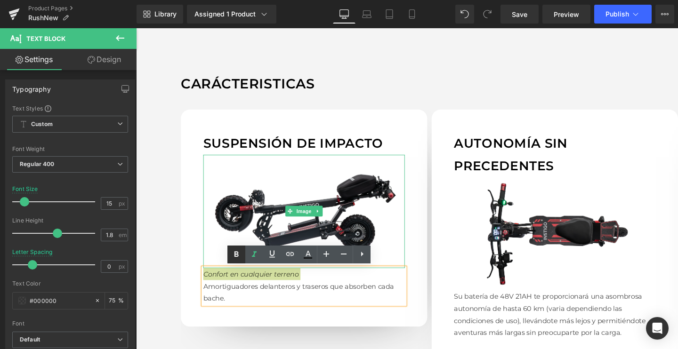
click at [237, 257] on icon at bounding box center [236, 255] width 4 height 6
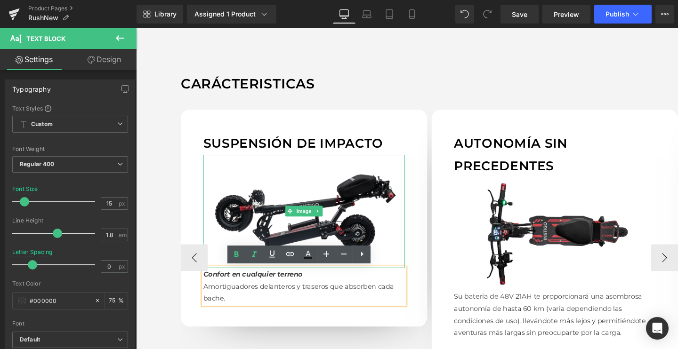
click at [284, 196] on img at bounding box center [313, 220] width 212 height 119
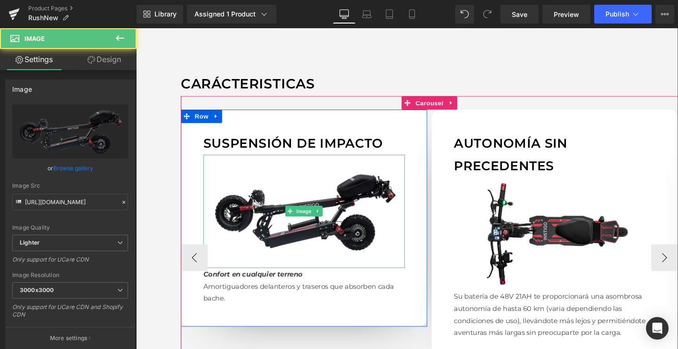
click at [286, 217] on img at bounding box center [313, 220] width 212 height 119
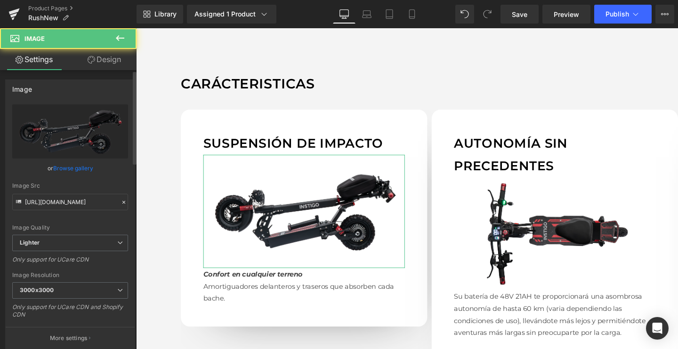
click at [71, 168] on link "Browse gallery" at bounding box center [73, 168] width 40 height 16
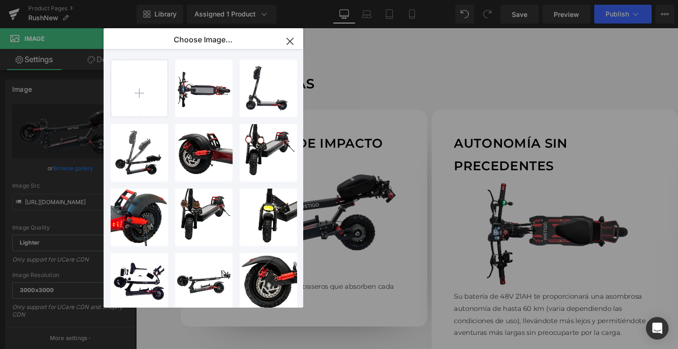
type input "C:\fakepath\03RUSH_2048x2048.jpg.webp"
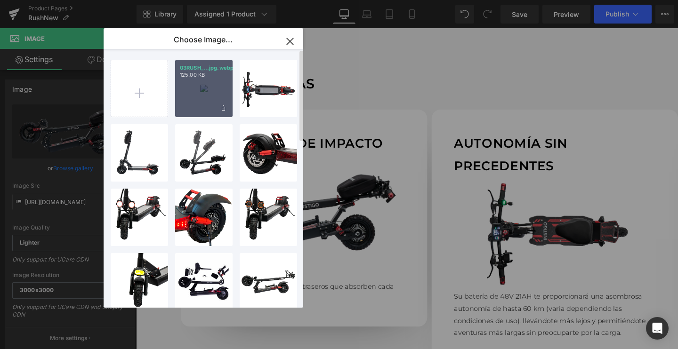
click at [203, 96] on div "03RUSH_...jpg.webp 125.00 KB" at bounding box center [203, 88] width 57 height 57
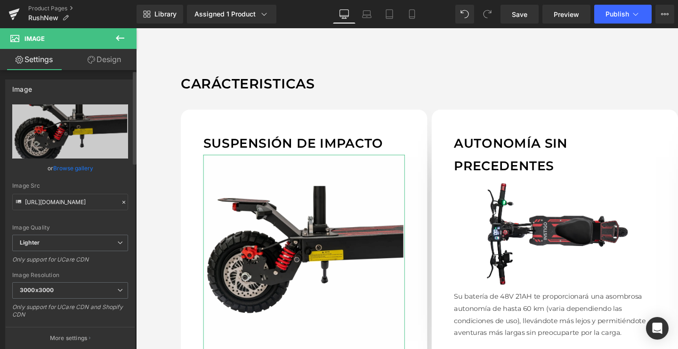
click at [54, 168] on link "Browse gallery" at bounding box center [73, 168] width 40 height 16
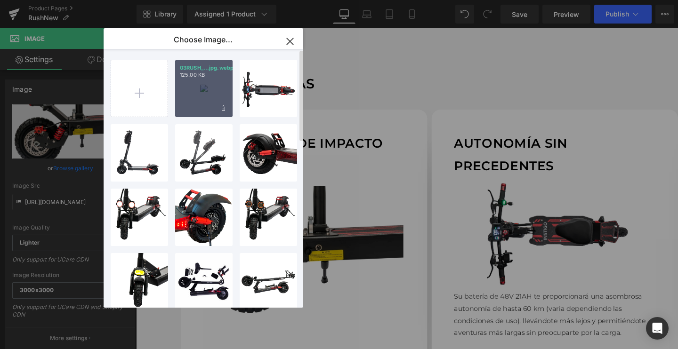
click at [195, 101] on div "03RUSH_...jpg.webp 125.00 KB" at bounding box center [203, 88] width 57 height 57
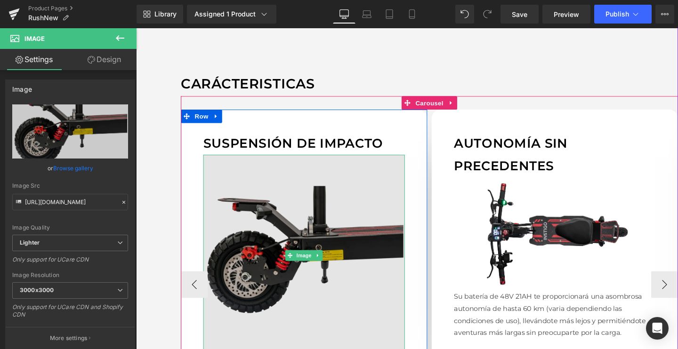
click at [365, 206] on img at bounding box center [313, 267] width 212 height 212
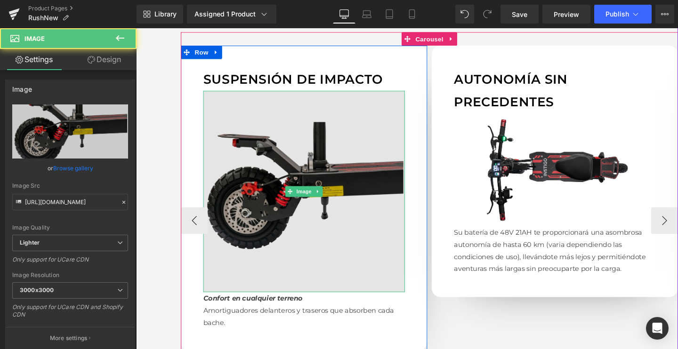
scroll to position [889, 0]
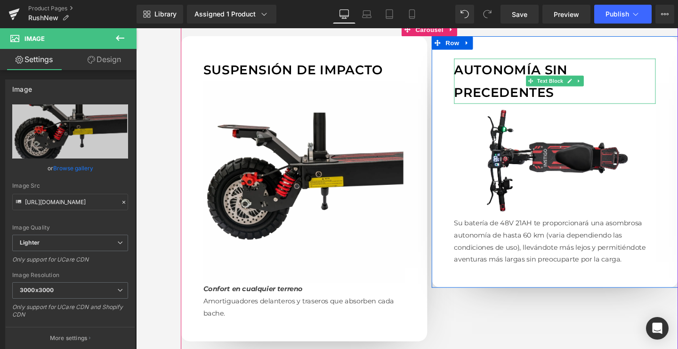
click at [499, 88] on p "AUTONOMÍA SIN PRECEDENTES" at bounding box center [576, 84] width 212 height 48
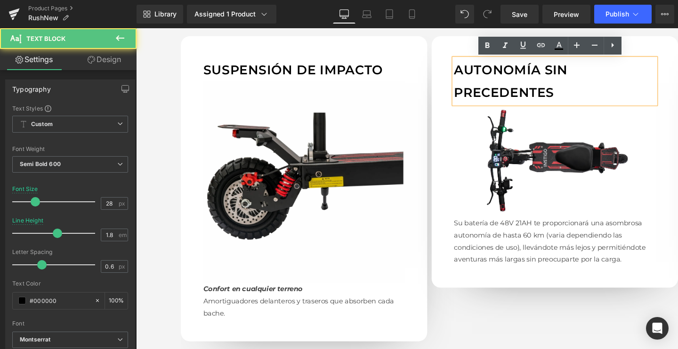
click at [510, 91] on p "AUTONOMÍA SIN PRECEDENTES" at bounding box center [576, 84] width 212 height 48
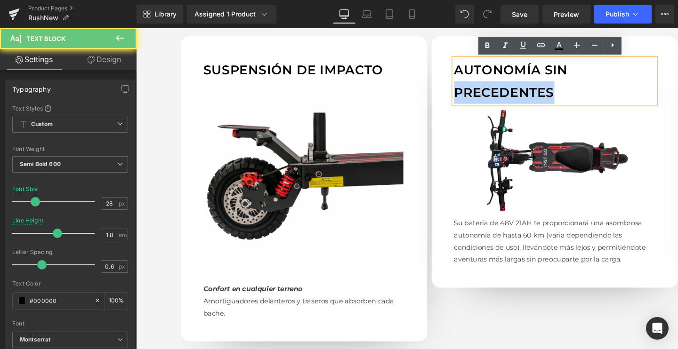
click at [510, 91] on p "AUTONOMÍA SIN PRECEDENTES" at bounding box center [576, 84] width 212 height 48
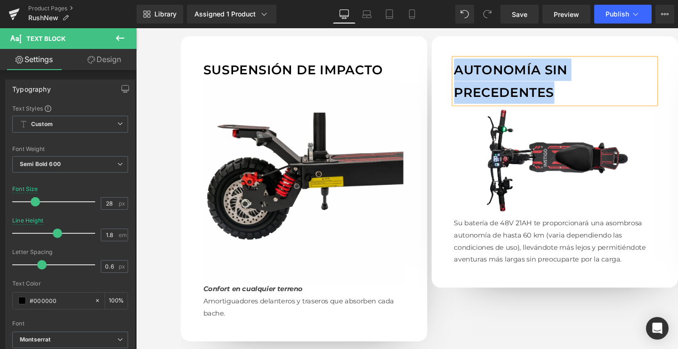
paste div
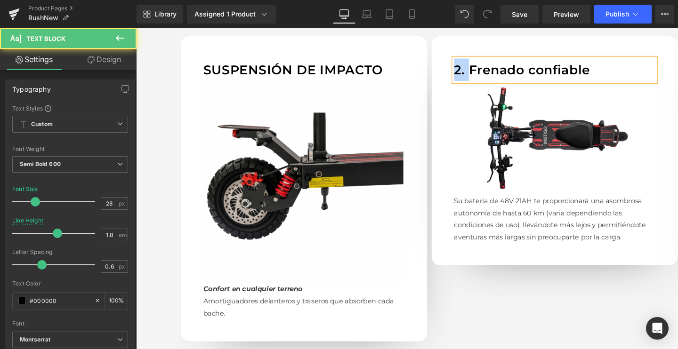
drag, startPoint x: 487, startPoint y: 71, endPoint x: 449, endPoint y: 71, distance: 38.1
click at [449, 71] on div "2. Frenado confiable Text Block Image Su batería de 48V 21AH te proporcionará u…" at bounding box center [576, 157] width 259 height 241
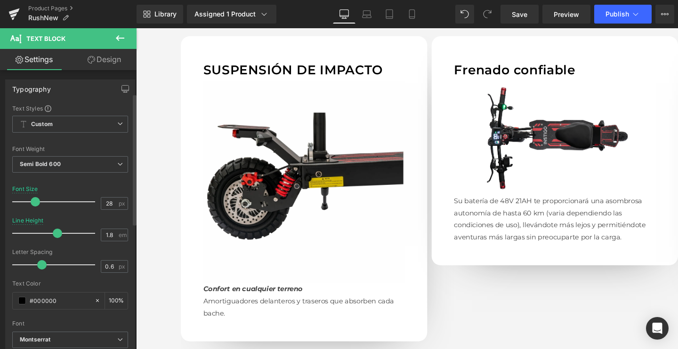
scroll to position [144, 0]
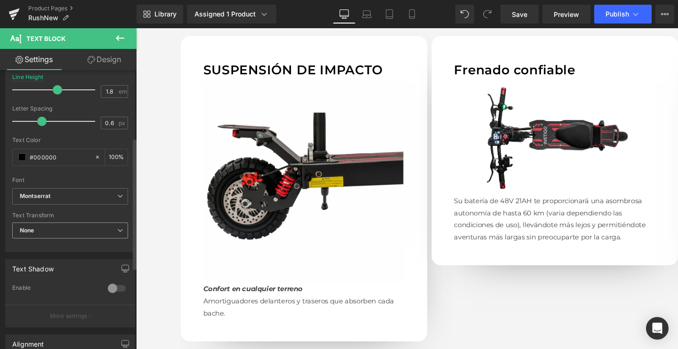
click at [49, 235] on span "None" at bounding box center [70, 231] width 116 height 16
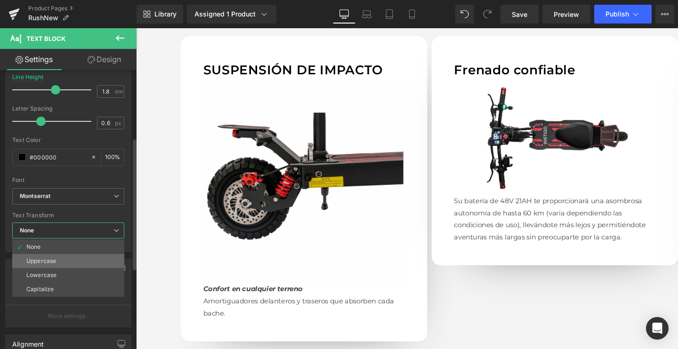
click at [41, 254] on li "Uppercase" at bounding box center [68, 261] width 112 height 14
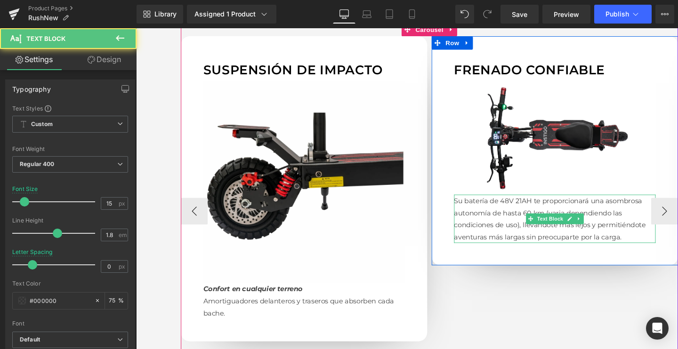
click at [481, 232] on p "Su batería de 48V 21AH te proporcionará una asombrosa autonomía de hasta 60 km …" at bounding box center [576, 228] width 212 height 51
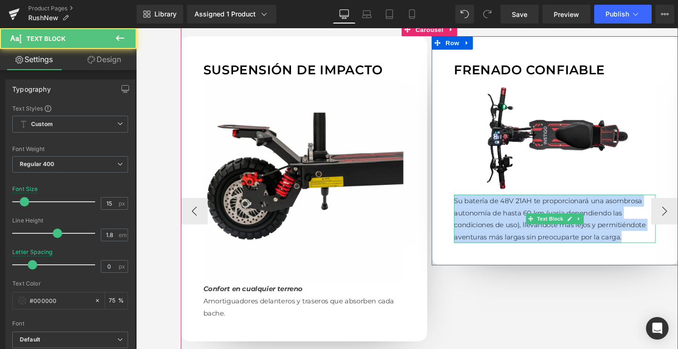
click at [481, 232] on p "Su batería de 48V 21AH te proporcionará una asombrosa autonomía de hasta 60 km …" at bounding box center [576, 228] width 212 height 51
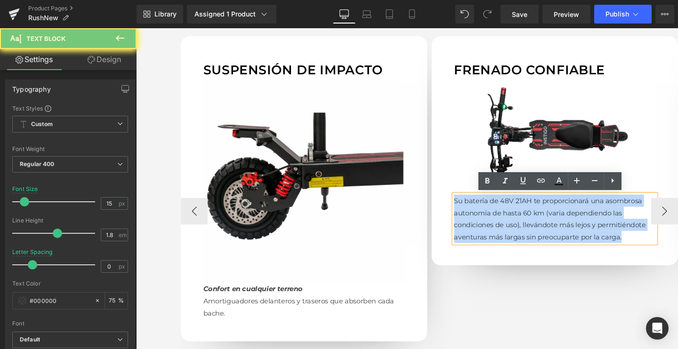
click at [481, 232] on p "Su batería de 48V 21AH te proporcionará una asombrosa autonomía de hasta 60 km …" at bounding box center [576, 228] width 212 height 51
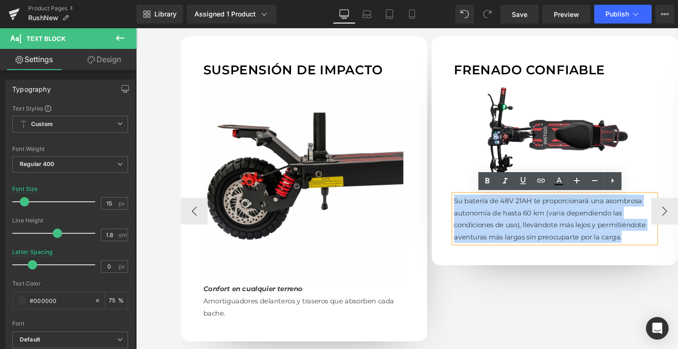
paste div
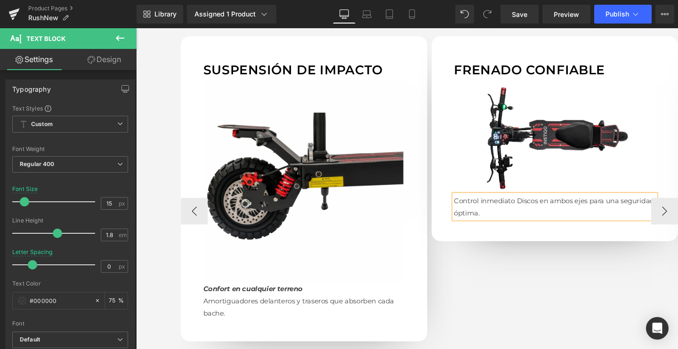
click at [532, 210] on p "Control inmediatoDiscos en ambos ejes para una seguridad óptima." at bounding box center [576, 215] width 212 height 25
click at [507, 209] on p "Control inmediato" at bounding box center [576, 209] width 212 height 13
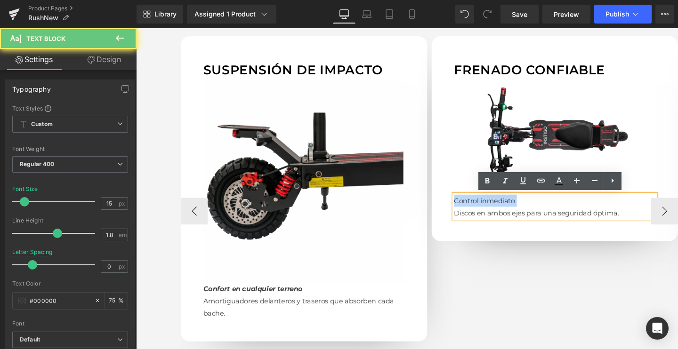
click at [507, 209] on p "Control inmediato" at bounding box center [576, 209] width 212 height 13
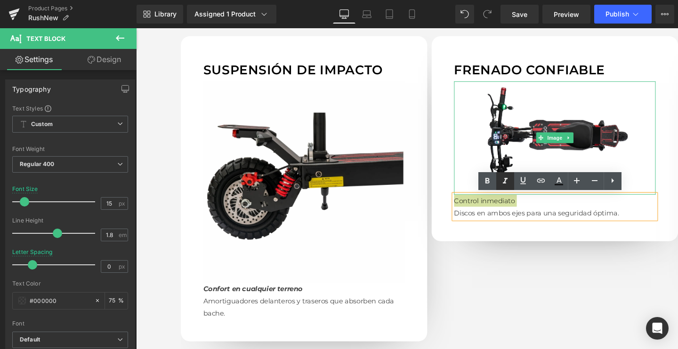
click at [502, 185] on icon at bounding box center [504, 181] width 11 height 11
click at [489, 185] on icon at bounding box center [487, 181] width 11 height 11
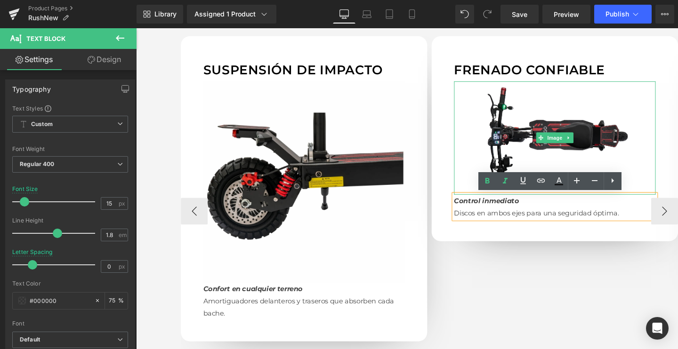
click at [563, 123] on img at bounding box center [576, 143] width 212 height 119
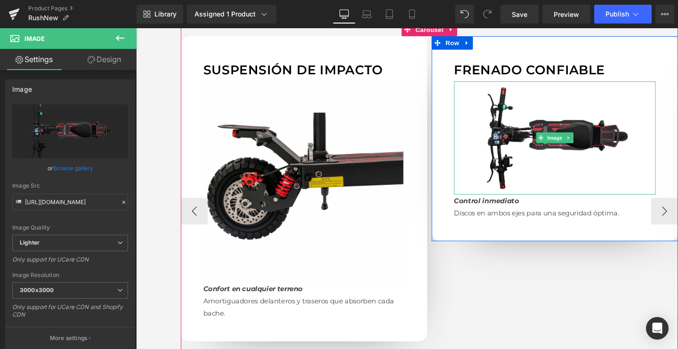
click at [539, 160] on img at bounding box center [576, 143] width 212 height 119
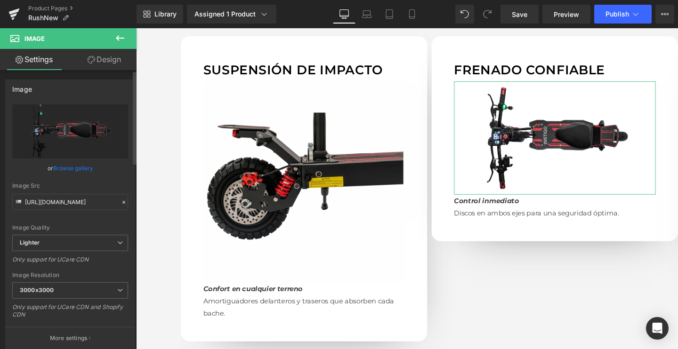
click at [64, 165] on link "Browse gallery" at bounding box center [73, 168] width 40 height 16
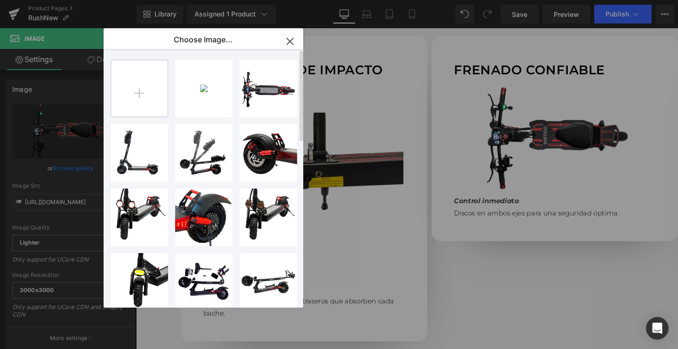
type input "C:\fakepath\12RUSH_2048x2048.jpg.webp"
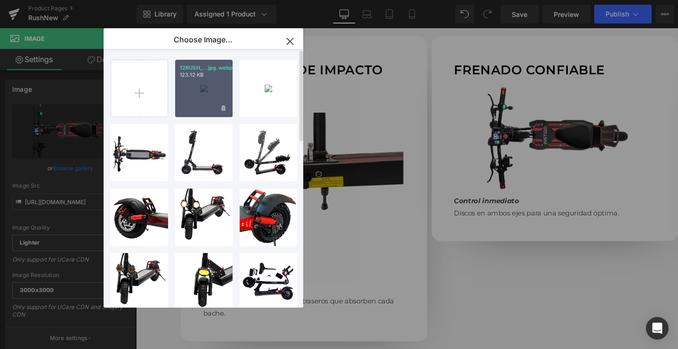
click at [191, 89] on div "12RUSH_...jpg.webp 123.12 KB" at bounding box center [203, 88] width 57 height 57
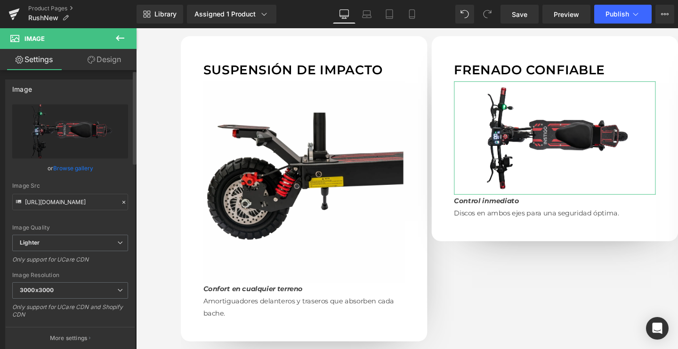
click at [77, 168] on link "Browse gallery" at bounding box center [73, 168] width 40 height 16
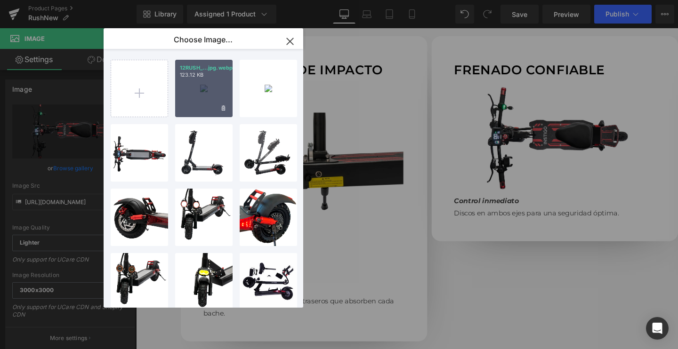
click at [211, 97] on div "12RUSH_...jpg.webp 123.12 KB" at bounding box center [203, 88] width 57 height 57
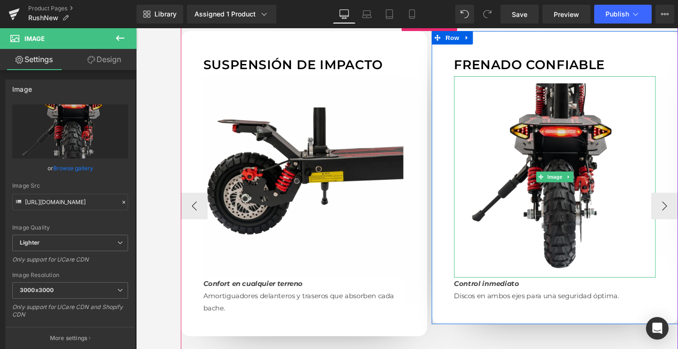
scroll to position [894, 0]
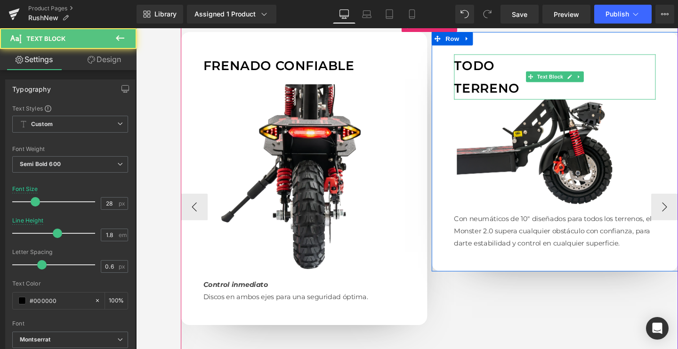
click at [490, 74] on p "TODO" at bounding box center [576, 68] width 212 height 24
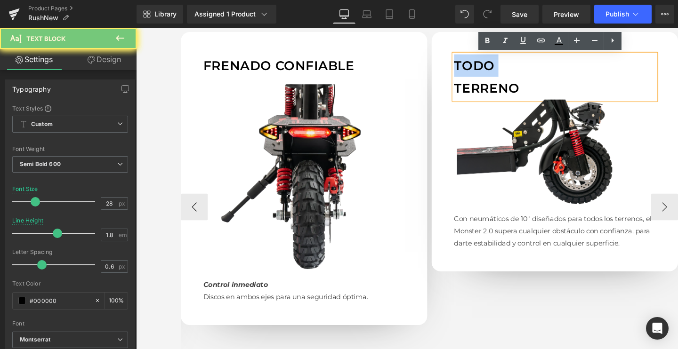
click at [490, 74] on p "TODO" at bounding box center [576, 68] width 212 height 24
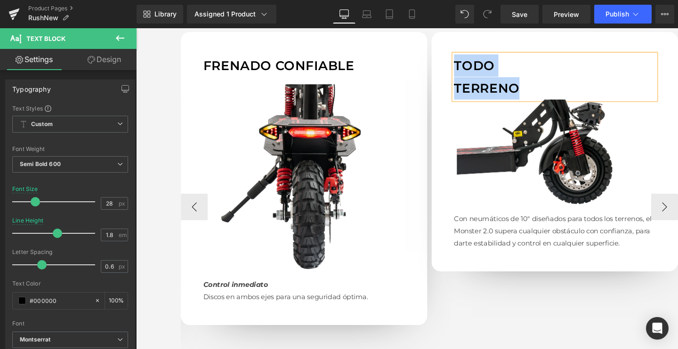
paste div
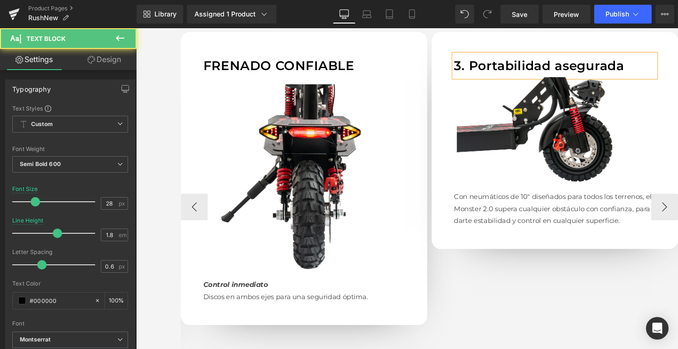
click at [482, 69] on p "3. Portabilidad asegurada" at bounding box center [576, 68] width 212 height 24
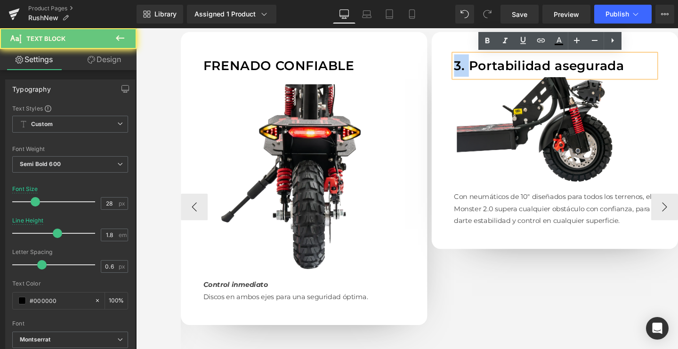
drag, startPoint x: 483, startPoint y: 68, endPoint x: 462, endPoint y: 68, distance: 20.7
click at [462, 68] on div "3. Portabilidad asegurada Text Block Image Con neumáticos de 10" diseñados para…" at bounding box center [576, 146] width 259 height 228
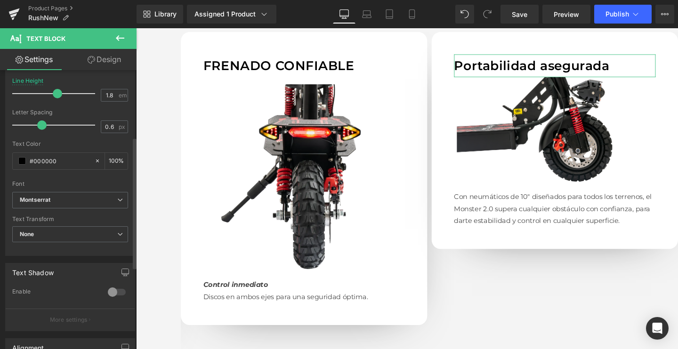
scroll to position [142, 0]
click at [41, 228] on span "None" at bounding box center [70, 233] width 116 height 16
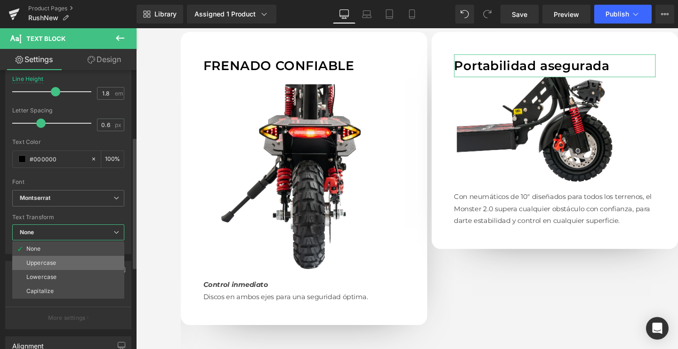
click at [32, 260] on div "Uppercase" at bounding box center [41, 263] width 30 height 7
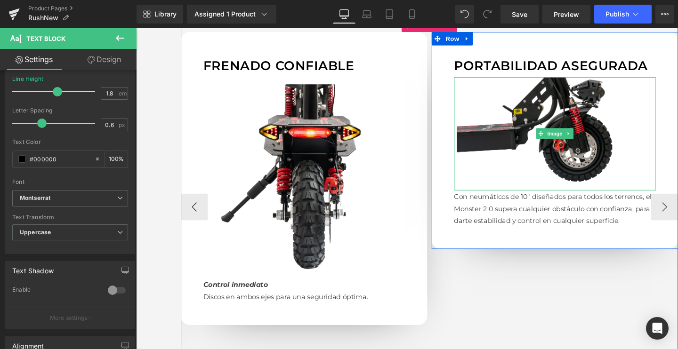
click at [511, 176] on img at bounding box center [576, 139] width 212 height 119
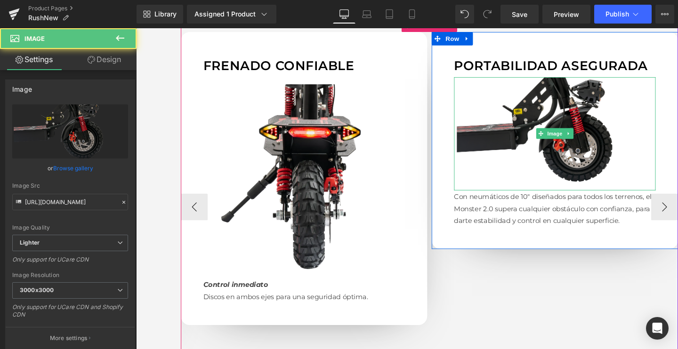
click at [511, 176] on img at bounding box center [576, 139] width 212 height 119
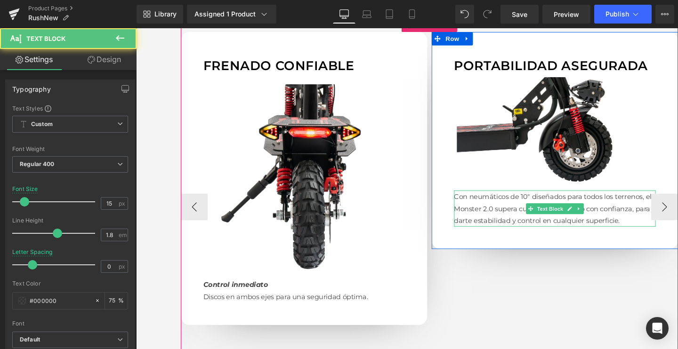
click at [514, 221] on p "Con neumáticos de 10" diseñados para todos los terrenos, el Monster 2.0 supera …" at bounding box center [576, 218] width 212 height 38
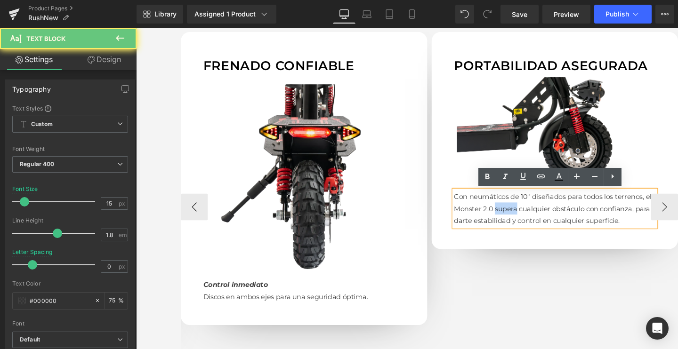
click at [514, 221] on p "Con neumáticos de 10" diseñados para todos los terrenos, el Monster 2.0 supera …" at bounding box center [576, 218] width 212 height 38
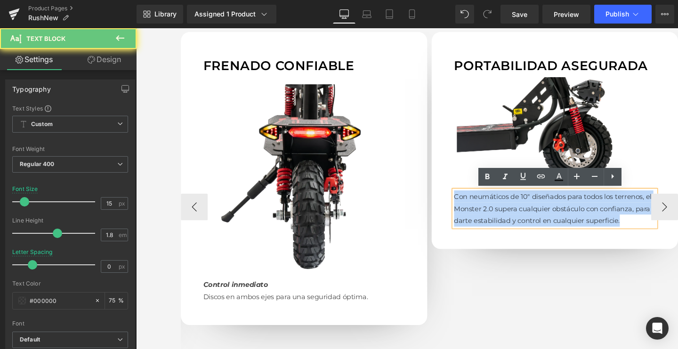
click at [514, 221] on p "Con neumáticos de 10" diseñados para todos los terrenos, el Monster 2.0 supera …" at bounding box center [576, 218] width 212 height 38
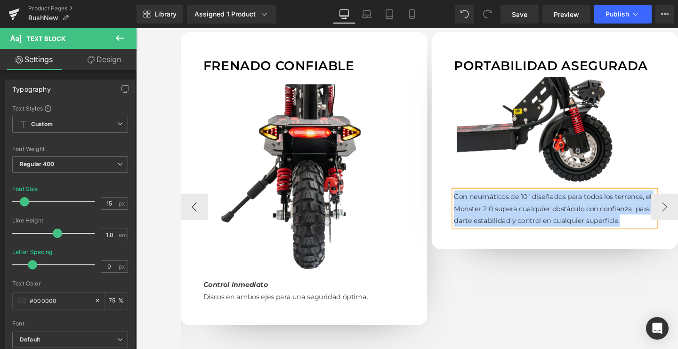
paste div
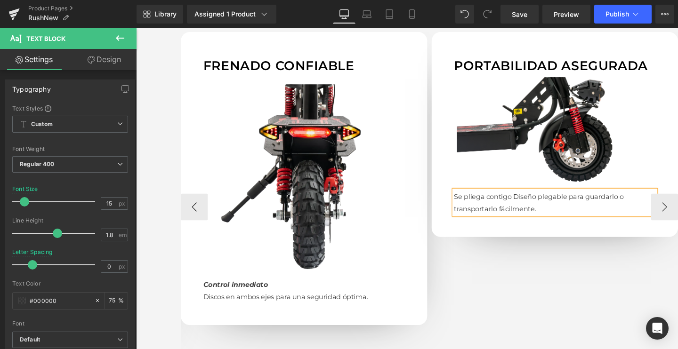
click at [530, 208] on p "Se pliega contigoDiseño plegable para guardarlo o transportarlo fácilmente." at bounding box center [576, 211] width 212 height 25
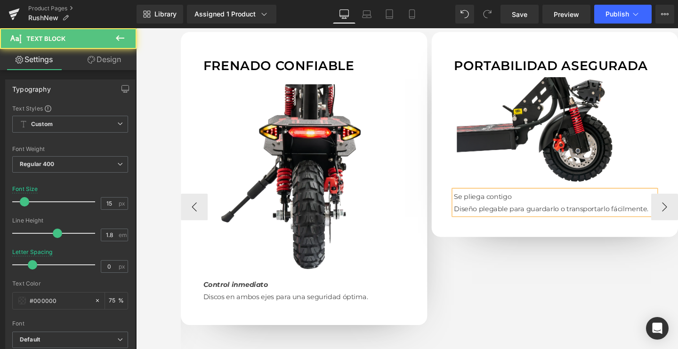
click at [525, 208] on p "Se pliega contigo" at bounding box center [576, 205] width 212 height 13
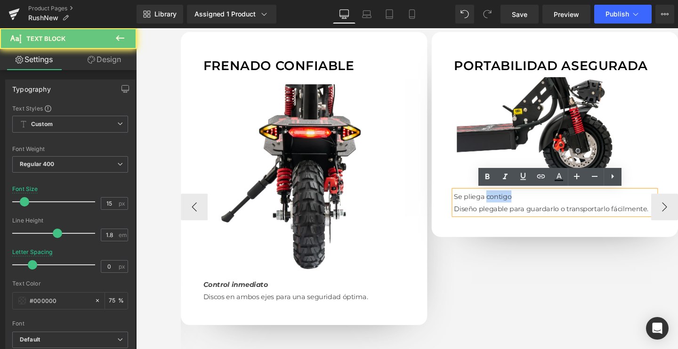
click at [525, 208] on p "Se pliega contigo" at bounding box center [576, 205] width 212 height 13
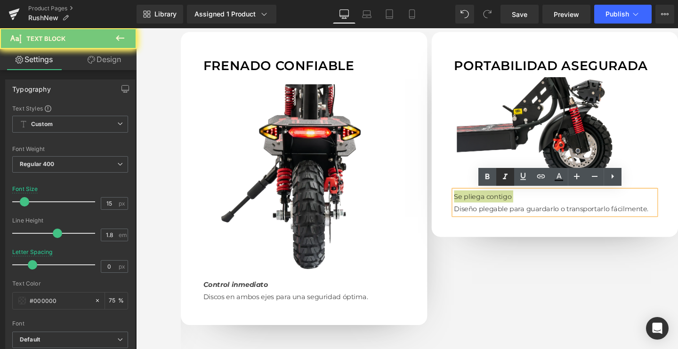
click at [507, 172] on icon at bounding box center [504, 176] width 11 height 11
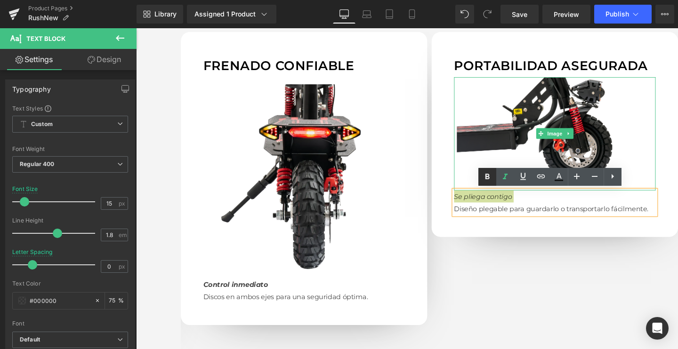
click at [492, 174] on icon at bounding box center [487, 176] width 11 height 11
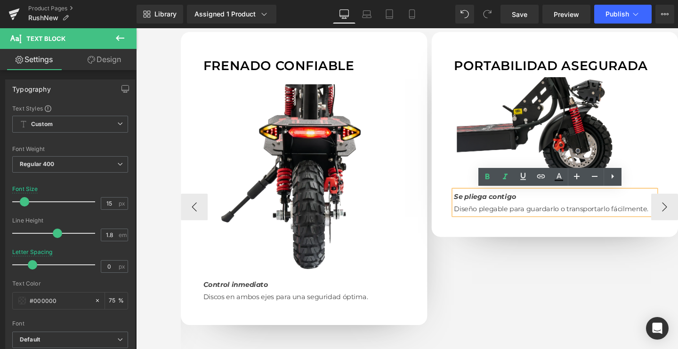
click at [580, 132] on img at bounding box center [576, 139] width 212 height 119
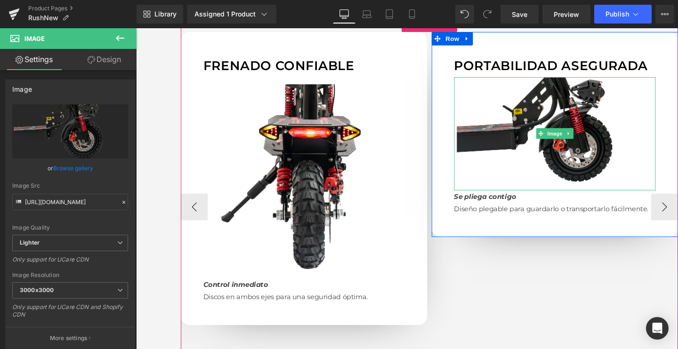
click at [535, 135] on img at bounding box center [576, 139] width 212 height 119
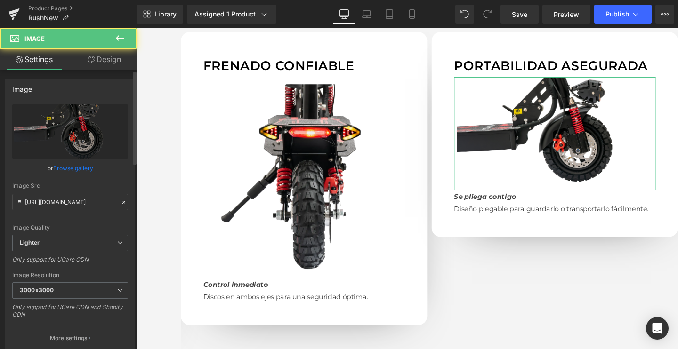
click at [66, 175] on link "Browse gallery" at bounding box center [73, 168] width 40 height 16
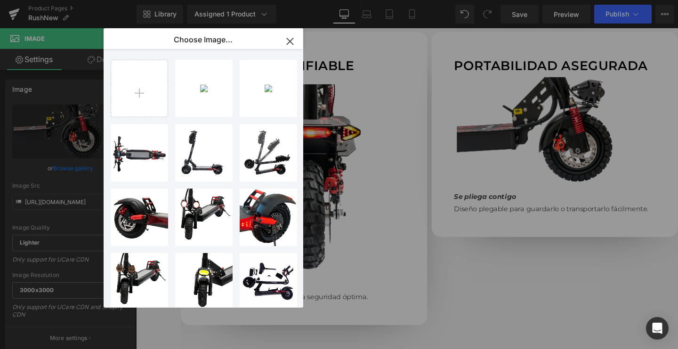
click at [76, 0] on div "Carousel You are previewing how the will restyle your page. You can not edit El…" at bounding box center [339, 0] width 678 height 0
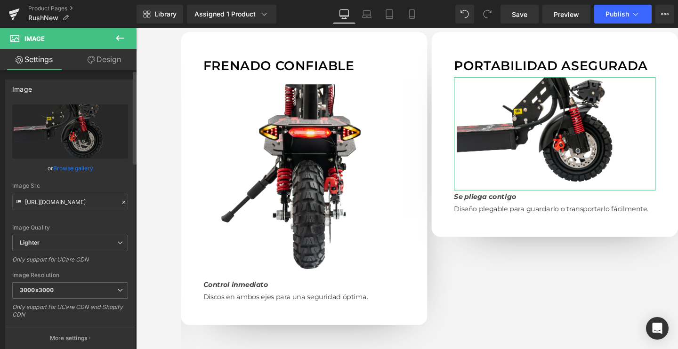
click at [76, 170] on link "Browse gallery" at bounding box center [73, 168] width 40 height 16
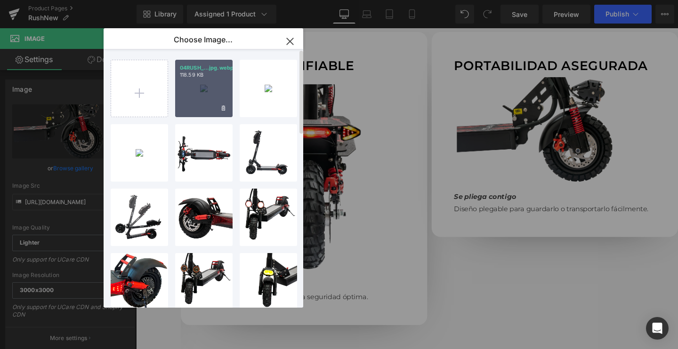
click at [209, 99] on div "04RUSH_...jpg.webp 118.59 KB" at bounding box center [203, 88] width 57 height 57
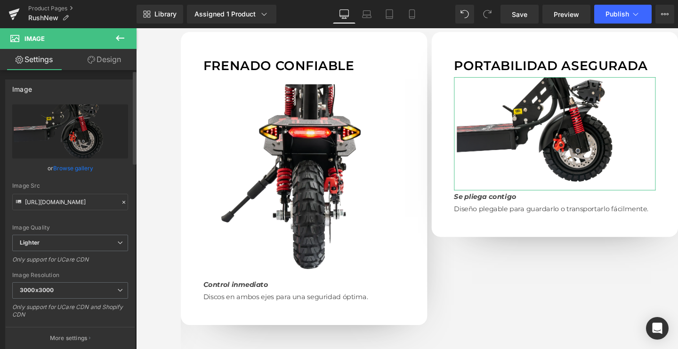
click at [81, 167] on link "Browse gallery" at bounding box center [73, 168] width 40 height 16
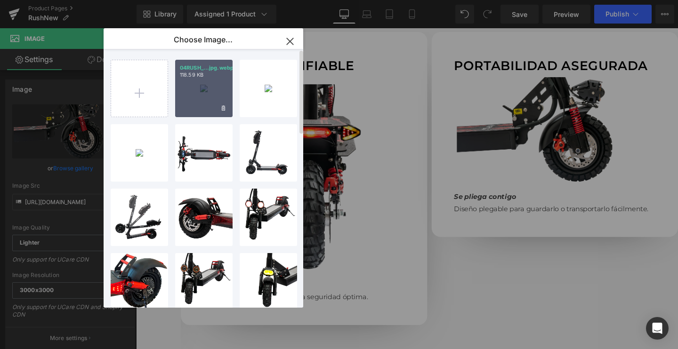
click at [196, 83] on div "04RUSH_...jpg.webp 118.59 KB" at bounding box center [203, 88] width 57 height 57
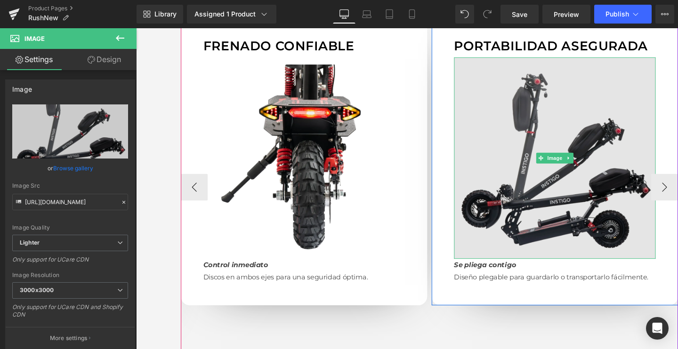
scroll to position [917, 0]
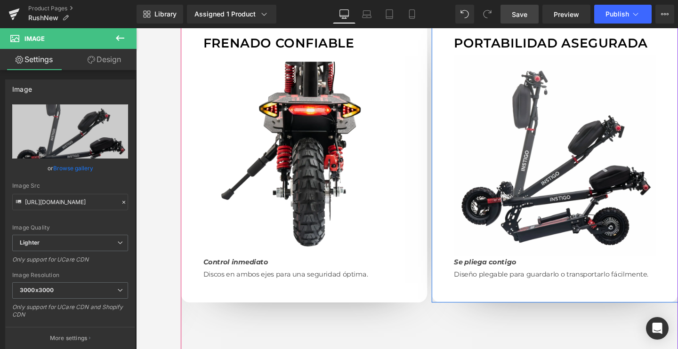
click at [526, 18] on span "Save" at bounding box center [520, 14] width 16 height 10
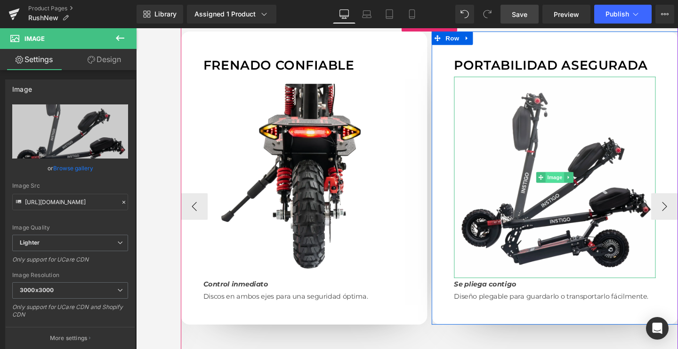
scroll to position [893, 0]
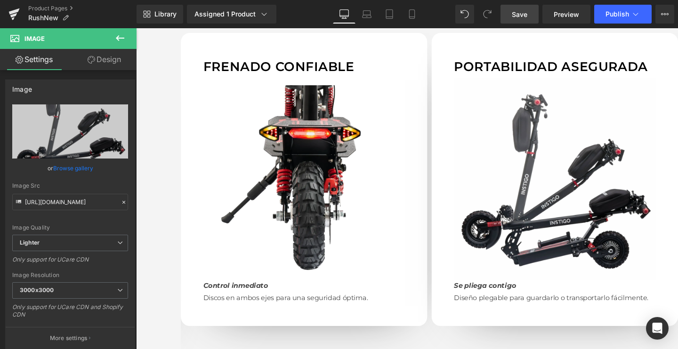
click at [522, 18] on span "Save" at bounding box center [520, 14] width 16 height 10
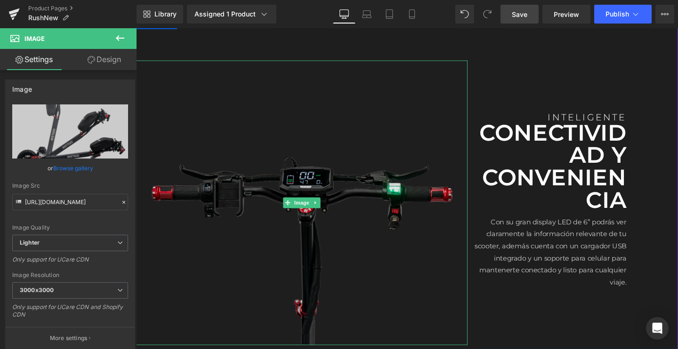
scroll to position [1285, 0]
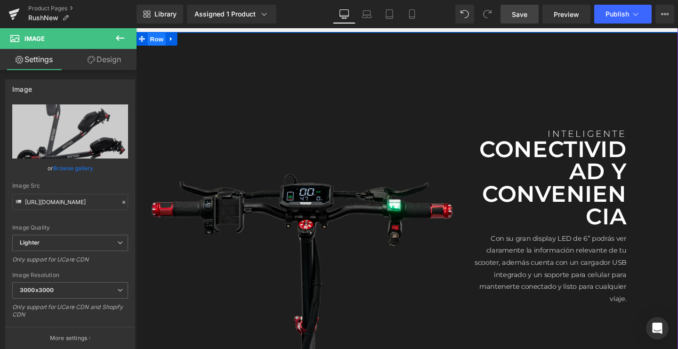
click at [153, 38] on span "Row" at bounding box center [157, 40] width 19 height 14
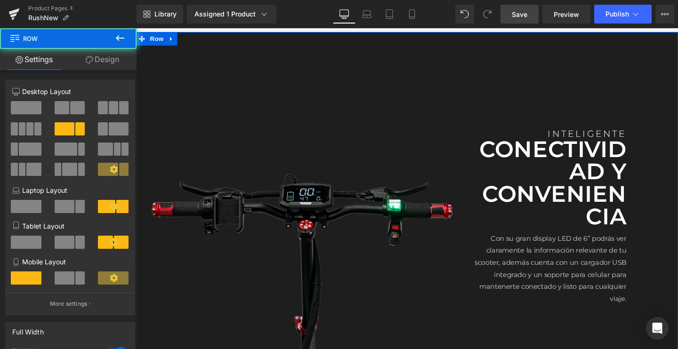
click at [109, 62] on link "Design" at bounding box center [102, 59] width 68 height 21
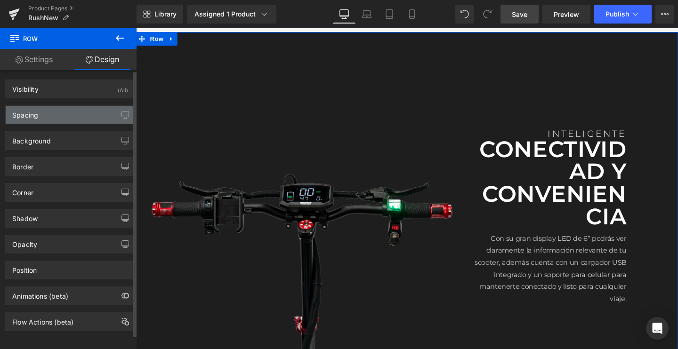
click at [64, 118] on div "Spacing" at bounding box center [70, 115] width 129 height 18
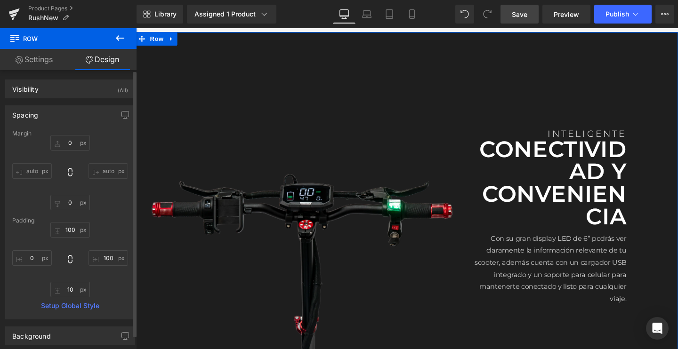
click at [60, 98] on div "Visibility (All) 0|0|0|0 1 Show on Desktop 1 Show on Laptop 1 Show on Tablet 1 …" at bounding box center [70, 89] width 130 height 19
click at [38, 115] on div "Spacing" at bounding box center [25, 112] width 26 height 13
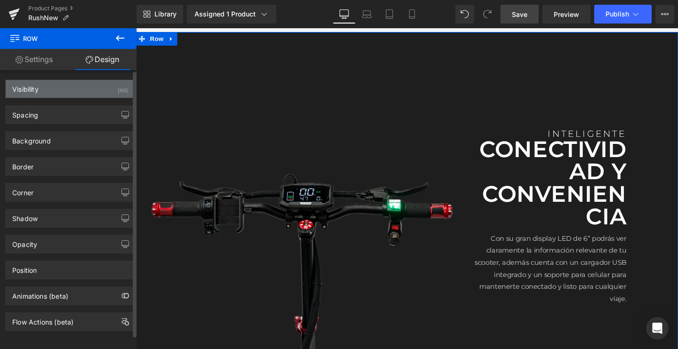
click at [64, 89] on div "Visibility (All)" at bounding box center [70, 89] width 129 height 18
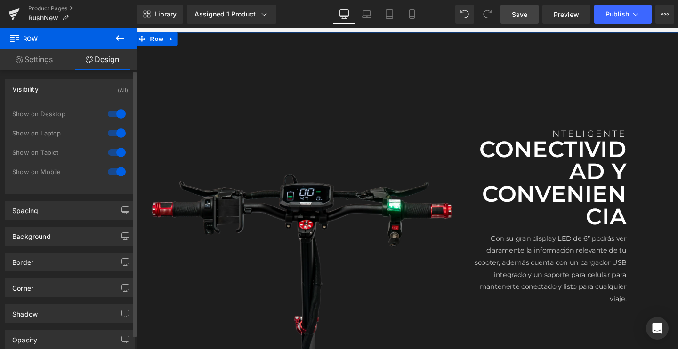
click at [64, 89] on div "Visibility (All)" at bounding box center [70, 89] width 129 height 18
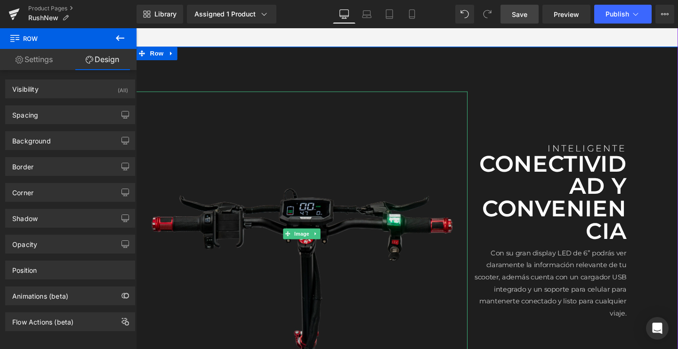
scroll to position [1268, 0]
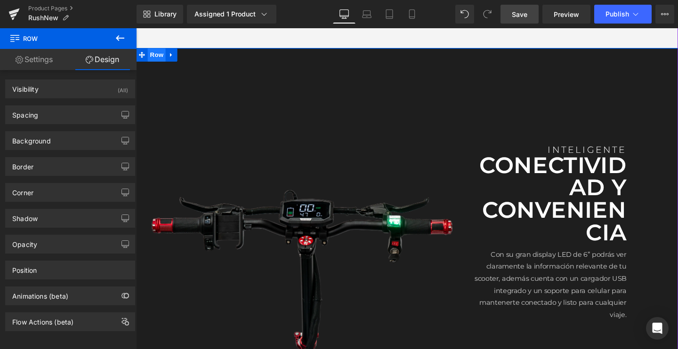
click at [158, 57] on span "Row" at bounding box center [157, 56] width 19 height 14
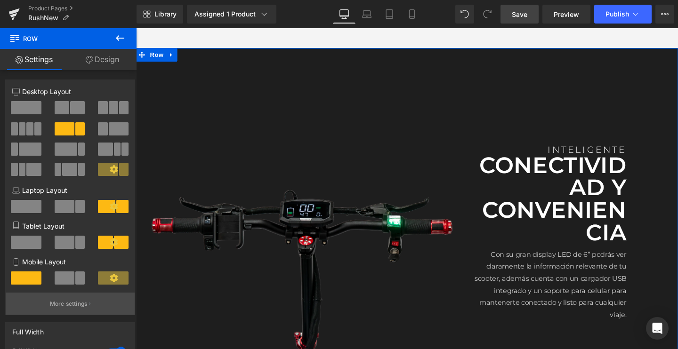
click at [57, 307] on p "More settings" at bounding box center [69, 304] width 38 height 8
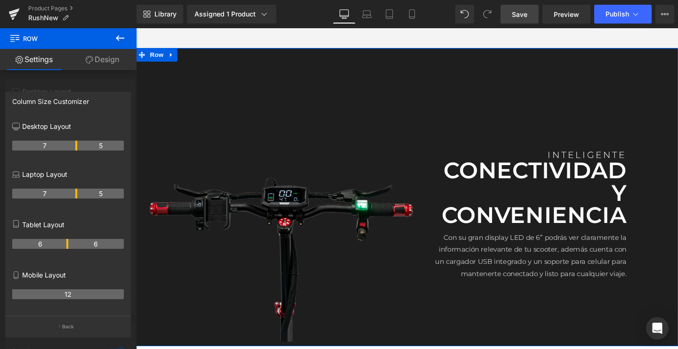
drag, startPoint x: 84, startPoint y: 145, endPoint x: 79, endPoint y: 145, distance: 5.2
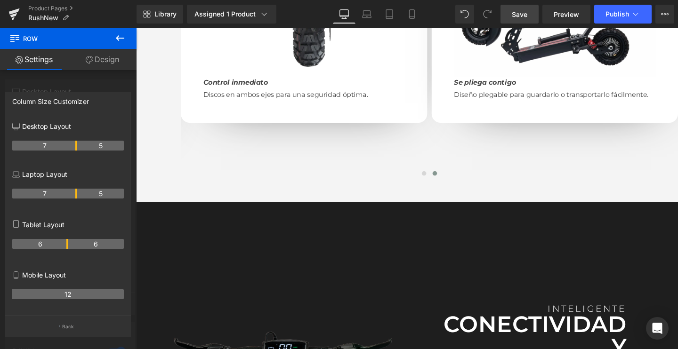
scroll to position [1234, 0]
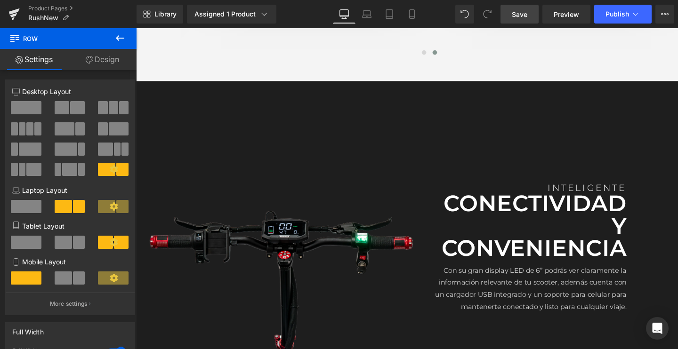
click at [261, 250] on body "Ir directamente al contenido INICIO PRODUCTOS PRODUCTOS" at bounding box center [421, 123] width 570 height 2659
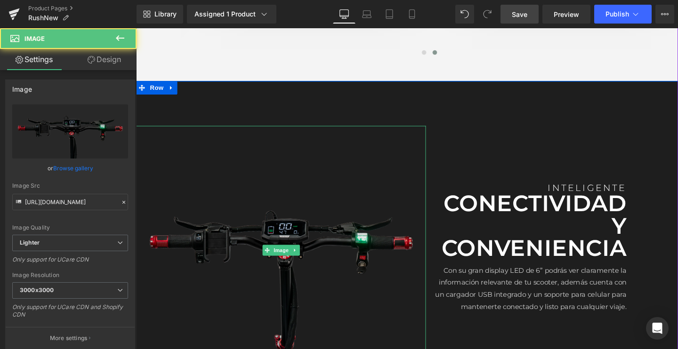
drag, startPoint x: 274, startPoint y: 239, endPoint x: 258, endPoint y: 220, distance: 24.4
click at [274, 239] on img at bounding box center [288, 262] width 305 height 262
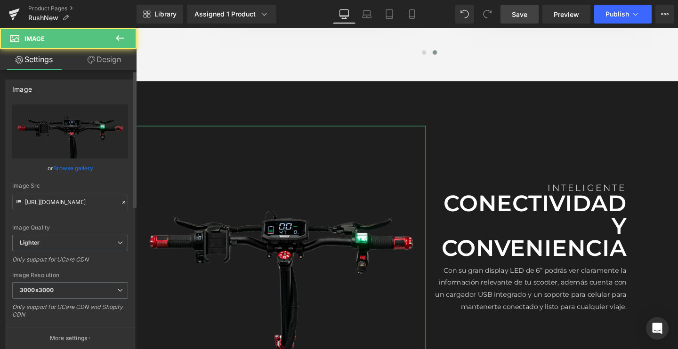
click at [69, 165] on link "Browse gallery" at bounding box center [73, 168] width 40 height 16
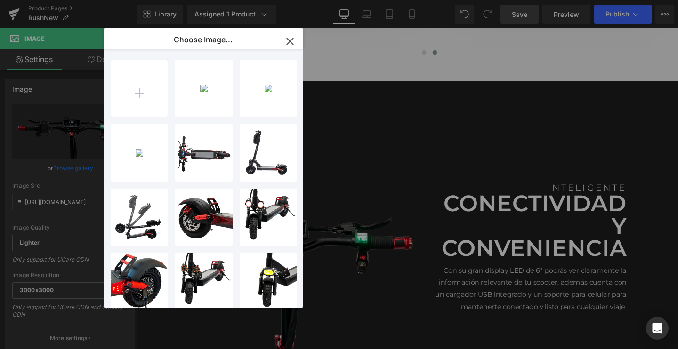
type input "C:\fakepath\11RUSH_2048x2048.jpg.webp"
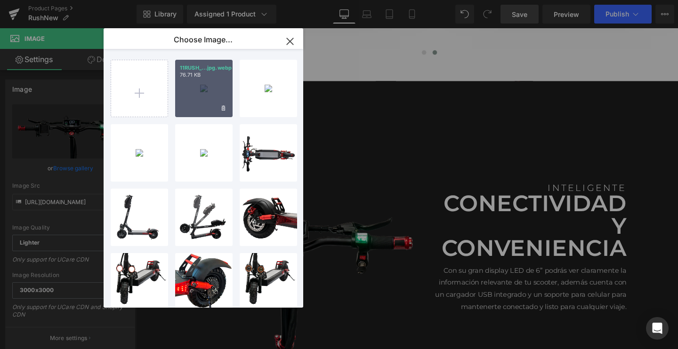
click at [202, 89] on div "11RUSH_...jpg.webp 76.71 KB" at bounding box center [203, 88] width 57 height 57
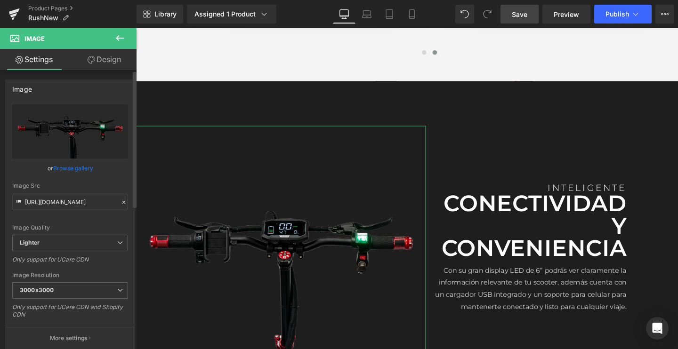
click at [78, 167] on link "Browse gallery" at bounding box center [73, 168] width 40 height 16
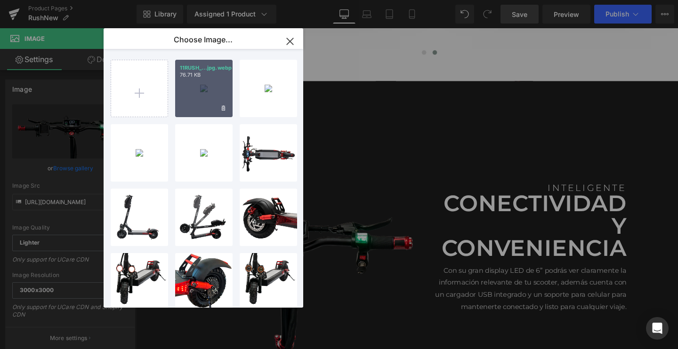
click at [209, 94] on div "11RUSH_...jpg.webp 76.71 KB" at bounding box center [203, 88] width 57 height 57
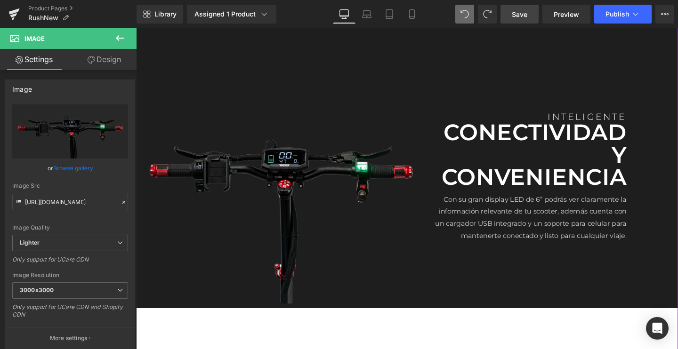
scroll to position [1312, 0]
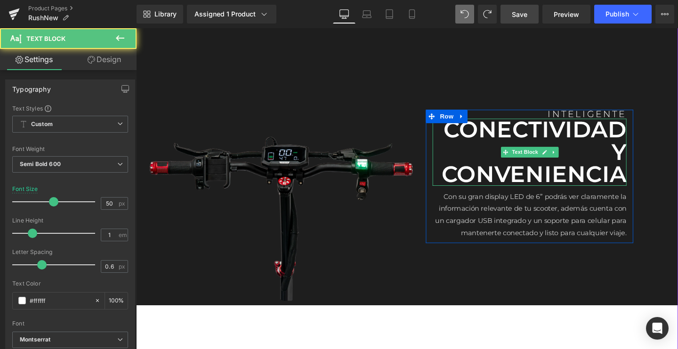
click at [555, 153] on div "CONECTIVIDAD Y CONVENIENCIA Text Block" at bounding box center [550, 158] width 204 height 71
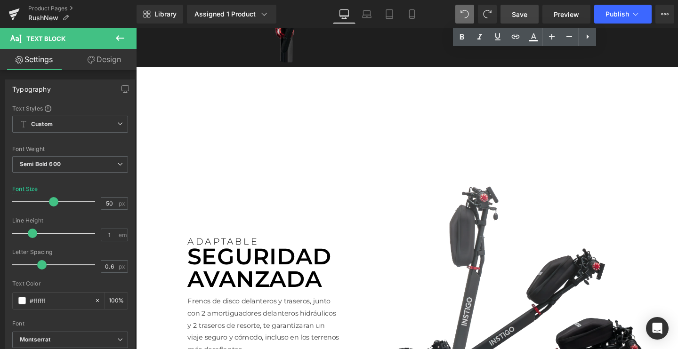
scroll to position [1695, 0]
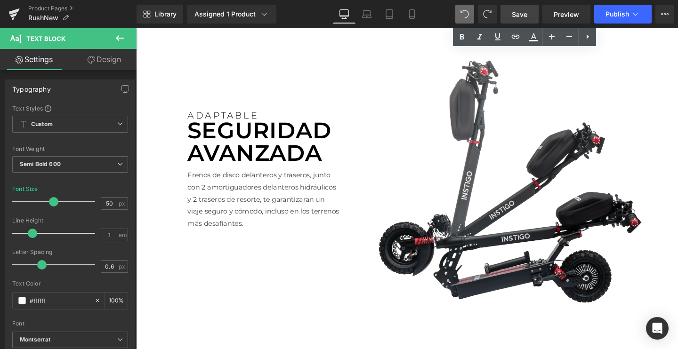
click at [509, 16] on link "Save" at bounding box center [519, 14] width 38 height 19
